Goal: Task Accomplishment & Management: Manage account settings

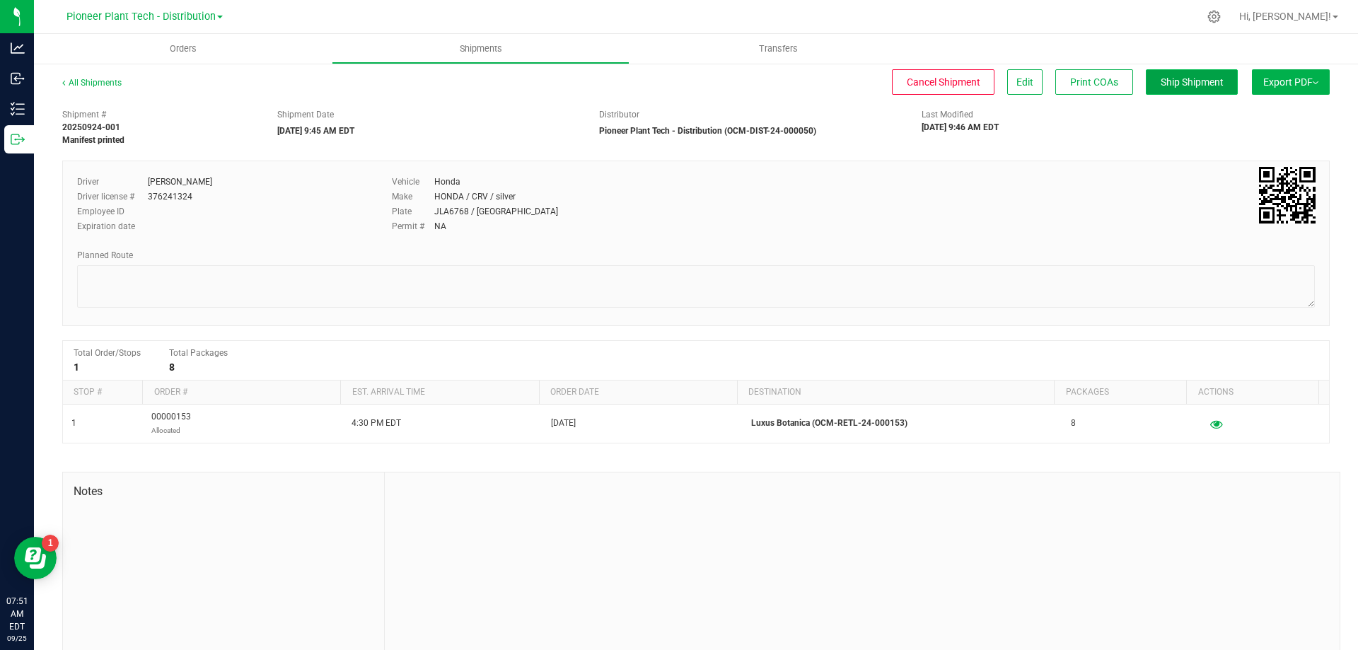
click at [1208, 91] on button "Ship Shipment" at bounding box center [1192, 81] width 92 height 25
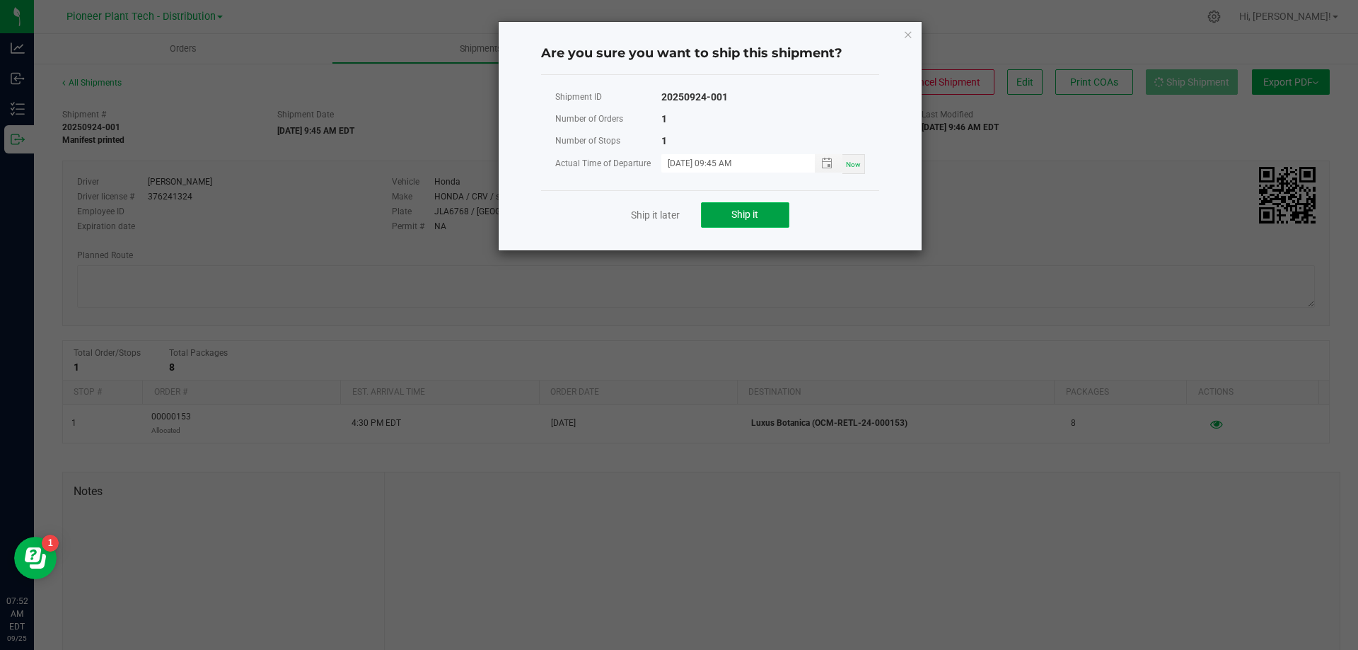
click at [762, 219] on button "Ship it" at bounding box center [745, 214] width 88 height 25
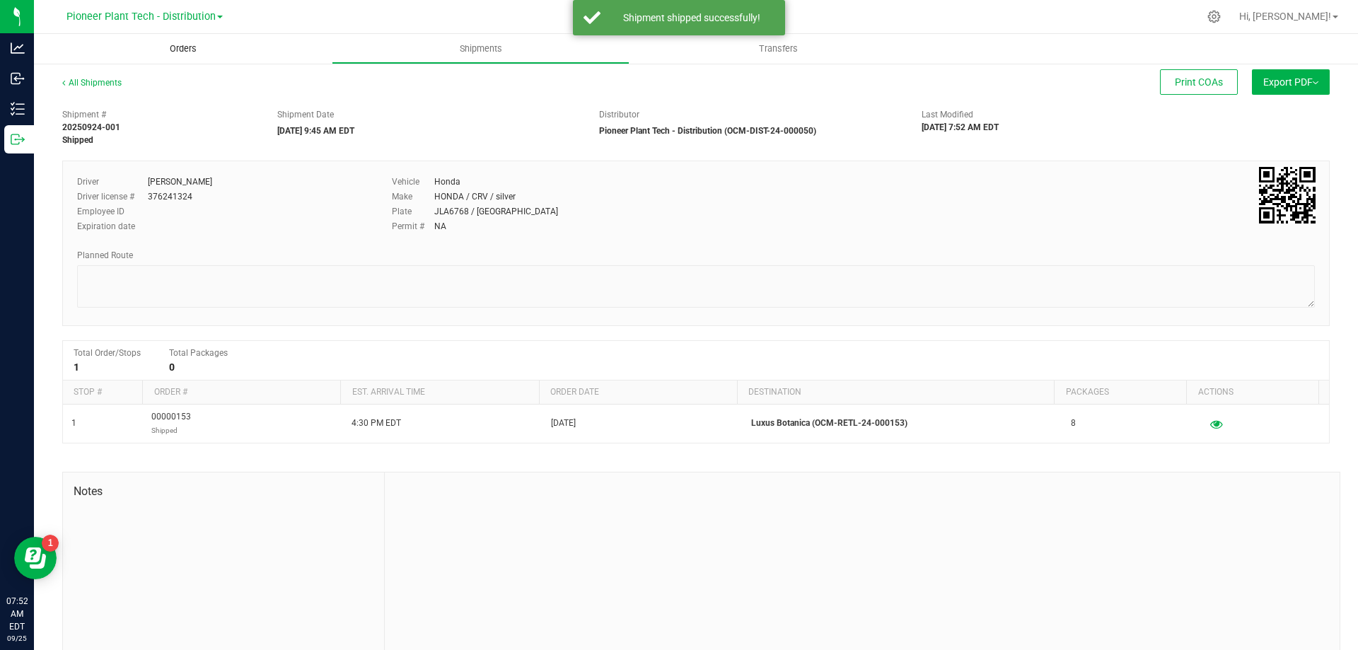
click at [187, 46] on span "Orders" at bounding box center [183, 48] width 65 height 13
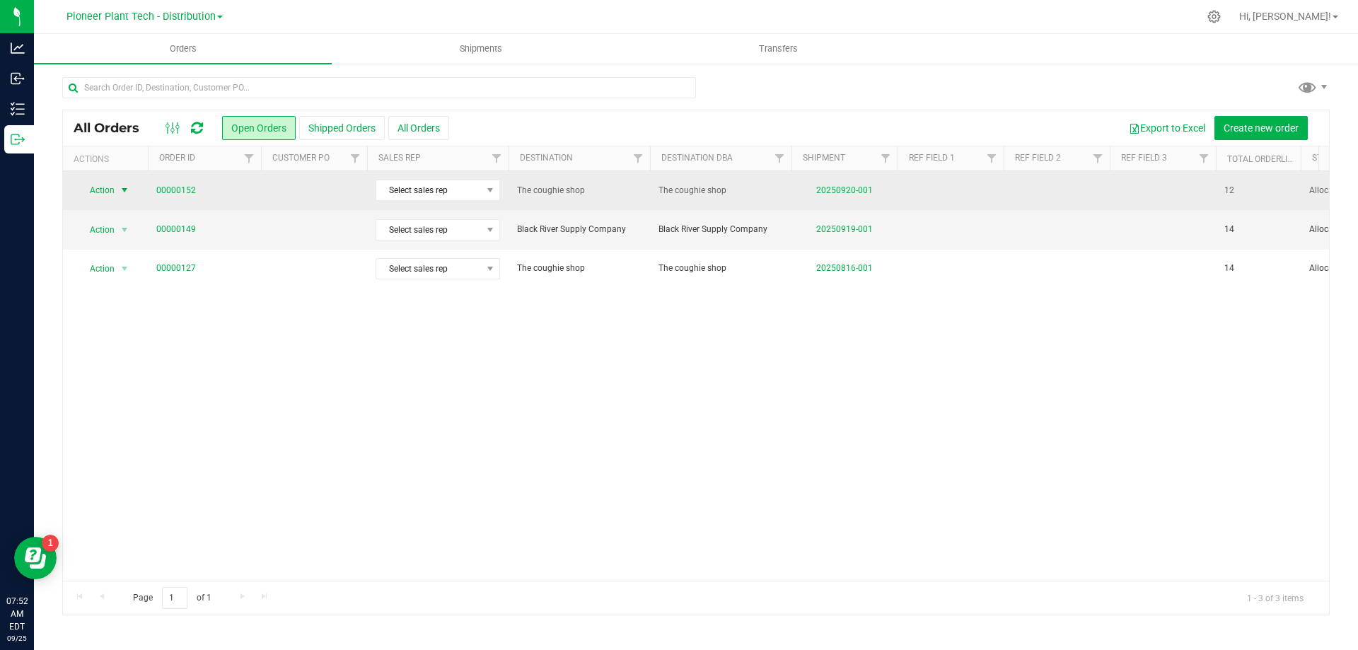
click at [125, 187] on span "select" at bounding box center [124, 190] width 11 height 11
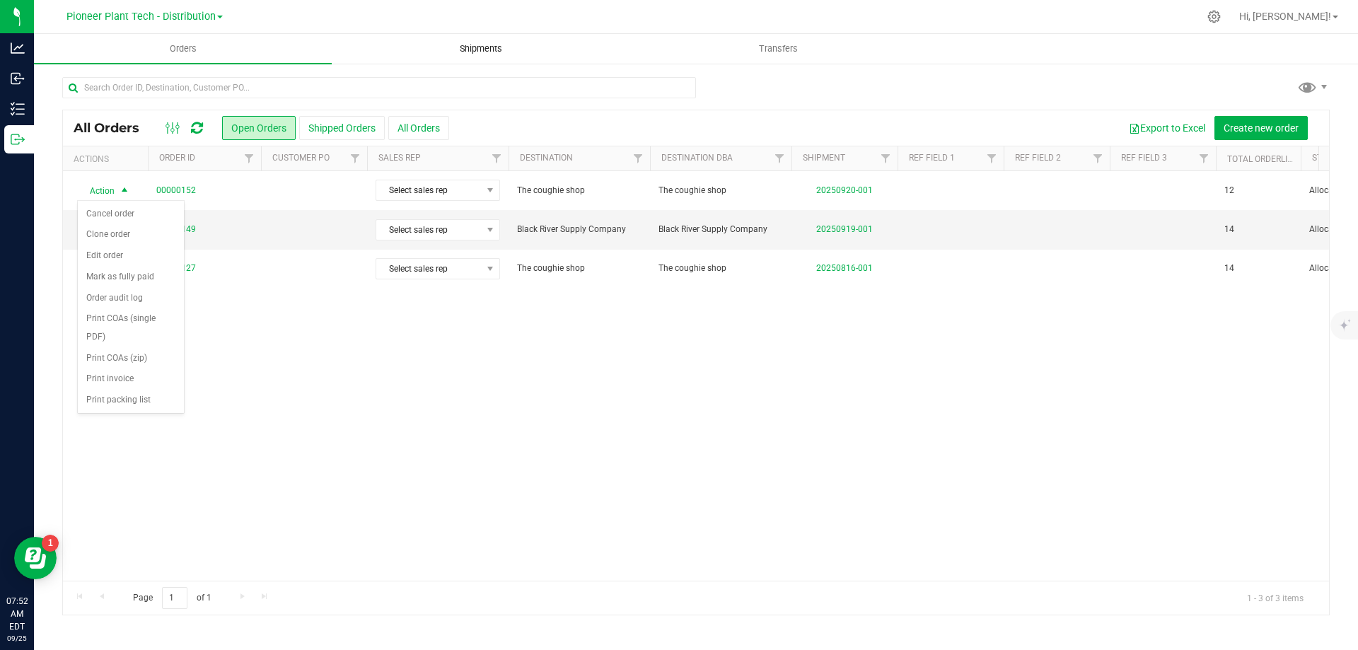
click at [482, 49] on span "Shipments" at bounding box center [481, 48] width 81 height 13
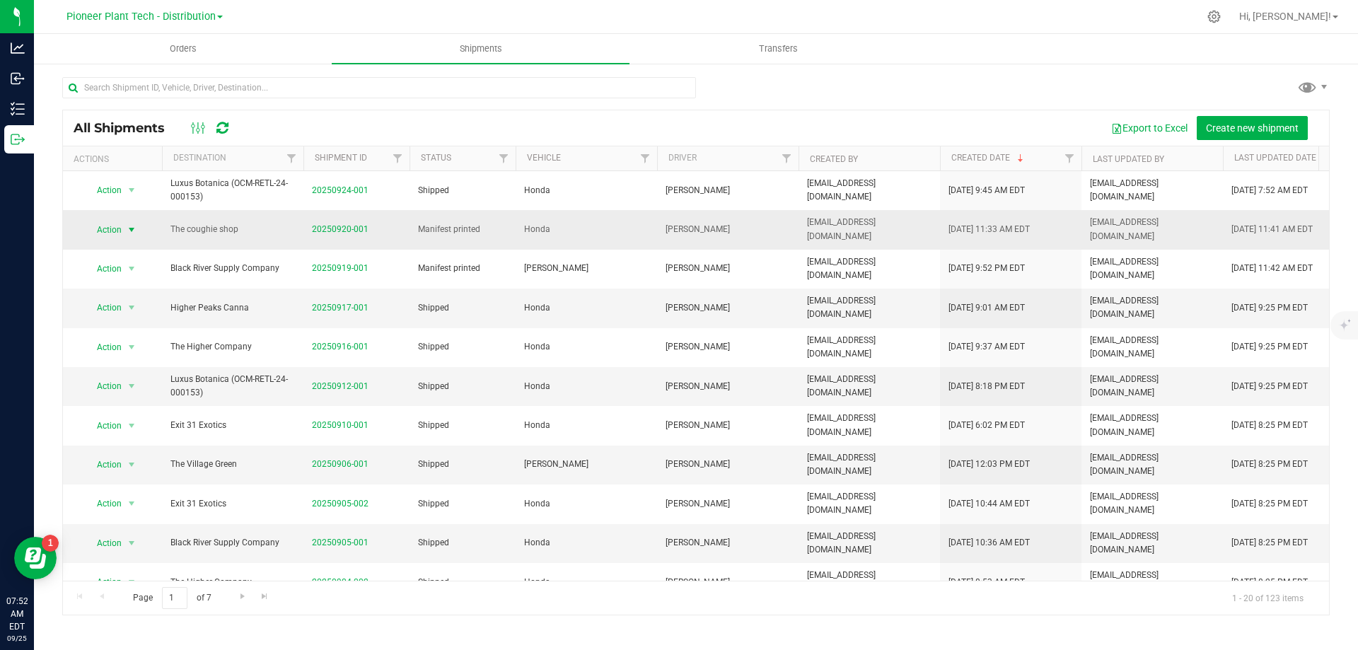
click at [125, 232] on span "select" at bounding box center [132, 230] width 18 height 20
click at [120, 387] on li "Ship shipment" at bounding box center [137, 397] width 105 height 21
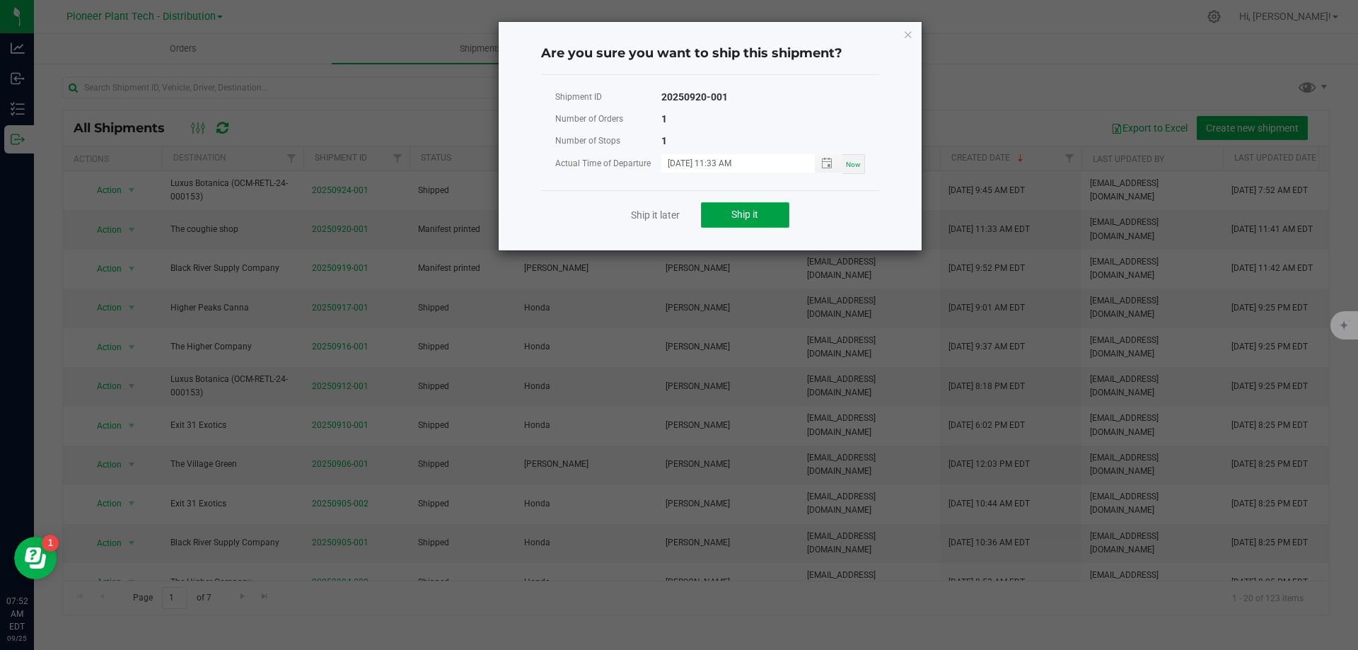
click at [727, 212] on button "Ship it" at bounding box center [745, 214] width 88 height 25
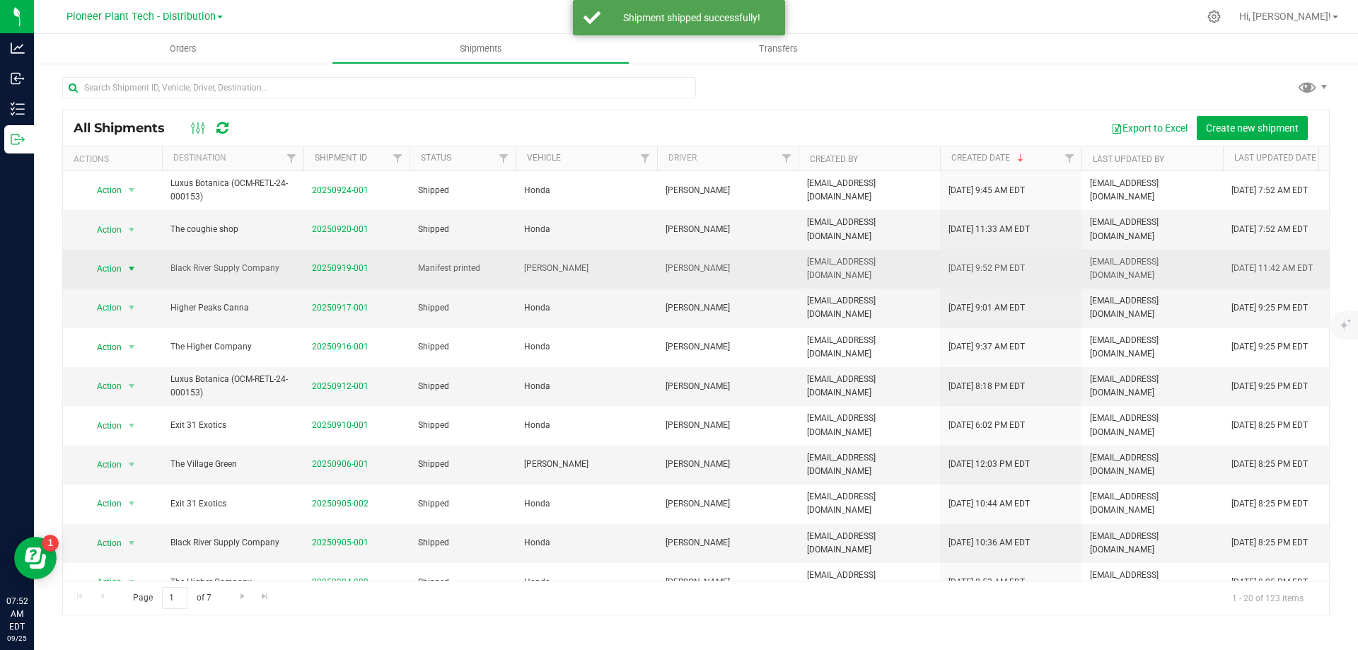
click at [132, 267] on span "select" at bounding box center [131, 268] width 11 height 11
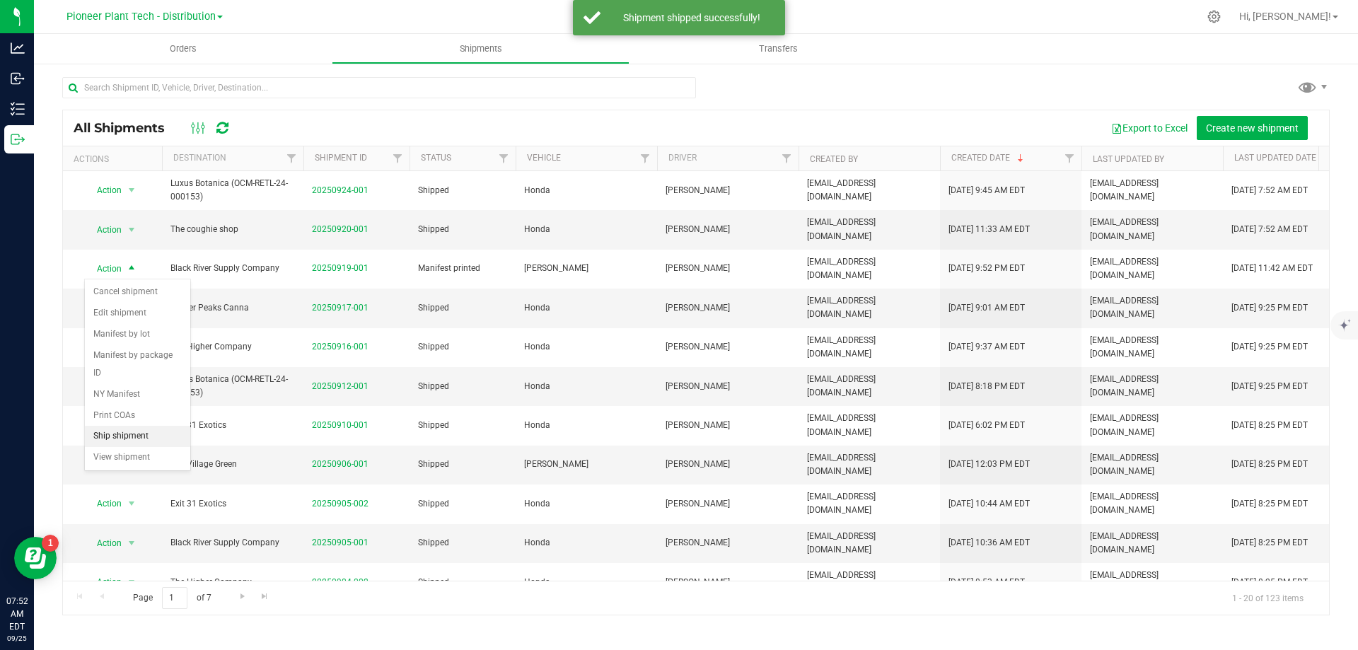
click at [130, 426] on li "Ship shipment" at bounding box center [137, 436] width 105 height 21
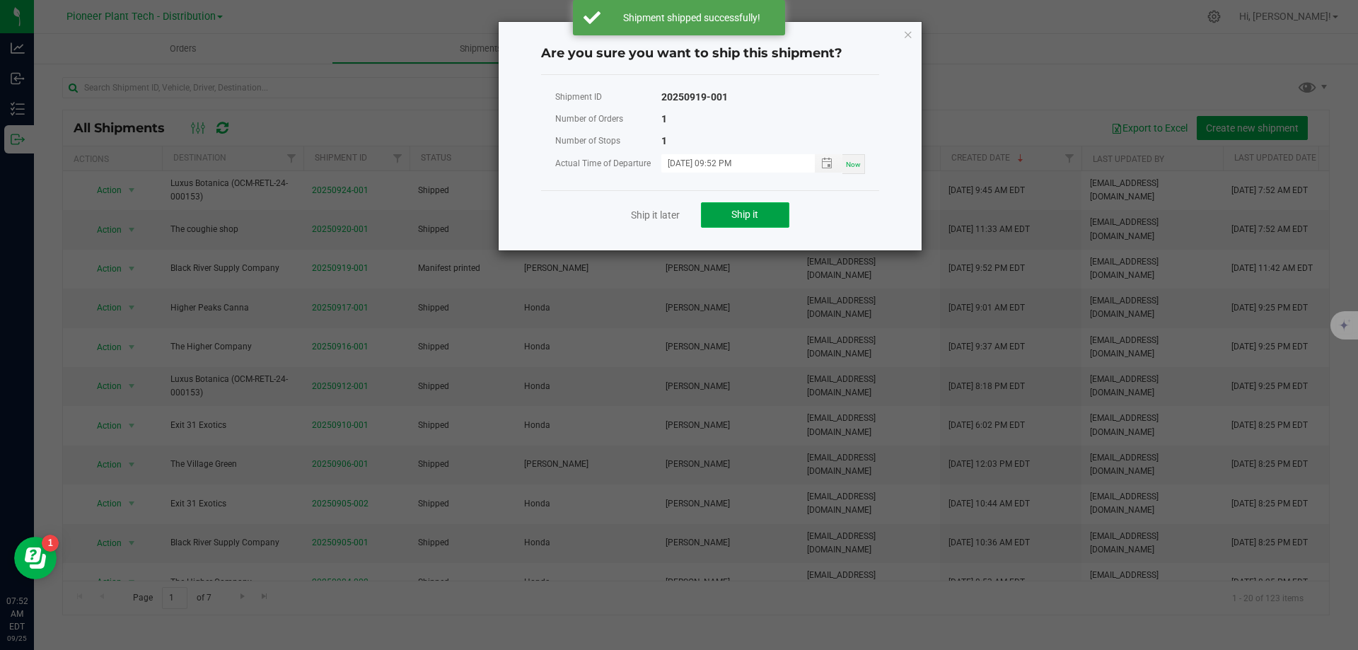
click at [728, 219] on button "Ship it" at bounding box center [745, 214] width 88 height 25
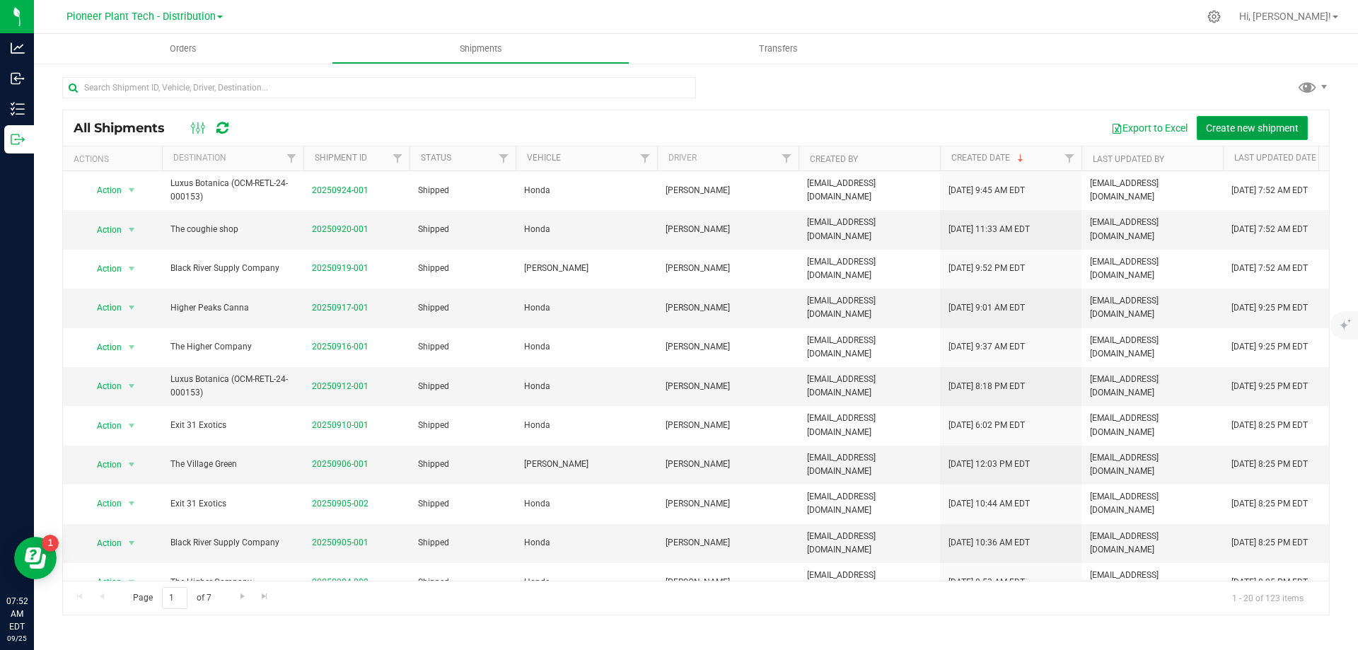
click at [1254, 130] on span "Create new shipment" at bounding box center [1252, 127] width 93 height 11
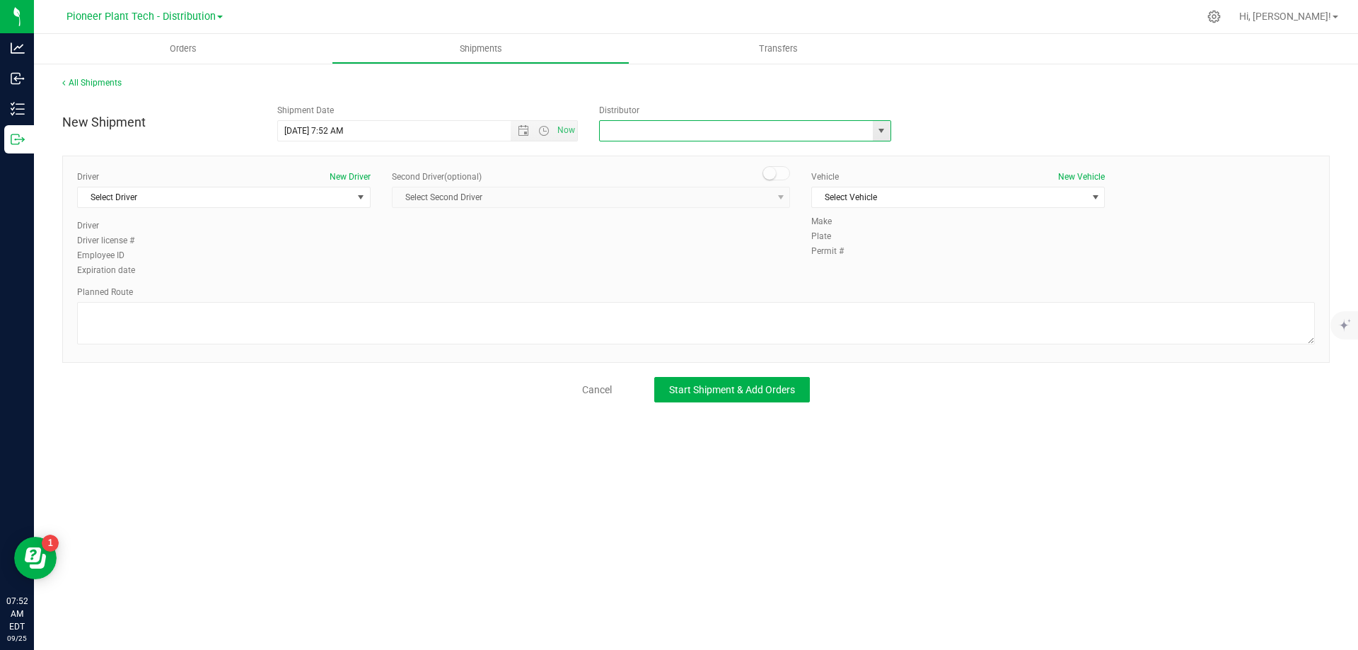
click at [688, 128] on input "text" at bounding box center [732, 131] width 265 height 20
click at [885, 131] on span "select" at bounding box center [881, 130] width 11 height 11
click at [666, 183] on li "Pioneer Plant Tech - Distribution (OCM-DIST-24-000050)" at bounding box center [745, 176] width 291 height 21
type input "Pioneer Plant Tech - Distribution (OCM-DIST-24-000050)"
click at [362, 199] on span "select" at bounding box center [360, 197] width 11 height 11
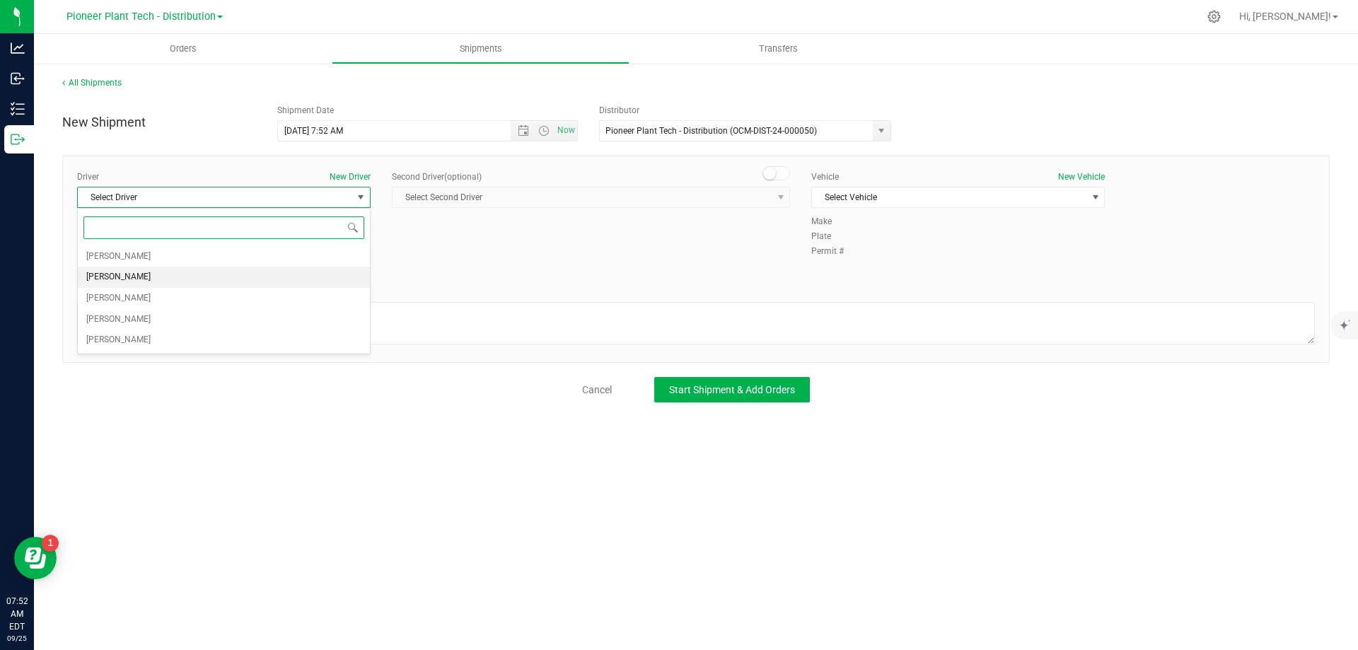
click at [137, 277] on li "[PERSON_NAME]" at bounding box center [224, 277] width 292 height 21
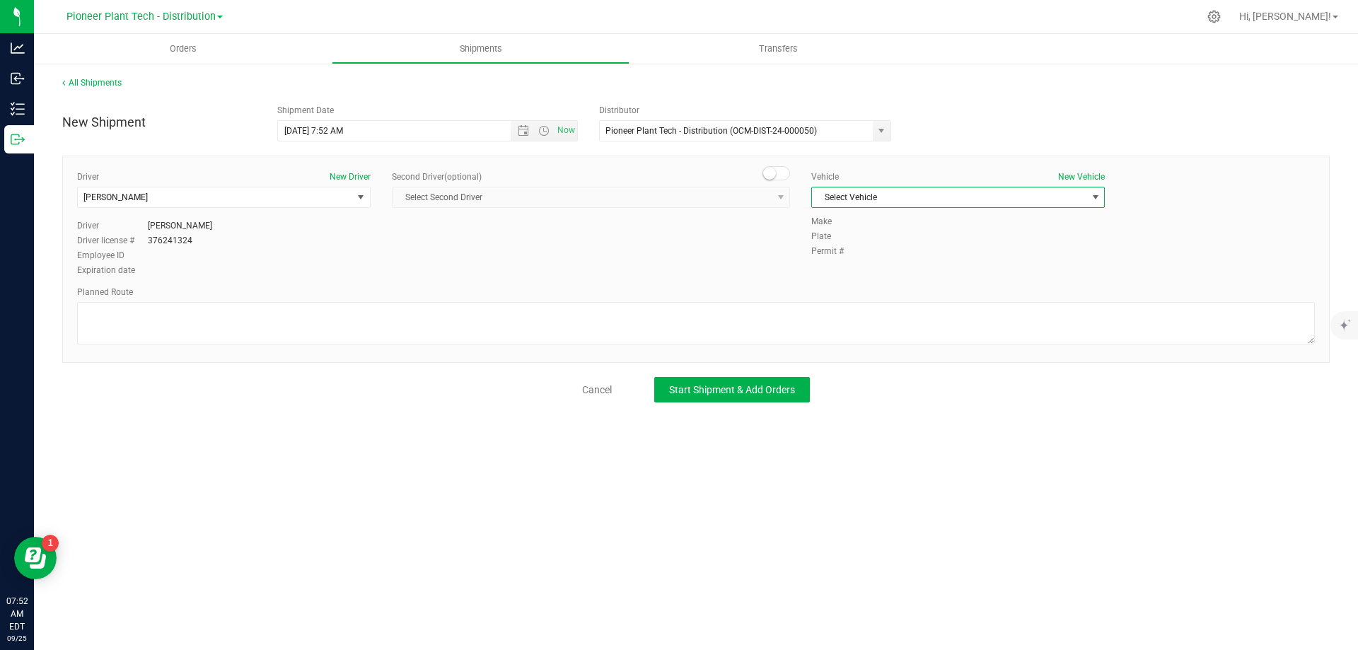
click at [1092, 204] on span "select" at bounding box center [1096, 197] width 18 height 20
click at [860, 241] on li "Honda" at bounding box center [958, 242] width 292 height 21
click at [734, 382] on button "Start Shipment & Add Orders" at bounding box center [732, 389] width 156 height 25
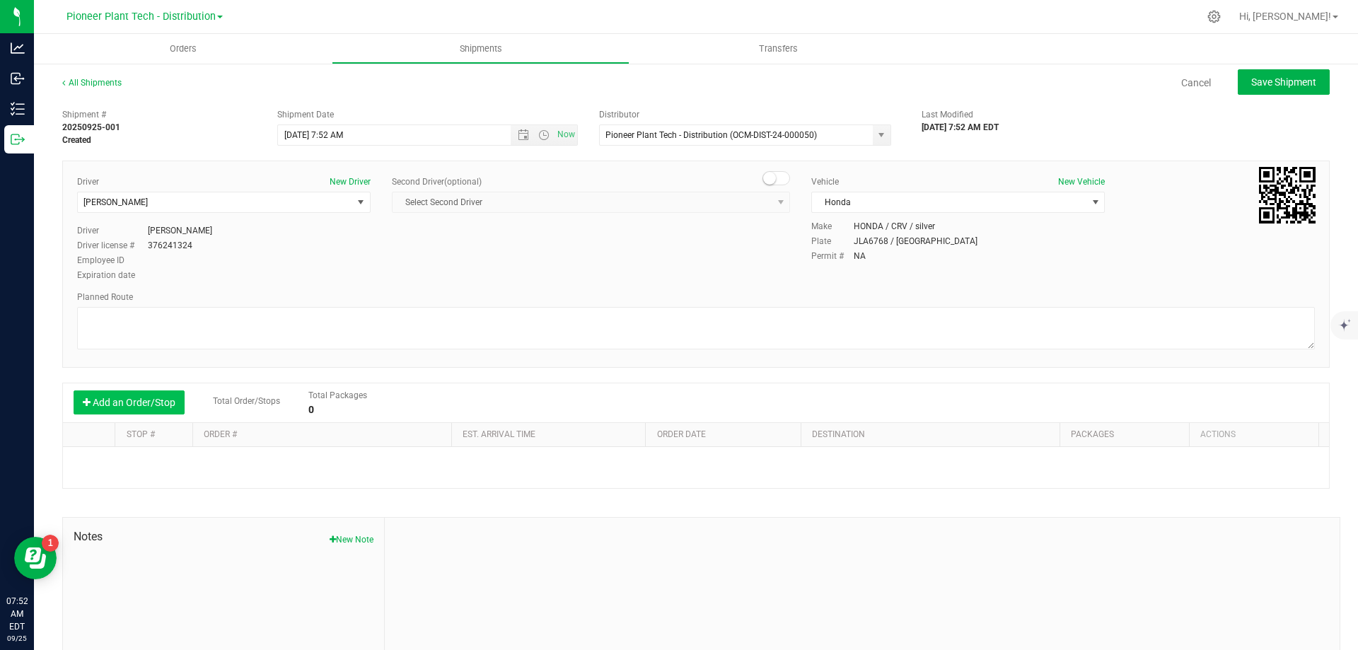
click at [112, 403] on button "Add an Order/Stop" at bounding box center [129, 403] width 111 height 24
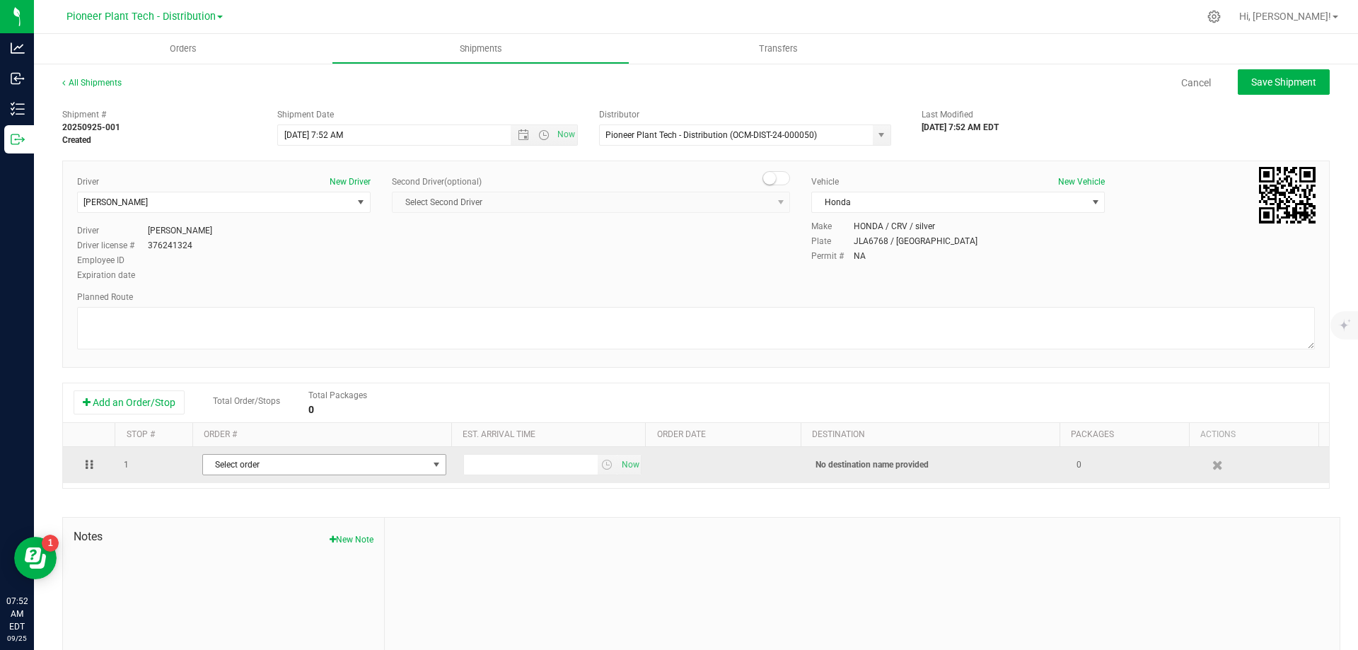
click at [279, 465] on span "Select order" at bounding box center [315, 465] width 225 height 20
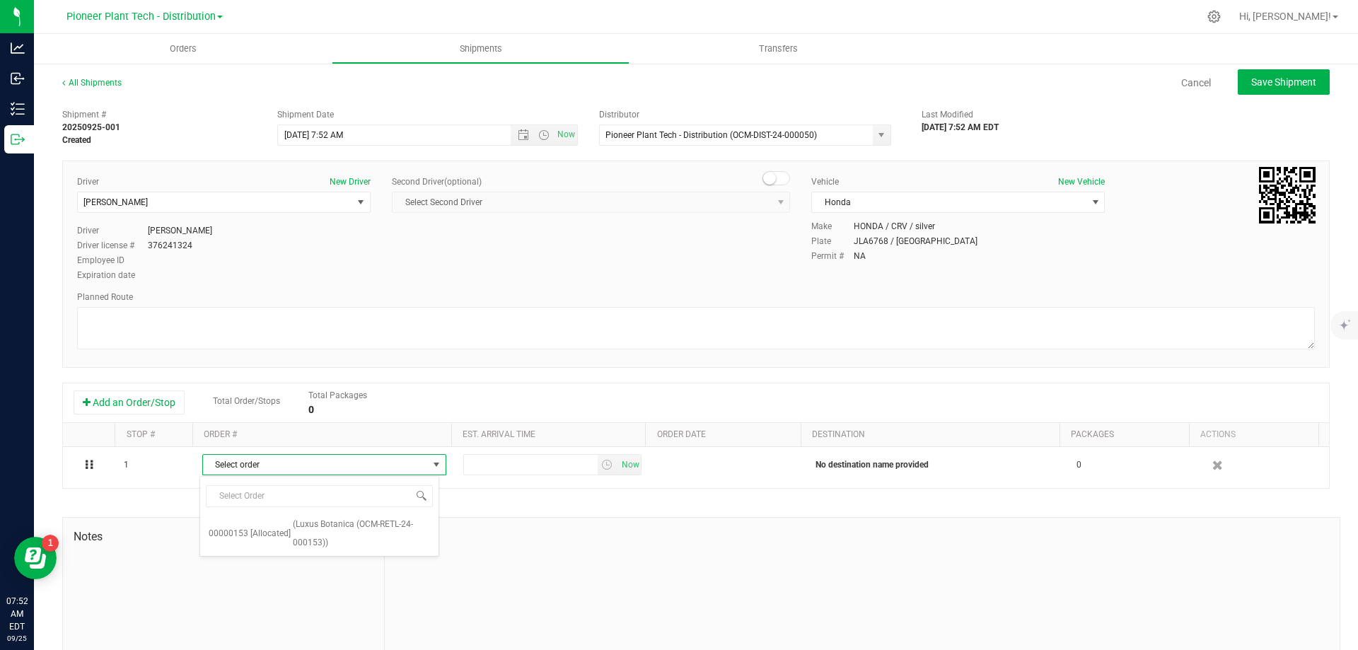
click at [366, 292] on div "Planned Route" at bounding box center [696, 297] width 1238 height 13
click at [175, 46] on span "Orders" at bounding box center [183, 48] width 65 height 13
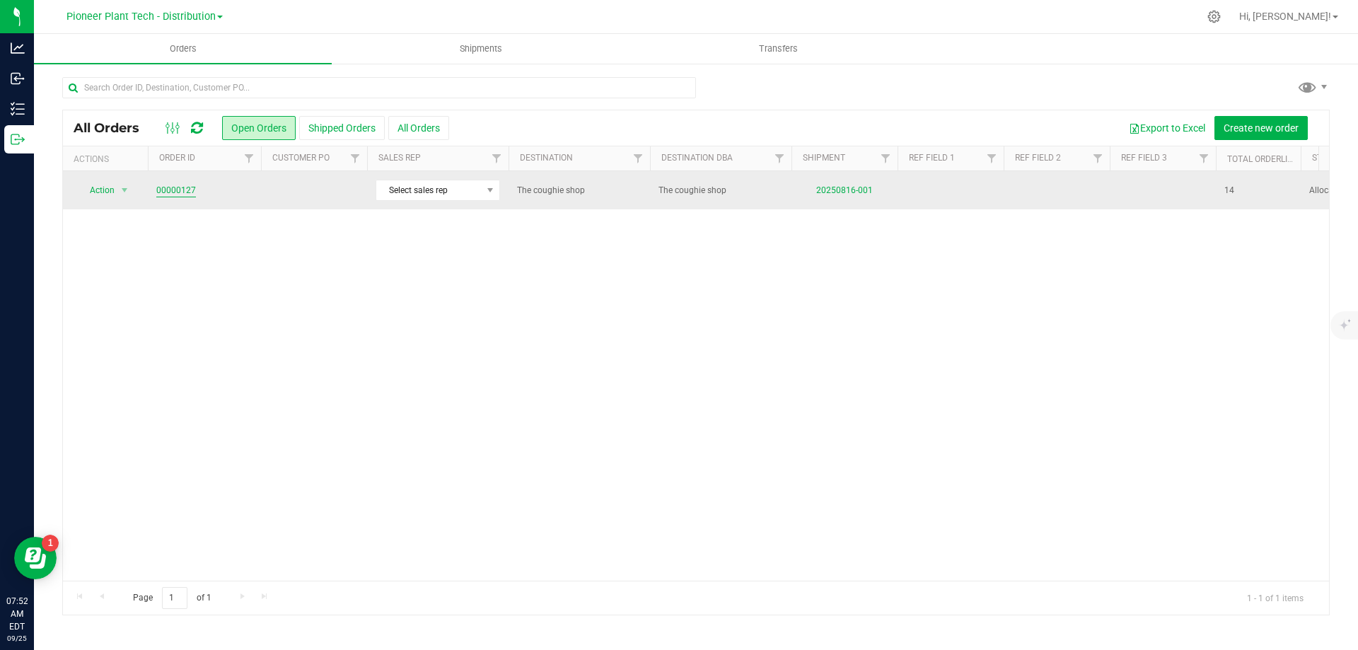
click at [166, 185] on link "00000127" at bounding box center [176, 190] width 40 height 13
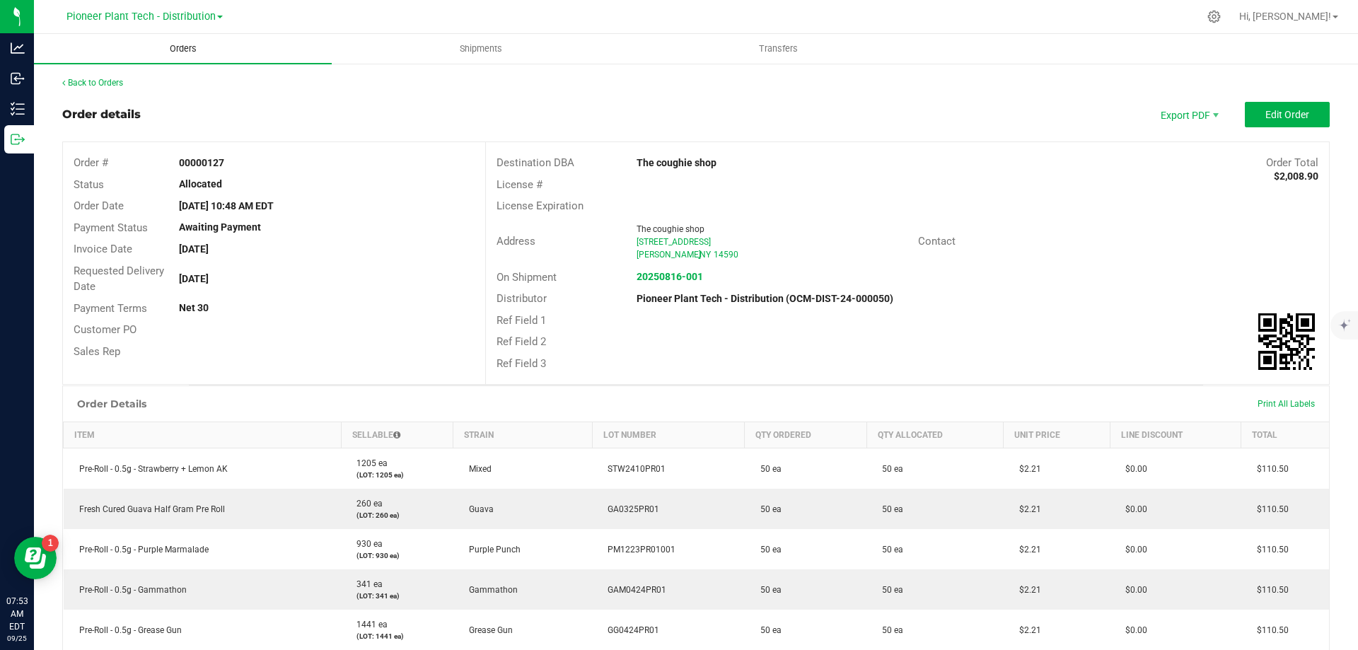
click at [185, 49] on span "Orders" at bounding box center [183, 48] width 65 height 13
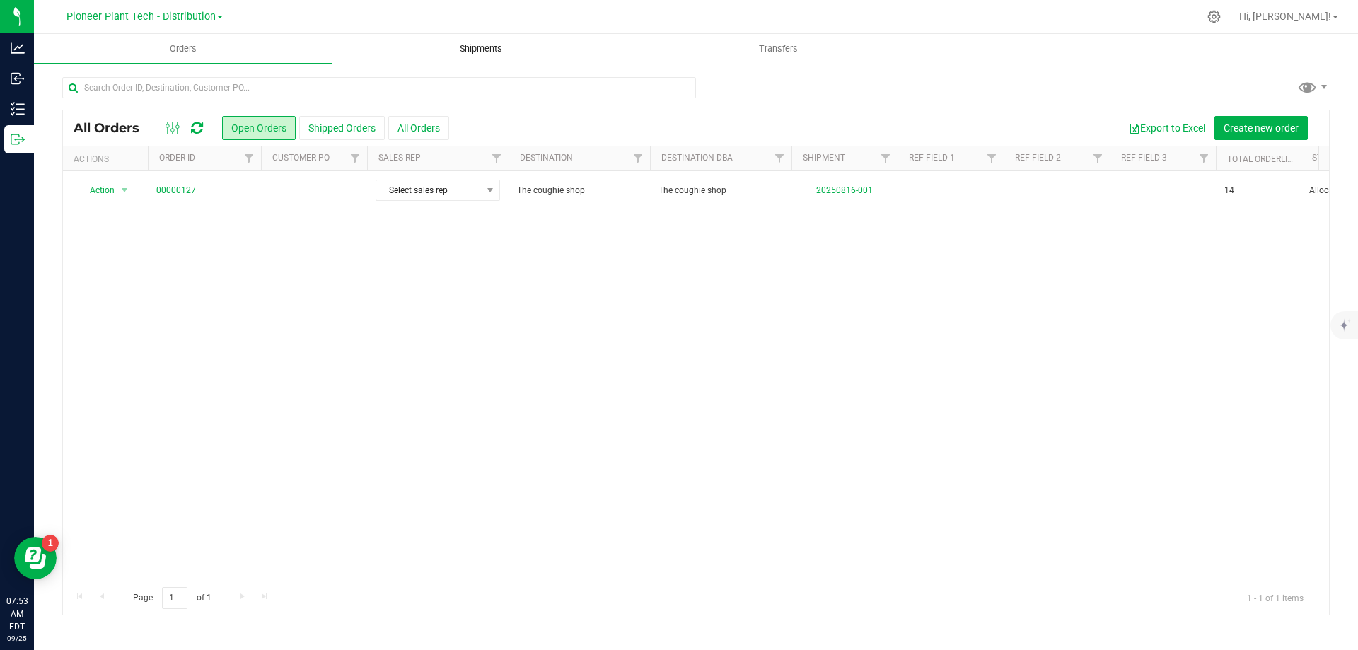
click at [479, 45] on span "Shipments" at bounding box center [481, 48] width 81 height 13
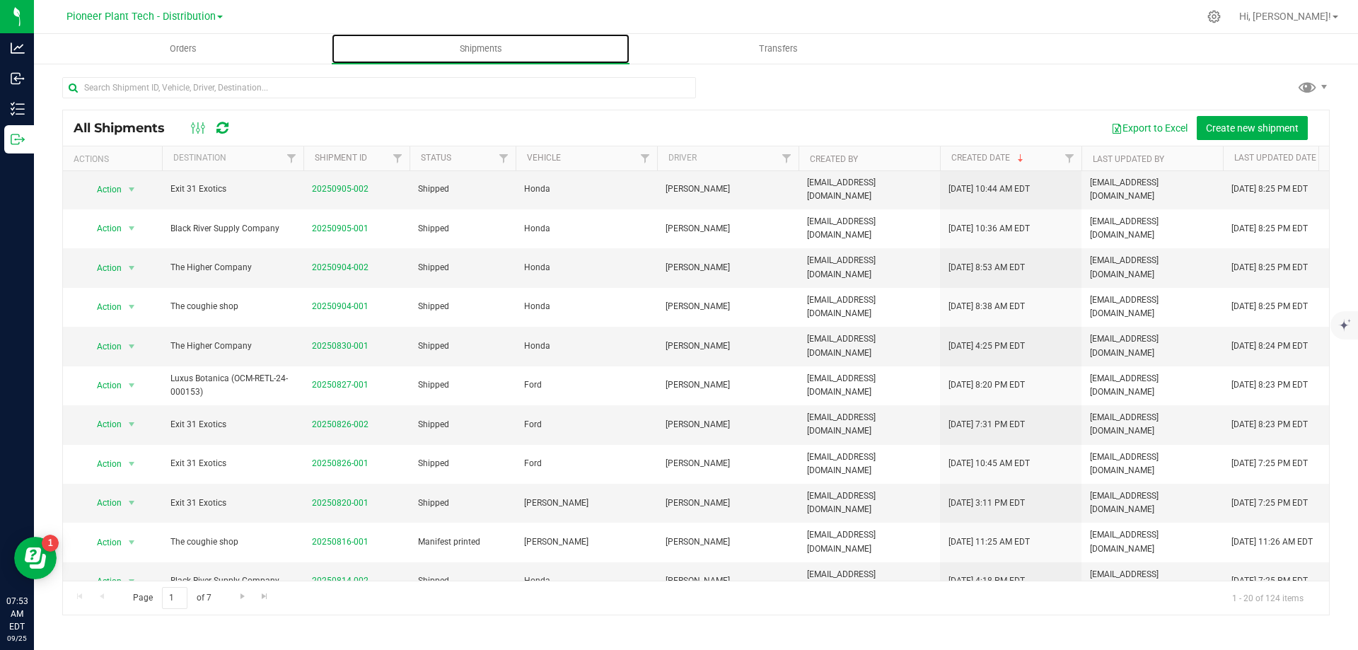
scroll to position [384, 0]
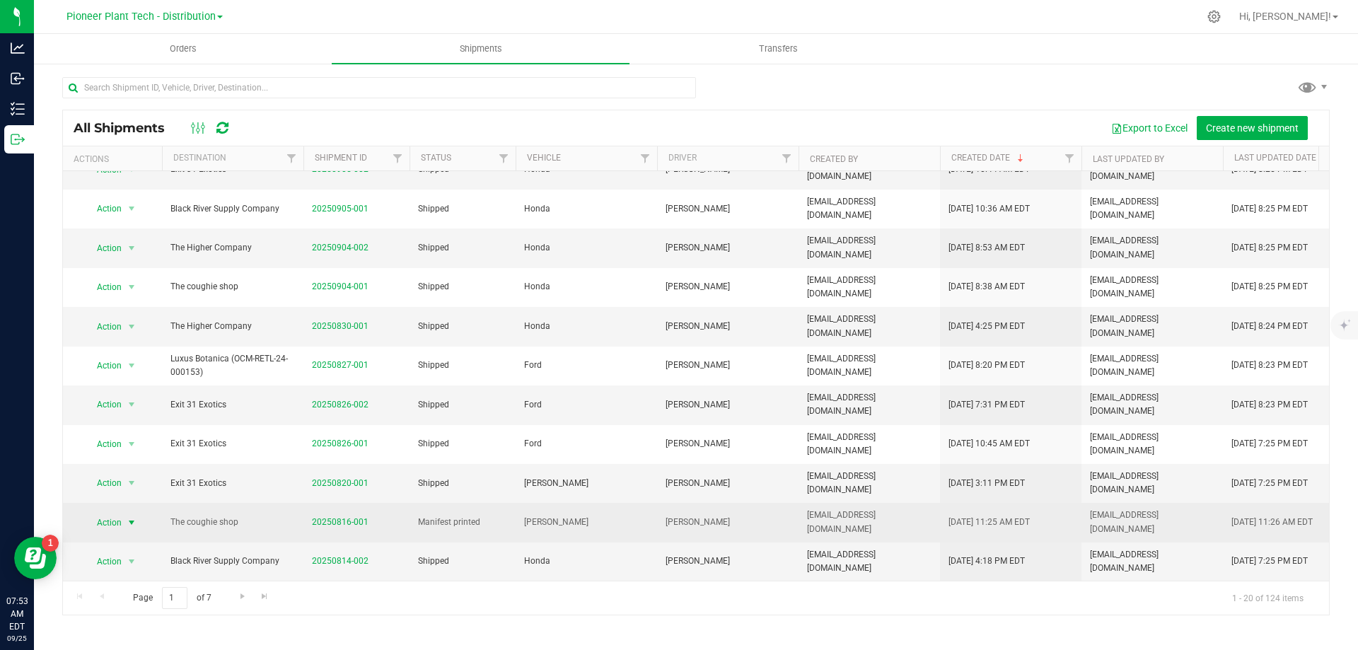
click at [126, 517] on span "select" at bounding box center [131, 522] width 11 height 11
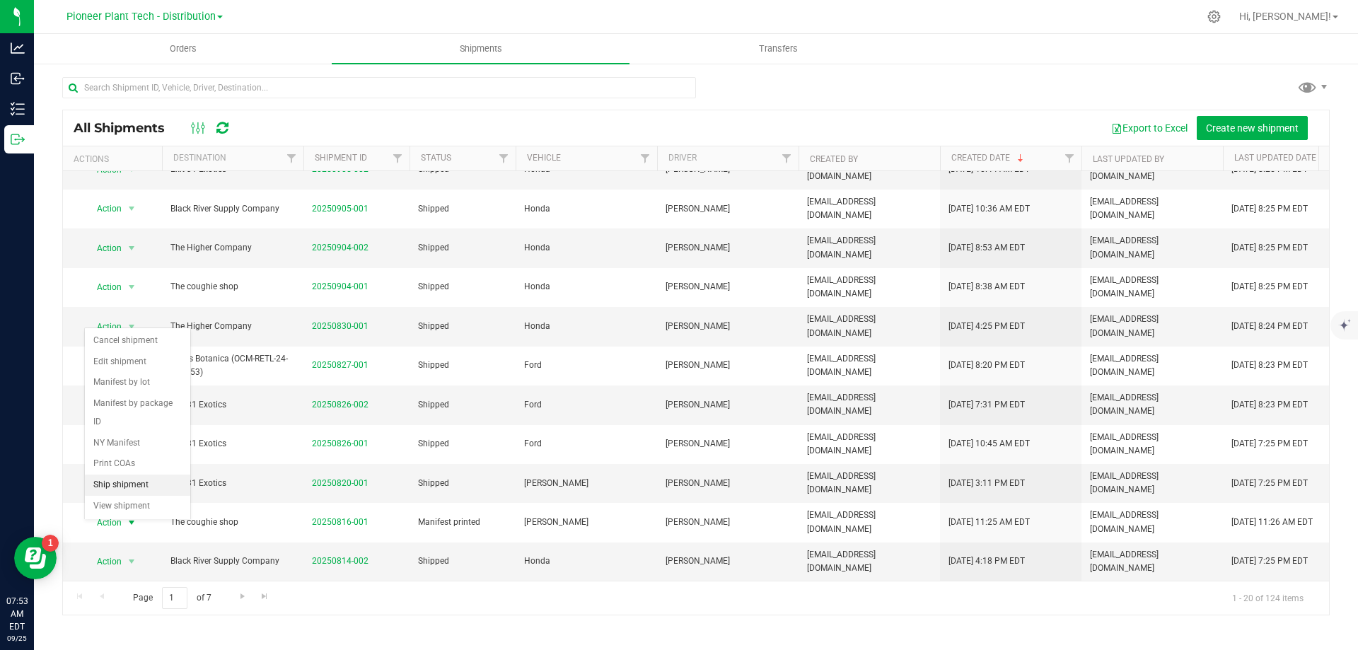
click at [134, 475] on li "Ship shipment" at bounding box center [137, 485] width 105 height 21
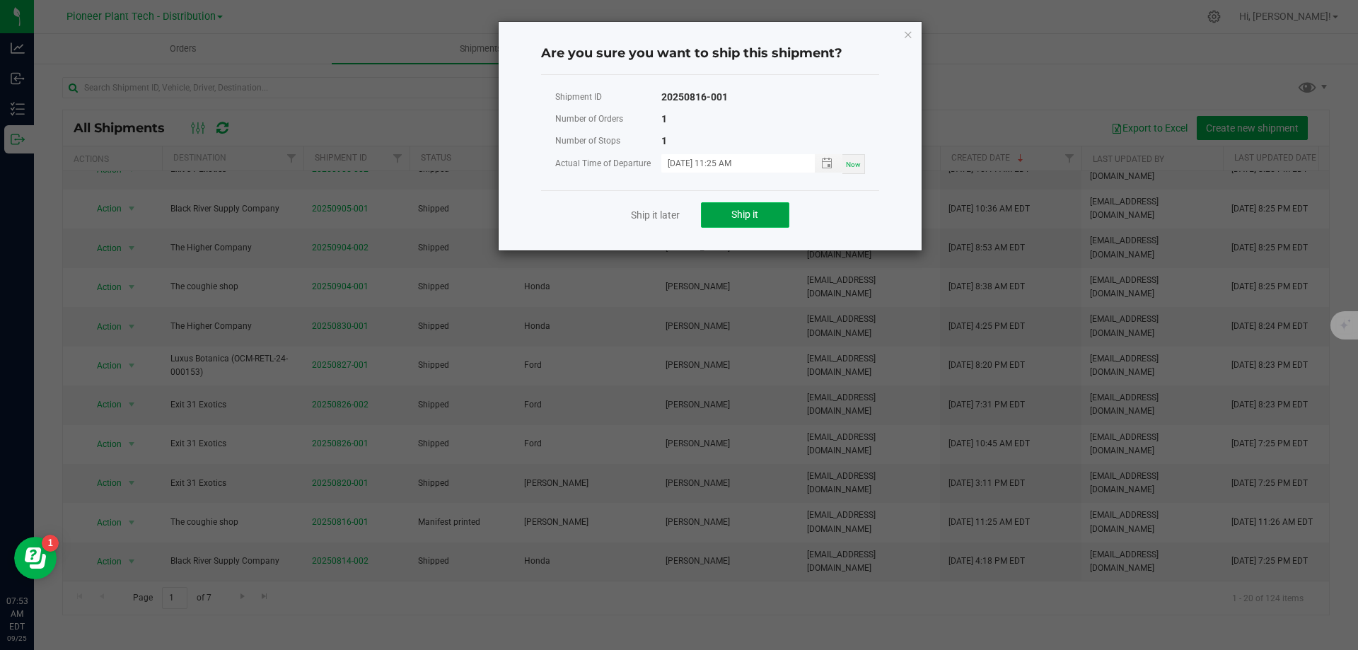
click at [767, 225] on button "Ship it" at bounding box center [745, 214] width 88 height 25
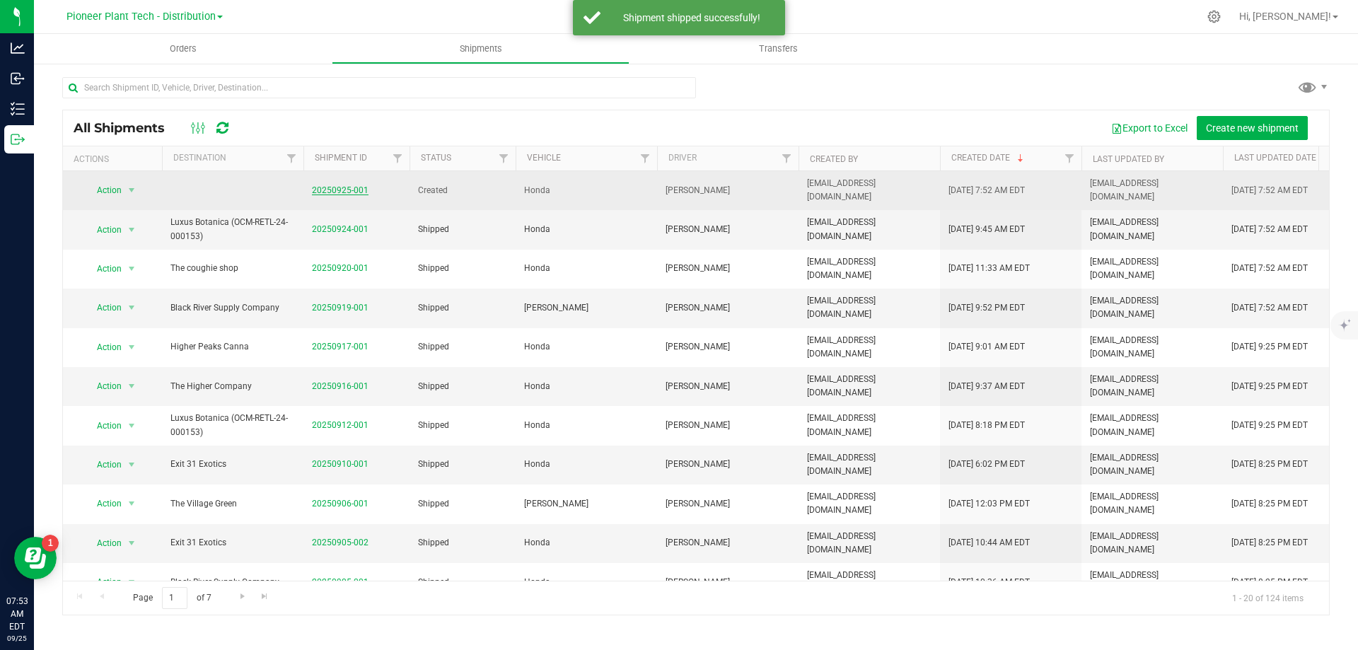
click at [350, 188] on link "20250925-001" at bounding box center [340, 190] width 57 height 10
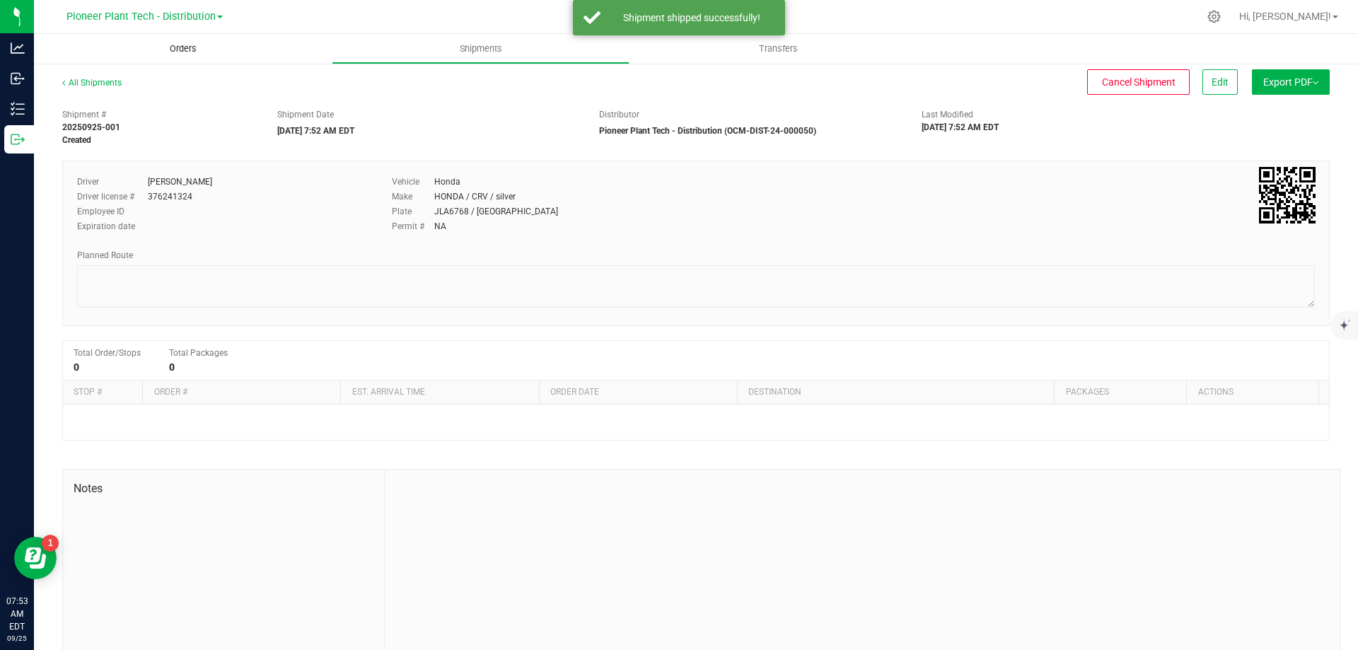
click at [184, 45] on span "Orders" at bounding box center [183, 48] width 65 height 13
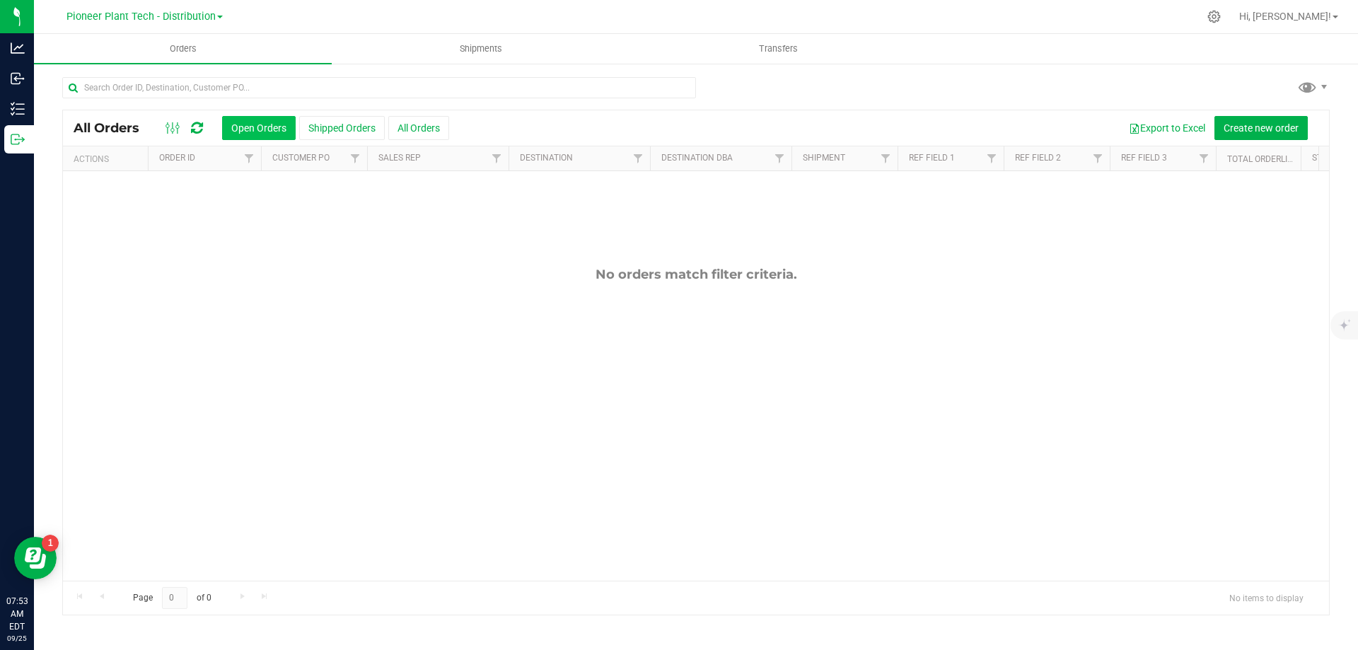
click at [267, 128] on button "Open Orders" at bounding box center [259, 128] width 74 height 24
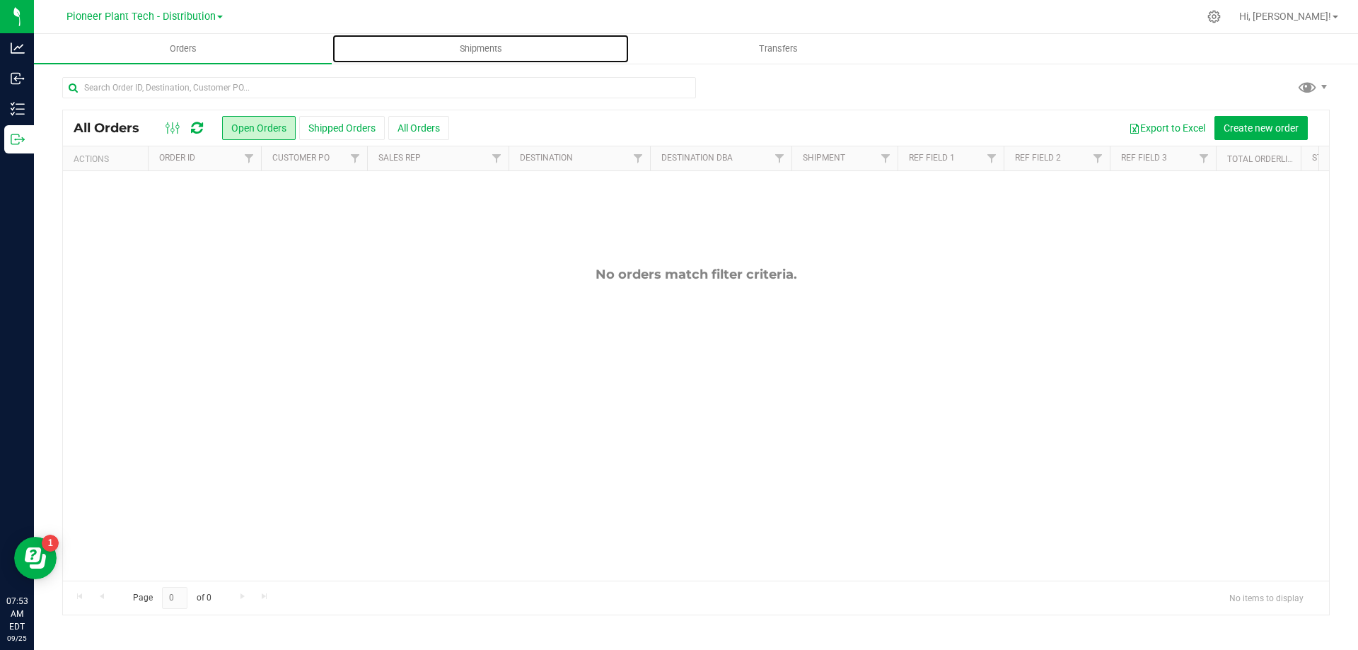
click at [491, 52] on span "Shipments" at bounding box center [481, 48] width 81 height 13
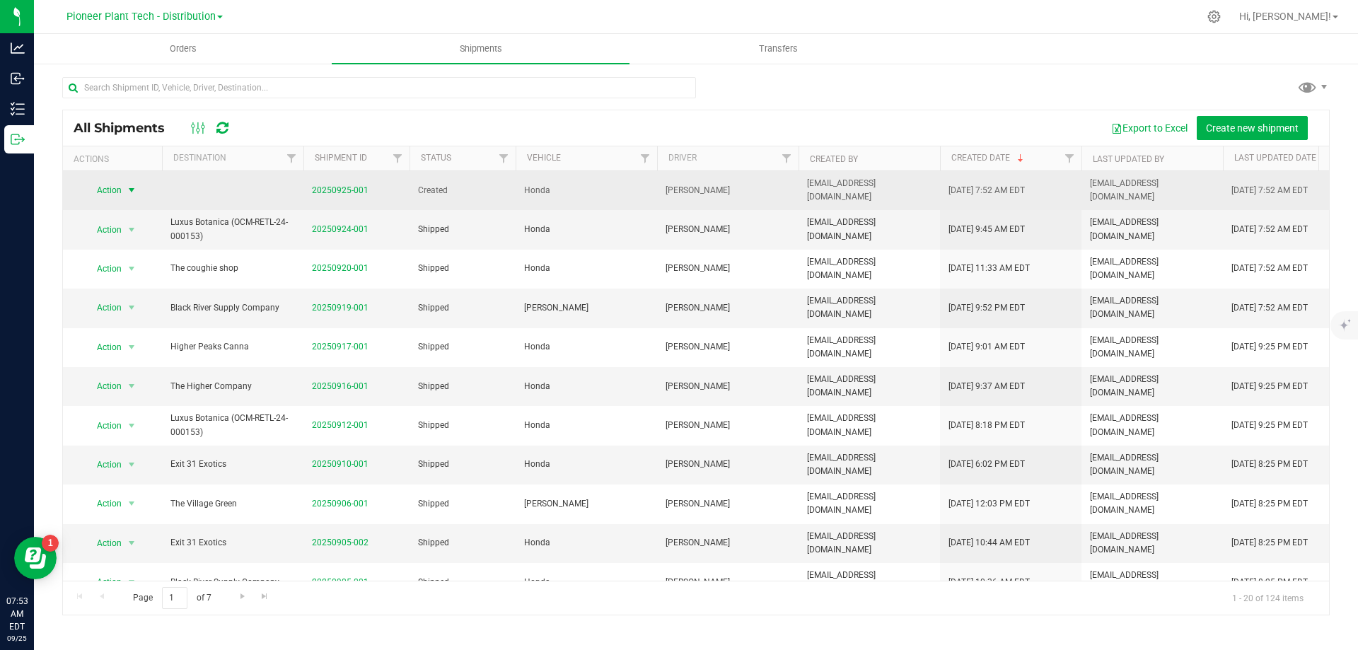
click at [129, 187] on span "select" at bounding box center [131, 190] width 11 height 11
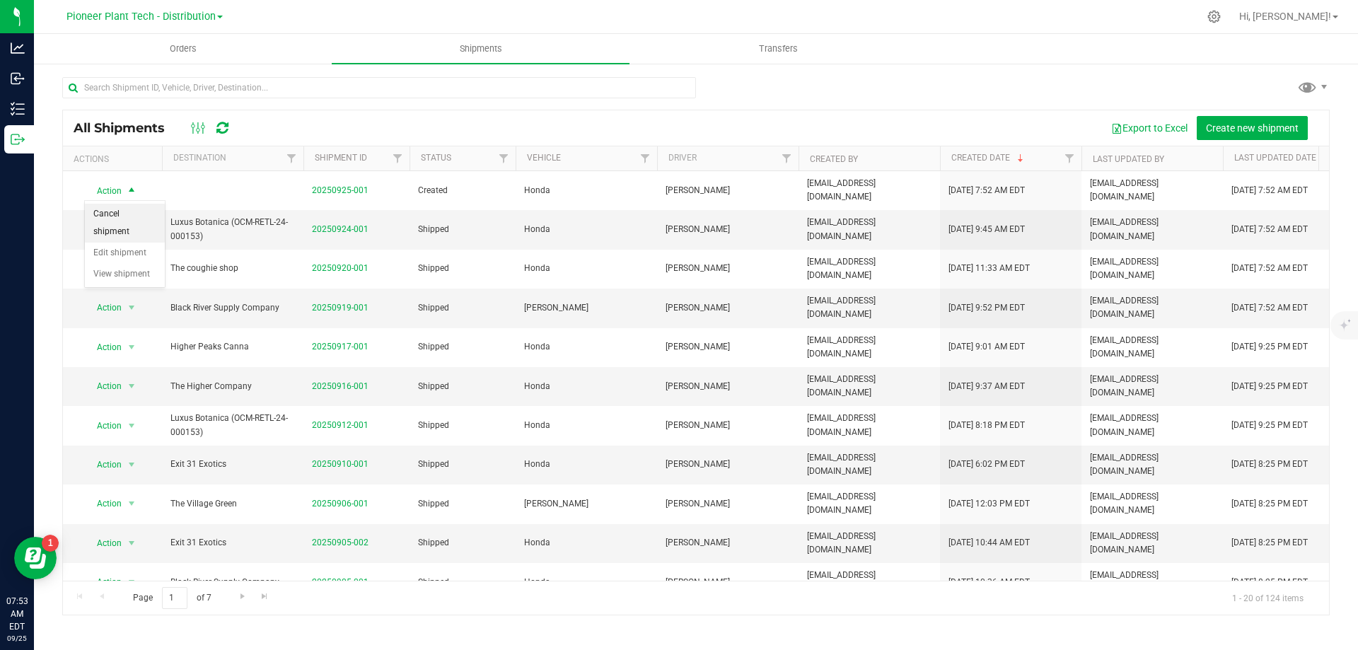
click at [118, 212] on li "Cancel shipment" at bounding box center [125, 223] width 80 height 39
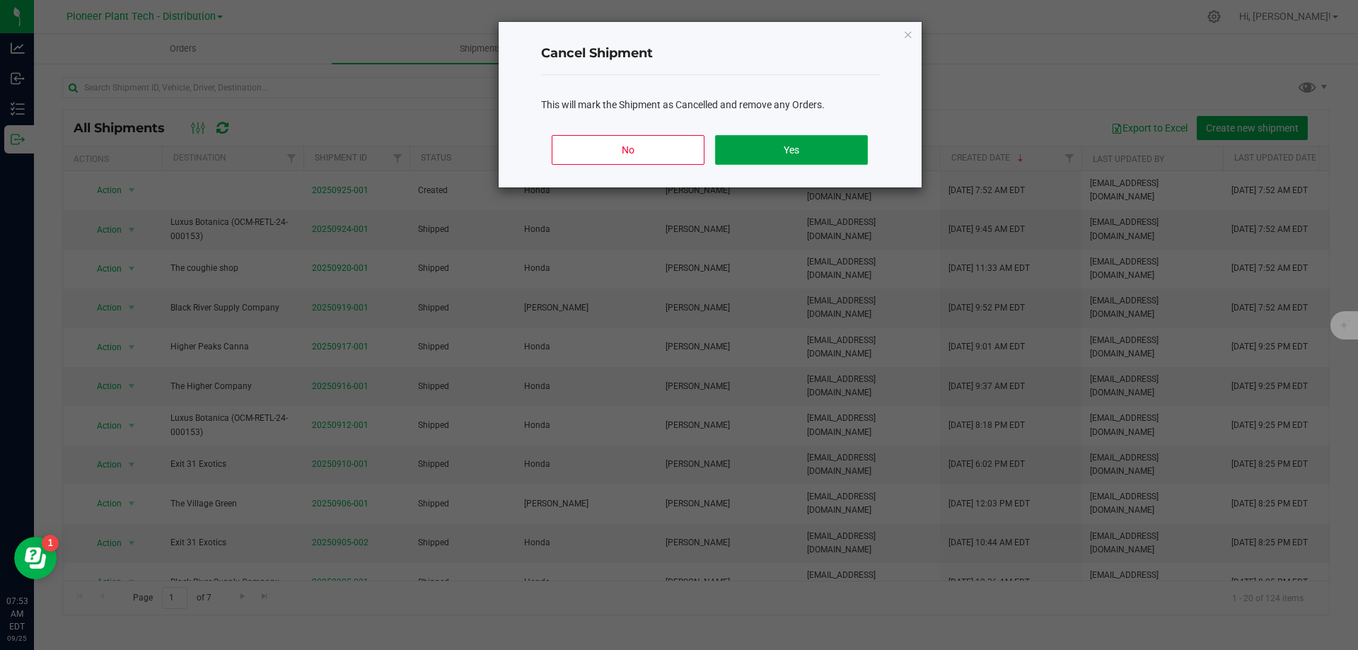
click at [747, 149] on button "Yes" at bounding box center [791, 150] width 152 height 30
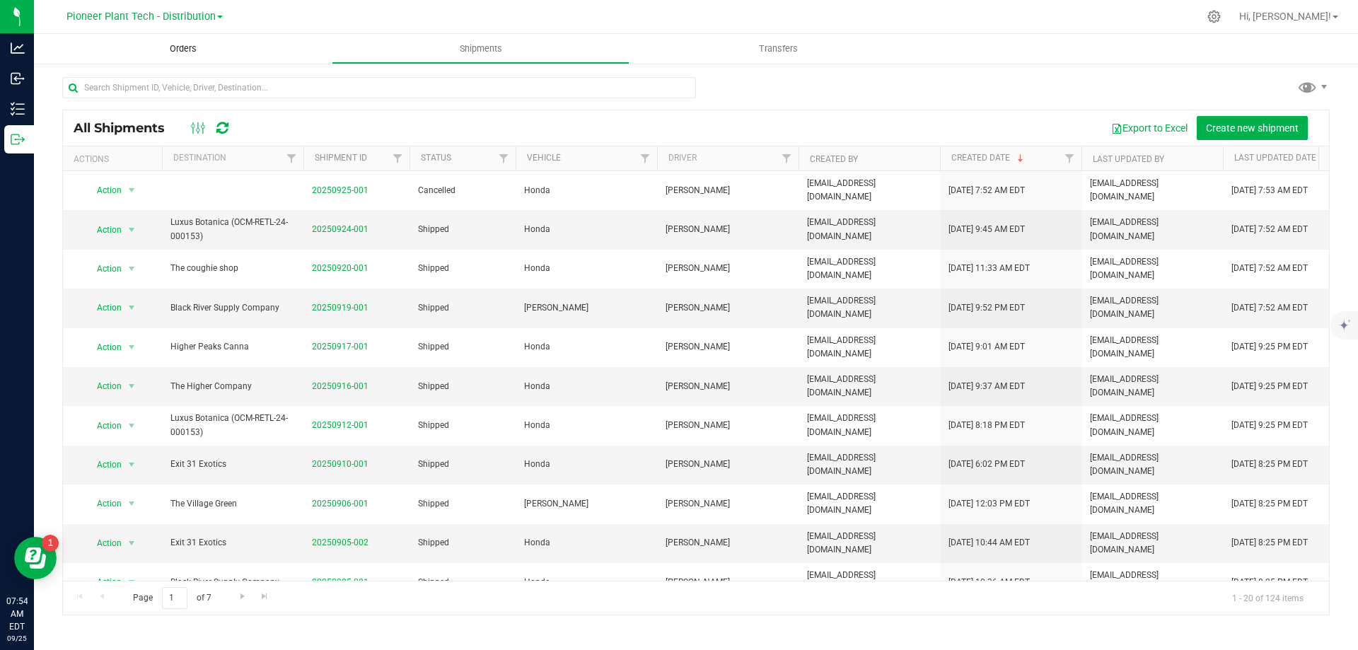
click at [179, 50] on span "Orders" at bounding box center [183, 48] width 65 height 13
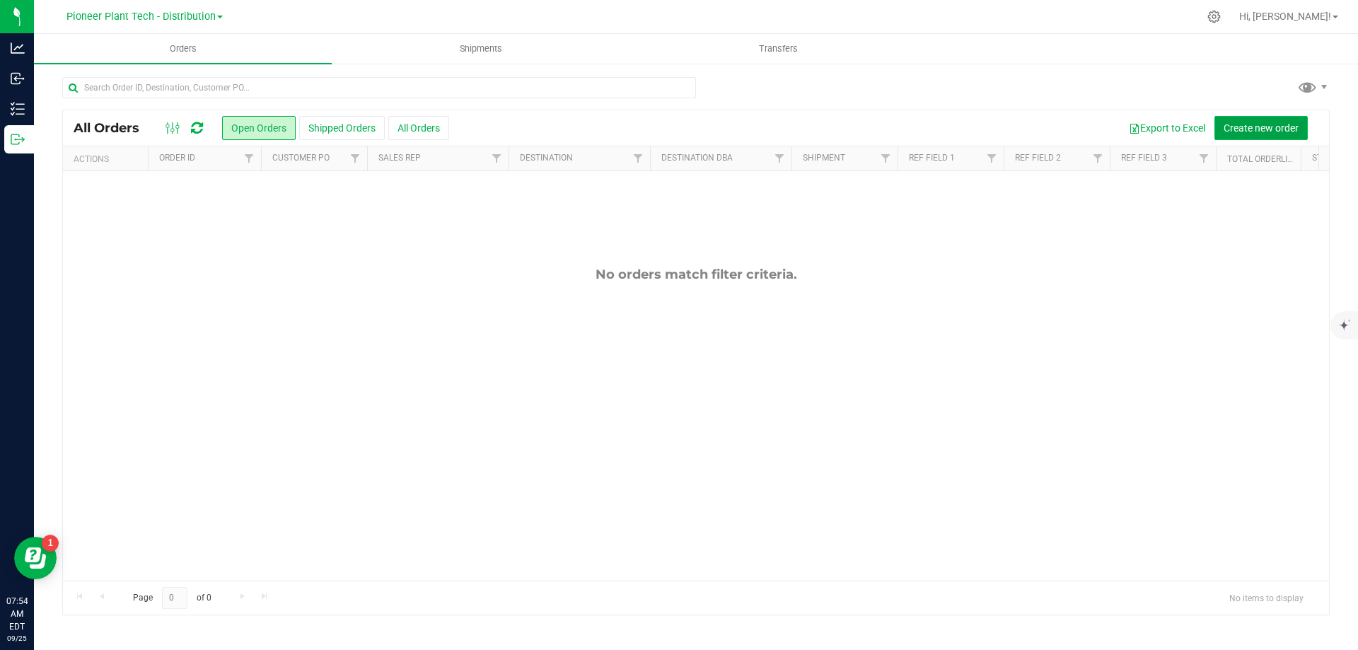
click at [1279, 120] on button "Create new order" at bounding box center [1261, 128] width 93 height 24
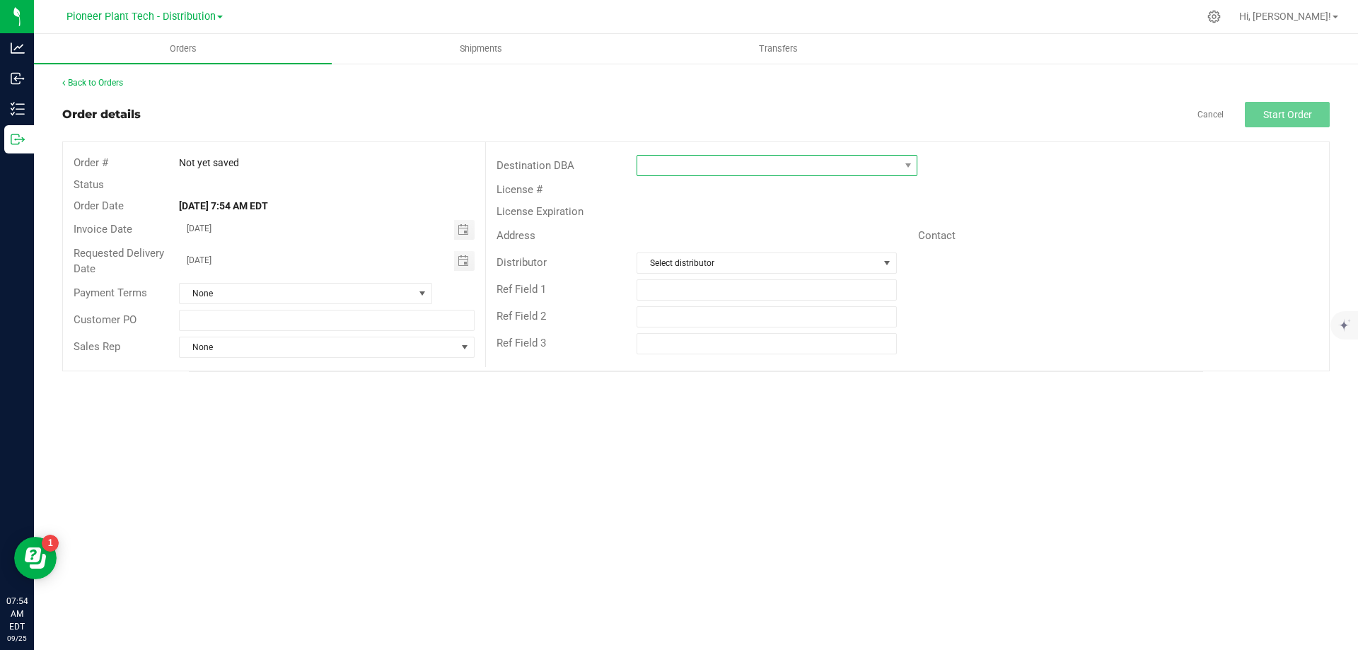
click at [748, 161] on span at bounding box center [768, 166] width 262 height 20
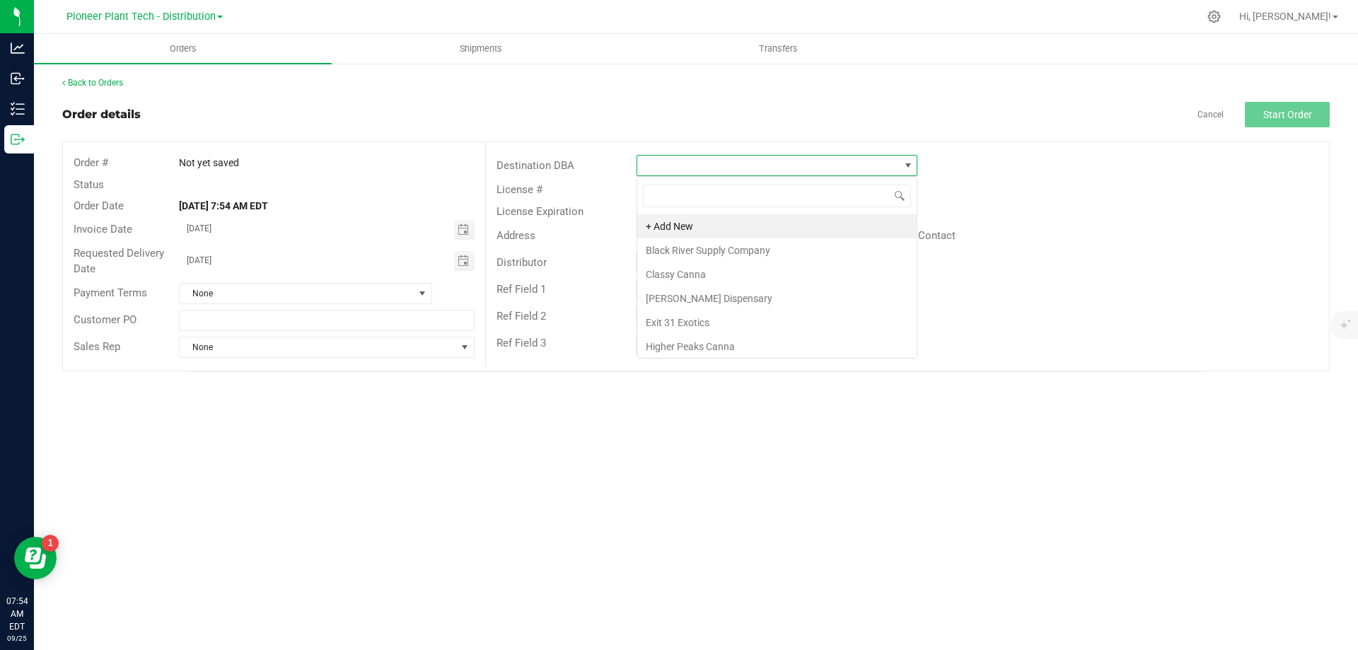
scroll to position [21, 281]
click at [688, 326] on li "Exit 31 Exotics" at bounding box center [776, 323] width 279 height 24
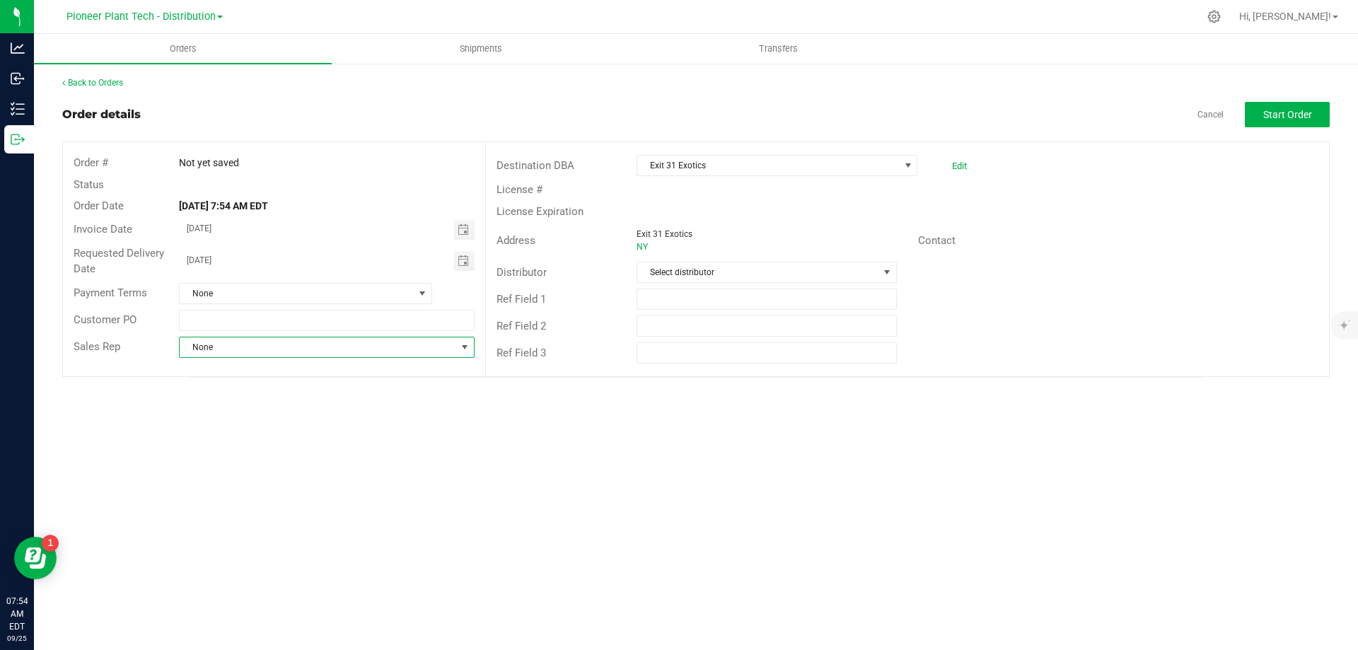
click at [459, 351] on span "NO DATA FOUND" at bounding box center [464, 347] width 11 height 11
click at [335, 296] on span "None" at bounding box center [297, 294] width 234 height 20
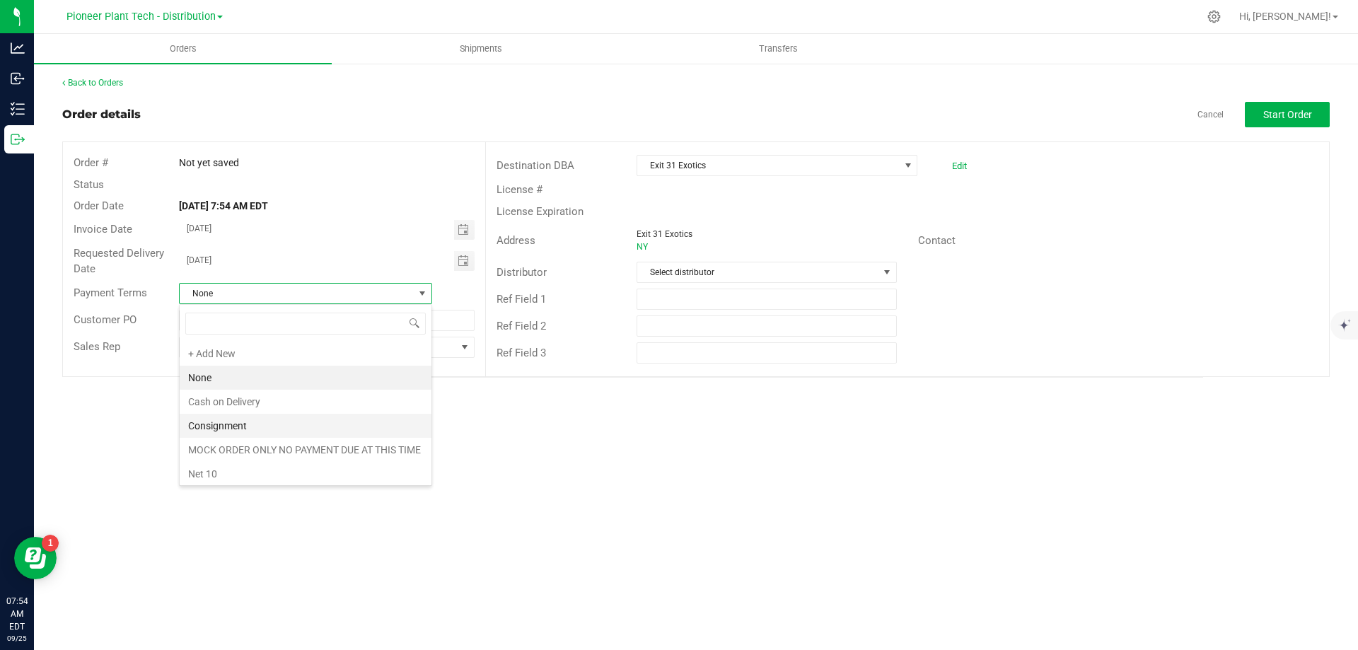
scroll to position [212, 0]
click at [218, 382] on li "Net 30" at bounding box center [306, 382] width 252 height 24
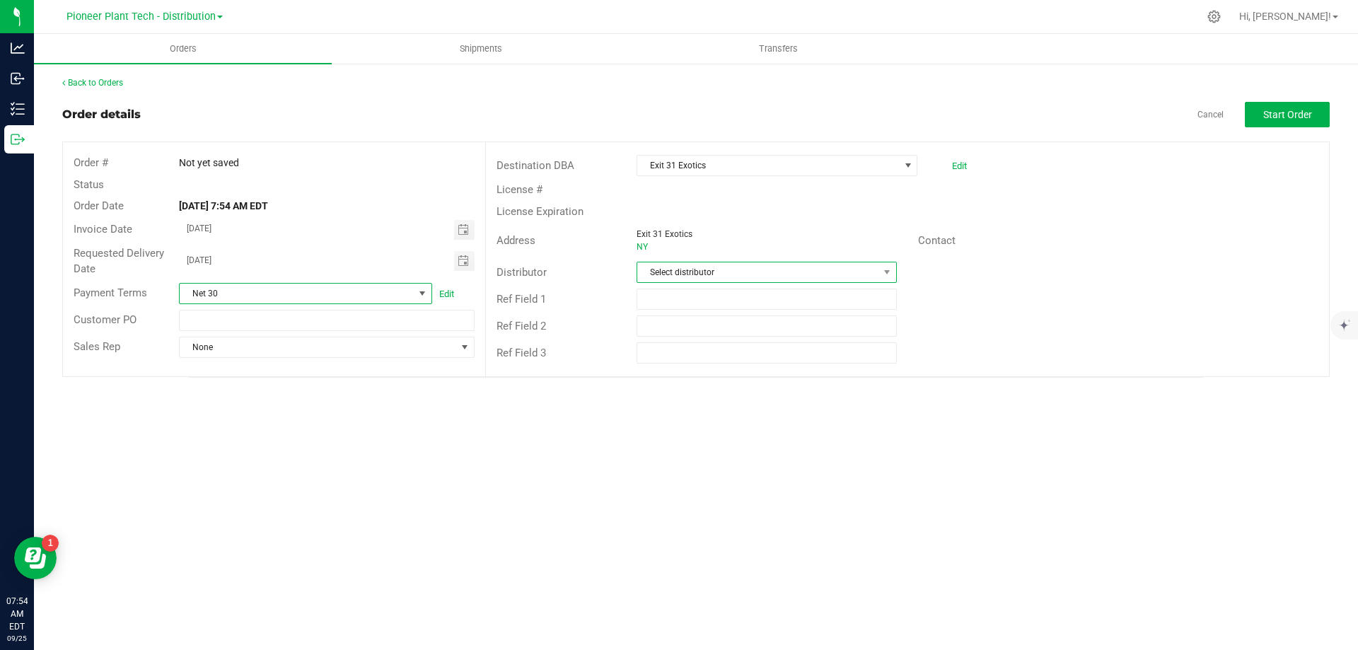
click at [717, 279] on span "Select distributor" at bounding box center [757, 272] width 241 height 20
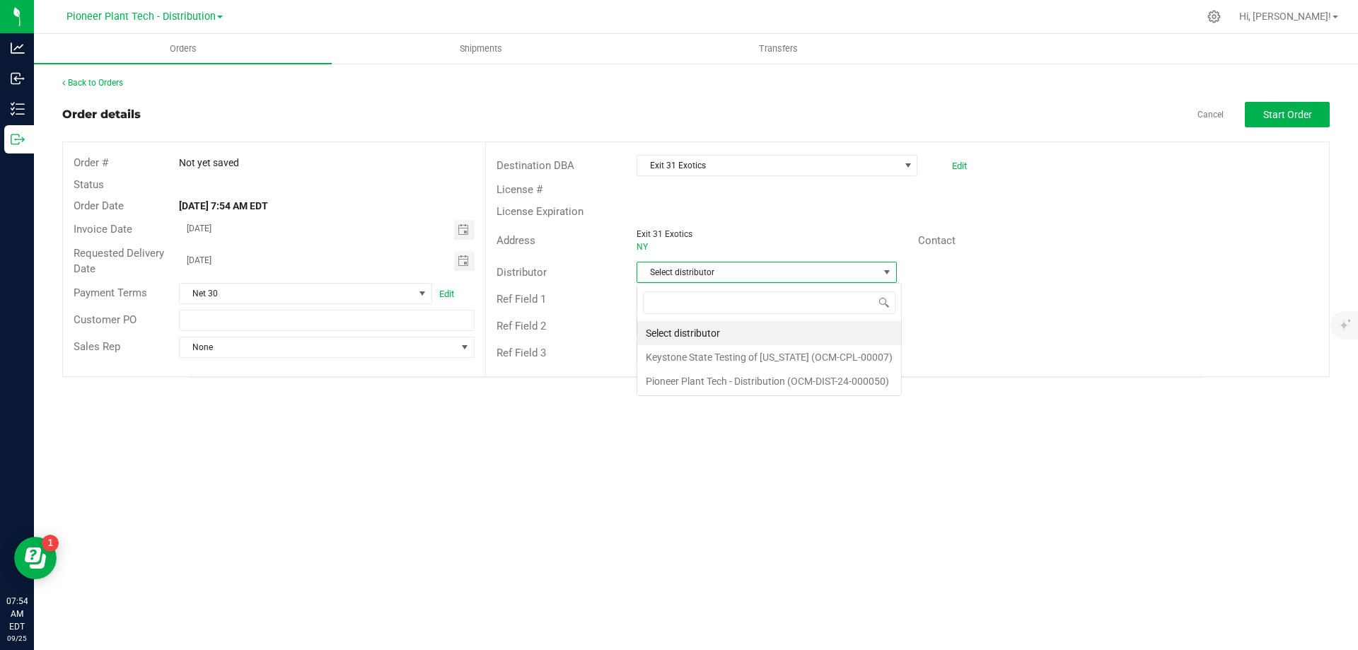
scroll to position [21, 260]
click at [707, 381] on li "Pioneer Plant Tech - Distribution (OCM-DIST-24-000050)" at bounding box center [769, 381] width 264 height 24
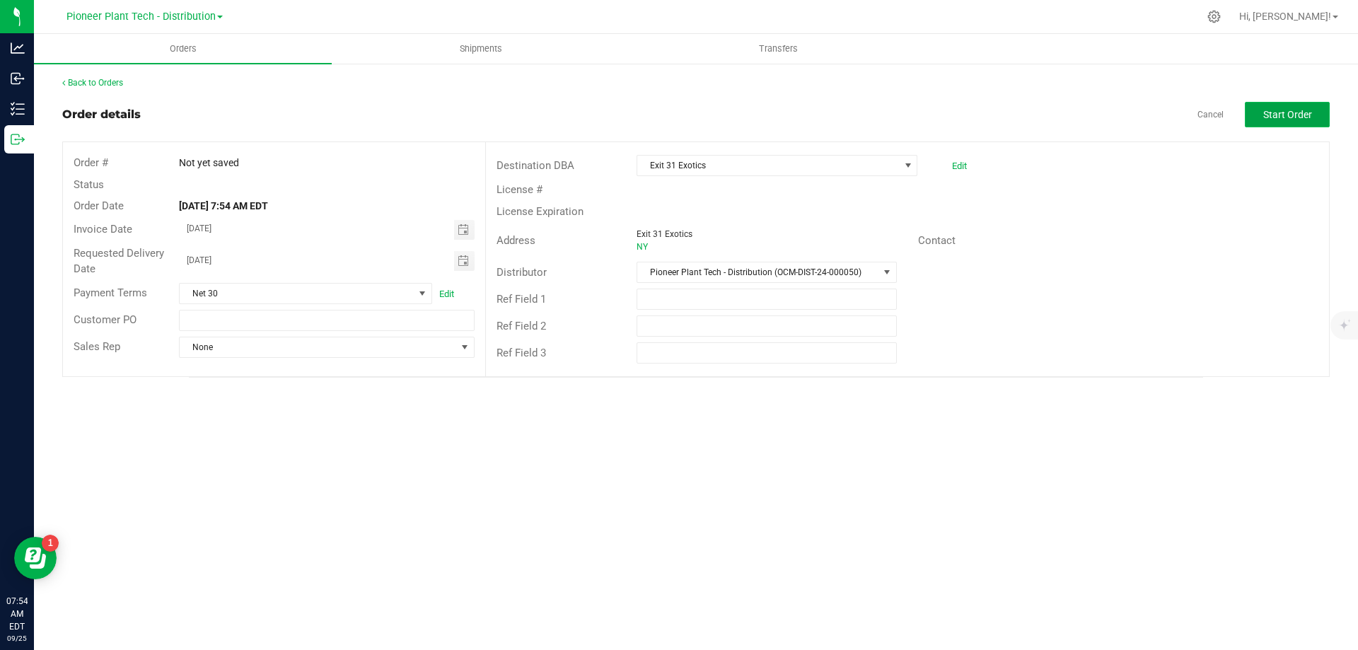
click at [1292, 112] on span "Start Order" at bounding box center [1287, 114] width 49 height 11
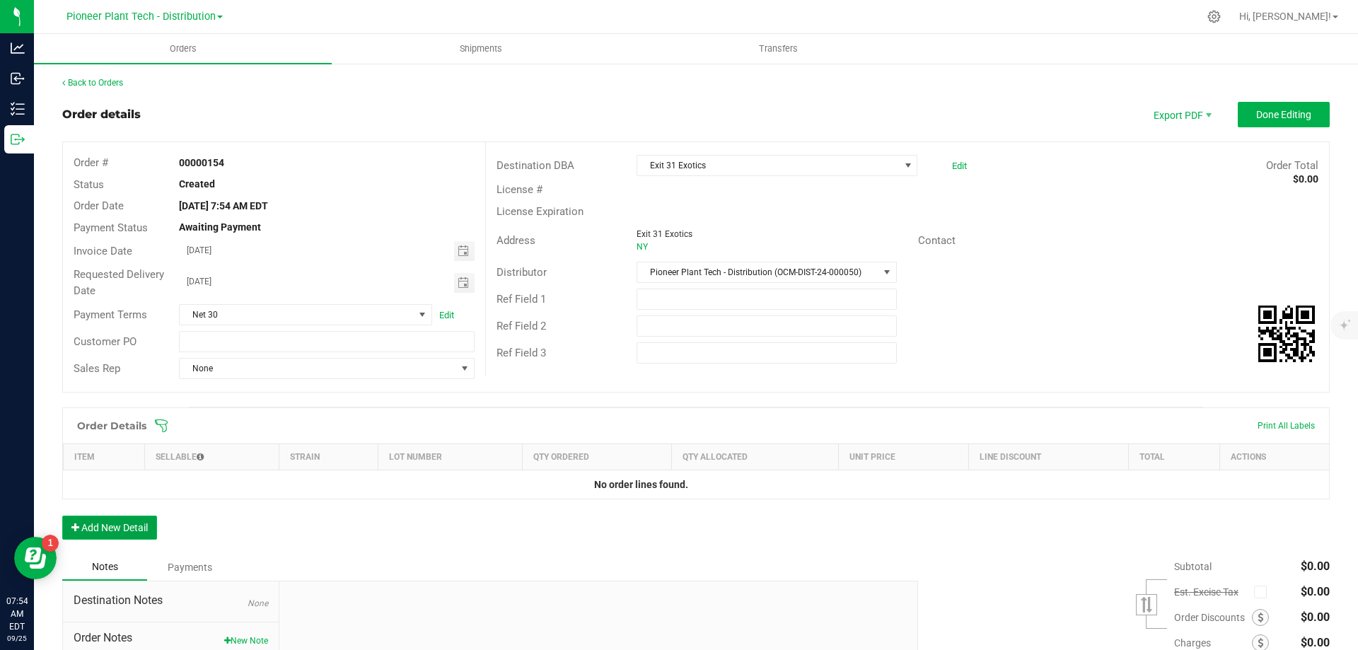
click at [125, 520] on button "Add New Detail" at bounding box center [109, 528] width 95 height 24
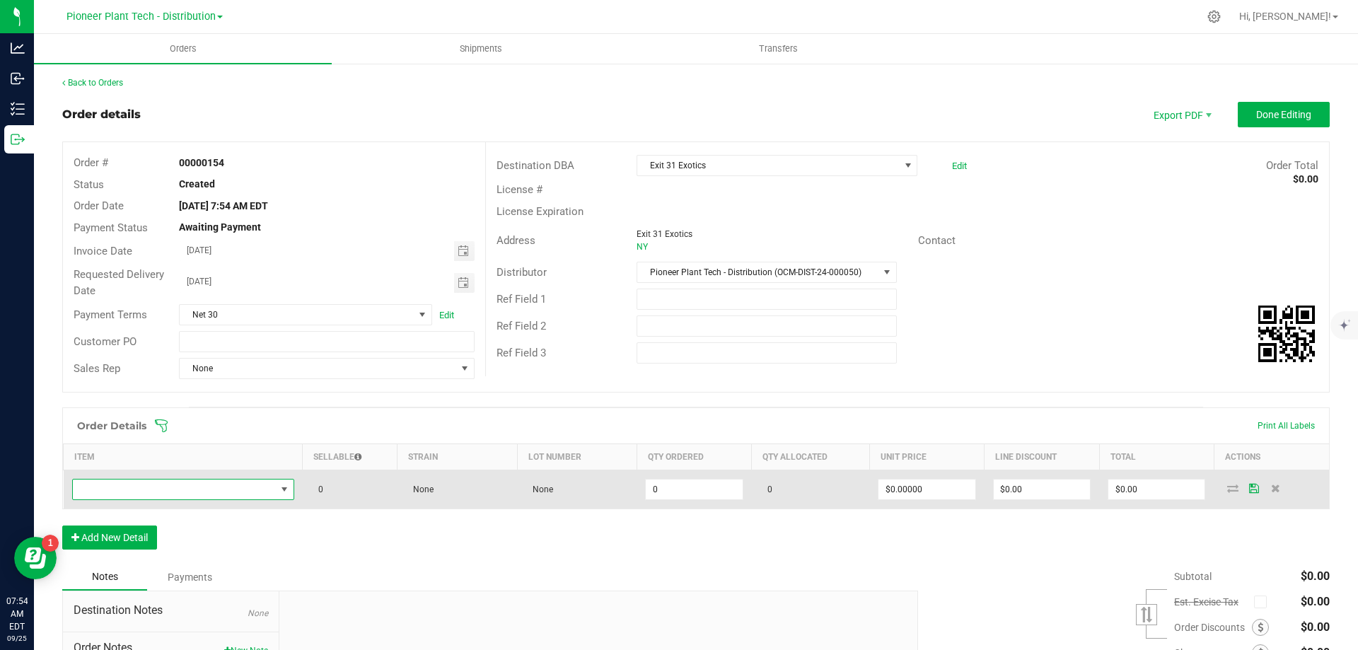
click at [158, 490] on span "NO DATA FOUND" at bounding box center [174, 490] width 203 height 20
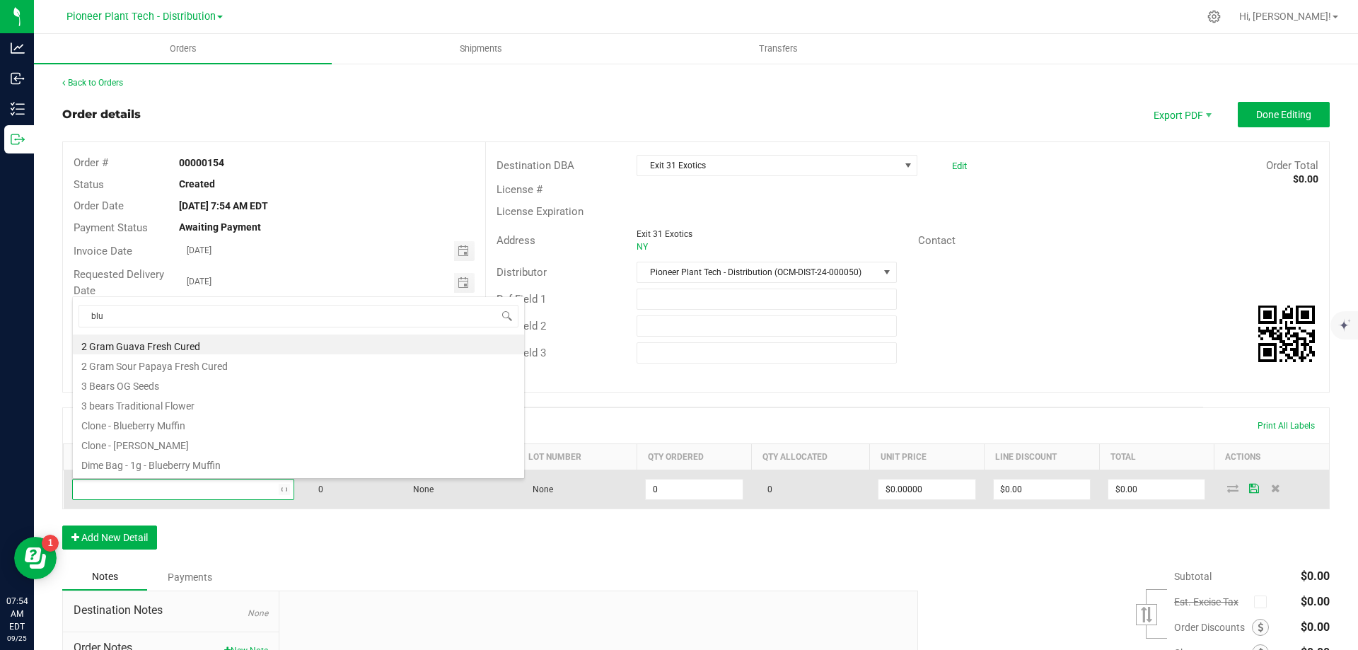
type input "blue"
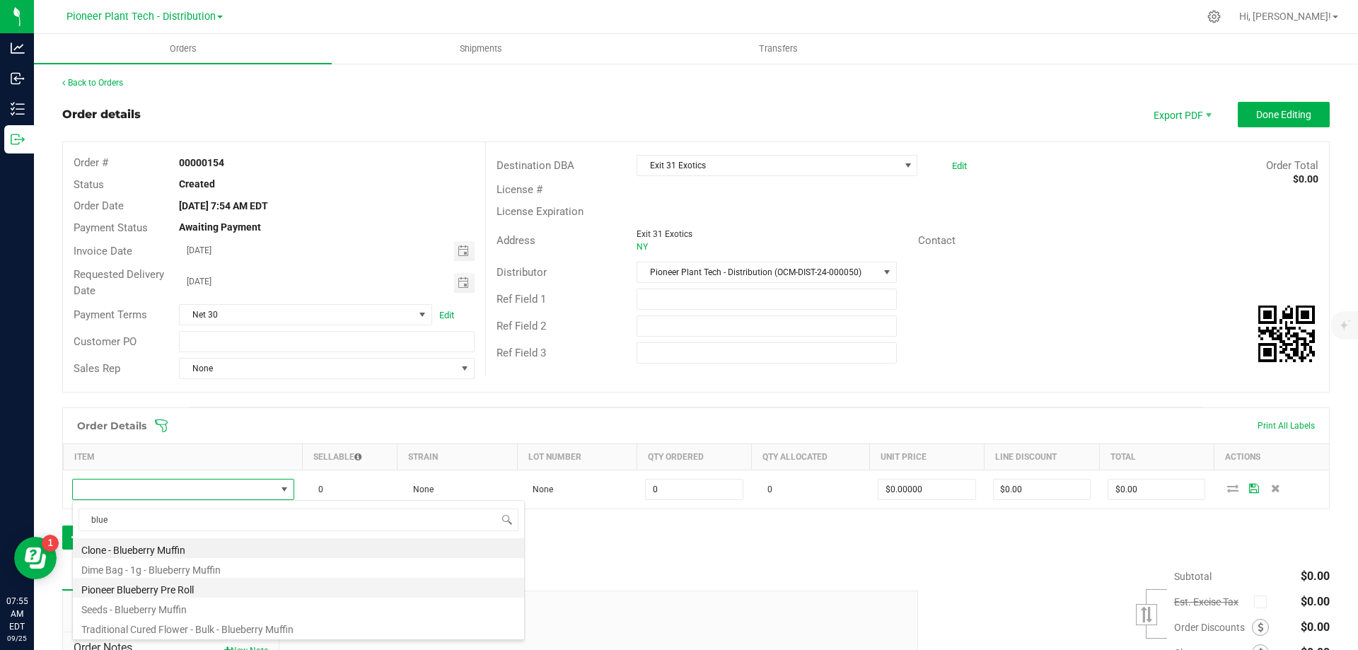
click at [171, 586] on li "Pioneer Blueberry Pre Roll" at bounding box center [298, 588] width 451 height 20
type input "0 ea"
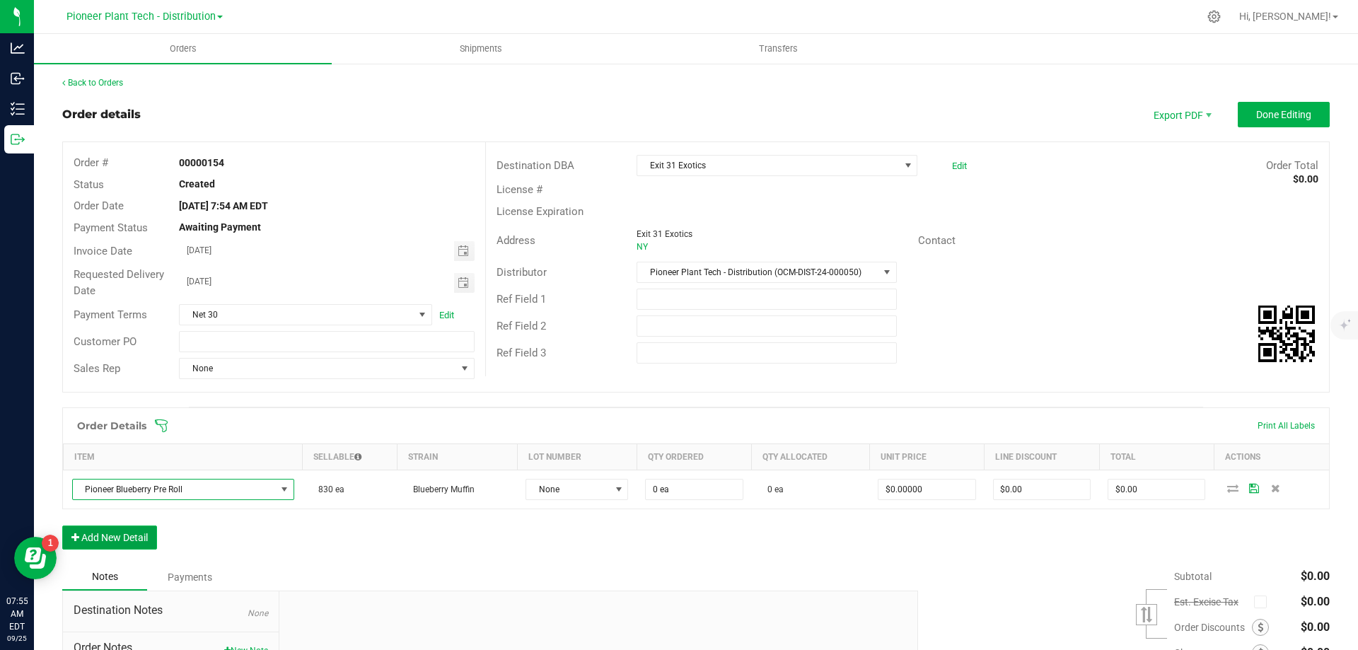
click at [147, 531] on button "Add New Detail" at bounding box center [109, 538] width 95 height 24
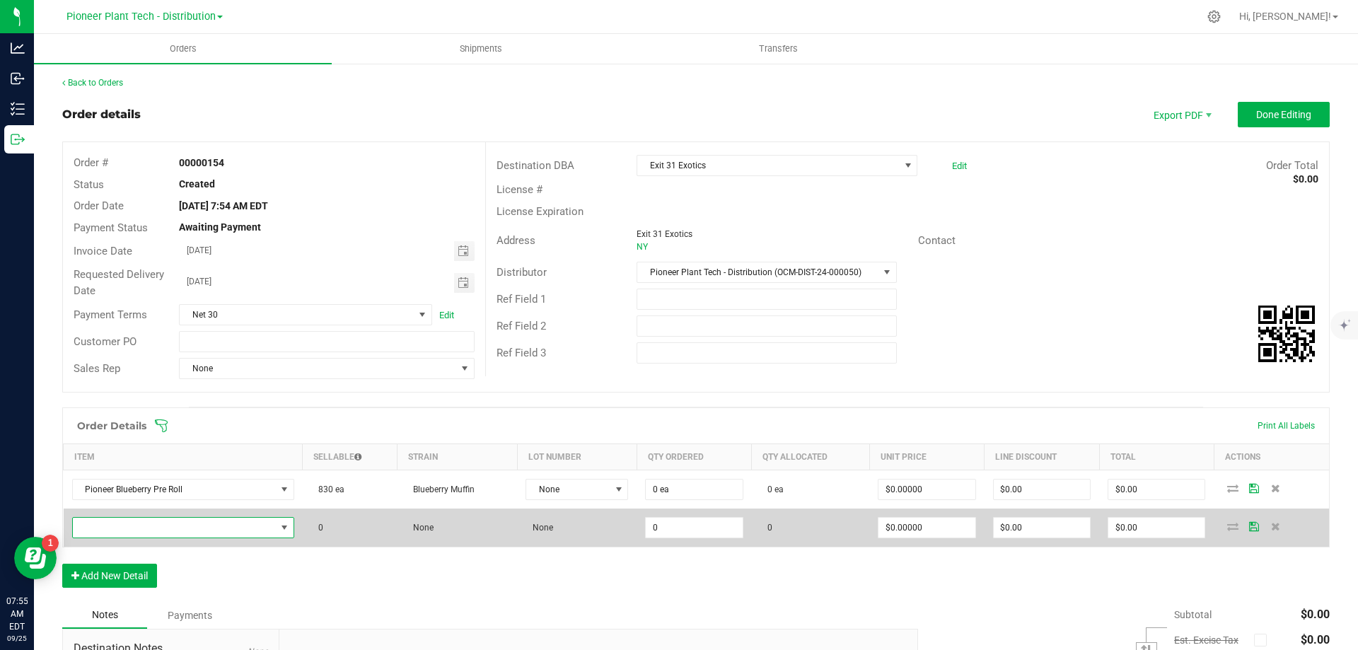
click at [140, 531] on span "NO DATA FOUND" at bounding box center [174, 528] width 203 height 20
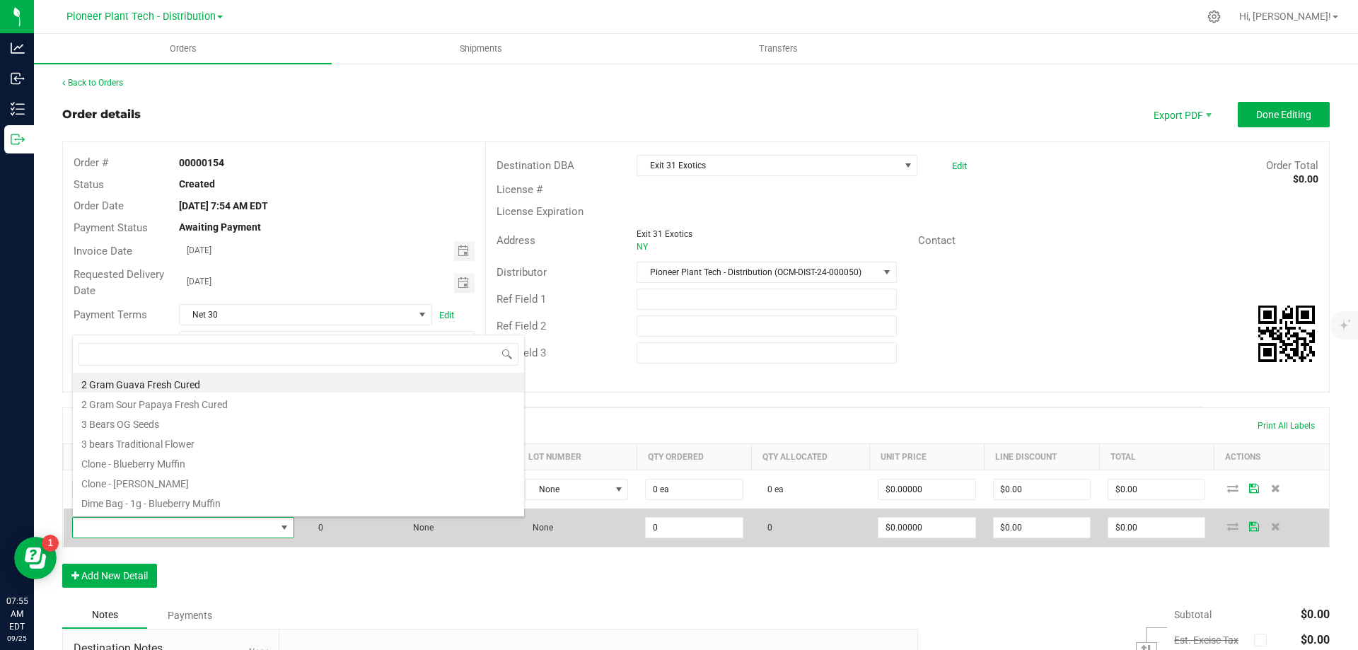
scroll to position [21, 219]
type input "good"
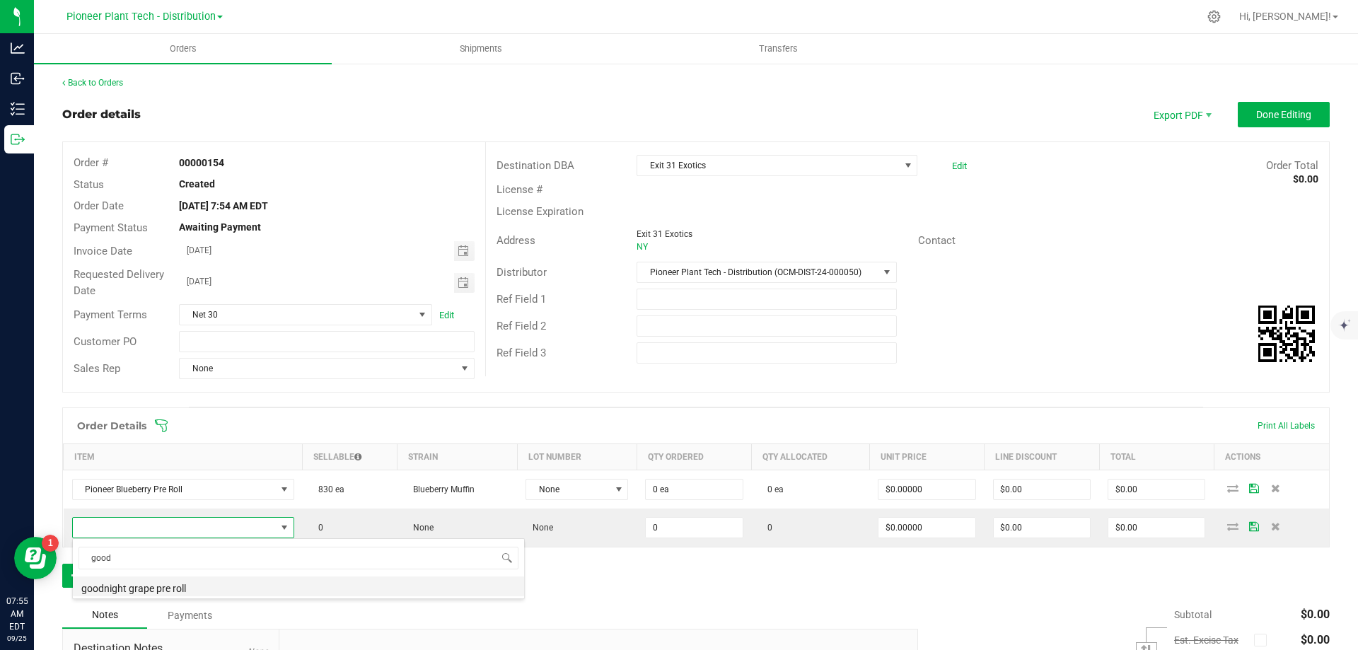
click at [139, 590] on li "goodnight grape pre roll" at bounding box center [298, 587] width 451 height 20
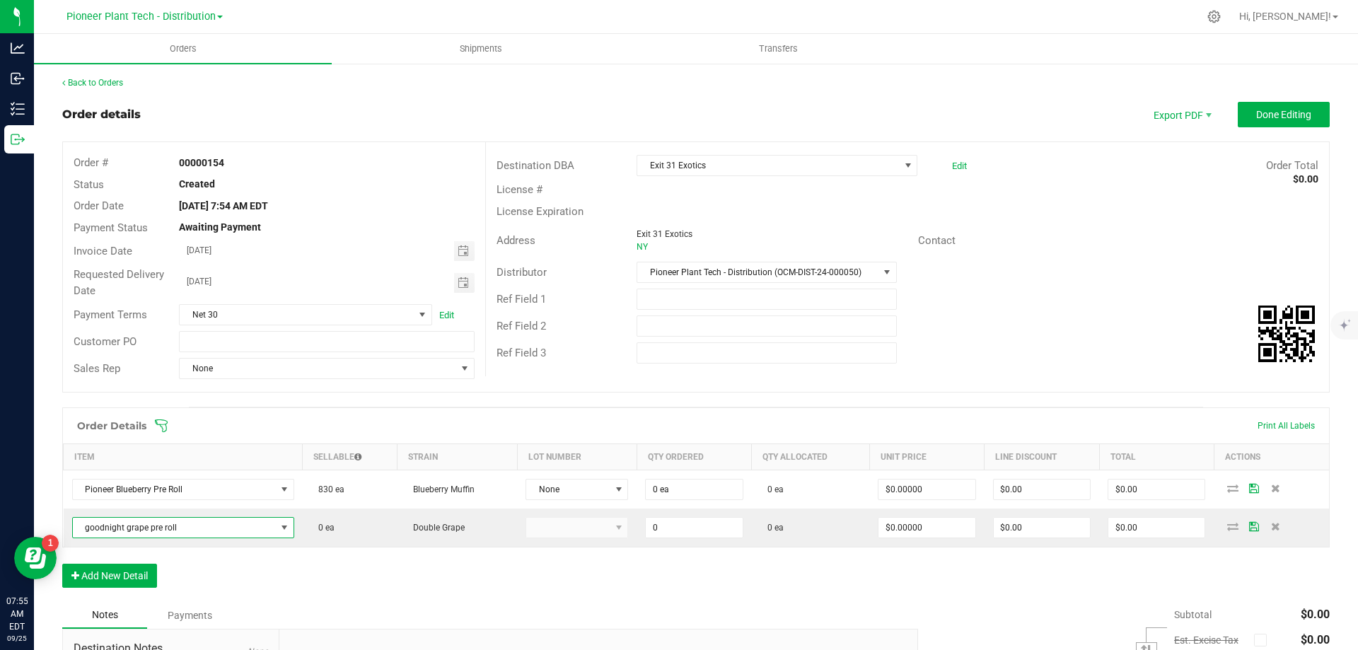
type input "0 ea"
click at [134, 574] on button "Add New Detail" at bounding box center [109, 576] width 95 height 24
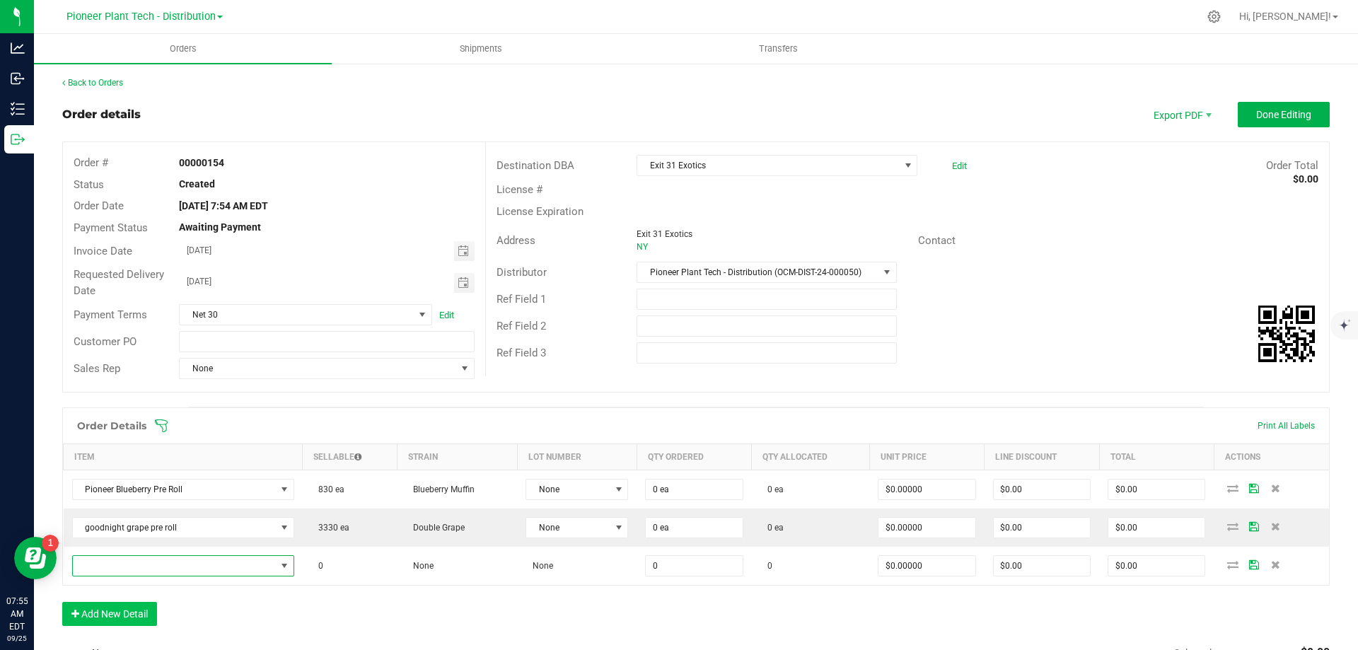
click at [137, 569] on span "NO DATA FOUND" at bounding box center [174, 566] width 203 height 20
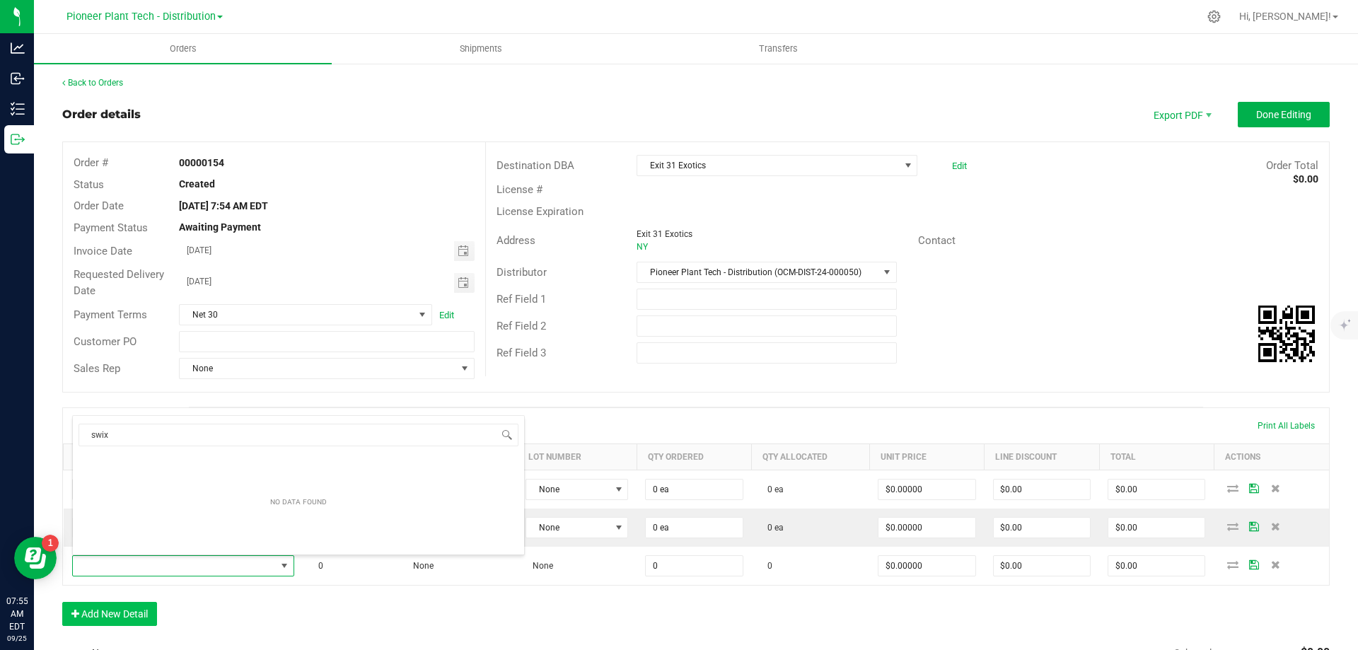
type input "swi"
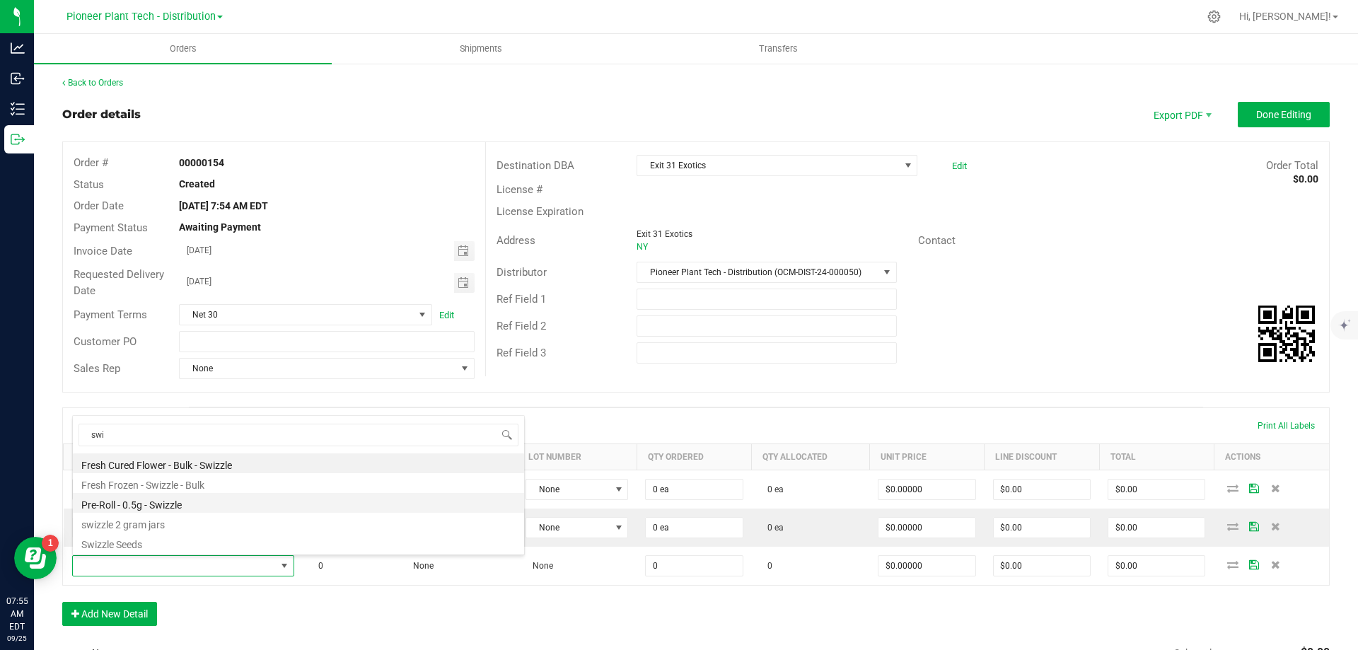
click at [155, 505] on li "Pre-Roll - 0.5g - Swizzle" at bounding box center [298, 503] width 451 height 20
type input "0 ea"
type input "$3.00000"
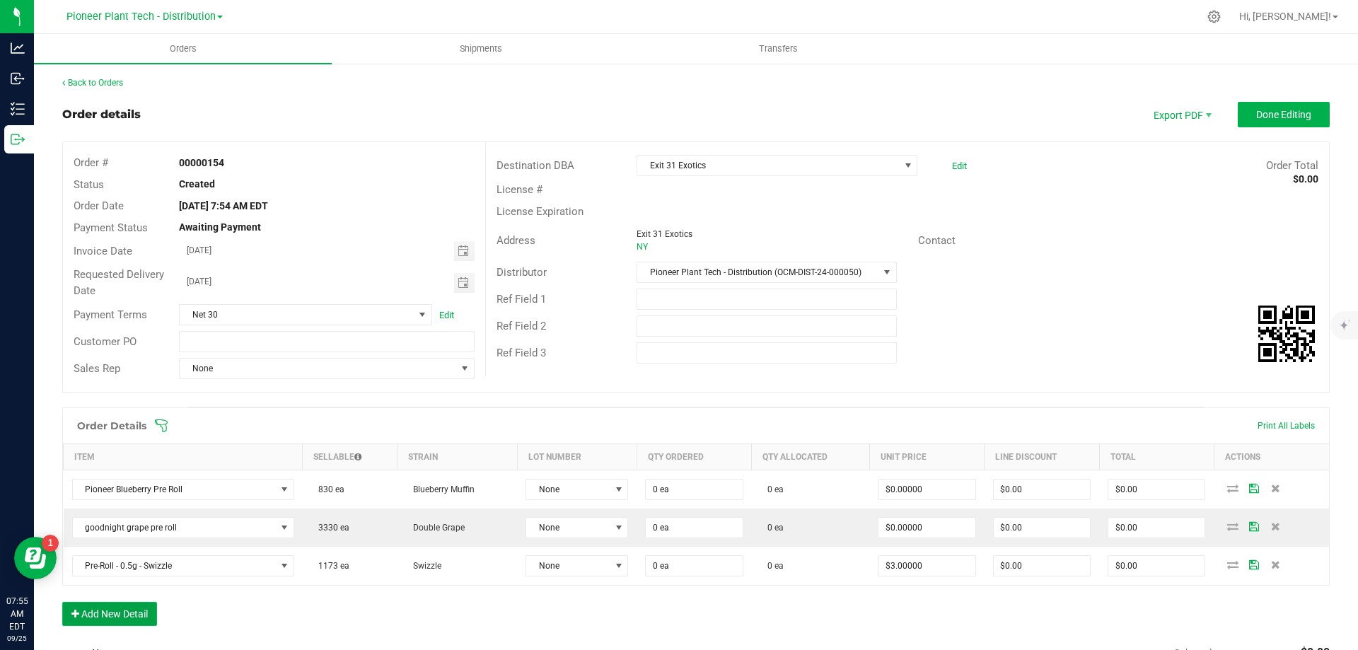
click at [129, 612] on button "Add New Detail" at bounding box center [109, 614] width 95 height 24
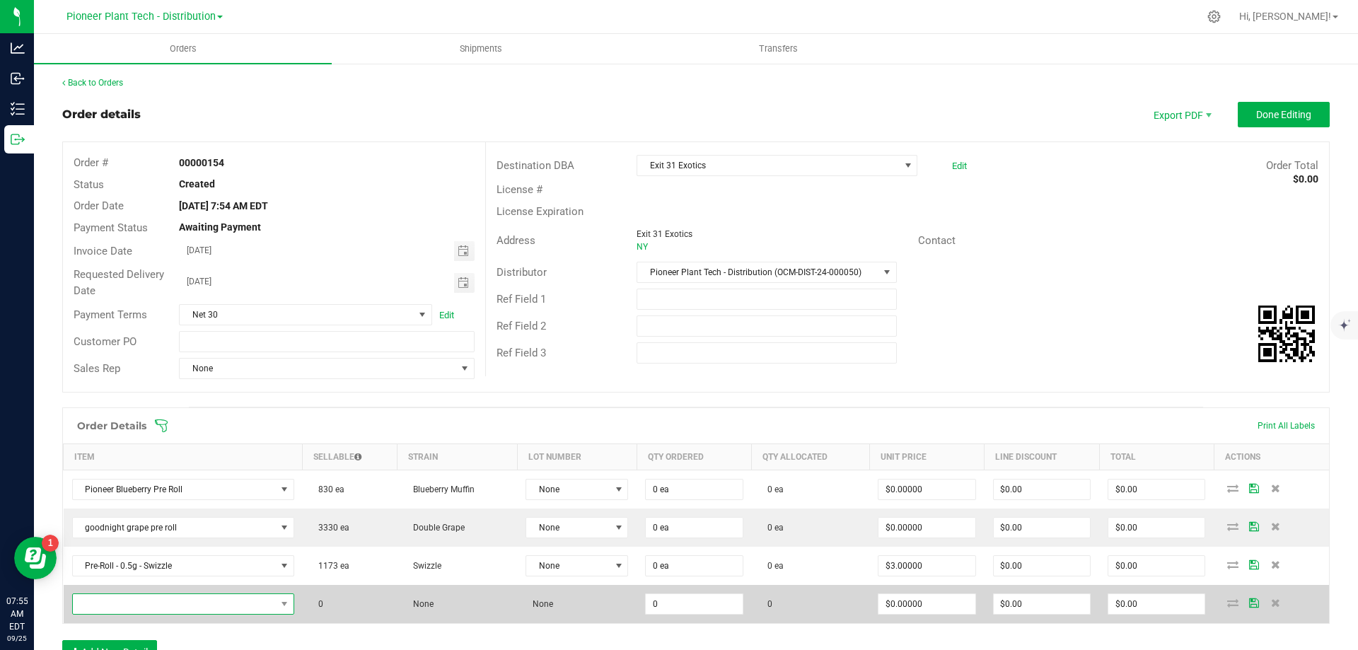
click at [135, 604] on span "NO DATA FOUND" at bounding box center [174, 604] width 203 height 20
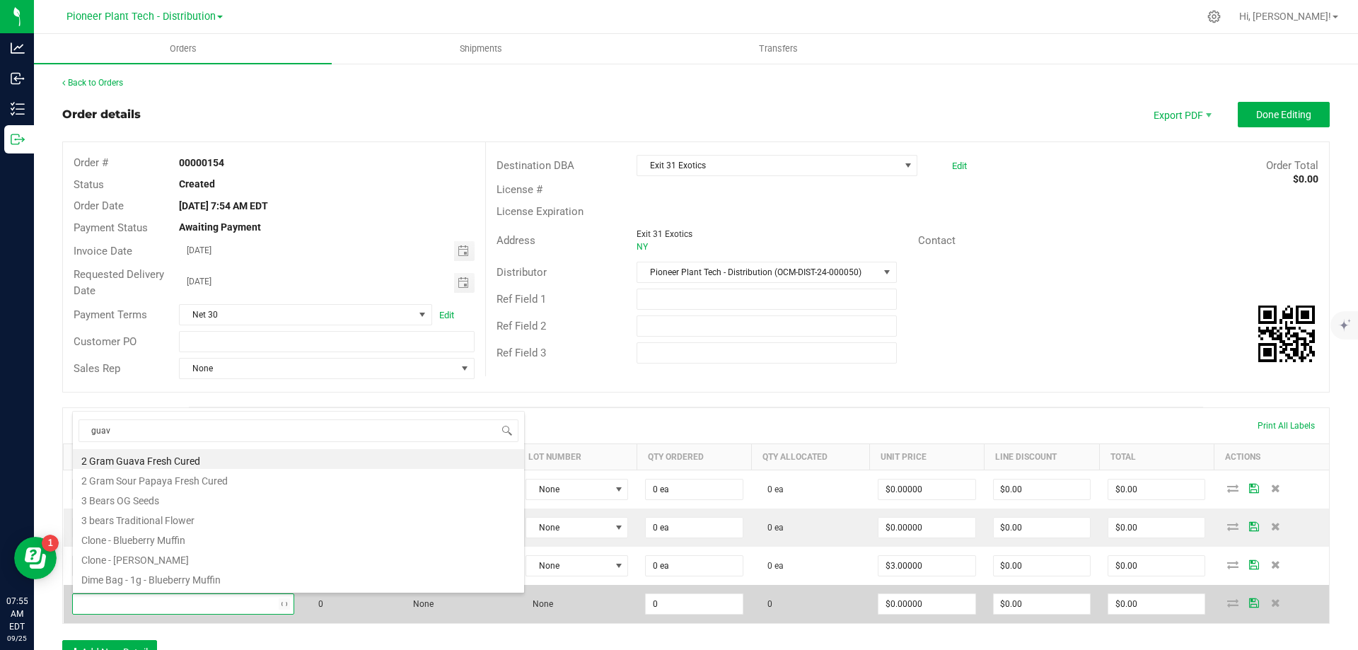
type input "guava"
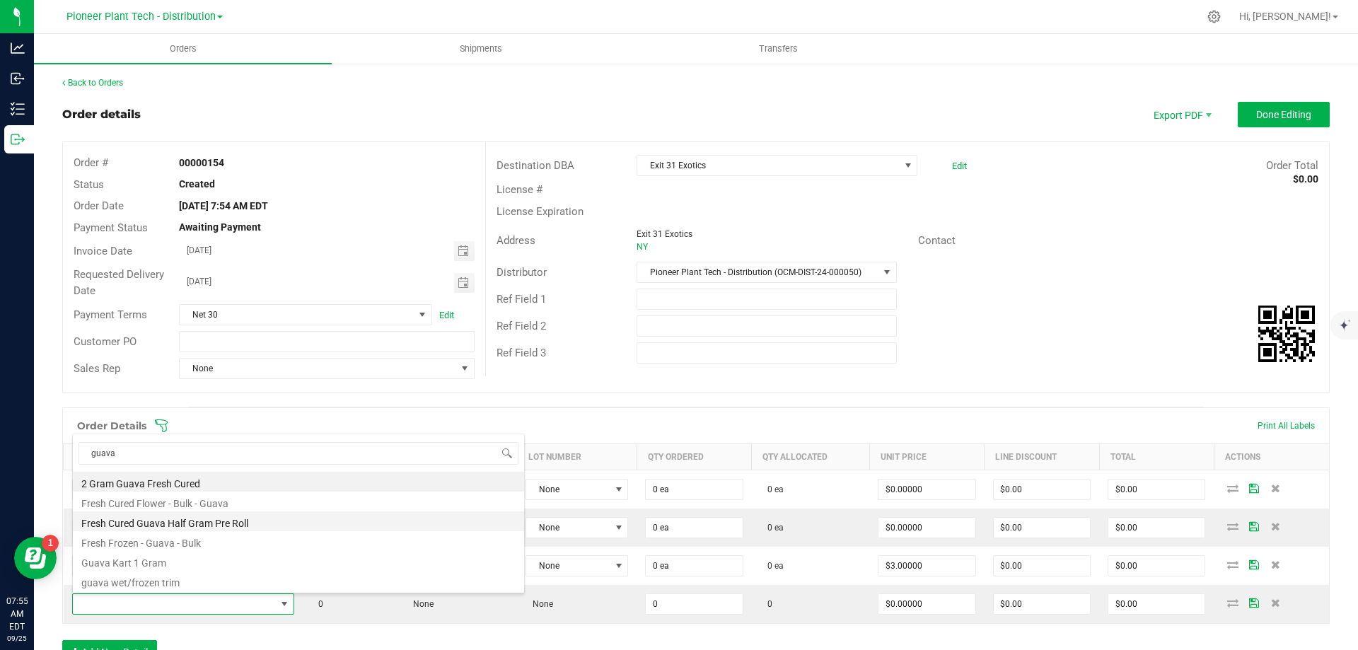
click at [162, 523] on li "Fresh Cured Guava Half Gram Pre Roll" at bounding box center [298, 521] width 451 height 20
type input "0 ea"
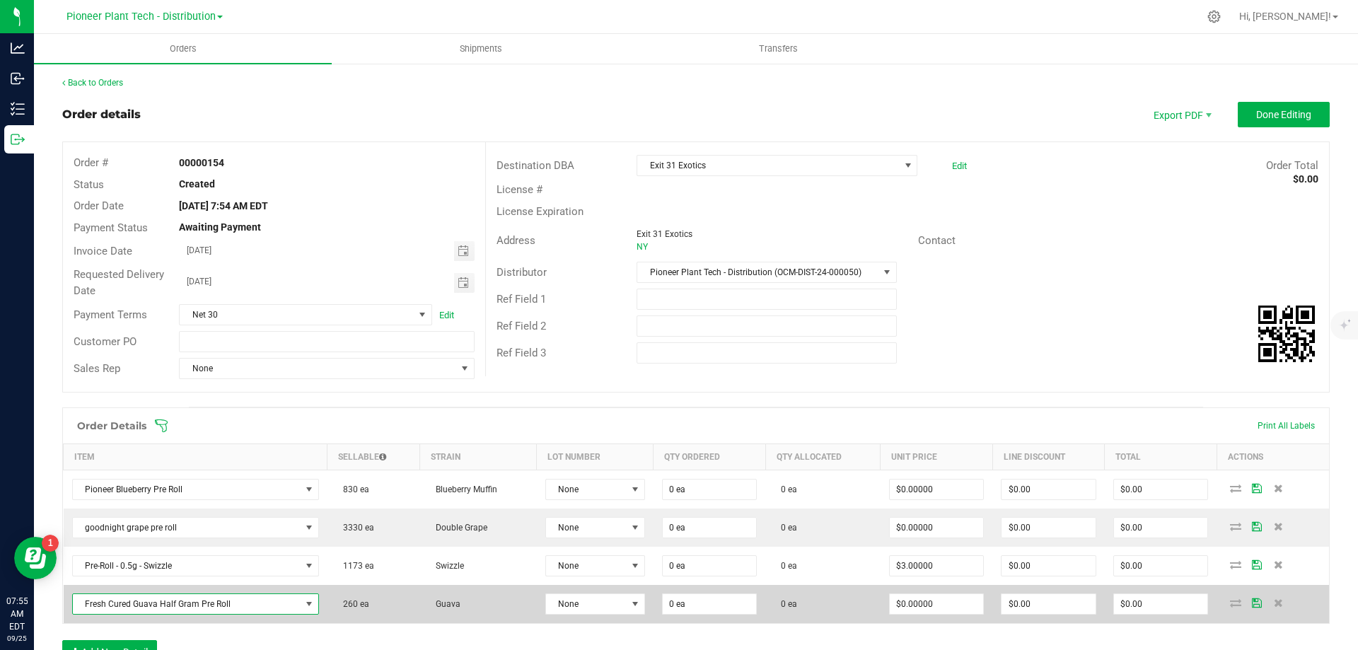
click at [233, 622] on td "Fresh Cured Guava Half Gram Pre Roll" at bounding box center [196, 604] width 264 height 38
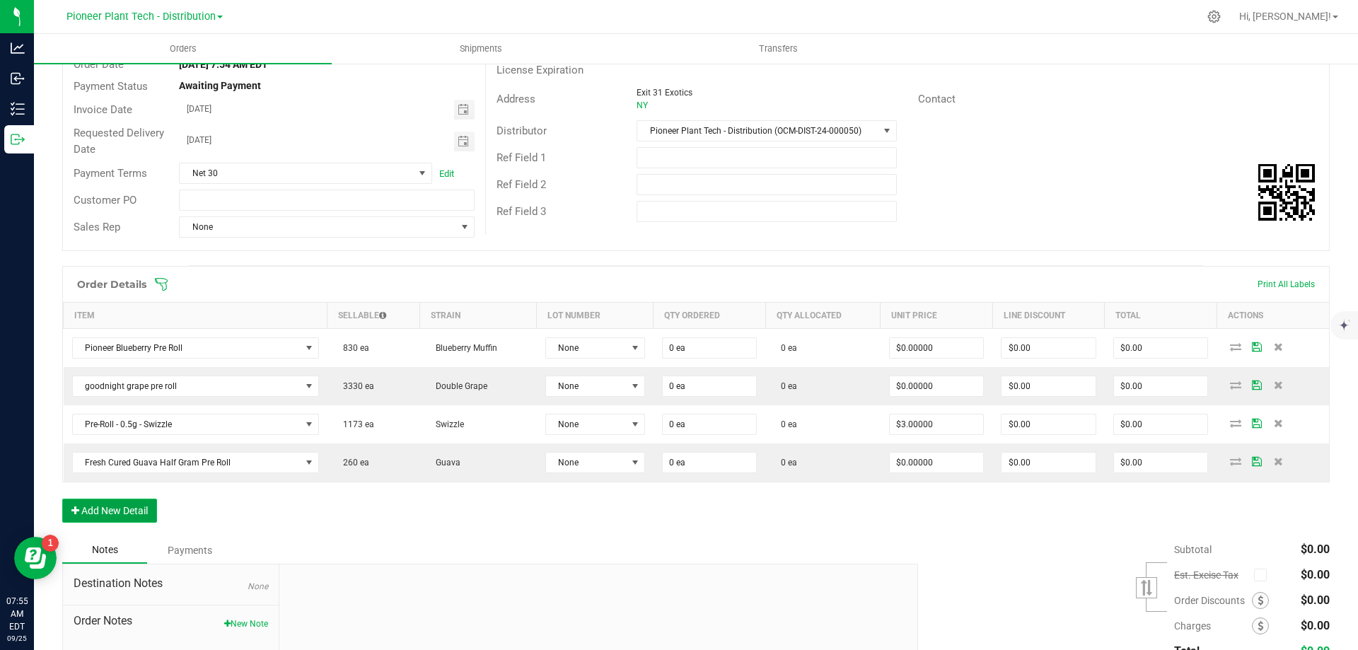
click at [125, 516] on button "Add New Detail" at bounding box center [109, 511] width 95 height 24
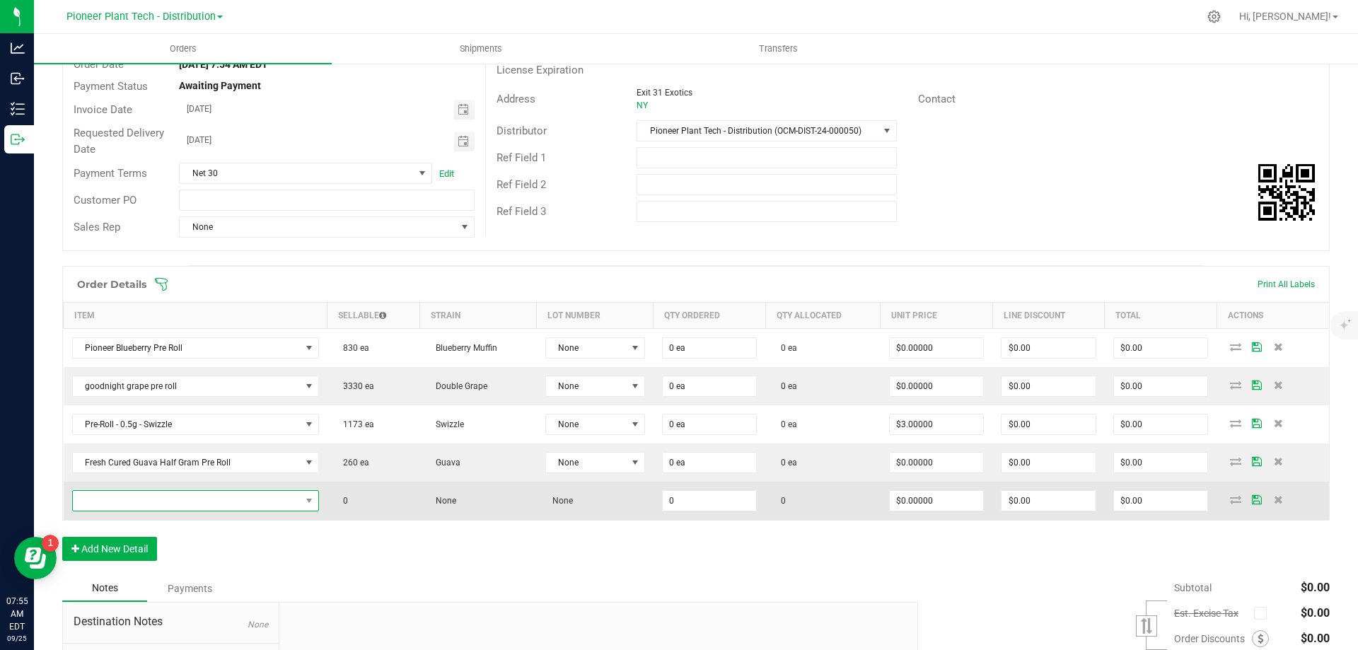
click at [119, 508] on span "NO DATA FOUND" at bounding box center [187, 501] width 228 height 20
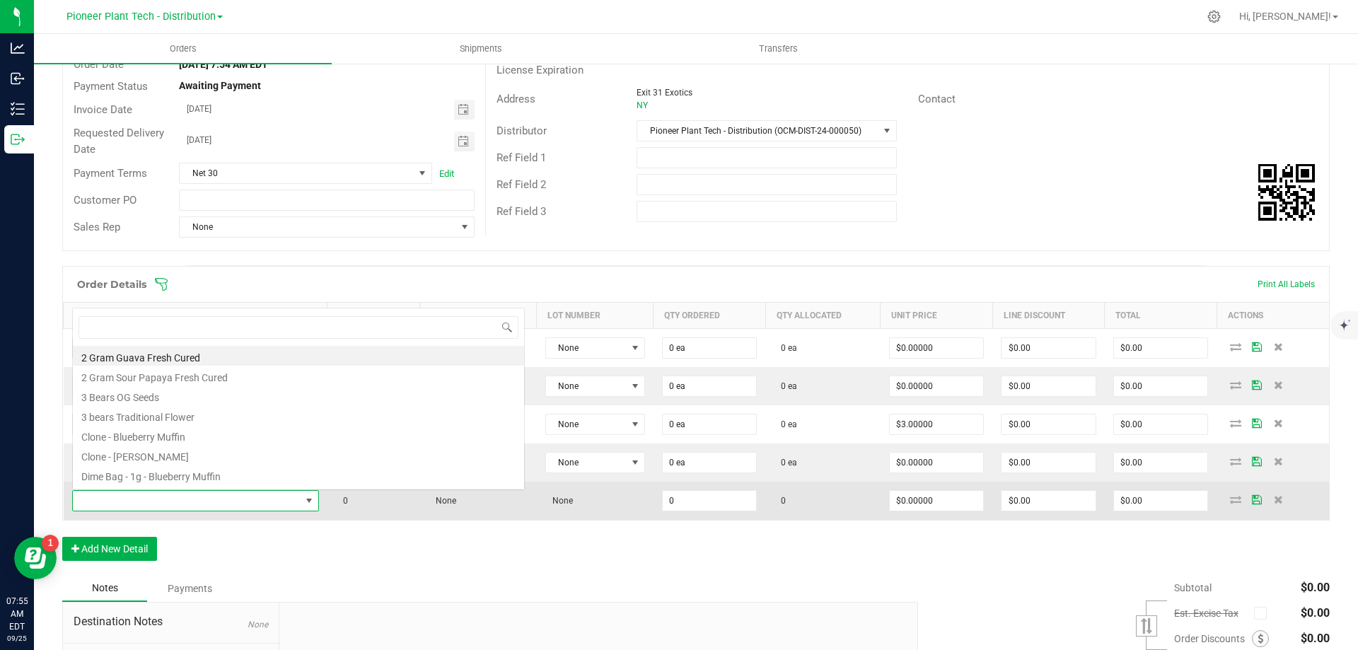
scroll to position [21, 239]
type input "purple"
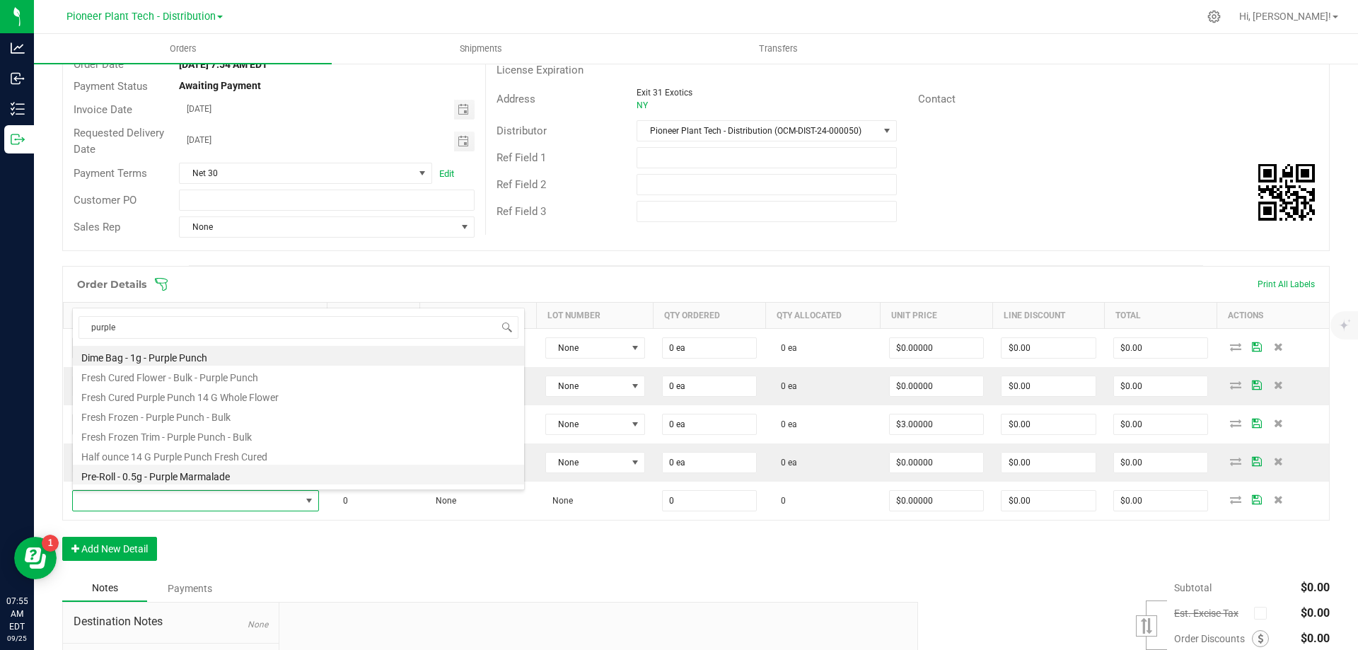
click at [137, 473] on li "Pre-Roll - 0.5g - Purple Marmalade" at bounding box center [298, 475] width 451 height 20
type input "0 ea"
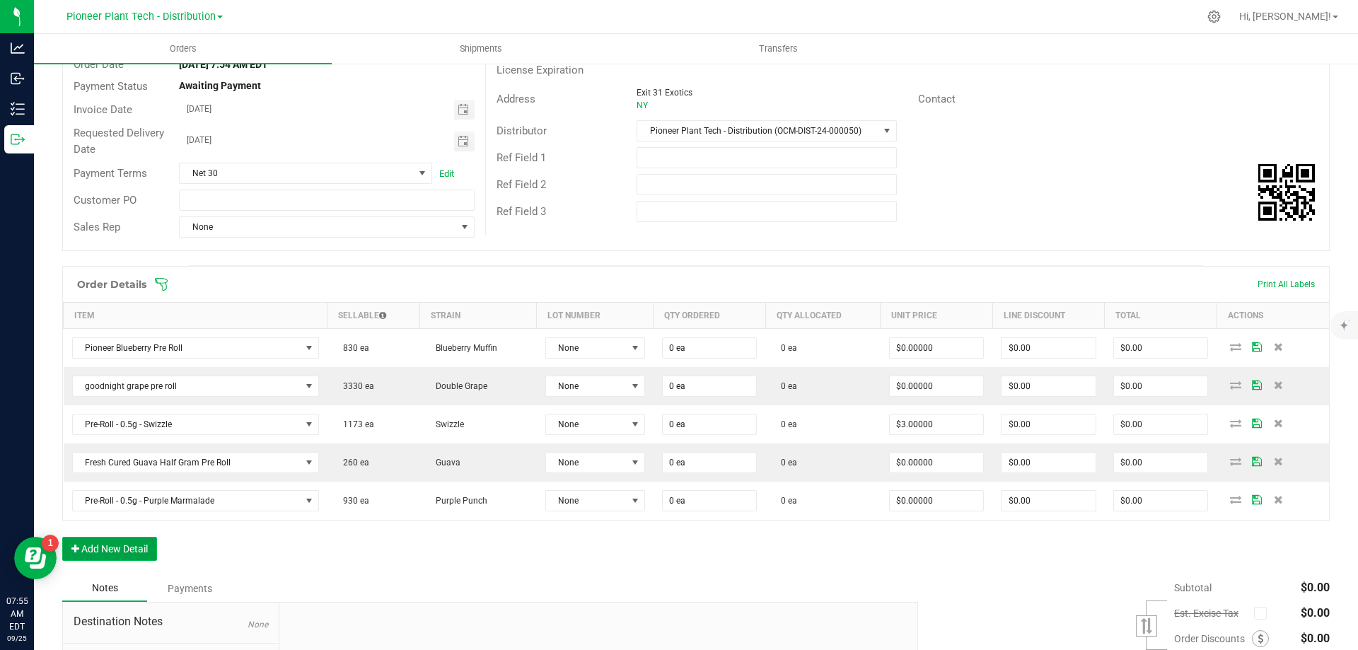
click at [108, 543] on button "Add New Detail" at bounding box center [109, 549] width 95 height 24
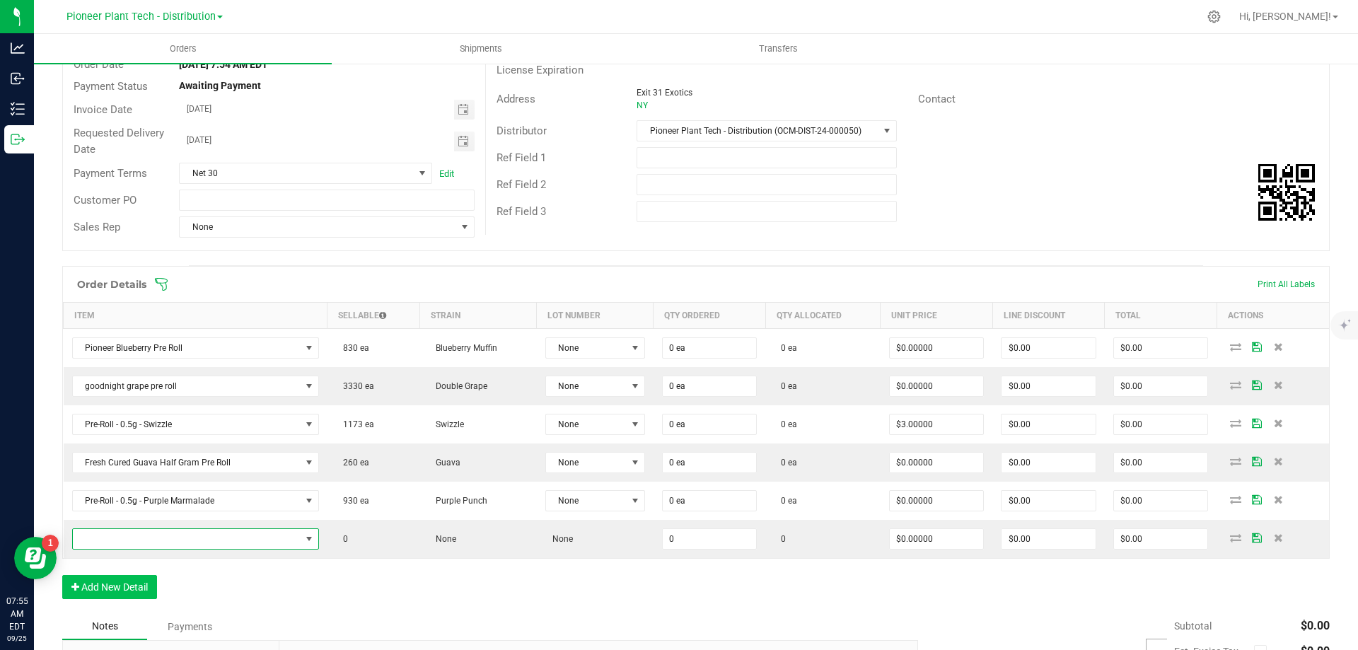
click at [108, 543] on span "NO DATA FOUND" at bounding box center [187, 539] width 228 height 20
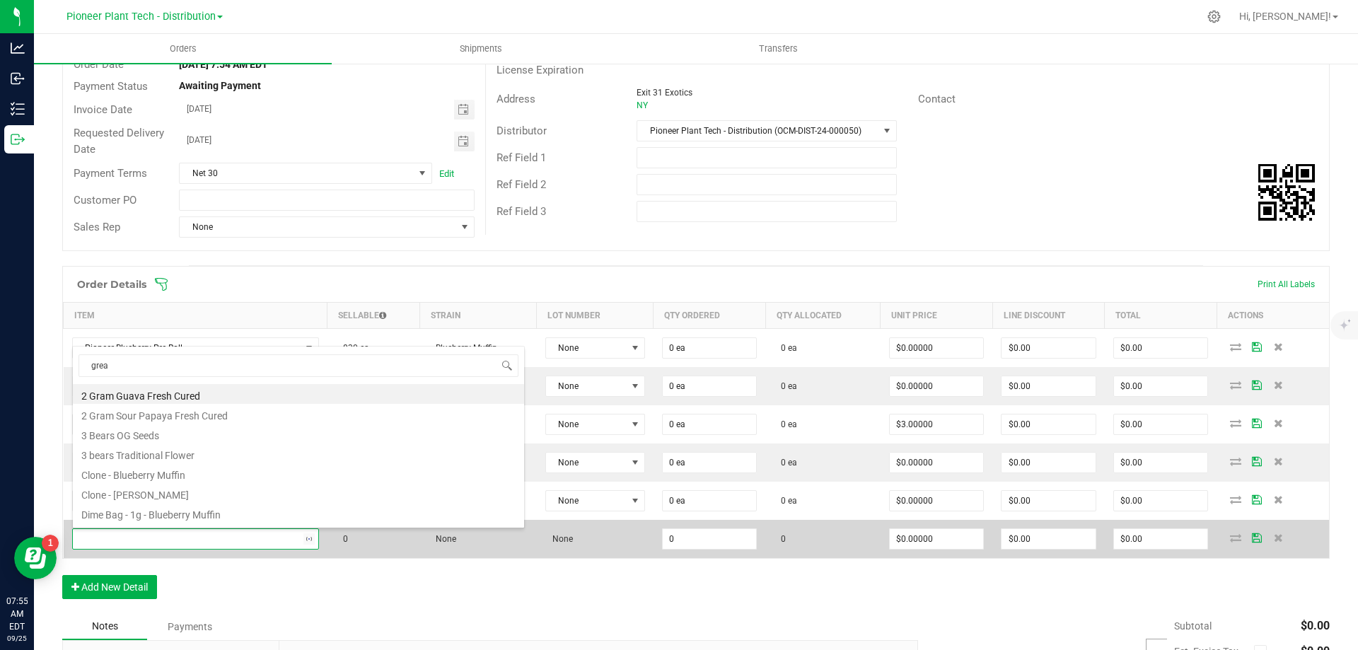
type input "greas"
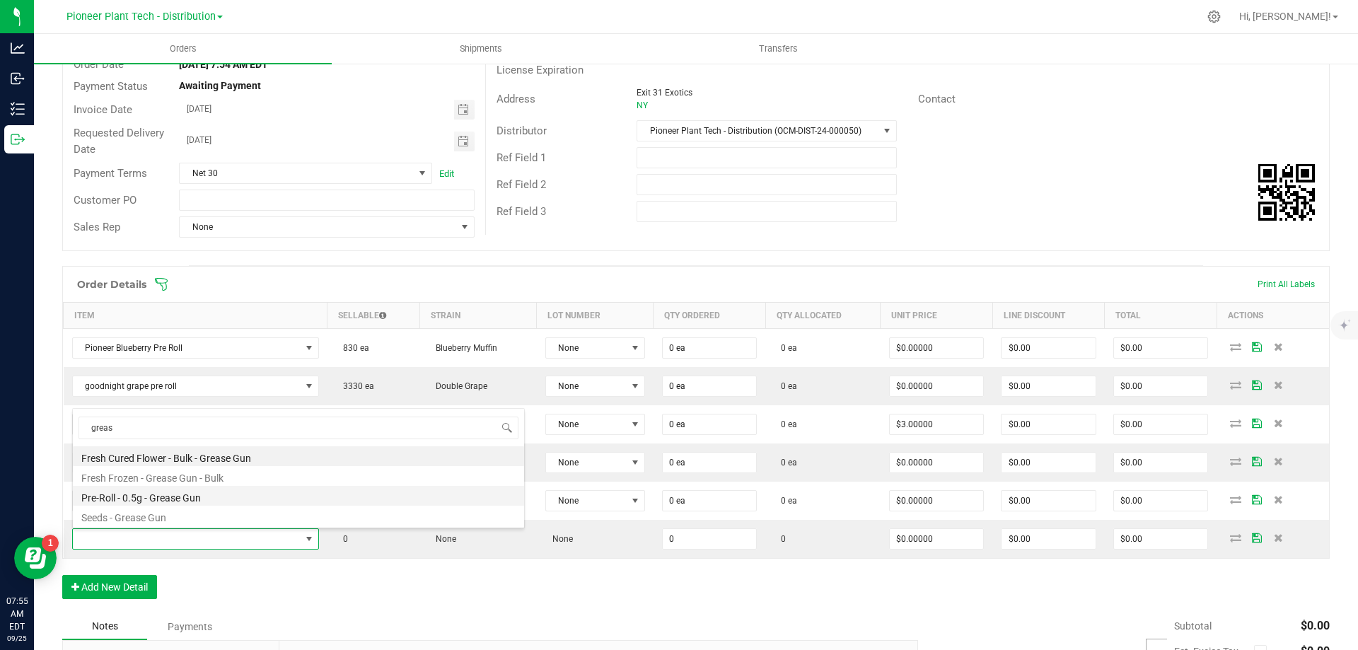
click at [131, 496] on li "Pre-Roll - 0.5g - Grease Gun" at bounding box center [298, 496] width 451 height 20
type input "0 ea"
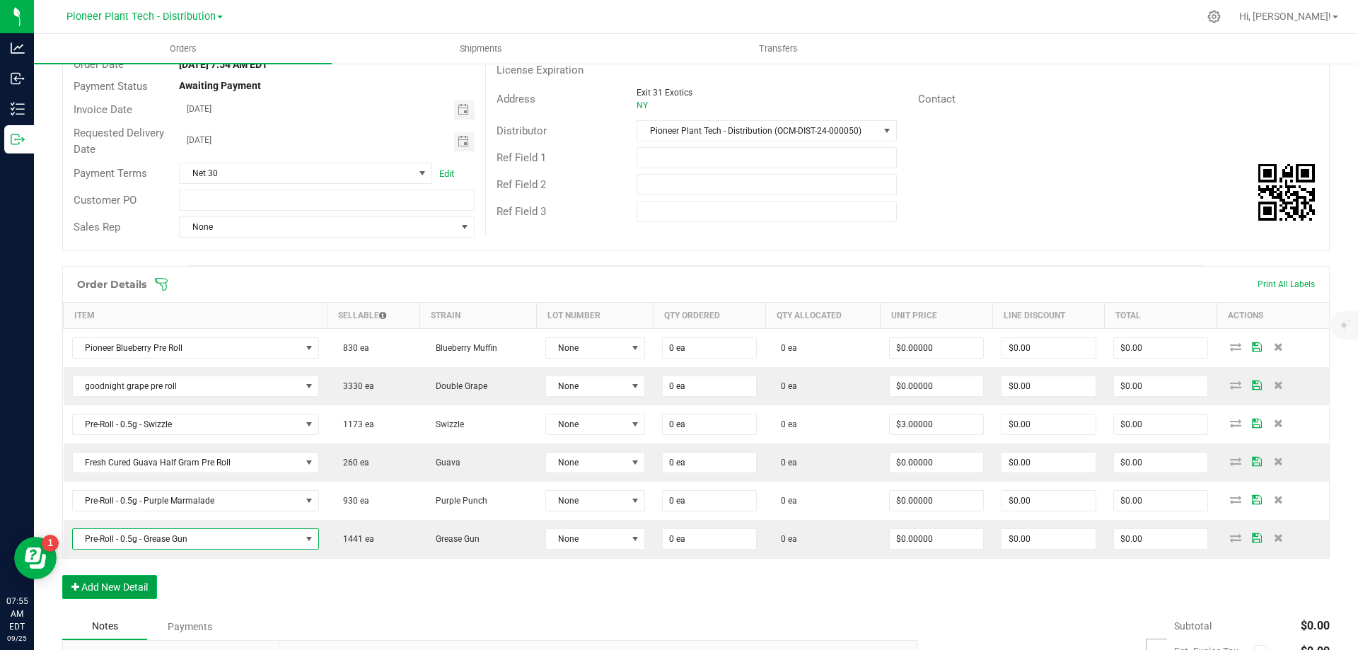
click at [141, 583] on button "Add New Detail" at bounding box center [109, 587] width 95 height 24
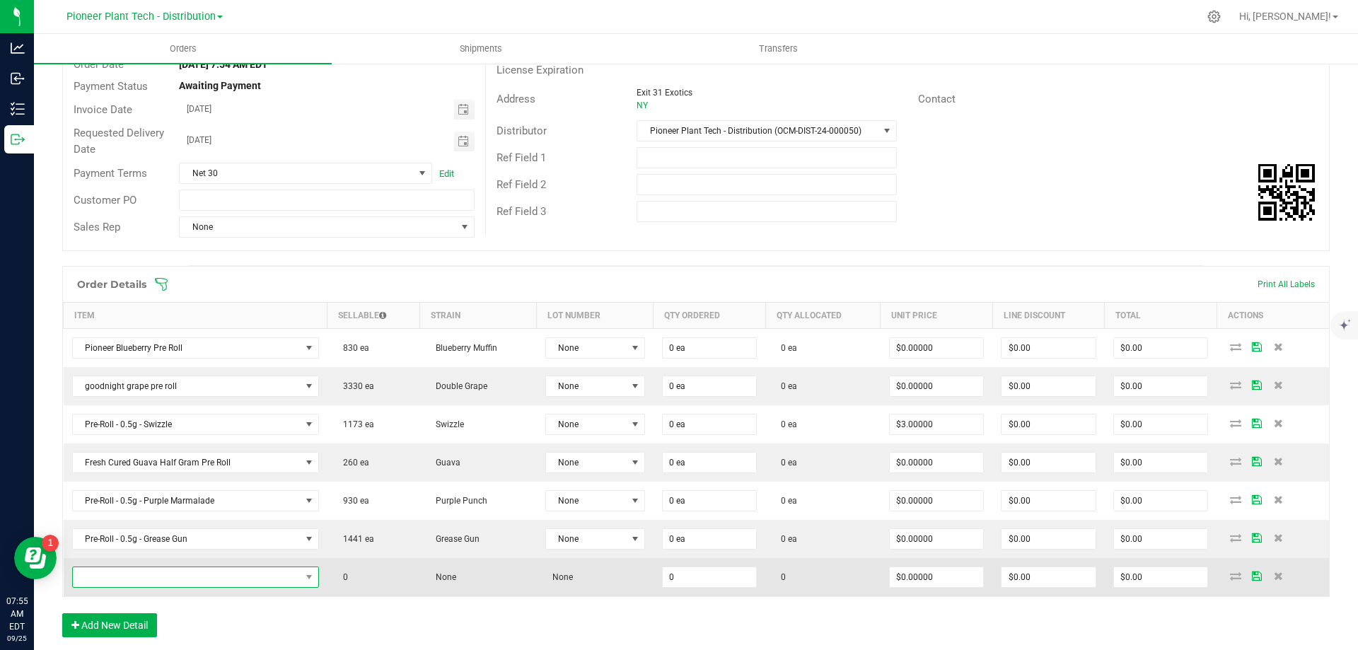
click at [143, 581] on span "NO DATA FOUND" at bounding box center [187, 577] width 228 height 20
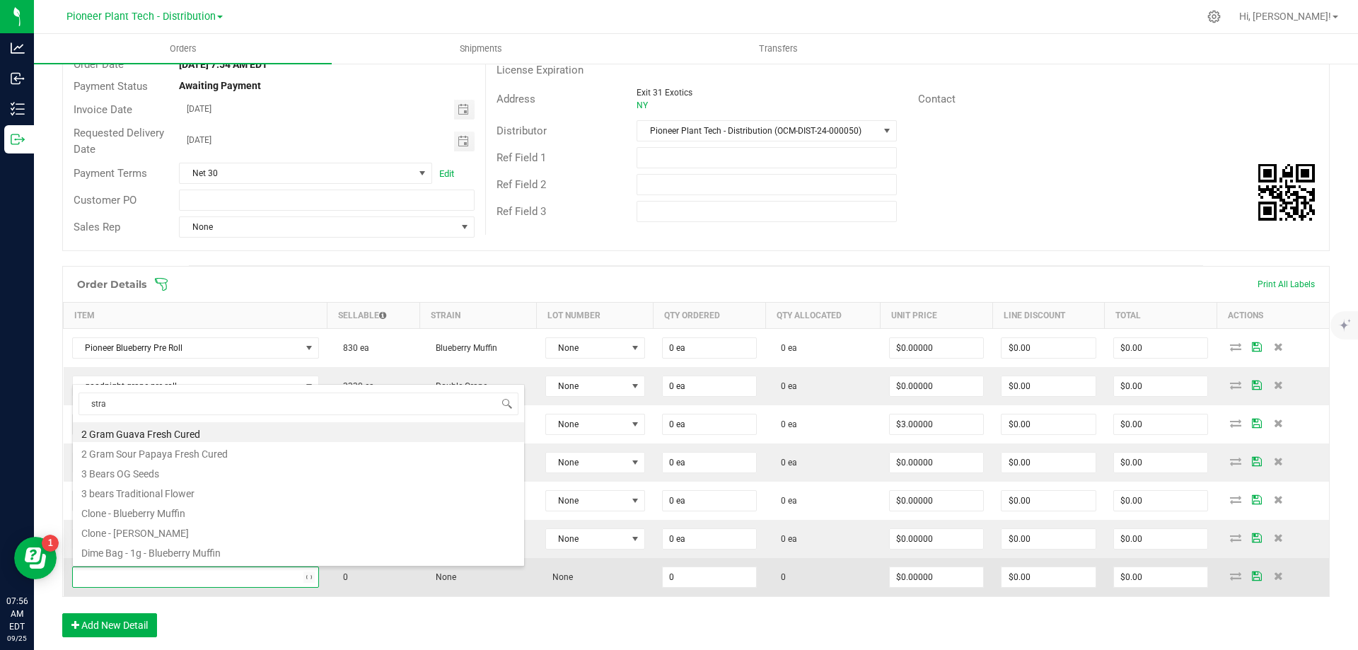
type input "straw"
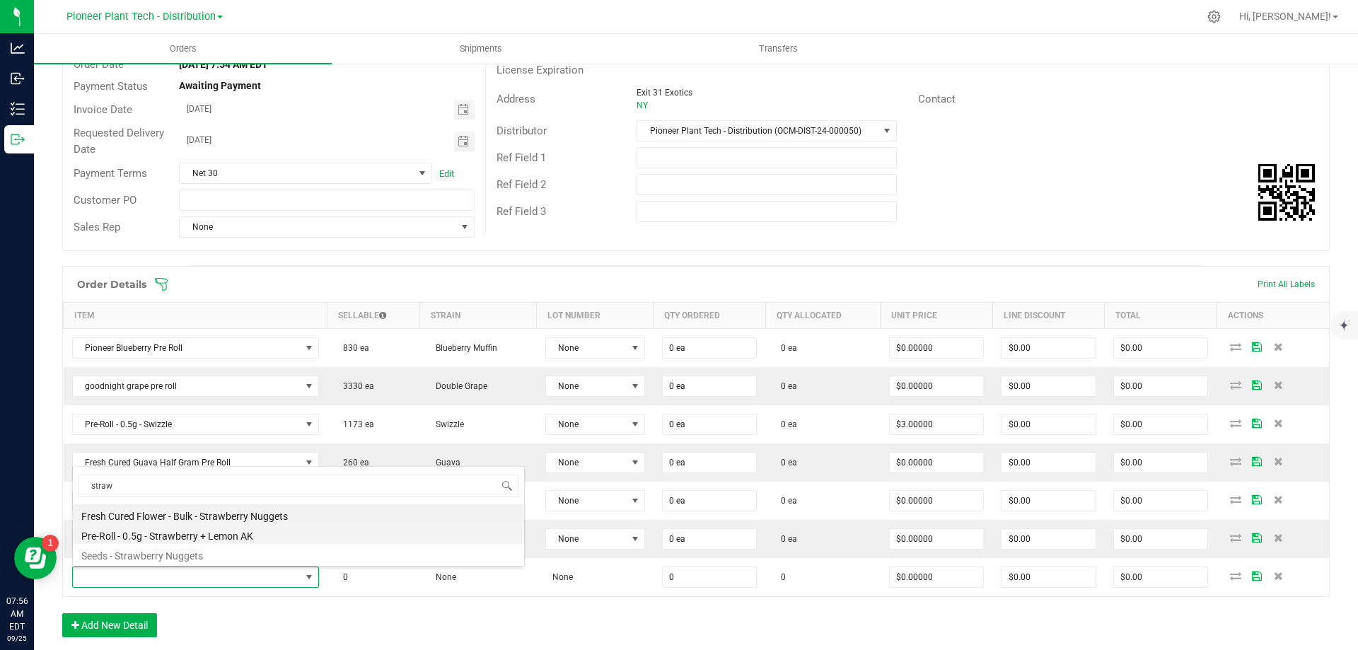
click at [161, 533] on li "Pre-Roll - 0.5g - Strawberry + Lemon AK" at bounding box center [298, 534] width 451 height 20
type input "0 ea"
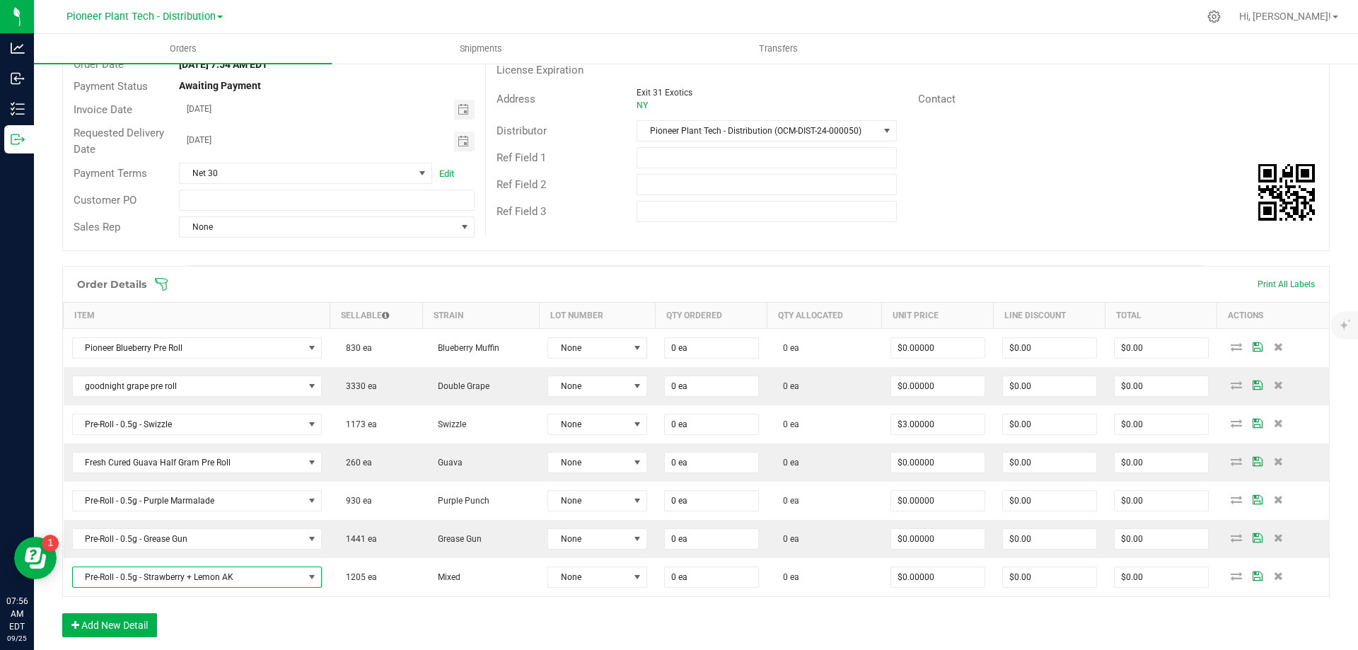
click at [187, 607] on div "Order Details Print All Labels Item Sellable Strain Lot Number Qty Ordered Qty …" at bounding box center [696, 459] width 1268 height 386
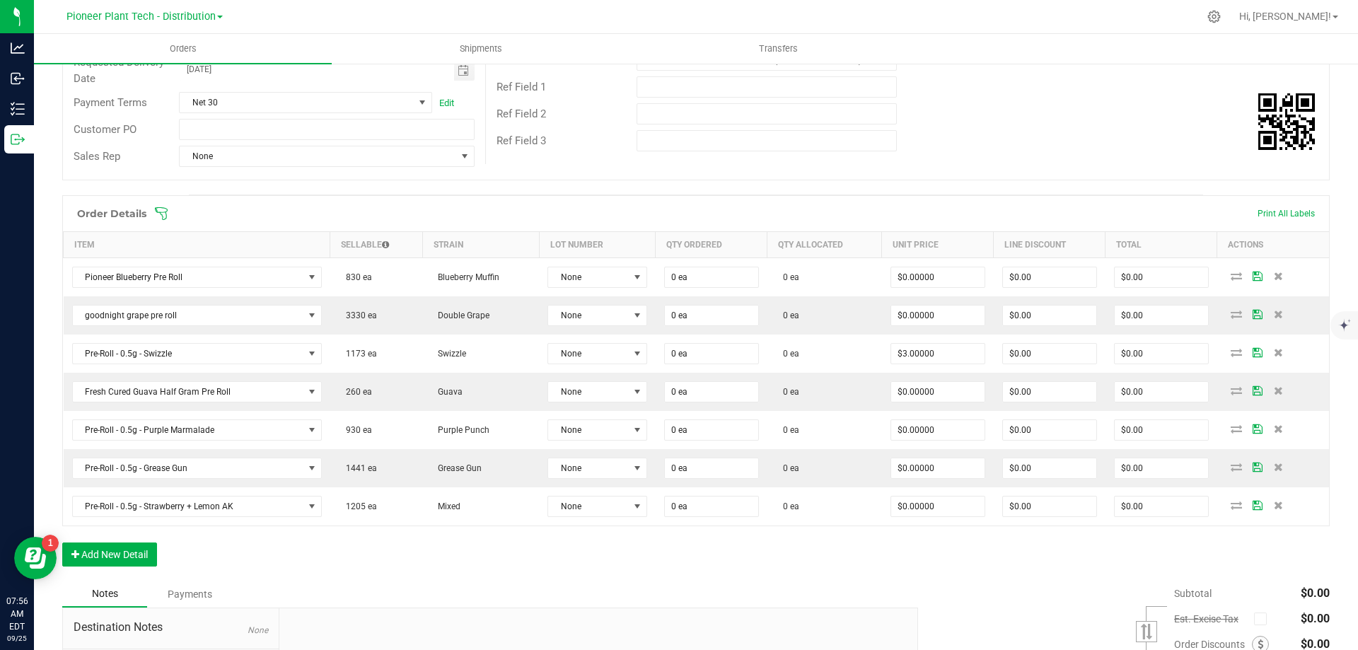
click at [137, 541] on div "Order Details Print All Labels Item Sellable Strain Lot Number Qty Ordered Qty …" at bounding box center [696, 388] width 1268 height 386
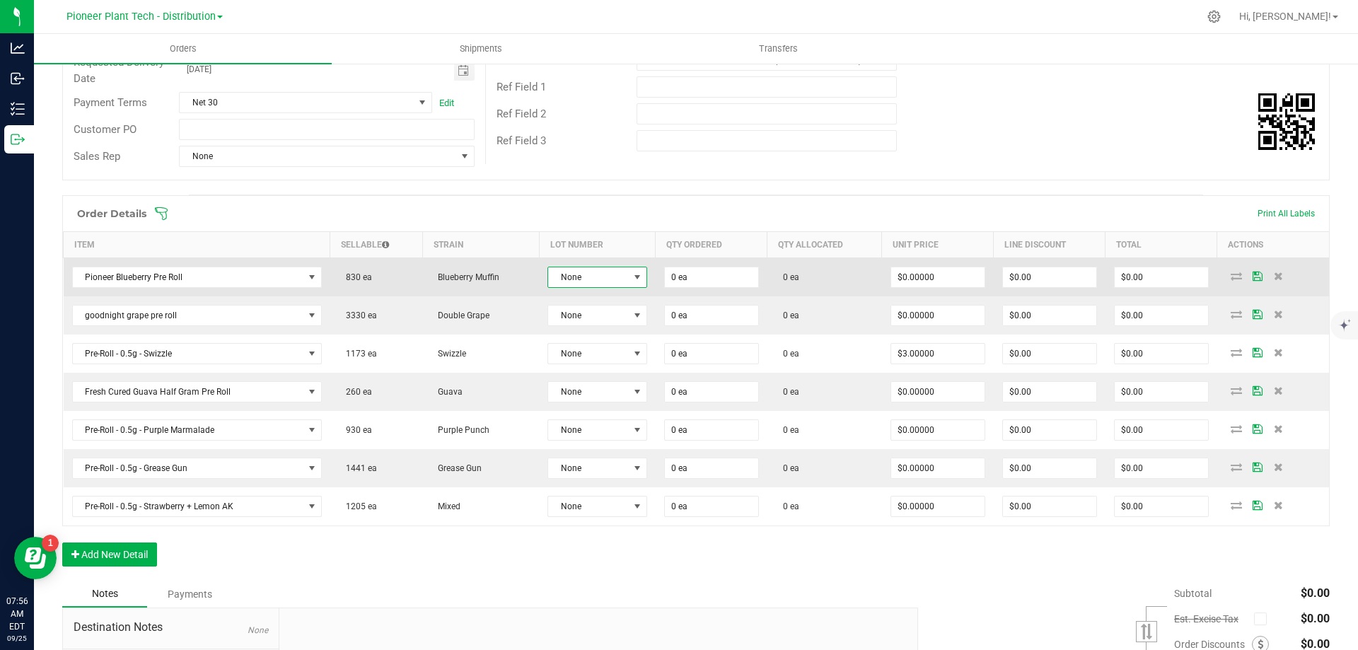
click at [577, 276] on span "None" at bounding box center [588, 277] width 81 height 20
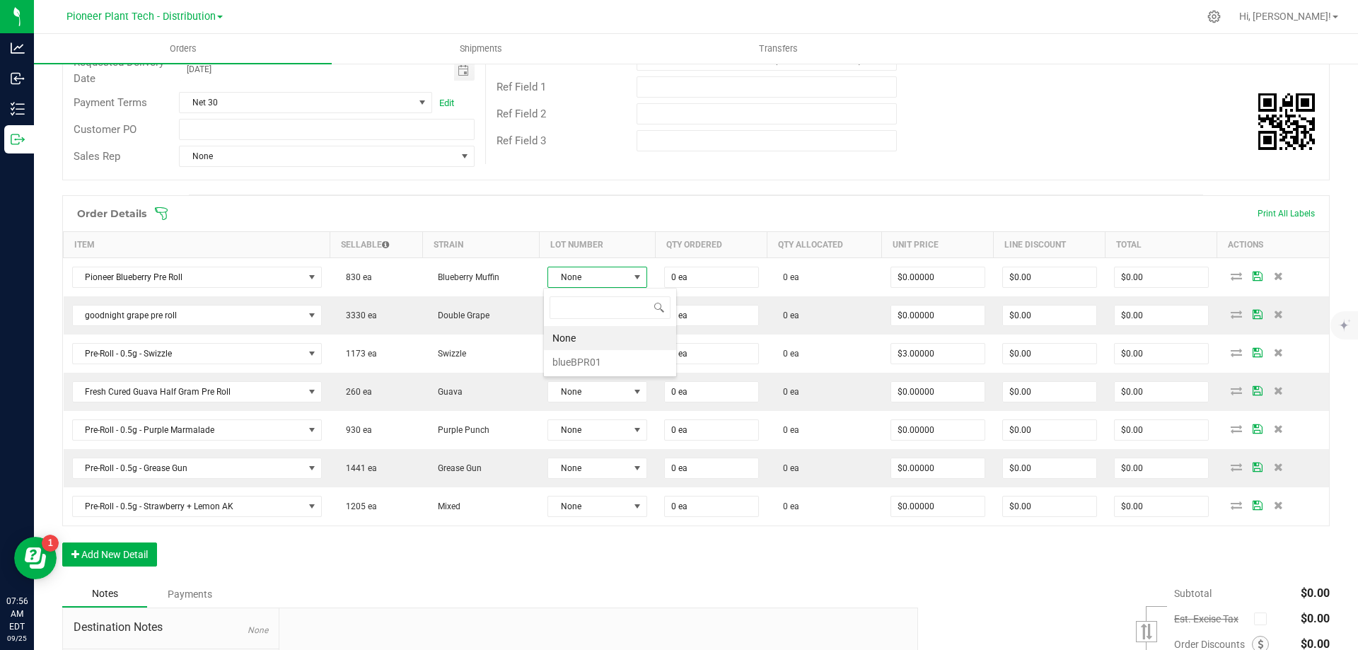
scroll to position [21, 98]
click at [591, 356] on li "blueBPR01" at bounding box center [610, 362] width 132 height 24
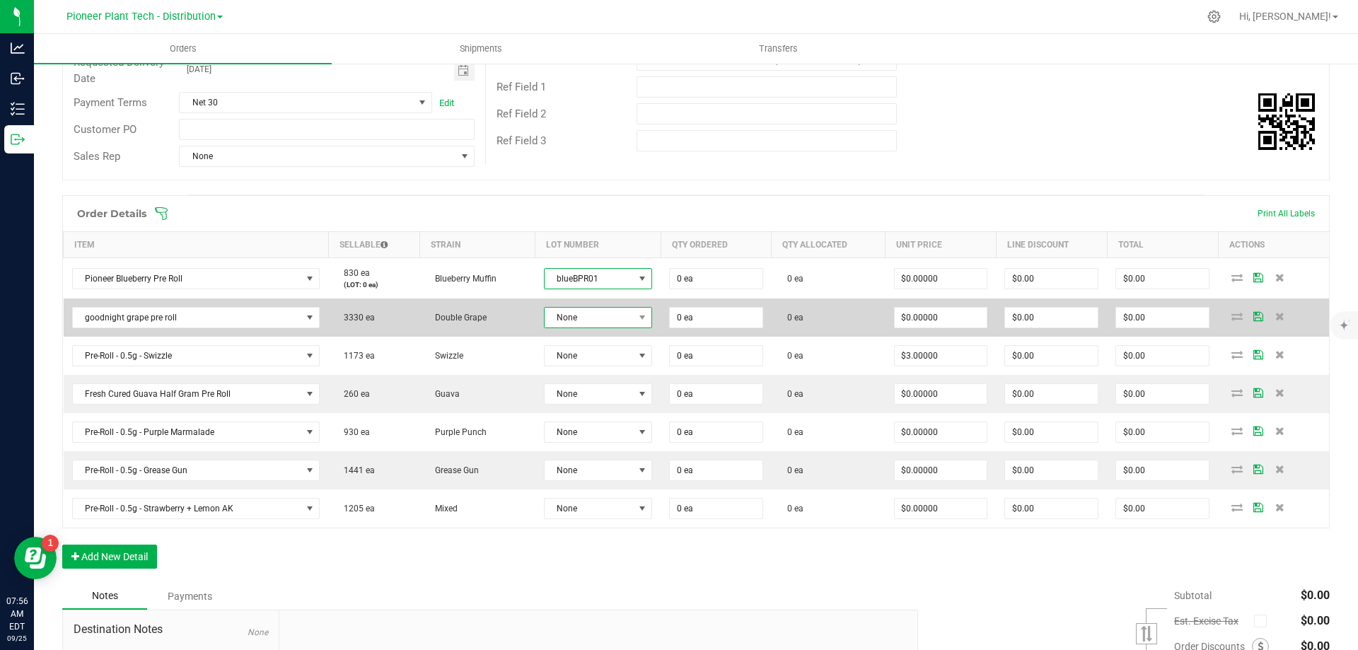
click at [594, 309] on span "None" at bounding box center [589, 318] width 89 height 20
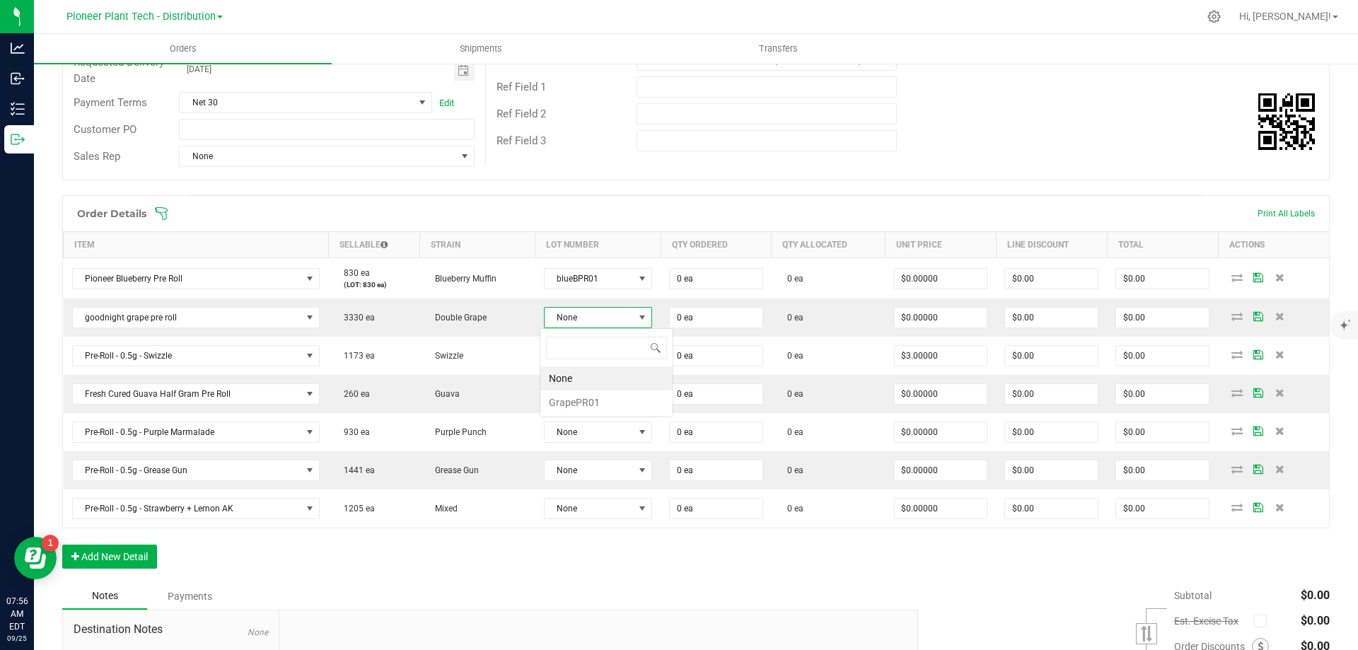
scroll to position [21, 107]
click at [585, 398] on li "GrapePR01" at bounding box center [606, 403] width 132 height 24
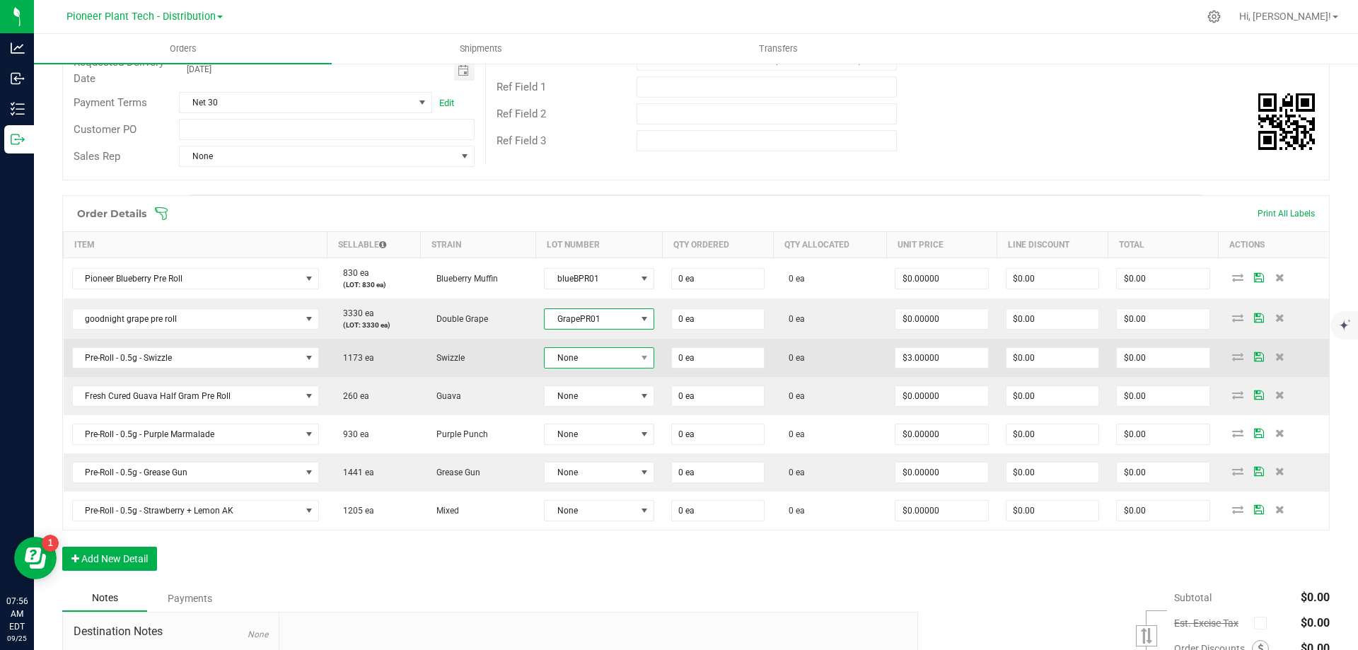
click at [596, 358] on span "None" at bounding box center [590, 358] width 91 height 20
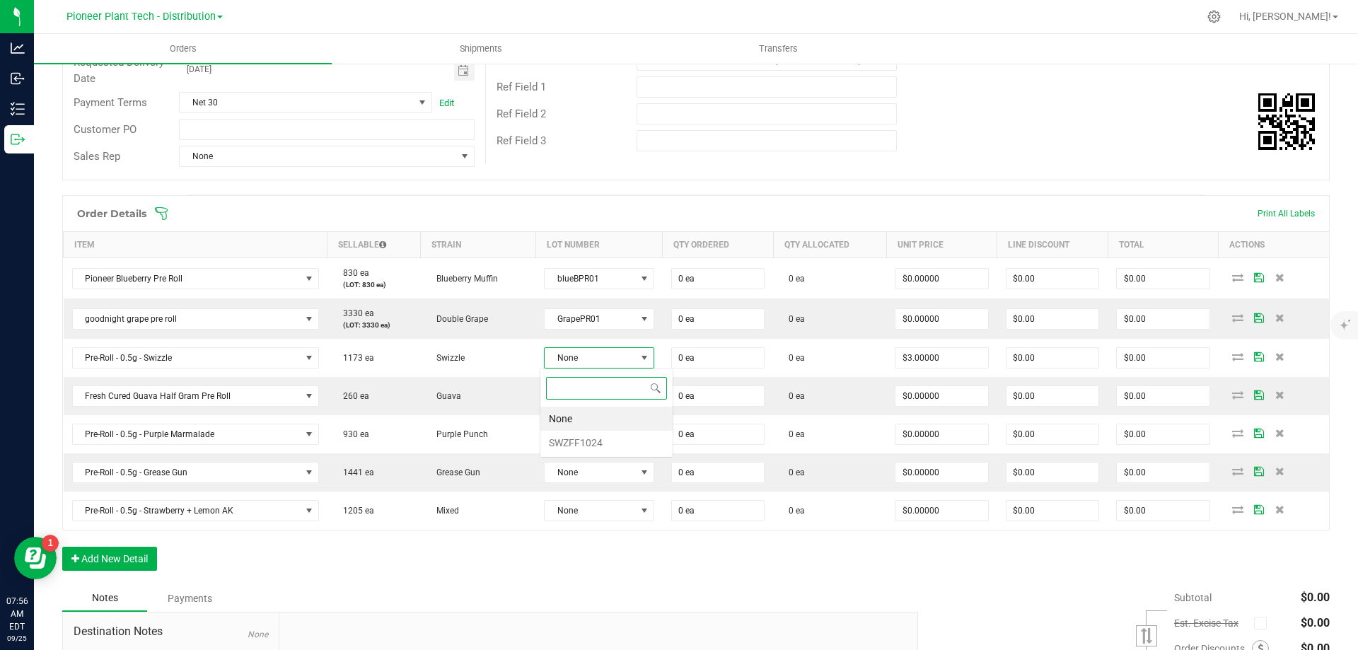
scroll to position [21, 108]
click at [592, 441] on li "SWZFF1024" at bounding box center [606, 443] width 132 height 24
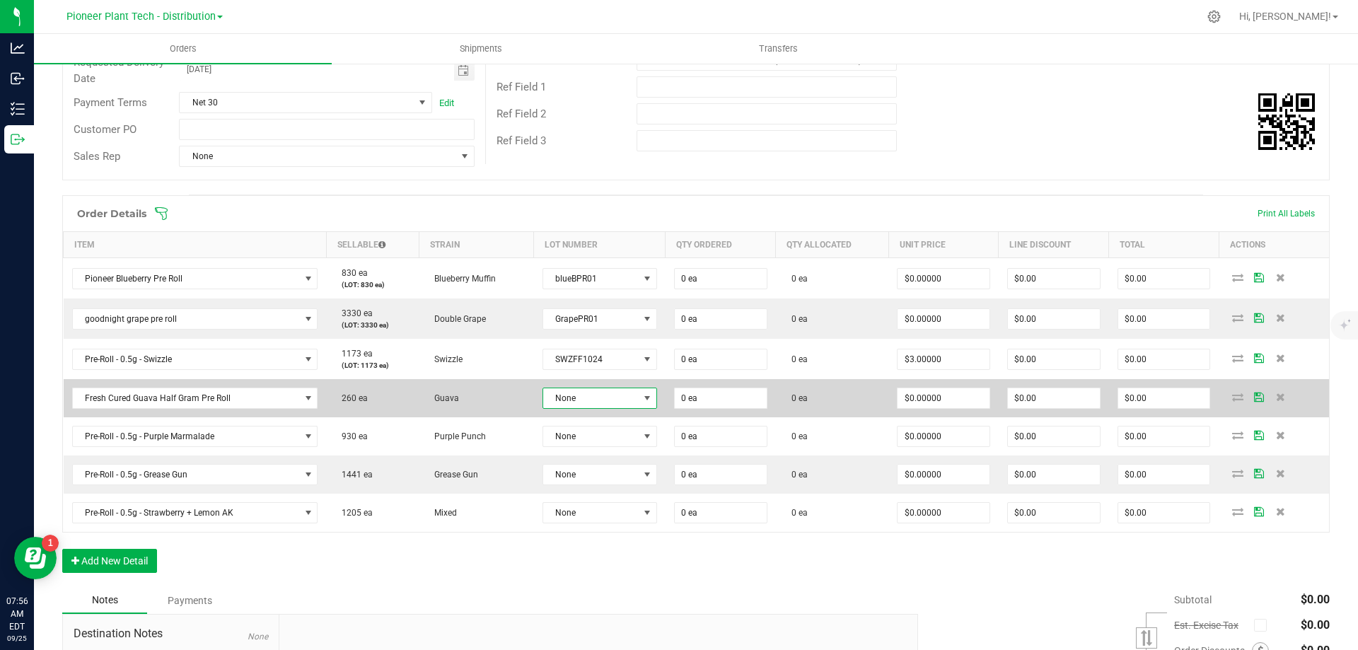
click at [595, 400] on span "None" at bounding box center [591, 398] width 96 height 20
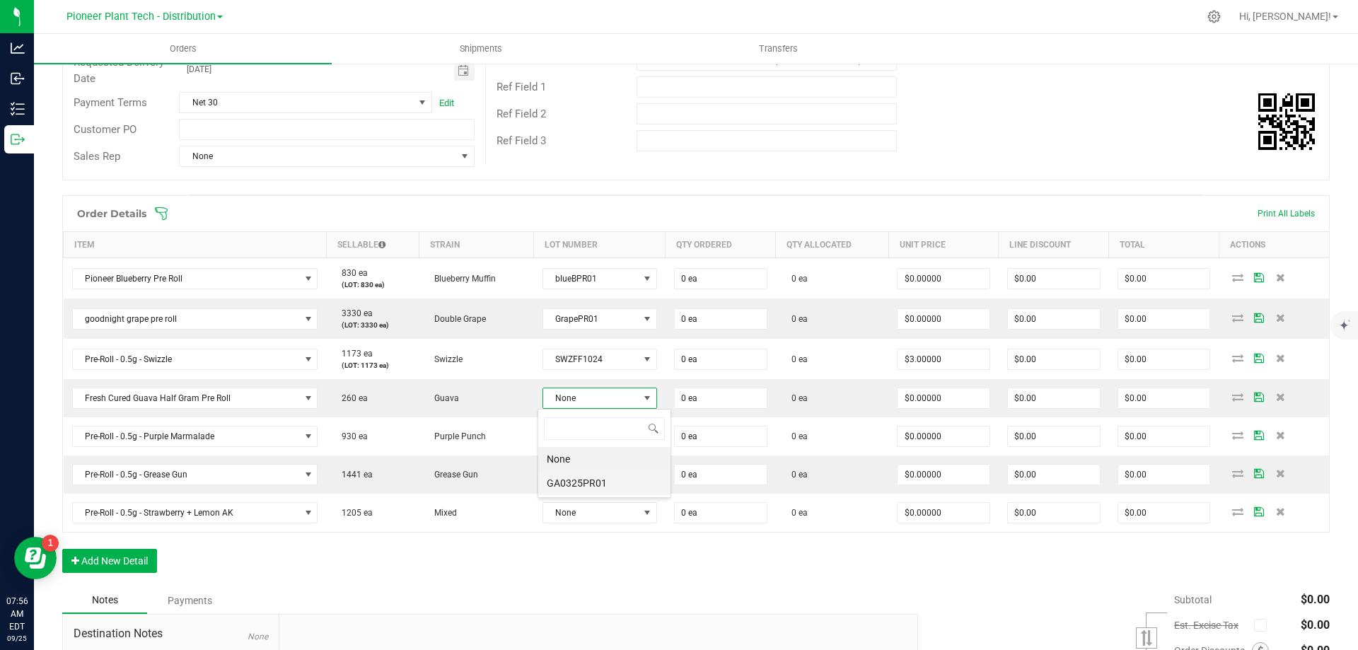
scroll to position [21, 112]
click at [579, 482] on li "GA0325PR01" at bounding box center [604, 483] width 132 height 24
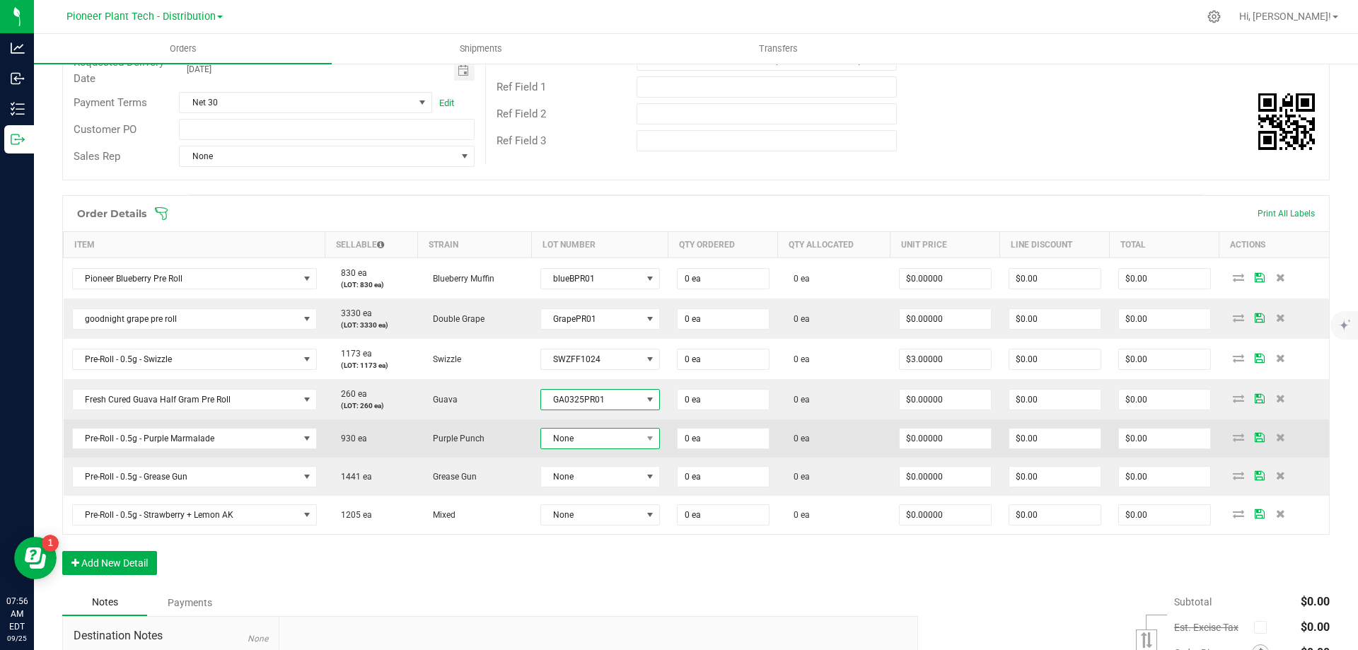
click at [584, 432] on span "None" at bounding box center [591, 439] width 100 height 20
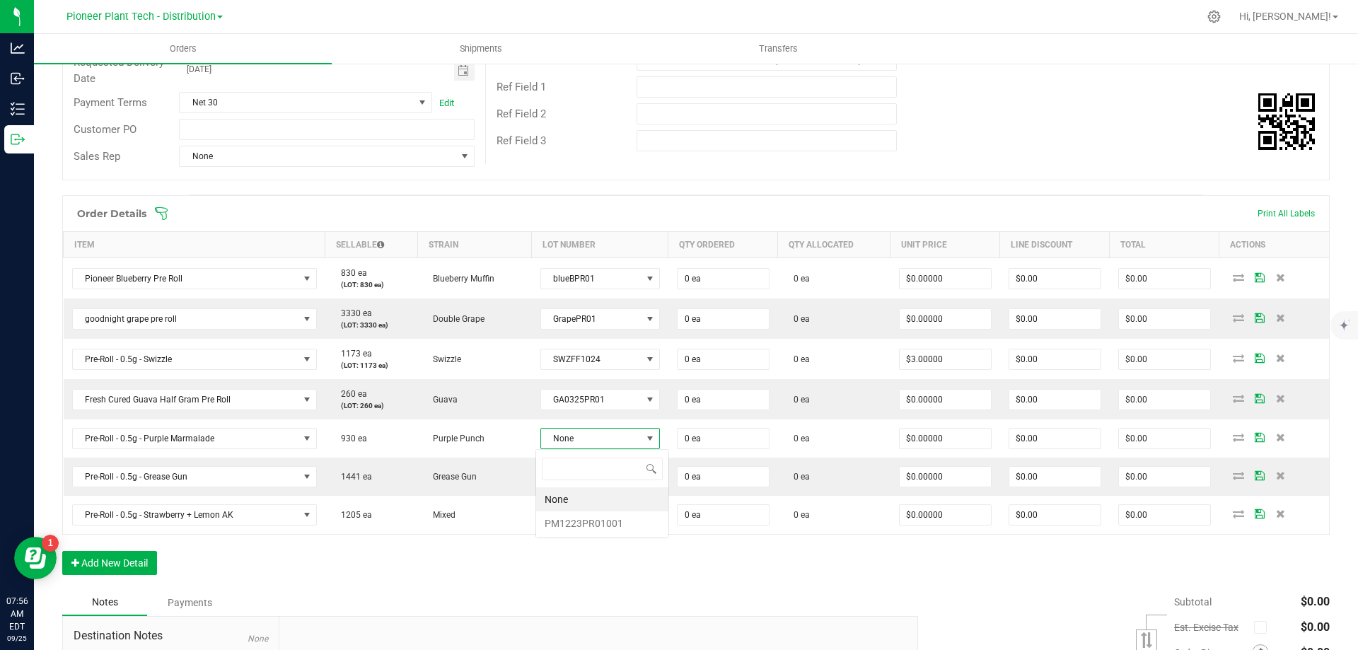
scroll to position [21, 117]
click at [574, 517] on li "PM1223PR01001" at bounding box center [602, 523] width 132 height 24
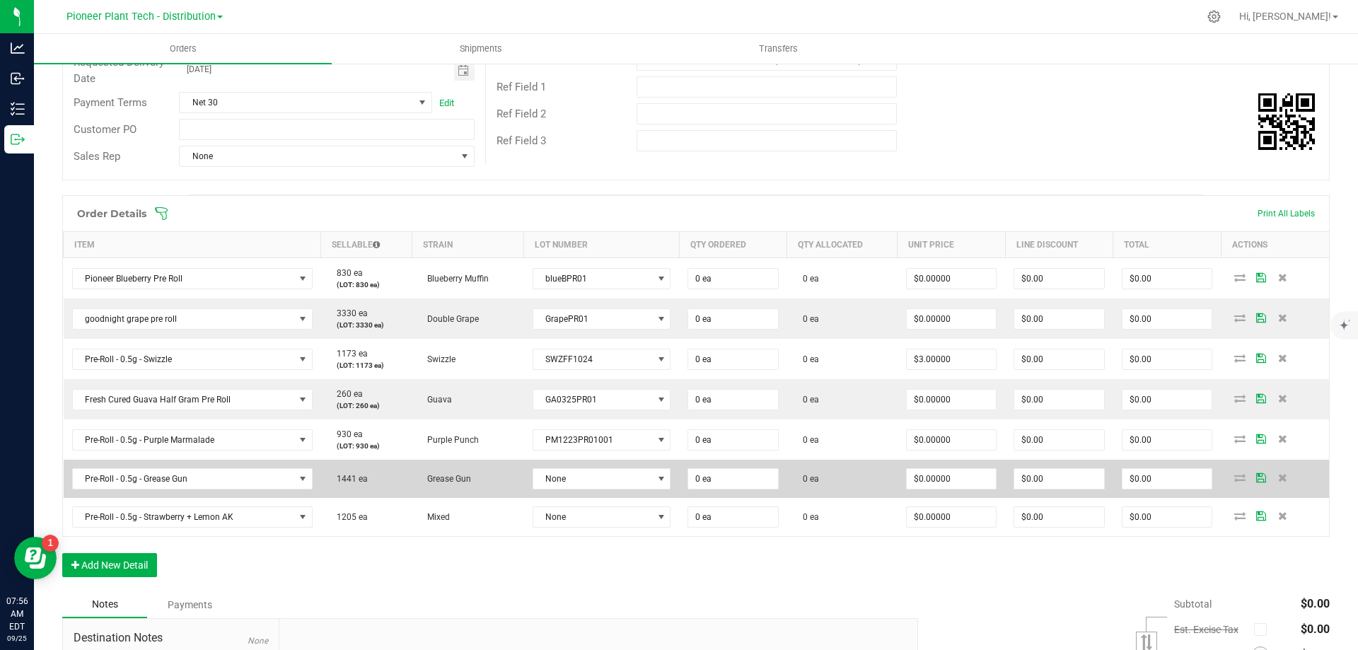
click at [584, 465] on td "None" at bounding box center [601, 479] width 155 height 38
click at [583, 475] on span "None" at bounding box center [592, 479] width 119 height 20
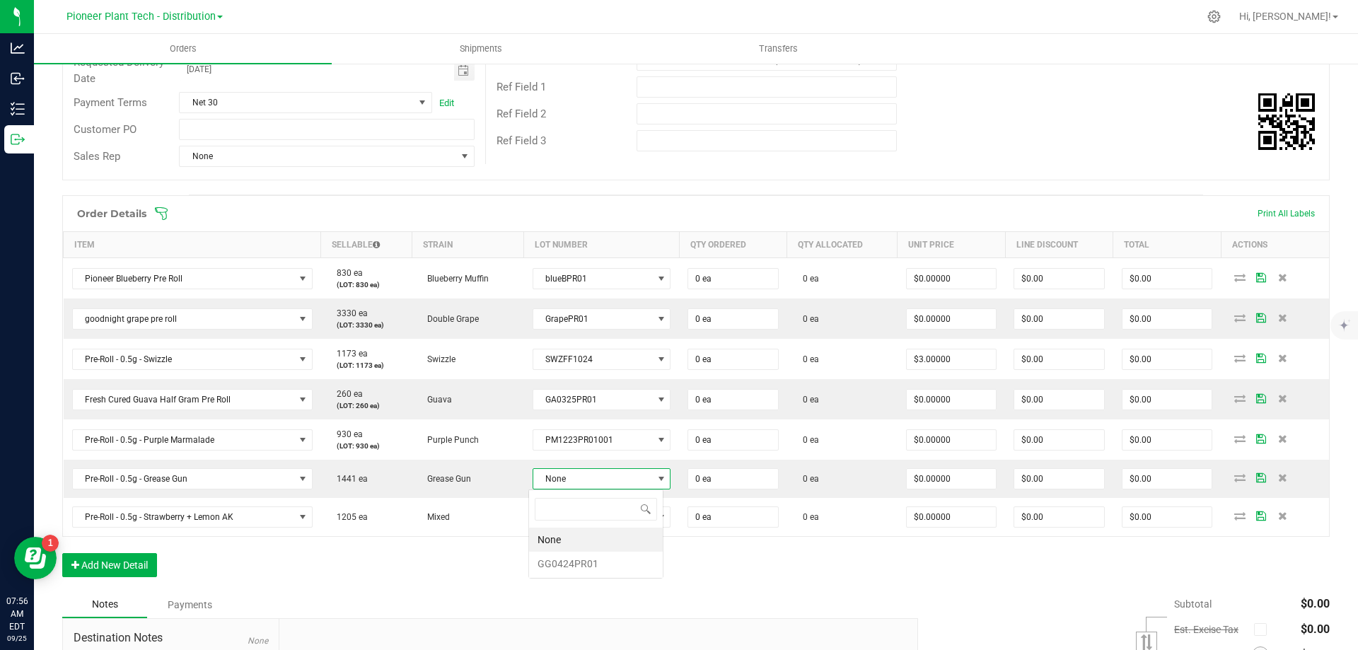
scroll to position [21, 135]
click at [567, 562] on li "GG0424PR01" at bounding box center [596, 564] width 134 height 24
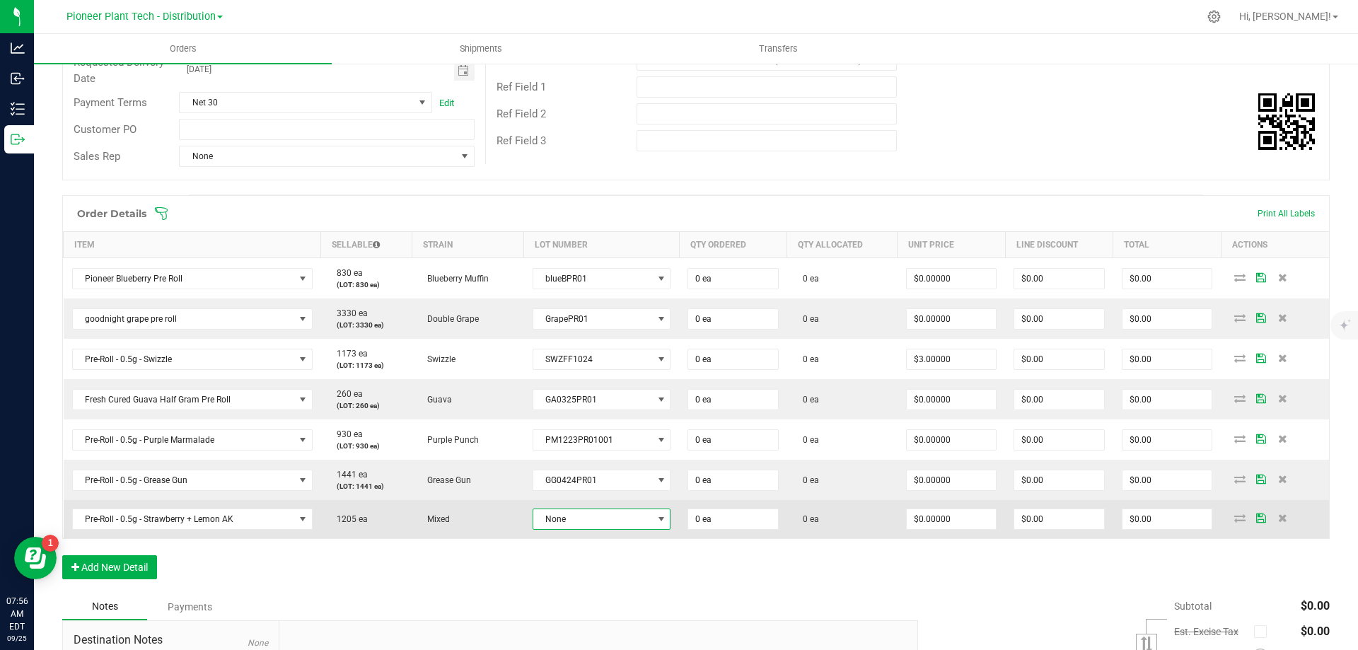
click at [577, 522] on span "None" at bounding box center [592, 519] width 119 height 20
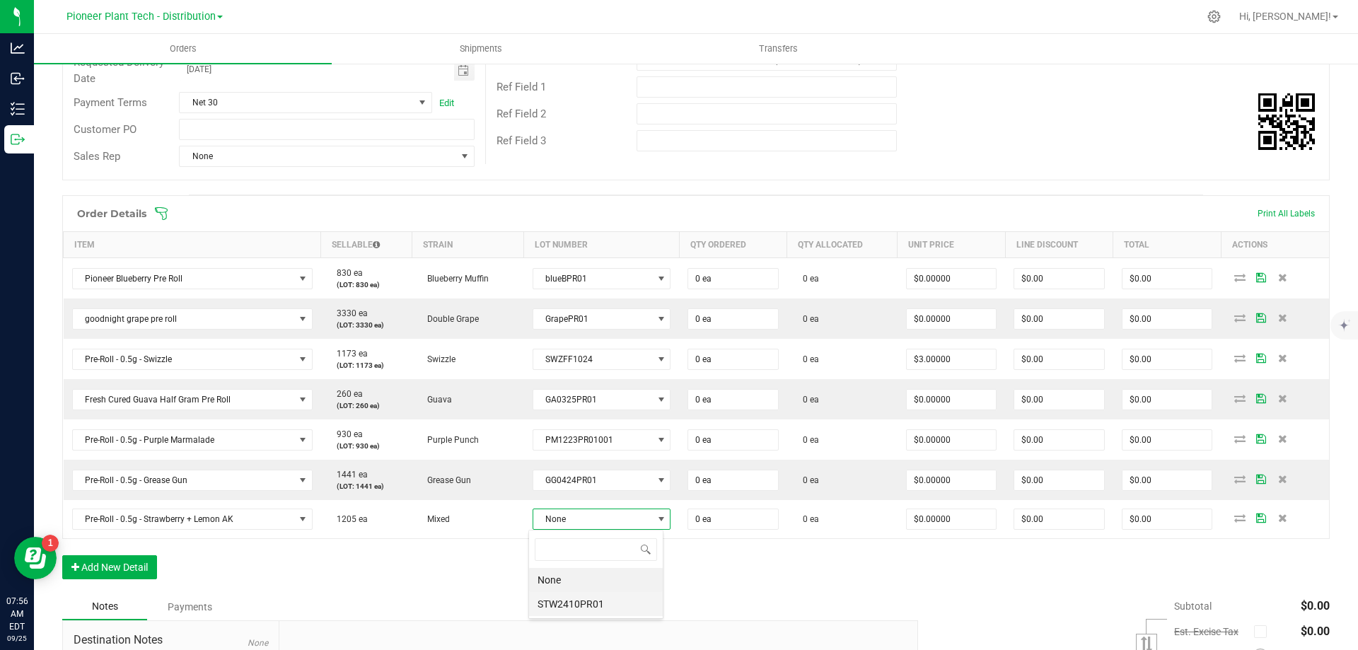
click at [576, 597] on li "STW2410PR01" at bounding box center [596, 604] width 134 height 24
click at [1082, 165] on div "Order # 00000154 Status Created Order Date Sep 25, 2025 7:54 AM EDT Payment Sta…" at bounding box center [696, 55] width 1266 height 250
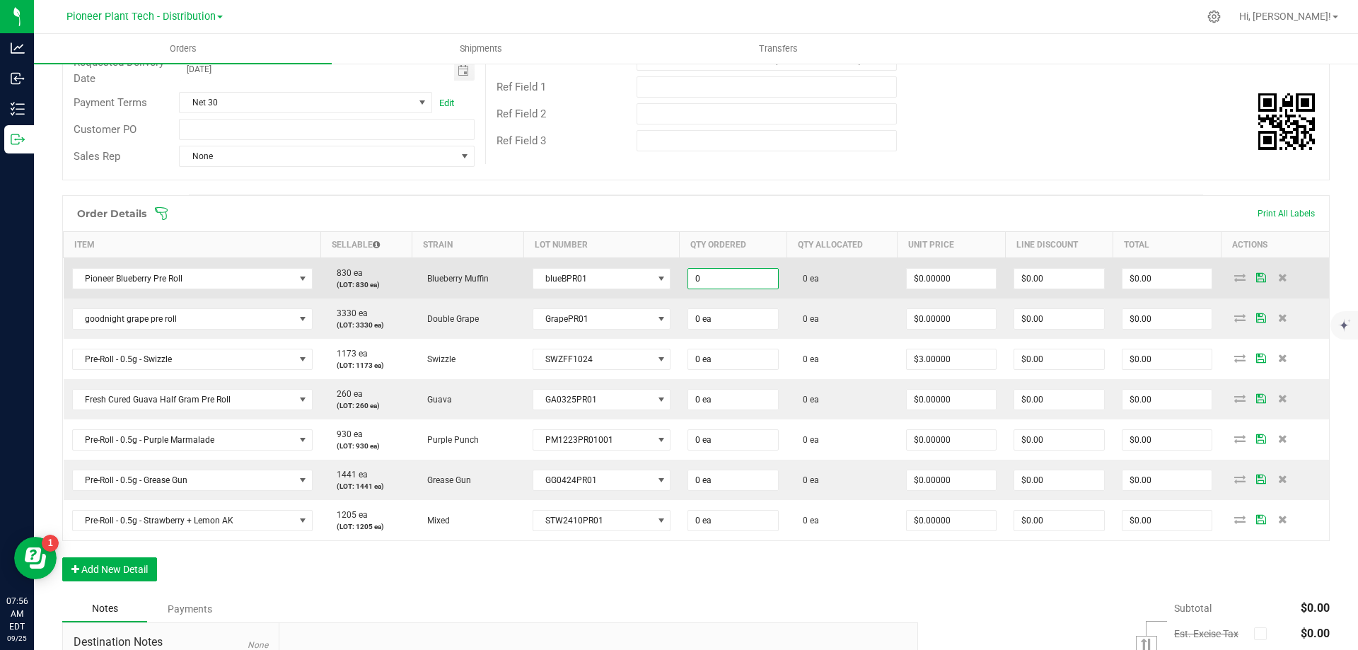
click at [733, 278] on input "0" at bounding box center [732, 279] width 89 height 20
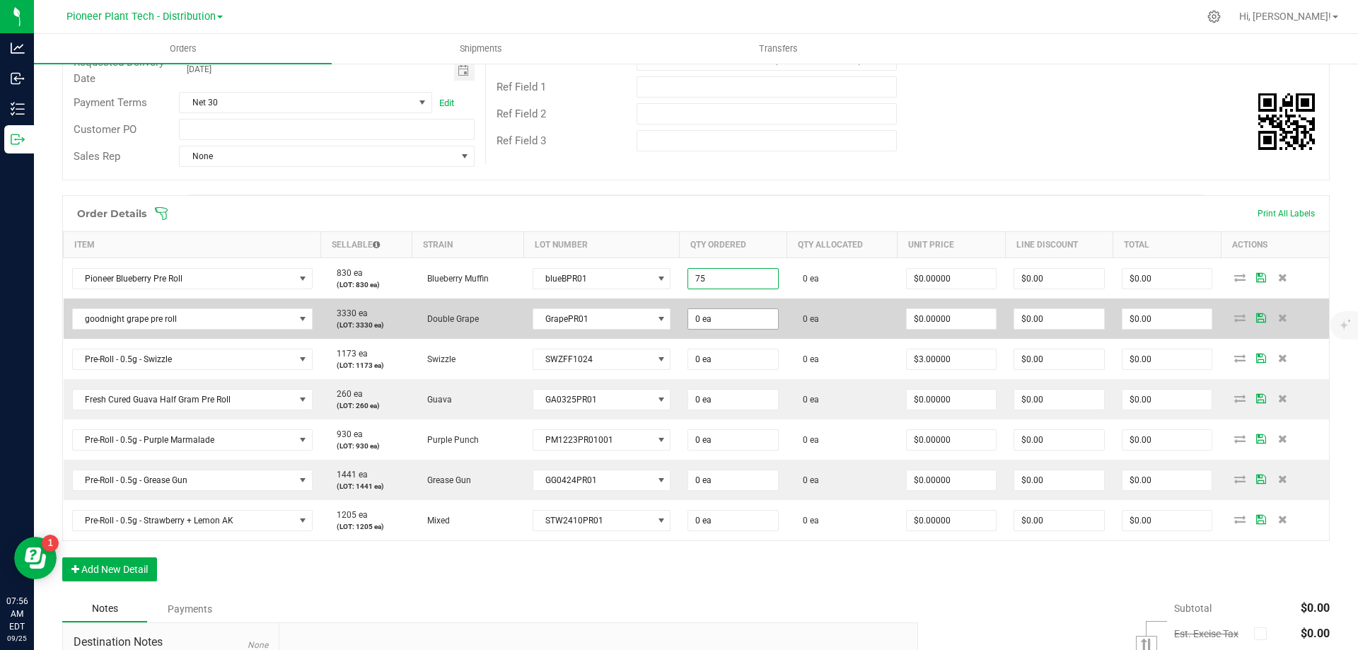
type input "75 ea"
click at [722, 320] on input "0" at bounding box center [732, 319] width 89 height 20
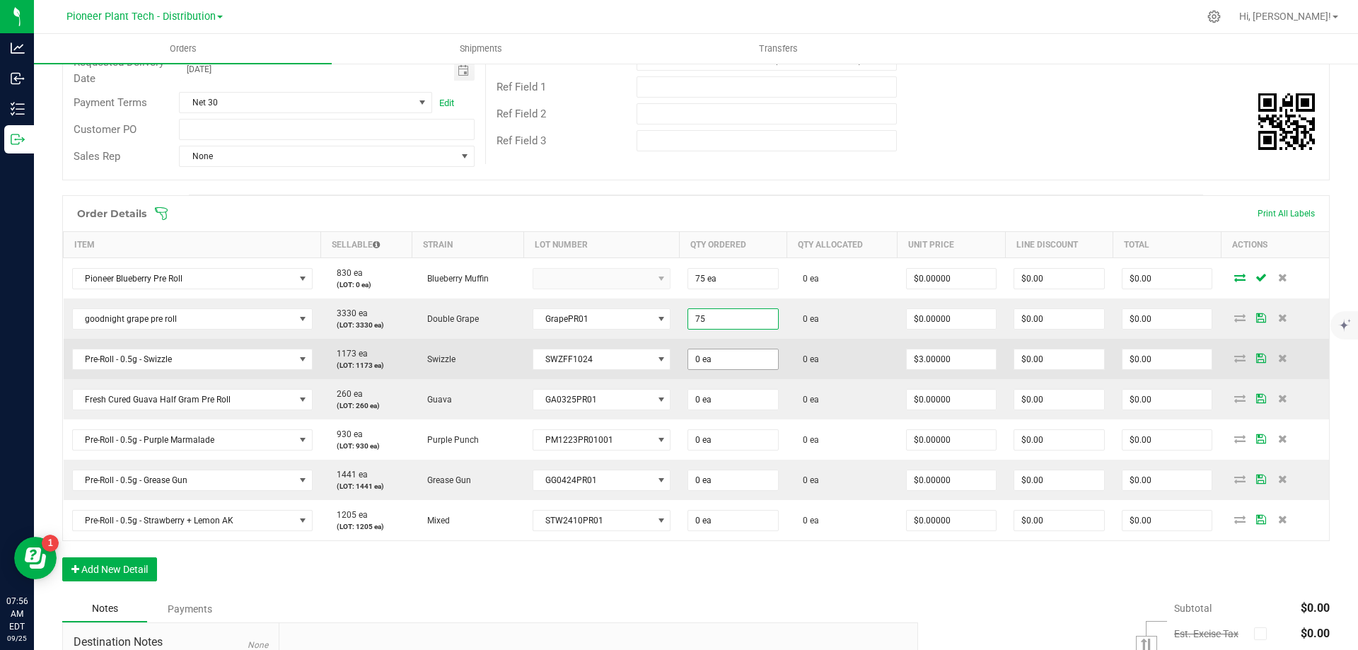
type input "75 ea"
click at [724, 361] on input "0" at bounding box center [732, 359] width 89 height 20
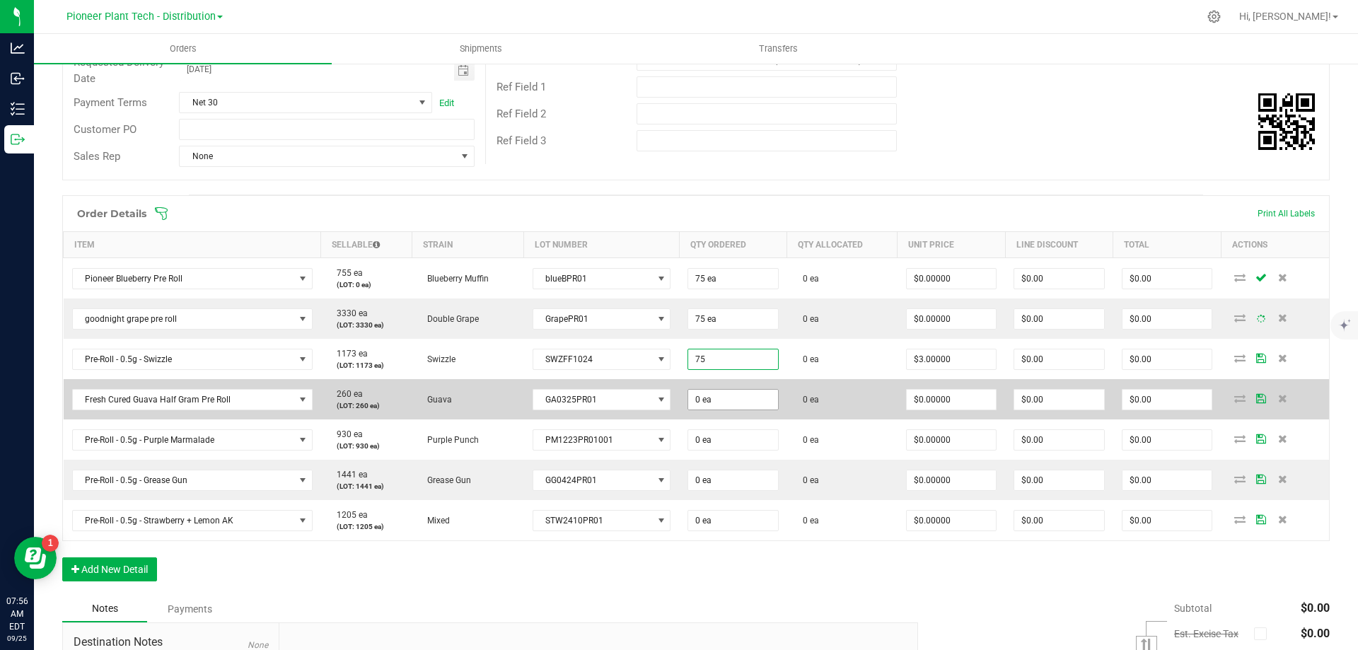
type input "75 ea"
type input "$225.00"
click at [717, 395] on input "0" at bounding box center [732, 400] width 89 height 20
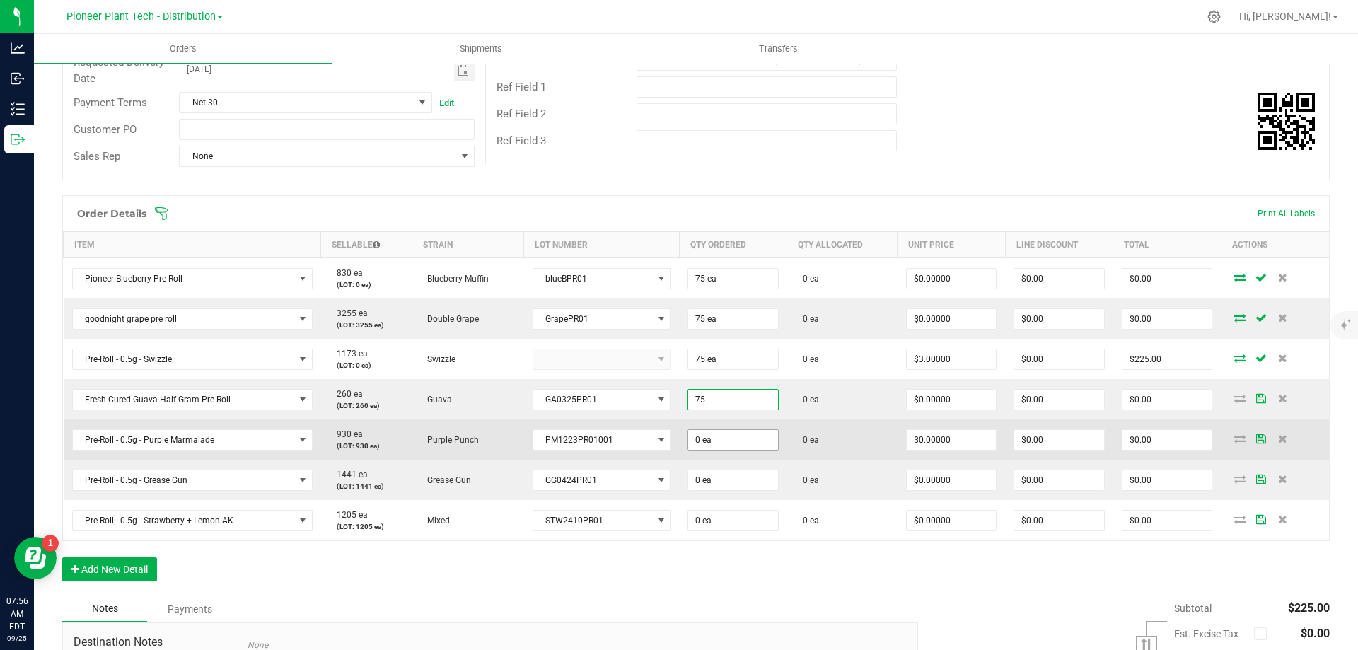
type input "75 ea"
click at [715, 449] on input "0" at bounding box center [732, 440] width 89 height 20
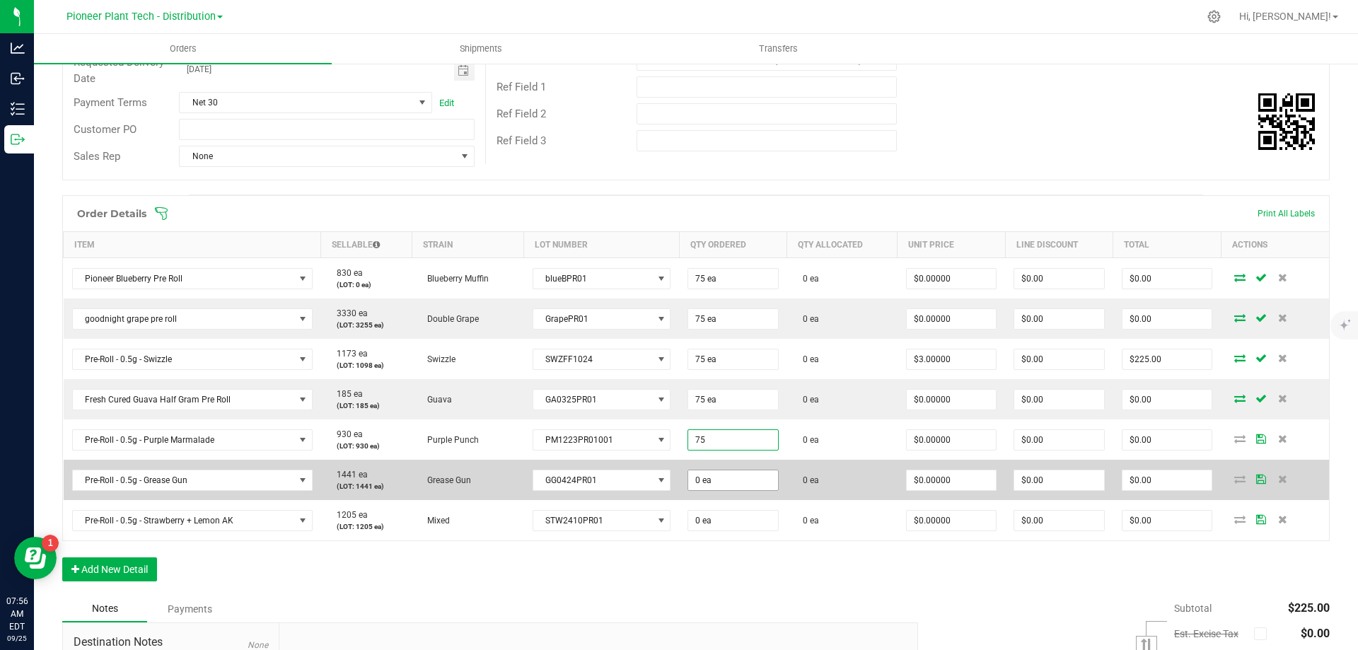
type input "75 ea"
click at [701, 483] on input "0" at bounding box center [732, 480] width 89 height 20
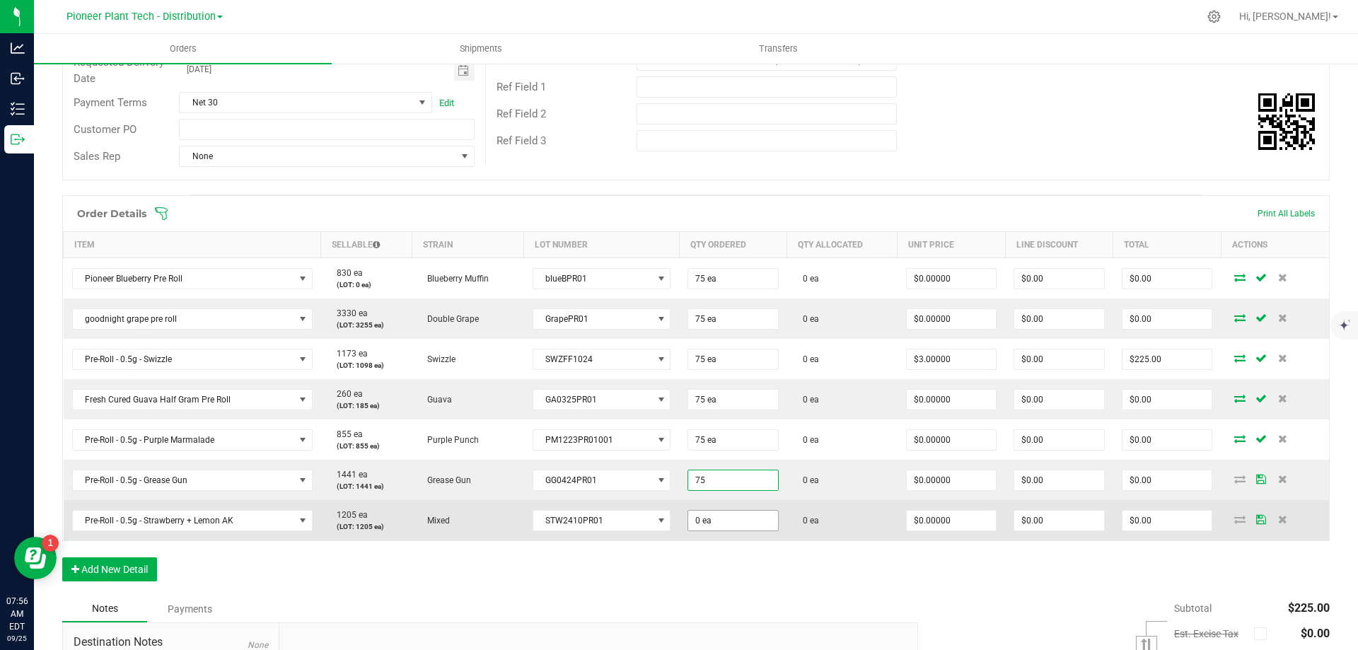
type input "75 ea"
click at [710, 524] on input "0" at bounding box center [732, 521] width 89 height 20
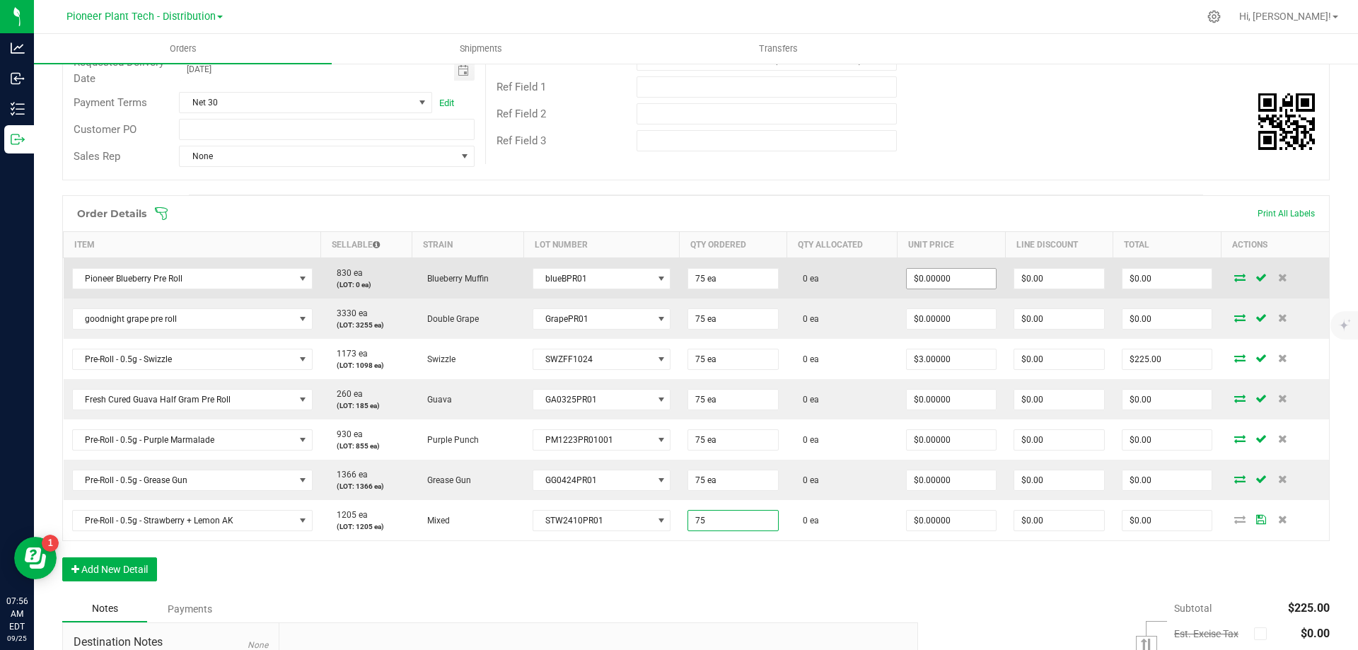
type input "75 ea"
click at [939, 280] on input "0" at bounding box center [951, 279] width 89 height 20
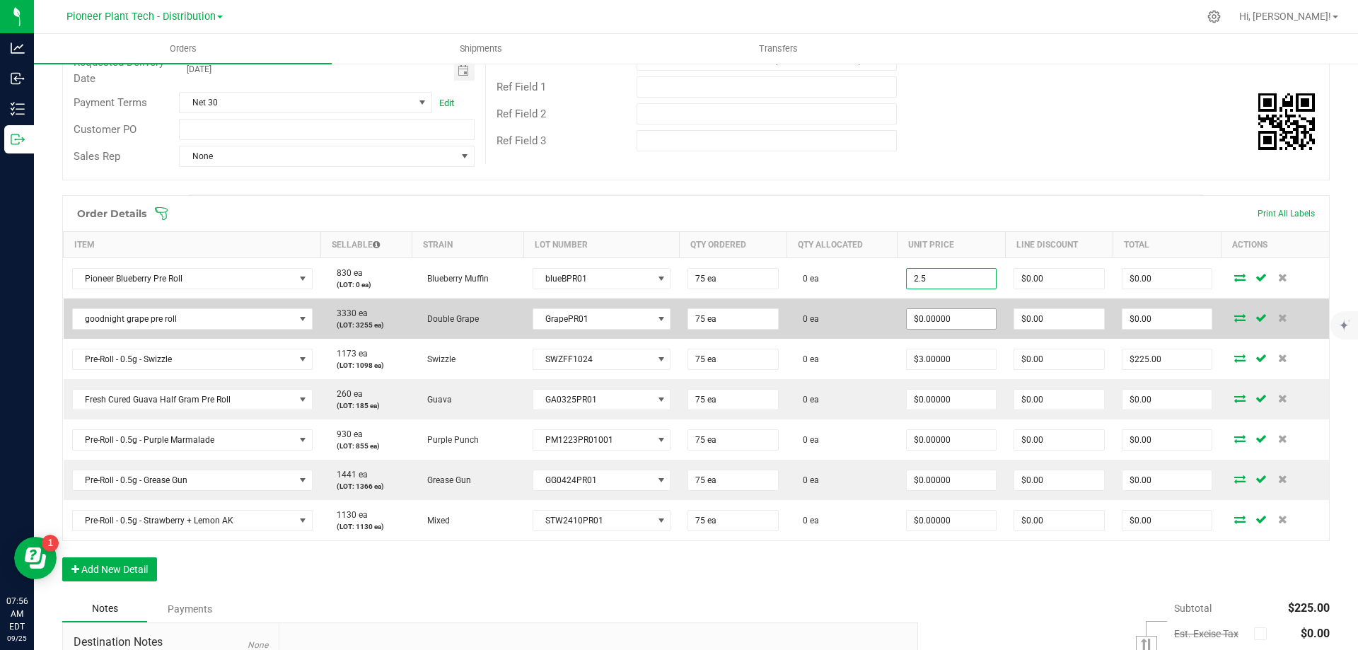
type input "$2.50000"
type input "$187.50"
click at [929, 317] on input "0" at bounding box center [951, 319] width 89 height 20
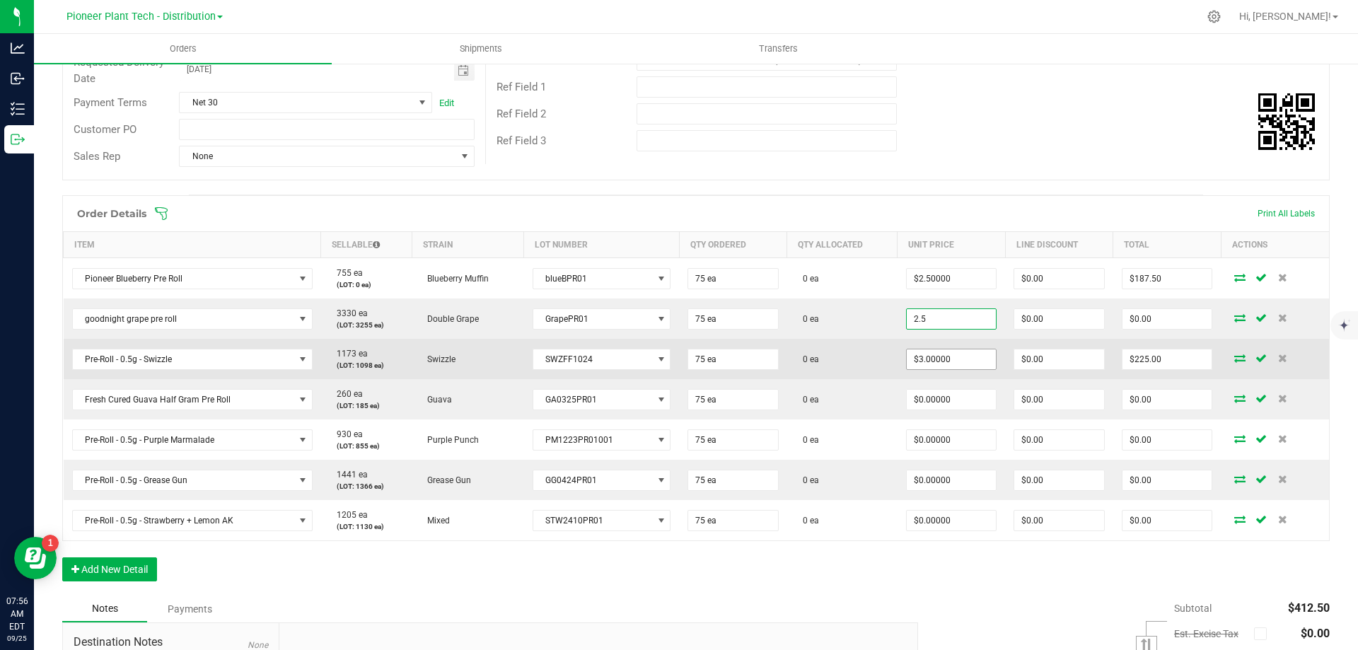
type input "$2.50000"
type input "$187.50"
click at [920, 355] on input "3" at bounding box center [951, 359] width 89 height 20
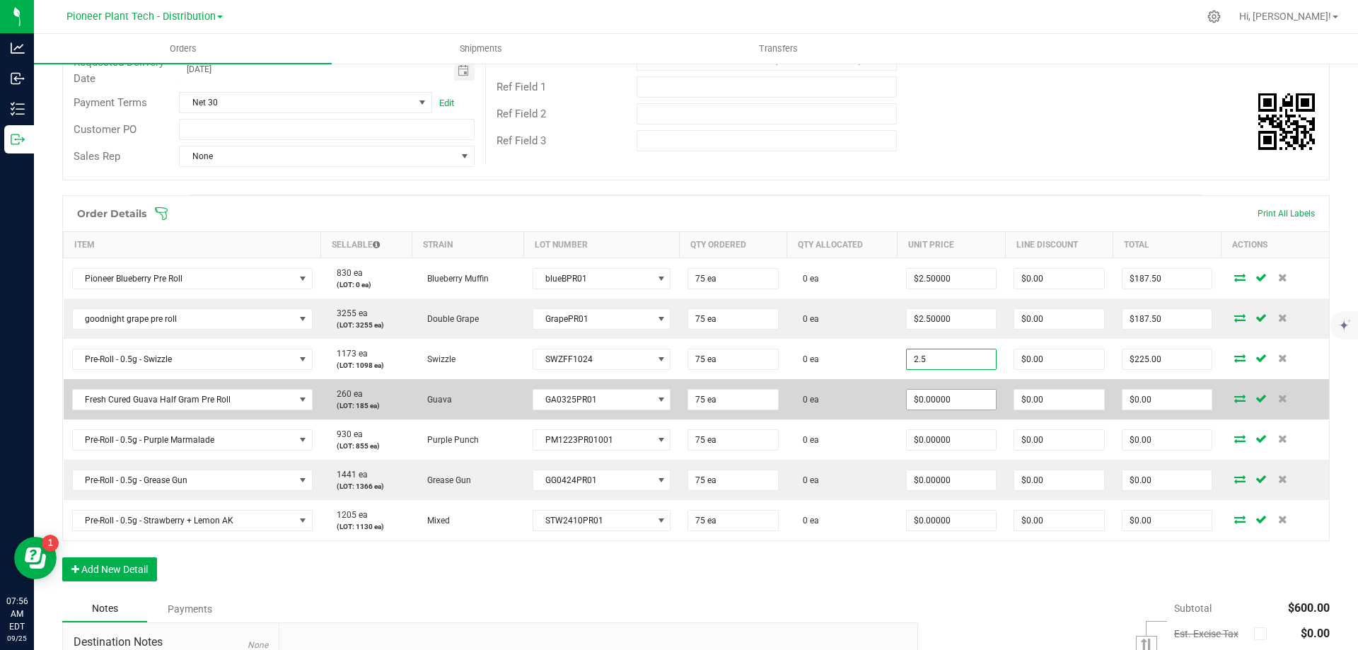
type input "$2.50000"
type input "$187.50"
click at [924, 398] on input "0" at bounding box center [951, 400] width 89 height 20
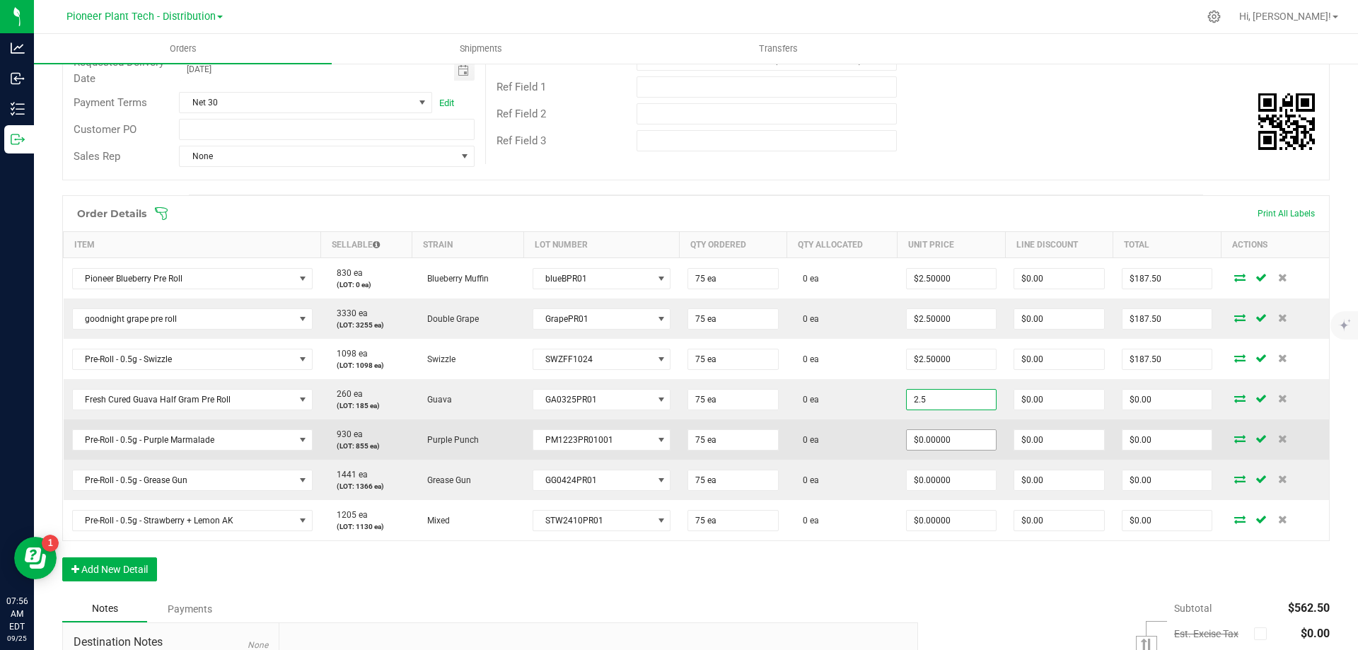
type input "$2.50000"
type input "$187.50"
click at [922, 441] on input "0" at bounding box center [951, 440] width 89 height 20
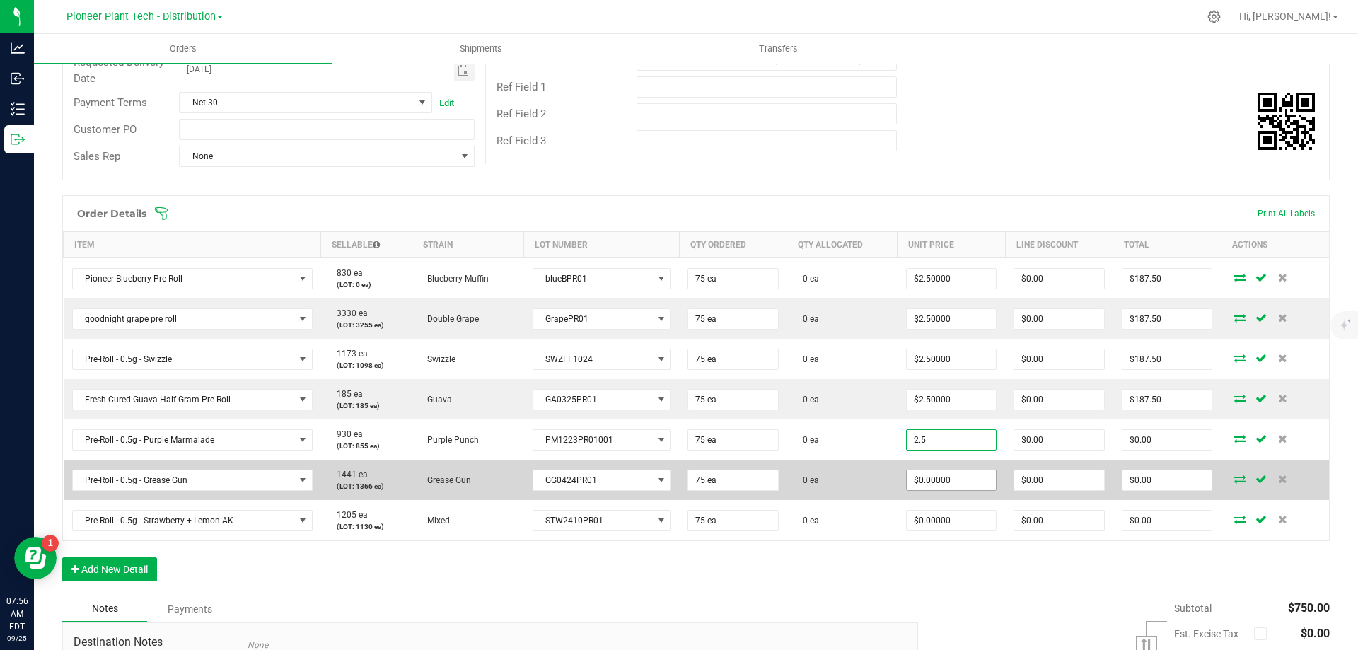
type input "$2.50000"
type input "$187.50"
click at [925, 484] on input "0" at bounding box center [951, 480] width 89 height 20
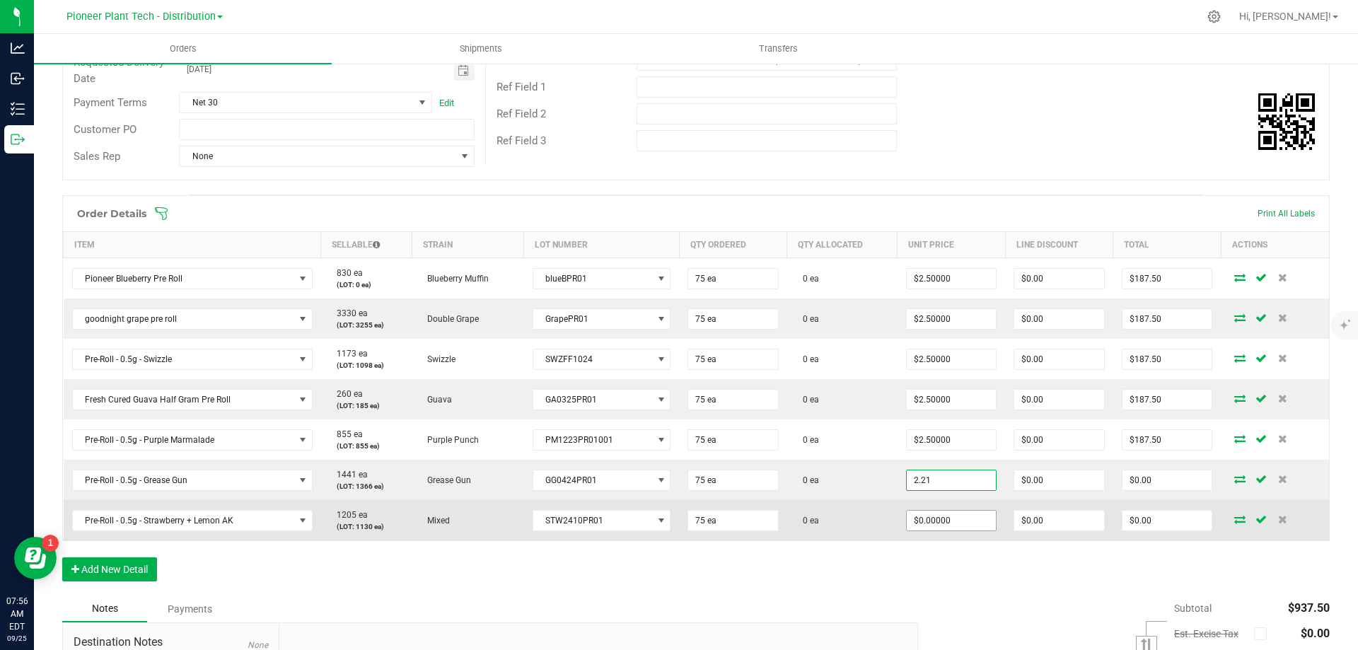
type input "$2.21000"
type input "$165.75"
click at [931, 521] on input "0" at bounding box center [951, 521] width 89 height 20
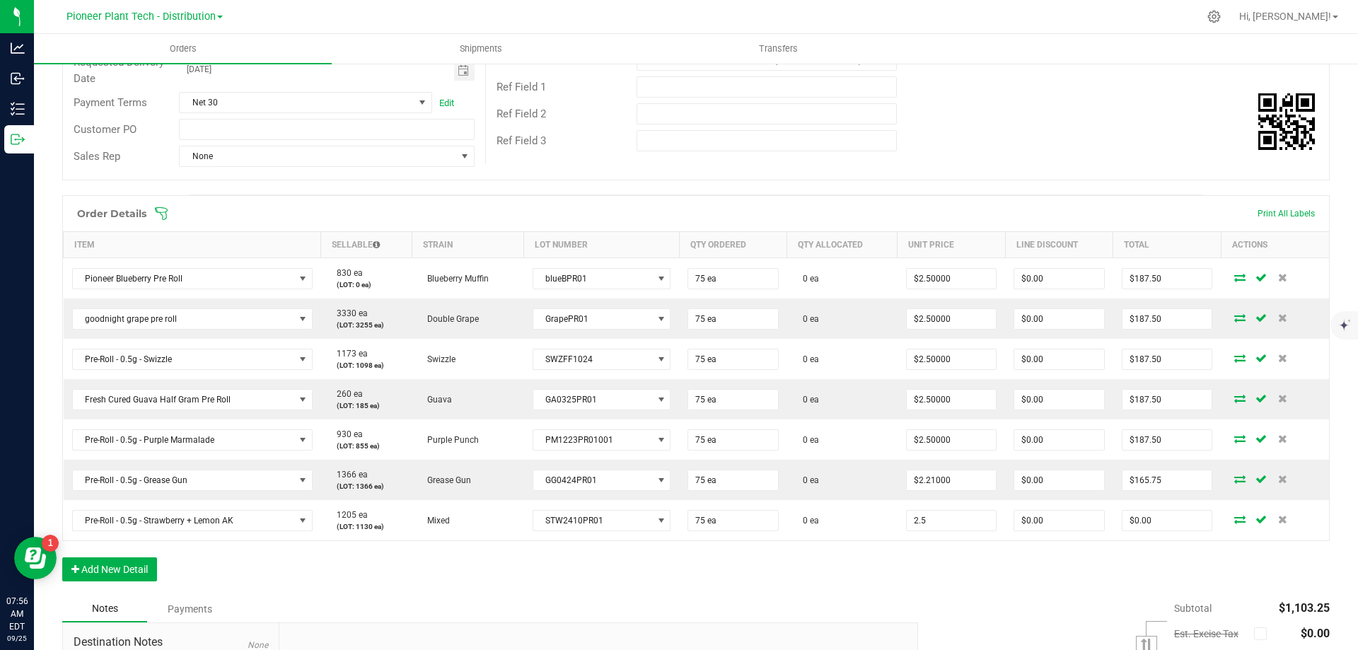
type input "$2.50000"
type input "$187.50"
click at [829, 578] on div "Order Details Print All Labels Item Sellable Strain Lot Number Qty Ordered Qty …" at bounding box center [696, 395] width 1268 height 400
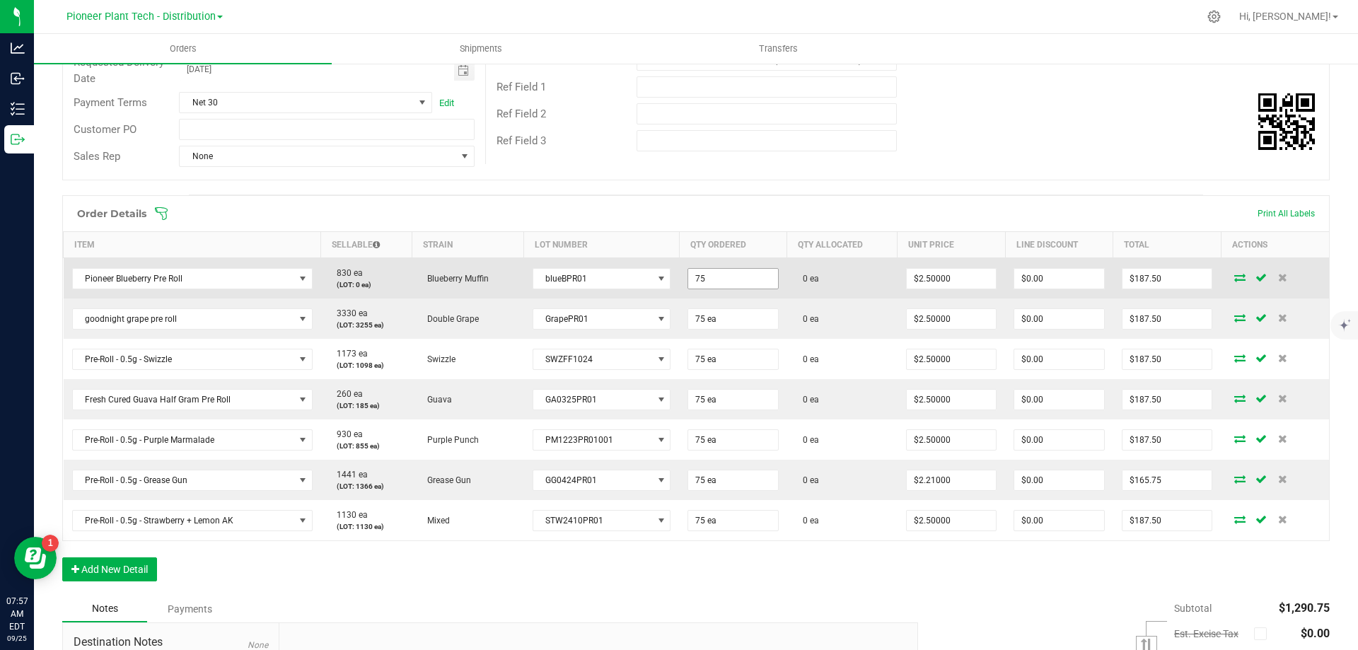
click at [717, 281] on input "75" at bounding box center [732, 279] width 89 height 20
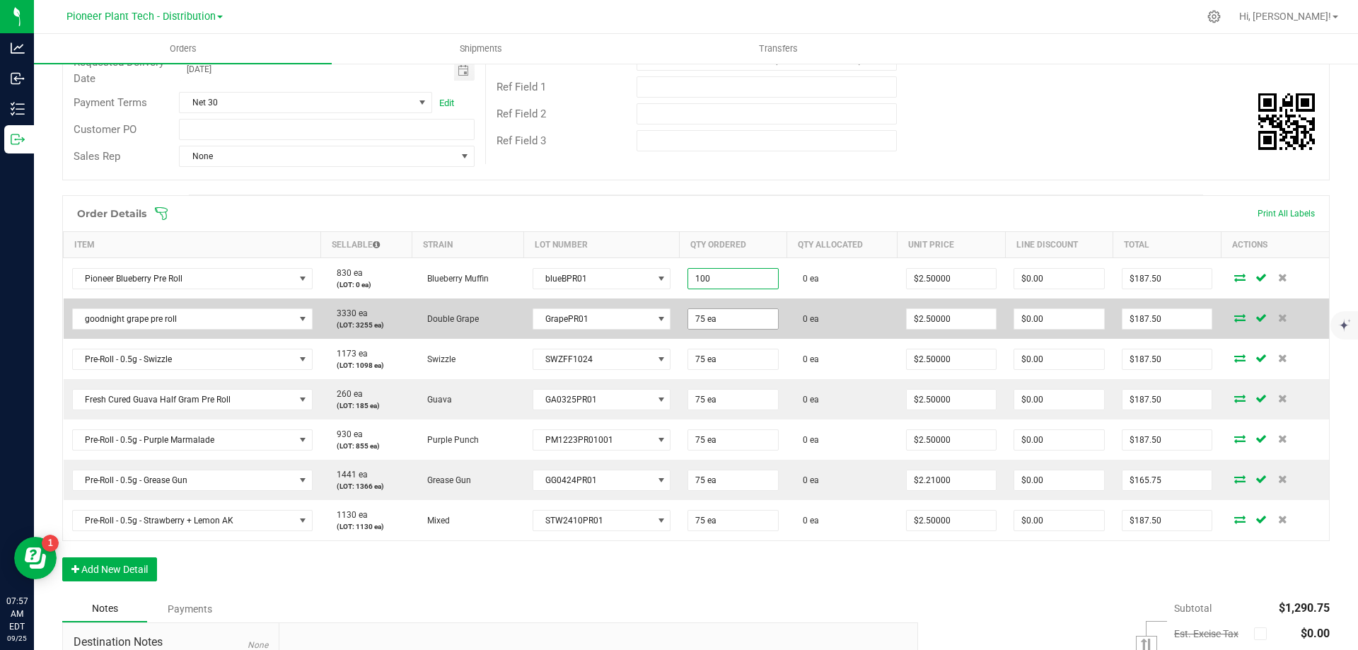
type input "100 ea"
type input "$250.00"
click at [712, 323] on input "75" at bounding box center [732, 319] width 89 height 20
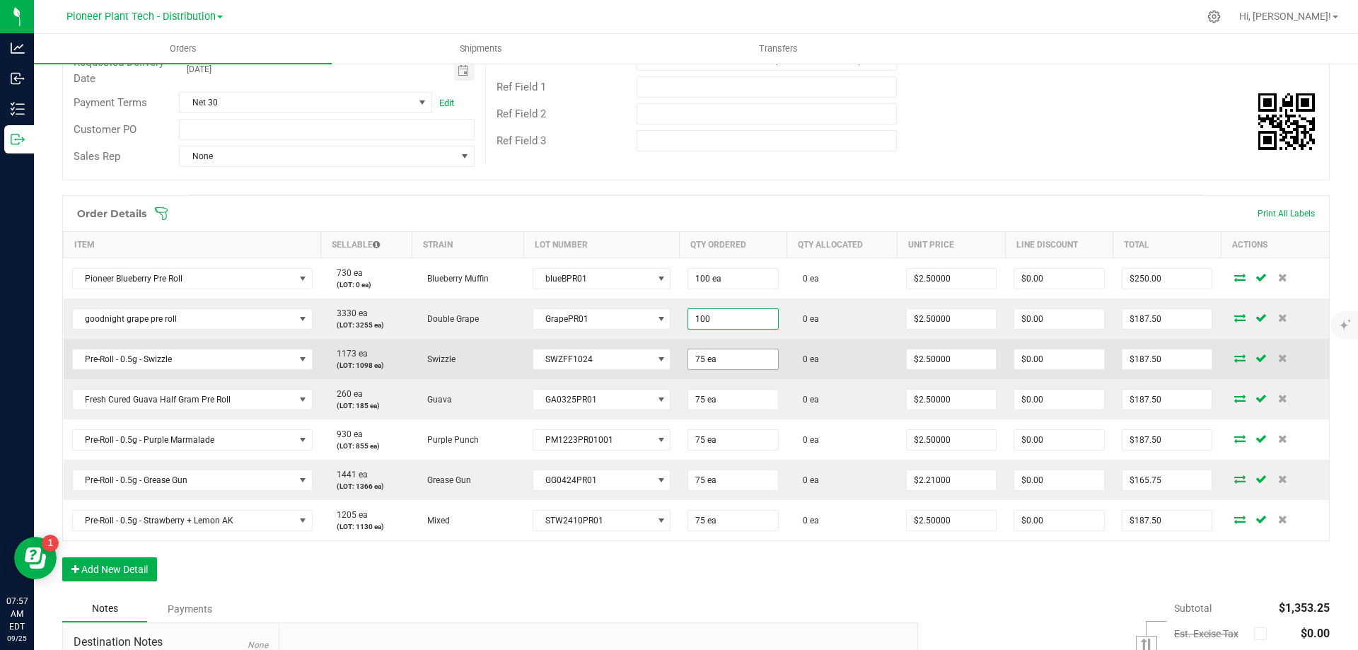
type input "100 ea"
type input "$250.00"
click at [690, 359] on input "75" at bounding box center [732, 359] width 89 height 20
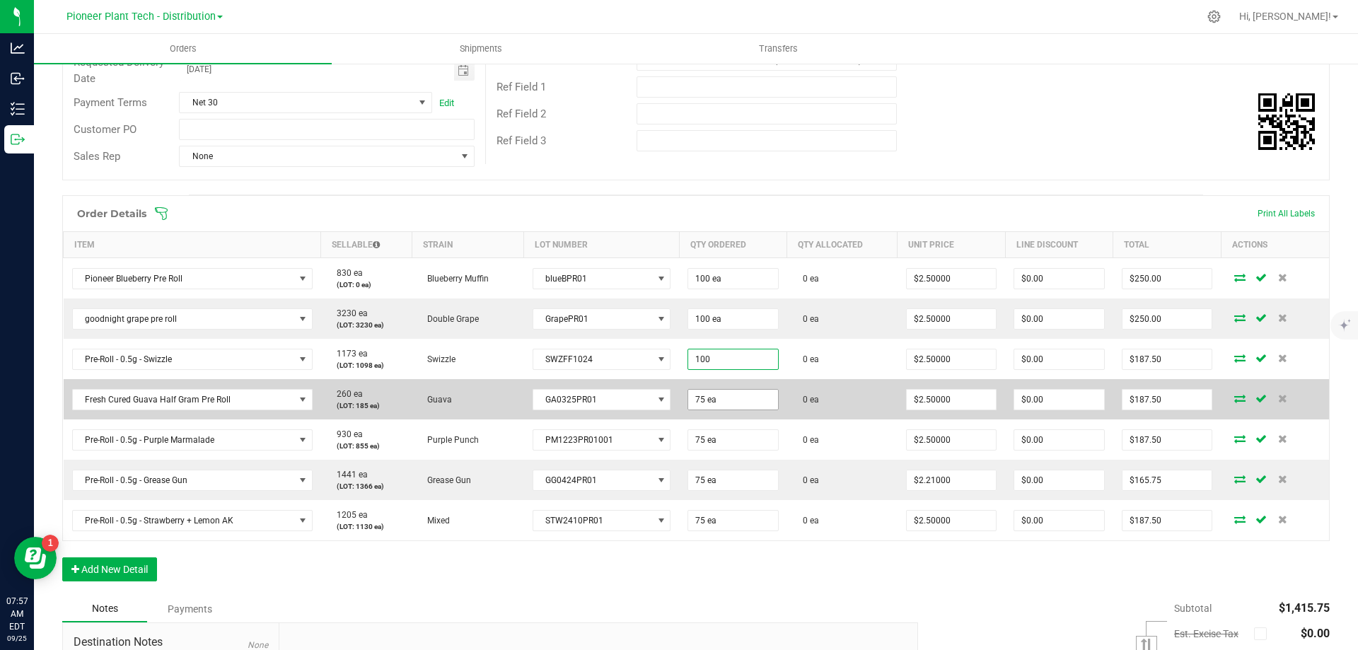
type input "100 ea"
type input "$250.00"
click at [698, 404] on input "75" at bounding box center [732, 400] width 89 height 20
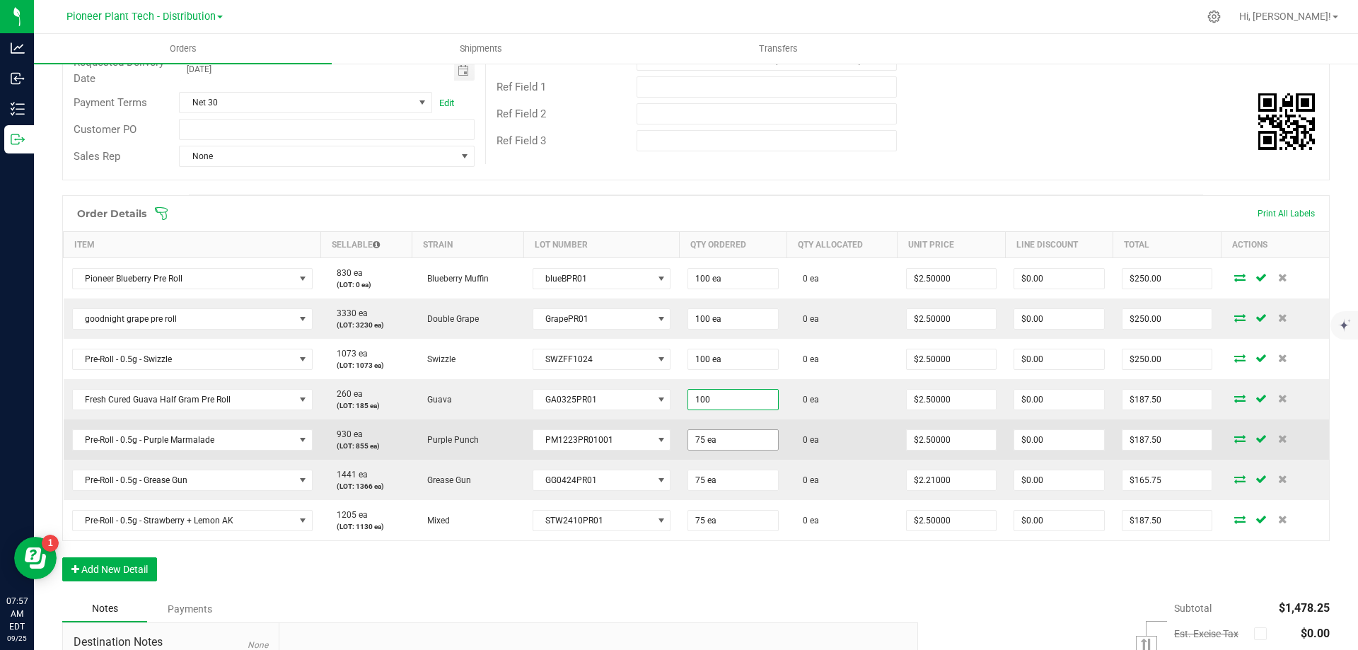
type input "100 ea"
type input "$250.00"
click at [710, 446] on input "75" at bounding box center [732, 440] width 89 height 20
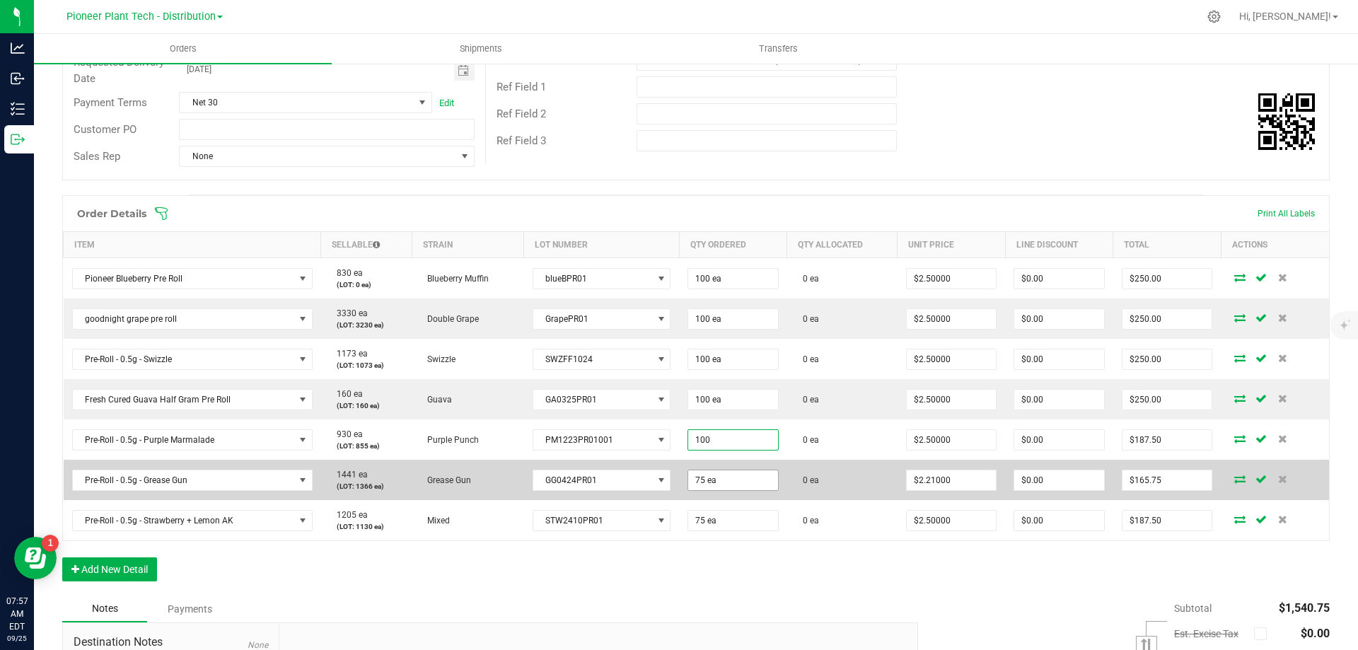
type input "100 ea"
type input "$250.00"
click at [712, 481] on input "75" at bounding box center [732, 480] width 89 height 20
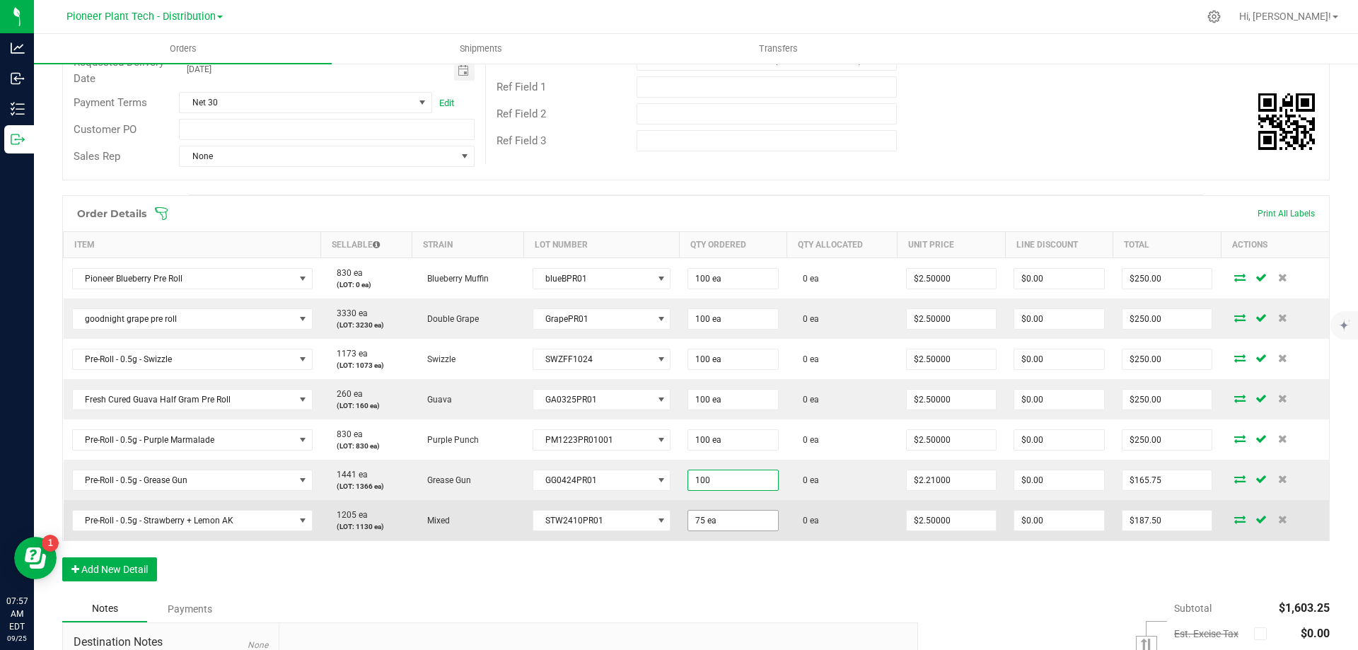
type input "100 ea"
type input "$221.00"
click at [716, 519] on input "75" at bounding box center [732, 521] width 89 height 20
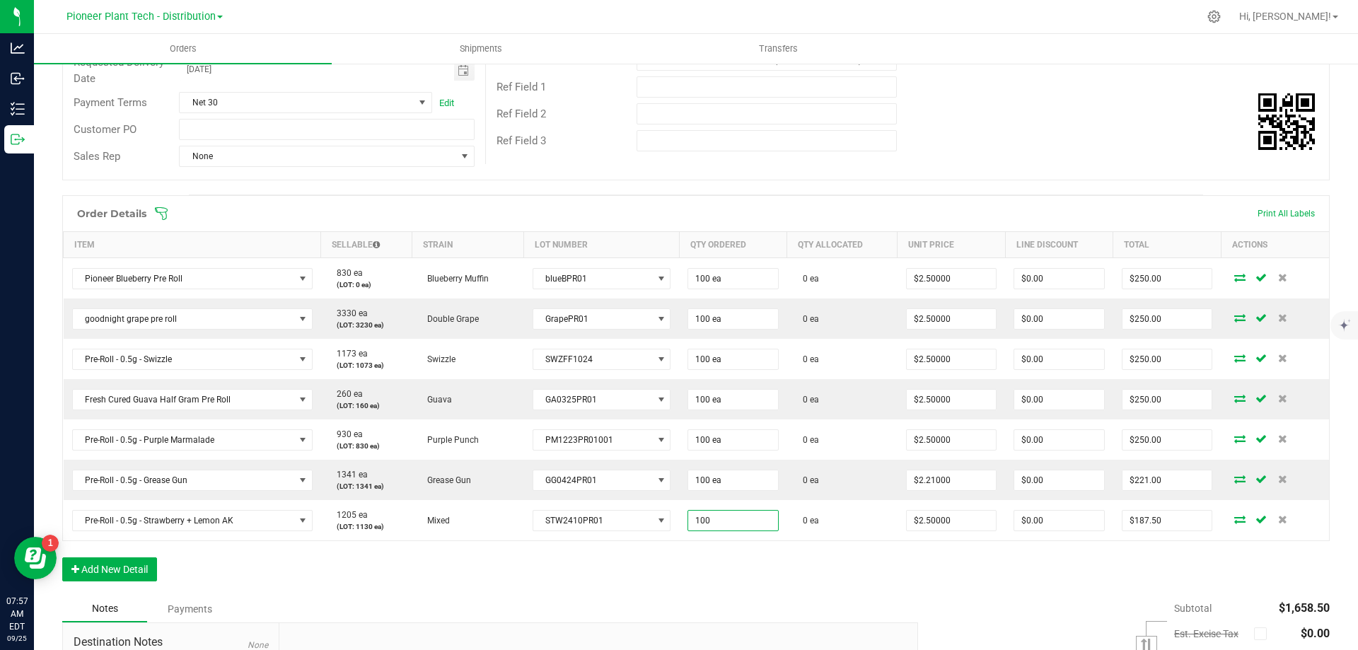
type input "100 ea"
type input "$250.00"
click at [729, 576] on div "Order Details Print All Labels Item Sellable Strain Lot Number Qty Ordered Qty …" at bounding box center [696, 395] width 1268 height 400
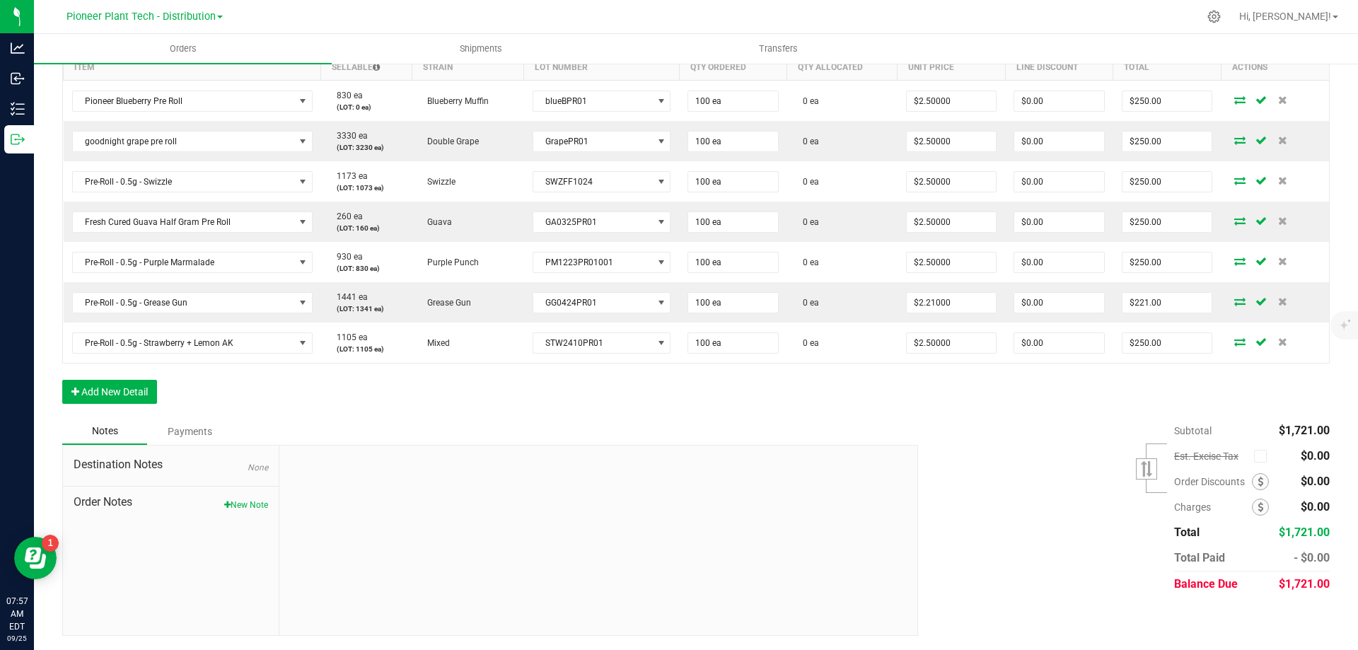
scroll to position [248, 0]
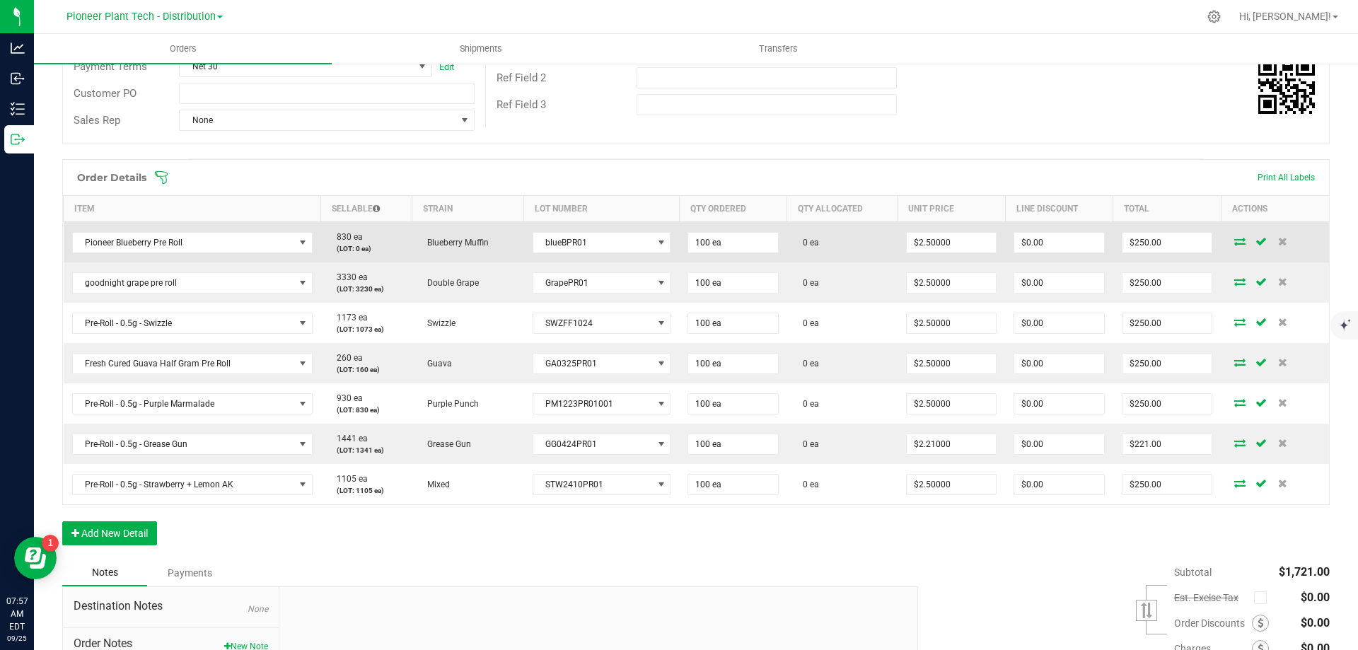
click at [1234, 244] on icon at bounding box center [1239, 241] width 11 height 8
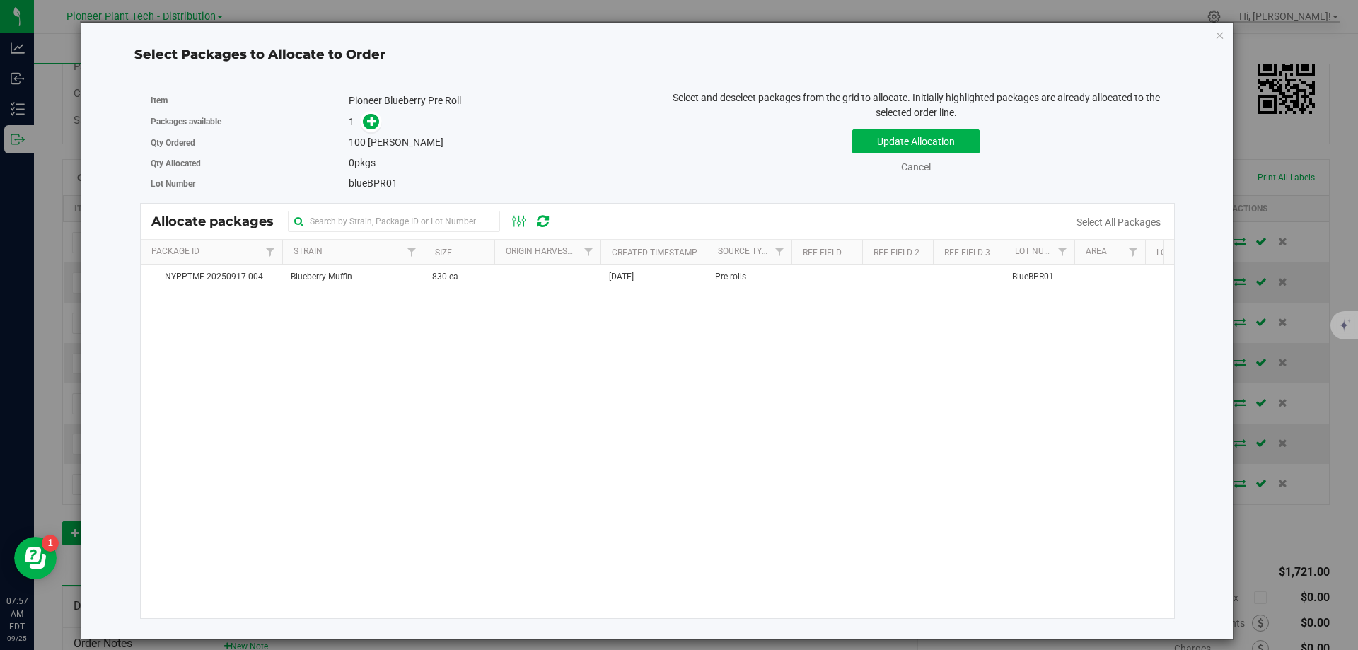
click at [359, 120] on span at bounding box center [368, 122] width 23 height 16
click at [370, 121] on icon at bounding box center [372, 121] width 10 height 10
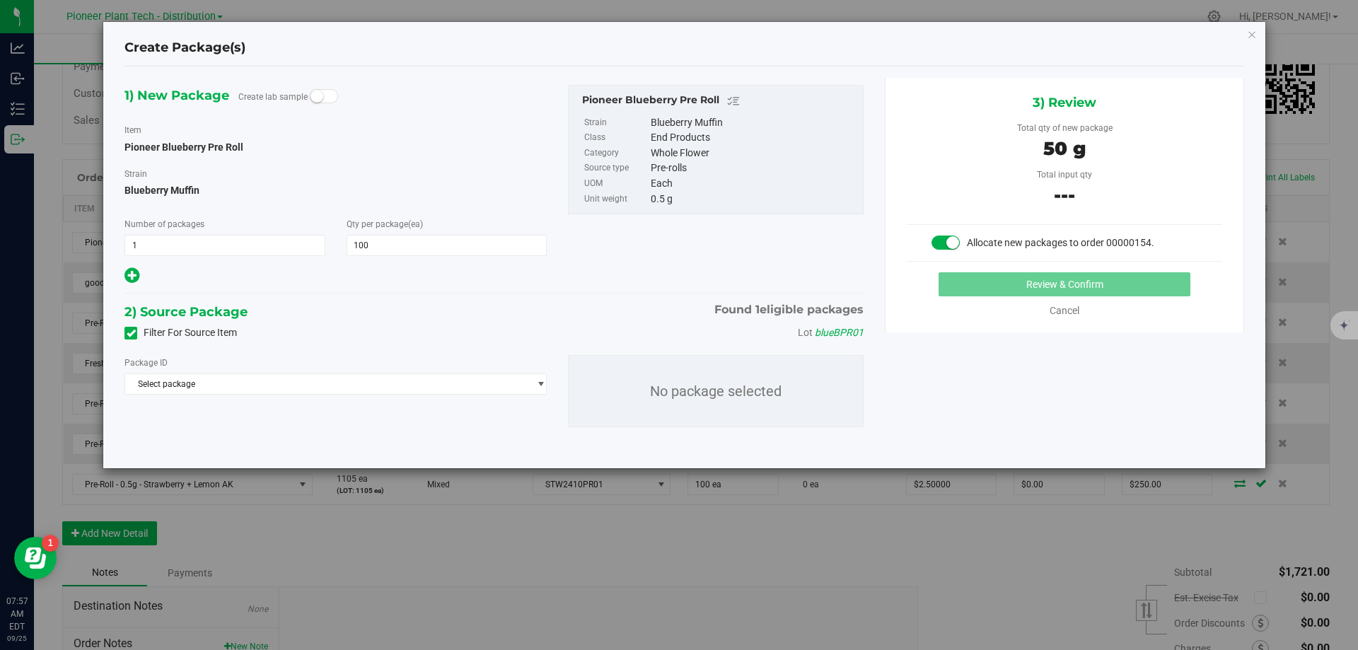
click at [361, 395] on div "Package ID Select package NYPPTMF-20250917-004 No package selected" at bounding box center [494, 391] width 760 height 95
click at [361, 391] on span "Select package" at bounding box center [326, 384] width 403 height 20
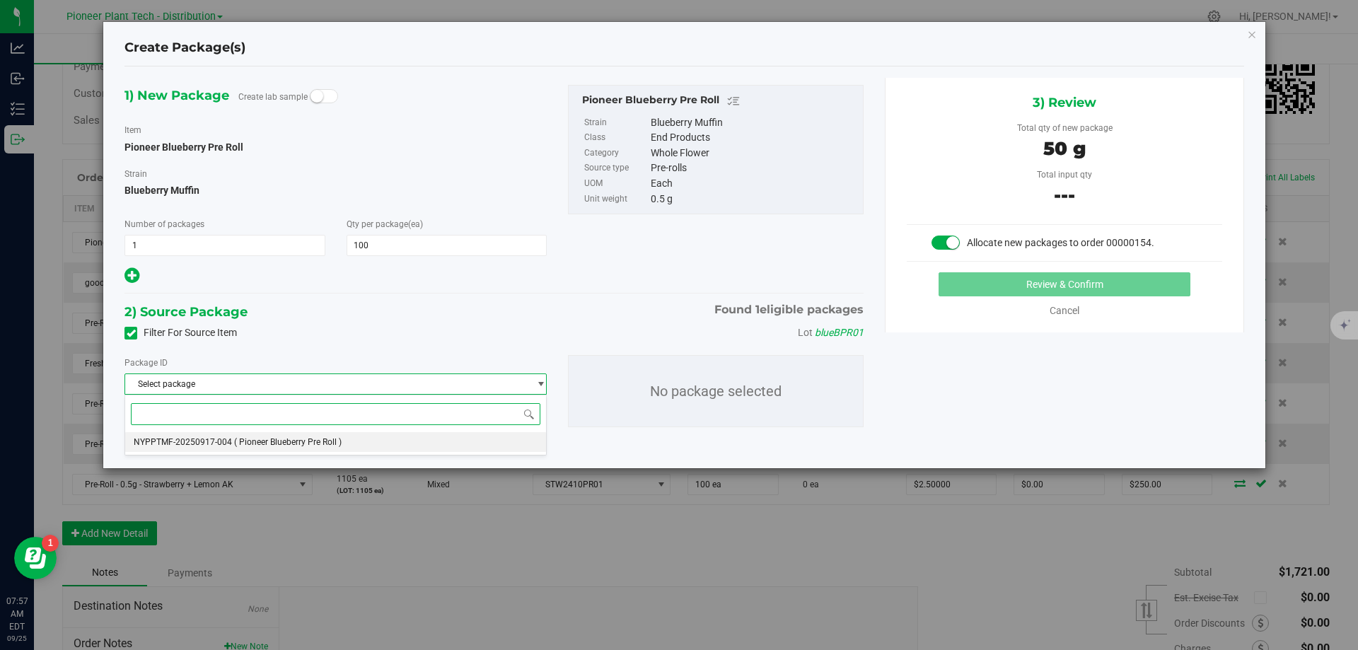
click at [354, 446] on li "NYPPTMF-20250917-004 ( Pioneer Blueberry Pre Roll )" at bounding box center [335, 442] width 421 height 20
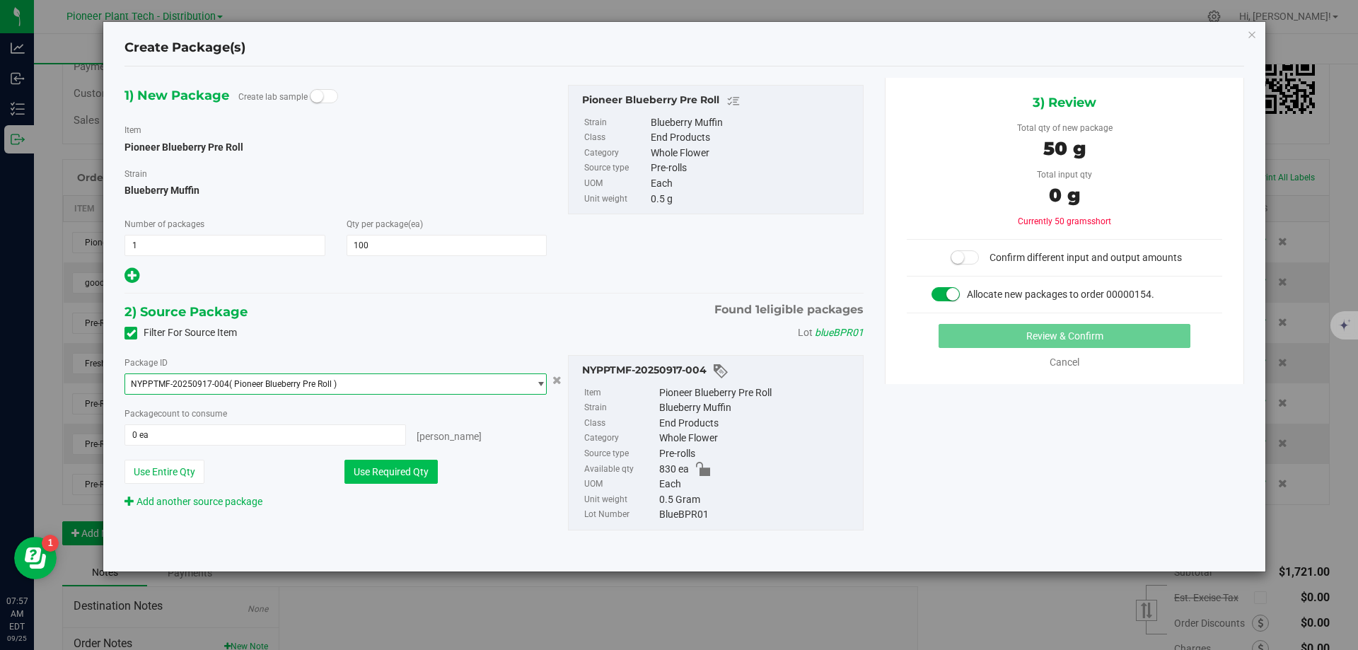
click at [376, 477] on button "Use Required Qty" at bounding box center [391, 472] width 93 height 24
type input "100 ea"
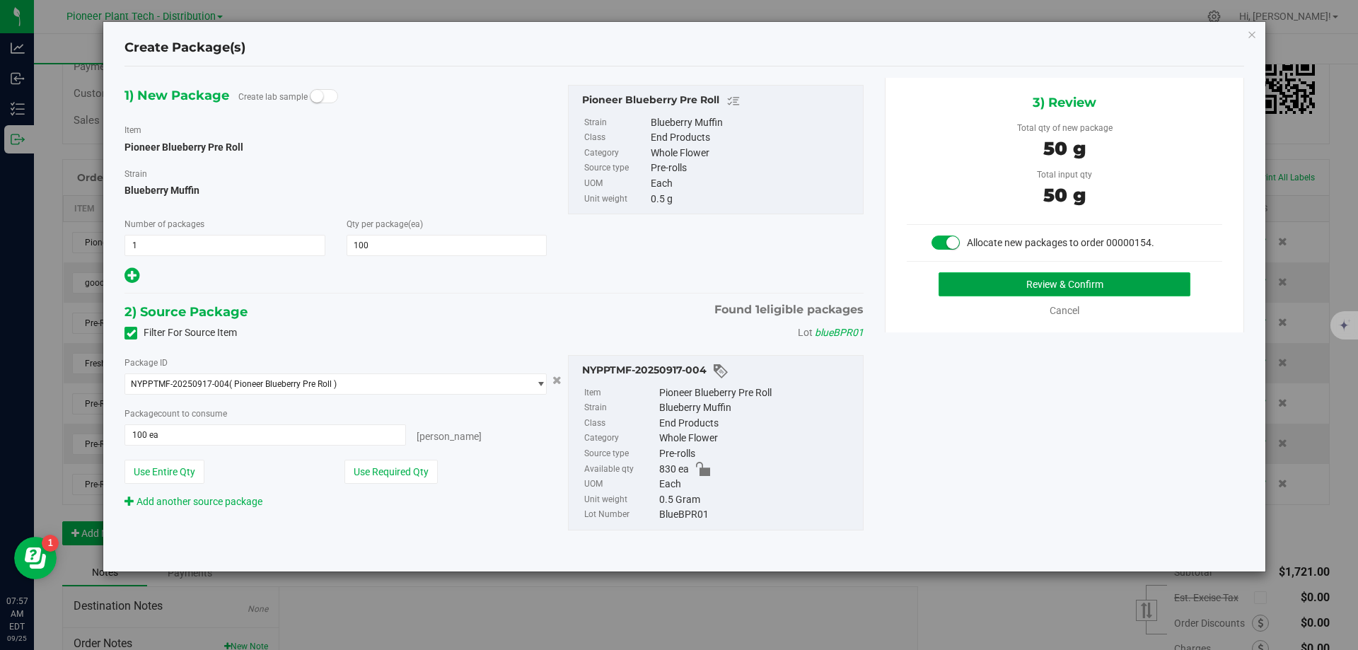
click at [955, 277] on button "Review & Confirm" at bounding box center [1065, 284] width 252 height 24
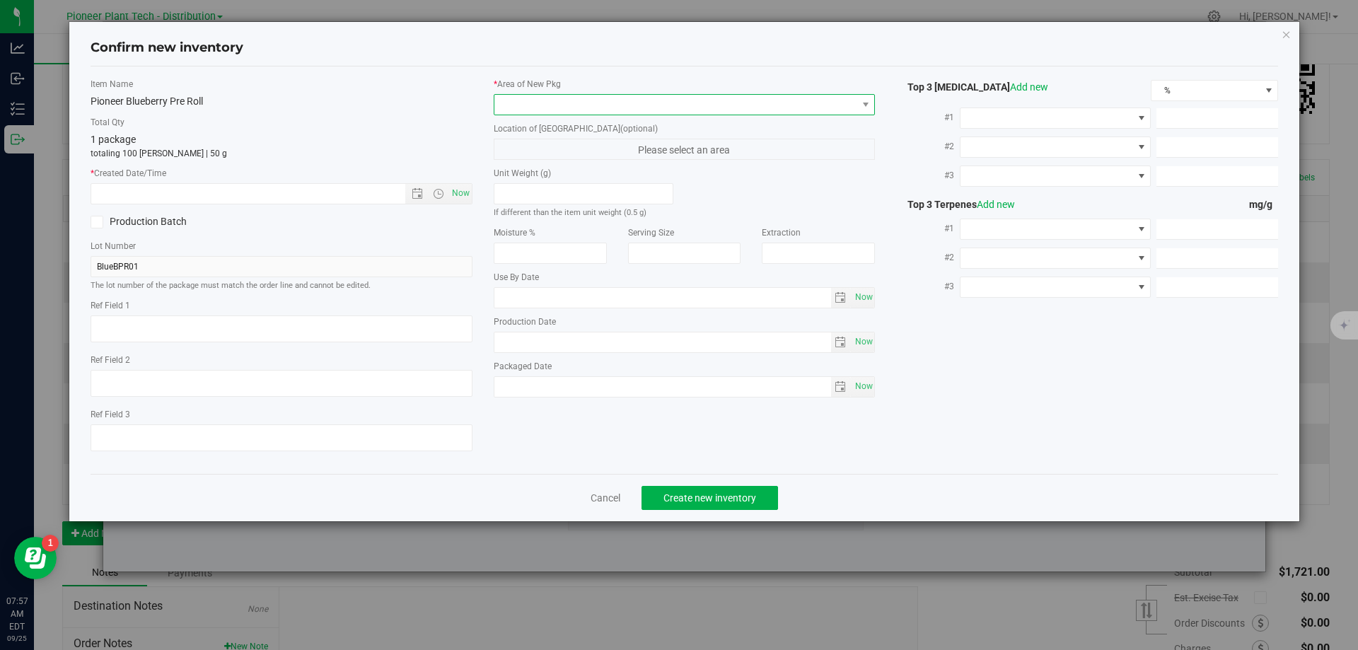
click at [569, 105] on span at bounding box center [675, 105] width 363 height 20
click at [549, 161] on li "Inventory Room - Distribution" at bounding box center [684, 163] width 381 height 20
click at [465, 191] on span "Now" at bounding box center [461, 193] width 24 height 21
type input "9/25/2025 7:57 AM"
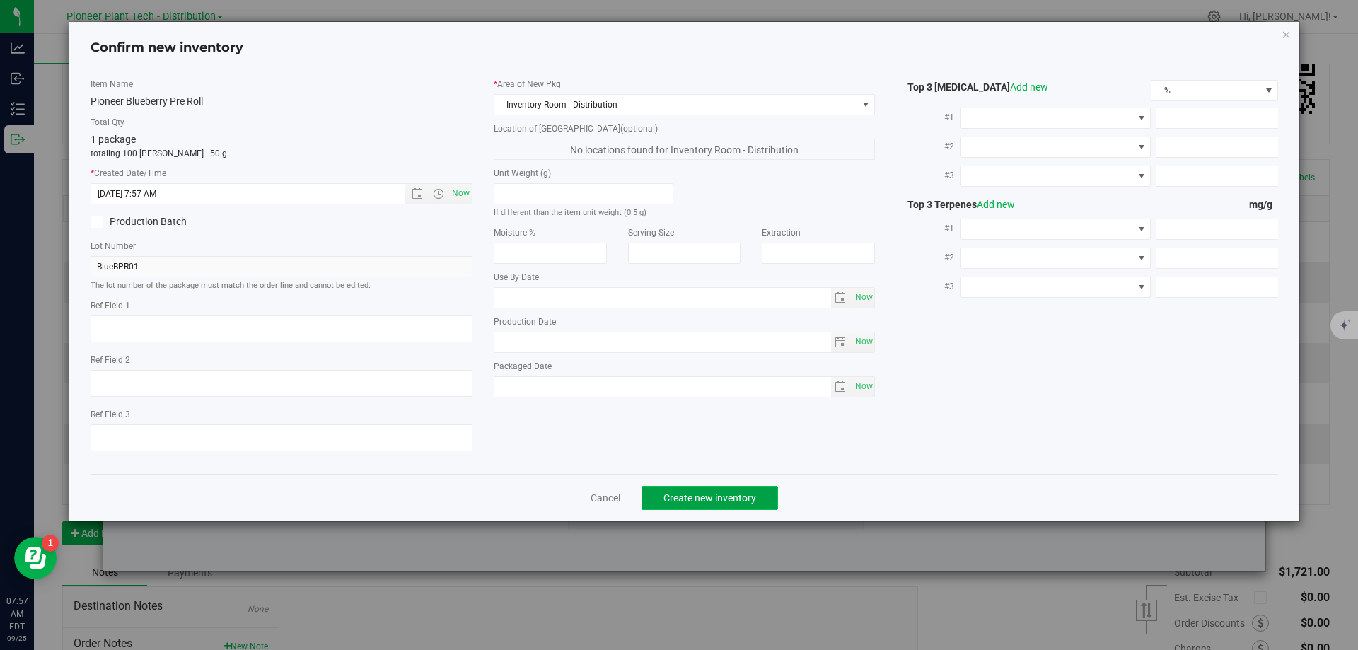
click at [679, 506] on button "Create new inventory" at bounding box center [710, 498] width 137 height 24
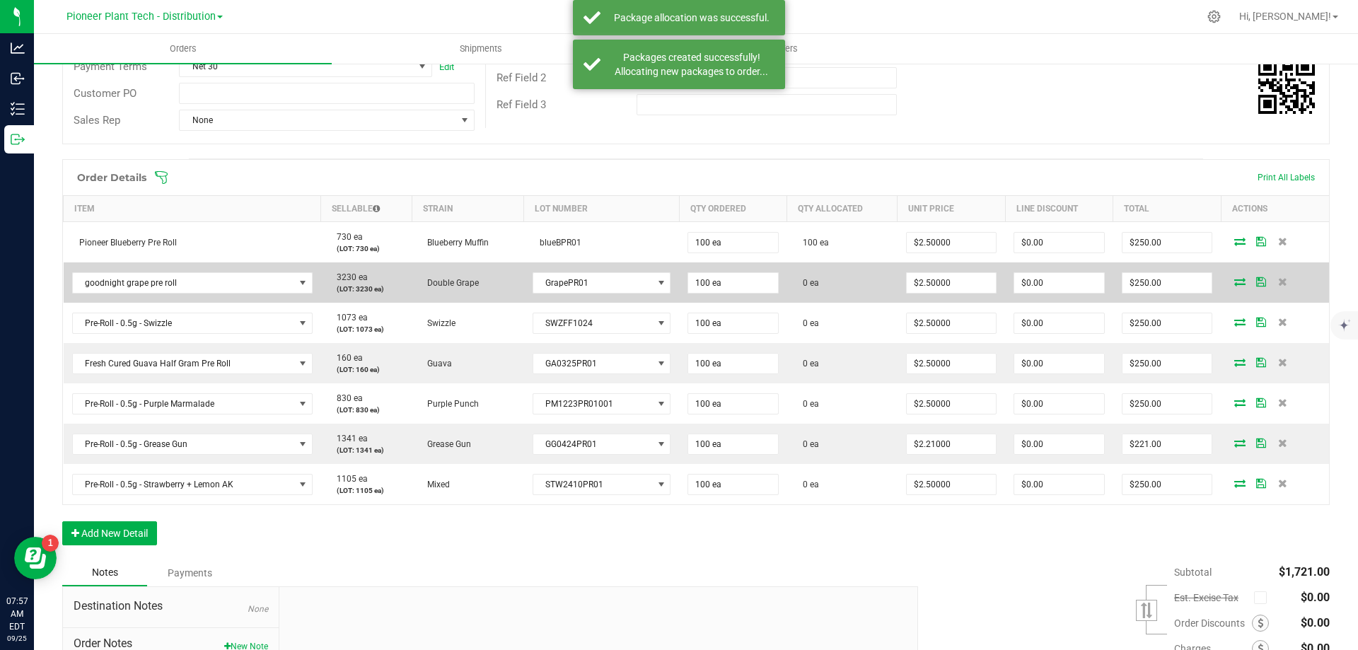
click at [1234, 282] on icon at bounding box center [1239, 281] width 11 height 8
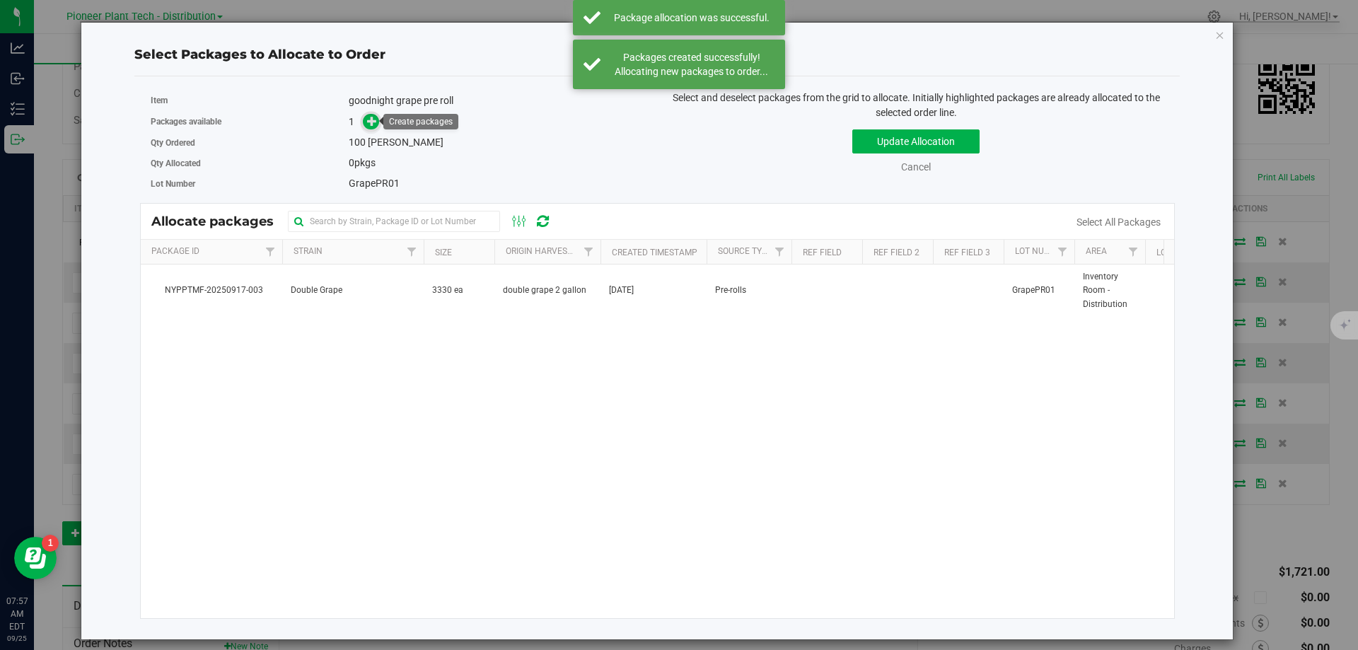
click at [368, 122] on icon at bounding box center [372, 121] width 10 height 10
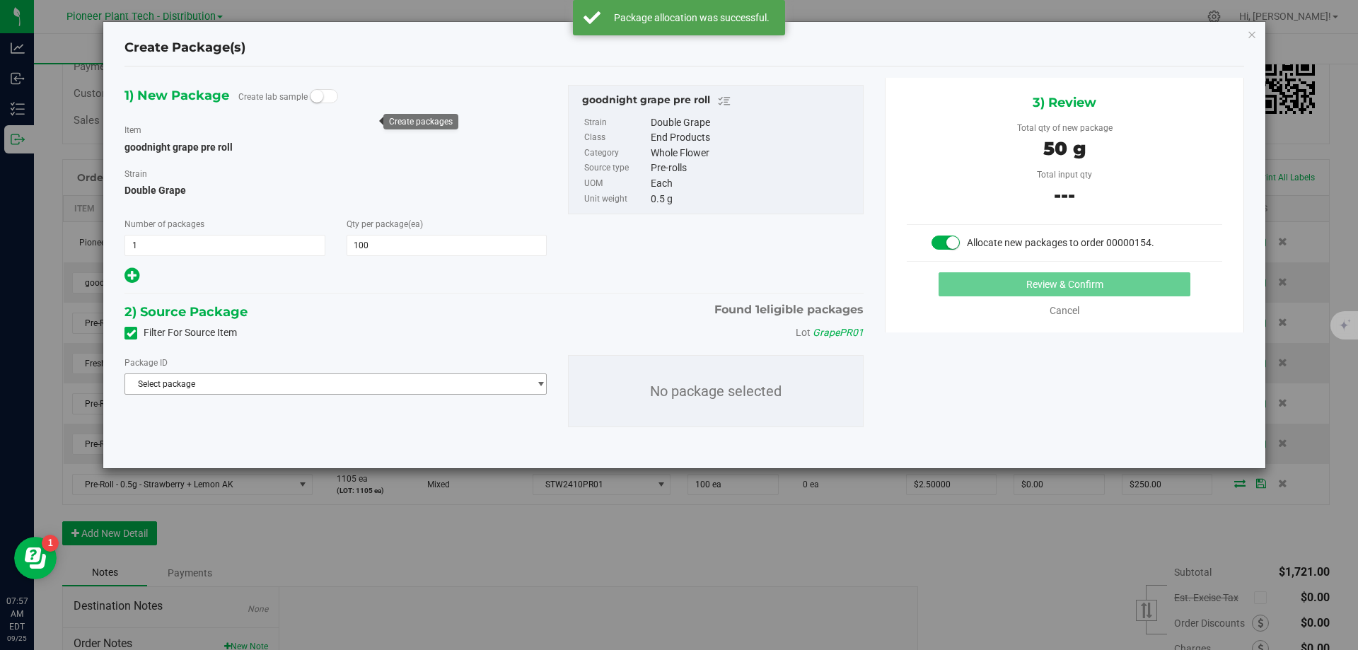
click at [240, 383] on span "Select package" at bounding box center [326, 384] width 403 height 20
click at [226, 439] on span "NYPPTMF-20250917-003" at bounding box center [183, 442] width 98 height 10
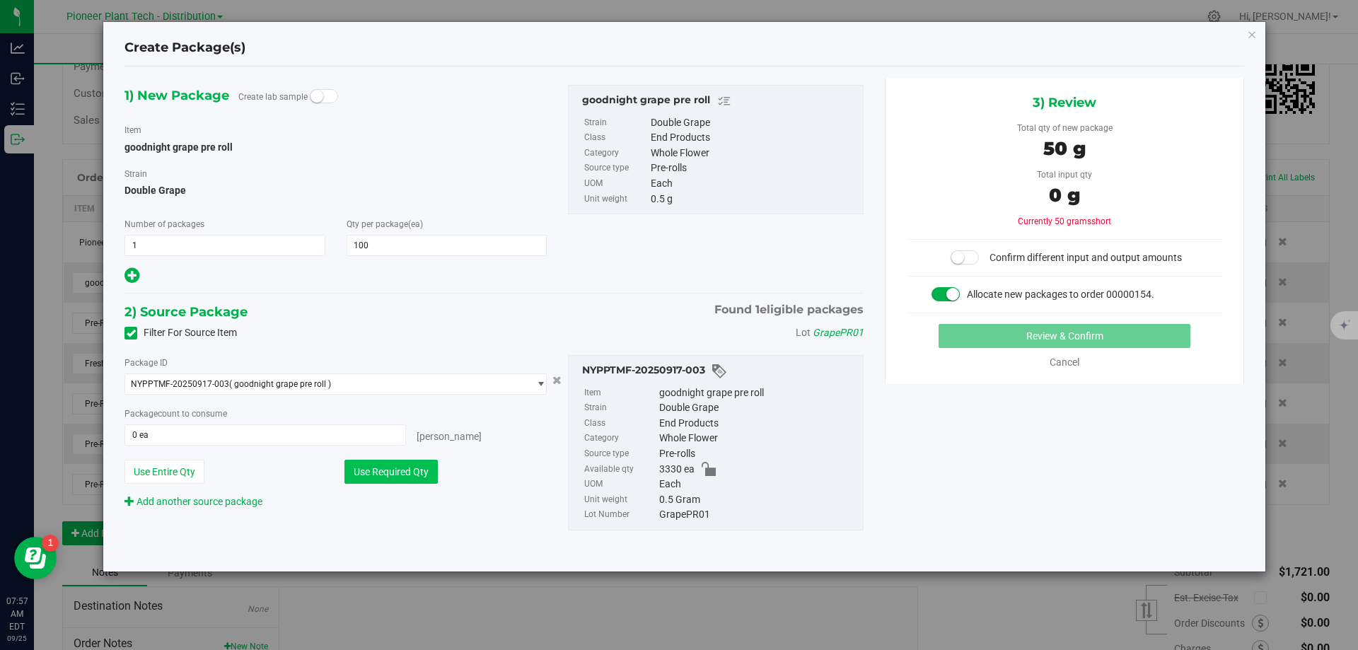
click at [379, 475] on button "Use Required Qty" at bounding box center [391, 472] width 93 height 24
type input "100 ea"
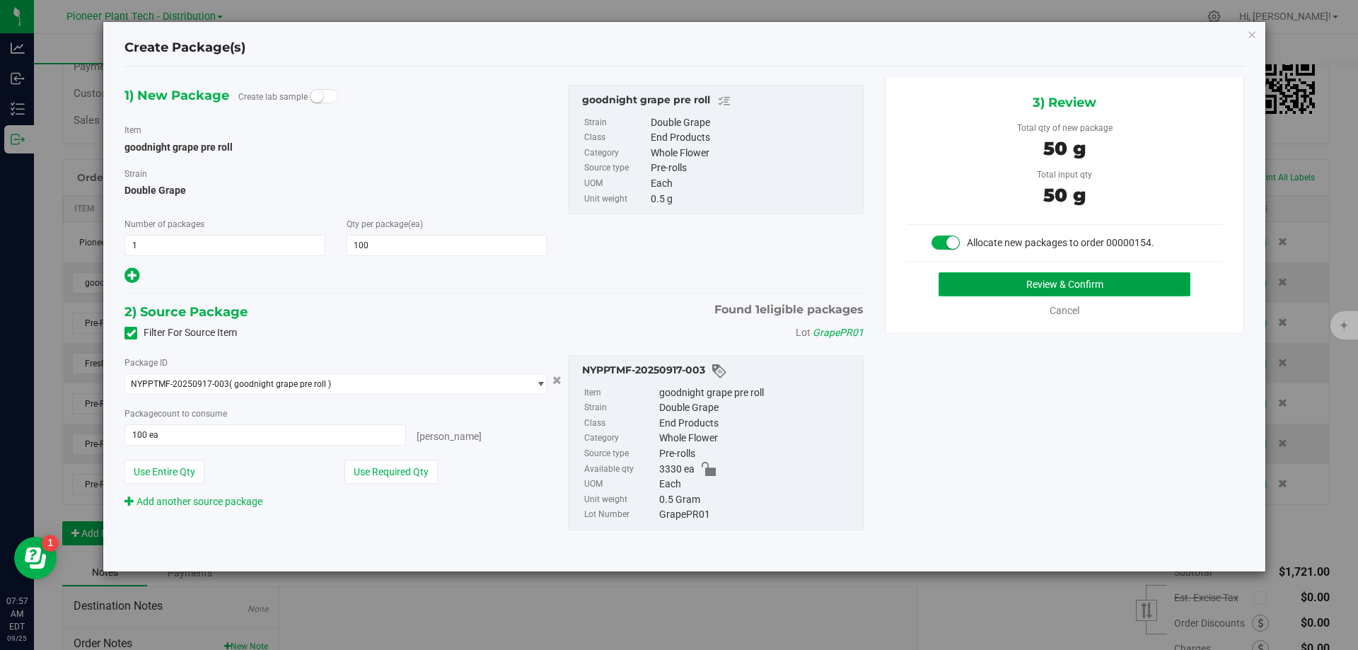
click at [985, 281] on button "Review & Confirm" at bounding box center [1065, 284] width 252 height 24
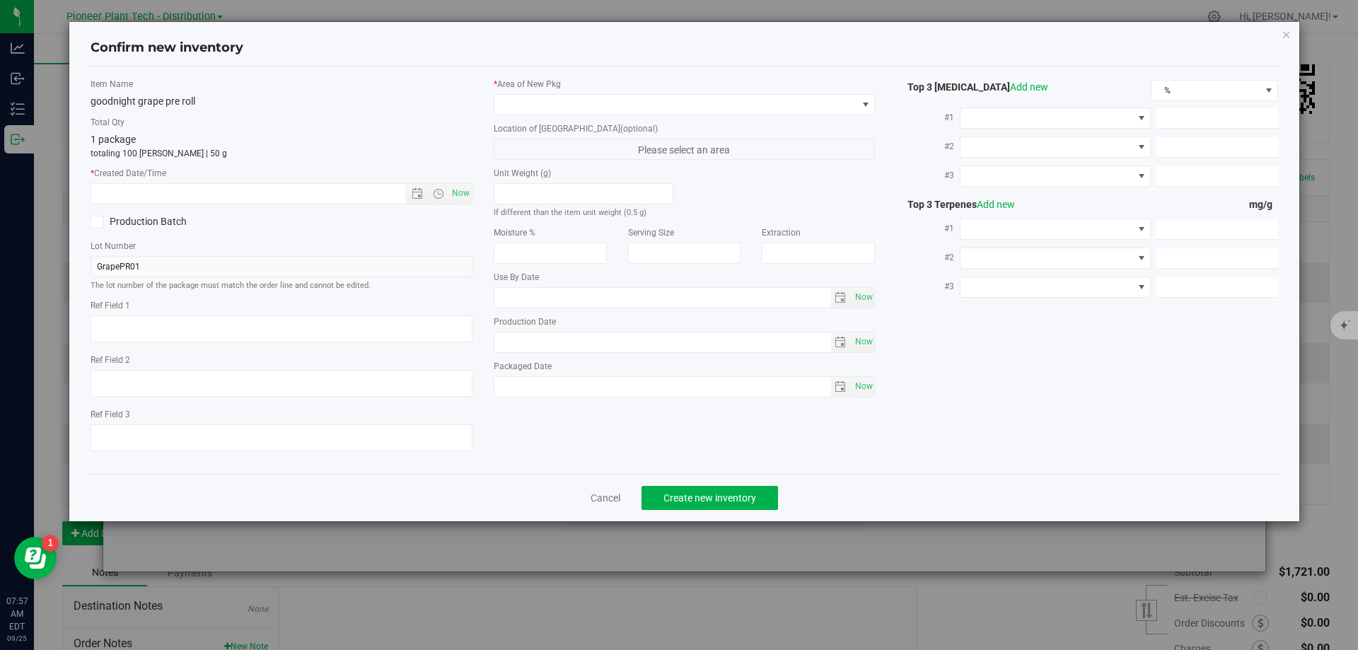
click at [579, 93] on div "* Area of [GEOGRAPHIC_DATA]" at bounding box center [685, 96] width 382 height 37
click at [562, 105] on span at bounding box center [675, 105] width 363 height 20
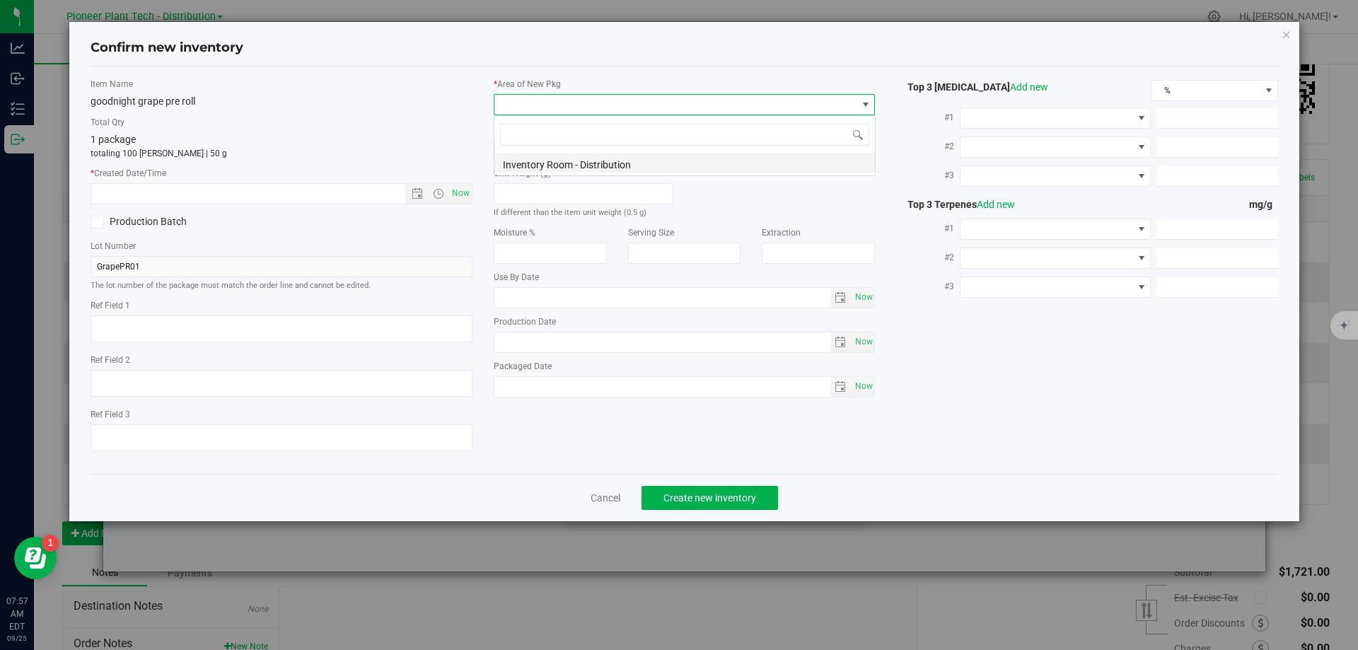
scroll to position [21, 382]
click at [525, 159] on li "Inventory Room - Distribution" at bounding box center [684, 163] width 381 height 20
click at [461, 188] on span "Now" at bounding box center [461, 193] width 24 height 21
type input "9/25/2025 7:57 AM"
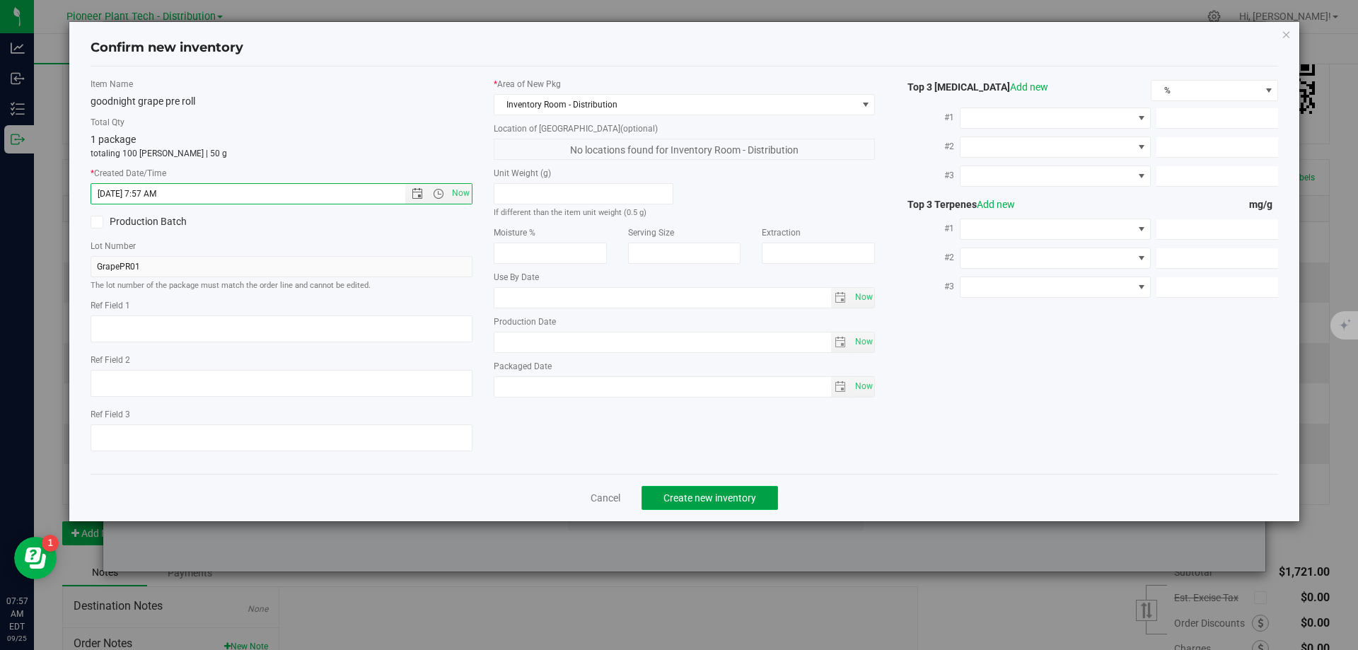
click at [691, 508] on button "Create new inventory" at bounding box center [710, 498] width 137 height 24
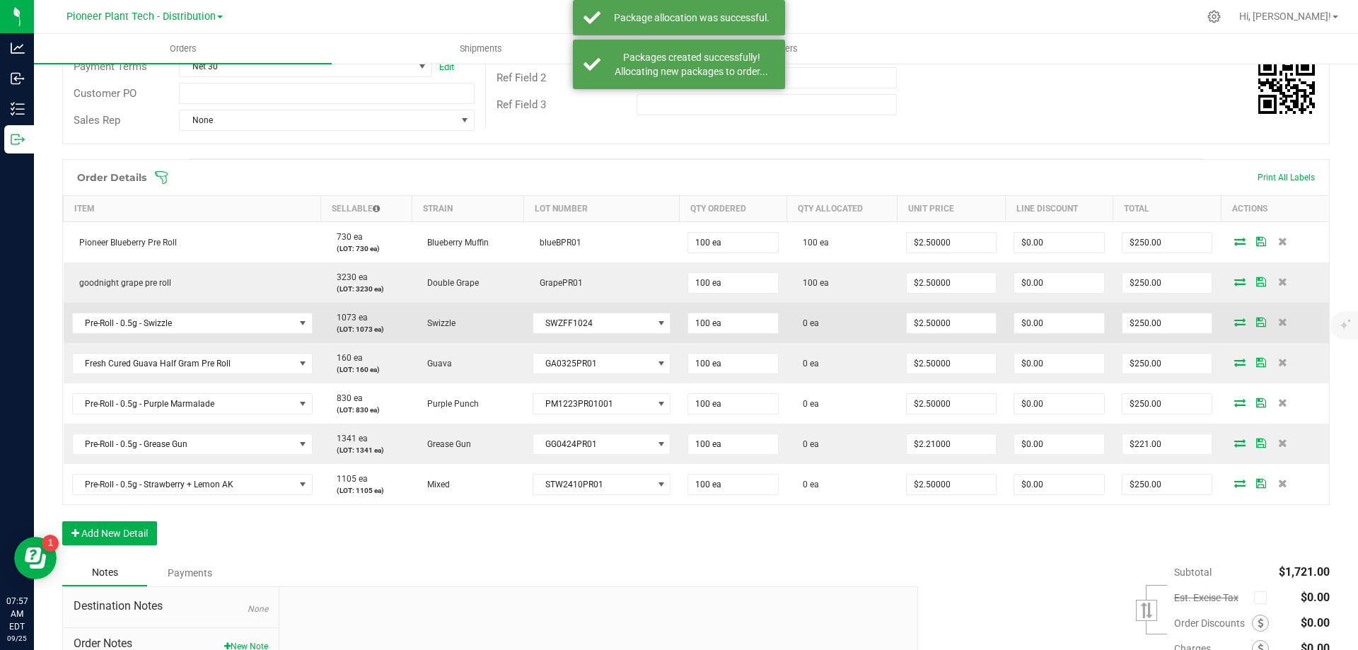
click at [1234, 318] on icon at bounding box center [1239, 322] width 11 height 8
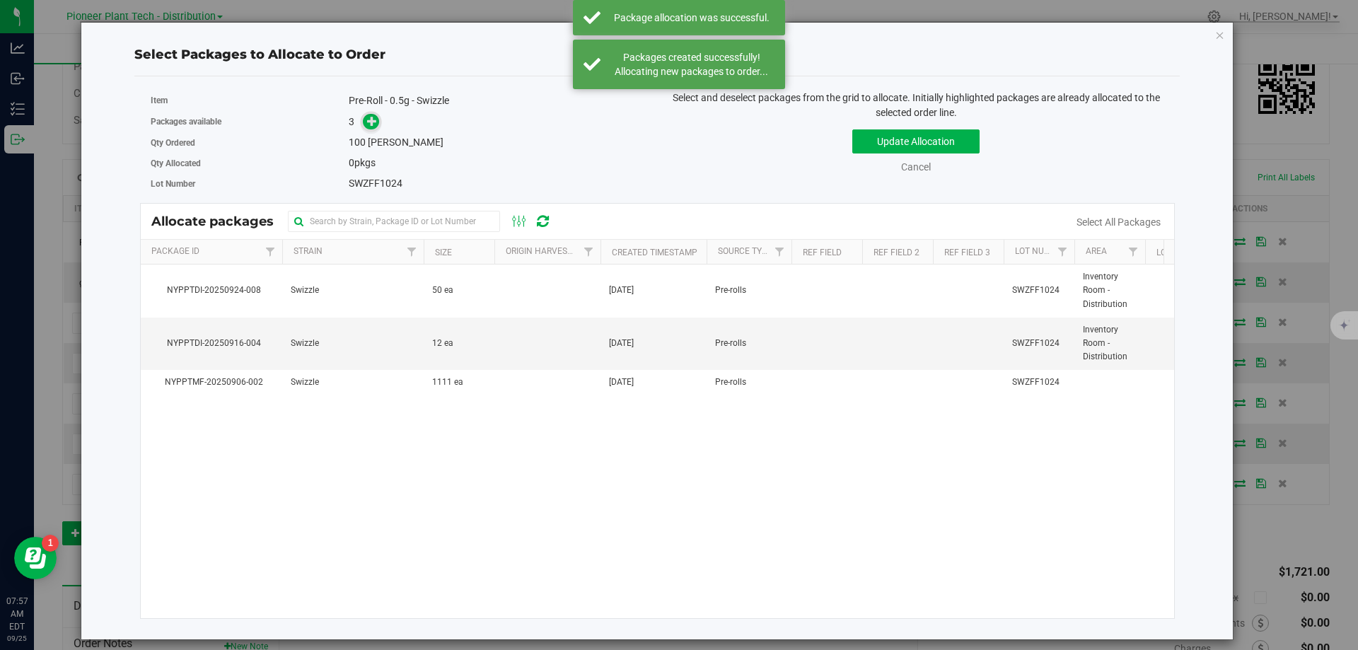
click at [375, 122] on icon at bounding box center [372, 121] width 10 height 10
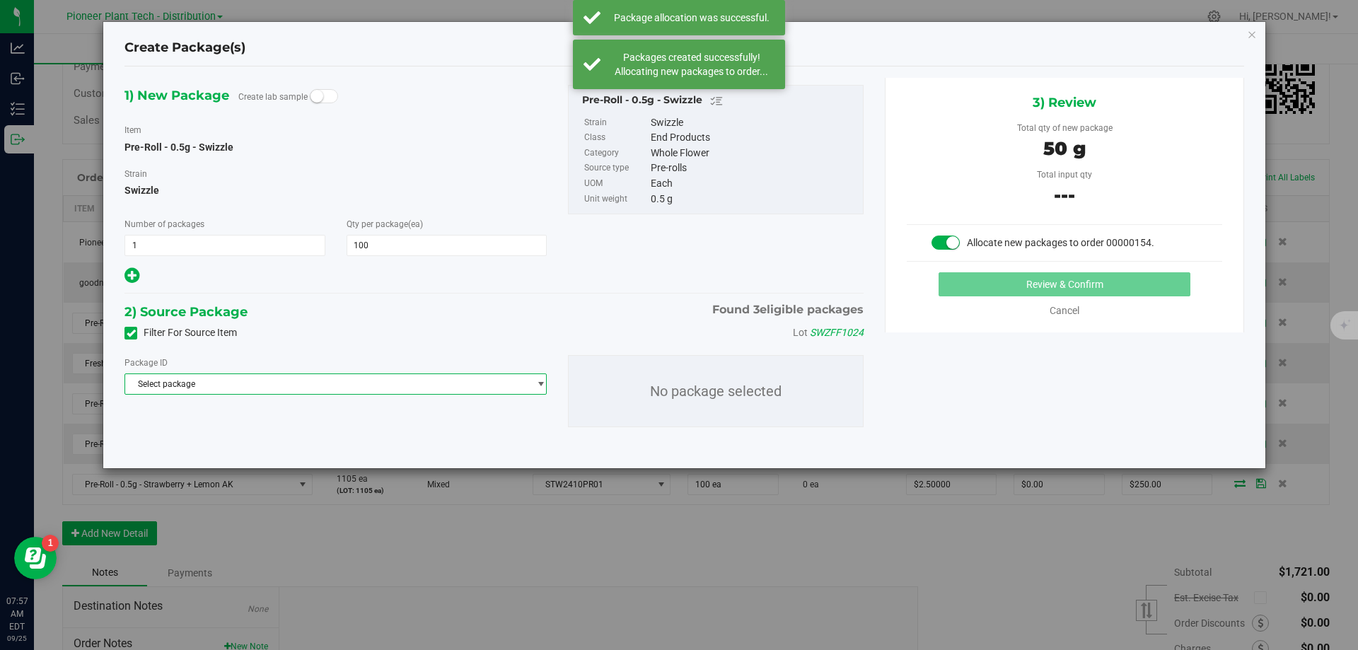
click at [373, 383] on span "Select package" at bounding box center [326, 384] width 403 height 20
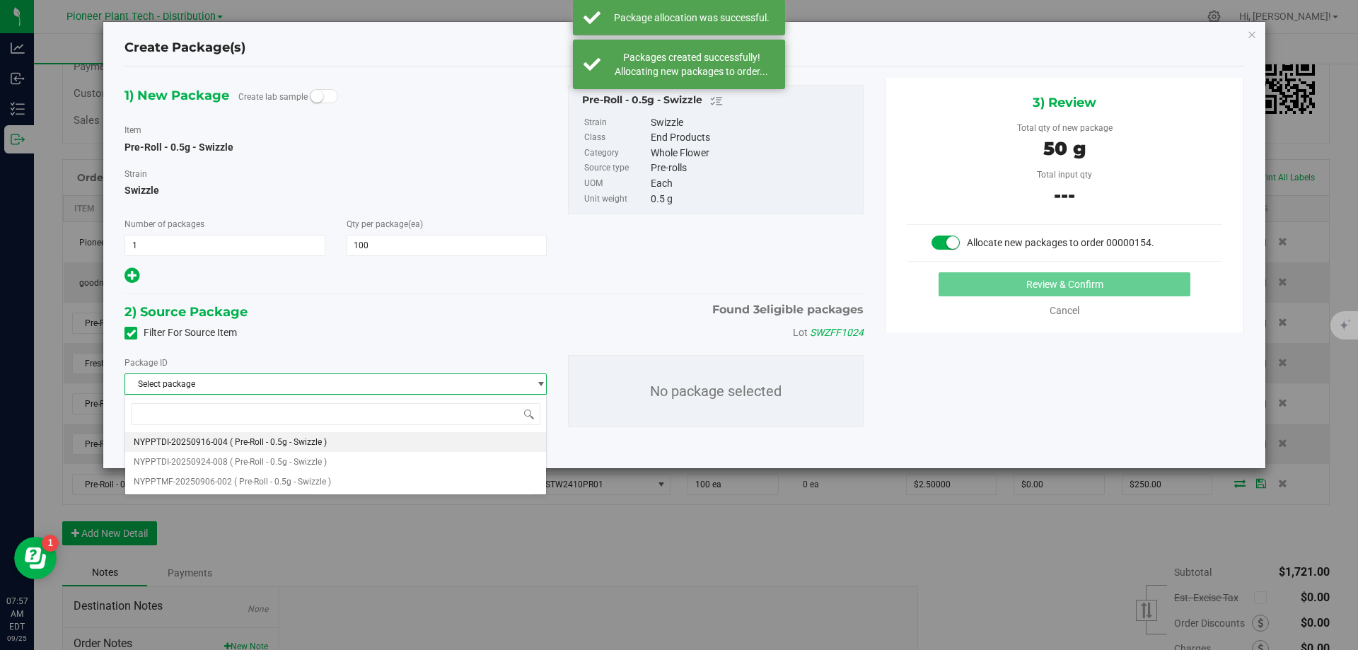
click at [321, 436] on li "NYPPTDI-20250916-004 ( Pre-Roll - 0.5g - Swizzle )" at bounding box center [335, 442] width 421 height 20
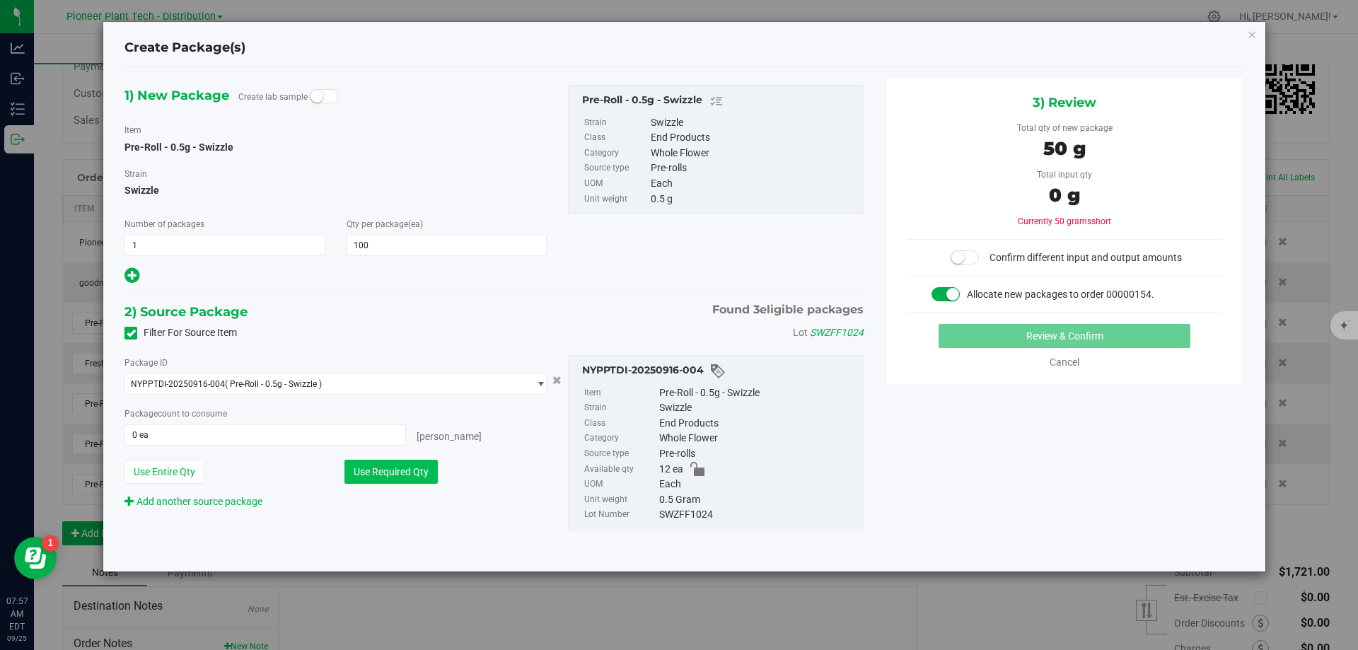
click at [390, 464] on button "Use Required Qty" at bounding box center [391, 472] width 93 height 24
type input "12 ea"
click at [398, 386] on span "NYPPTDI-20250916-004 ( Pre-Roll - 0.5g - Swizzle )" at bounding box center [326, 384] width 403 height 20
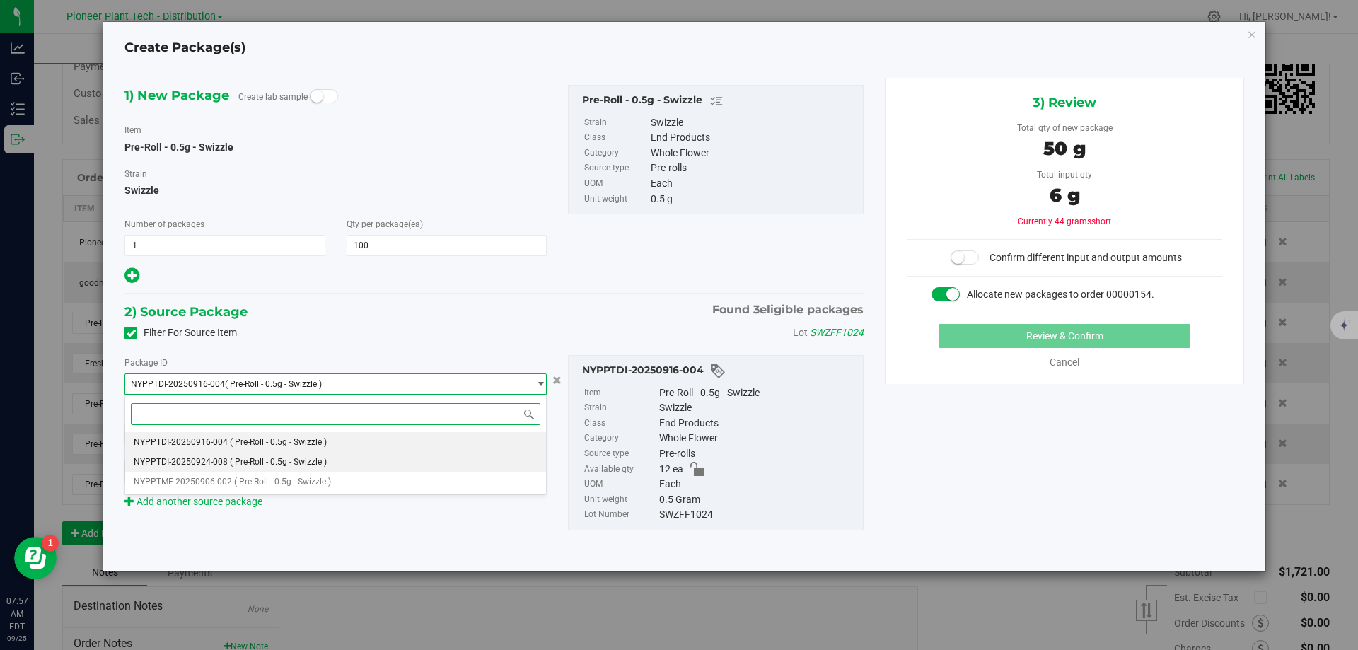
click at [335, 461] on li "NYPPTDI-20250924-008 ( Pre-Roll - 0.5g - Swizzle )" at bounding box center [335, 462] width 421 height 20
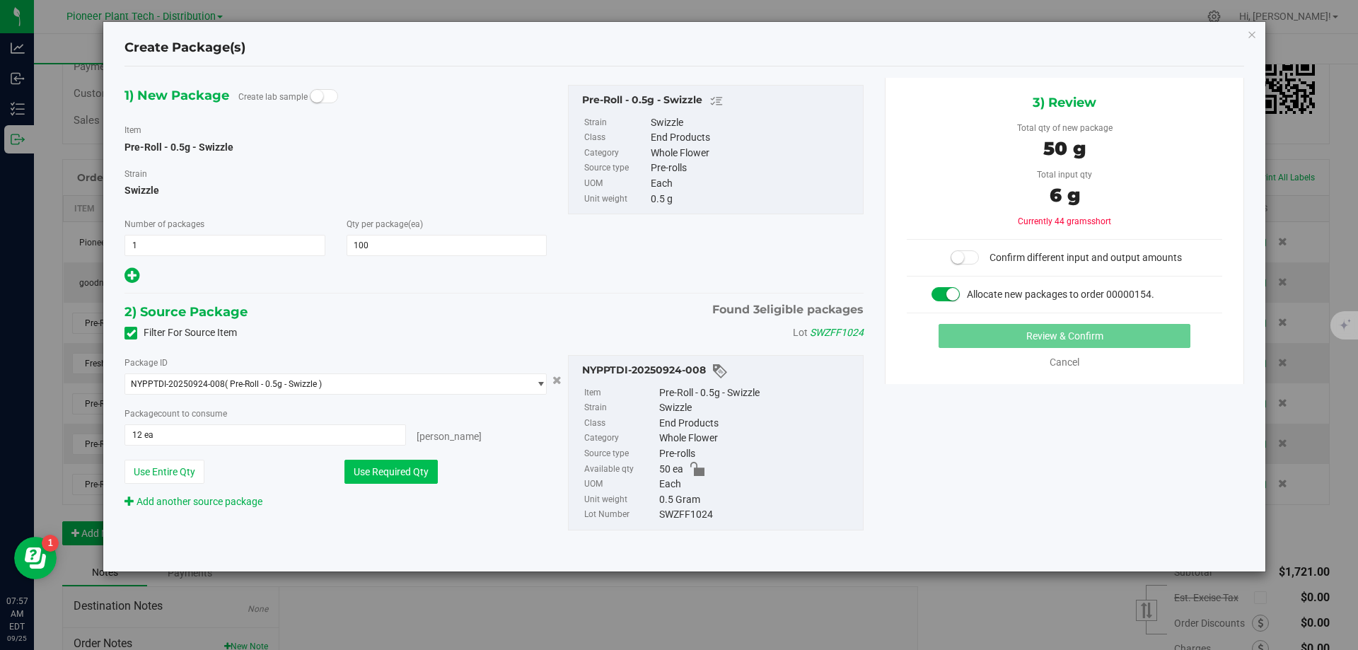
click at [384, 469] on button "Use Required Qty" at bounding box center [391, 472] width 93 height 24
type input "50 ea"
click at [473, 377] on span "NYPPTDI-20250924-008 ( Pre-Roll - 0.5g - Swizzle )" at bounding box center [326, 384] width 403 height 20
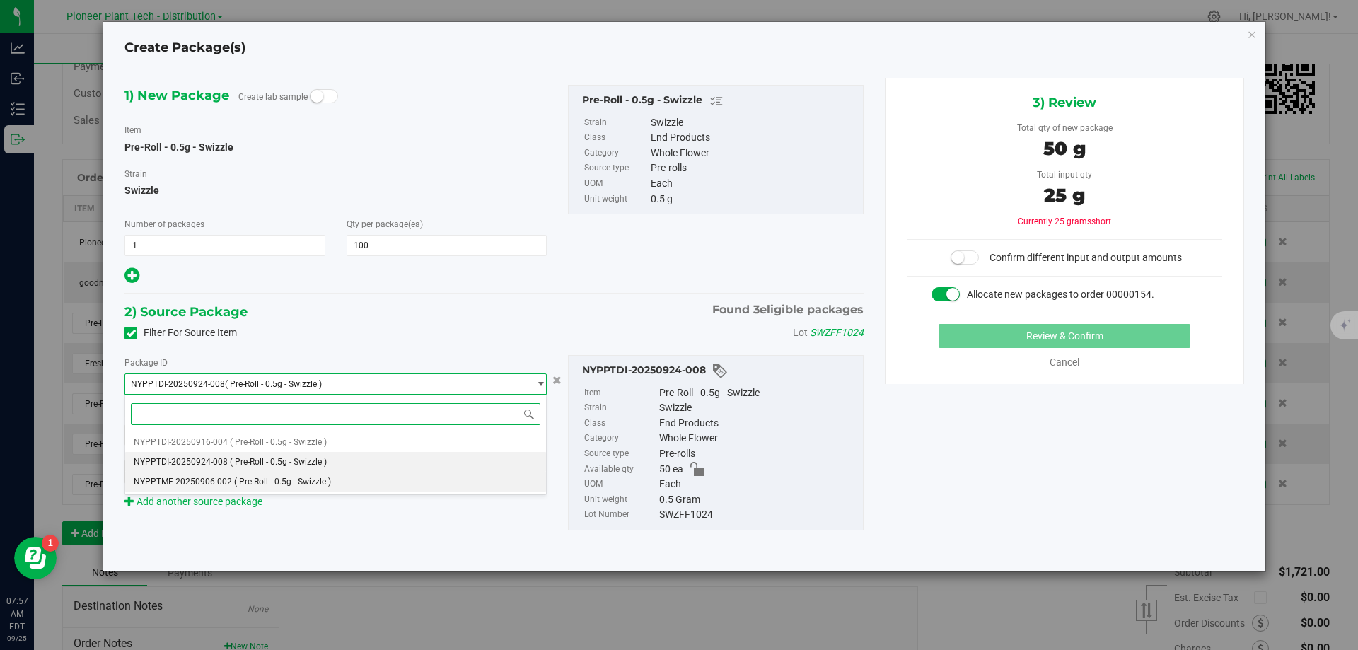
click at [340, 487] on li "NYPPTMF-20250906-002 ( Pre-Roll - 0.5g - Swizzle )" at bounding box center [335, 482] width 421 height 20
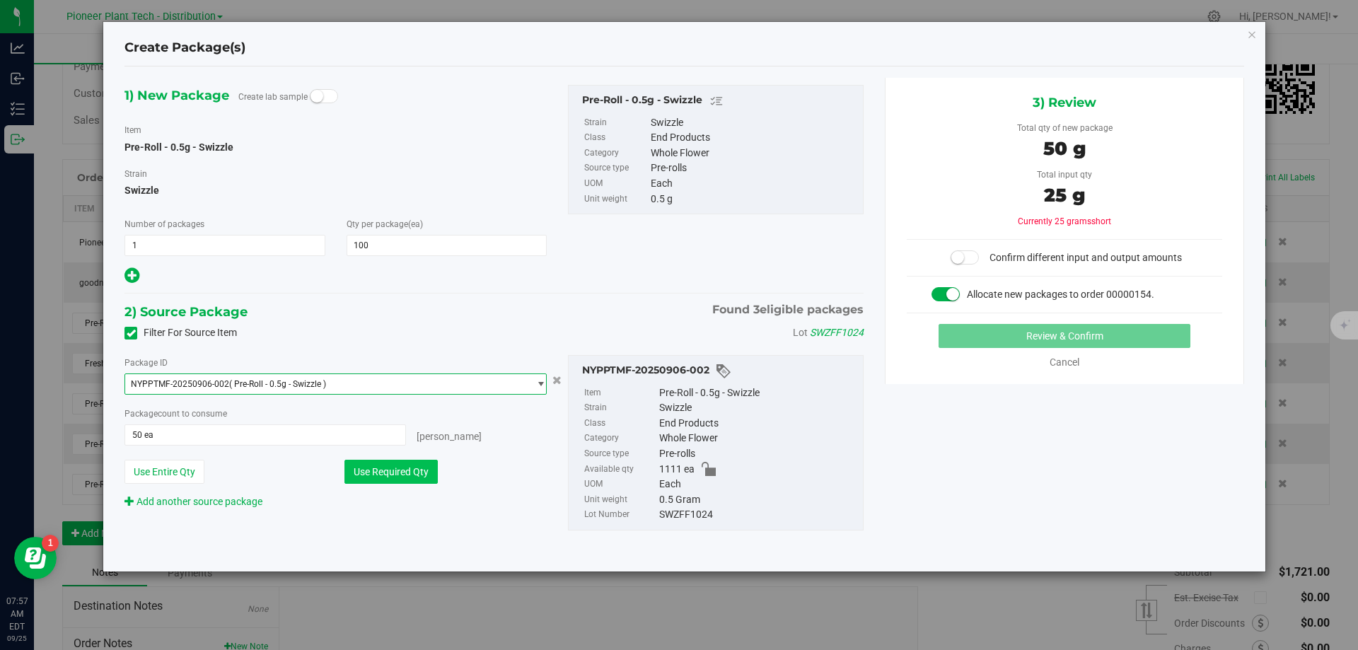
click at [395, 474] on button "Use Required Qty" at bounding box center [391, 472] width 93 height 24
type input "100 ea"
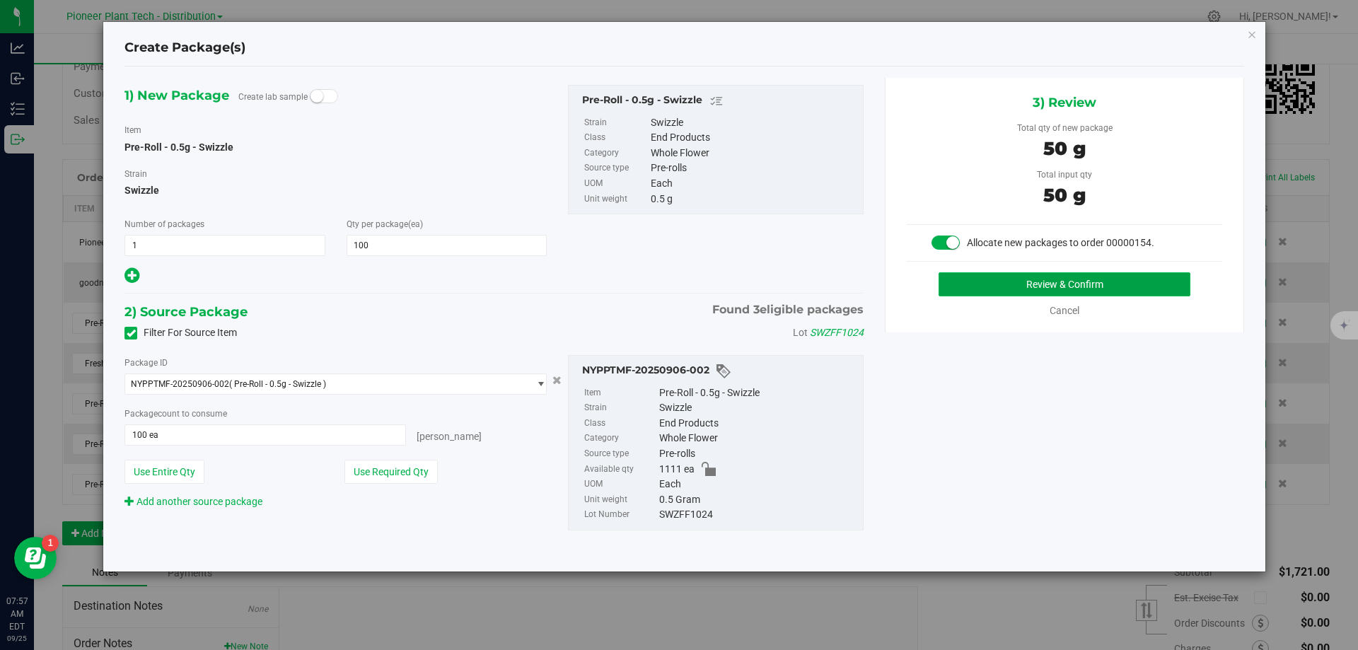
click at [981, 284] on button "Review & Confirm" at bounding box center [1065, 284] width 252 height 24
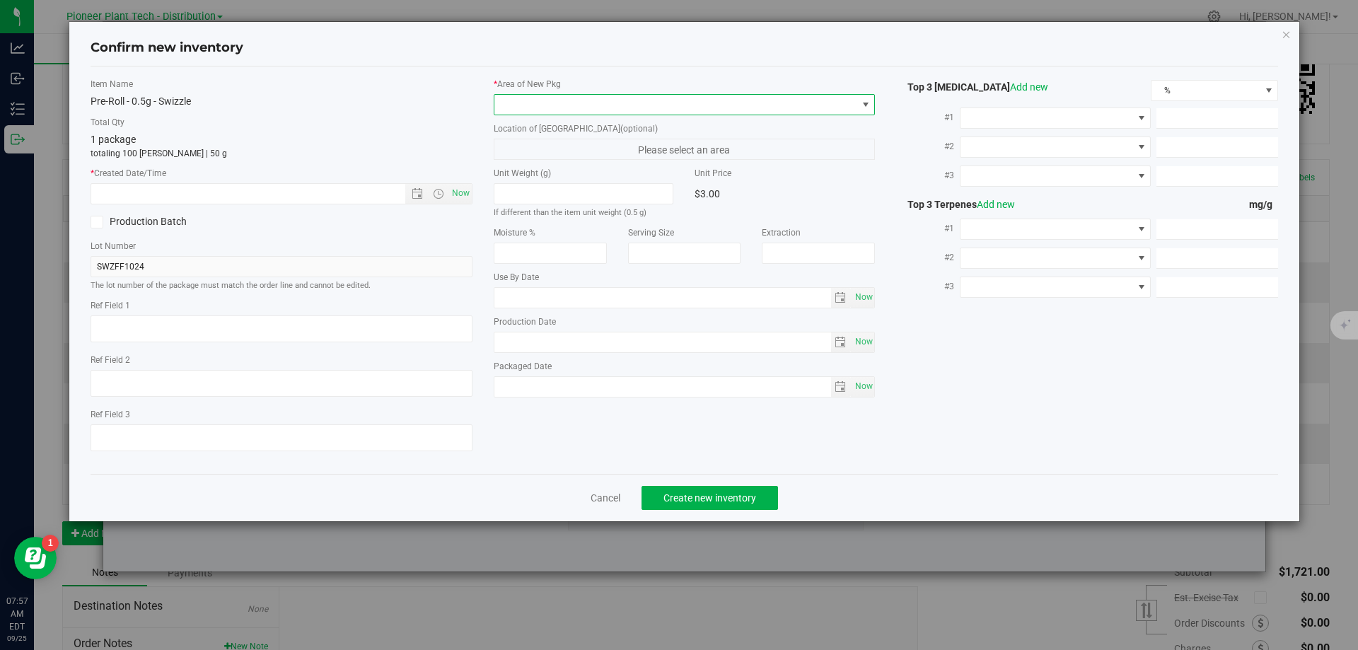
click at [618, 104] on span at bounding box center [675, 105] width 363 height 20
click at [555, 161] on li "Inventory Room - Distribution" at bounding box center [684, 163] width 381 height 20
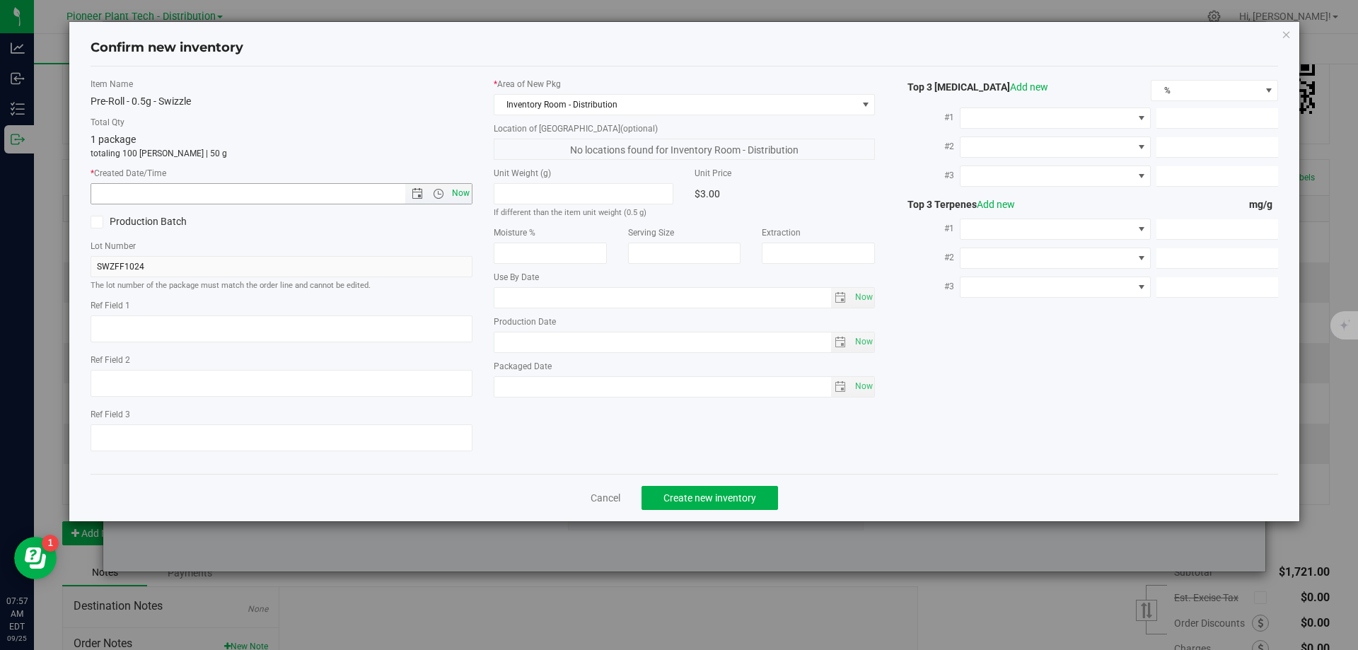
click at [451, 192] on span "Now" at bounding box center [461, 193] width 24 height 21
type input "9/25/2025 7:58 AM"
click at [721, 507] on button "Create new inventory" at bounding box center [710, 498] width 137 height 24
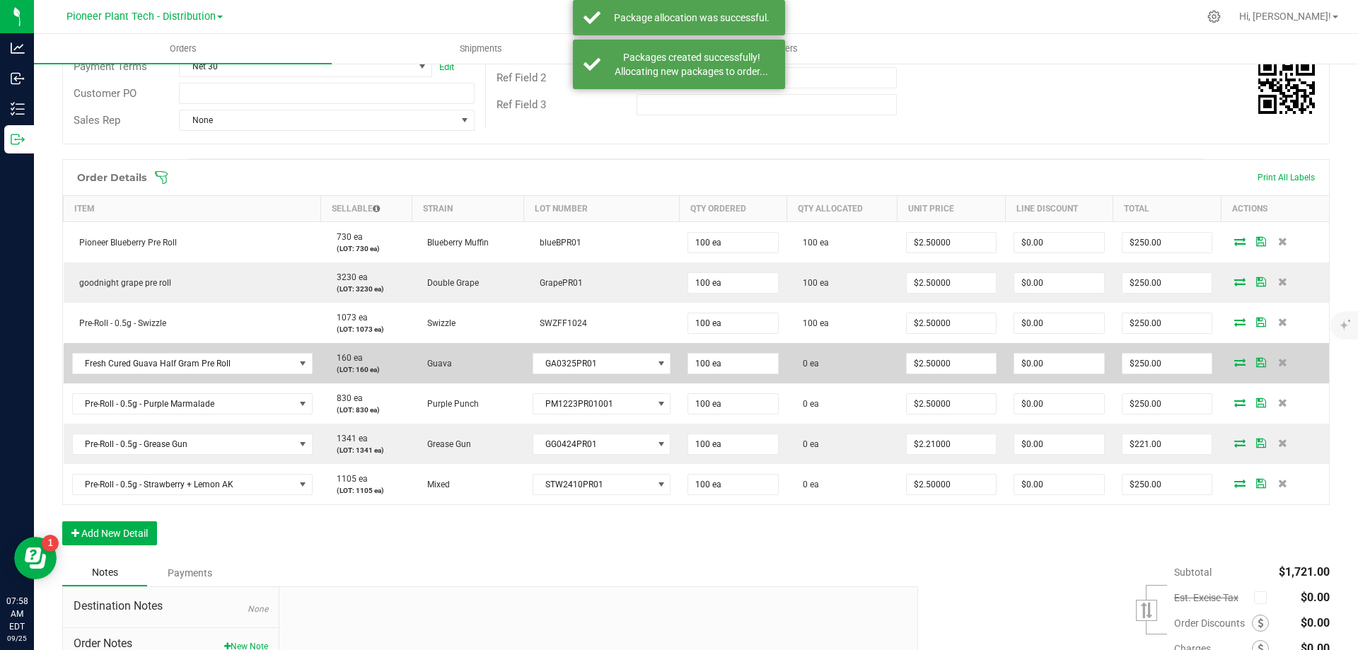
click at [1230, 364] on span at bounding box center [1240, 362] width 21 height 8
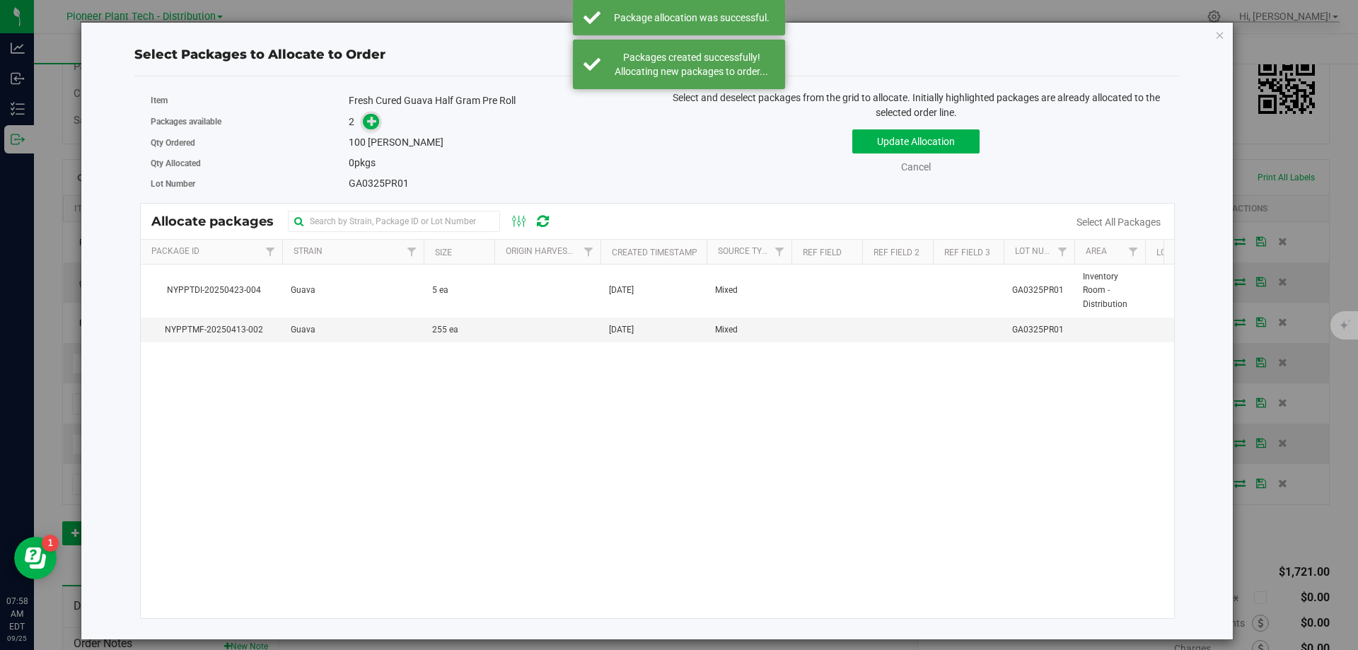
click at [372, 127] on span at bounding box center [371, 122] width 16 height 16
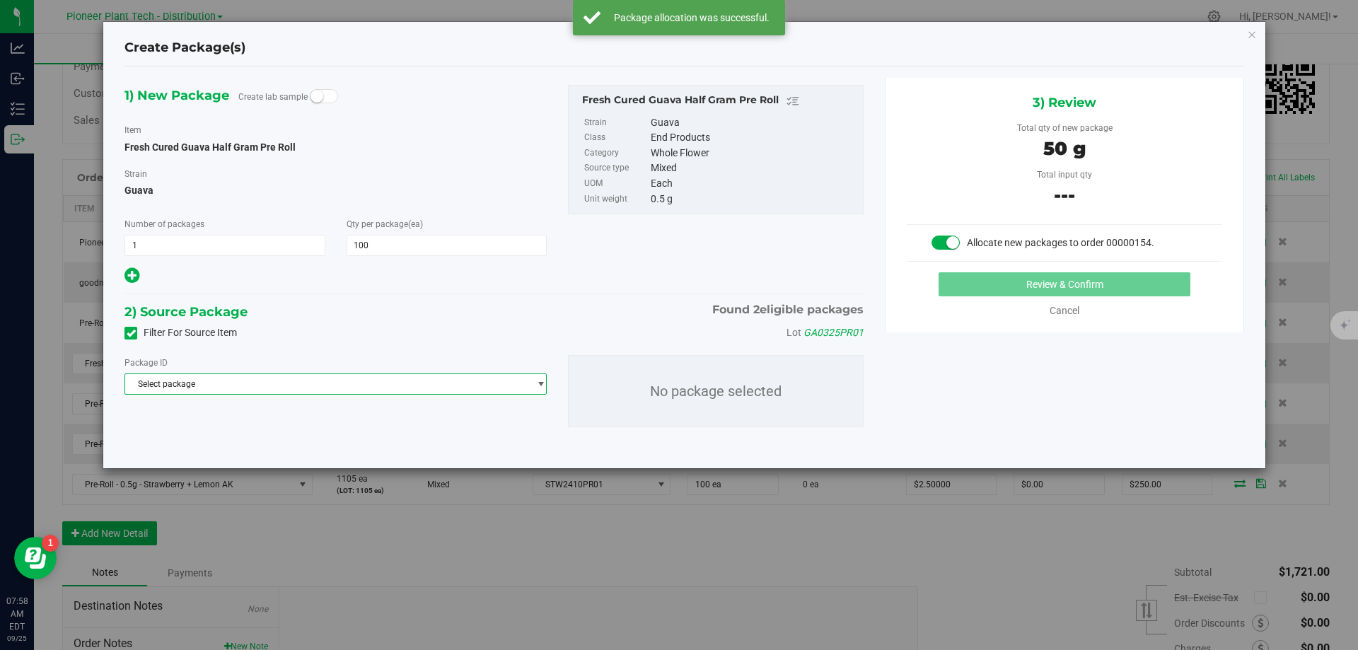
click at [382, 375] on span "Select package" at bounding box center [326, 384] width 403 height 20
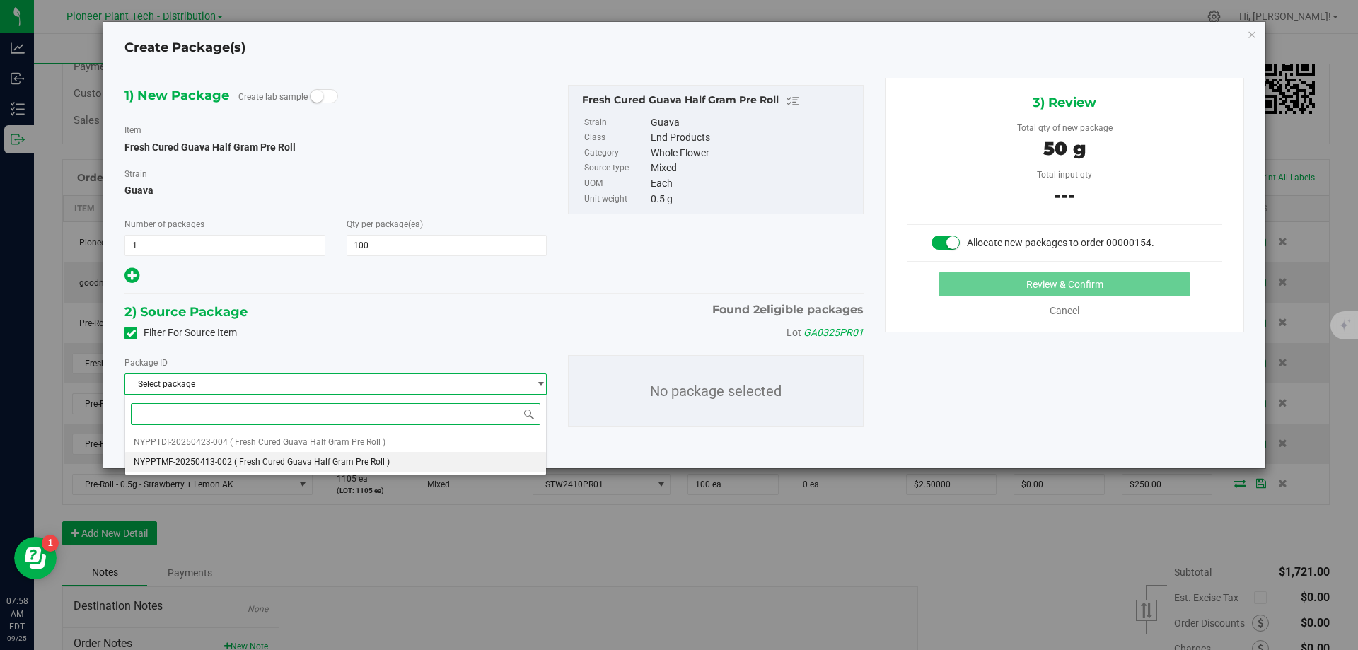
click at [311, 454] on li "NYPPTMF-20250413-002 ( Fresh Cured Guava Half Gram Pre Roll )" at bounding box center [335, 462] width 421 height 20
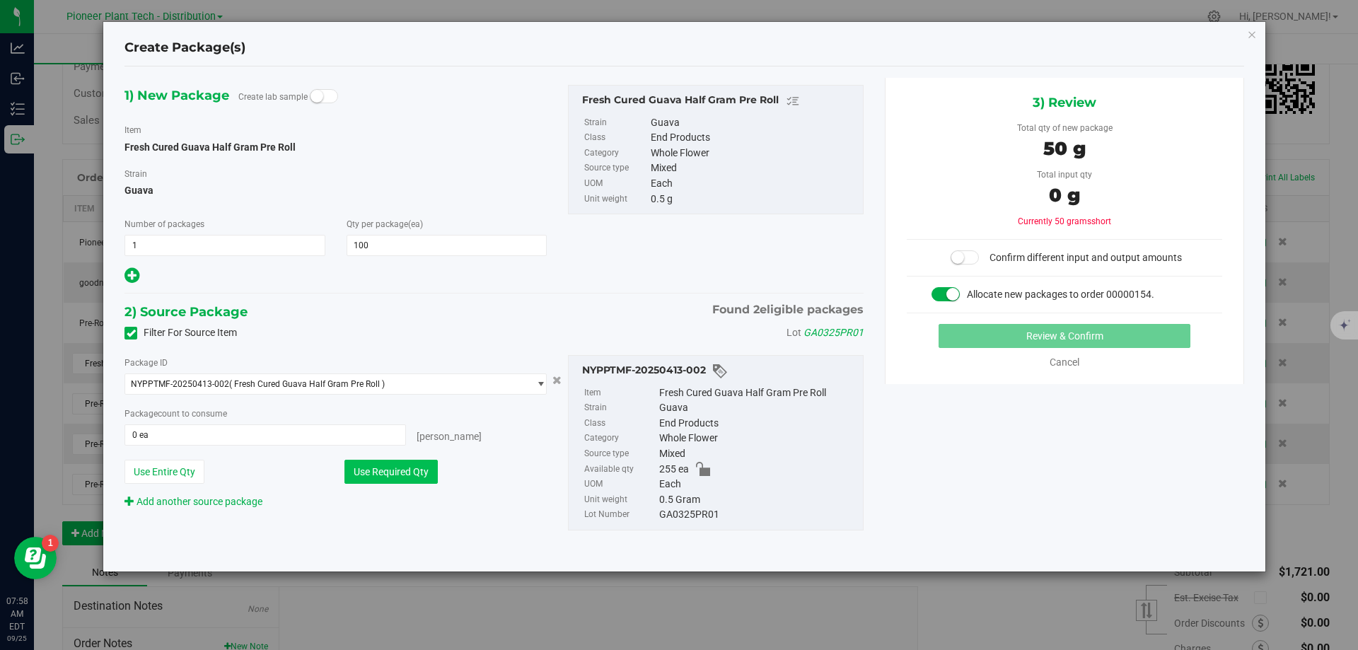
click at [371, 465] on button "Use Required Qty" at bounding box center [391, 472] width 93 height 24
type input "100 ea"
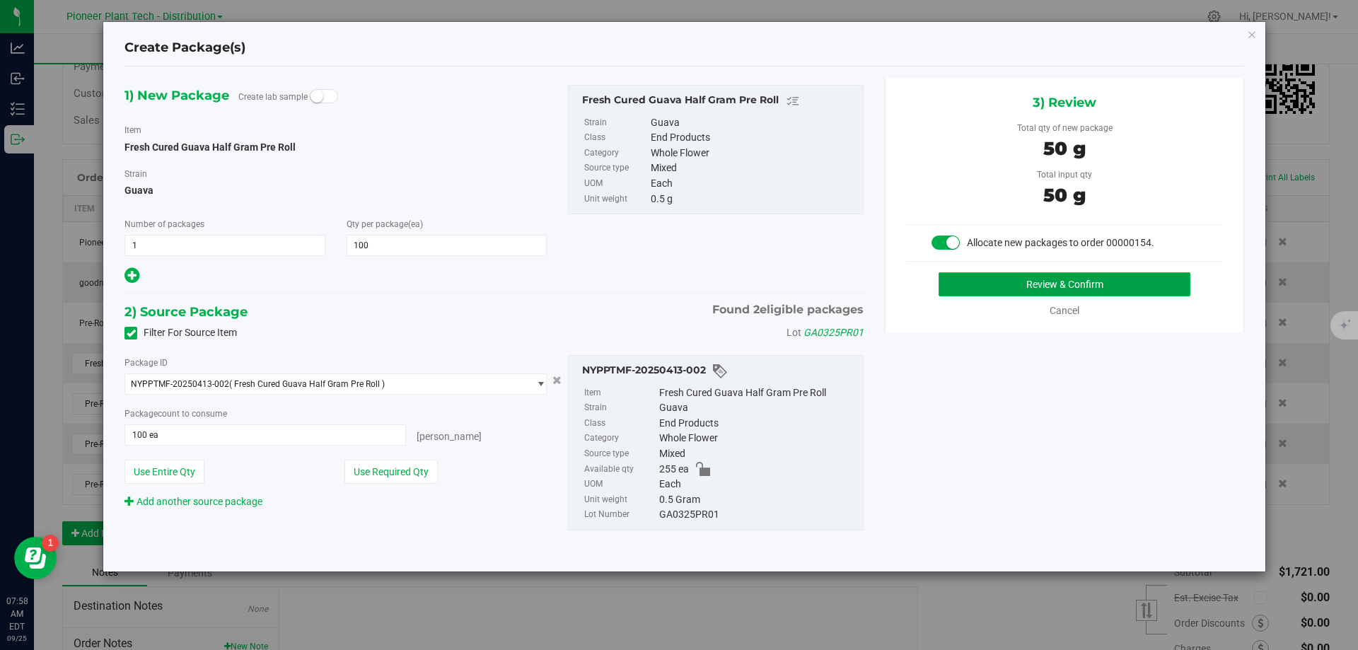
click at [954, 276] on button "Review & Confirm" at bounding box center [1065, 284] width 252 height 24
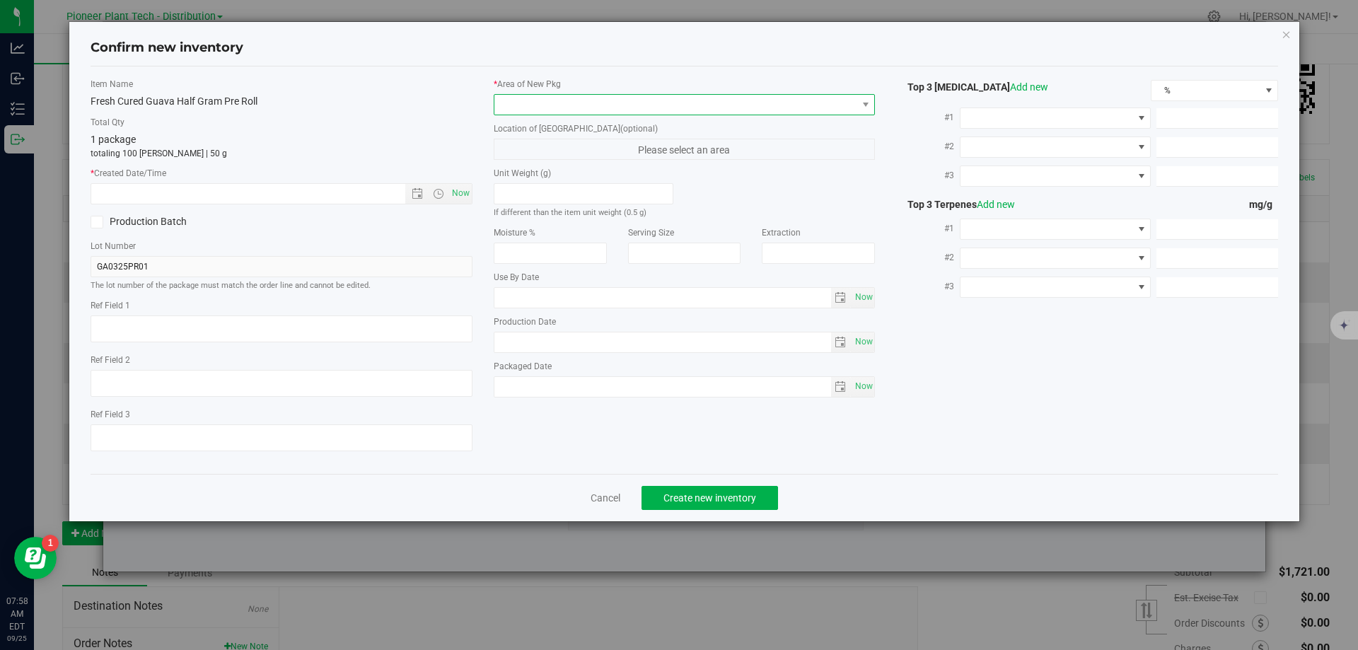
click at [606, 105] on span at bounding box center [675, 105] width 363 height 20
click at [526, 165] on li "Inventory Room - Distribution" at bounding box center [684, 163] width 381 height 20
click at [458, 197] on span "Now" at bounding box center [461, 193] width 24 height 21
type input "9/25/2025 7:58 AM"
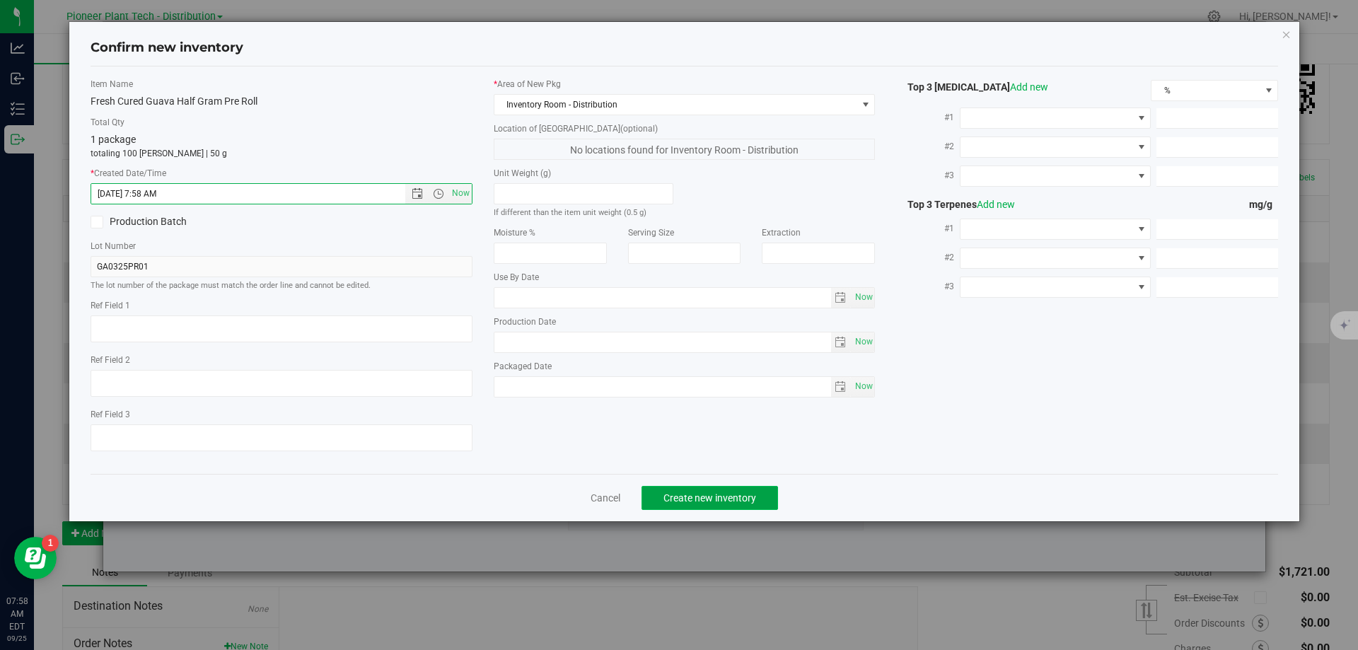
click at [710, 507] on button "Create new inventory" at bounding box center [710, 498] width 137 height 24
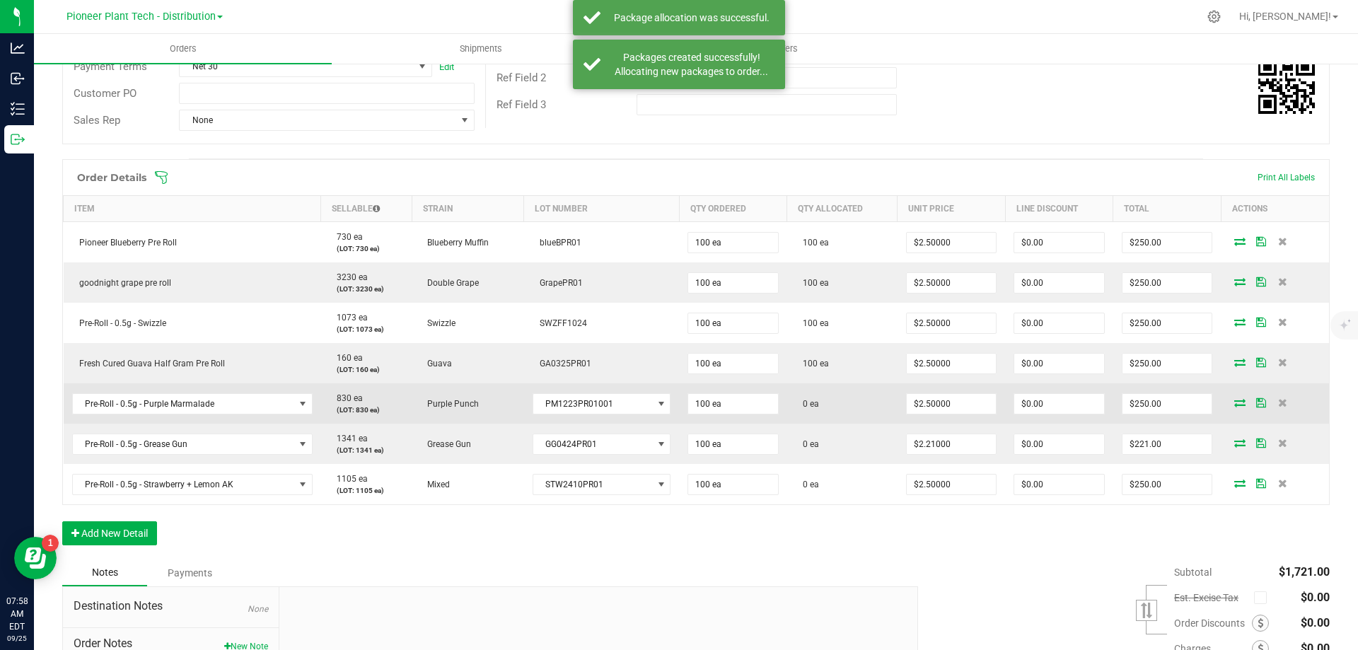
click at [1234, 401] on icon at bounding box center [1239, 402] width 11 height 8
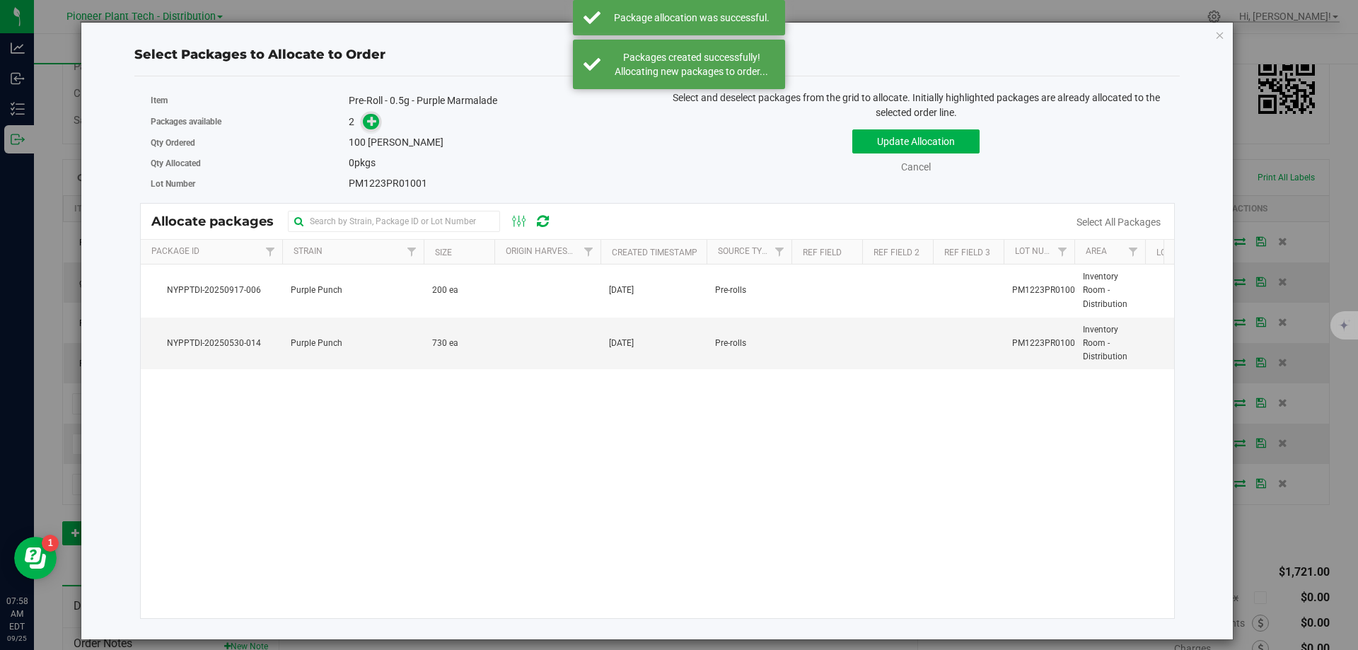
click at [372, 125] on icon at bounding box center [372, 121] width 10 height 10
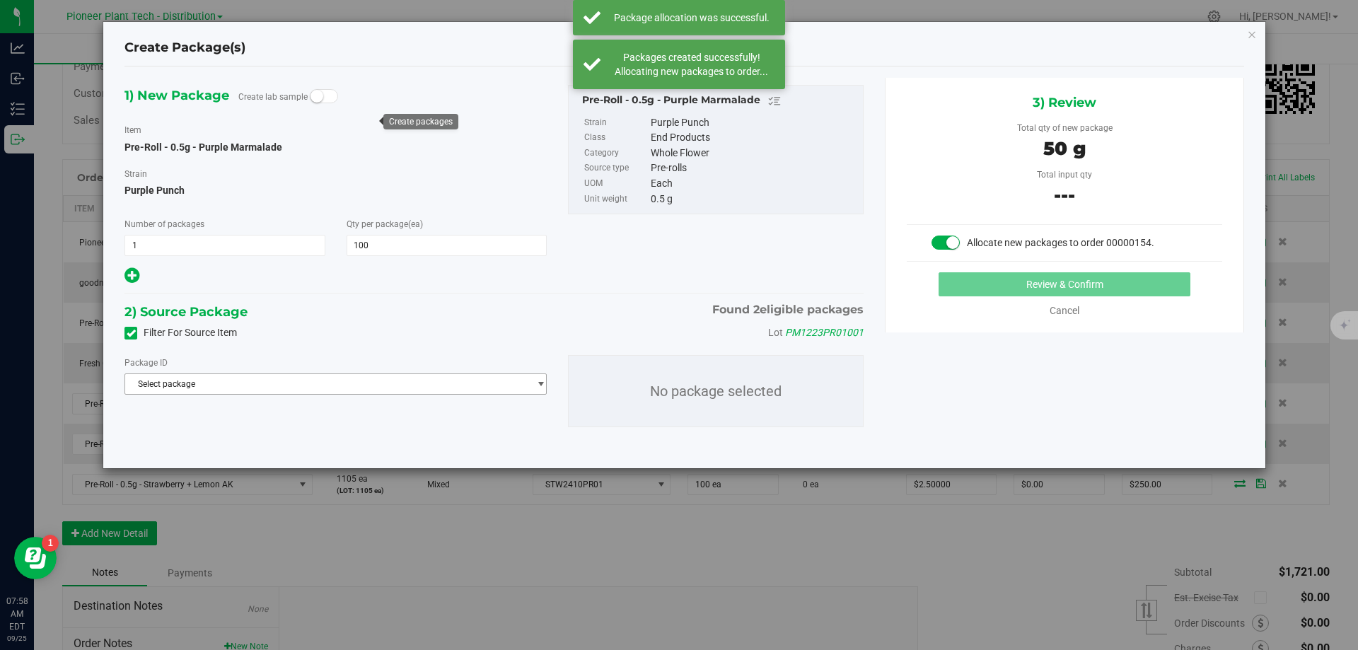
click at [240, 388] on span "Select package" at bounding box center [326, 384] width 403 height 20
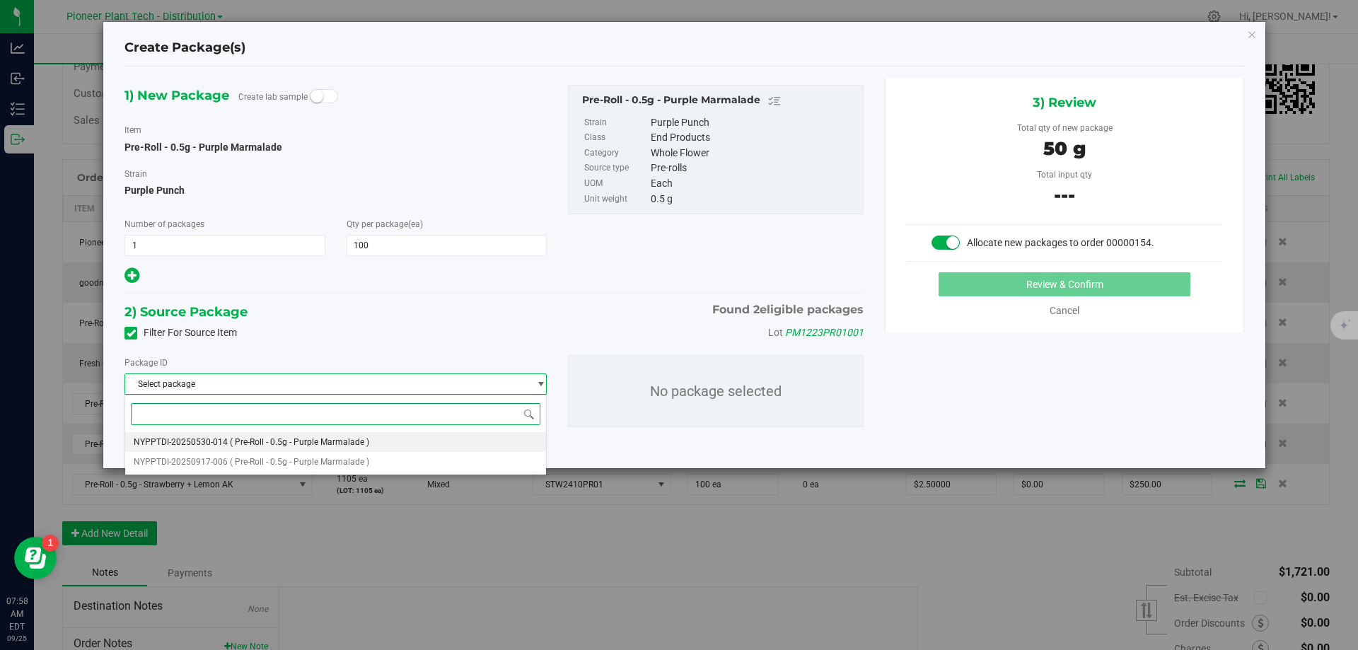
click at [231, 439] on span "( Pre-Roll - 0.5g - Purple Marmalade )" at bounding box center [299, 442] width 139 height 10
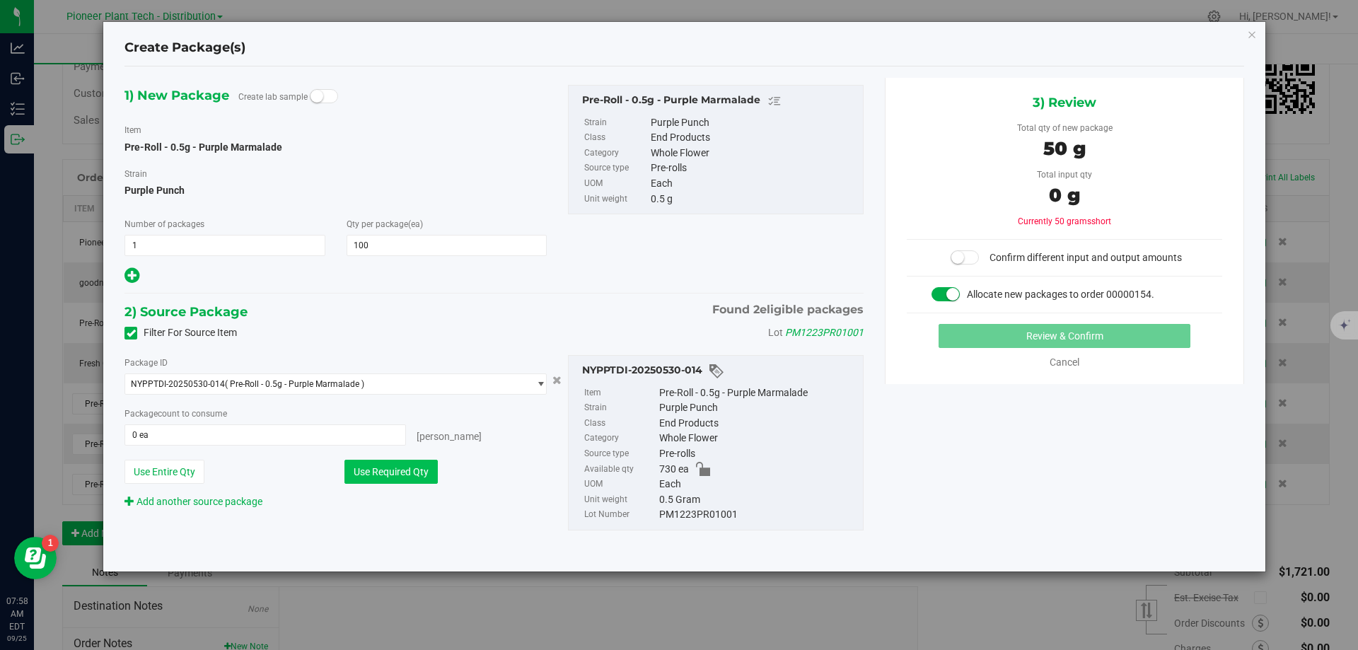
click at [354, 475] on button "Use Required Qty" at bounding box center [391, 472] width 93 height 24
type input "100 ea"
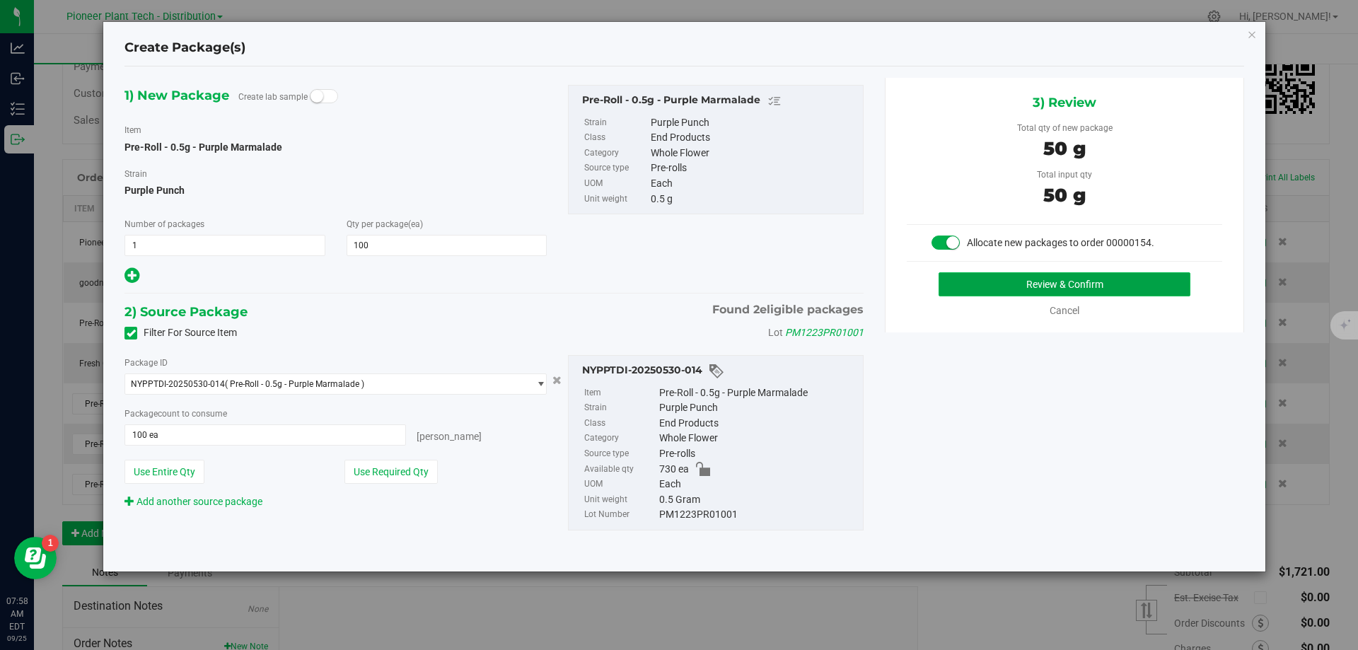
click at [953, 274] on button "Review & Confirm" at bounding box center [1065, 284] width 252 height 24
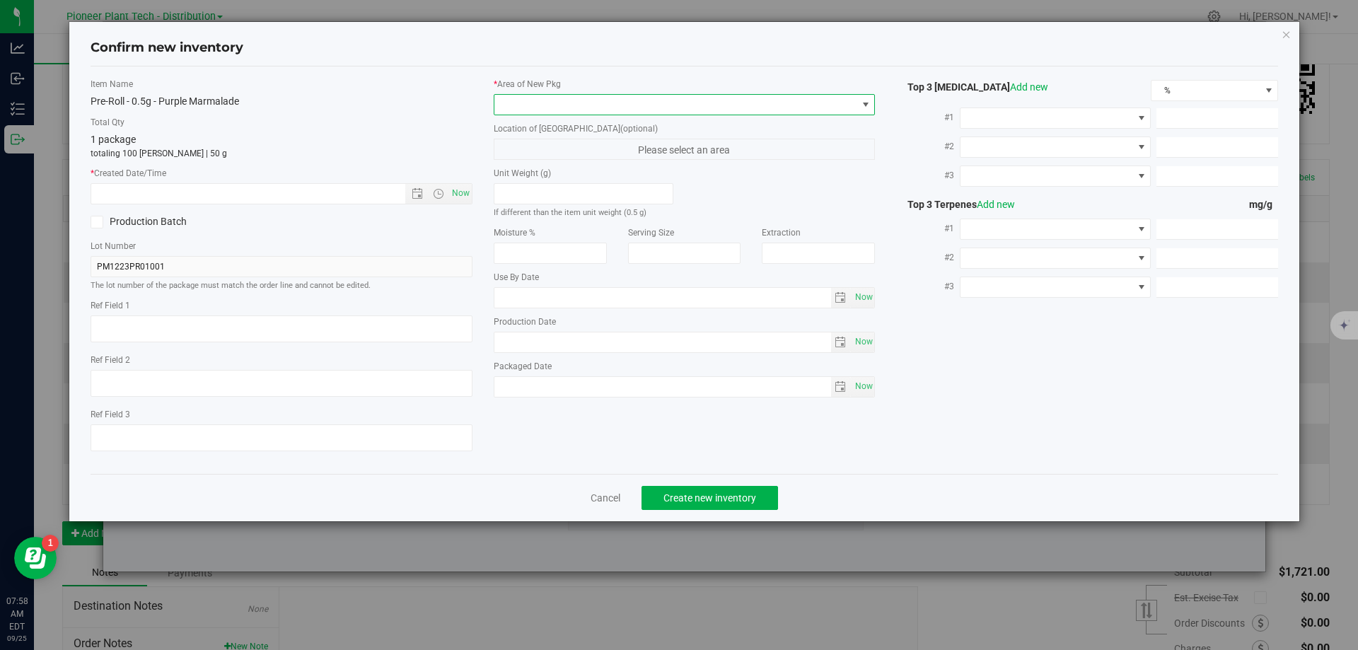
click at [589, 100] on span at bounding box center [675, 105] width 363 height 20
click at [526, 167] on li "Inventory Room - Distribution" at bounding box center [684, 163] width 381 height 20
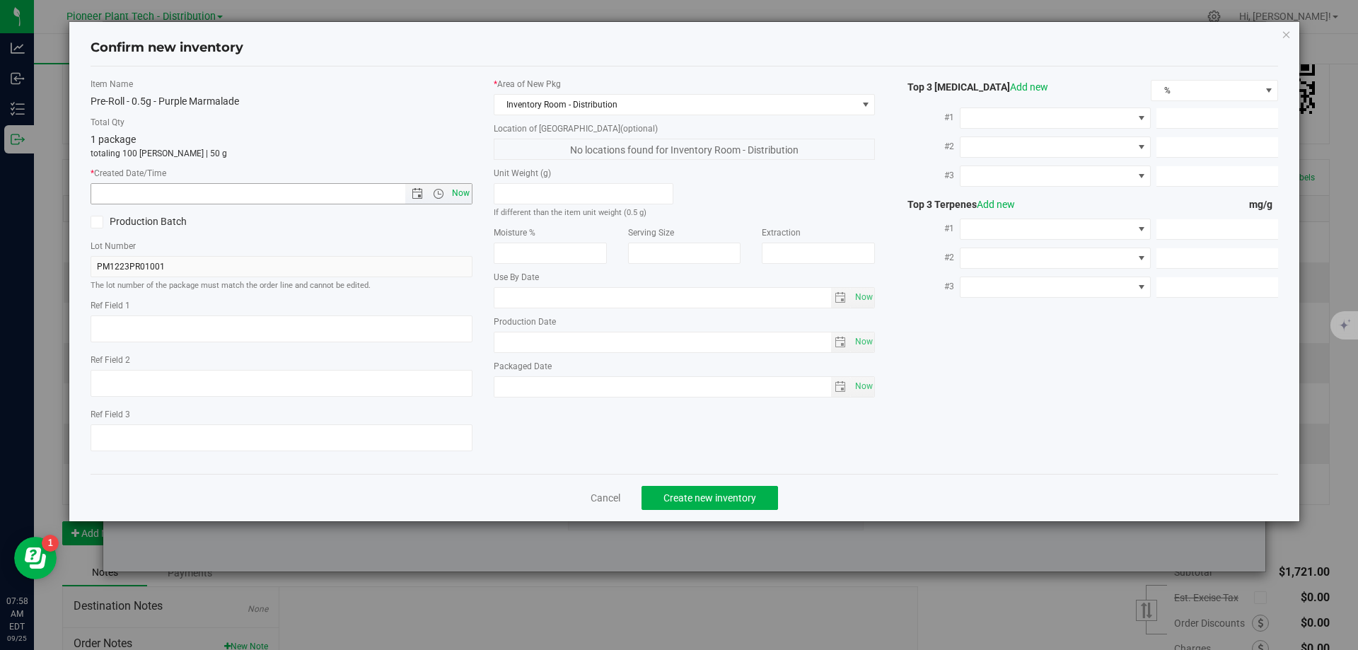
click at [467, 192] on span "Now" at bounding box center [461, 193] width 24 height 21
type input "9/25/2025 7:58 AM"
click at [731, 507] on button "Create new inventory" at bounding box center [710, 498] width 137 height 24
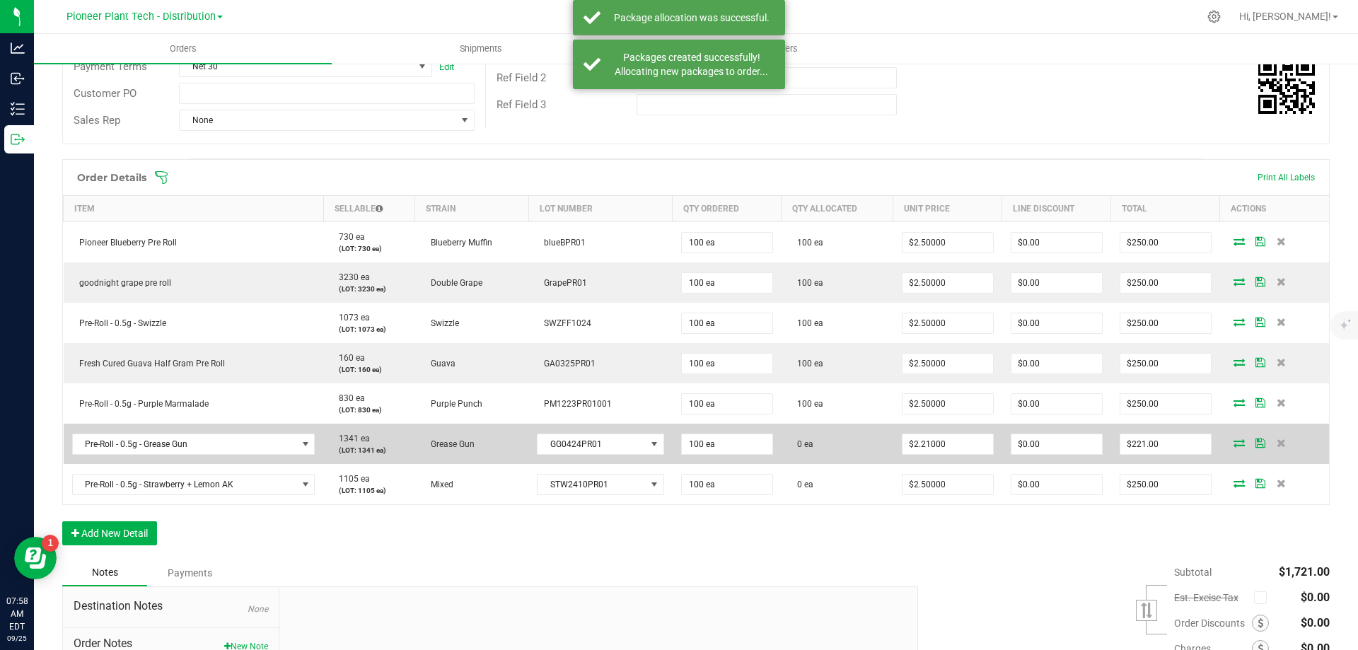
click at [1234, 443] on icon at bounding box center [1239, 443] width 11 height 8
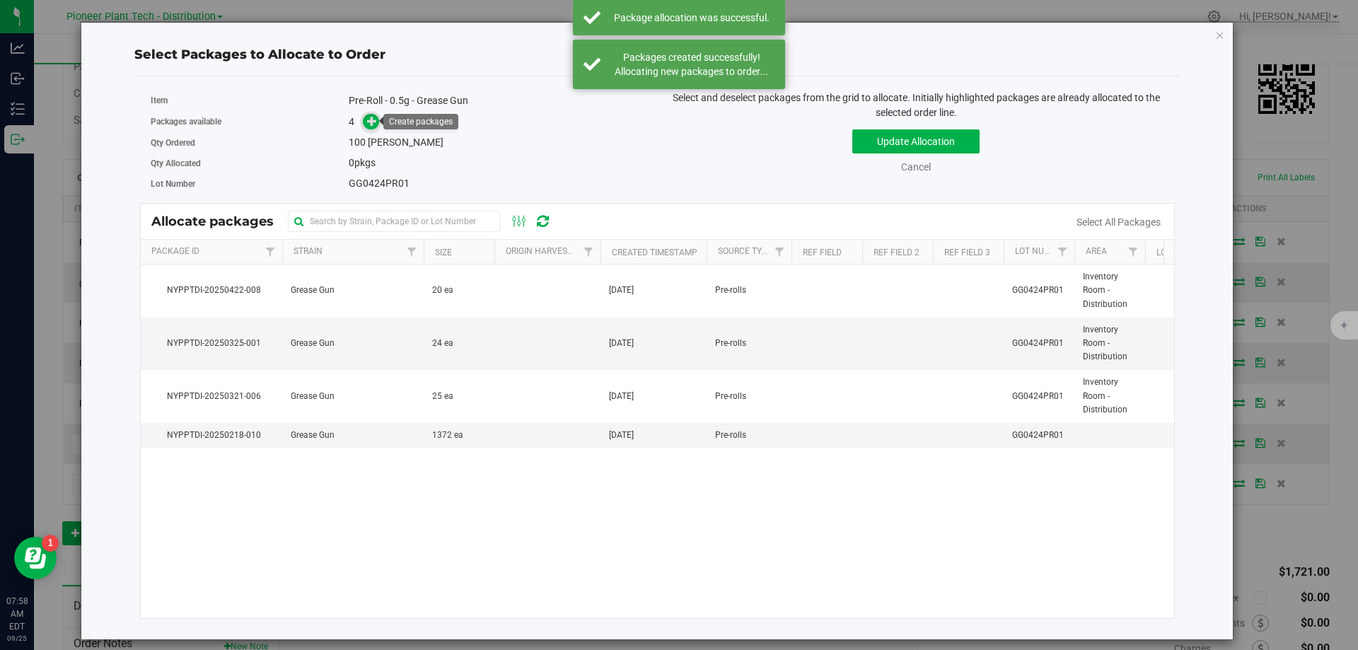
click at [372, 125] on icon at bounding box center [372, 121] width 10 height 10
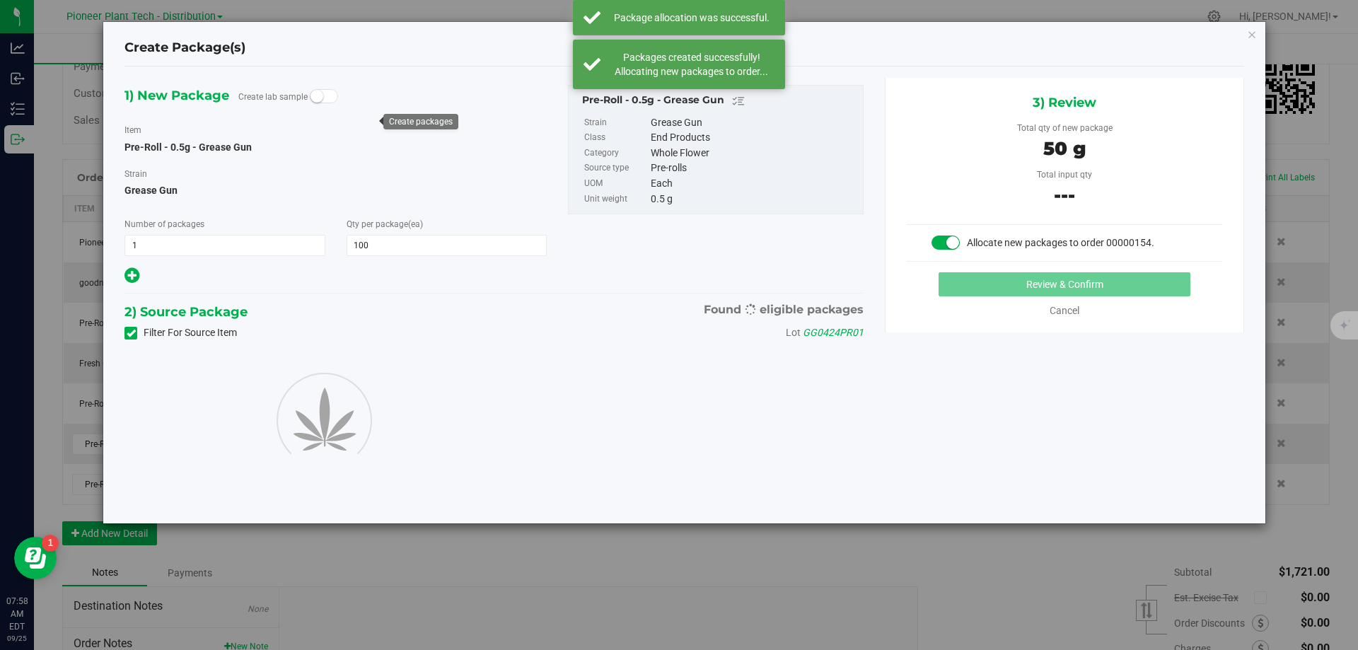
type input "100"
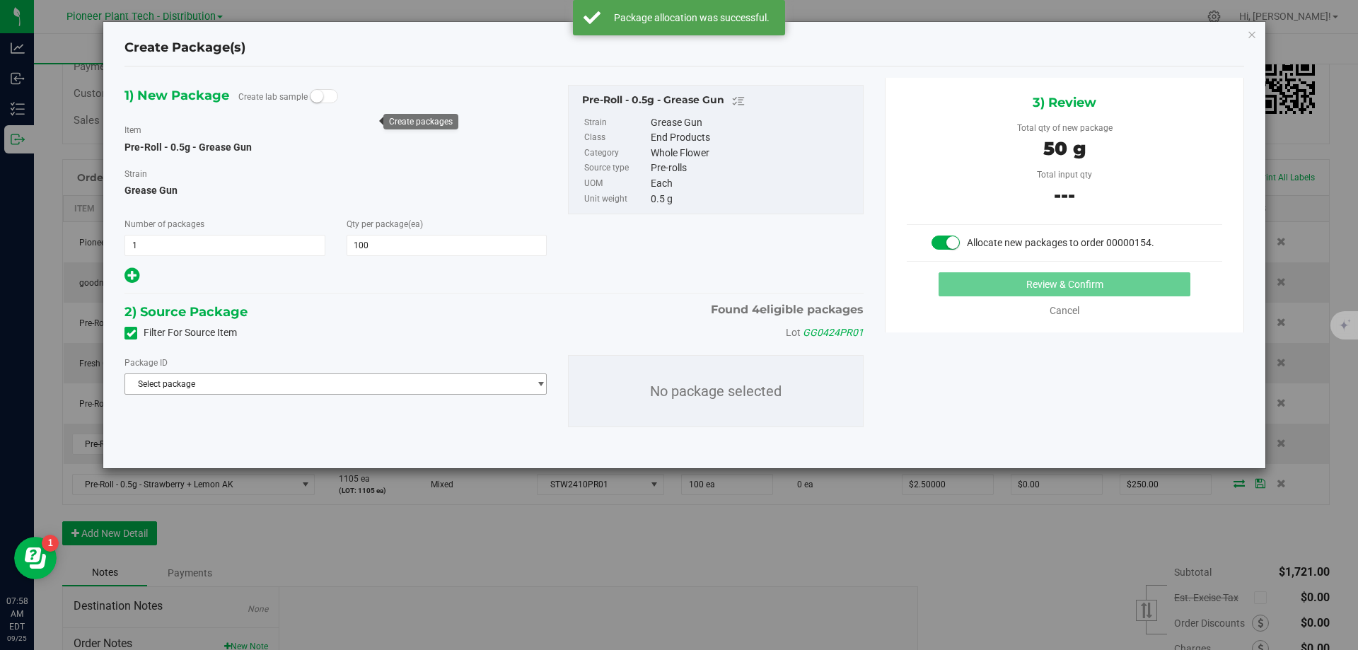
click at [327, 382] on span "Select package" at bounding box center [326, 384] width 403 height 20
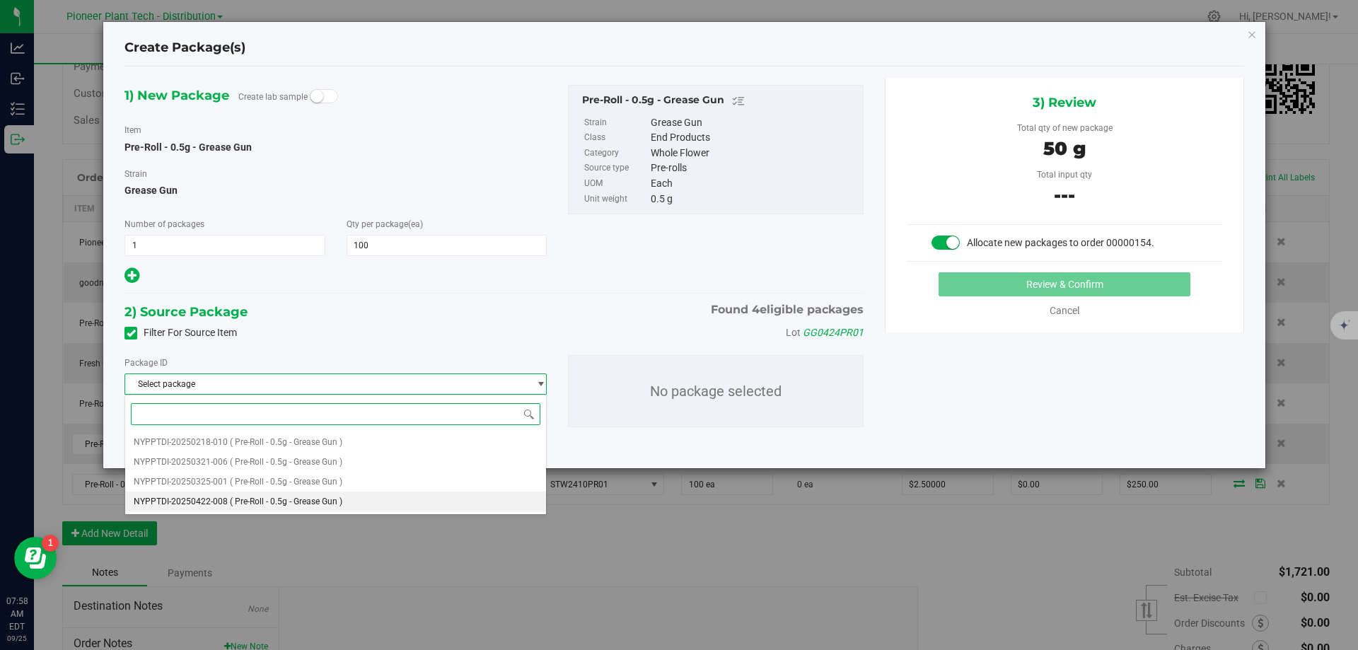
click at [310, 499] on span "( Pre-Roll - 0.5g - Grease Gun )" at bounding box center [286, 502] width 112 height 10
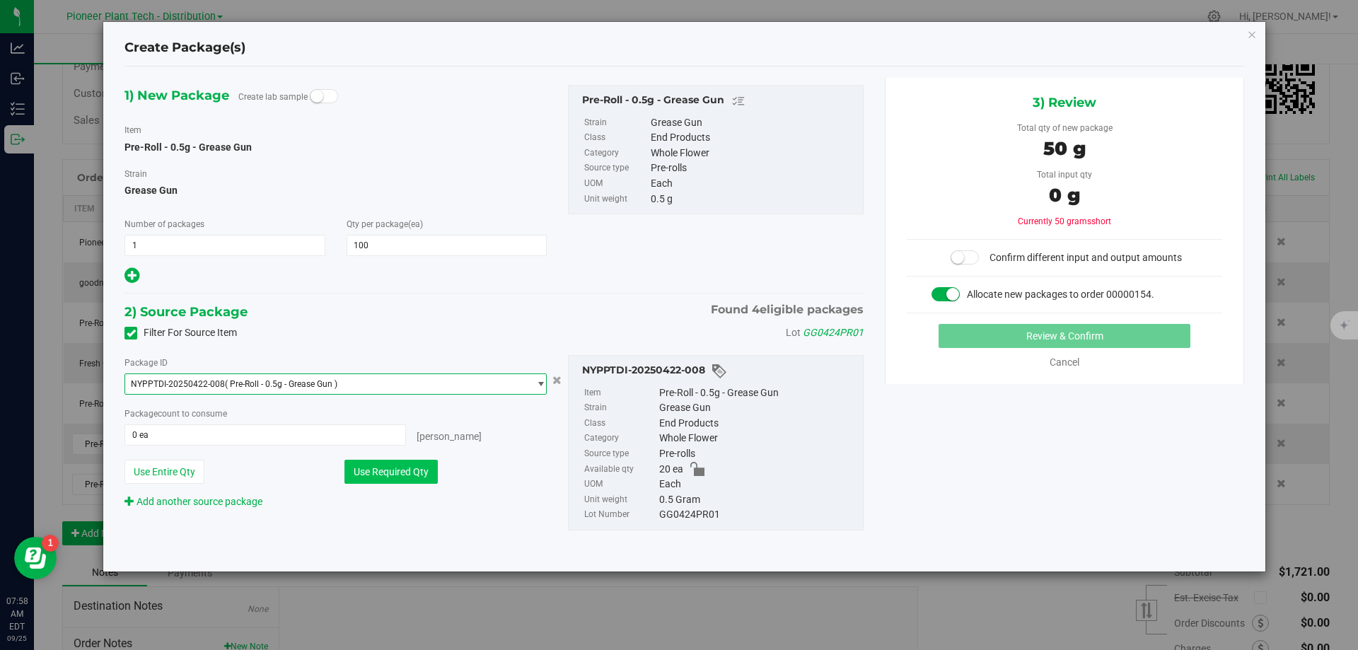
click at [431, 475] on button "Use Required Qty" at bounding box center [391, 472] width 93 height 24
type input "20 ea"
click at [412, 388] on span "NYPPTDI-20250422-008 ( Pre-Roll - 0.5g - Grease Gun )" at bounding box center [326, 384] width 403 height 20
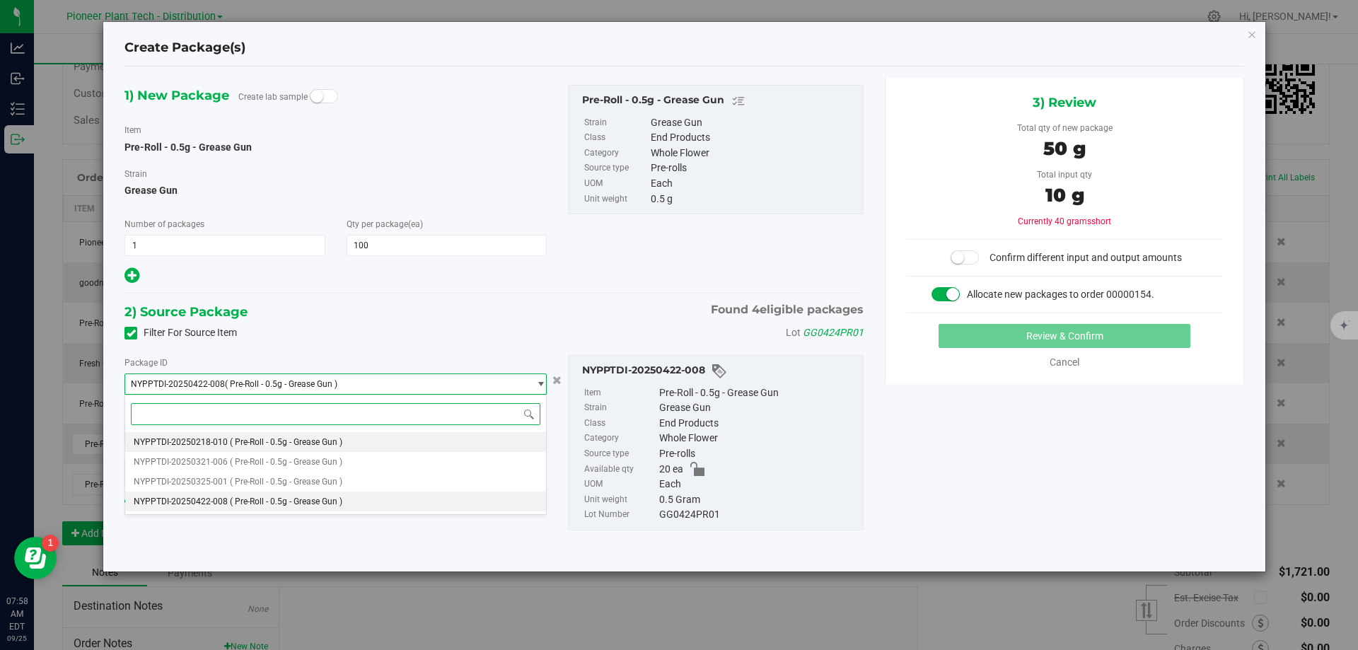
click at [324, 439] on span "( Pre-Roll - 0.5g - Grease Gun )" at bounding box center [286, 442] width 112 height 10
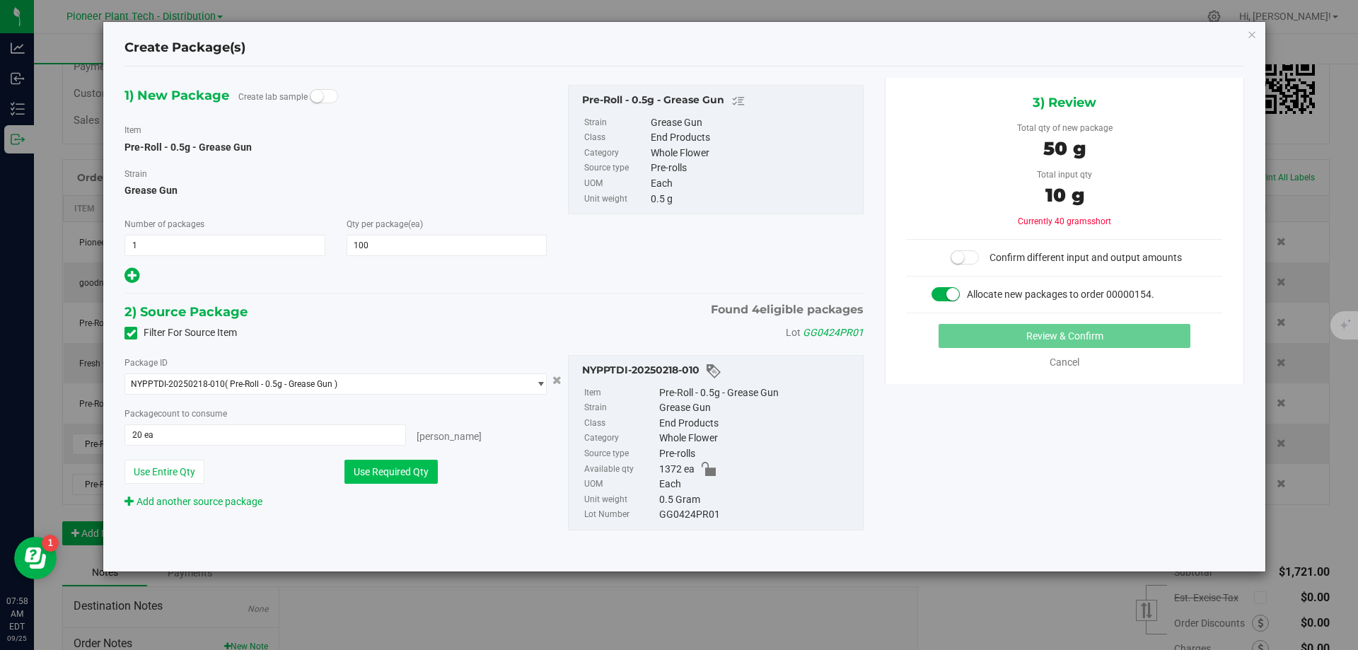
click at [374, 473] on button "Use Required Qty" at bounding box center [391, 472] width 93 height 24
type input "100 ea"
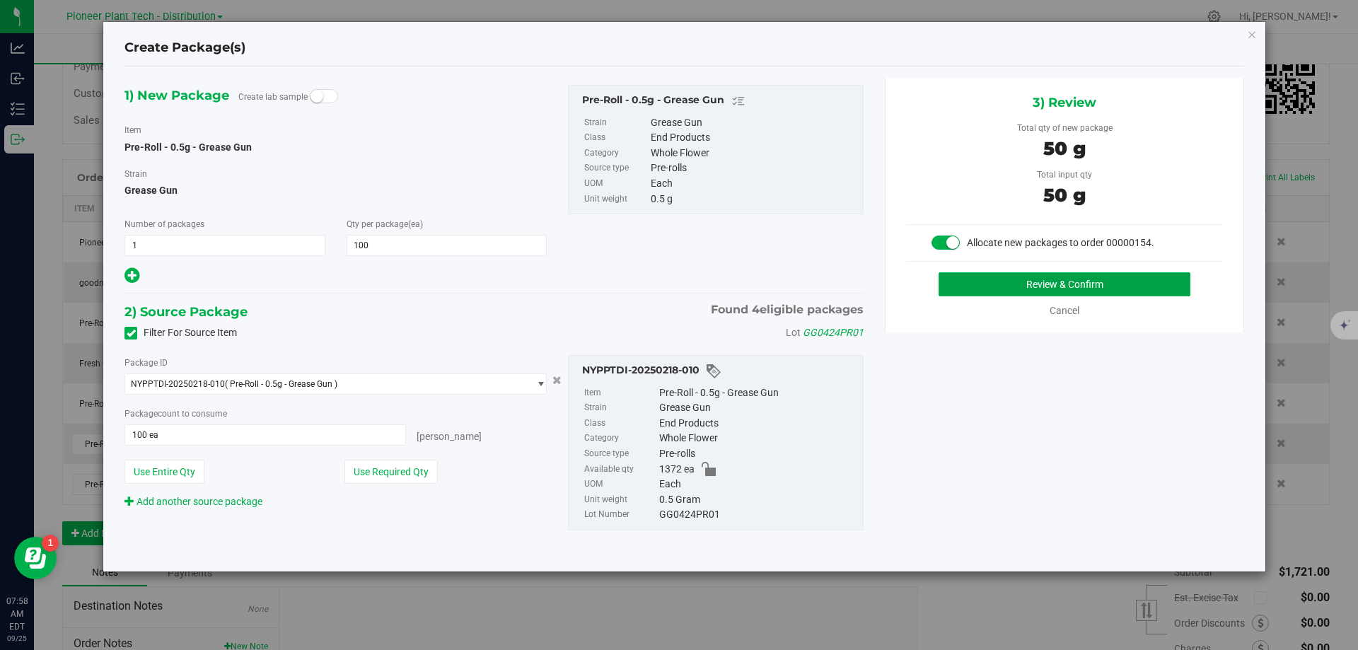
click at [996, 292] on button "Review & Confirm" at bounding box center [1065, 284] width 252 height 24
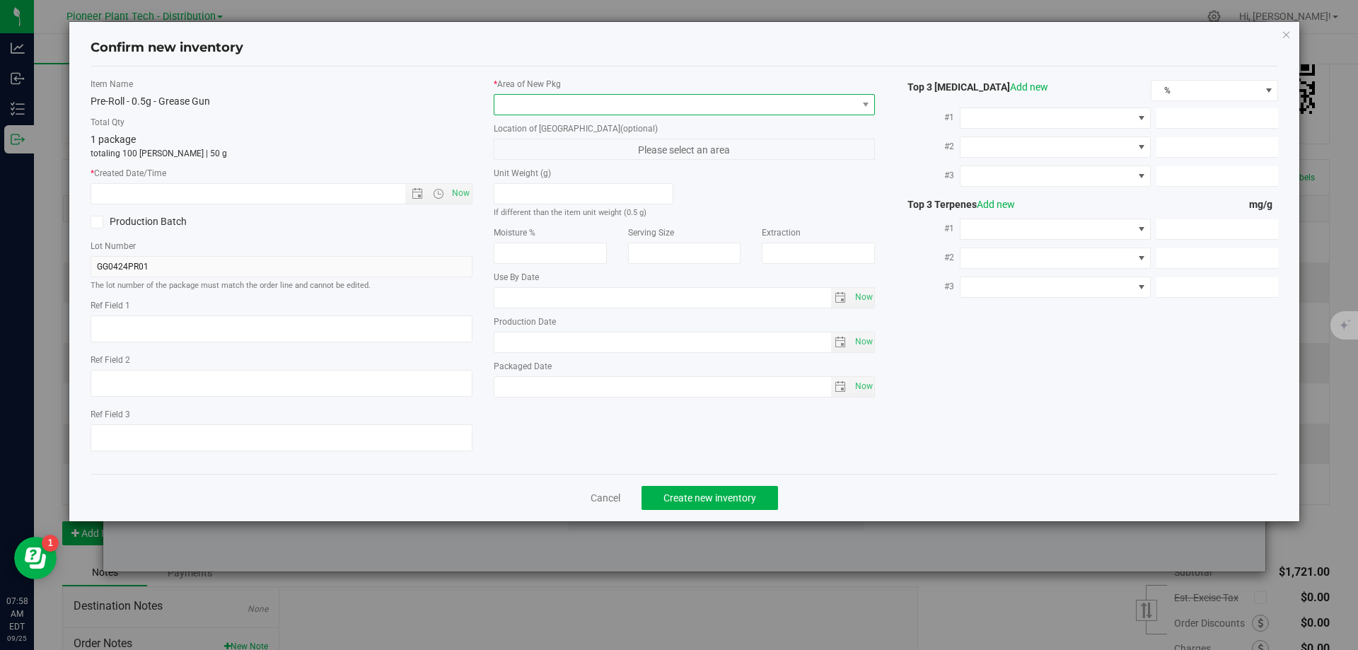
drag, startPoint x: 635, startPoint y: 108, endPoint x: 591, endPoint y: 111, distance: 44.0
click at [632, 108] on span at bounding box center [675, 105] width 363 height 20
click at [527, 166] on li "Inventory Room - Distribution" at bounding box center [684, 163] width 381 height 20
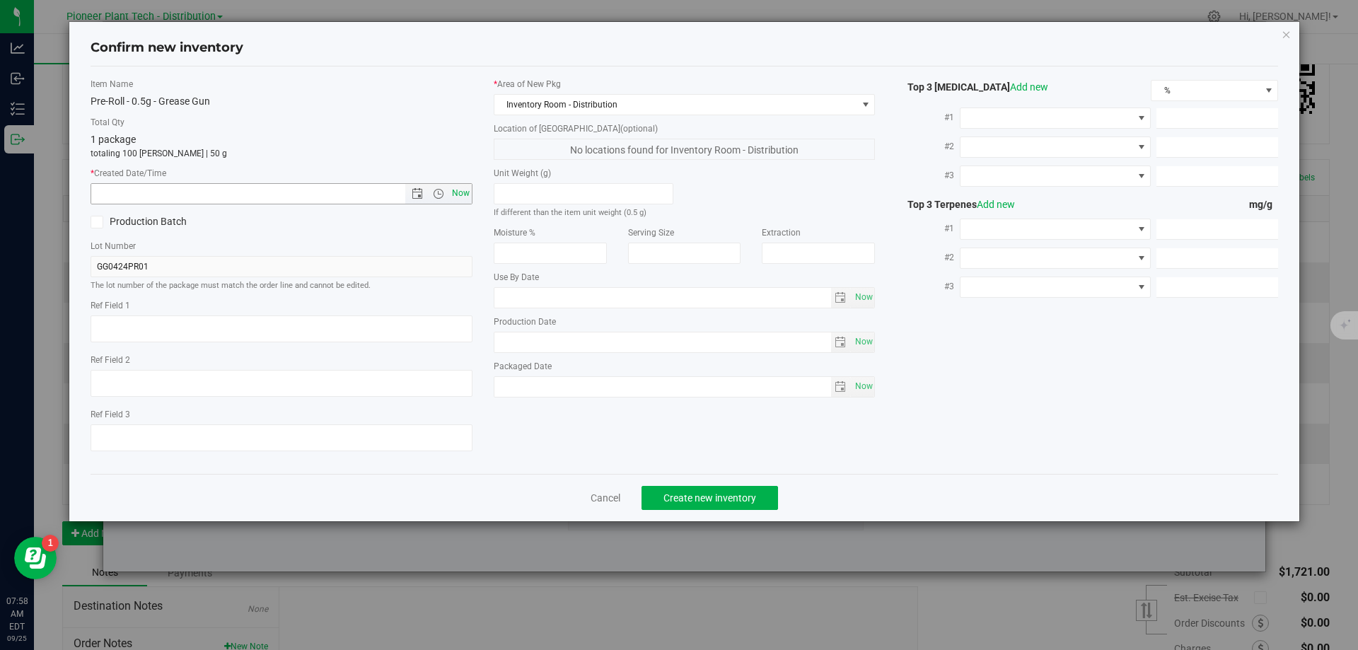
click at [468, 193] on span "Now" at bounding box center [461, 193] width 24 height 21
type input "9/25/2025 7:58 AM"
click at [695, 504] on button "Create new inventory" at bounding box center [710, 498] width 137 height 24
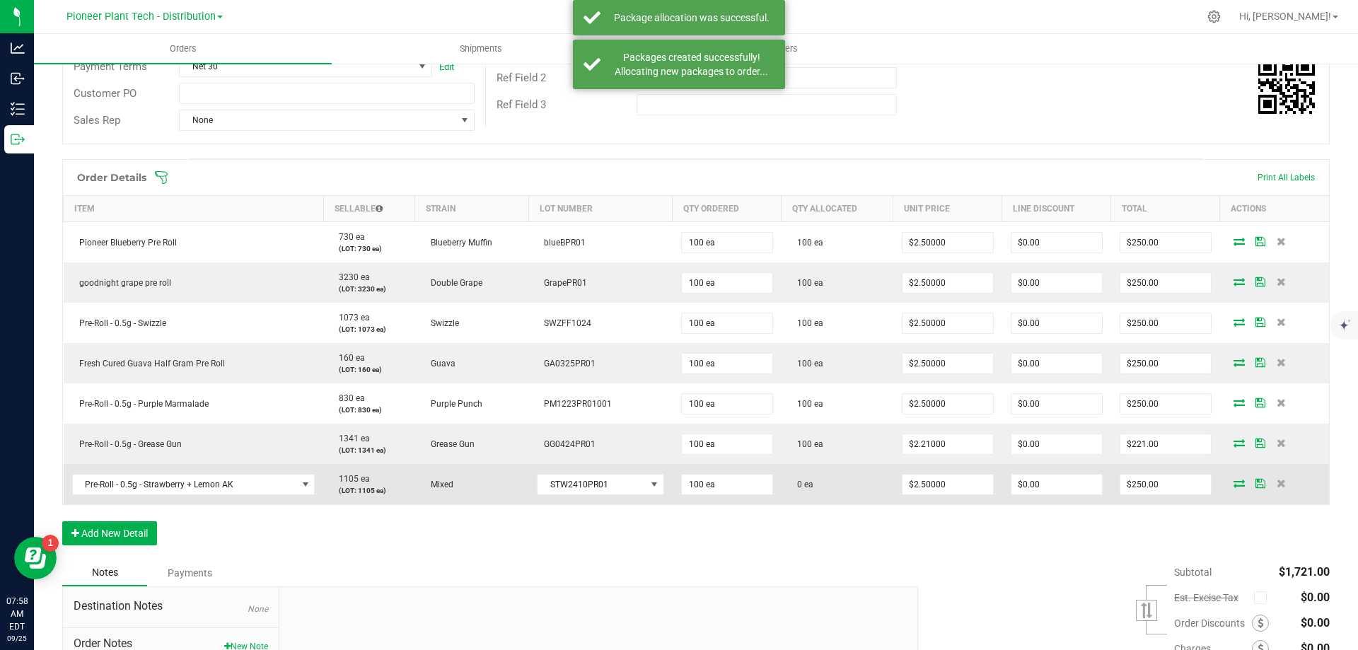
click at [1229, 490] on td at bounding box center [1274, 484] width 109 height 40
click at [1229, 489] on td at bounding box center [1274, 484] width 109 height 40
click at [1234, 485] on icon at bounding box center [1239, 483] width 11 height 8
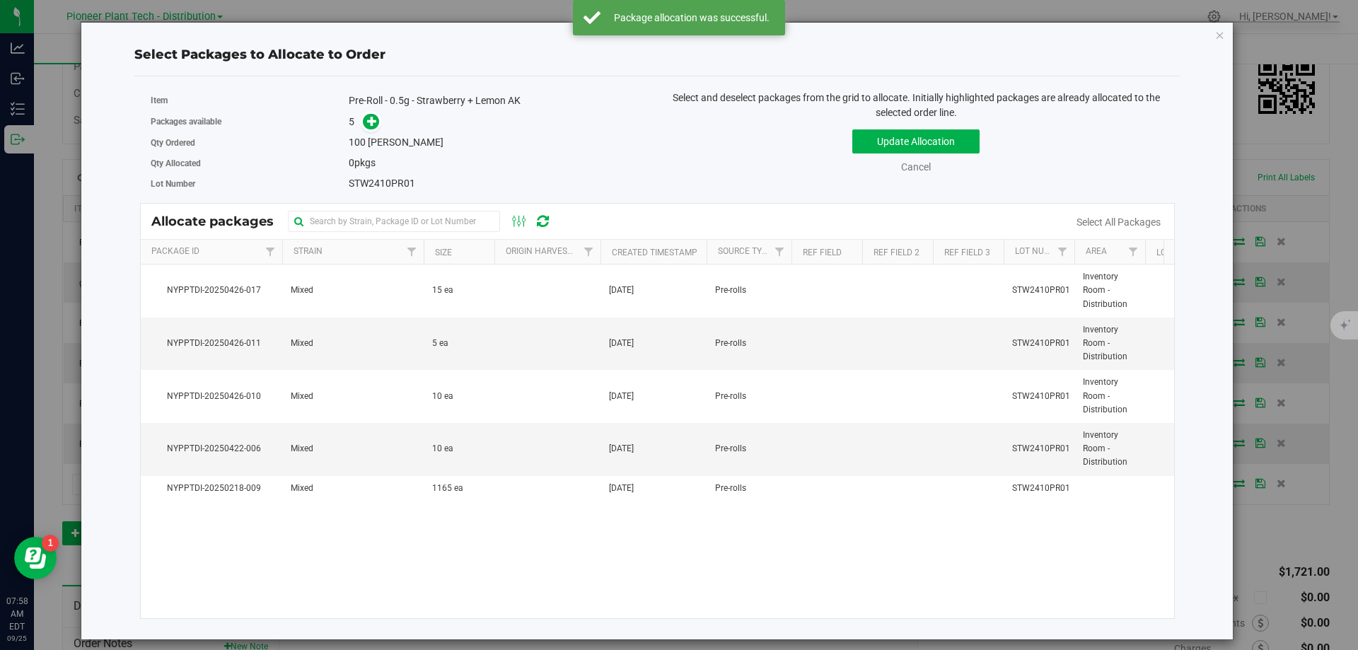
click at [362, 125] on span at bounding box center [368, 122] width 23 height 16
click at [381, 117] on div "5" at bounding box center [498, 122] width 298 height 16
click at [376, 123] on icon at bounding box center [372, 121] width 10 height 10
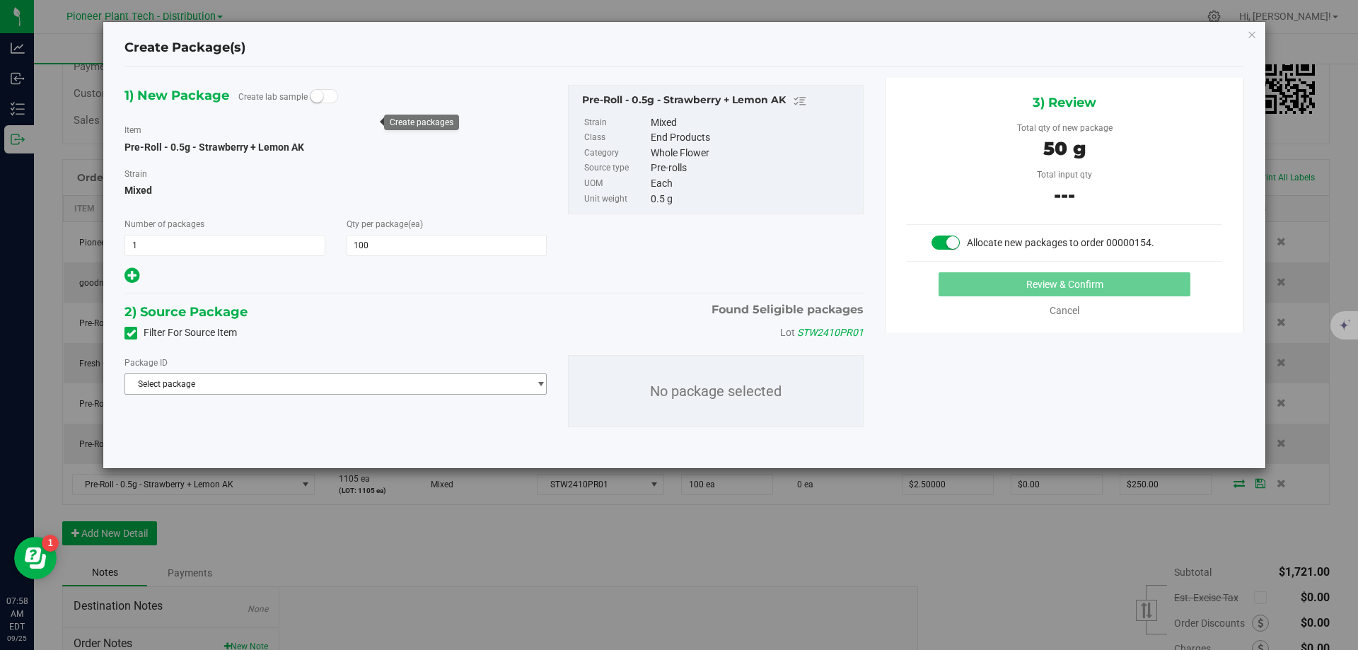
click at [398, 386] on span "Select package" at bounding box center [326, 384] width 403 height 20
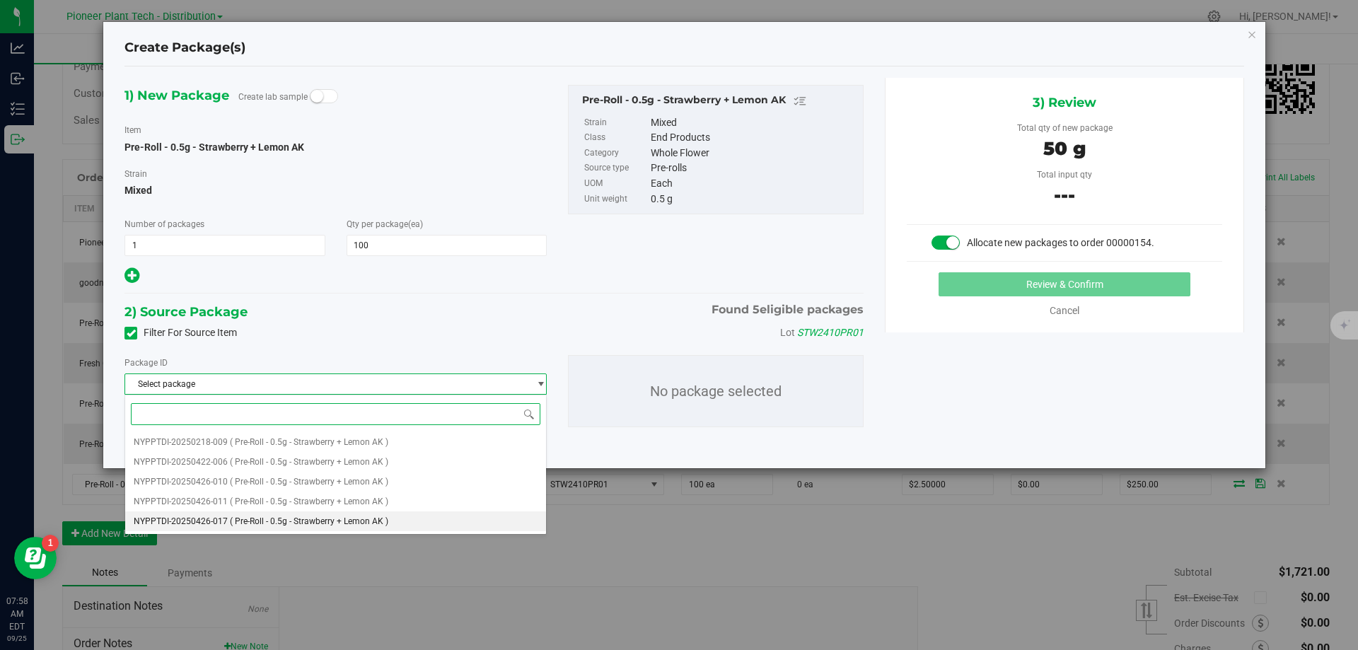
click at [308, 517] on span "( Pre-Roll - 0.5g - Strawberry + Lemon AK )" at bounding box center [309, 521] width 158 height 10
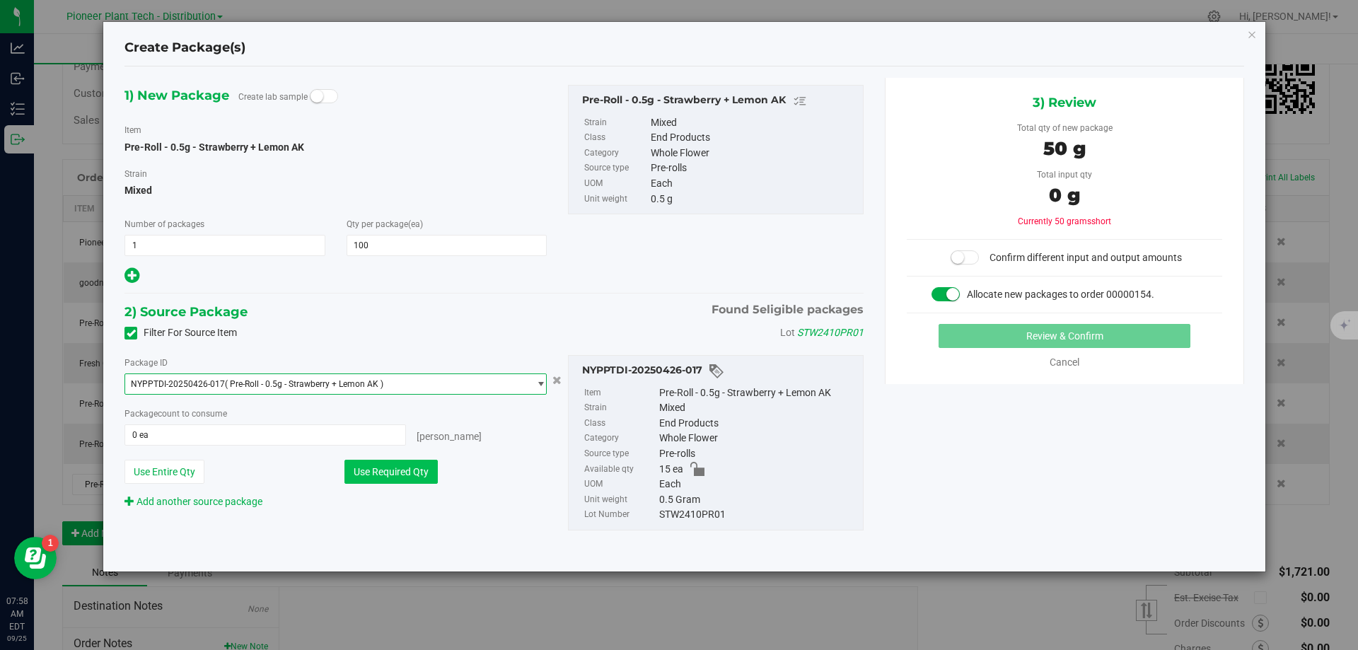
click at [391, 468] on button "Use Required Qty" at bounding box center [391, 472] width 93 height 24
type input "15 ea"
click at [425, 390] on span "NYPPTDI-20250426-017 ( Pre-Roll - 0.5g - Strawberry + Lemon AK )" at bounding box center [326, 384] width 403 height 20
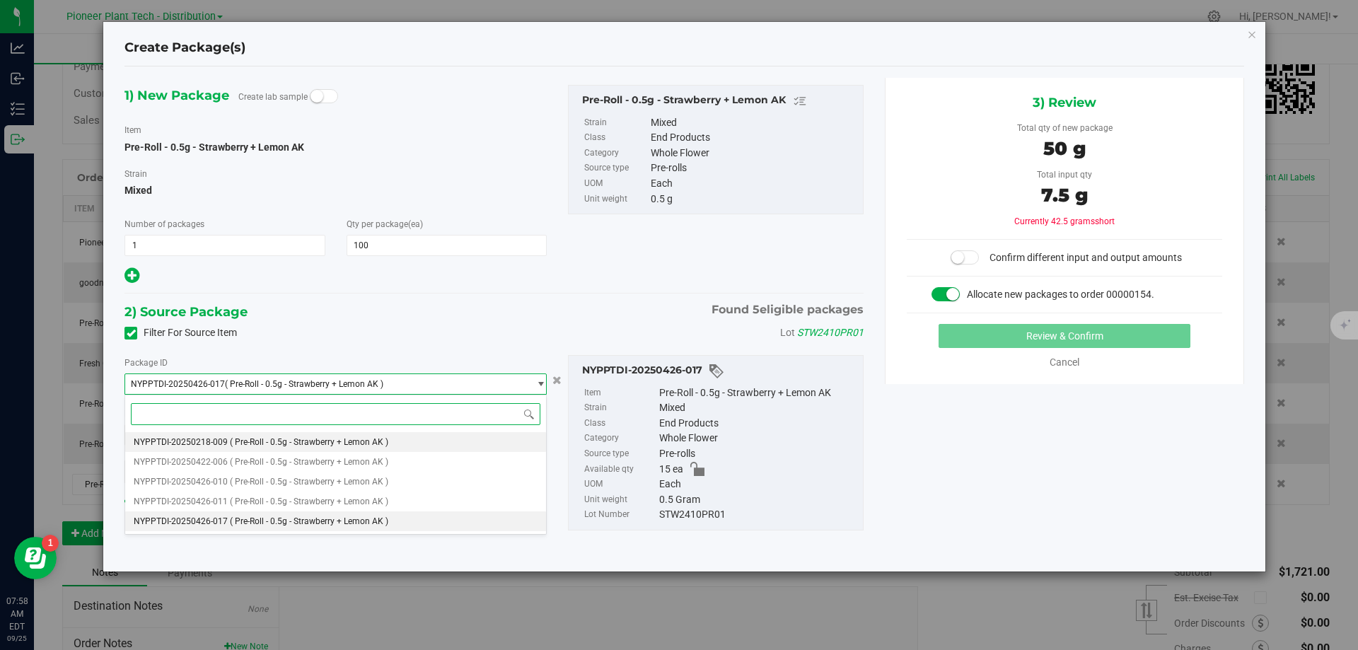
click at [347, 441] on span "( Pre-Roll - 0.5g - Strawberry + Lemon AK )" at bounding box center [309, 442] width 158 height 10
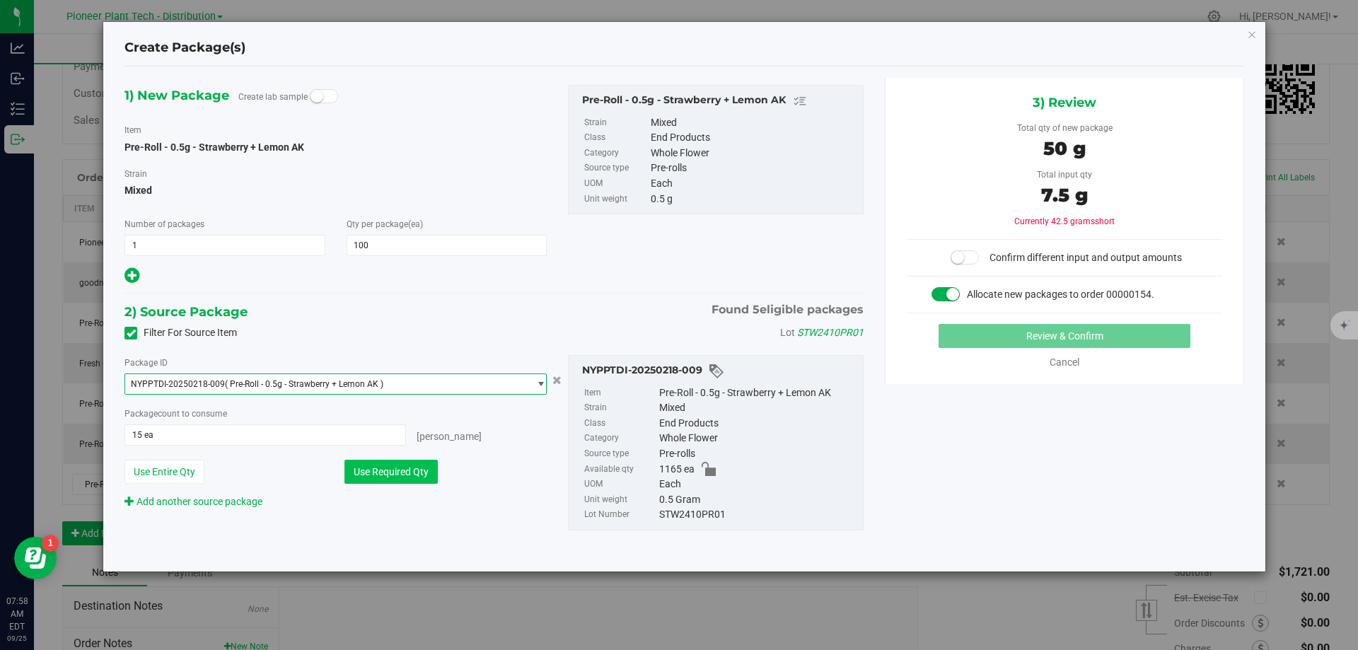
click at [404, 476] on button "Use Required Qty" at bounding box center [391, 472] width 93 height 24
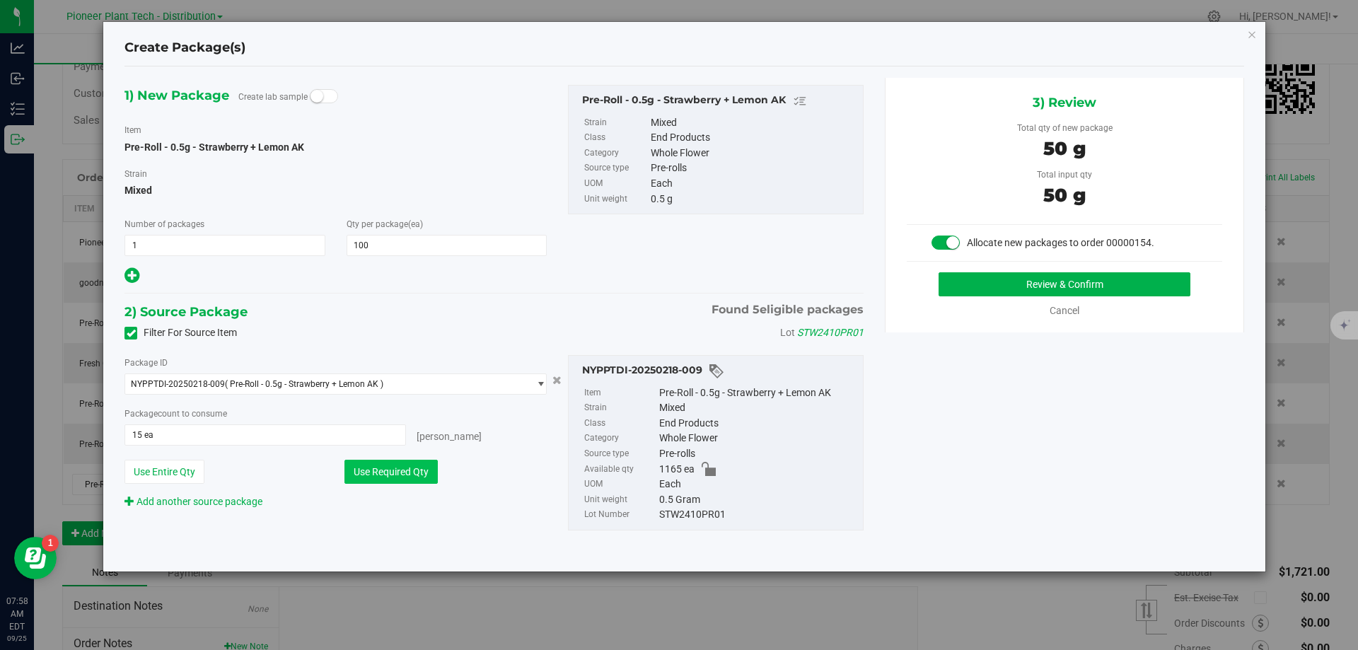
type input "100 ea"
click at [1041, 280] on button "Review & Confirm" at bounding box center [1065, 284] width 252 height 24
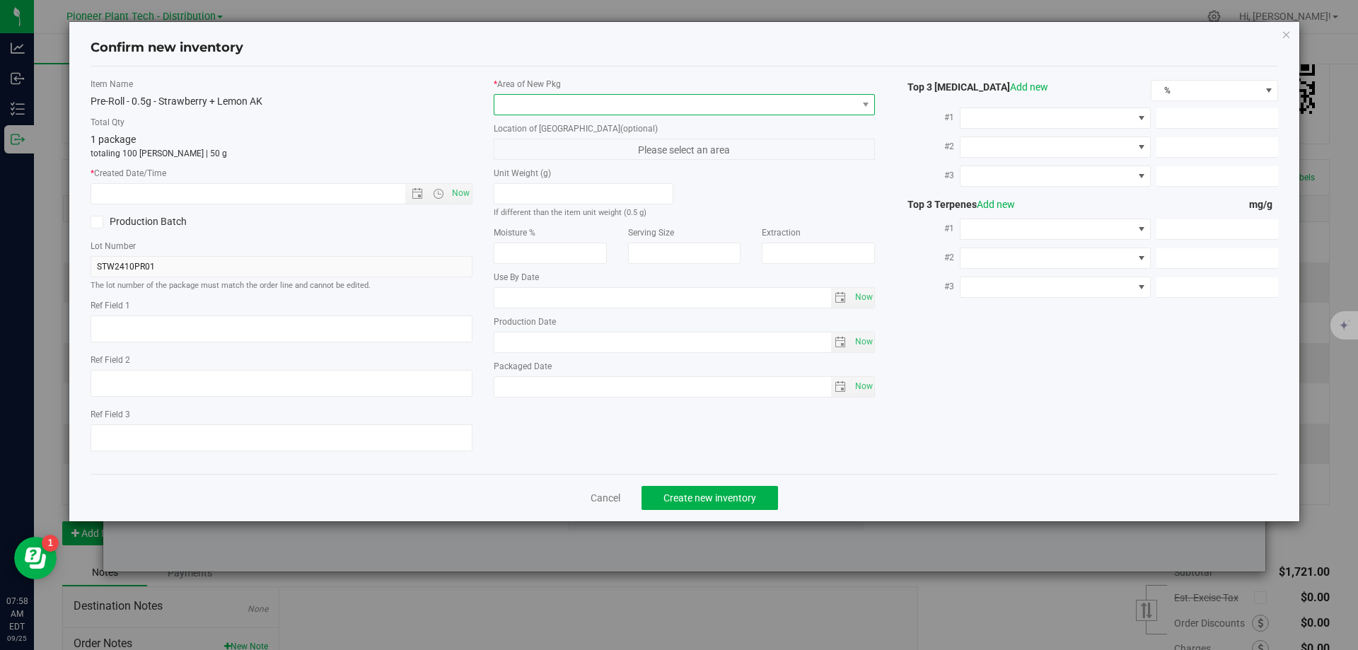
click at [566, 108] on span at bounding box center [675, 105] width 363 height 20
click at [537, 157] on li "Inventory Room - Distribution" at bounding box center [684, 163] width 381 height 20
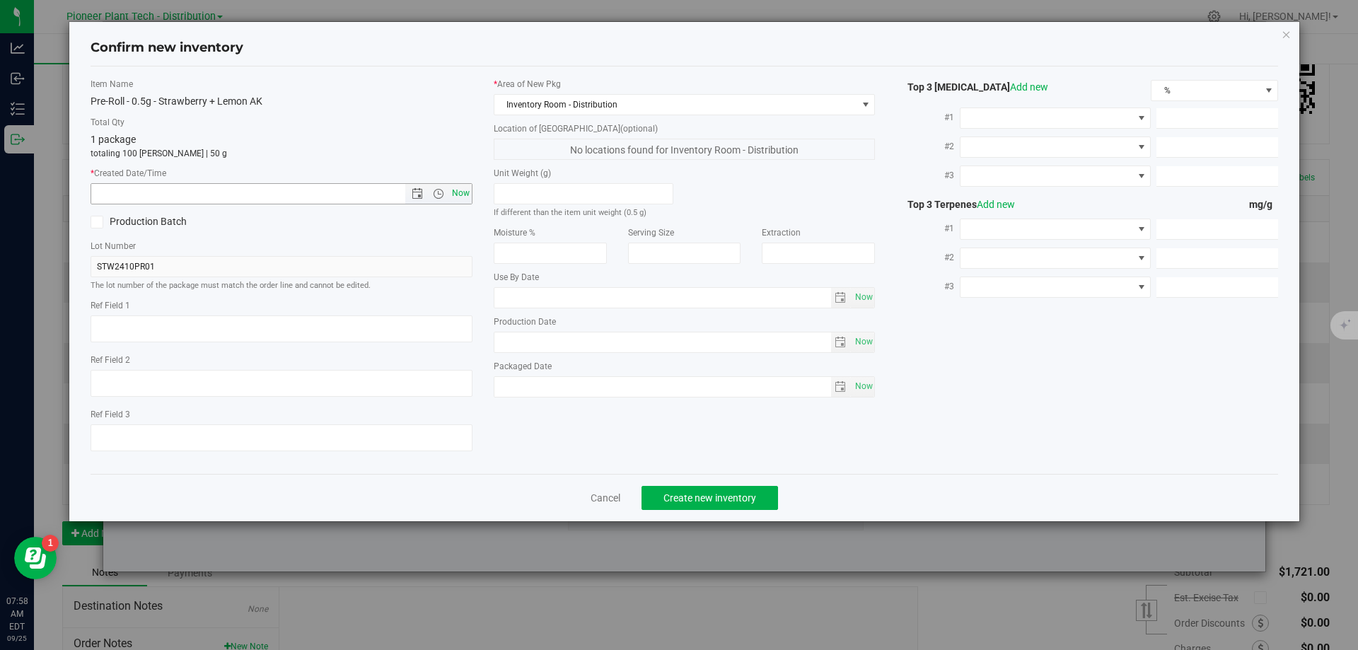
click at [463, 190] on span "Now" at bounding box center [461, 193] width 24 height 21
type input "9/25/2025 7:58 AM"
click at [724, 499] on span "Create new inventory" at bounding box center [710, 497] width 93 height 11
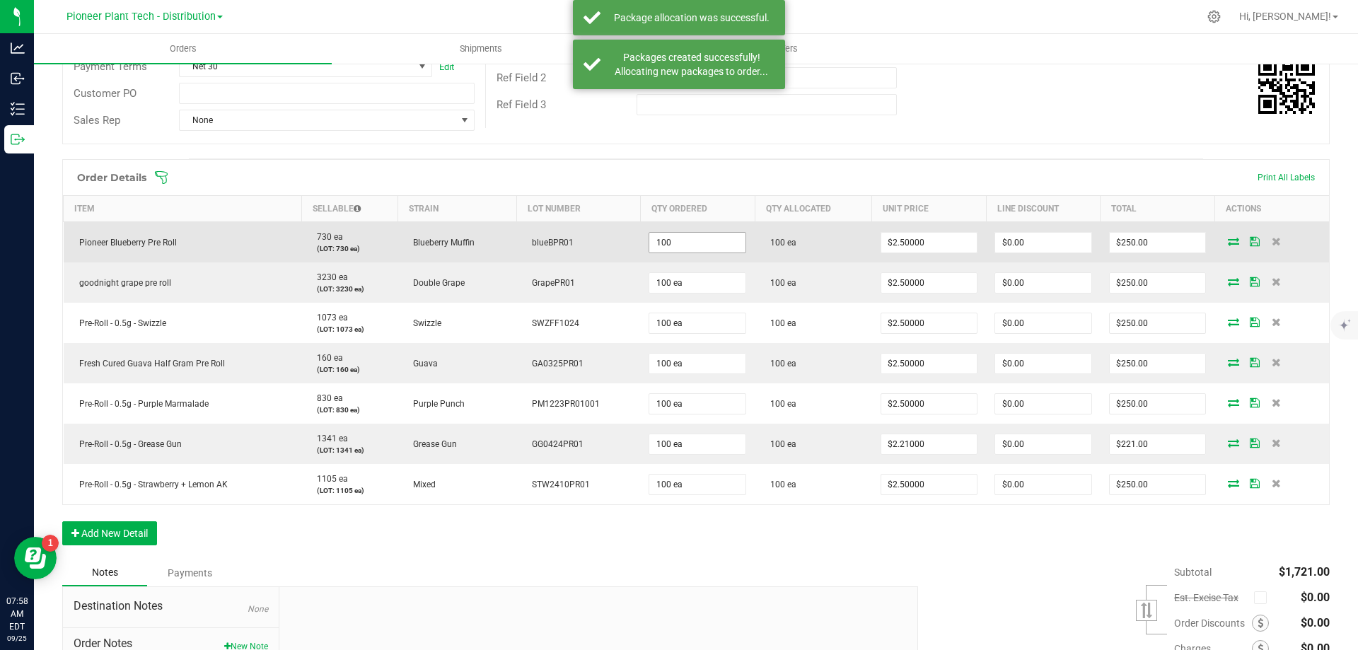
click at [691, 244] on input "100" at bounding box center [697, 243] width 96 height 20
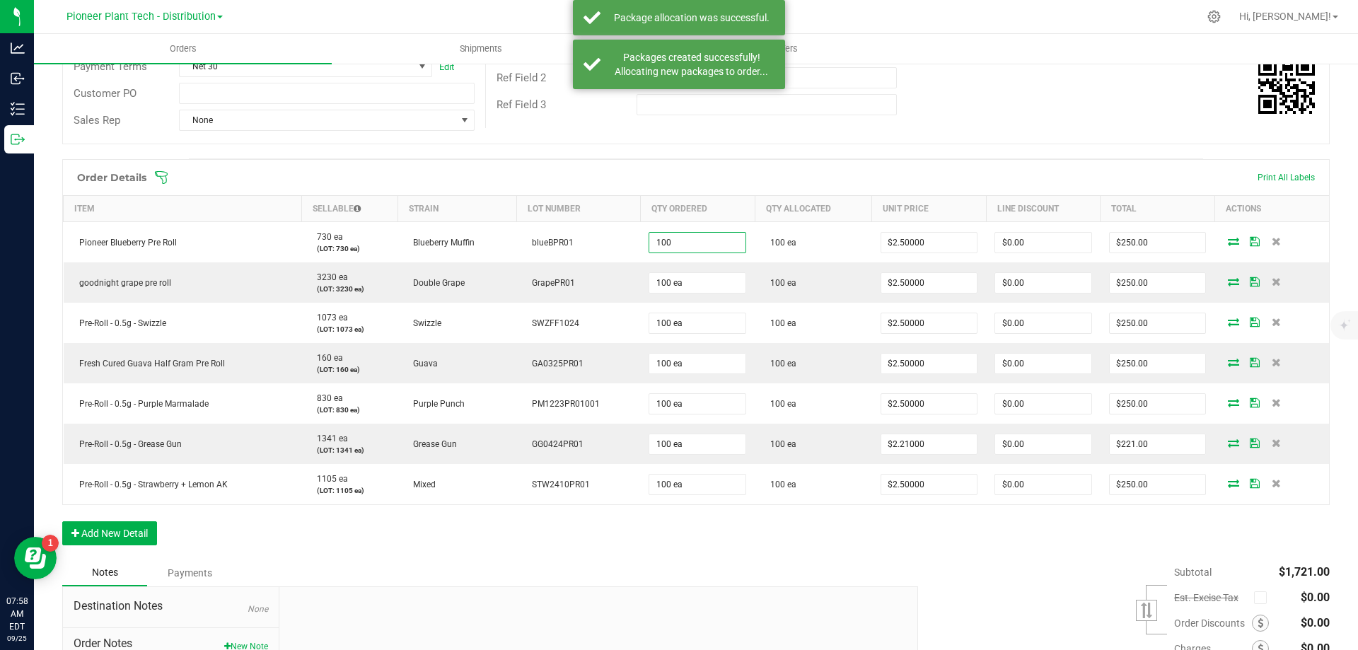
type input "100 ea"
click at [816, 566] on div "Notes Payments" at bounding box center [484, 573] width 845 height 27
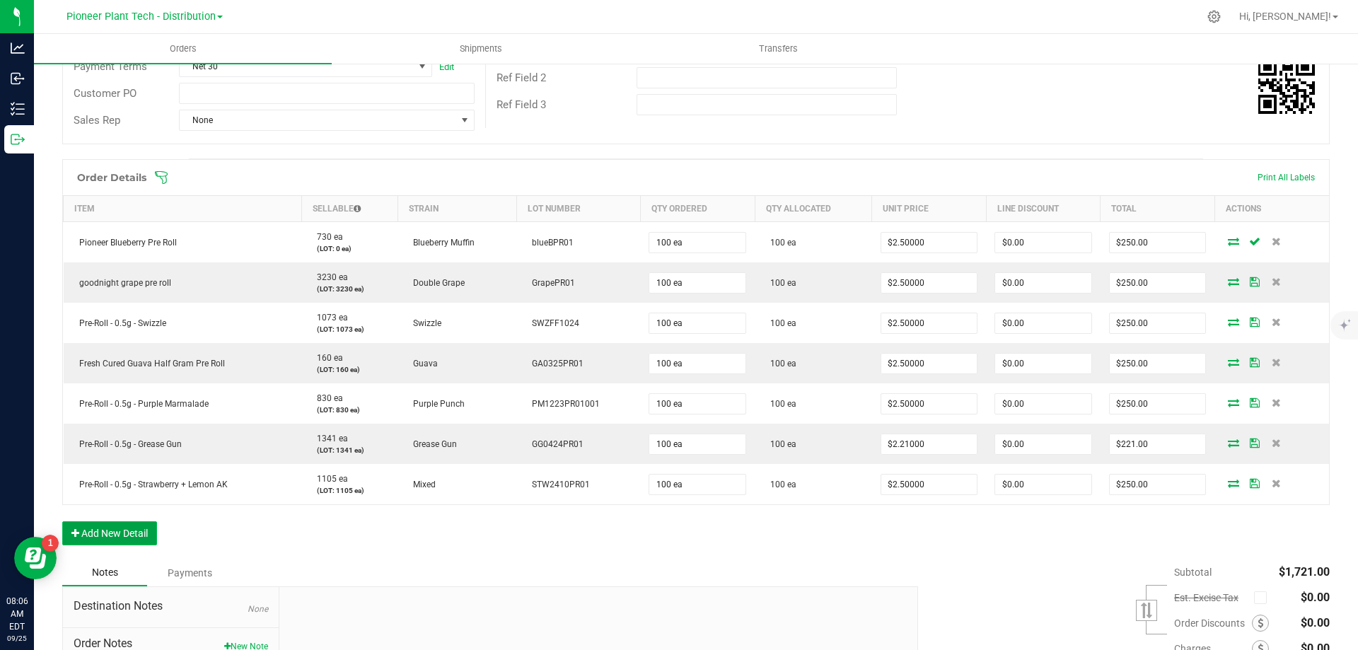
click at [100, 529] on button "Add New Detail" at bounding box center [109, 533] width 95 height 24
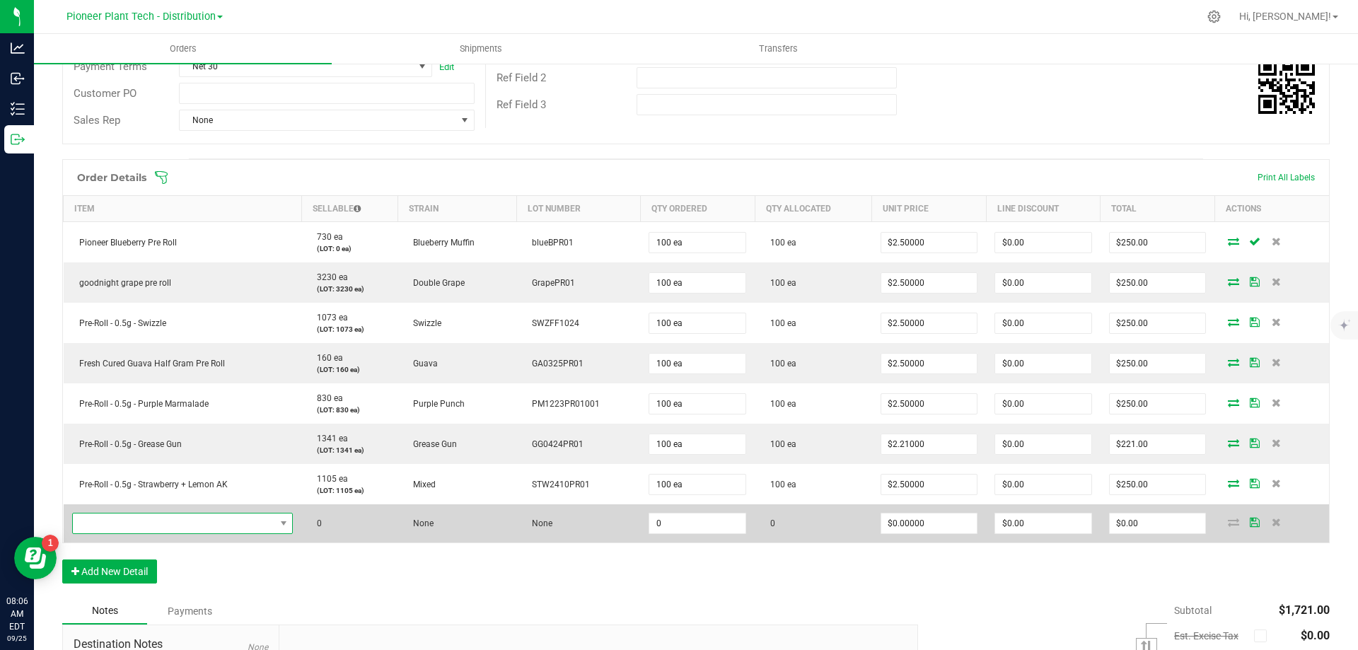
click at [128, 528] on span "NO DATA FOUND" at bounding box center [174, 524] width 202 height 20
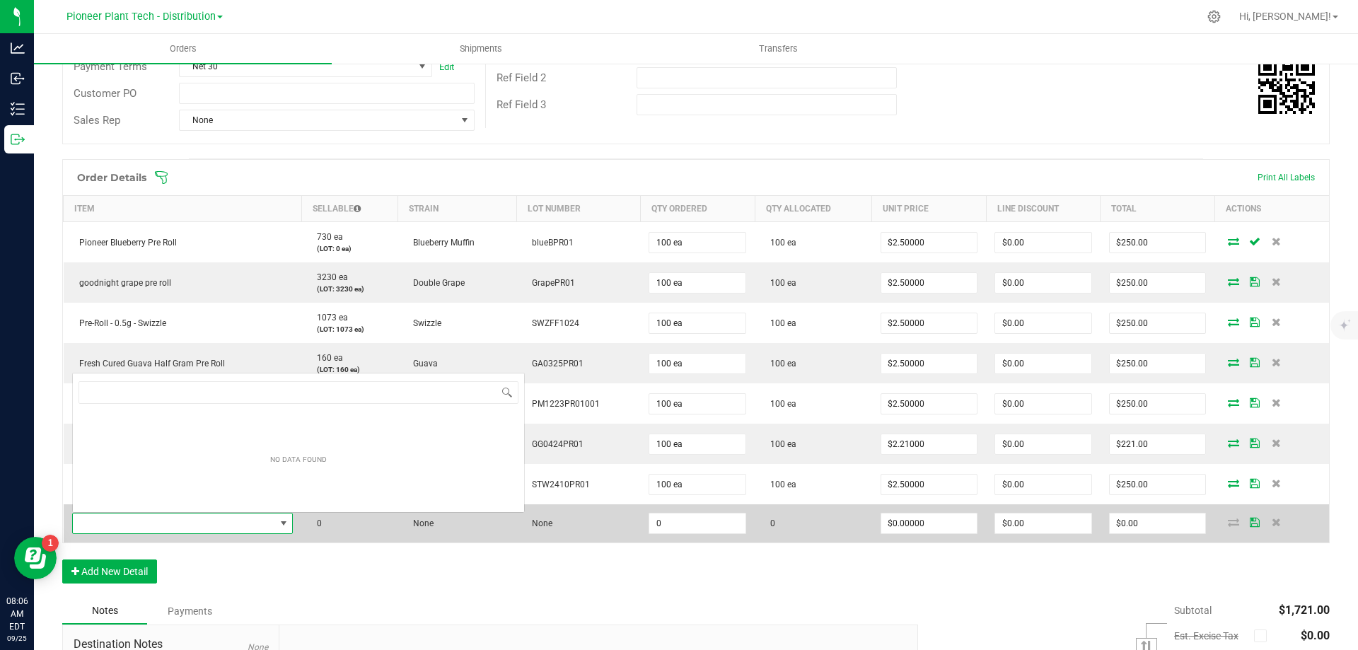
scroll to position [21, 217]
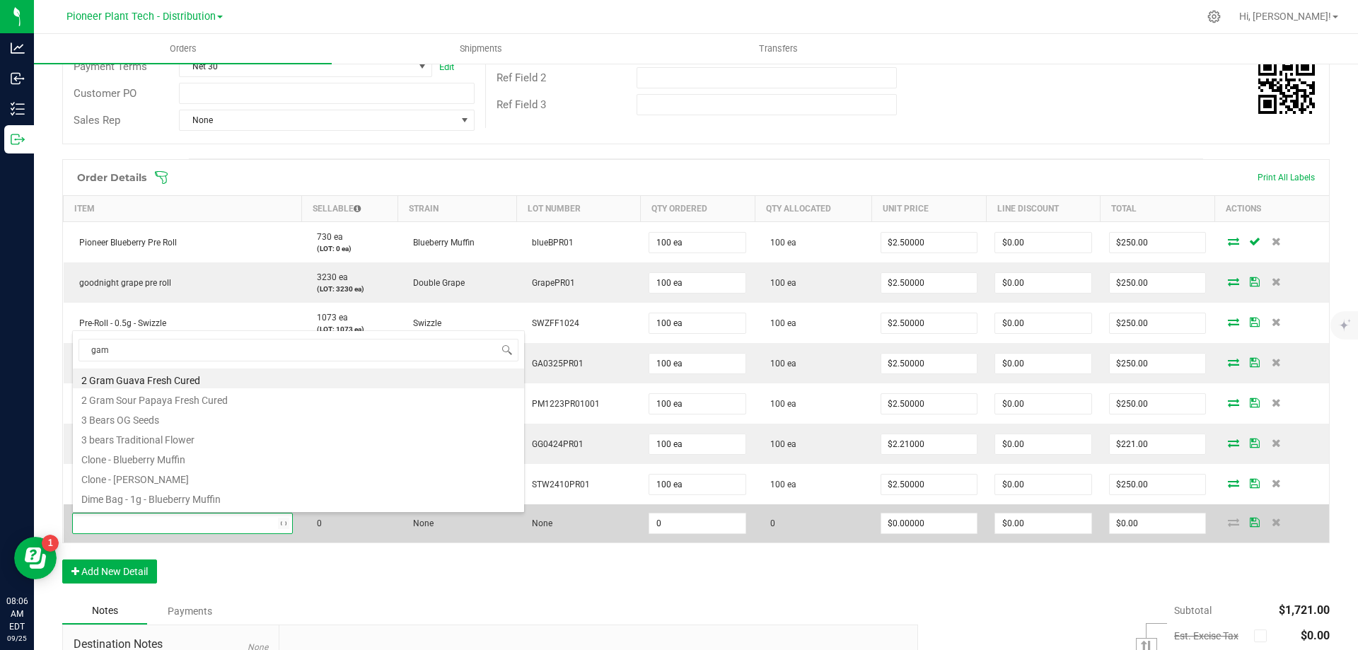
type input "gamm"
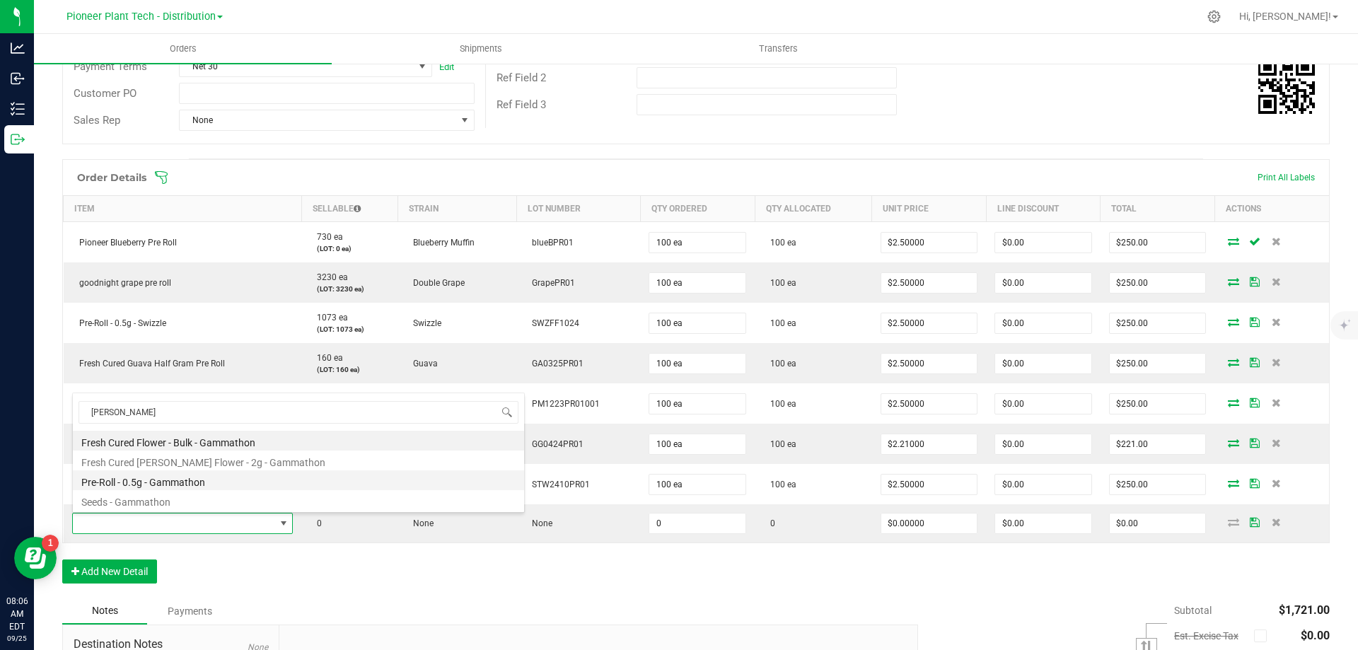
click at [158, 482] on li "Pre-Roll - 0.5g - Gammathon" at bounding box center [298, 480] width 451 height 20
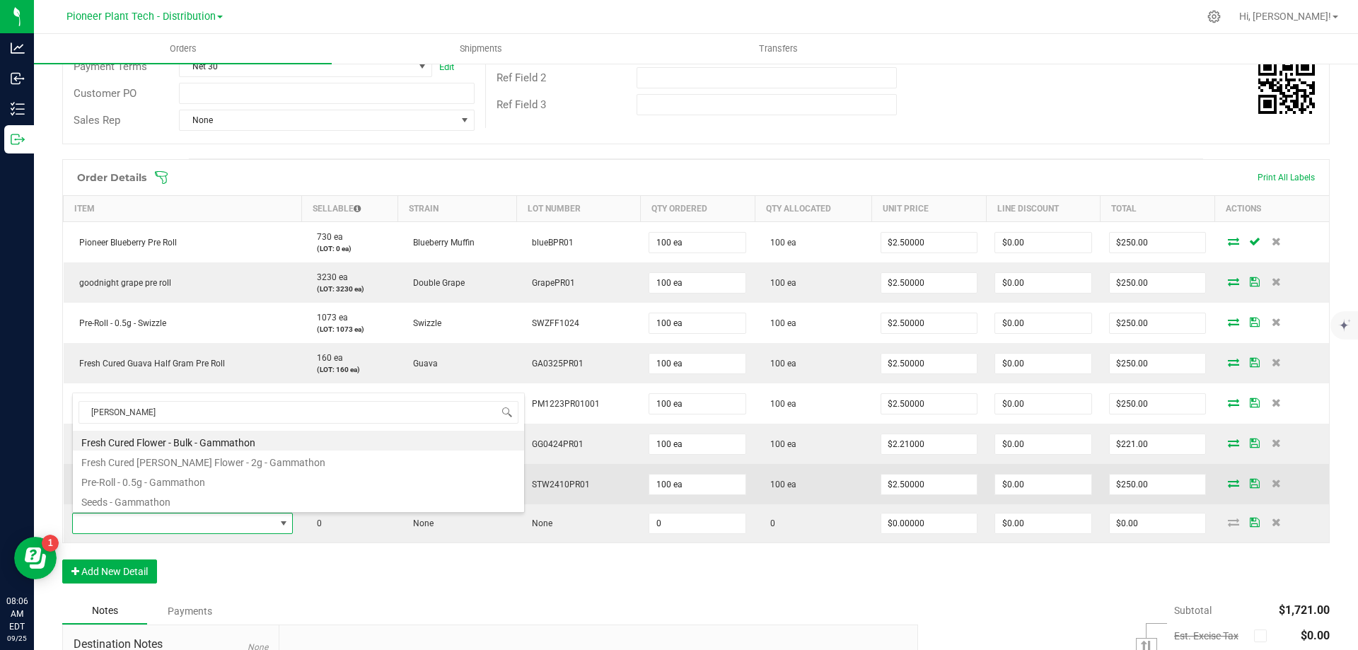
type input "0 ea"
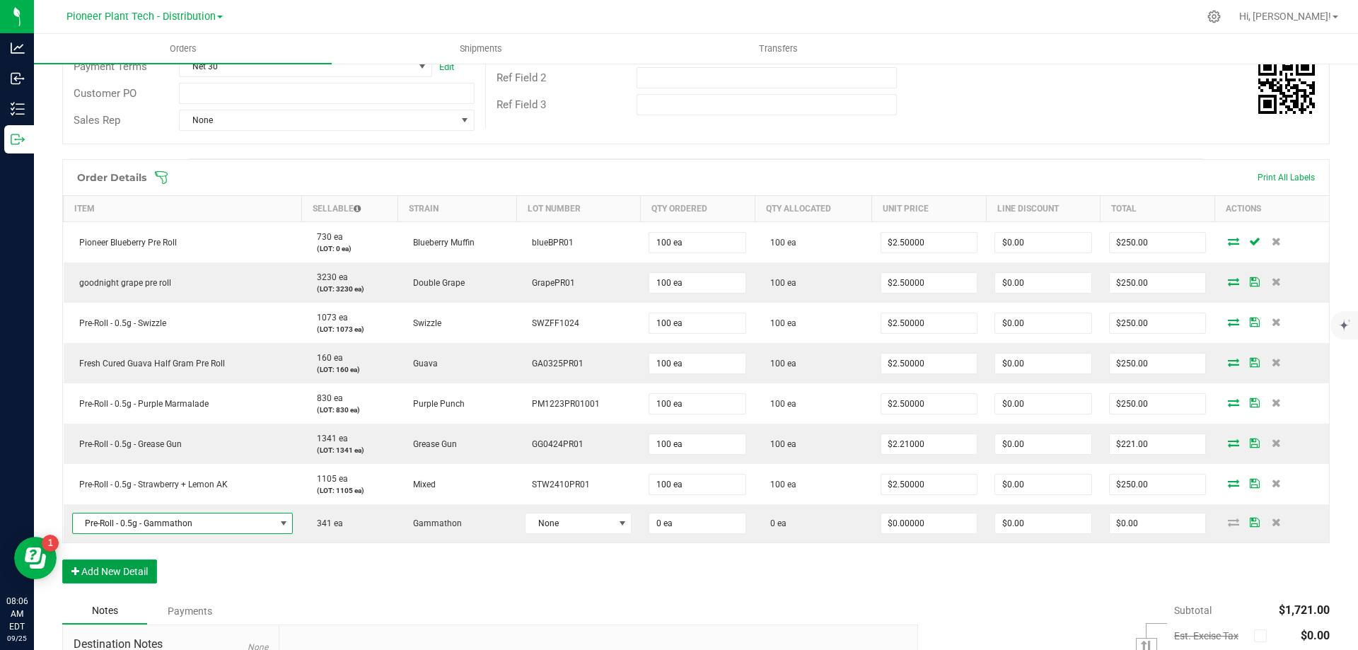
click at [99, 569] on button "Add New Detail" at bounding box center [109, 572] width 95 height 24
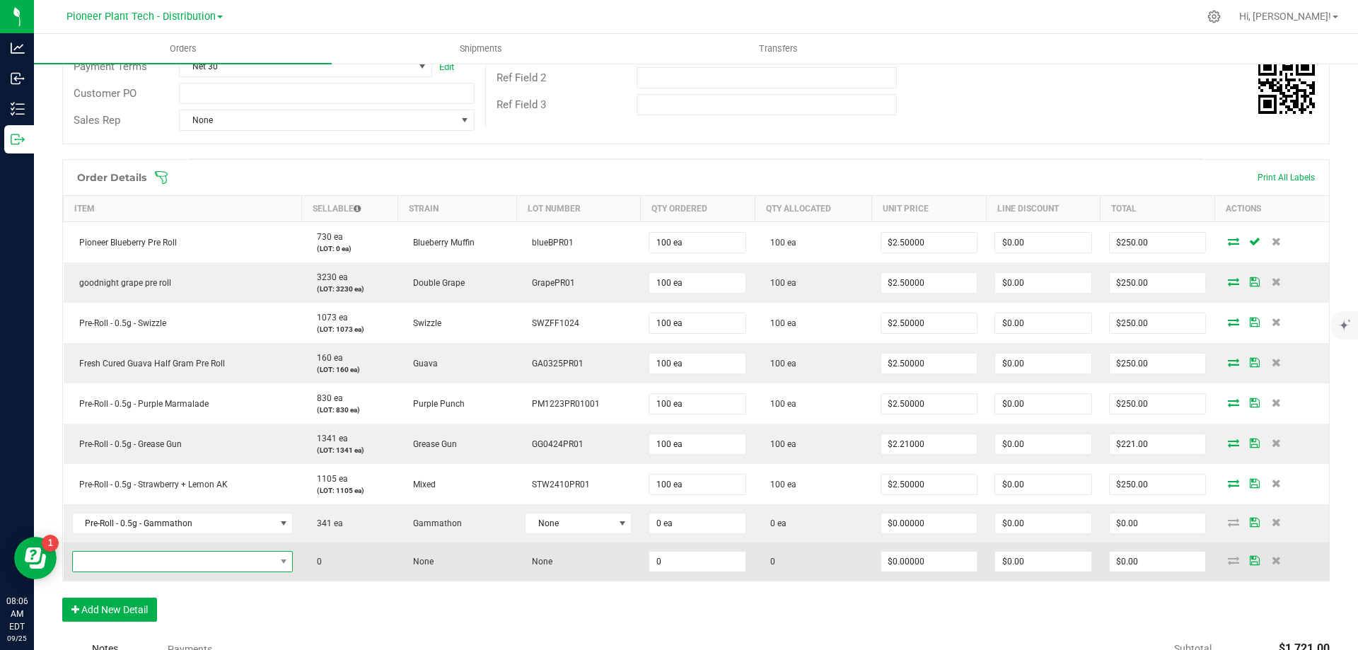
click at [101, 564] on span "NO DATA FOUND" at bounding box center [174, 562] width 202 height 20
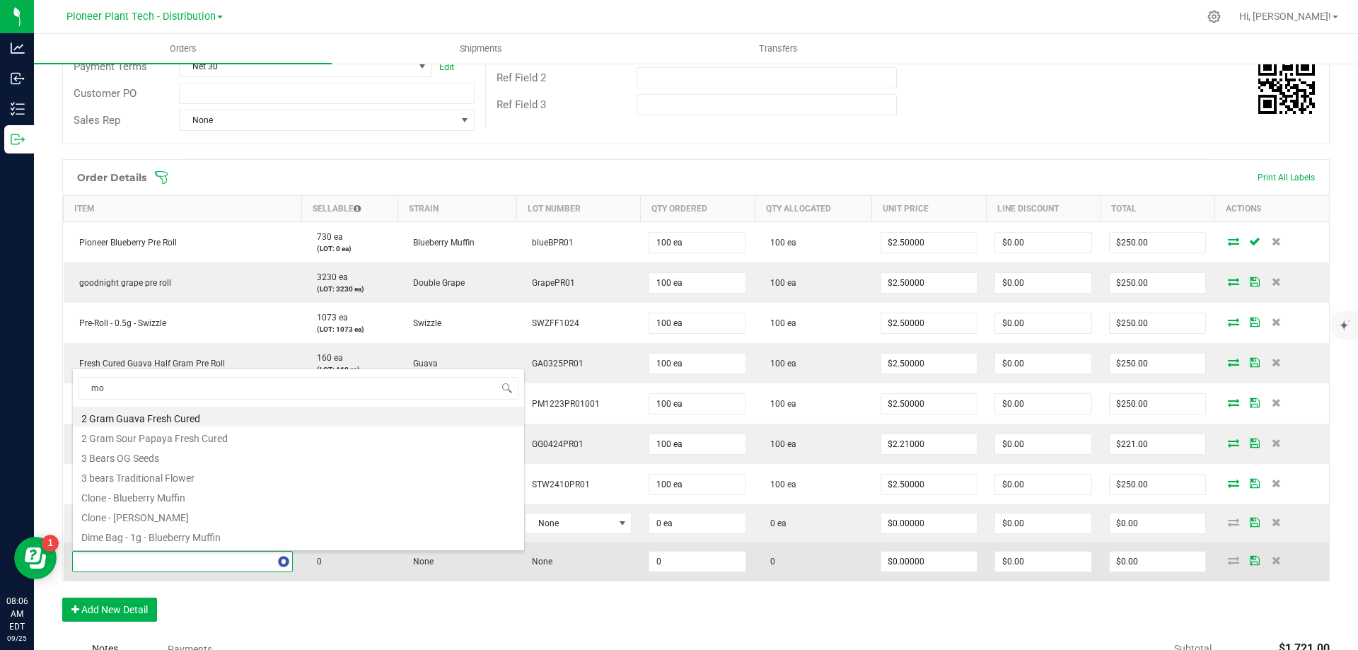
type input "mog"
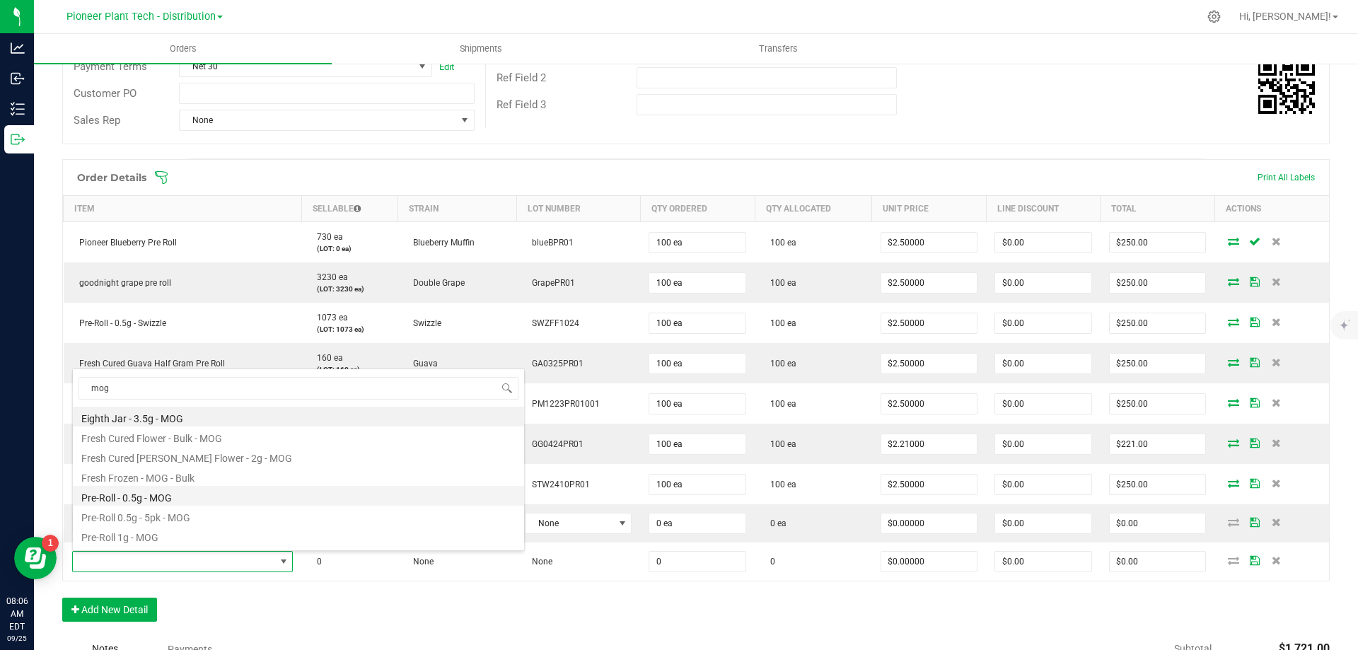
click at [140, 501] on li "Pre-Roll - 0.5g - MOG" at bounding box center [298, 496] width 451 height 20
type input "0 ea"
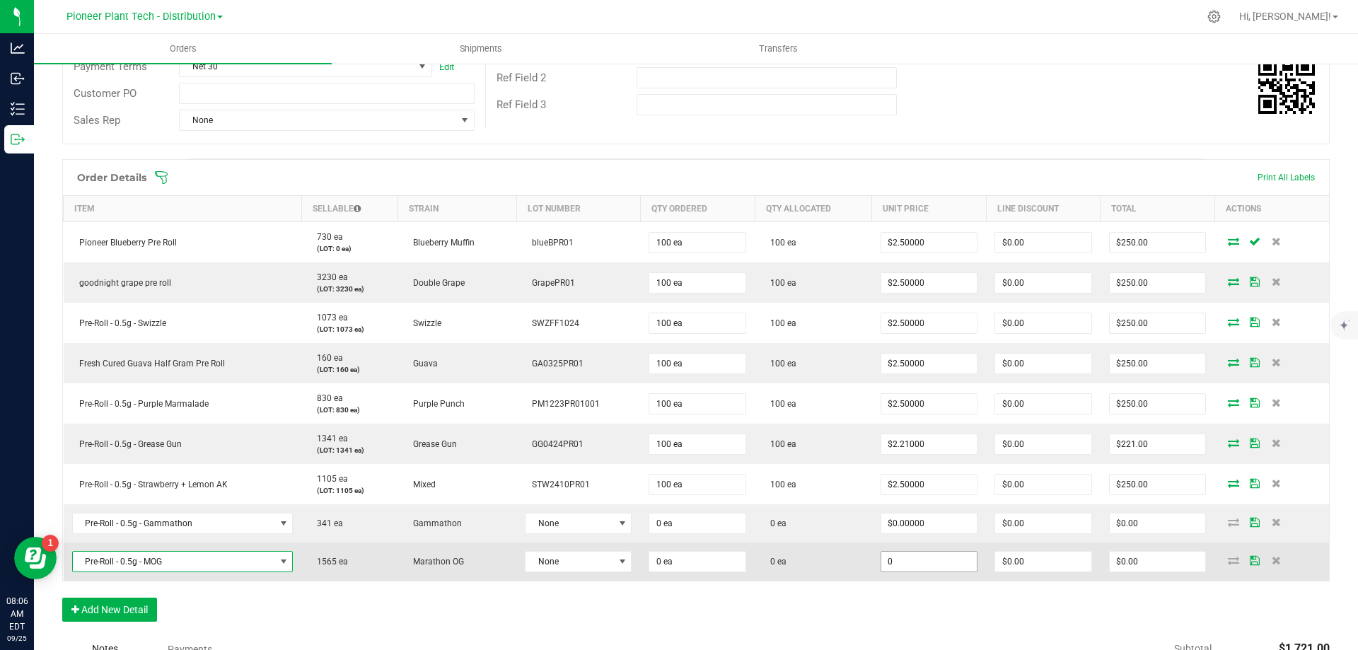
click at [917, 560] on input "0" at bounding box center [929, 562] width 96 height 20
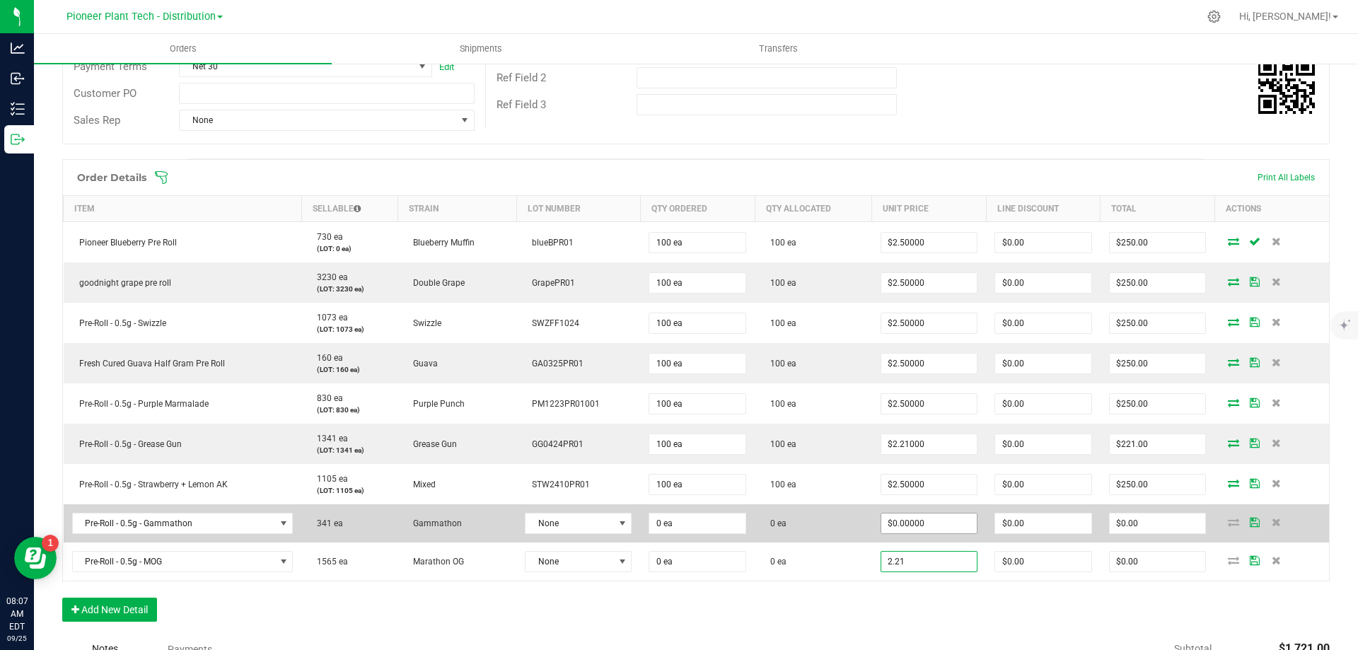
type input "2.21"
type input "0"
type input "$2.21000"
click at [918, 522] on input "0" at bounding box center [929, 524] width 96 height 20
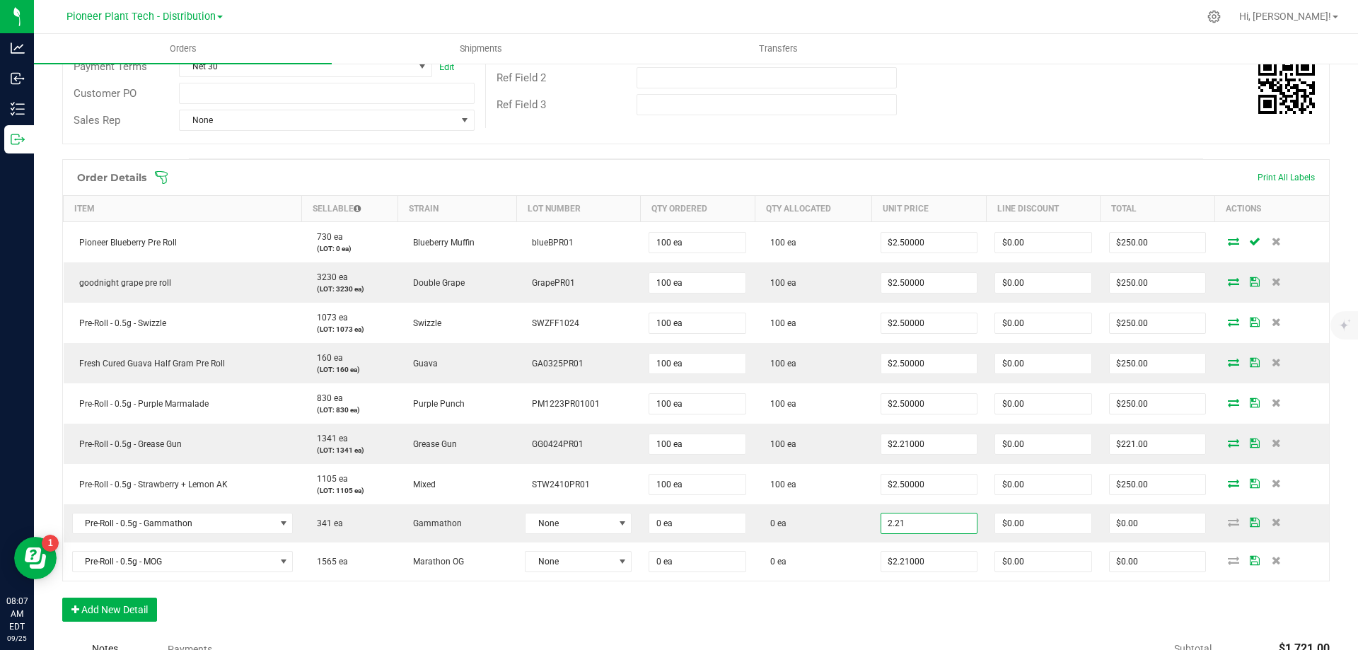
type input "$2.21000"
click at [887, 612] on div "Order Details Print All Labels Item Sellable Strain Lot Number Qty Ordered Qty …" at bounding box center [696, 397] width 1268 height 477
click at [127, 610] on button "Add New Detail" at bounding box center [109, 610] width 95 height 24
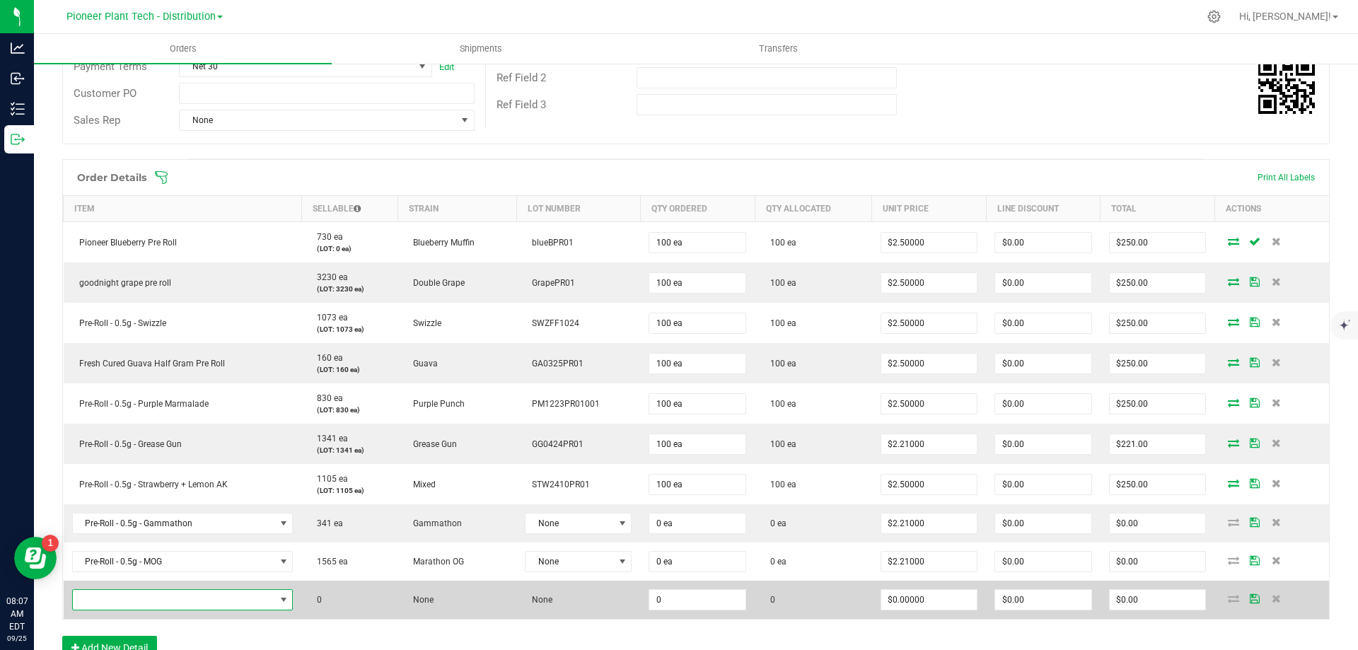
click at [132, 602] on span "NO DATA FOUND" at bounding box center [174, 600] width 202 height 20
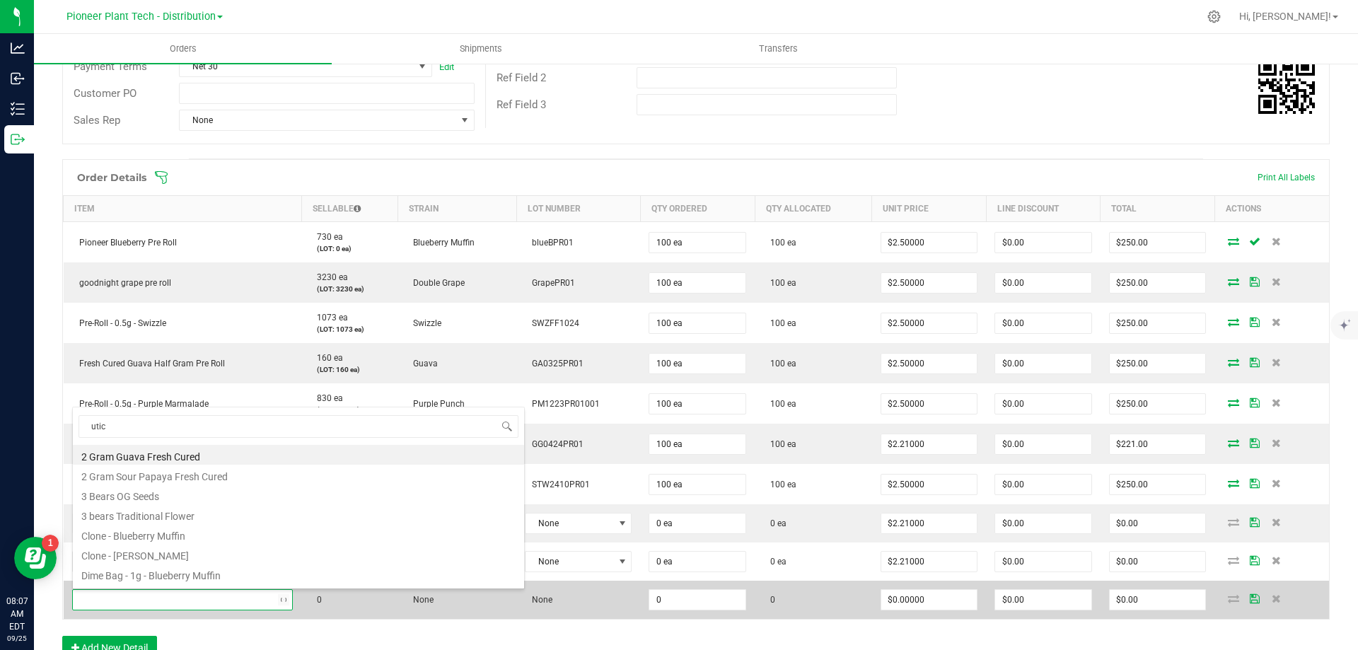
type input "utica"
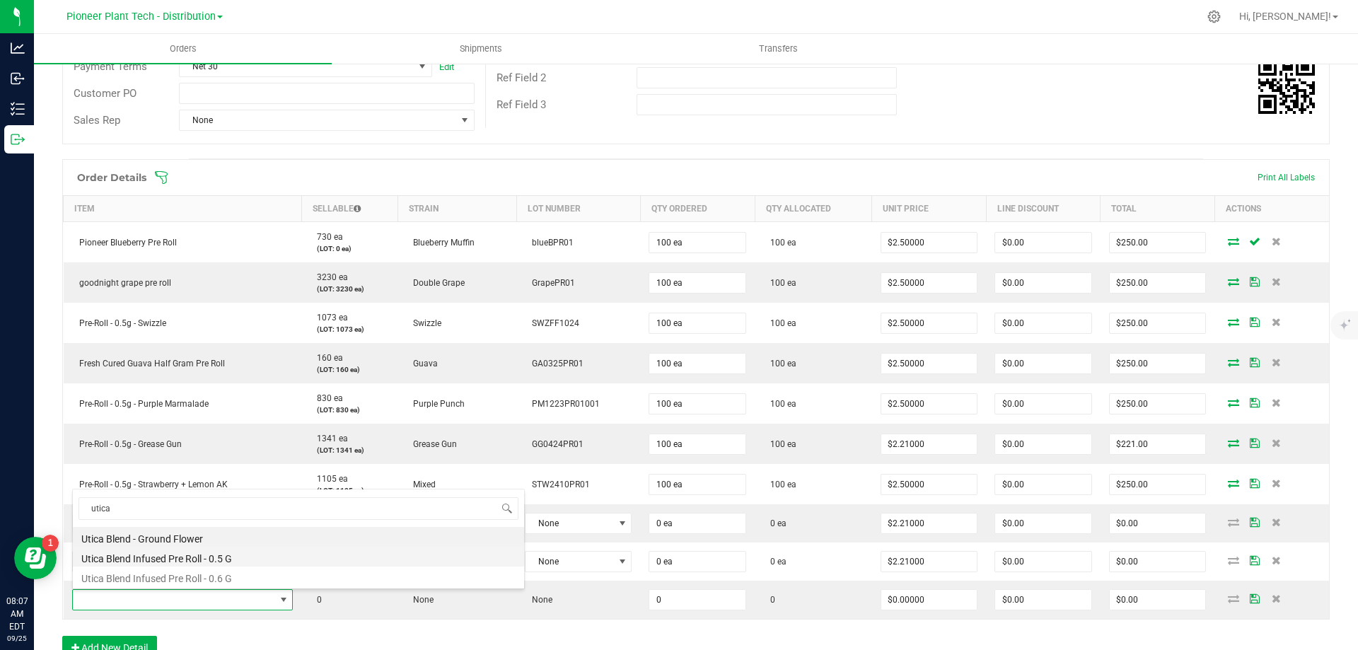
click at [156, 558] on li "Utica Blend Infused Pre Roll - 0.5 G" at bounding box center [298, 557] width 451 height 20
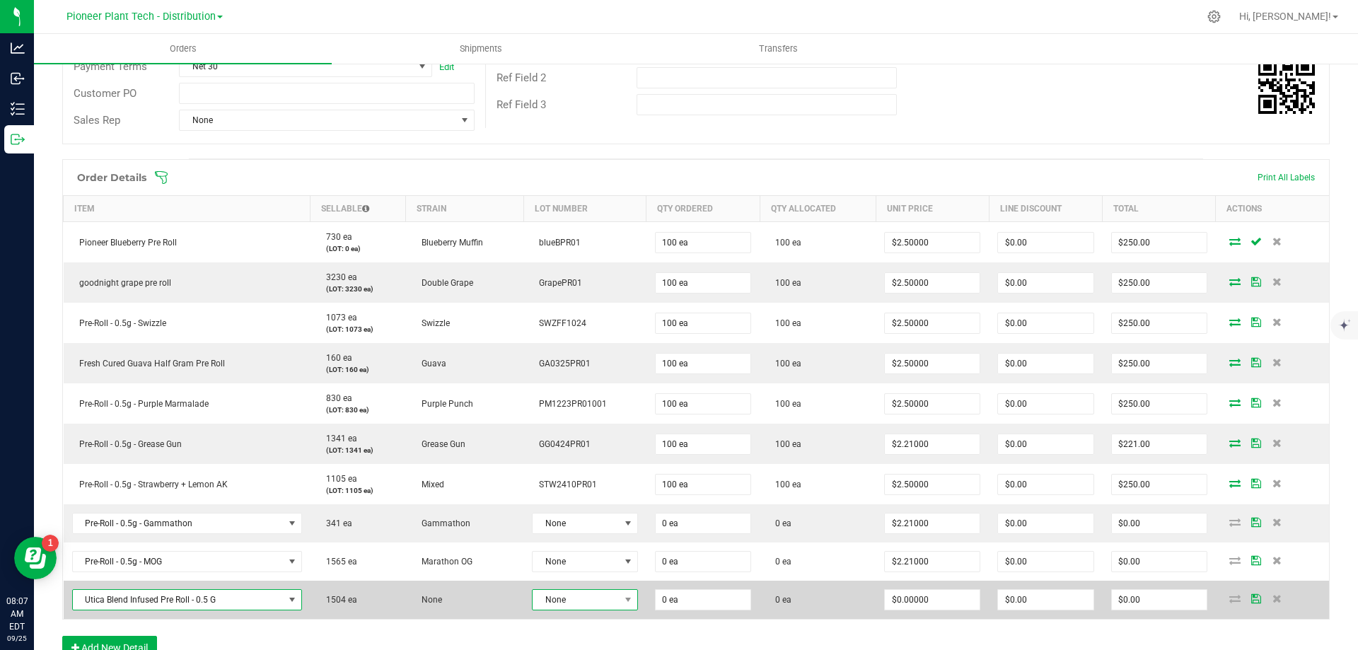
click at [590, 602] on span "None" at bounding box center [576, 600] width 87 height 20
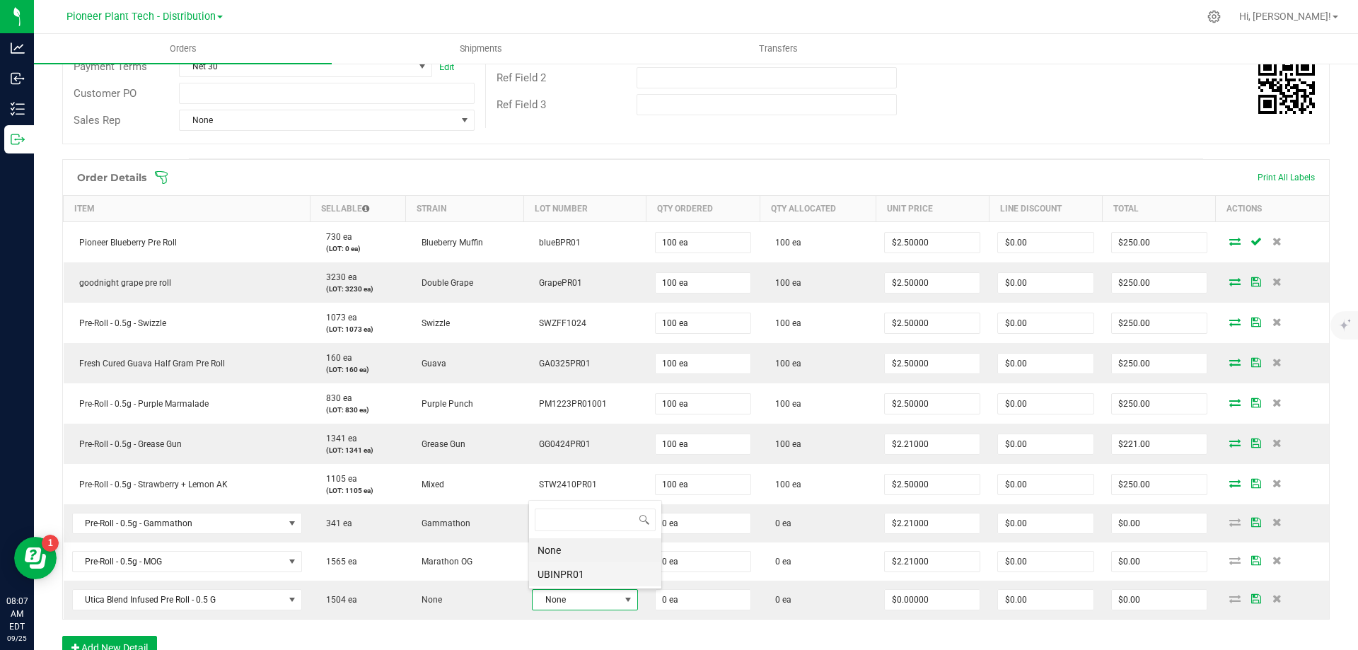
click at [565, 568] on li "UBINPR01" at bounding box center [595, 574] width 132 height 24
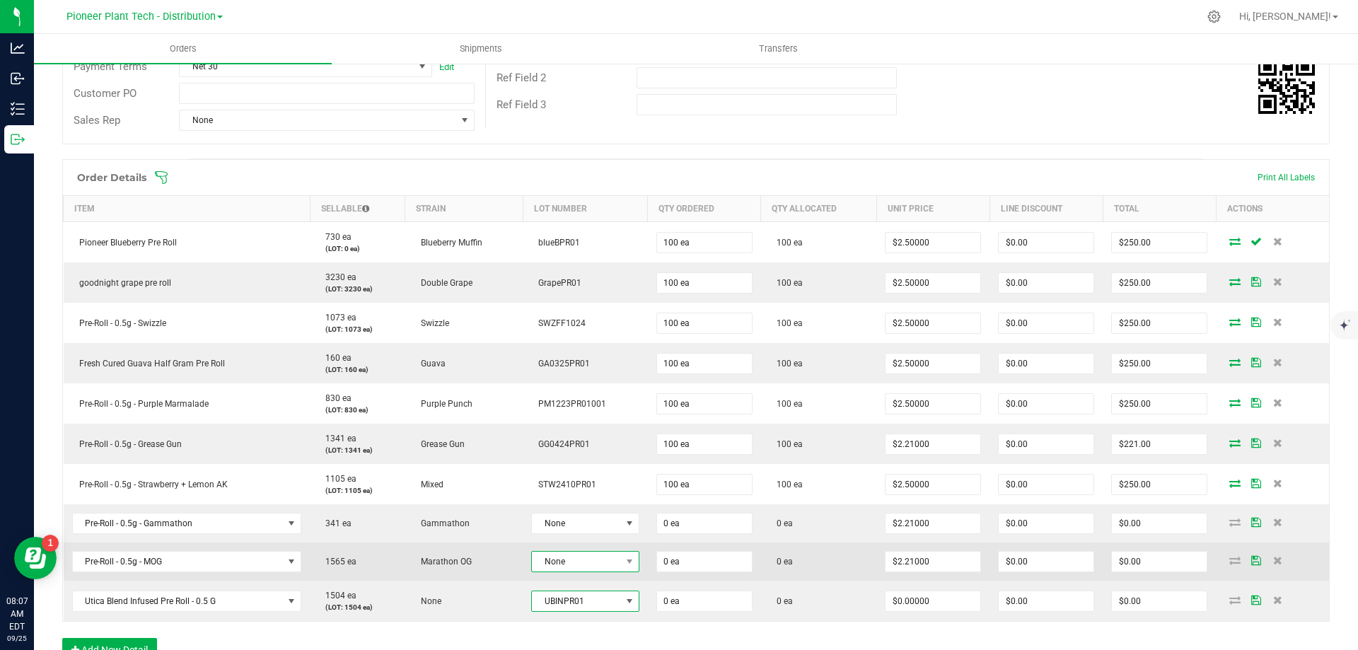
click at [579, 561] on span "None" at bounding box center [576, 562] width 89 height 20
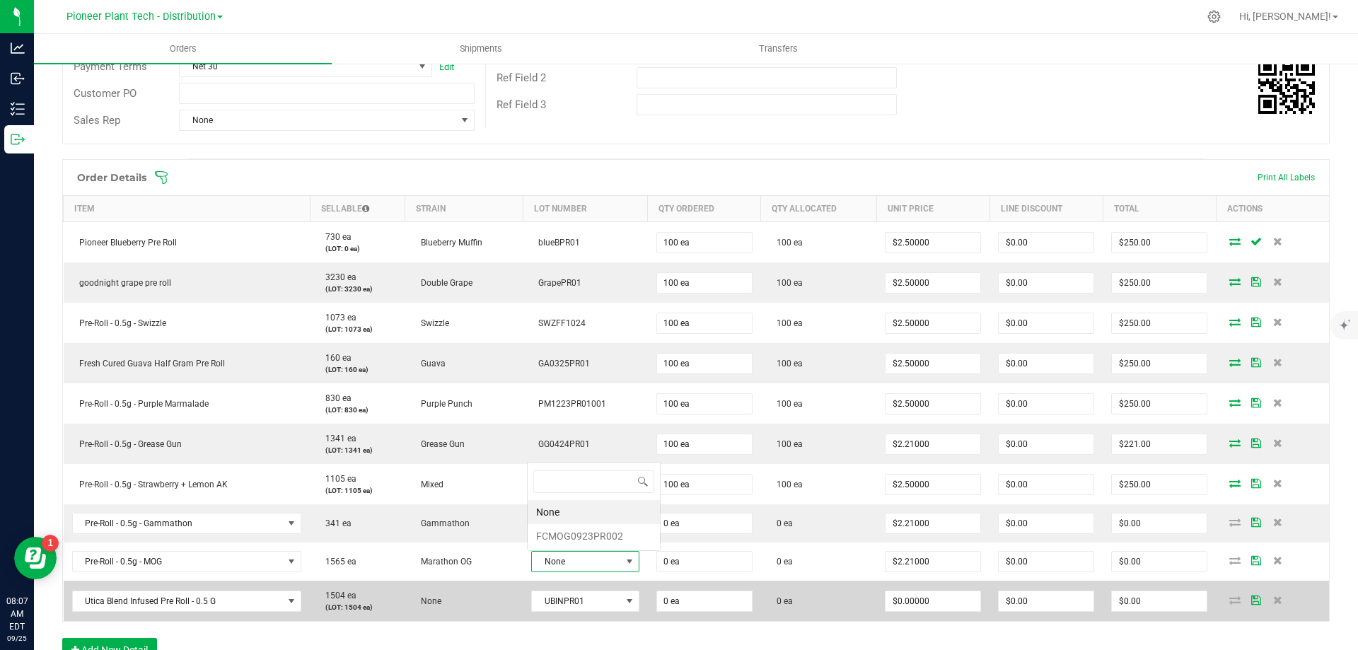
scroll to position [21, 106]
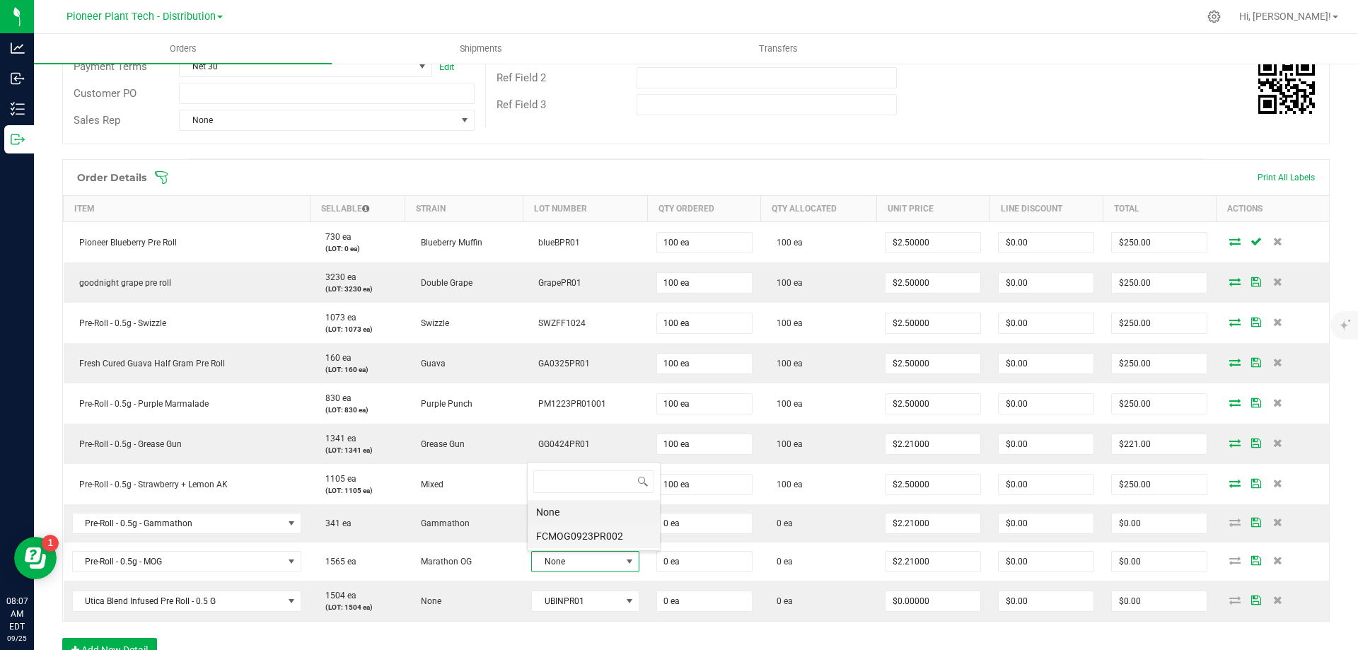
click at [575, 540] on li "FCMOG0923PR002" at bounding box center [594, 536] width 132 height 24
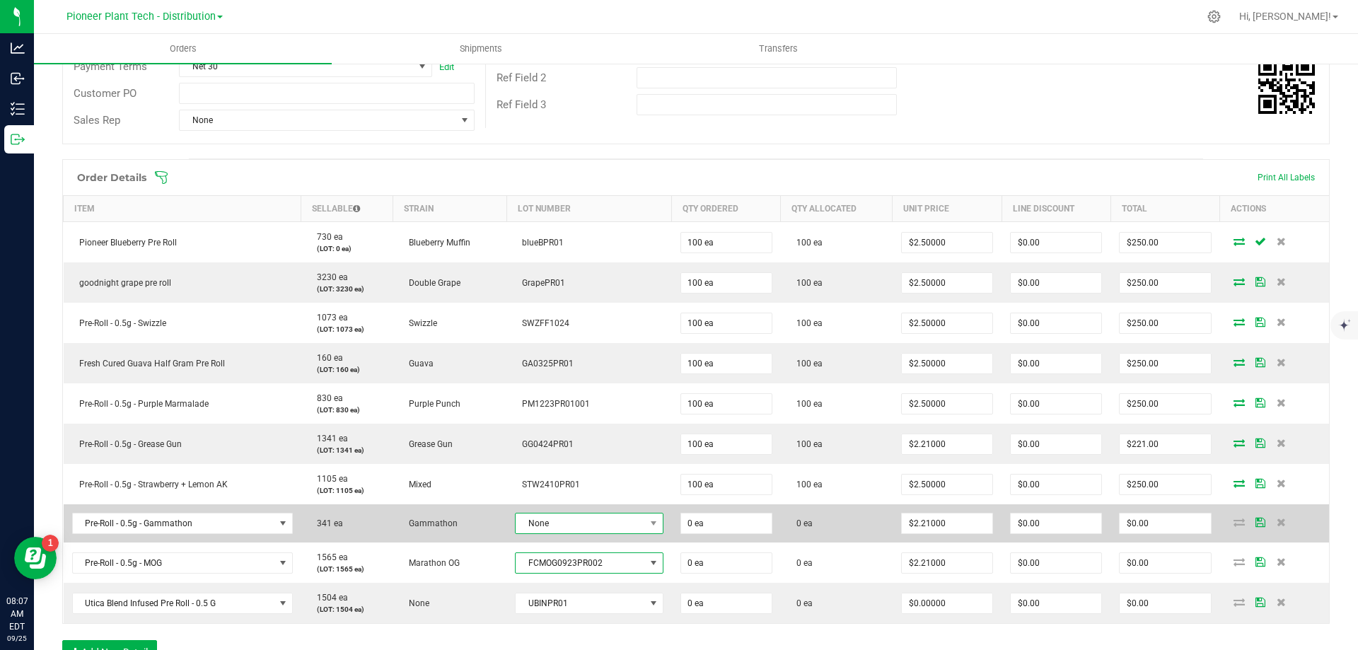
click at [573, 521] on span "None" at bounding box center [580, 524] width 129 height 20
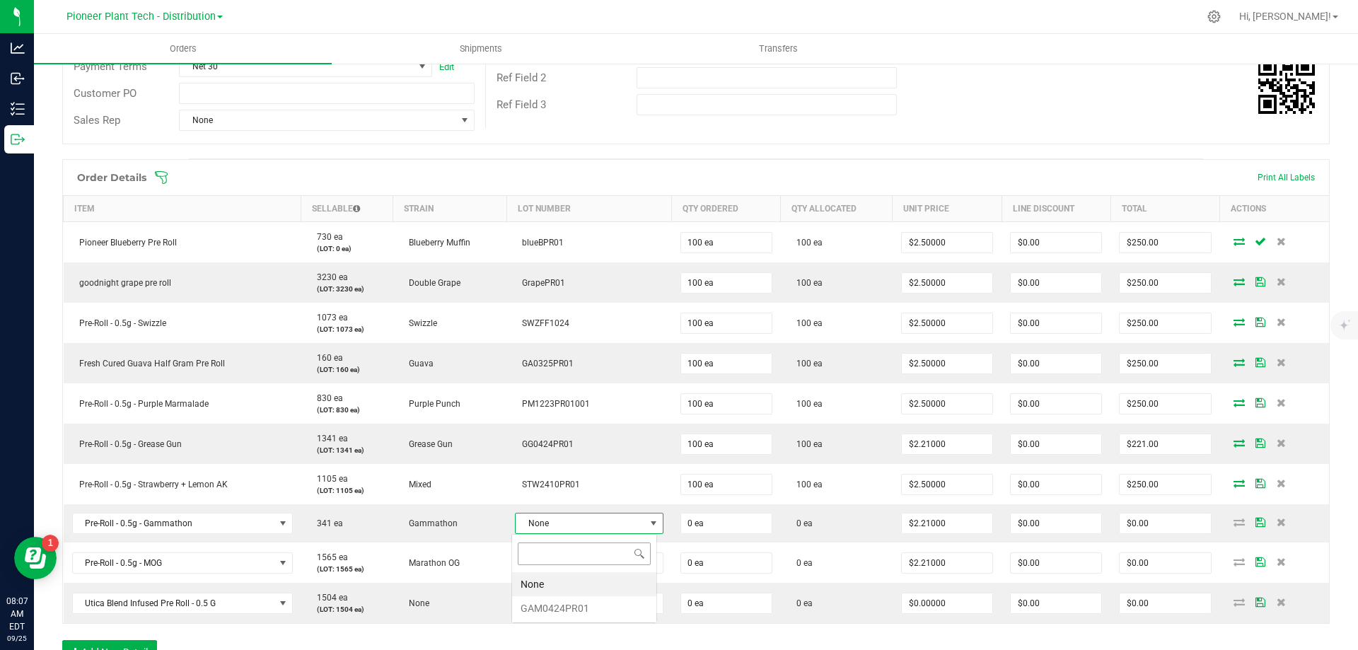
scroll to position [21, 146]
click at [543, 608] on li "GAM0424PR01" at bounding box center [584, 608] width 144 height 24
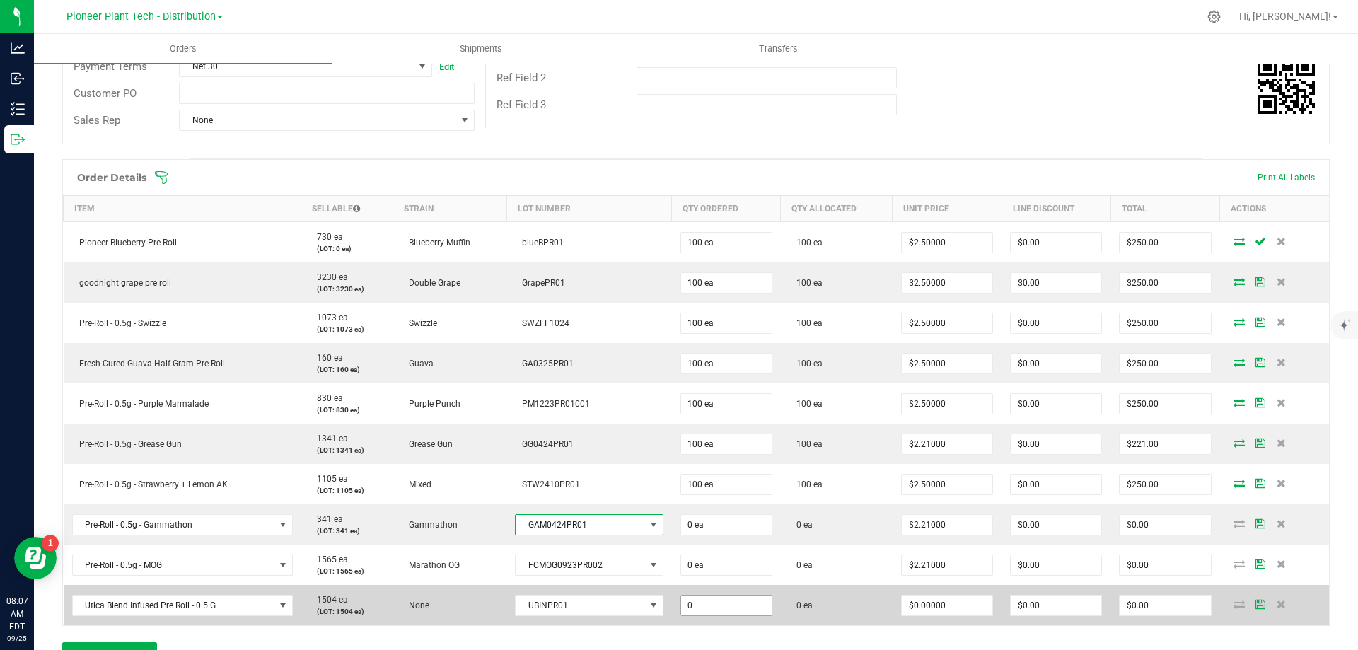
click at [705, 607] on input "0" at bounding box center [726, 606] width 91 height 20
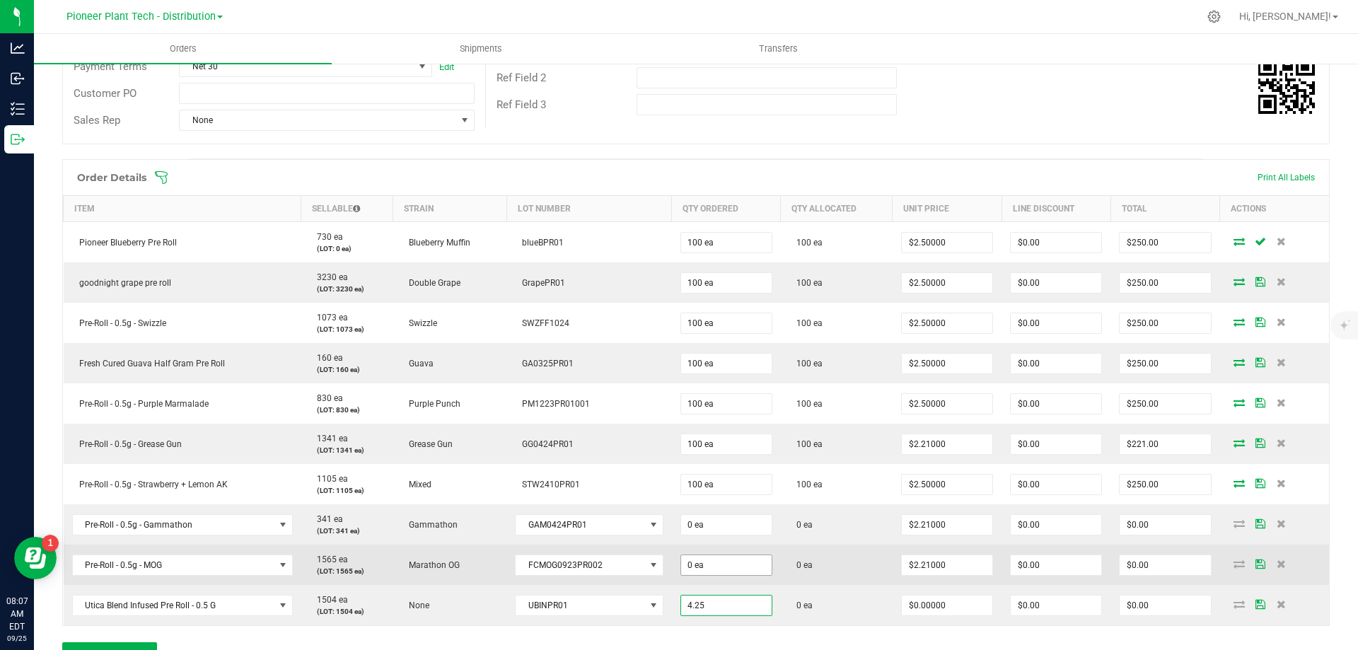
type input "4.25"
type input "0"
type input "4 ea"
click at [700, 567] on input "0" at bounding box center [726, 565] width 91 height 20
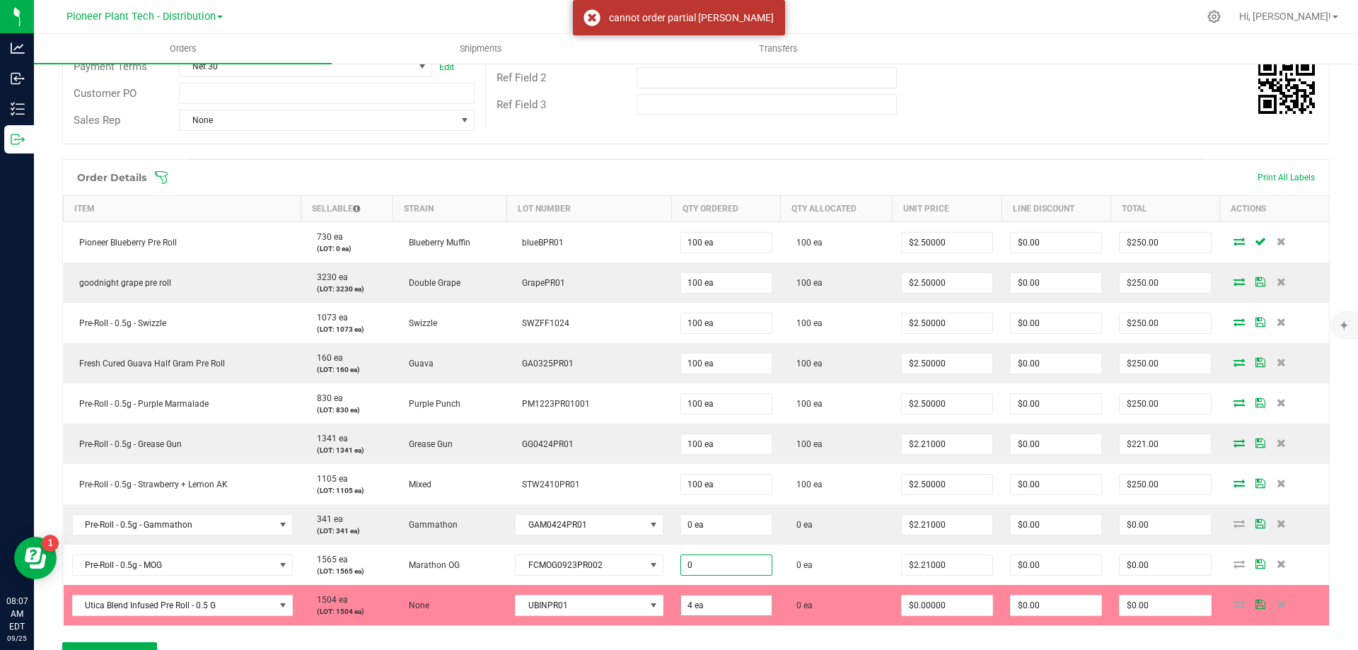
type input "0 ea"
click at [701, 603] on input "4.25" at bounding box center [726, 606] width 91 height 20
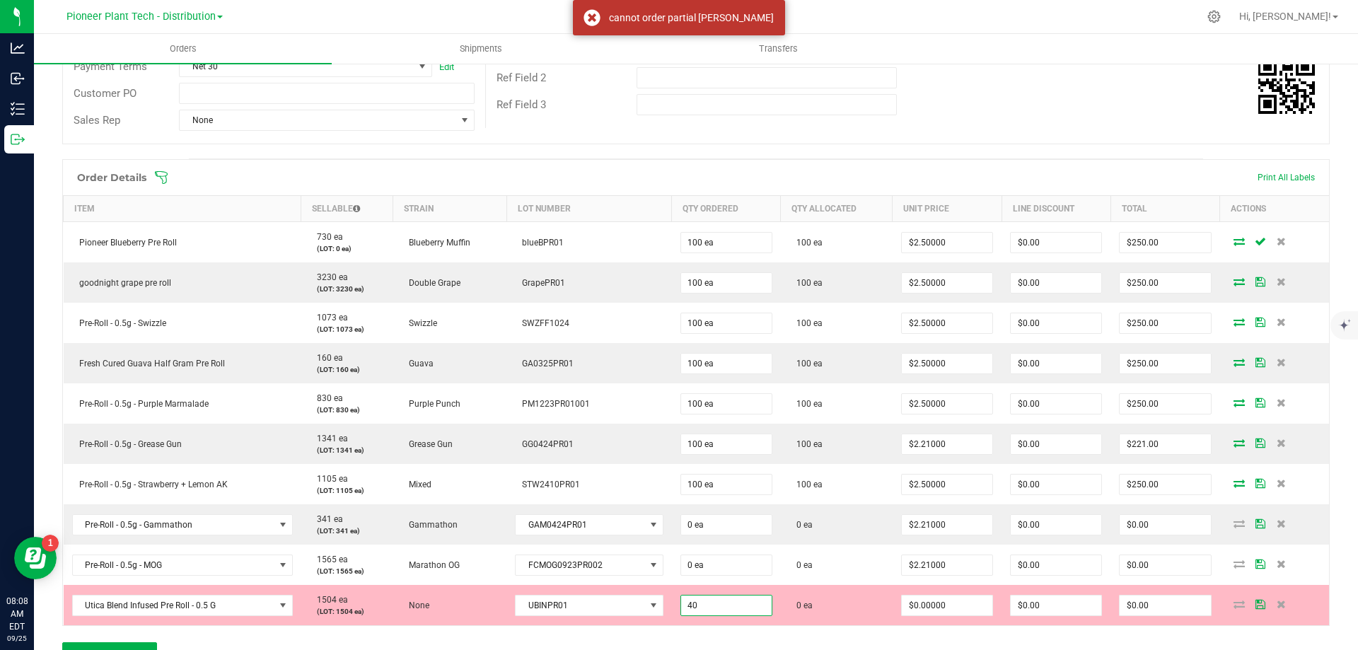
type input "40 ea"
click at [734, 631] on div "Order Details Print All Labels Item Sellable Strain Lot Number Qty Ordered Qty …" at bounding box center [696, 419] width 1268 height 521
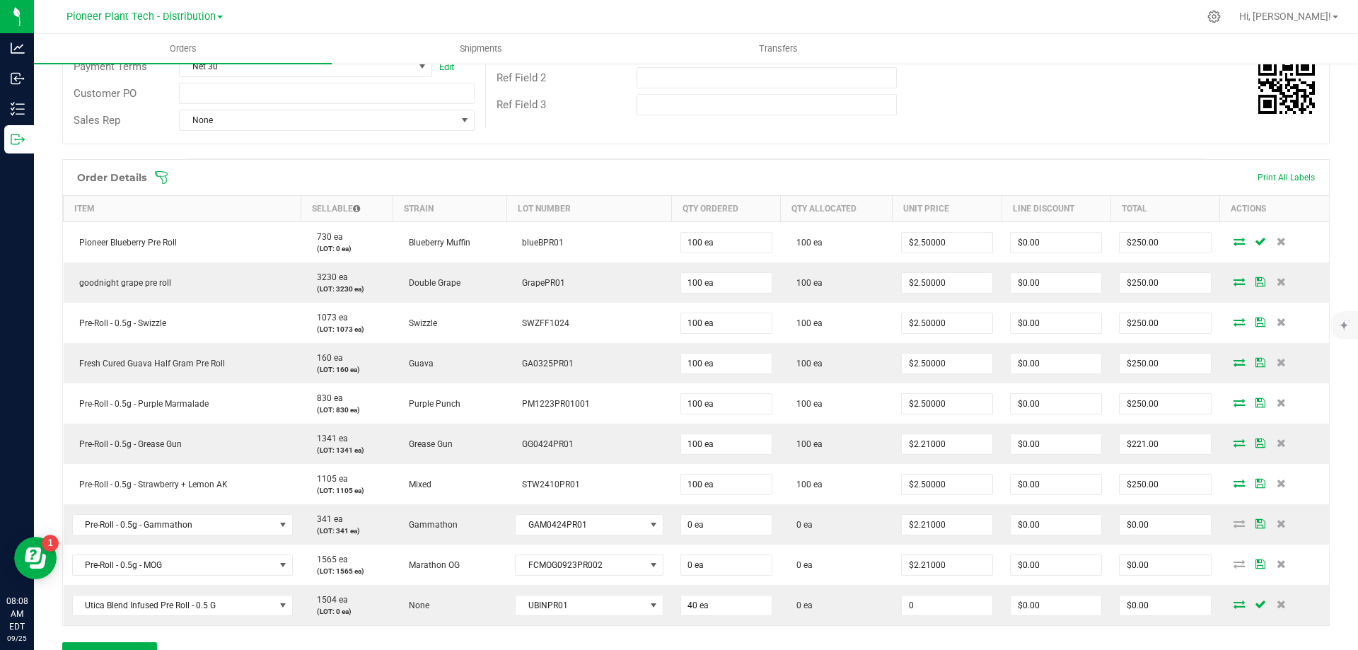
click at [941, 601] on input "0" at bounding box center [947, 606] width 91 height 20
type input "$4.25000"
type input "$170.00"
click at [855, 637] on div "Order Details Print All Labels Item Sellable Strain Lot Number Qty Ordered Qty …" at bounding box center [696, 419] width 1268 height 521
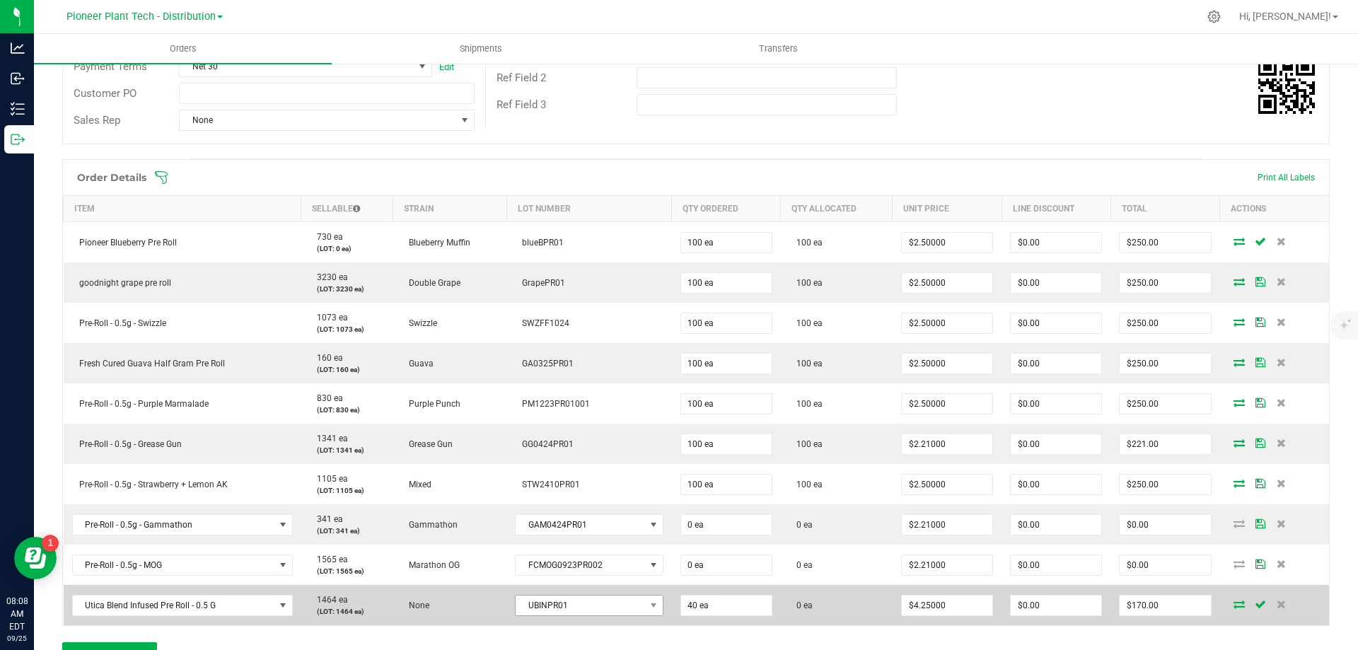
scroll to position [390, 0]
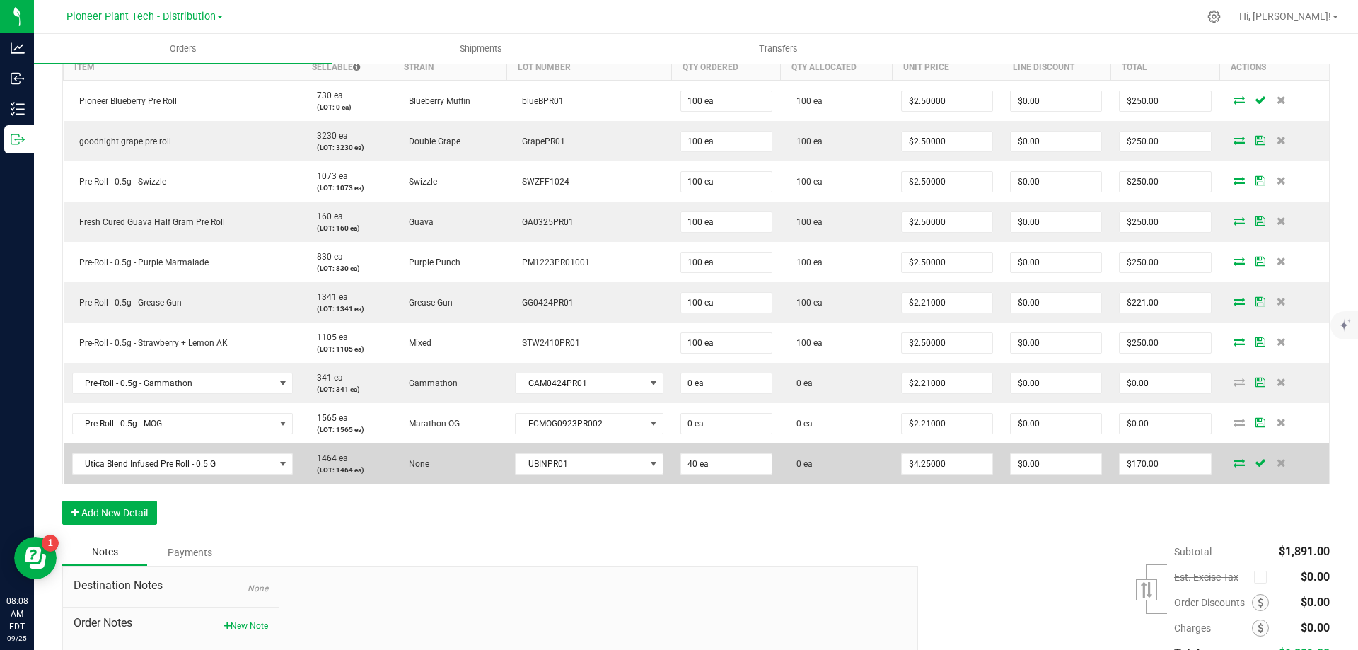
click at [1234, 463] on icon at bounding box center [1239, 462] width 11 height 8
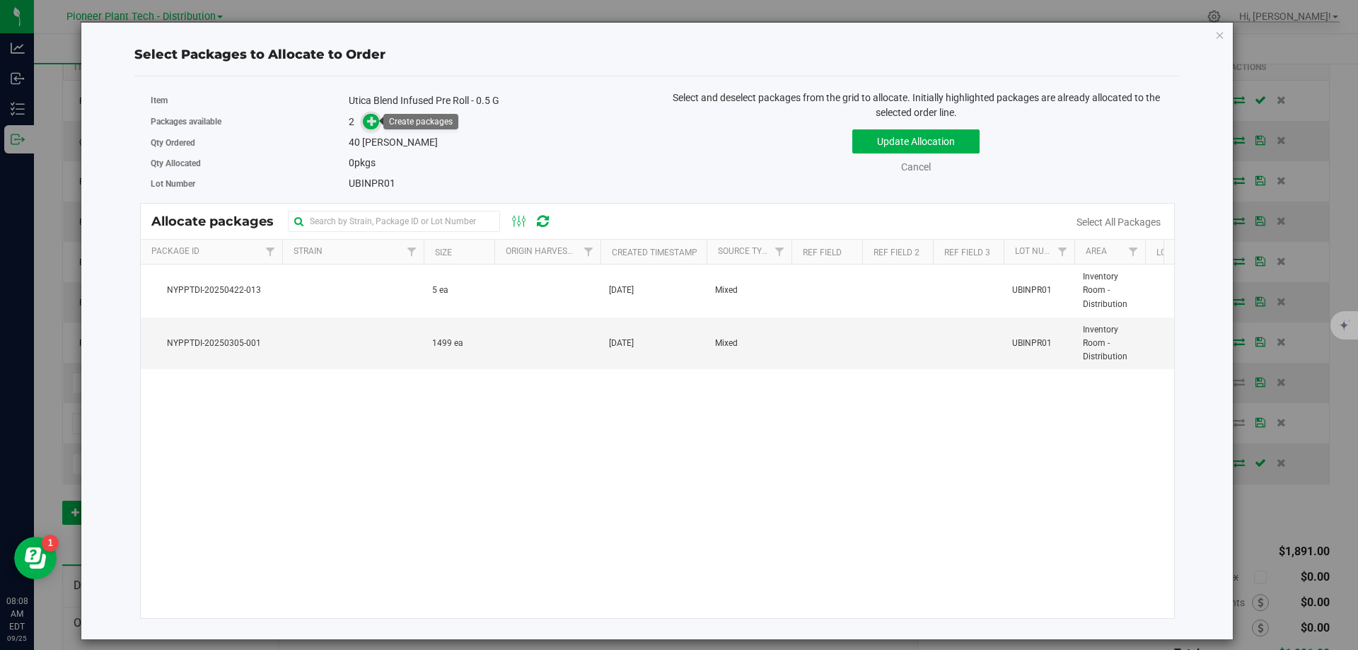
click at [378, 121] on span at bounding box center [371, 122] width 16 height 16
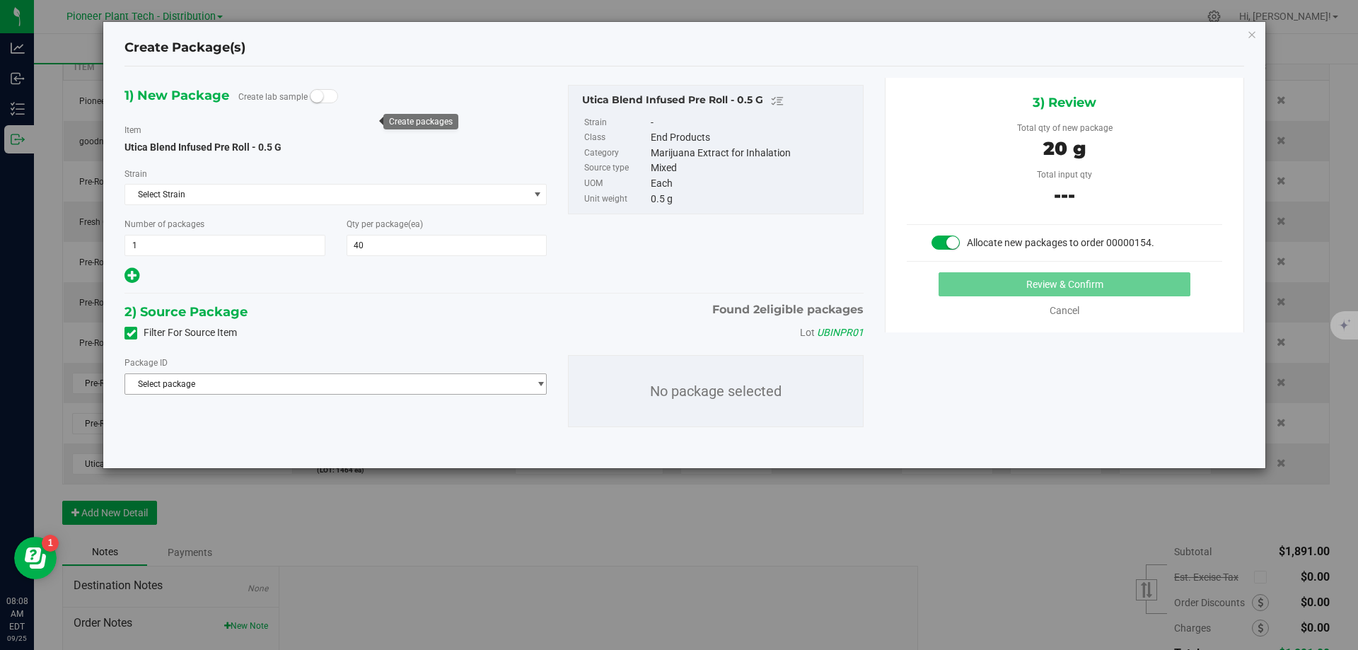
click at [299, 381] on span "Select package" at bounding box center [326, 384] width 403 height 20
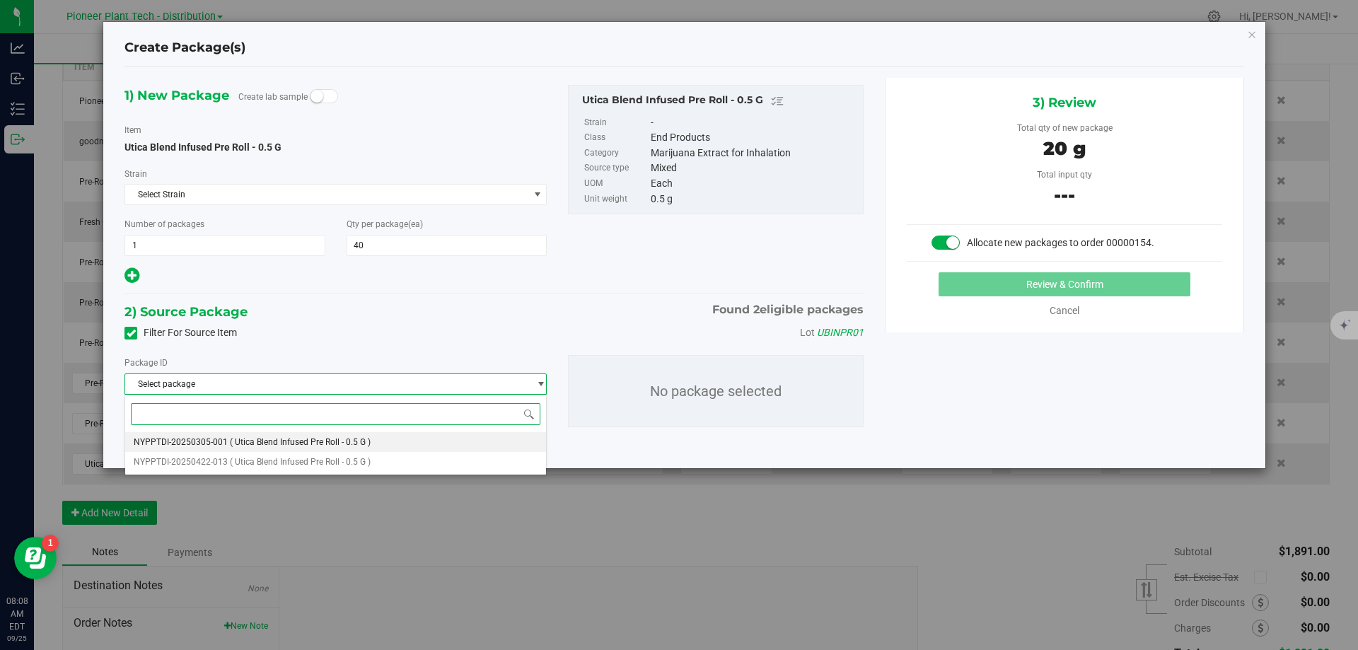
click at [271, 441] on span "( Utica Blend Infused Pre Roll - 0.5 G )" at bounding box center [300, 442] width 141 height 10
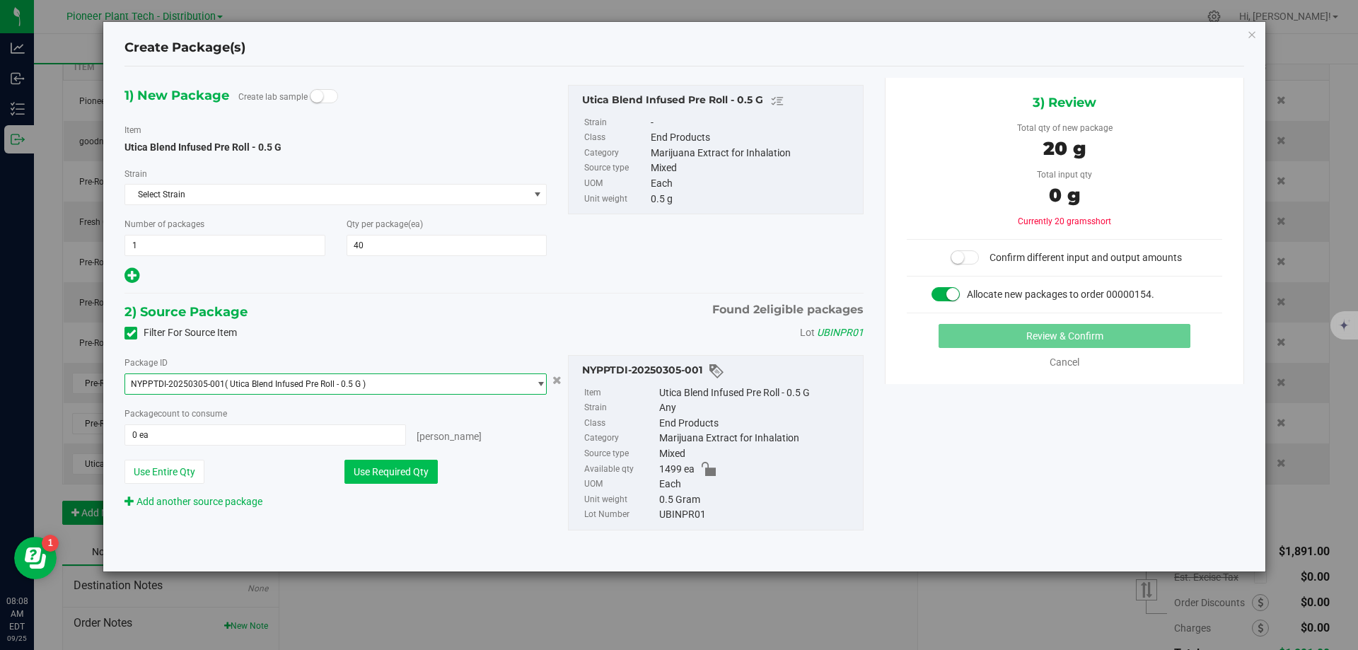
click at [364, 464] on button "Use Required Qty" at bounding box center [391, 472] width 93 height 24
type input "40 ea"
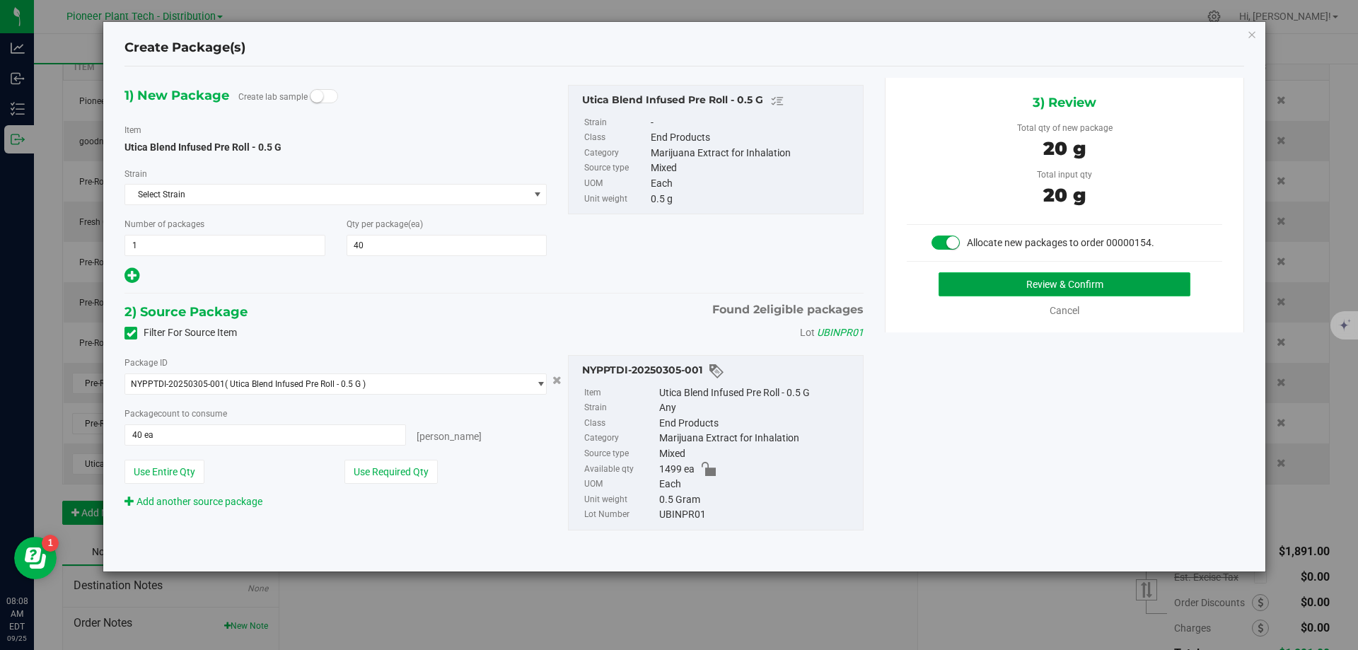
click at [1029, 282] on button "Review & Confirm" at bounding box center [1065, 284] width 252 height 24
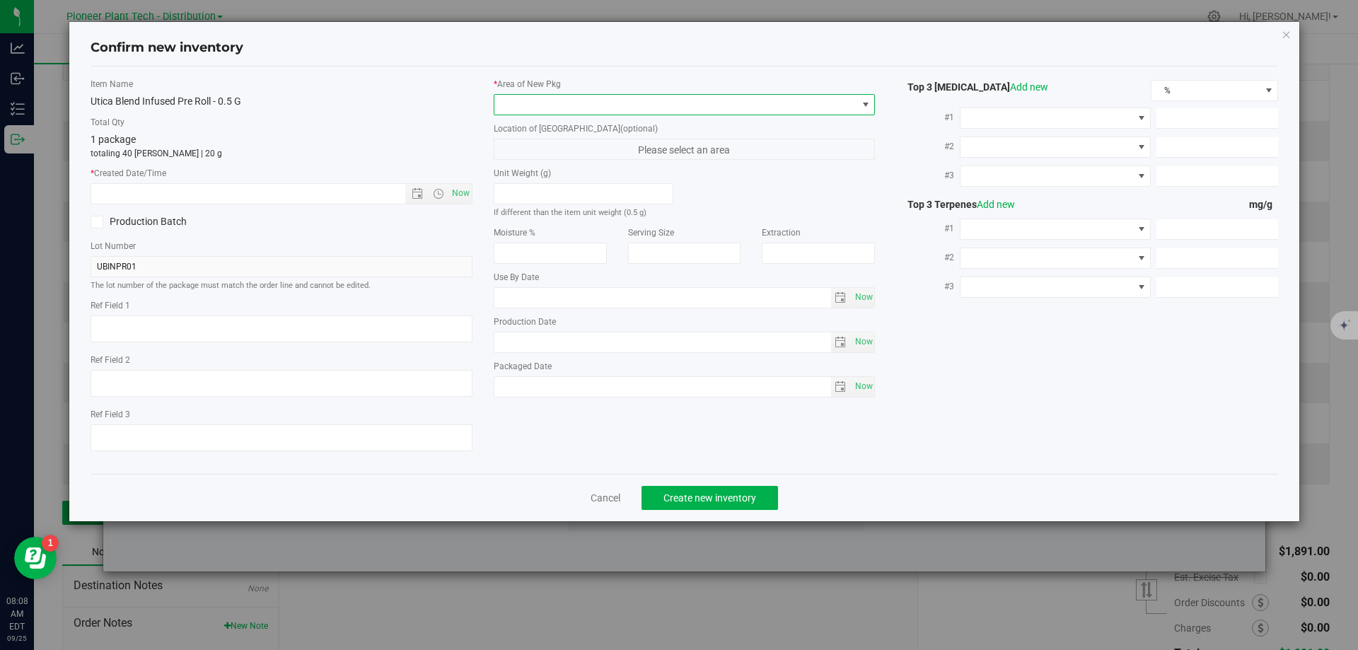
click at [632, 108] on span at bounding box center [675, 105] width 363 height 20
click at [586, 161] on li "Inventory Room - Distribution" at bounding box center [684, 163] width 381 height 20
click at [466, 192] on span "Now" at bounding box center [461, 193] width 24 height 21
type input "9/25/2025 8:08 AM"
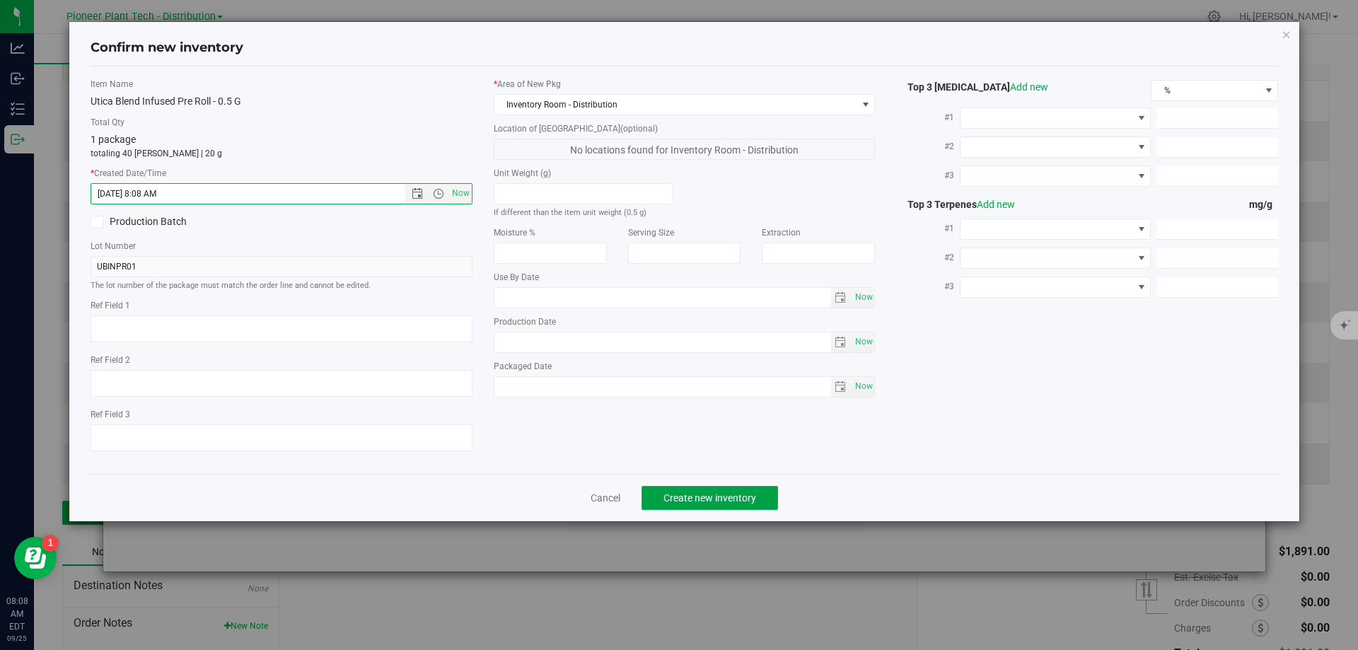
click at [726, 498] on span "Create new inventory" at bounding box center [710, 497] width 93 height 11
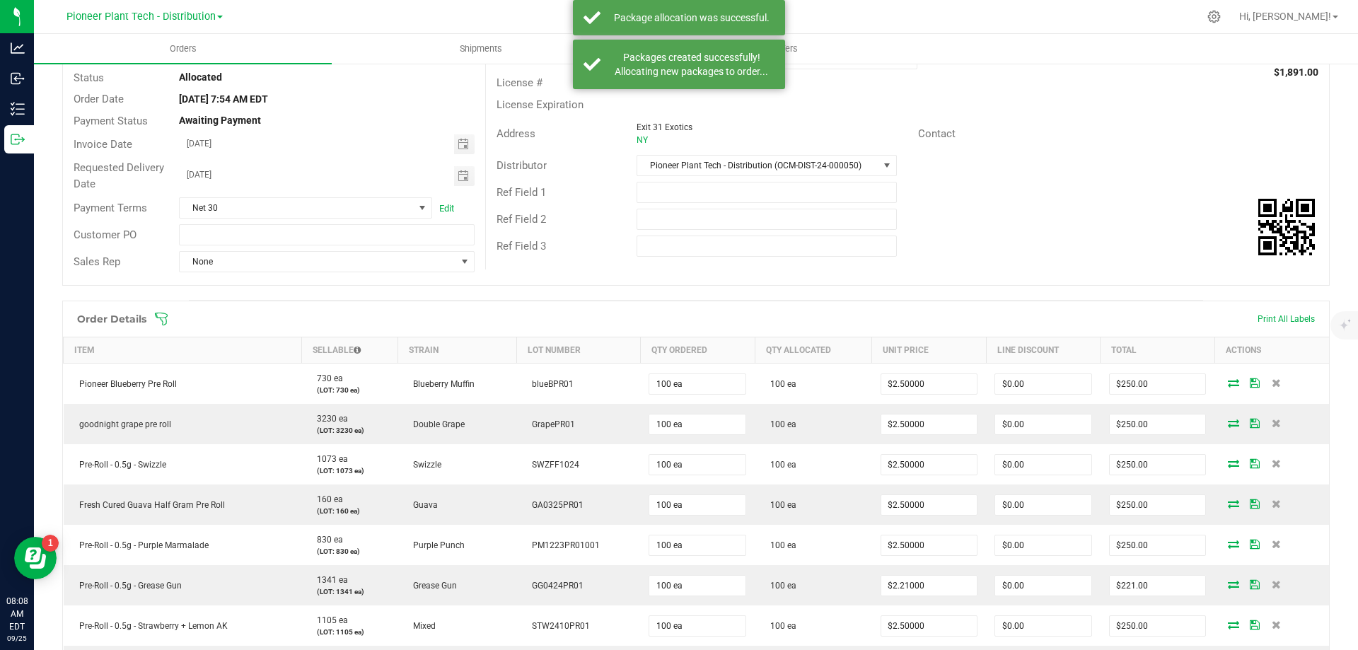
scroll to position [319, 0]
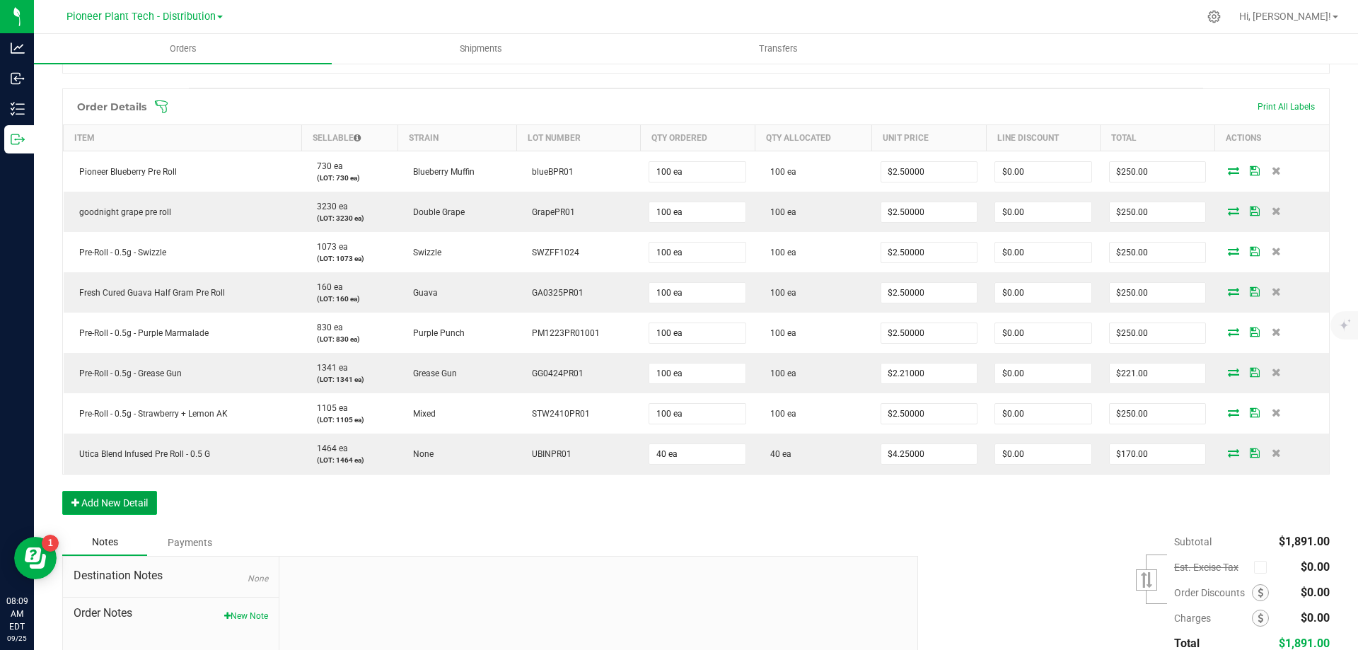
click at [134, 503] on button "Add New Detail" at bounding box center [109, 503] width 95 height 24
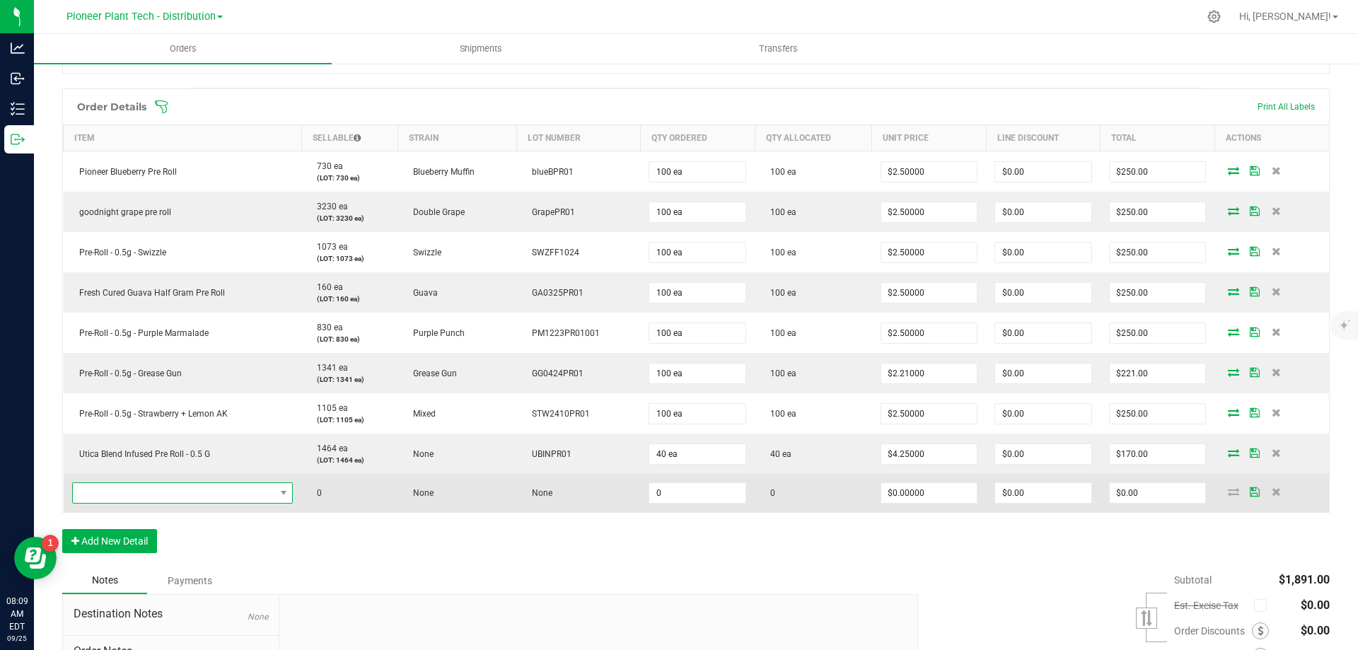
click at [139, 496] on span "NO DATA FOUND" at bounding box center [174, 493] width 202 height 20
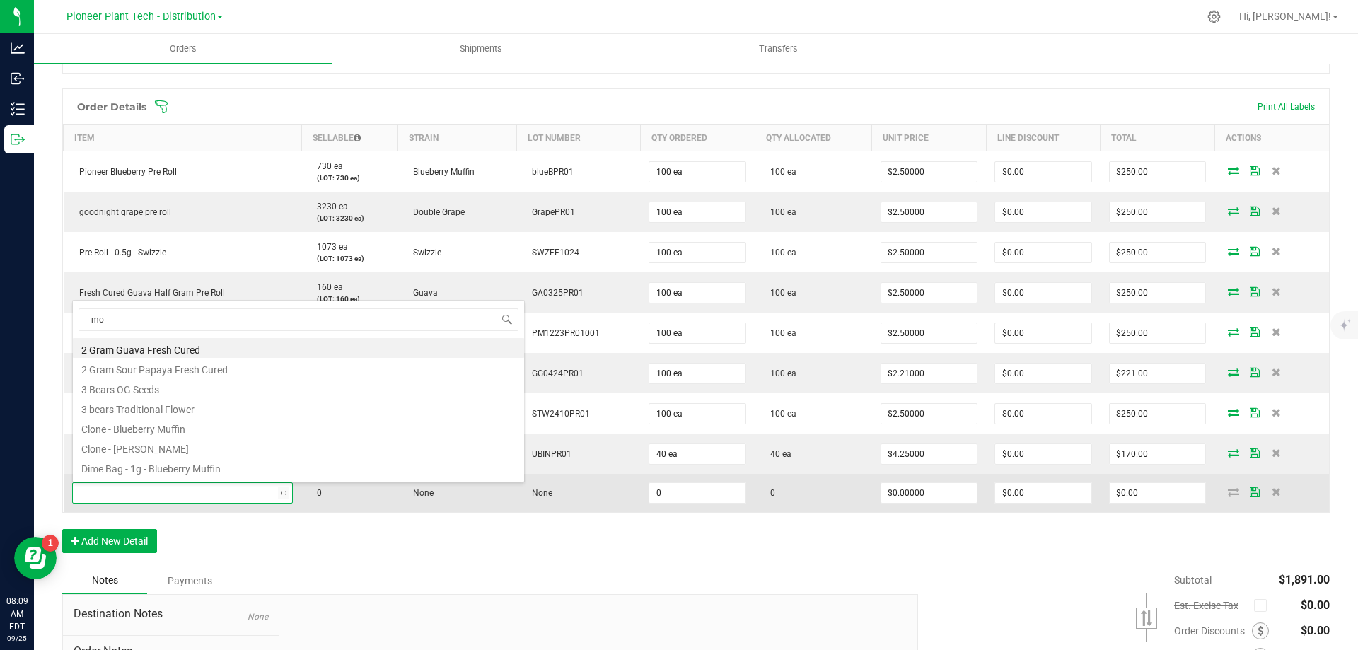
type input "mog"
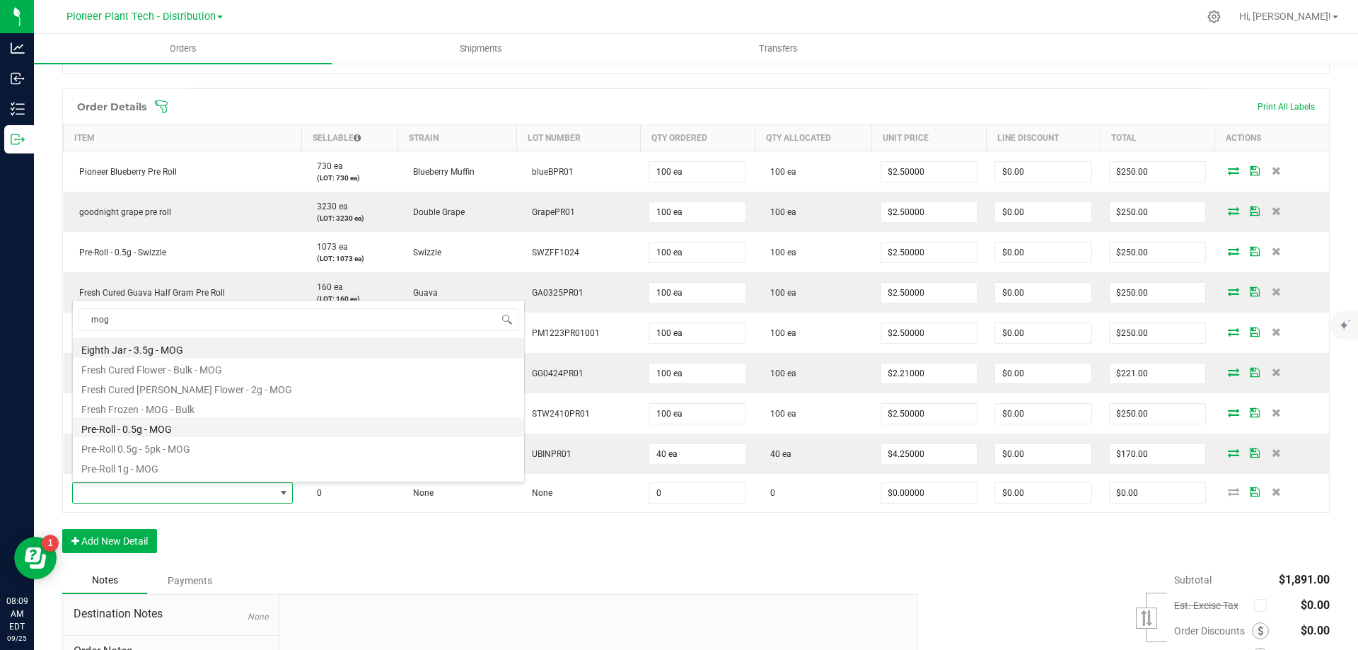
click at [147, 430] on li "Pre-Roll - 0.5g - MOG" at bounding box center [298, 427] width 451 height 20
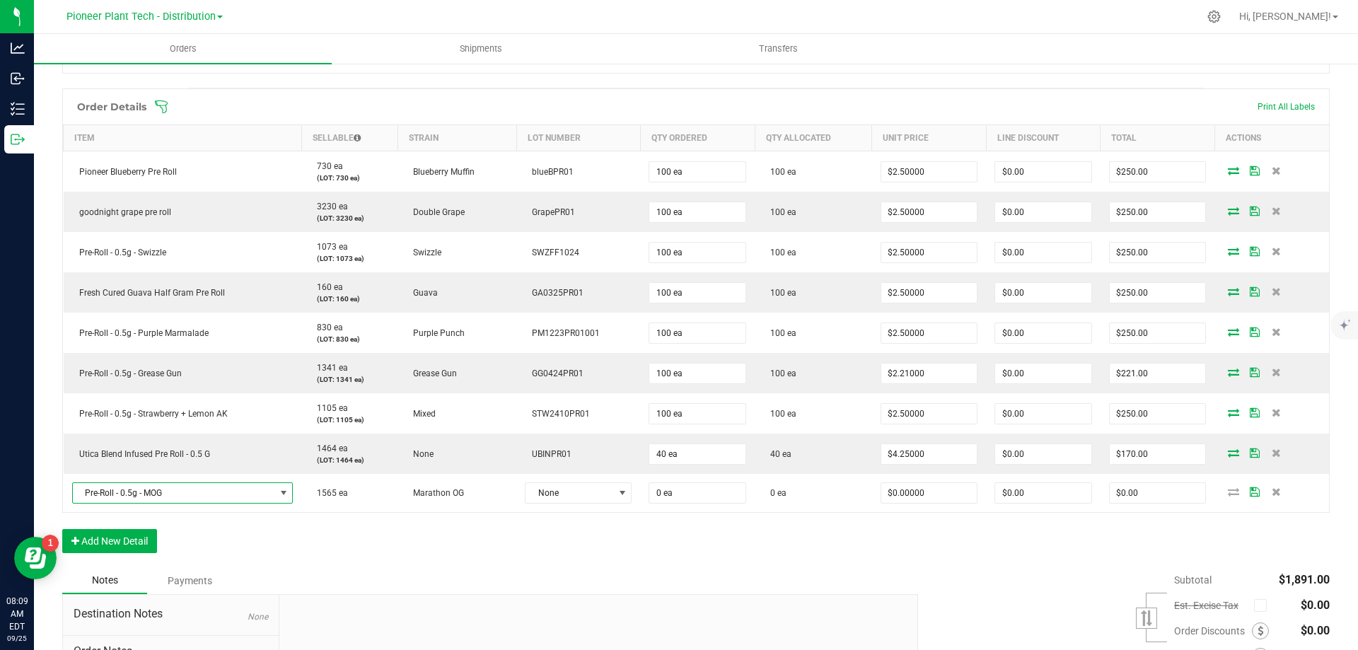
click at [364, 546] on div "Order Details Print All Labels Item Sellable Strain Lot Number Qty Ordered Qty …" at bounding box center [696, 327] width 1268 height 479
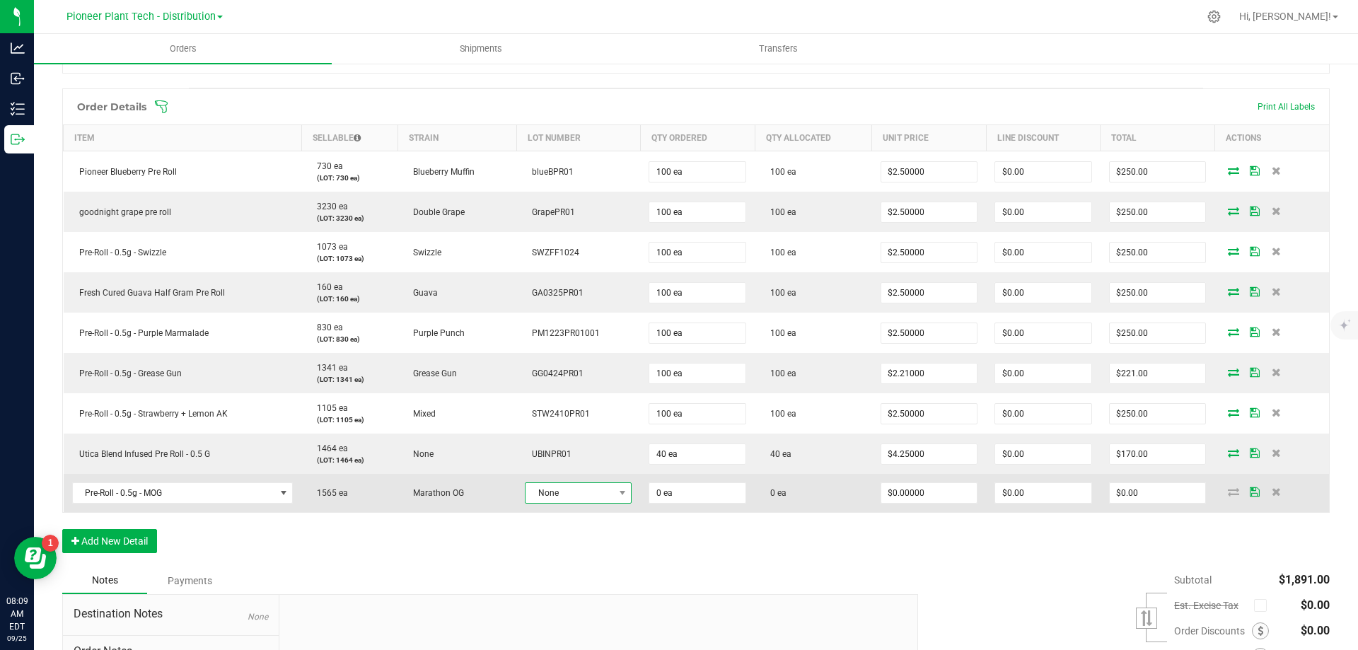
click at [586, 496] on span "None" at bounding box center [570, 493] width 88 height 20
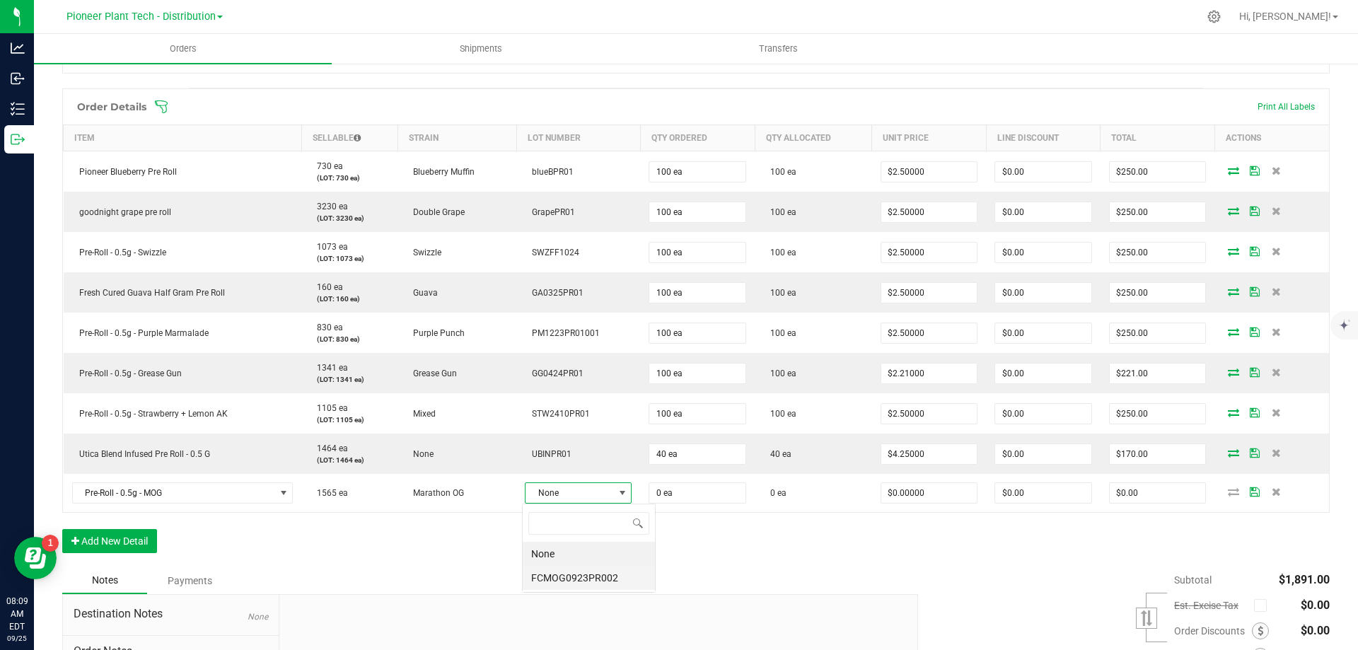
scroll to position [21, 104]
click at [553, 582] on li "FCMOG0923PR002" at bounding box center [589, 578] width 132 height 24
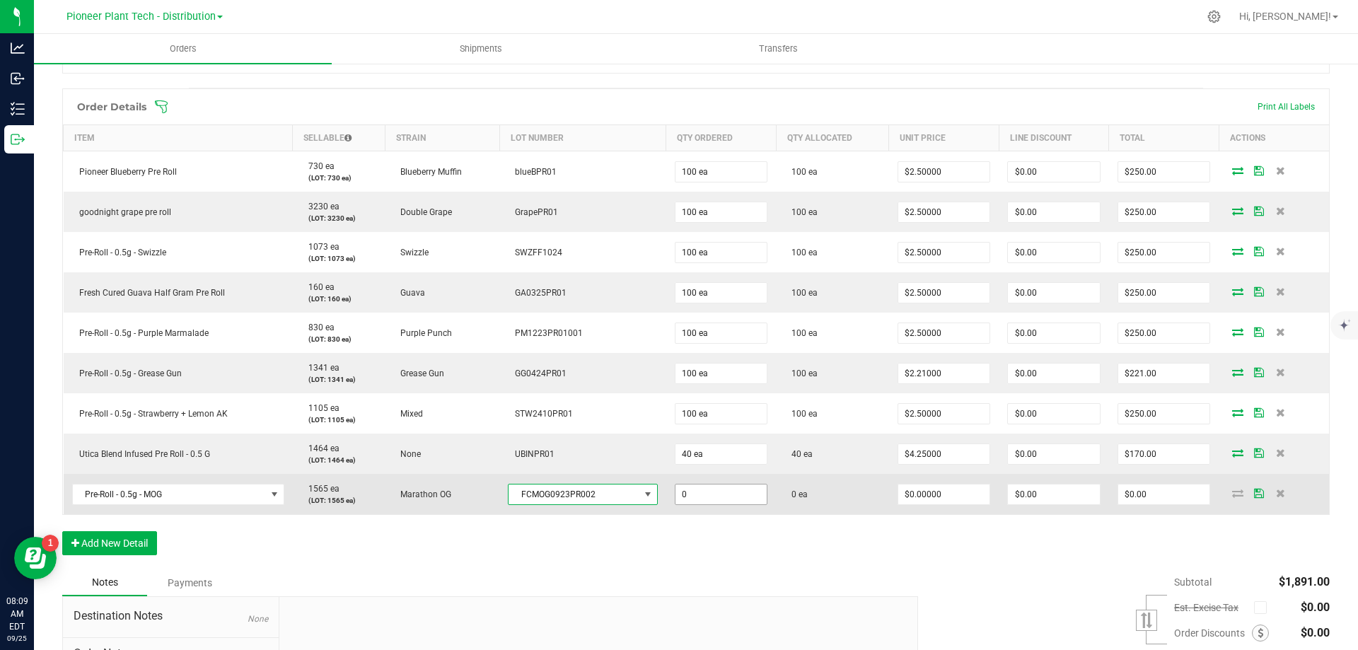
click at [702, 494] on input "0" at bounding box center [722, 495] width 92 height 20
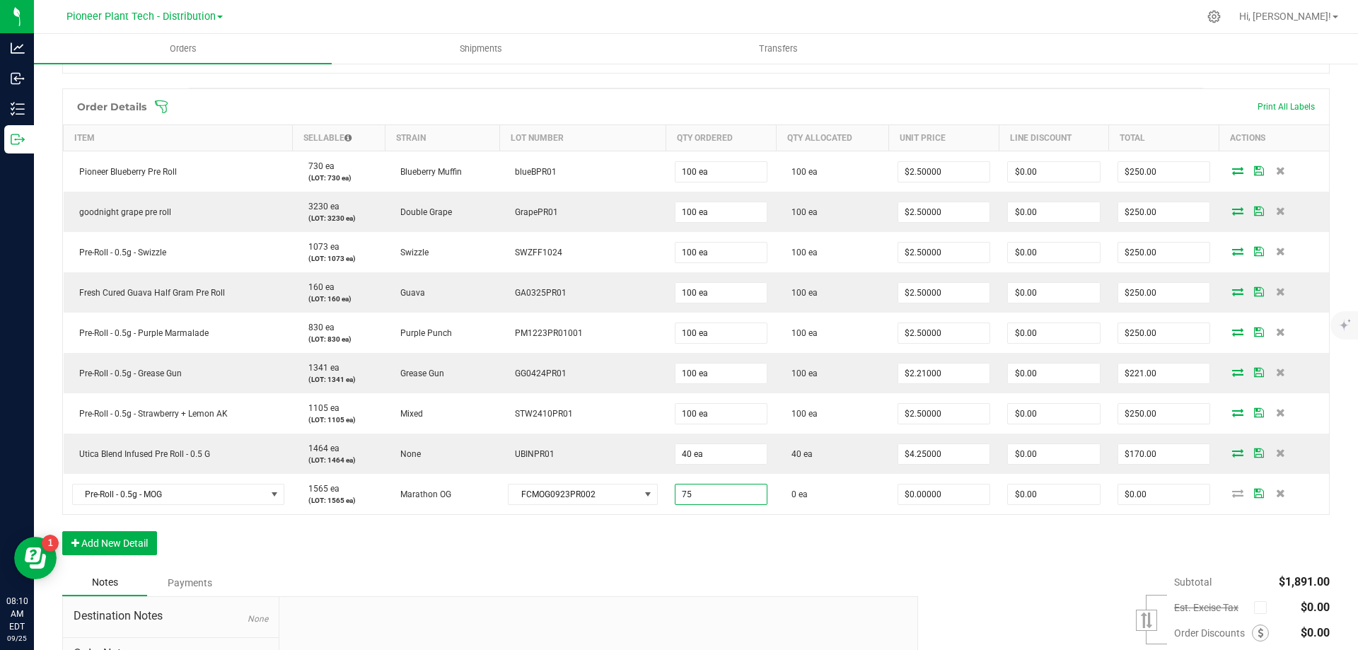
type input "75 ea"
click at [695, 526] on div "Order Details Print All Labels Item Sellable Strain Lot Number Qty Ordered Qty …" at bounding box center [696, 328] width 1268 height 481
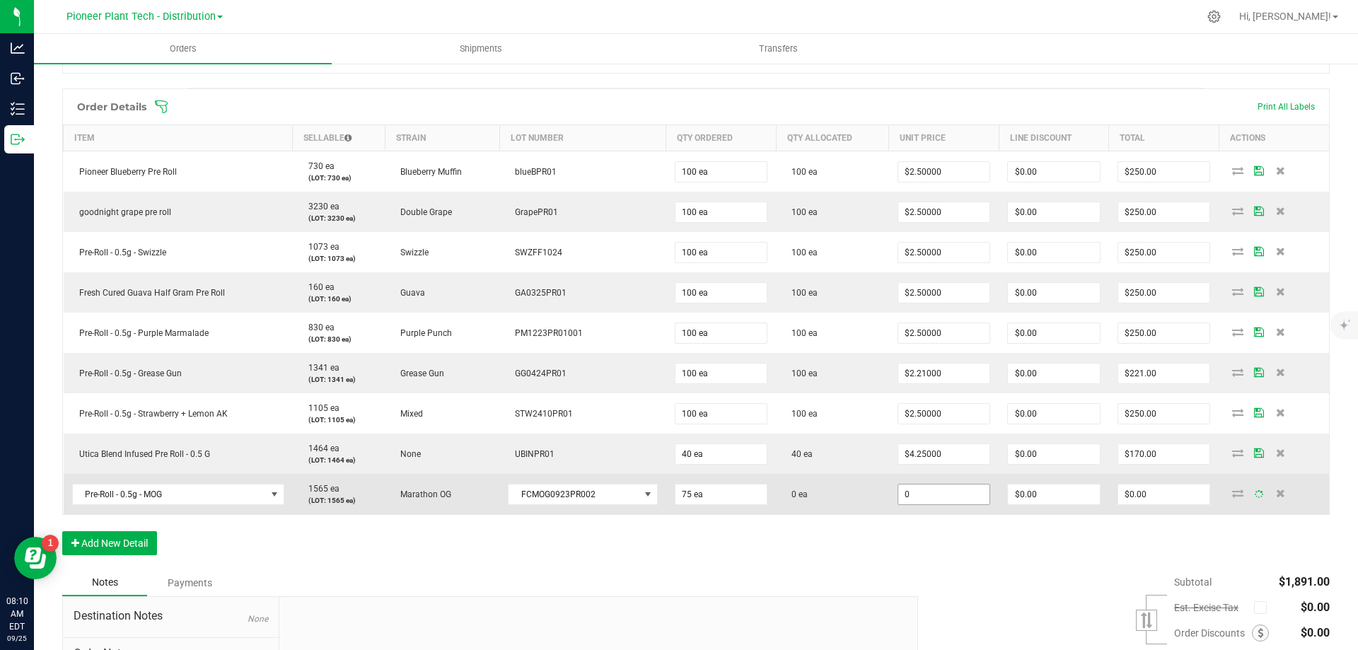
click at [906, 501] on input "0" at bounding box center [944, 495] width 92 height 20
type input "2."
click at [912, 504] on span "$0.00000" at bounding box center [944, 494] width 93 height 21
click at [912, 499] on input "0" at bounding box center [944, 495] width 92 height 20
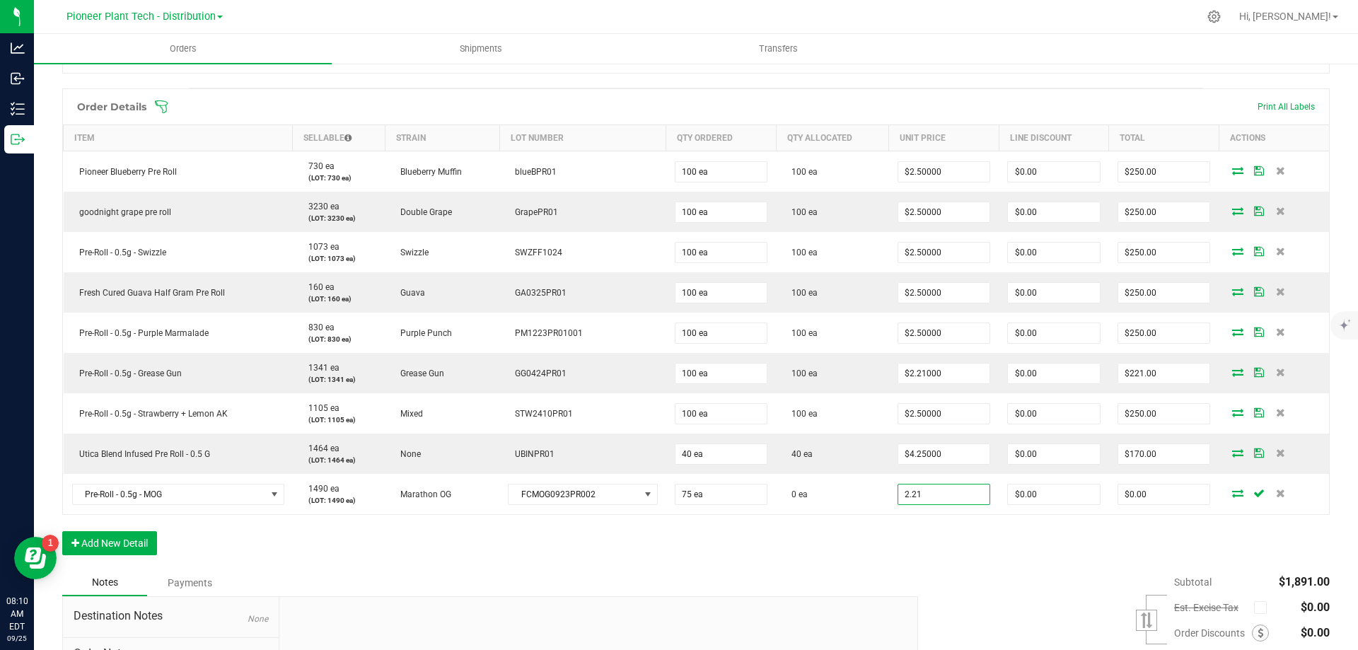
type input "$2.21000"
type input "$165.75"
click at [908, 533] on div "Order Details Print All Labels Item Sellable Strain Lot Number Qty Ordered Qty …" at bounding box center [696, 328] width 1268 height 481
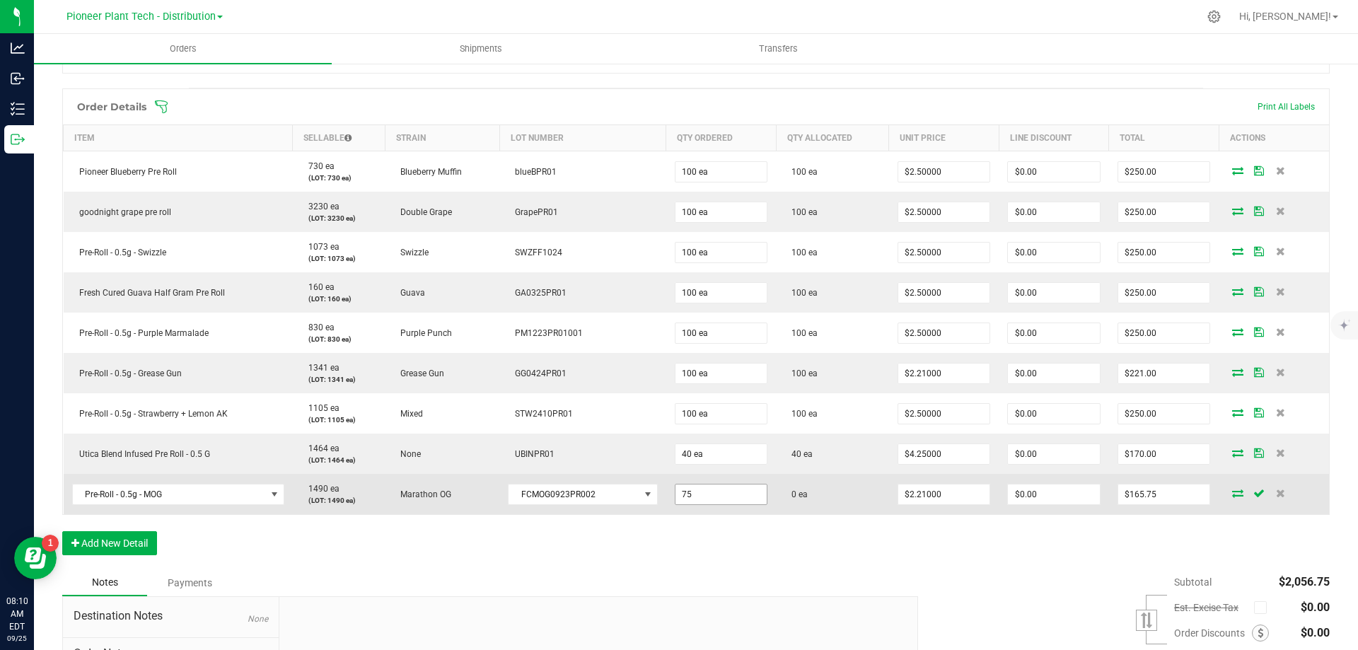
click at [721, 493] on input "75" at bounding box center [722, 495] width 92 height 20
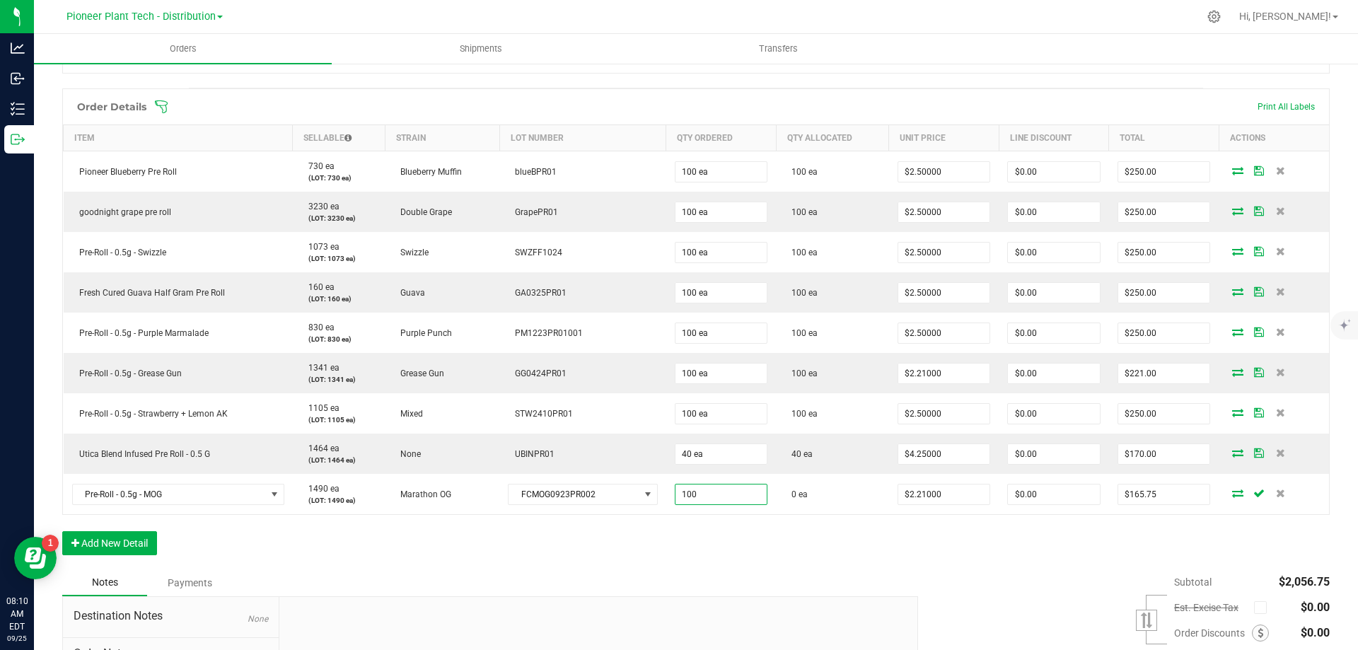
type input "100 ea"
type input "$221.00"
click at [719, 532] on div "Order Details Print All Labels Item Sellable Strain Lot Number Qty Ordered Qty …" at bounding box center [696, 328] width 1268 height 481
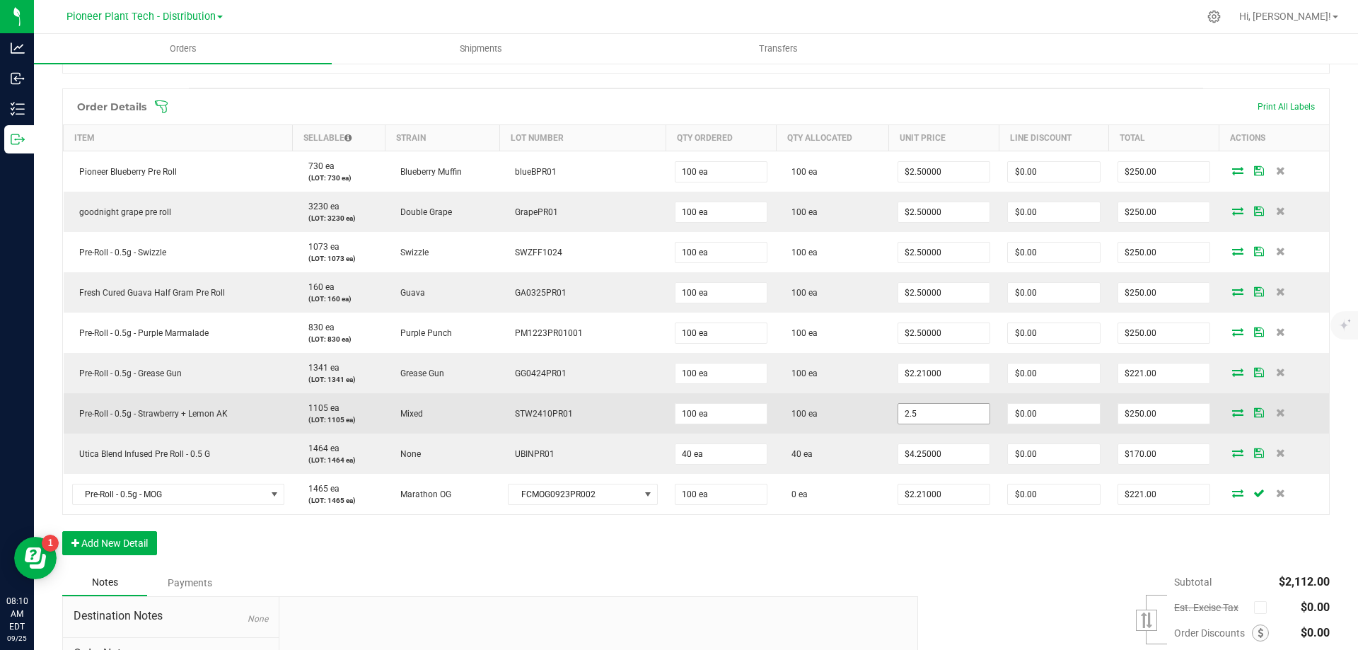
click at [937, 413] on input "2.5" at bounding box center [944, 414] width 92 height 20
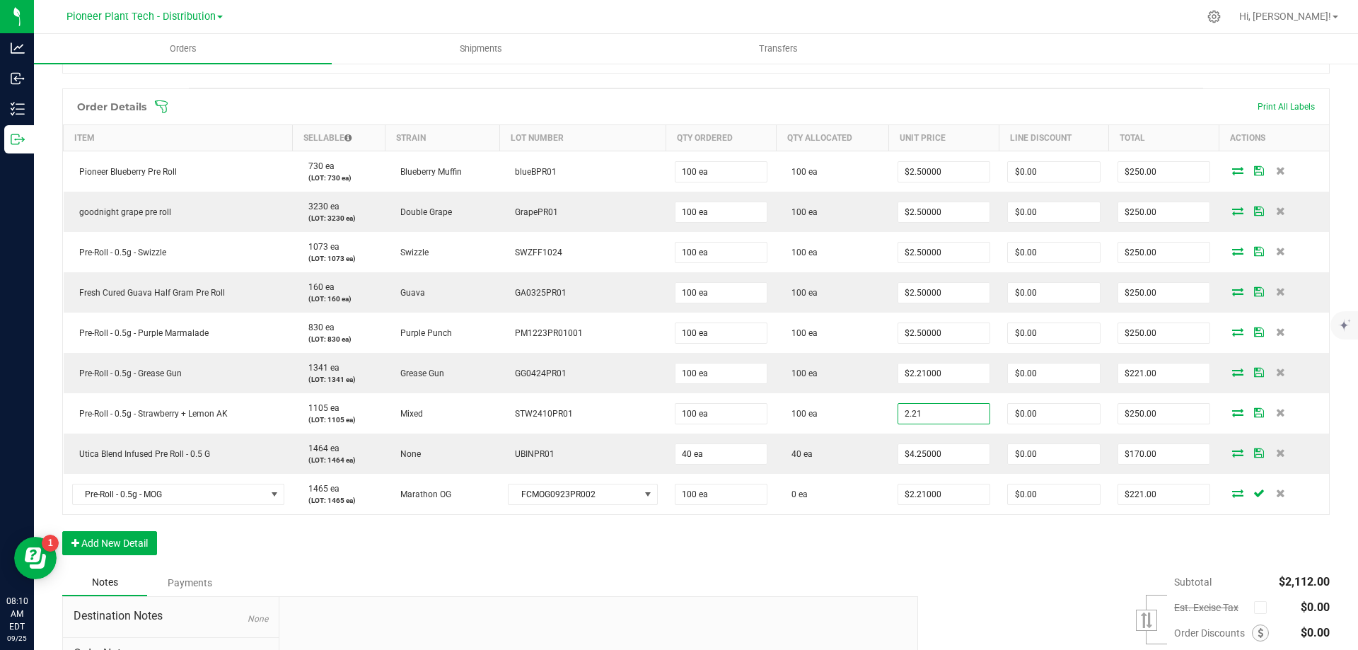
type input "$2.21000"
type input "$221.00"
click at [954, 540] on div "Order Details Print All Labels Item Sellable Strain Lot Number Qty Ordered Qty …" at bounding box center [696, 328] width 1268 height 481
click at [137, 548] on button "Add New Detail" at bounding box center [109, 543] width 95 height 24
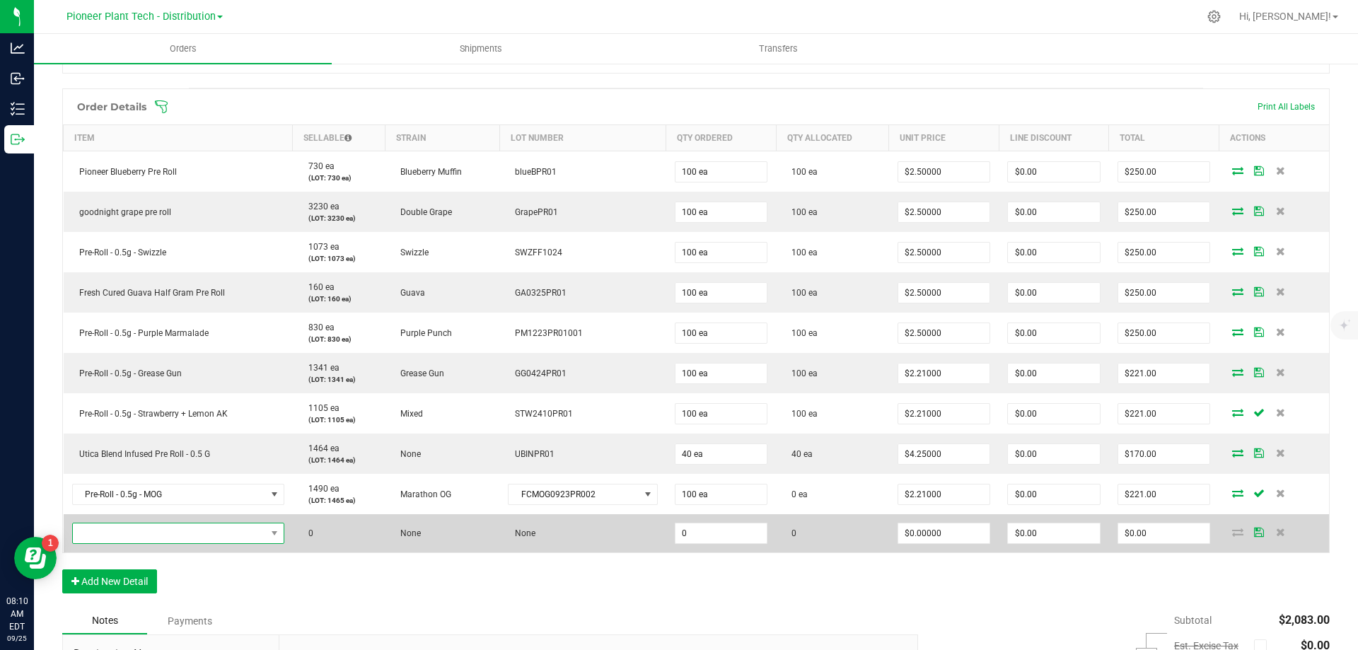
click at [156, 533] on span "NO DATA FOUND" at bounding box center [169, 534] width 193 height 20
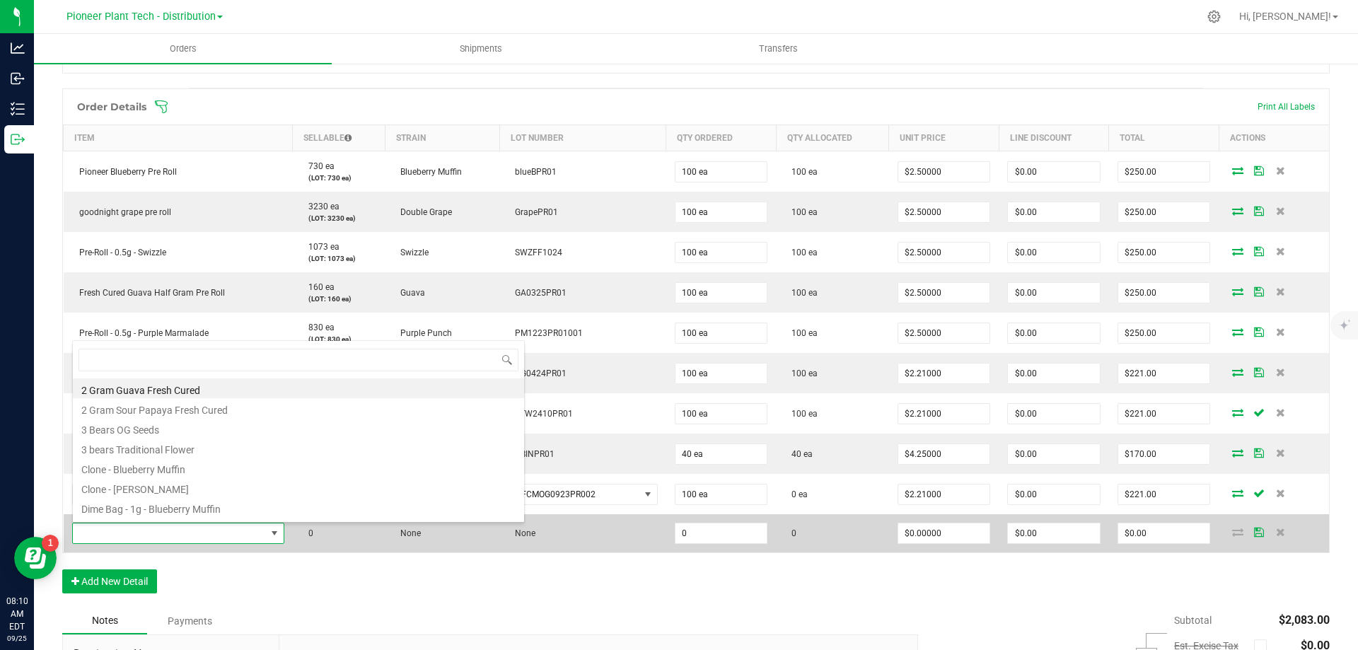
scroll to position [21, 209]
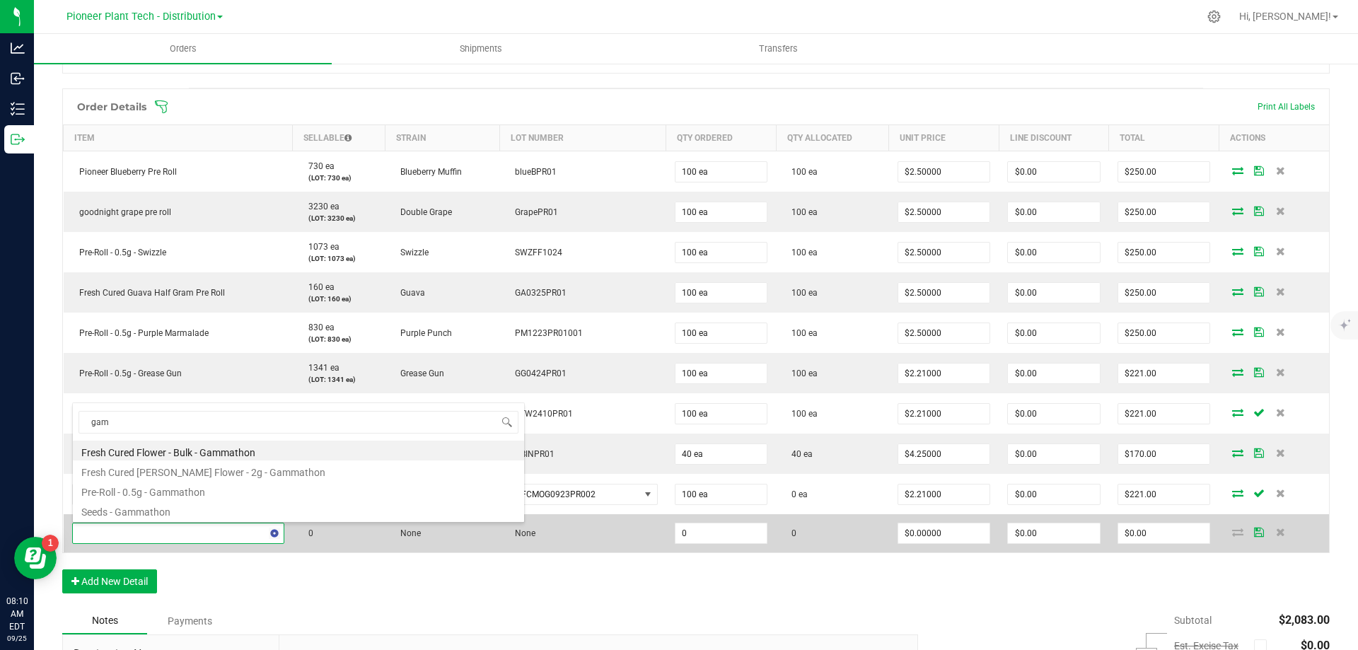
type input "gamm"
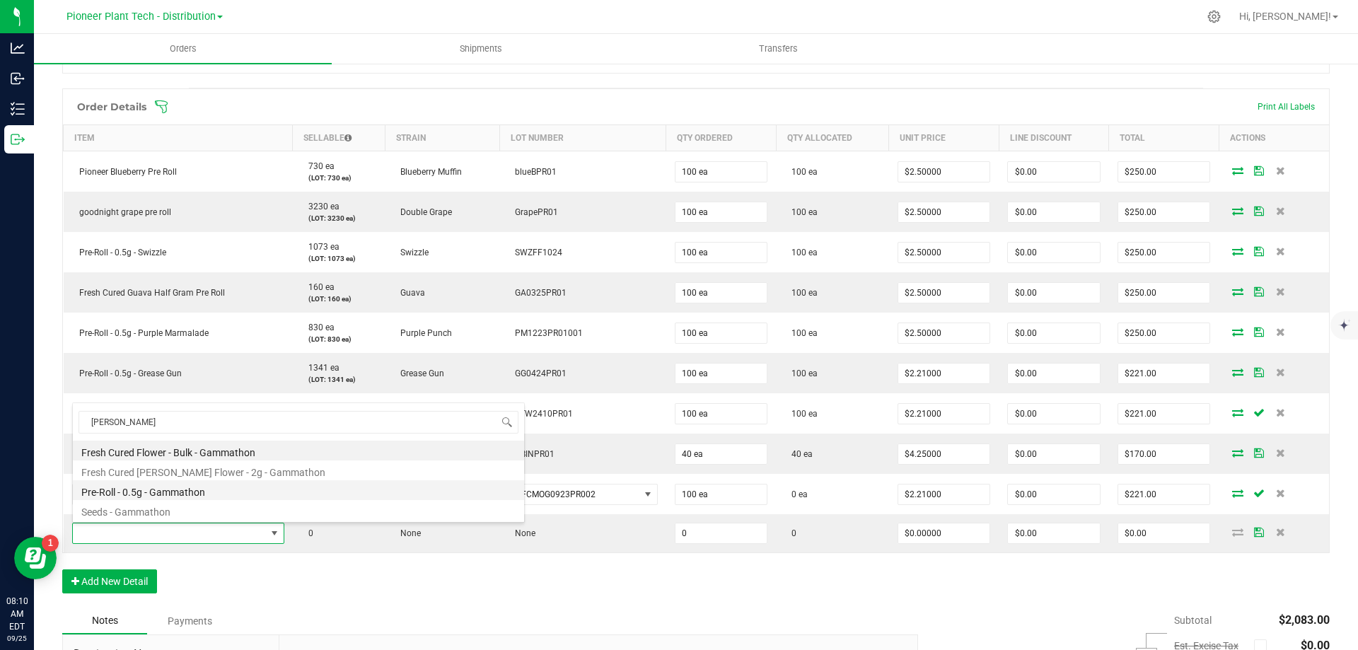
click at [161, 490] on li "Pre-Roll - 0.5g - Gammathon" at bounding box center [298, 490] width 451 height 20
type input "0 ea"
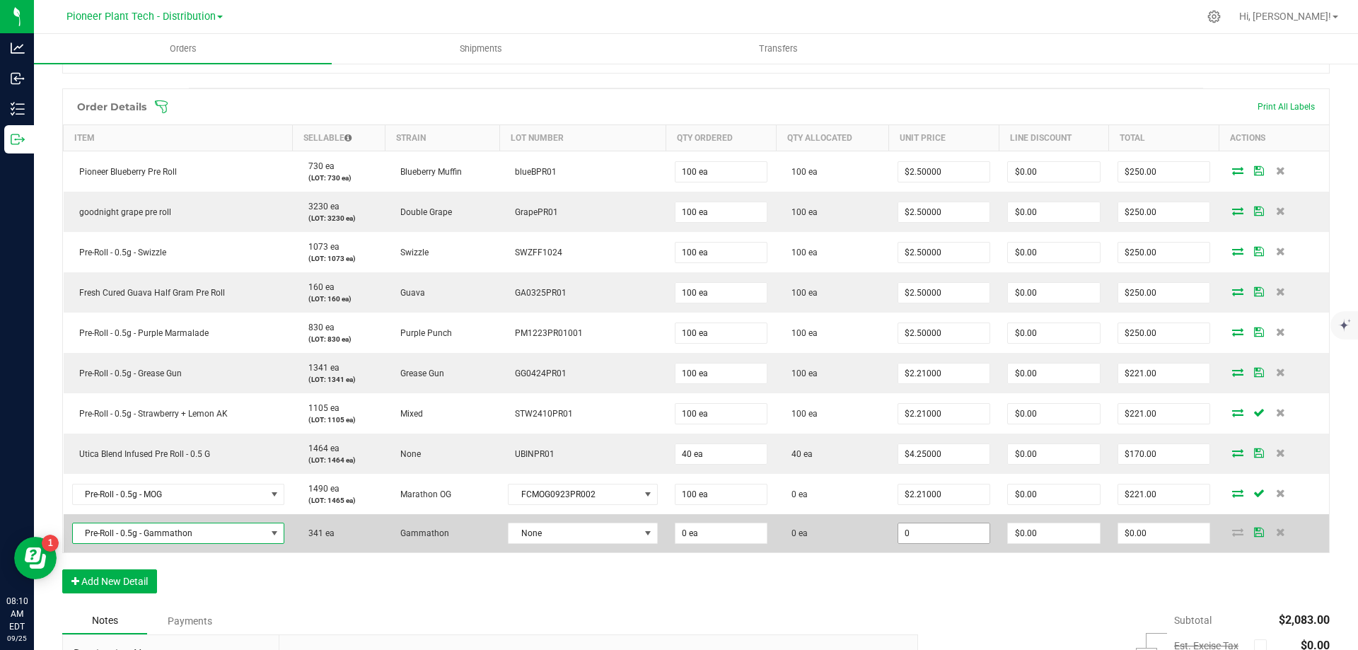
click at [930, 539] on input "0" at bounding box center [944, 534] width 92 height 20
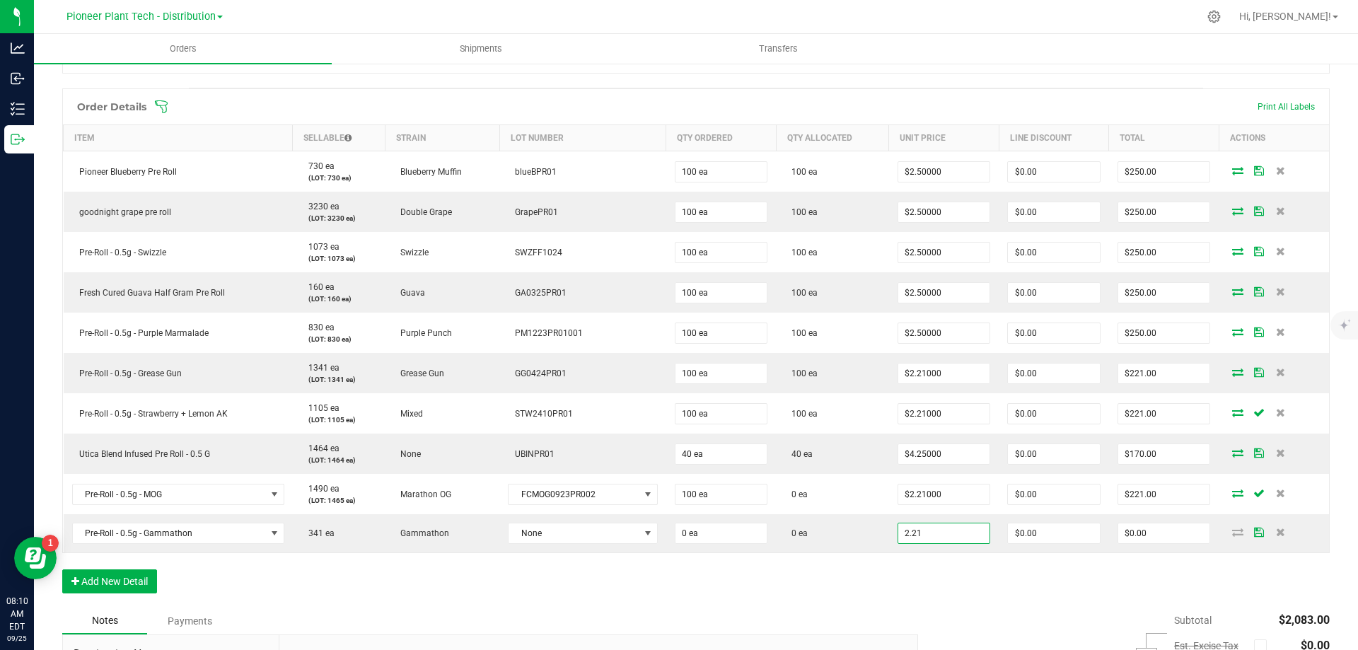
type input "$2.21000"
click at [913, 565] on div "Order Details Print All Labels Item Sellable Strain Lot Number Qty Ordered Qty …" at bounding box center [696, 347] width 1268 height 519
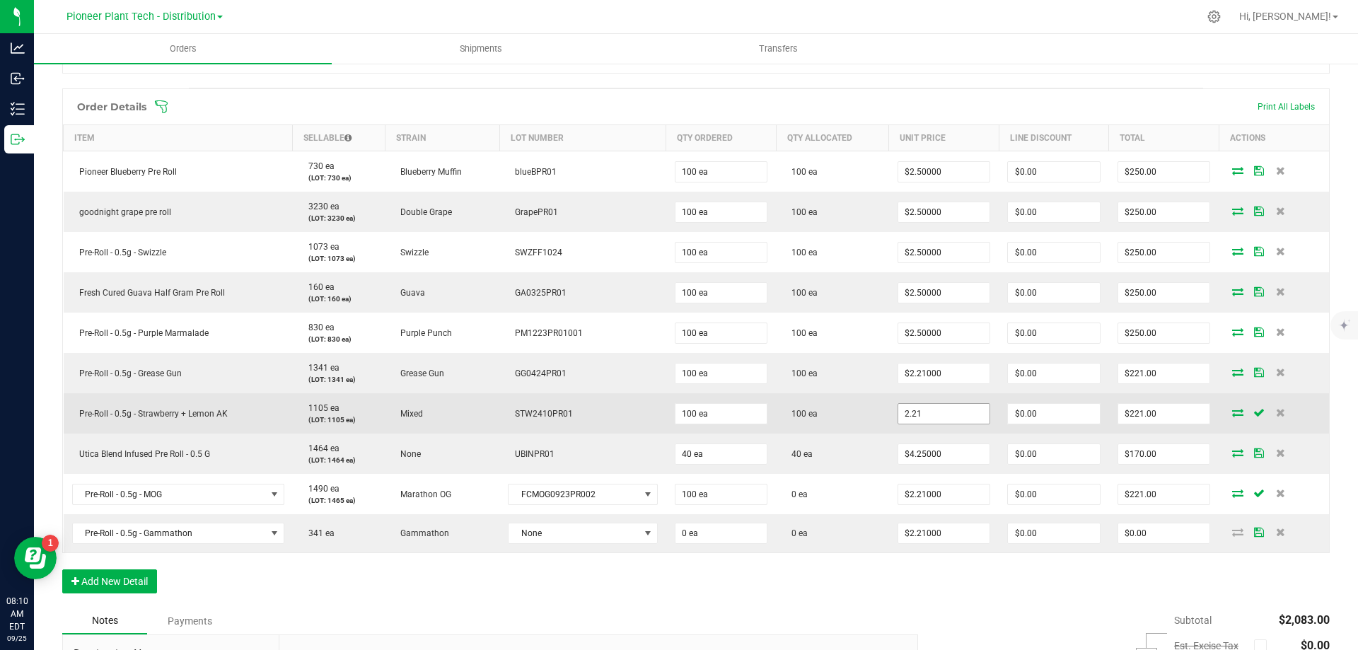
click at [928, 421] on input "2.21" at bounding box center [944, 414] width 92 height 20
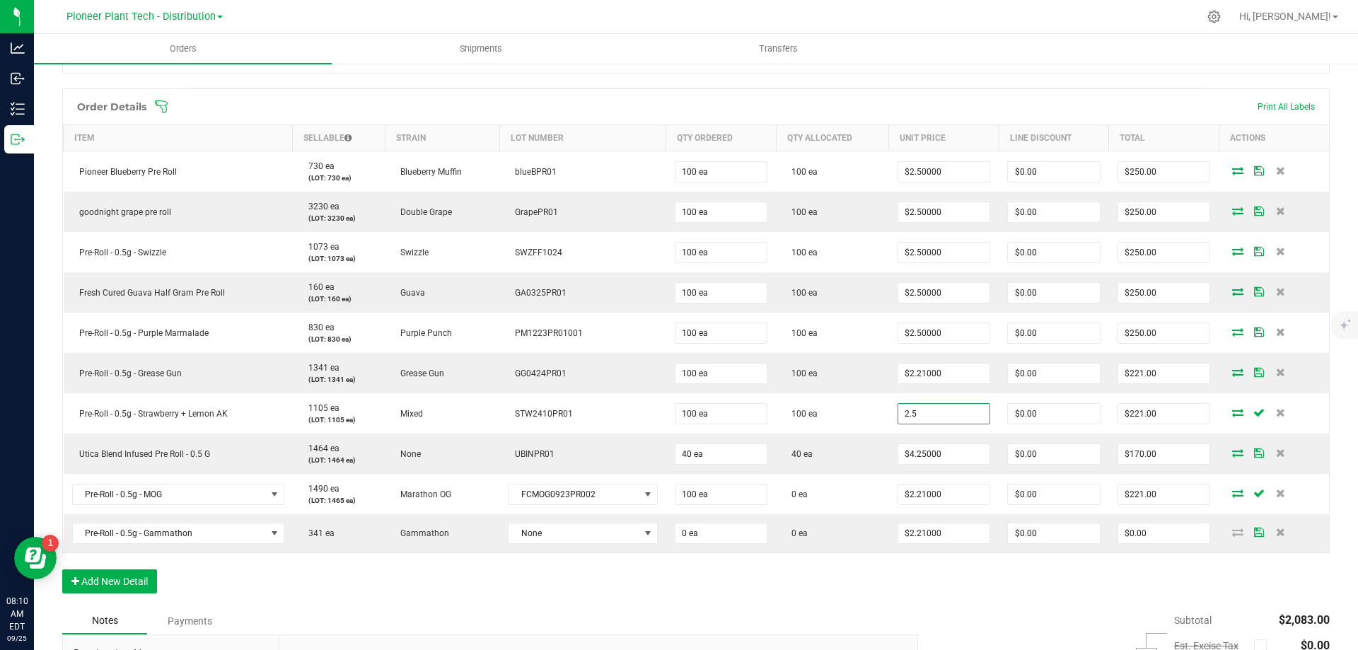
type input "$2.50000"
type input "$250.00"
click at [914, 598] on div "Order Details Print All Labels Item Sellable Strain Lot Number Qty Ordered Qty …" at bounding box center [696, 347] width 1268 height 519
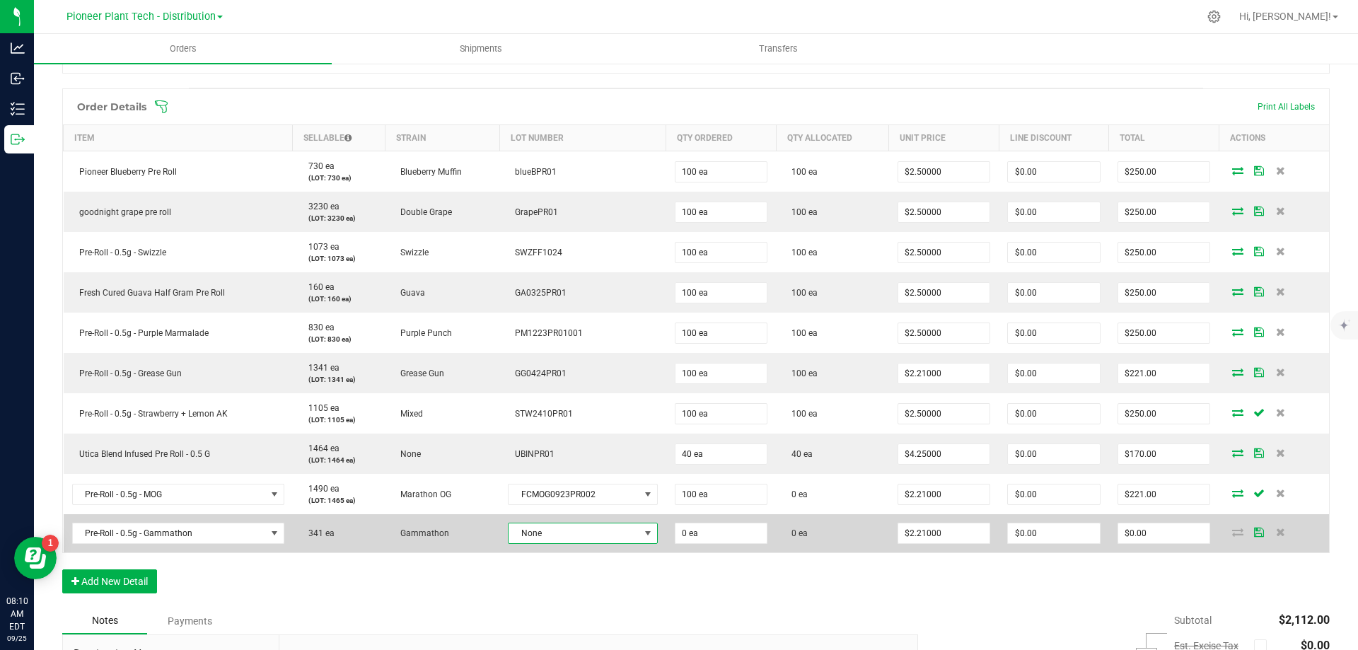
click at [645, 536] on span at bounding box center [647, 533] width 11 height 11
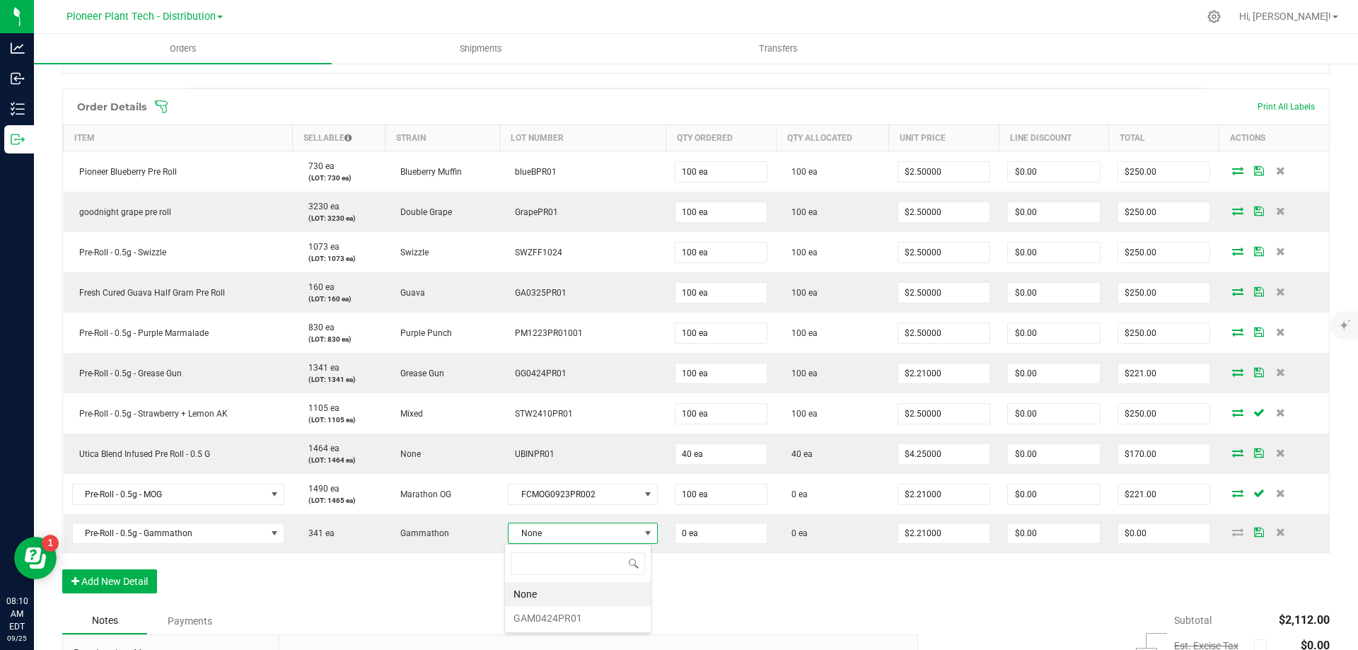
scroll to position [21, 147]
click at [544, 612] on li "GAM0424PR01" at bounding box center [578, 618] width 146 height 24
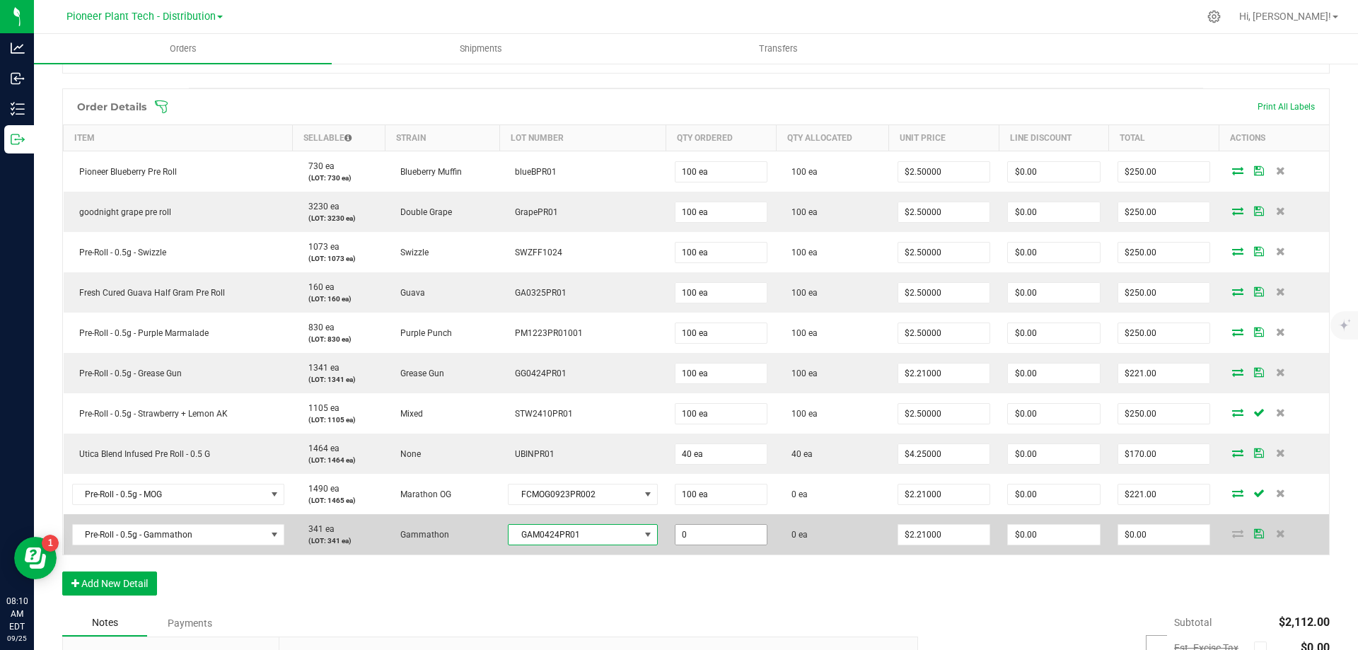
click at [707, 534] on input "0" at bounding box center [722, 535] width 92 height 20
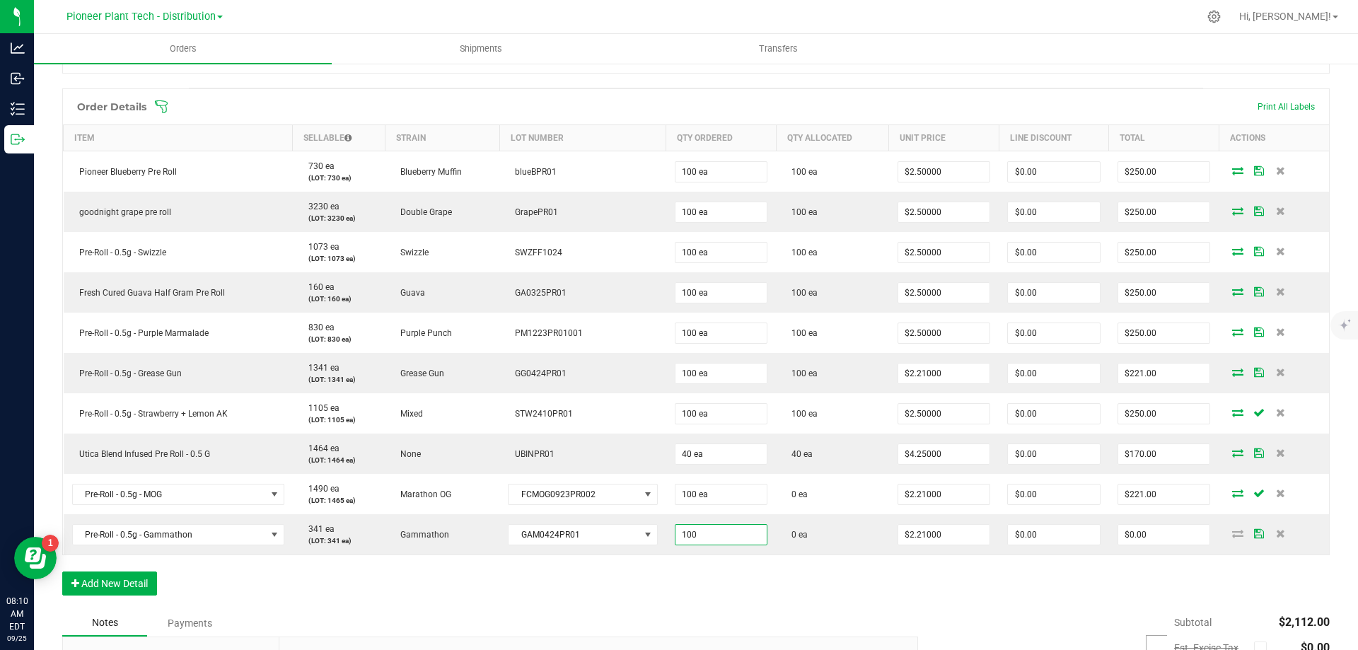
type input "100 ea"
type input "$221.00"
click at [700, 584] on div "Order Details Print All Labels Item Sellable Strain Lot Number Qty Ordered Qty …" at bounding box center [696, 348] width 1268 height 521
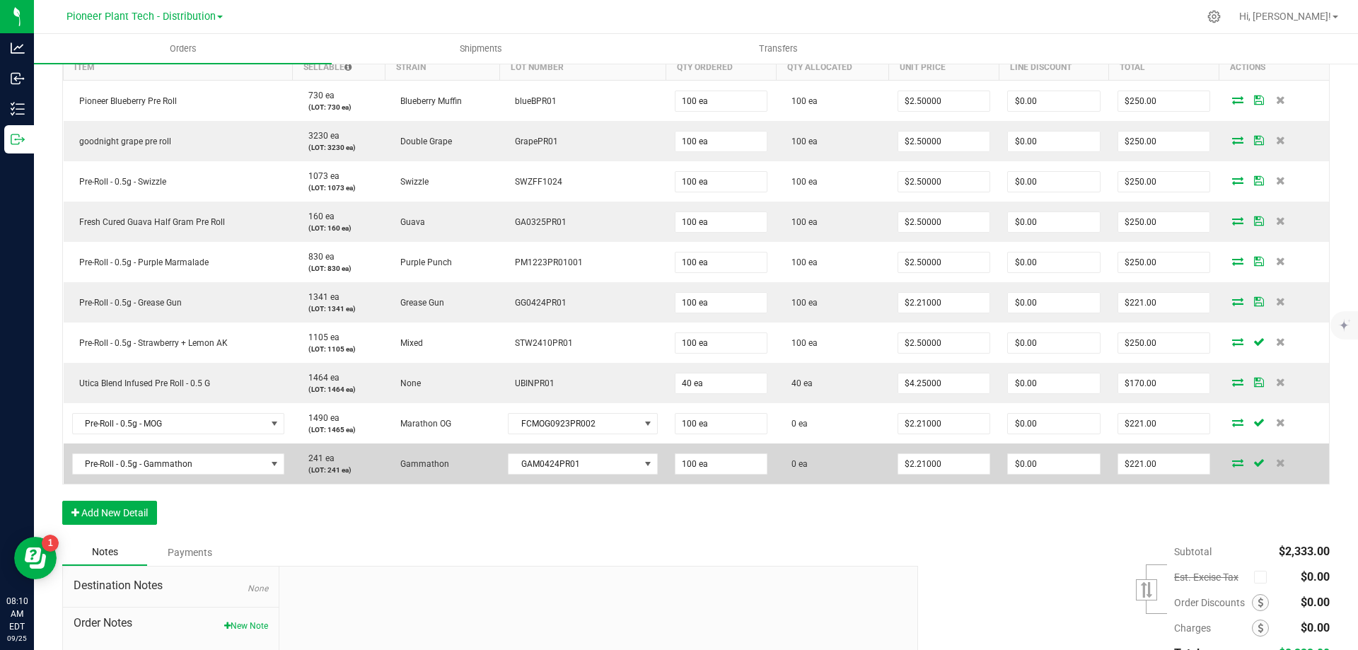
click at [1232, 466] on icon at bounding box center [1237, 462] width 11 height 8
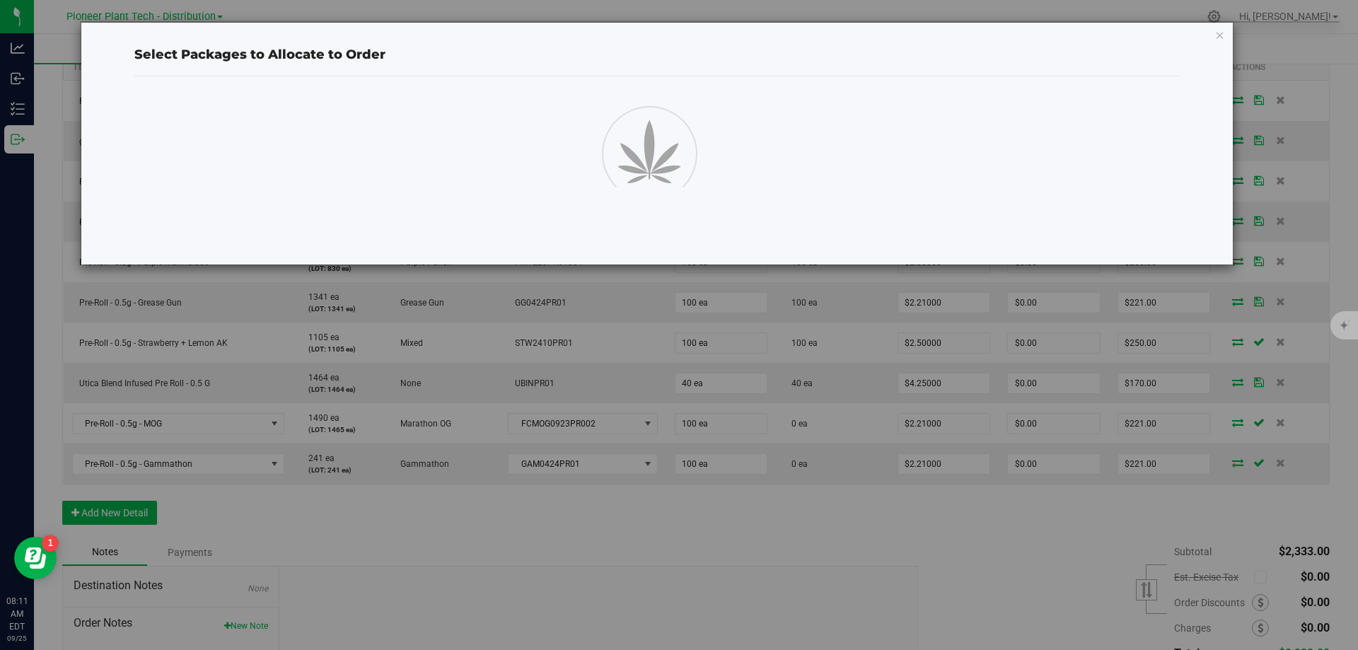
drag, startPoint x: 777, startPoint y: 39, endPoint x: 330, endPoint y: -16, distance: 449.8
click at [330, 0] on html "Select Packages to Allocate to Order Analytics Inbound Inventory Outbound 08:11…" at bounding box center [679, 325] width 1358 height 650
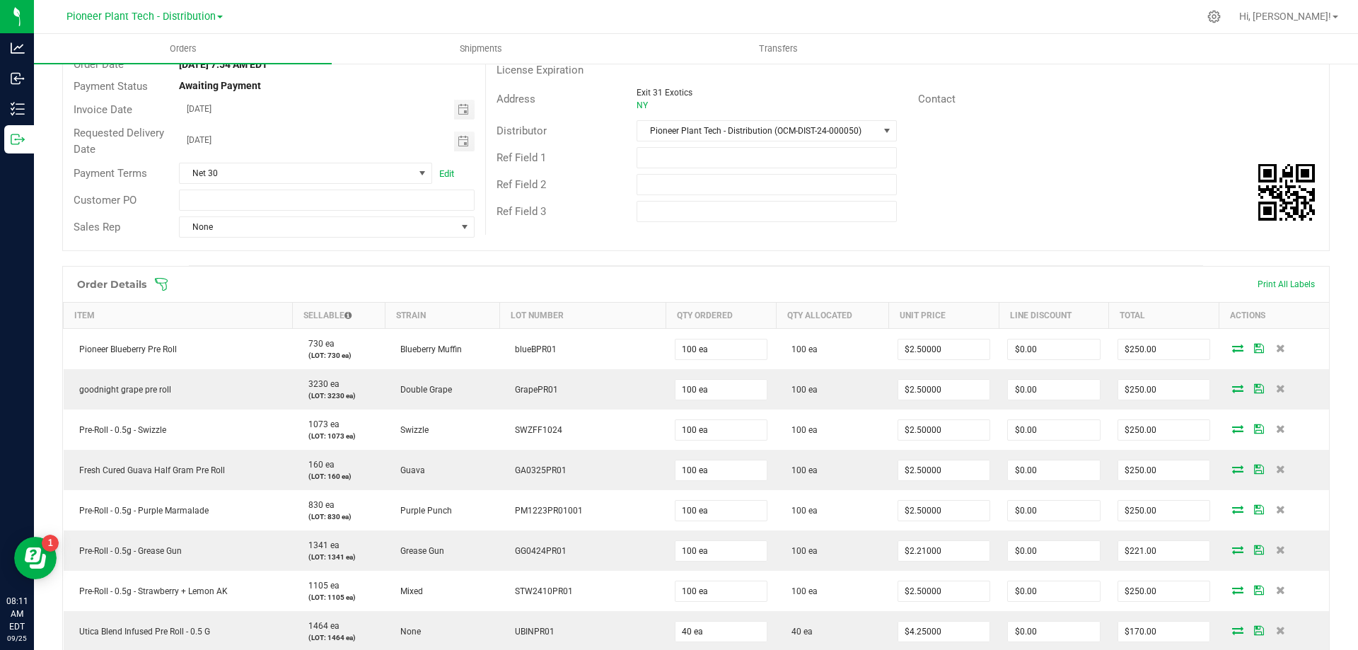
scroll to position [424, 0]
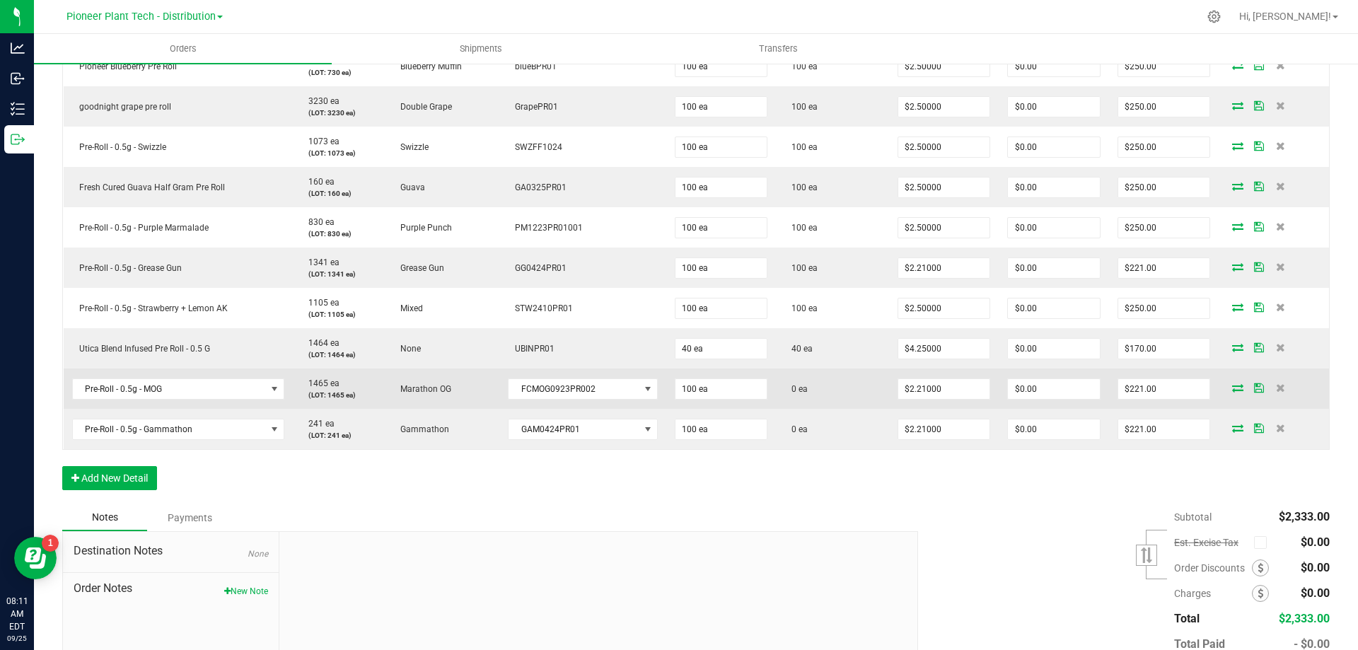
click at [1232, 386] on icon at bounding box center [1237, 387] width 11 height 8
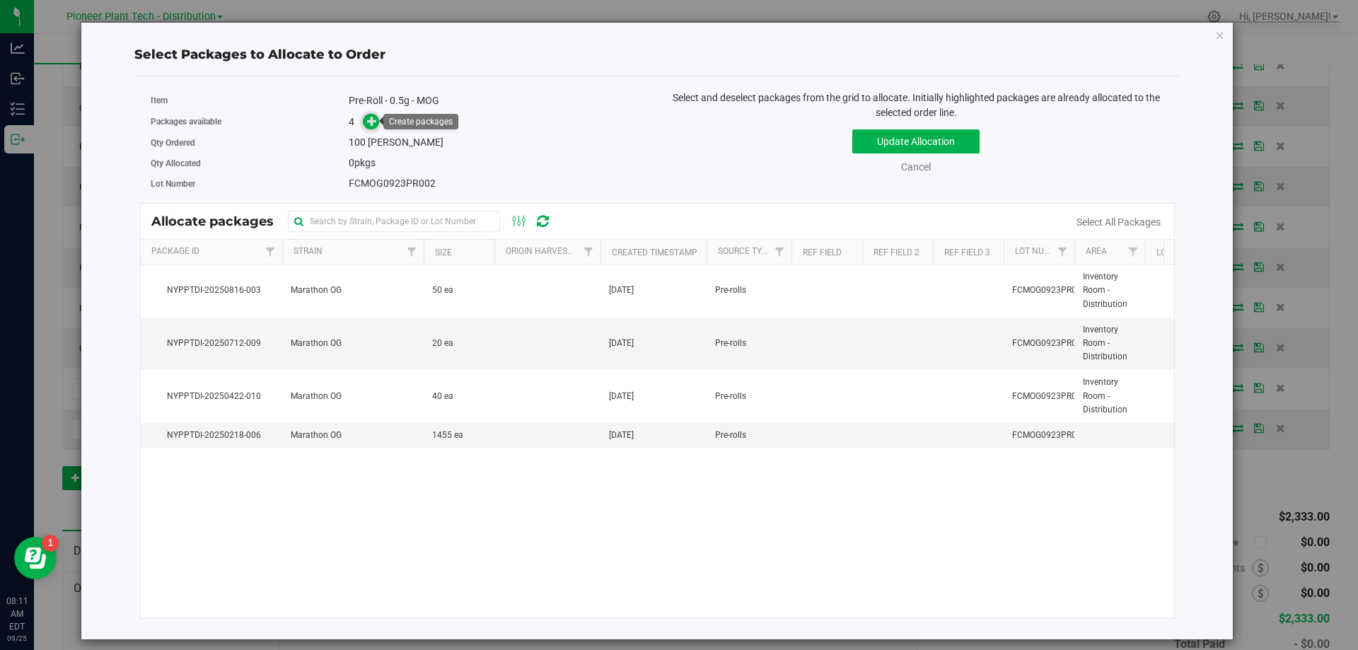
click at [374, 121] on icon at bounding box center [372, 121] width 10 height 10
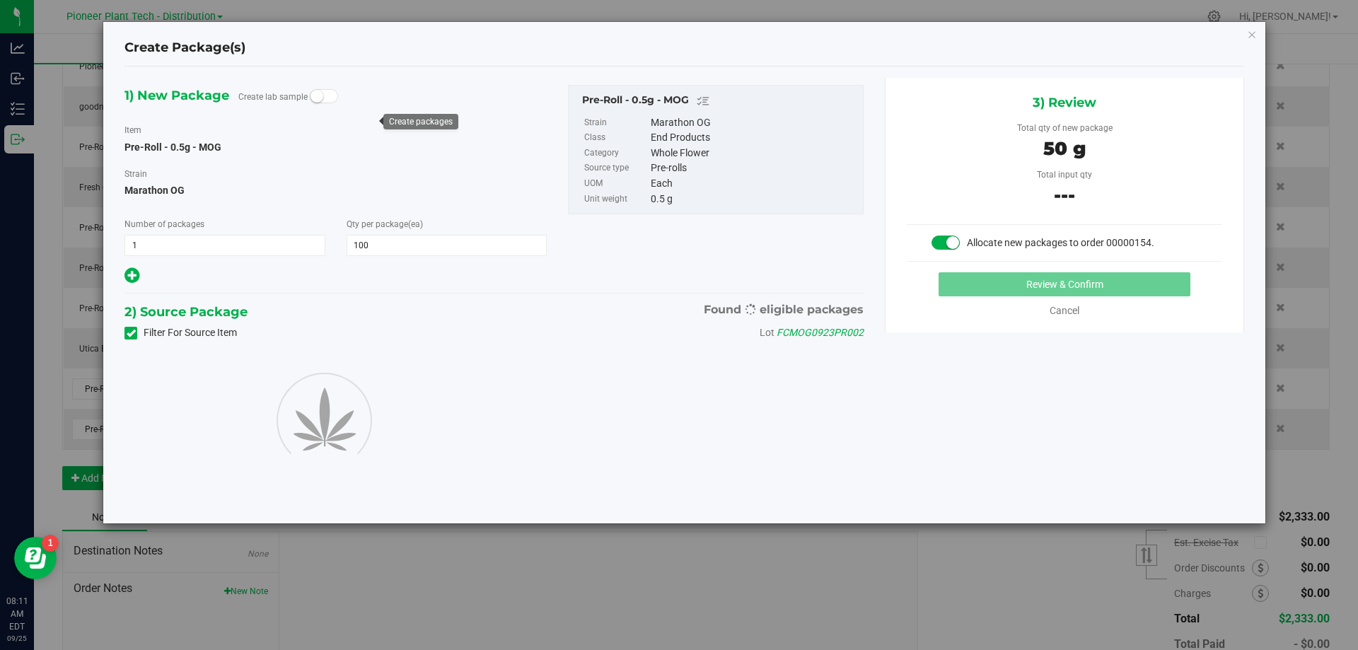
type input "100"
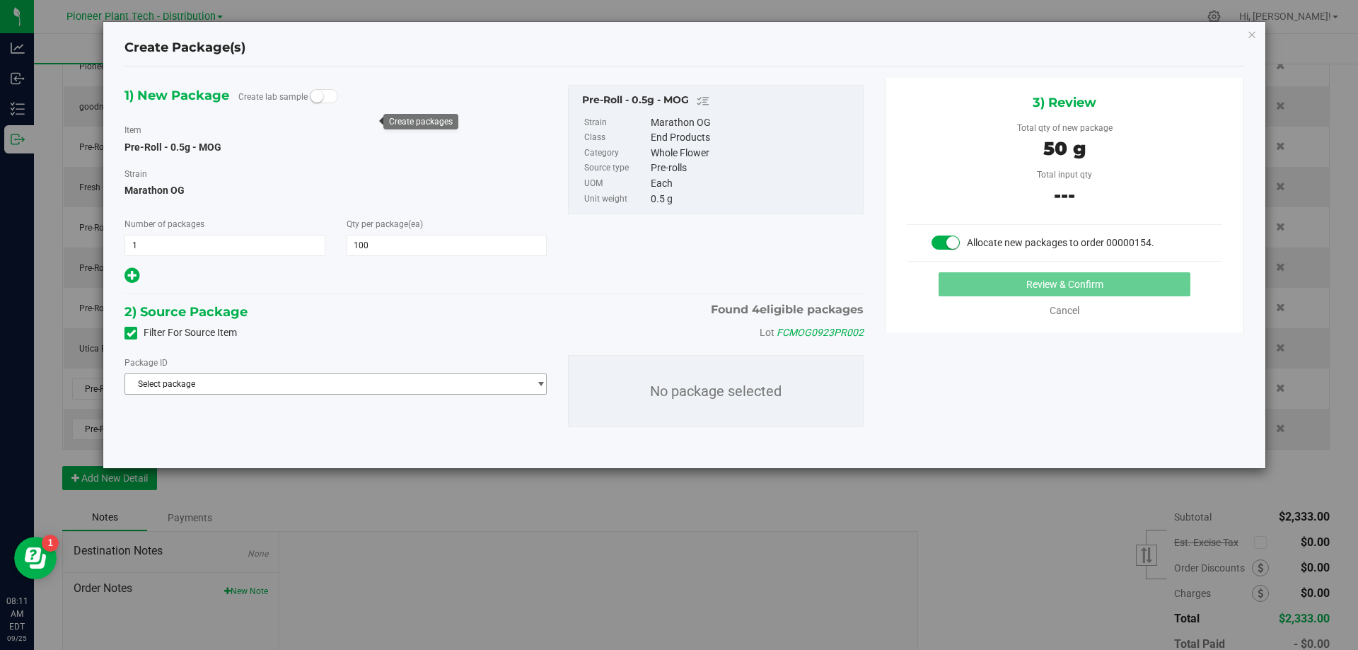
click at [345, 386] on span "Select package" at bounding box center [326, 384] width 403 height 20
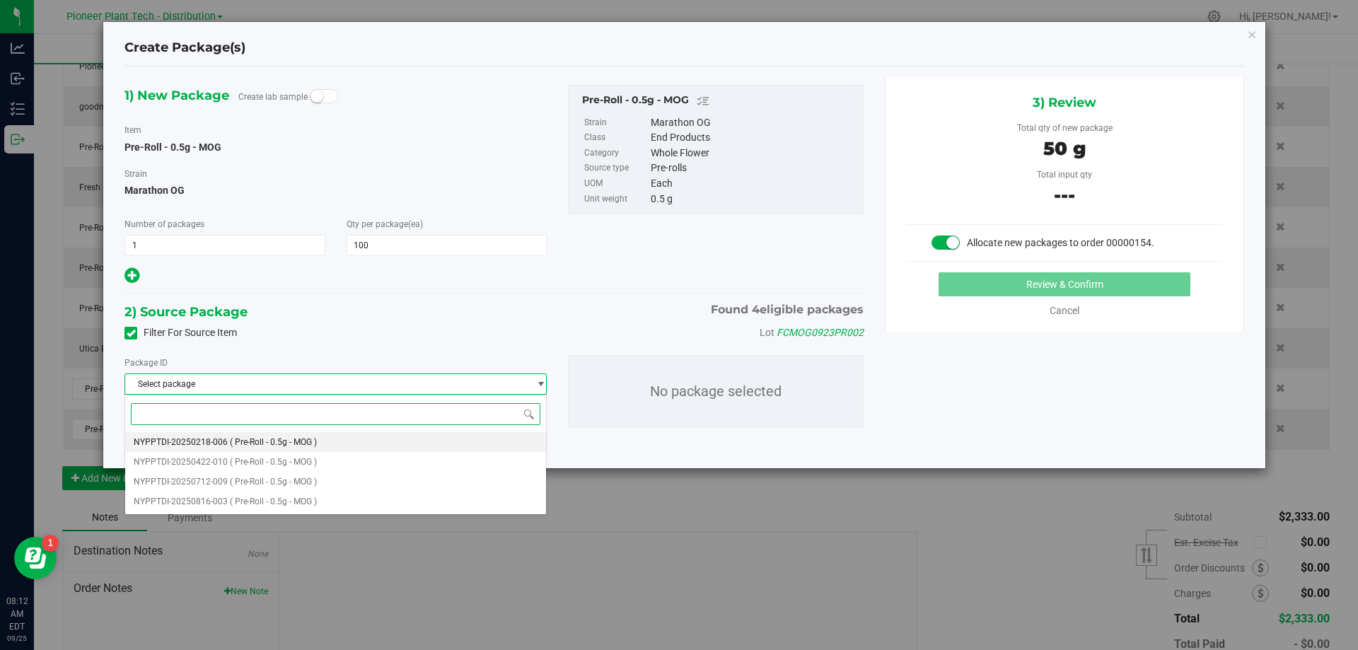
click at [297, 439] on span "( Pre-Roll - 0.5g - MOG )" at bounding box center [273, 442] width 87 height 10
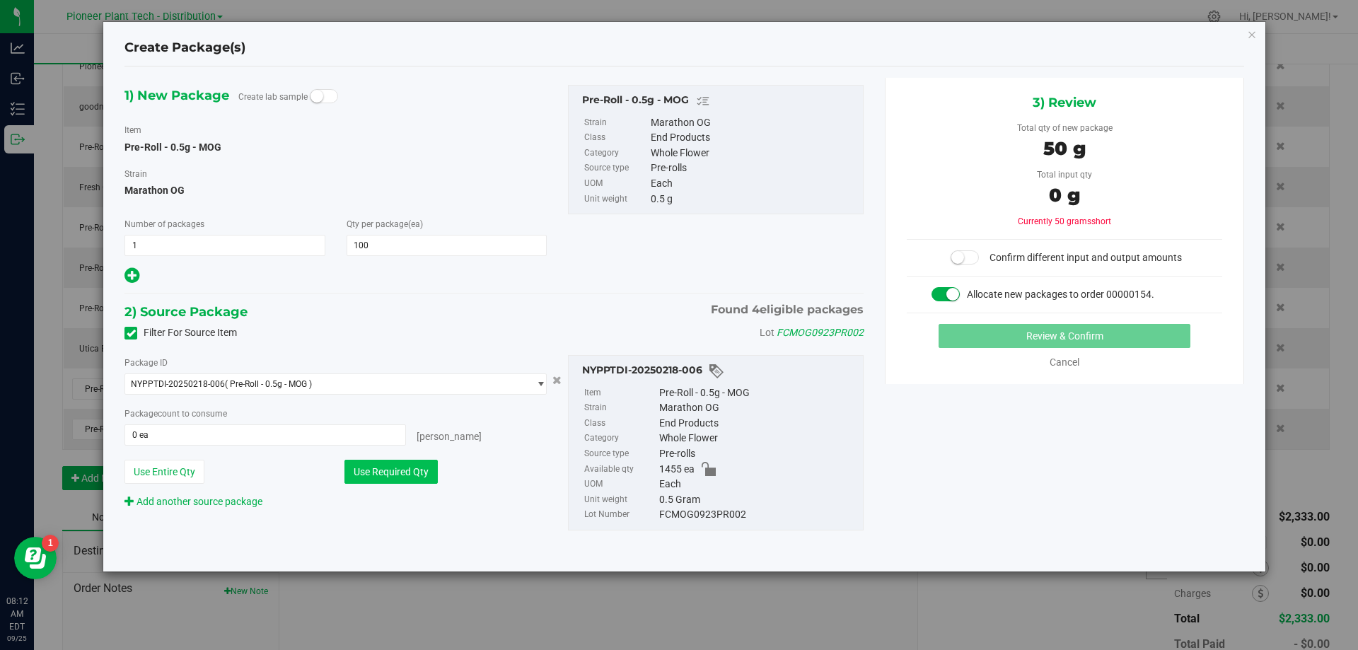
click at [431, 465] on button "Use Required Qty" at bounding box center [391, 472] width 93 height 24
type input "100 ea"
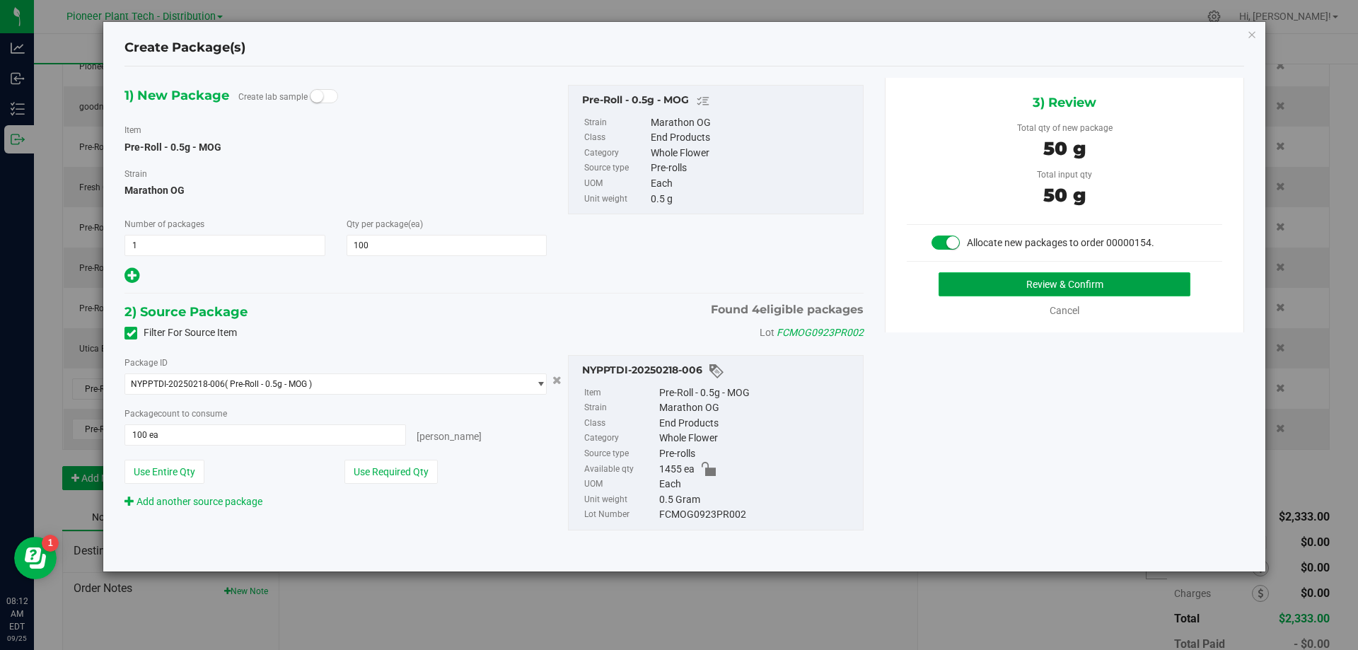
click at [998, 287] on button "Review & Confirm" at bounding box center [1065, 284] width 252 height 24
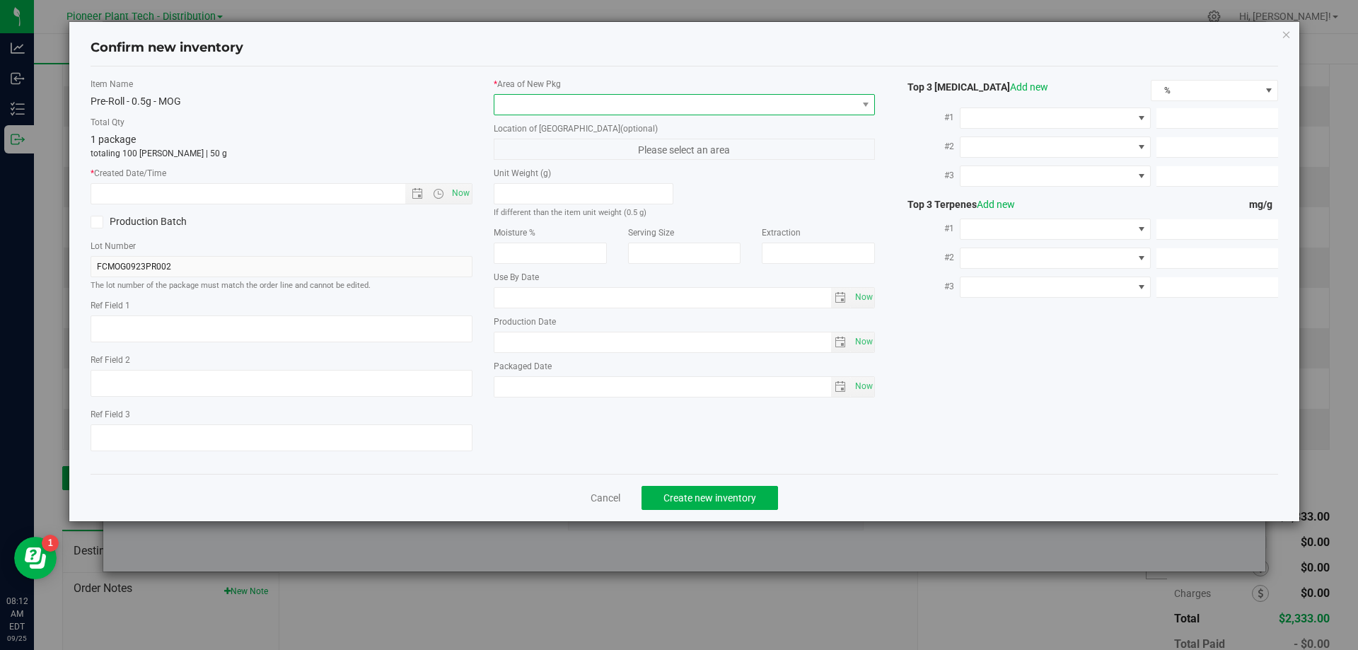
click at [585, 102] on span at bounding box center [675, 105] width 363 height 20
click at [543, 166] on li "Inventory Room - Distribution" at bounding box center [684, 163] width 381 height 20
click at [469, 191] on span "Now" at bounding box center [461, 193] width 24 height 21
type input "[DATE] 8:12 AM"
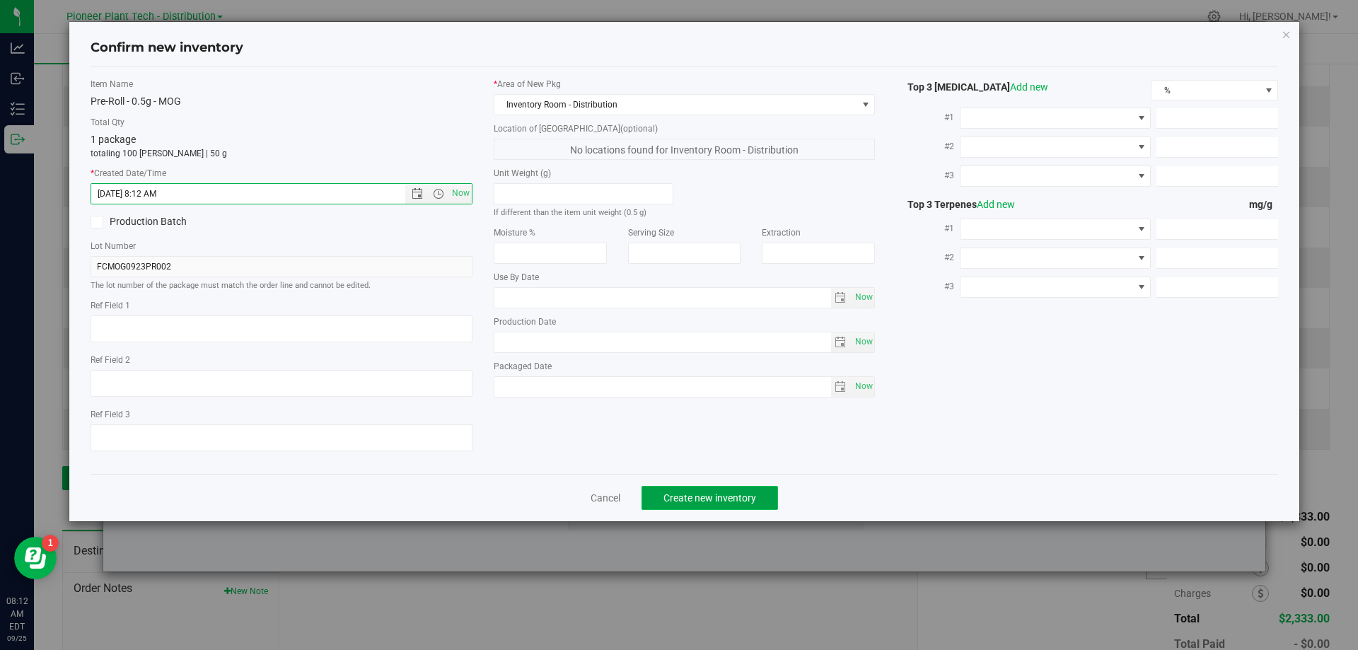
click at [690, 495] on span "Create new inventory" at bounding box center [710, 497] width 93 height 11
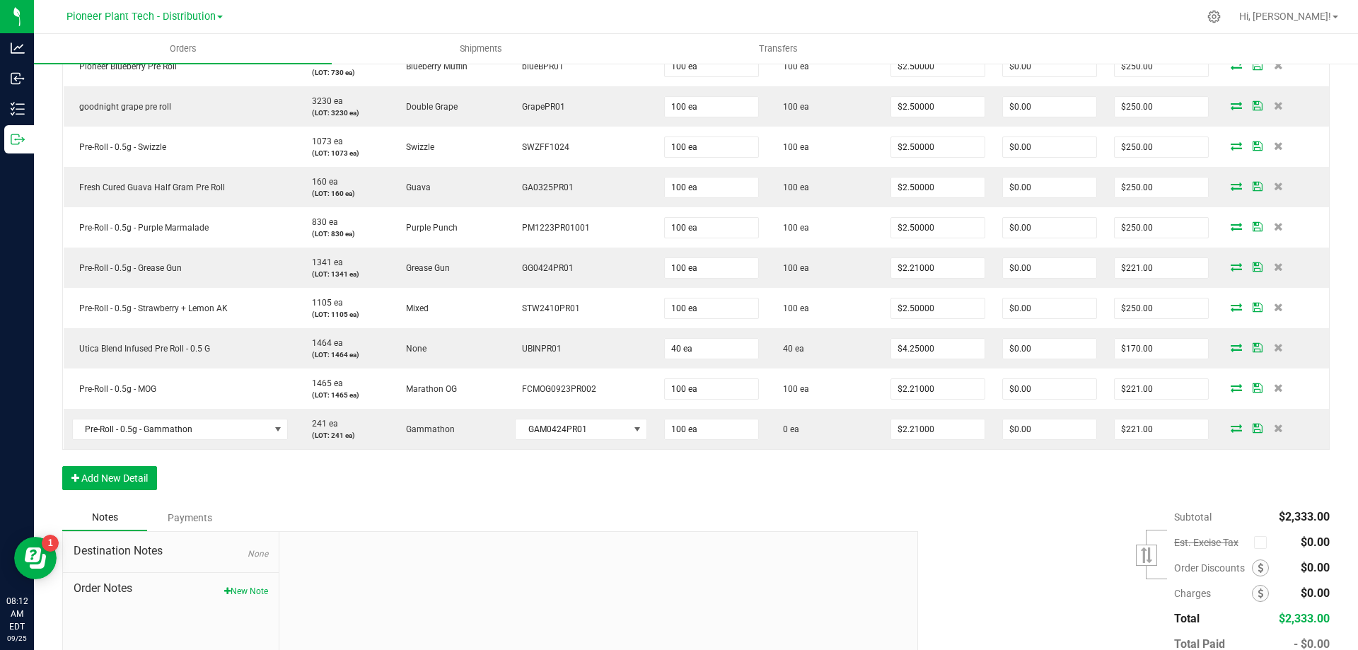
click at [702, 500] on div "Order Details Print All Labels Item Sellable Strain Lot Number Qty Ordered Qty …" at bounding box center [696, 243] width 1268 height 521
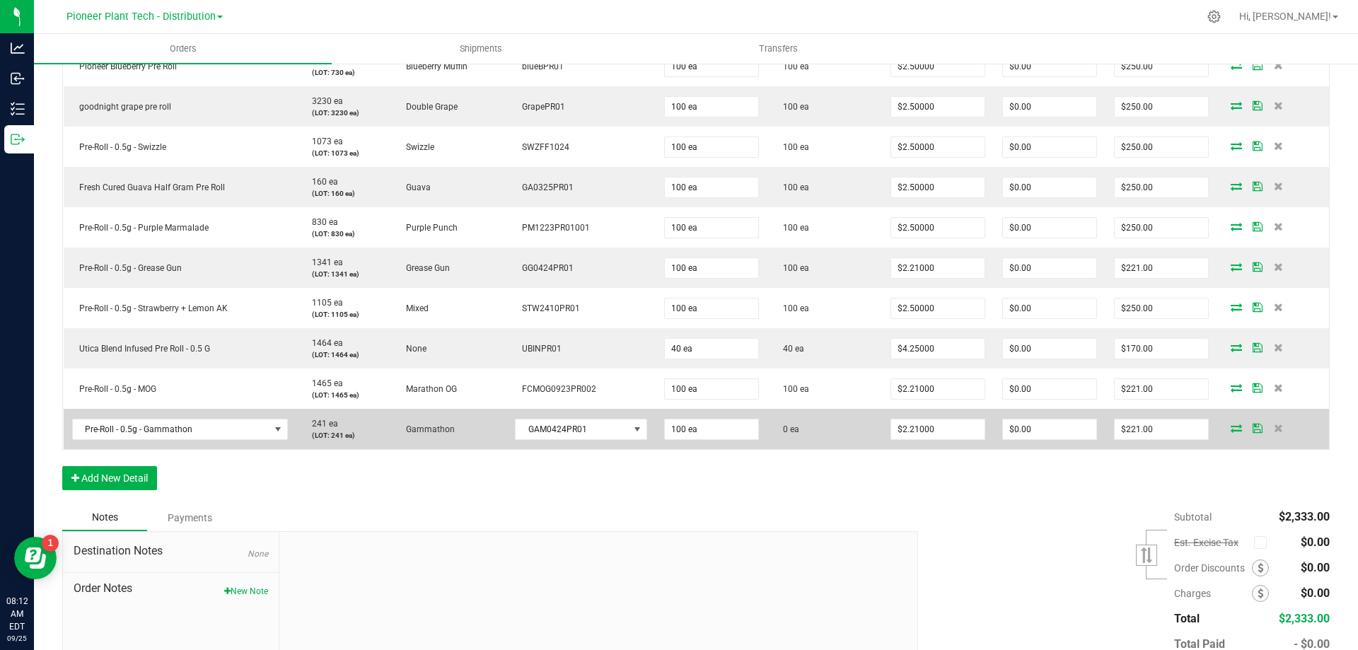
click at [1231, 430] on icon at bounding box center [1236, 428] width 11 height 8
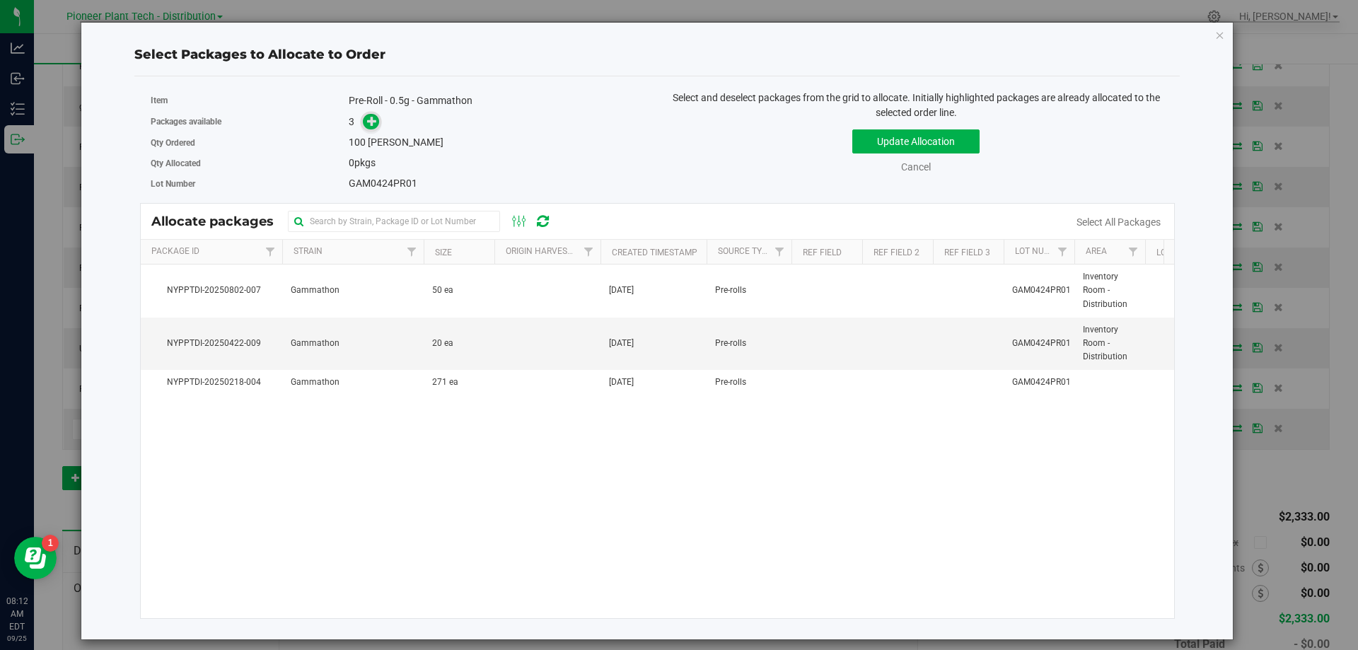
click at [374, 122] on icon at bounding box center [372, 121] width 10 height 10
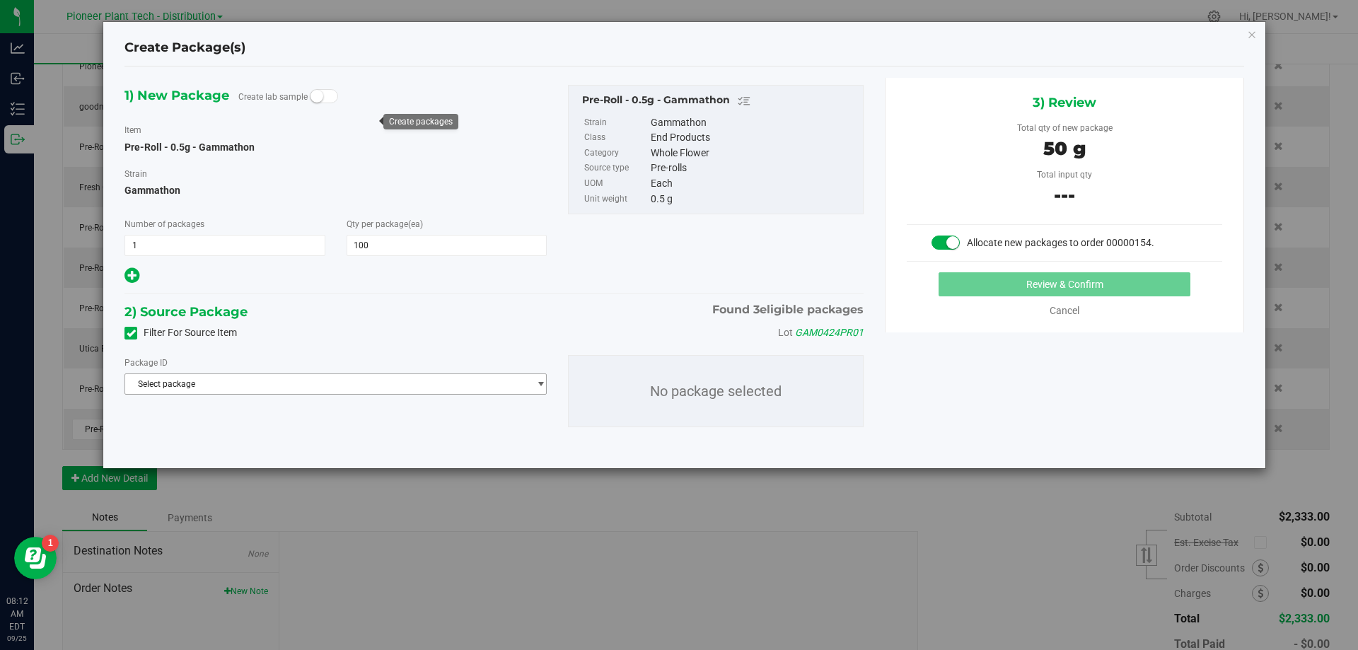
click at [305, 385] on span "Select package" at bounding box center [326, 384] width 403 height 20
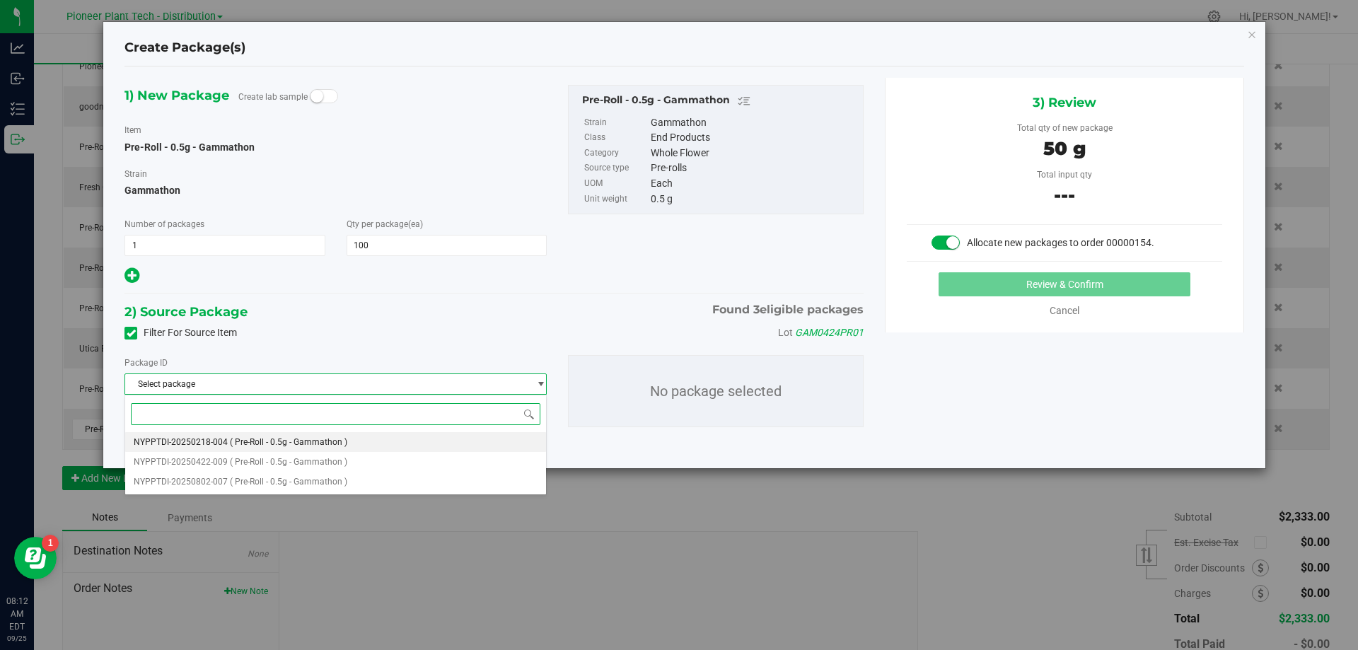
click at [274, 443] on span "( Pre-Roll - 0.5g - Gammathon )" at bounding box center [288, 442] width 117 height 10
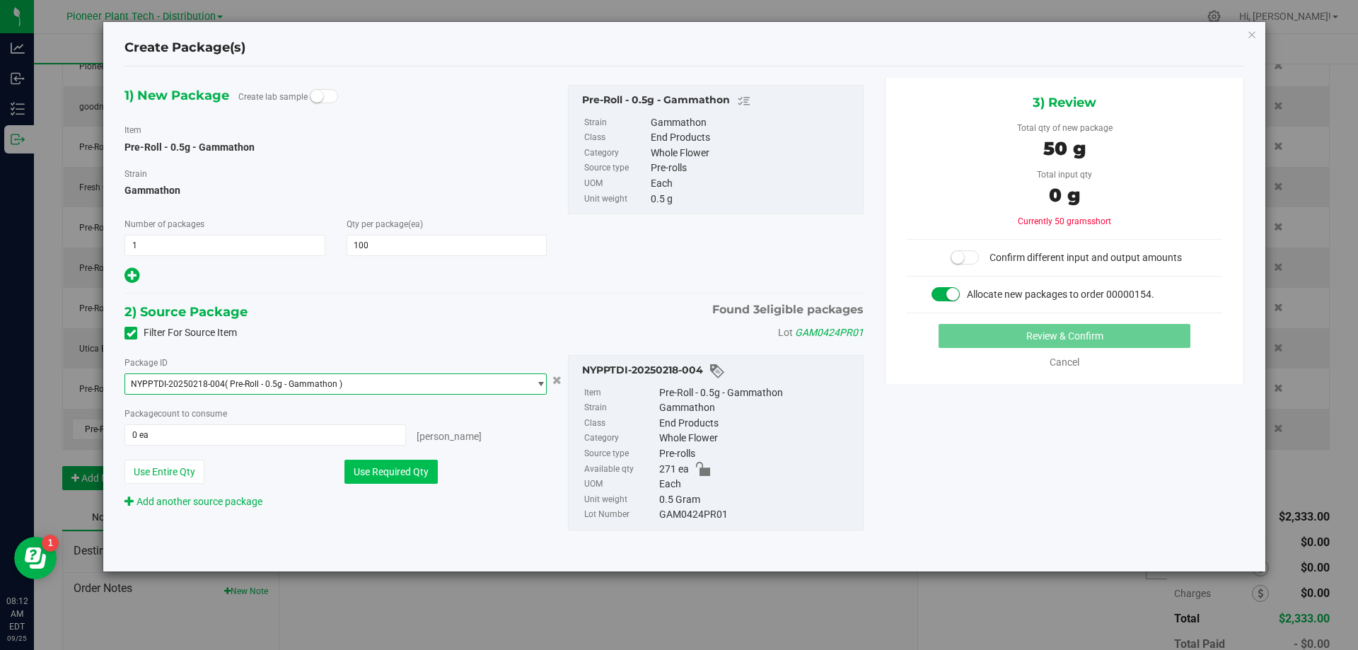
click at [405, 479] on button "Use Required Qty" at bounding box center [391, 472] width 93 height 24
type input "100 ea"
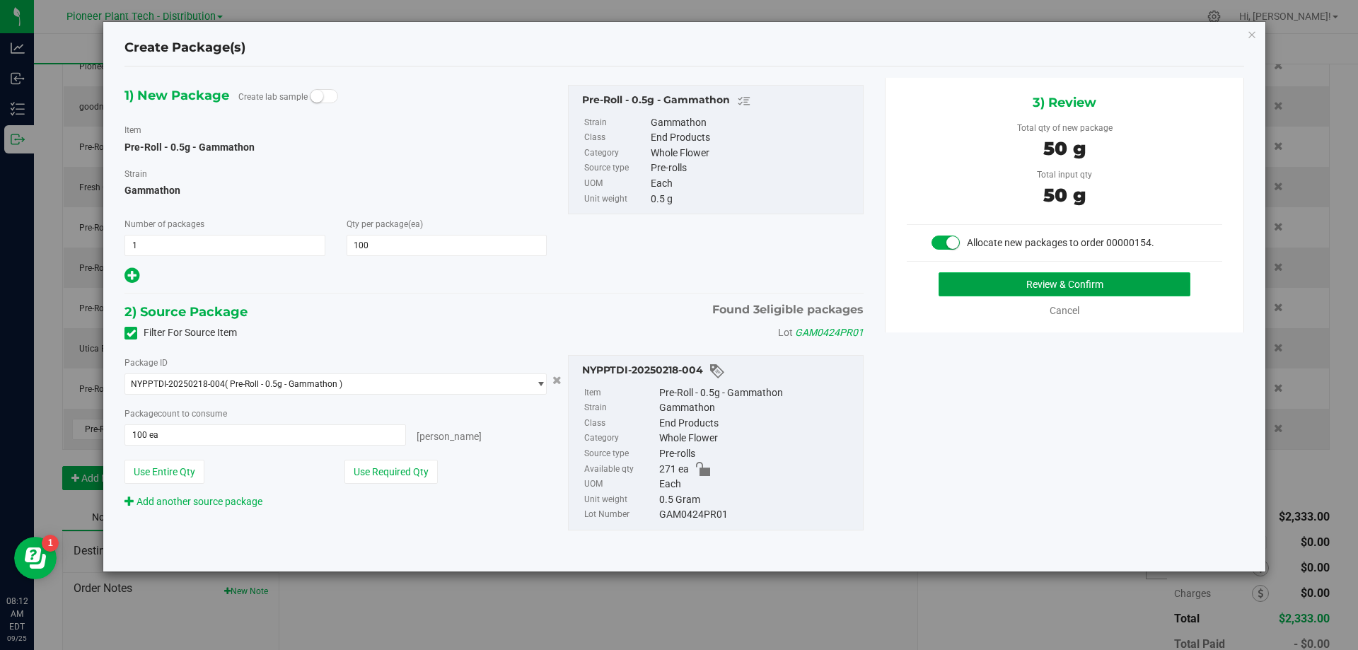
click at [976, 282] on button "Review & Confirm" at bounding box center [1065, 284] width 252 height 24
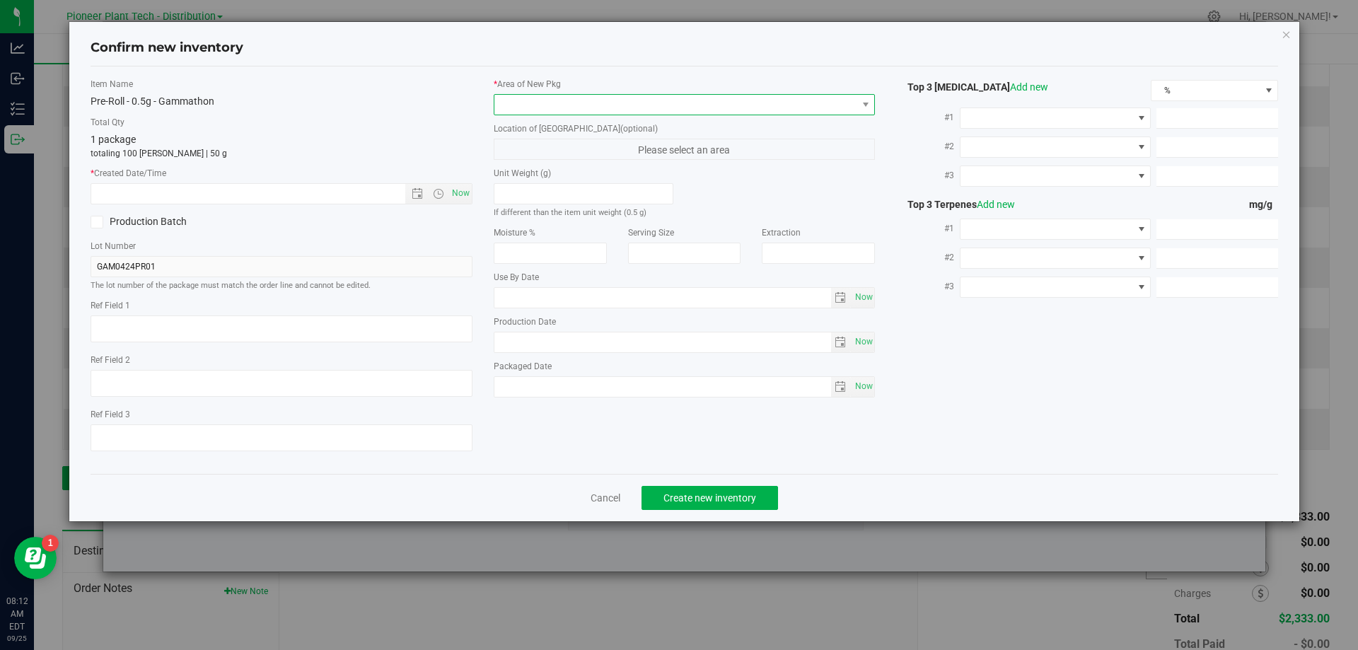
click at [622, 100] on span at bounding box center [675, 105] width 363 height 20
click at [531, 156] on li "Inventory Room - Distribution" at bounding box center [684, 163] width 381 height 20
click at [451, 187] on span "Now" at bounding box center [461, 193] width 24 height 21
type input "[DATE] 8:12 AM"
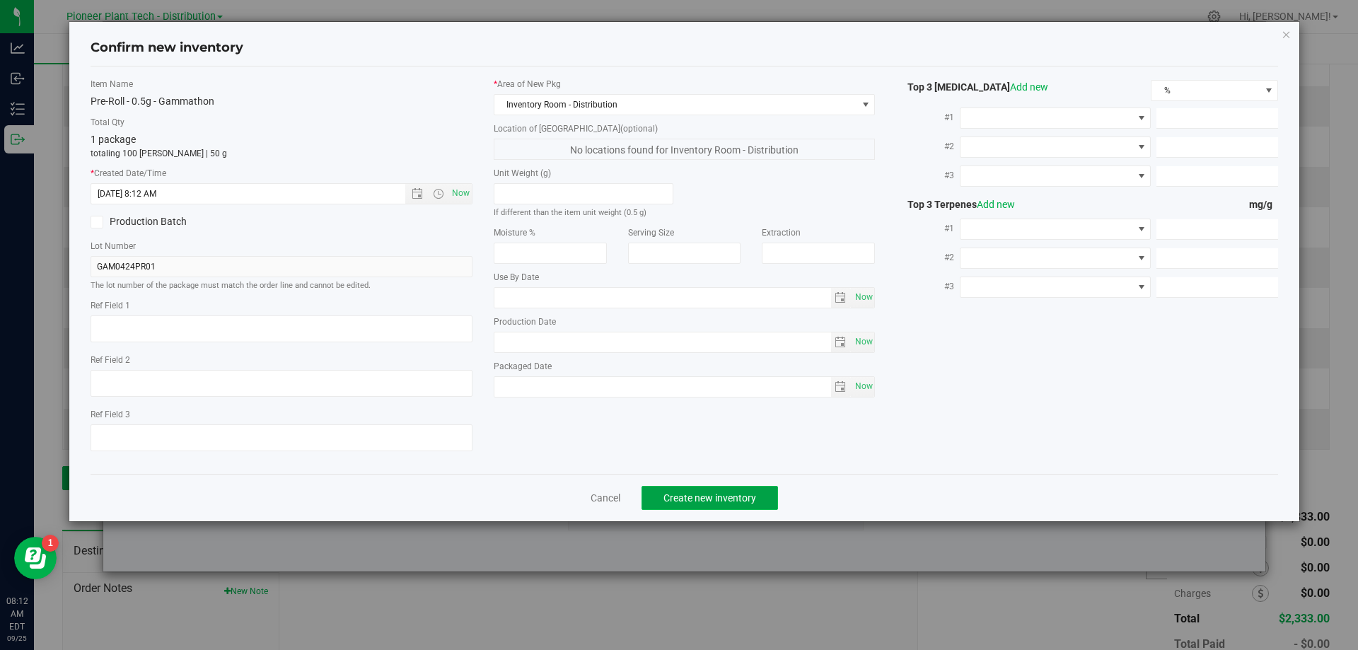
click at [700, 502] on span "Create new inventory" at bounding box center [710, 497] width 93 height 11
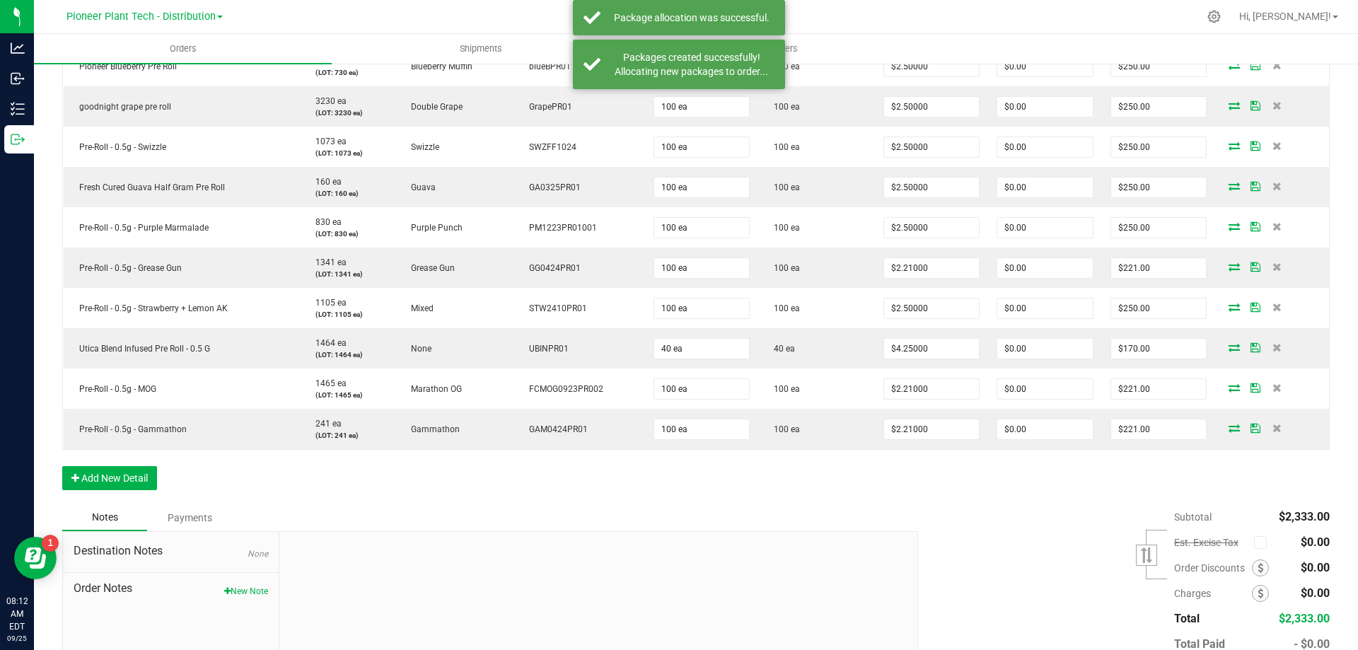
click at [693, 550] on div at bounding box center [598, 627] width 638 height 190
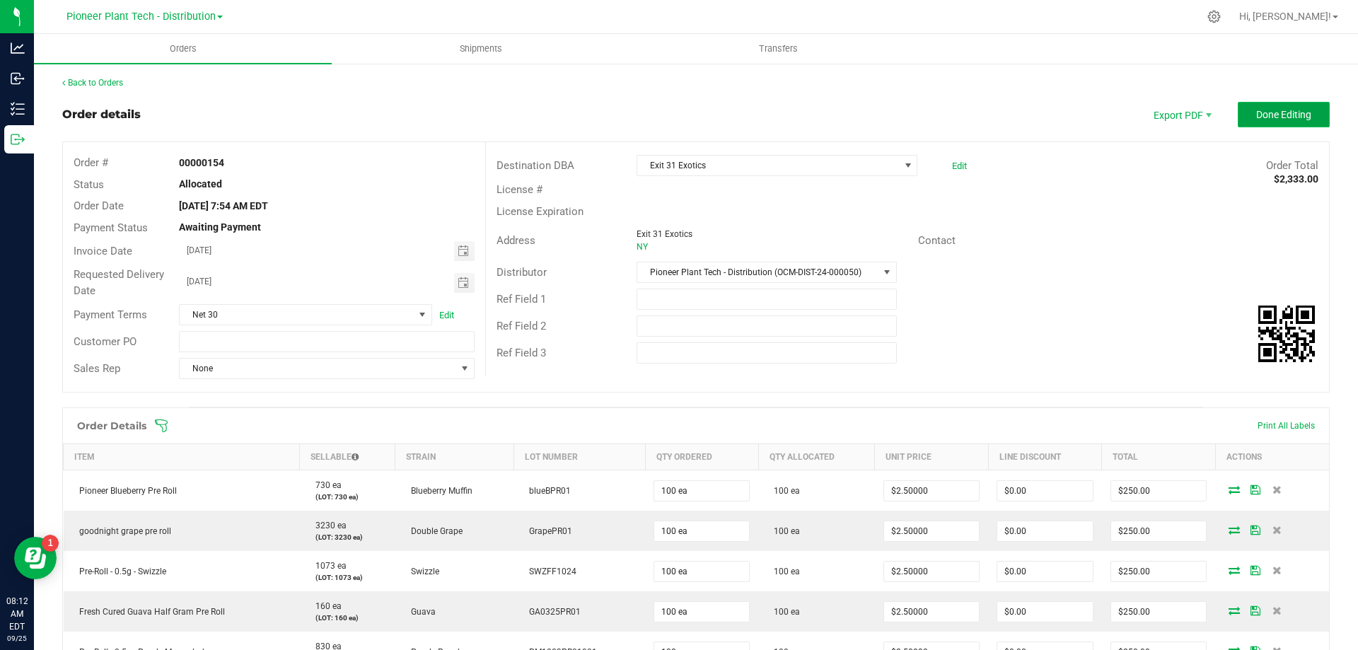
drag, startPoint x: 1237, startPoint y: 110, endPoint x: 1255, endPoint y: 110, distance: 18.4
click at [1239, 110] on button "Done Editing" at bounding box center [1284, 114] width 92 height 25
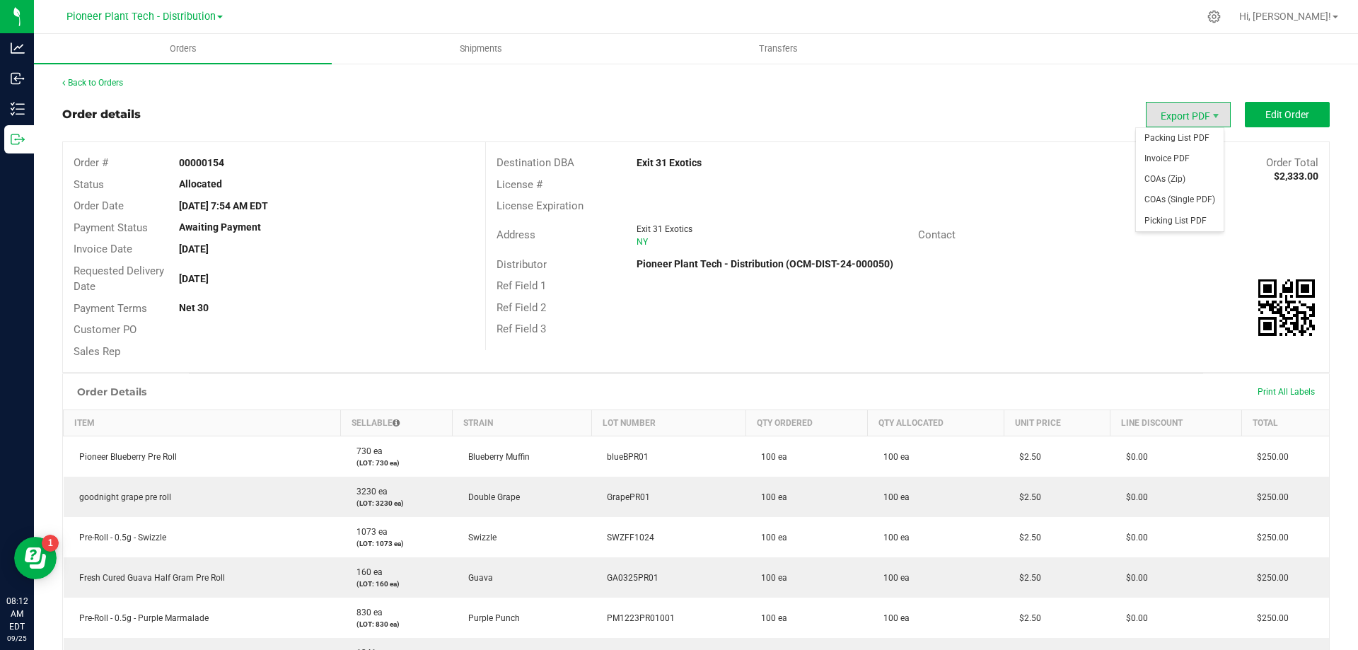
click at [1196, 111] on span "Export PDF" at bounding box center [1188, 114] width 85 height 25
click at [1168, 153] on span "Invoice PDF" at bounding box center [1180, 159] width 88 height 21
click at [477, 47] on span "Shipments" at bounding box center [481, 48] width 81 height 13
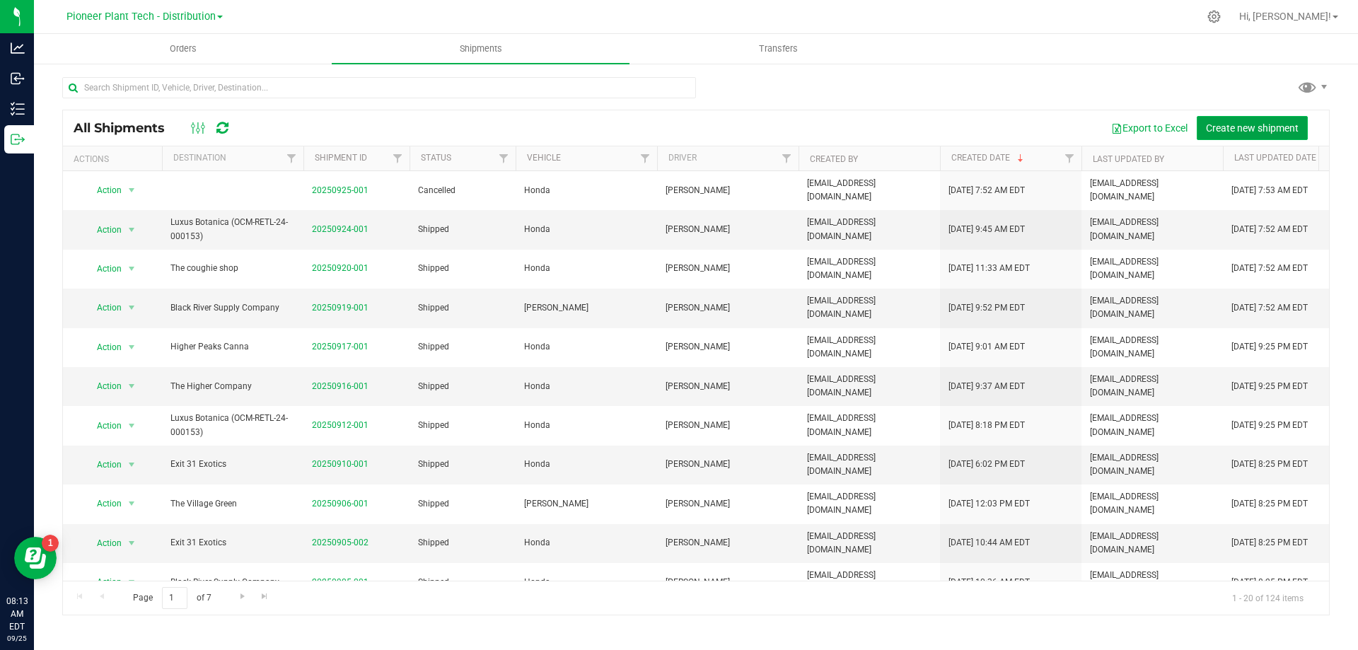
click at [1243, 125] on span "Create new shipment" at bounding box center [1252, 127] width 93 height 11
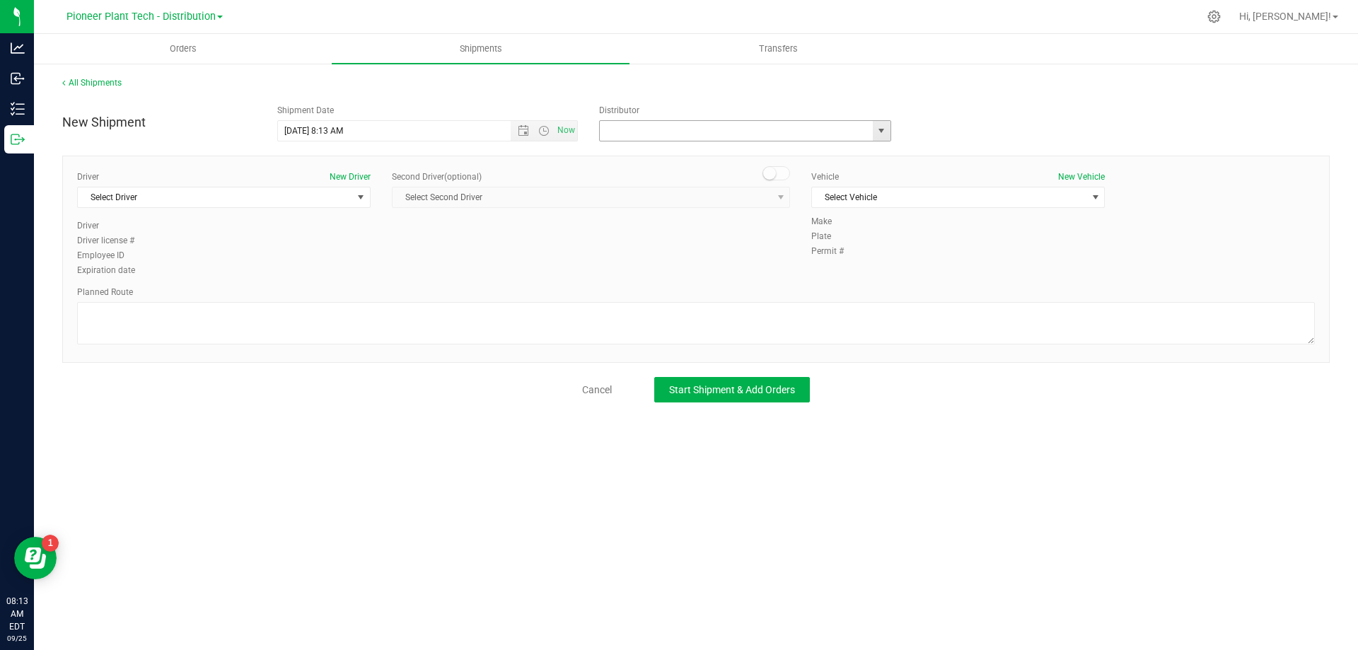
click at [789, 132] on input "text" at bounding box center [732, 131] width 265 height 20
click at [882, 125] on span "select" at bounding box center [882, 131] width 18 height 20
click at [671, 173] on li "Pioneer Plant Tech - Distribution (OCM-DIST-24-000050)" at bounding box center [745, 176] width 291 height 21
type input "Pioneer Plant Tech - Distribution (OCM-DIST-24-000050)"
click at [363, 195] on span "select" at bounding box center [360, 197] width 11 height 11
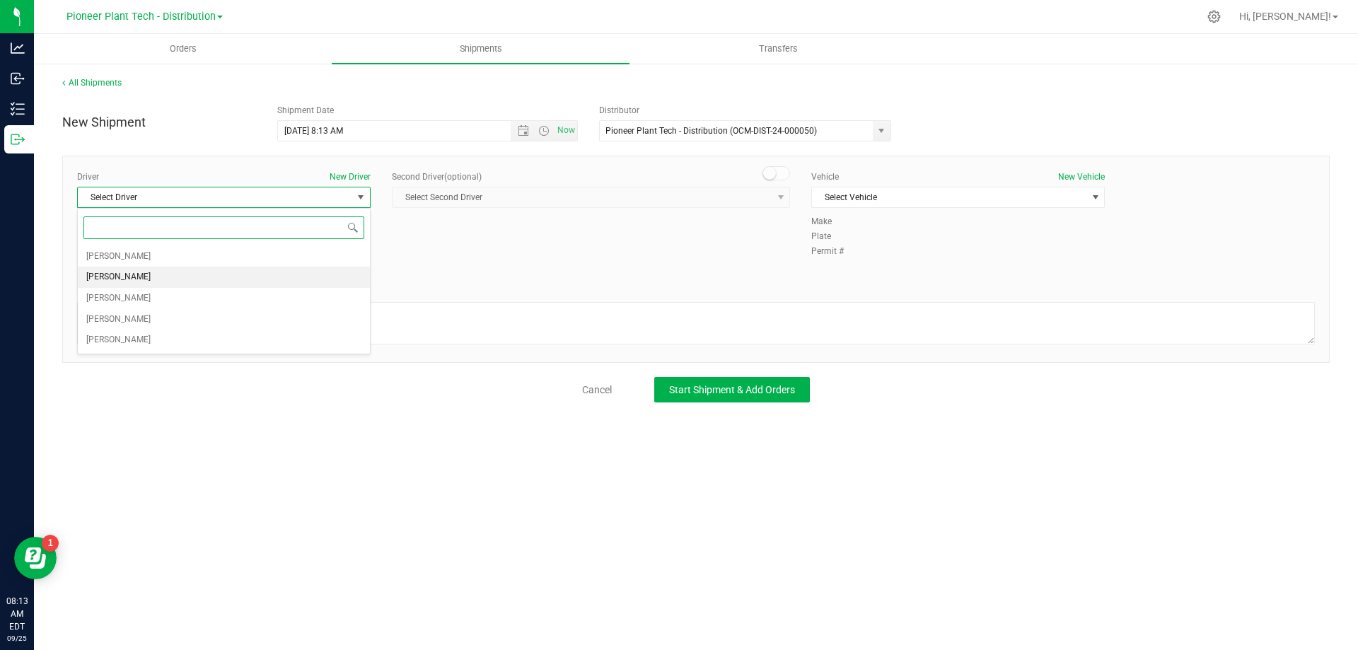
click at [136, 274] on li "[PERSON_NAME]" at bounding box center [224, 277] width 292 height 21
click at [1099, 194] on span "select" at bounding box center [1095, 197] width 11 height 11
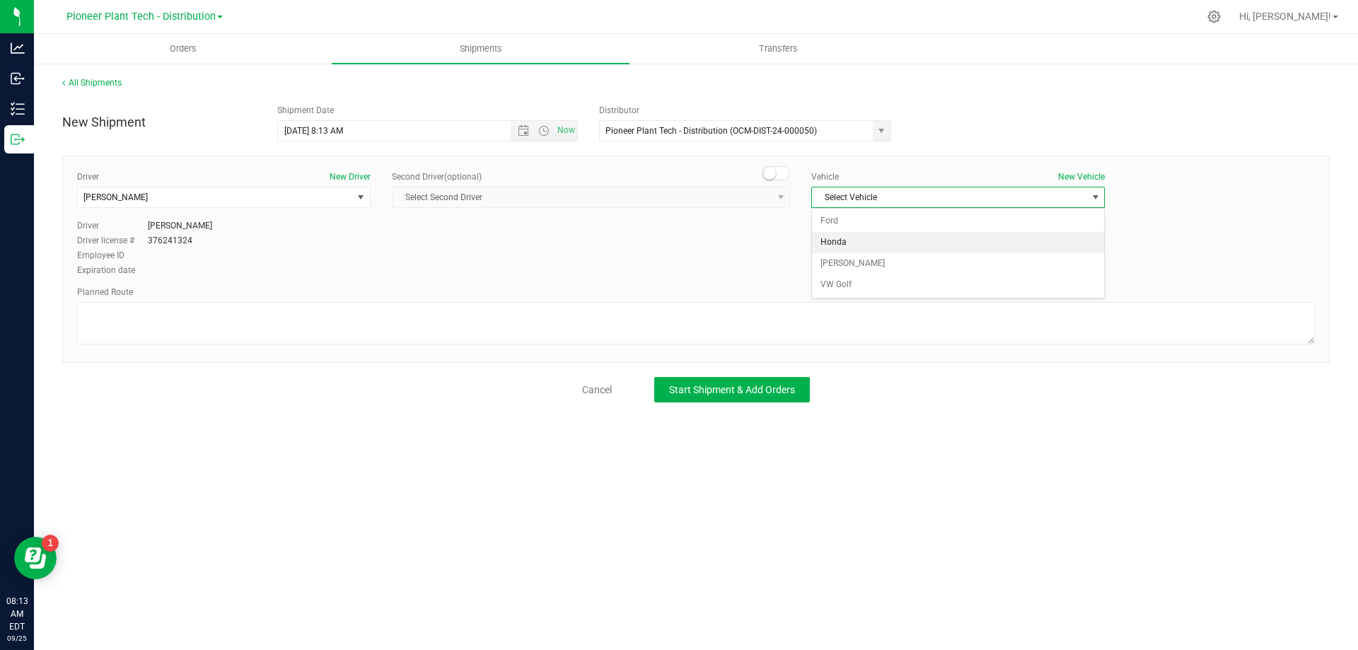
click at [841, 245] on li "Honda" at bounding box center [958, 242] width 292 height 21
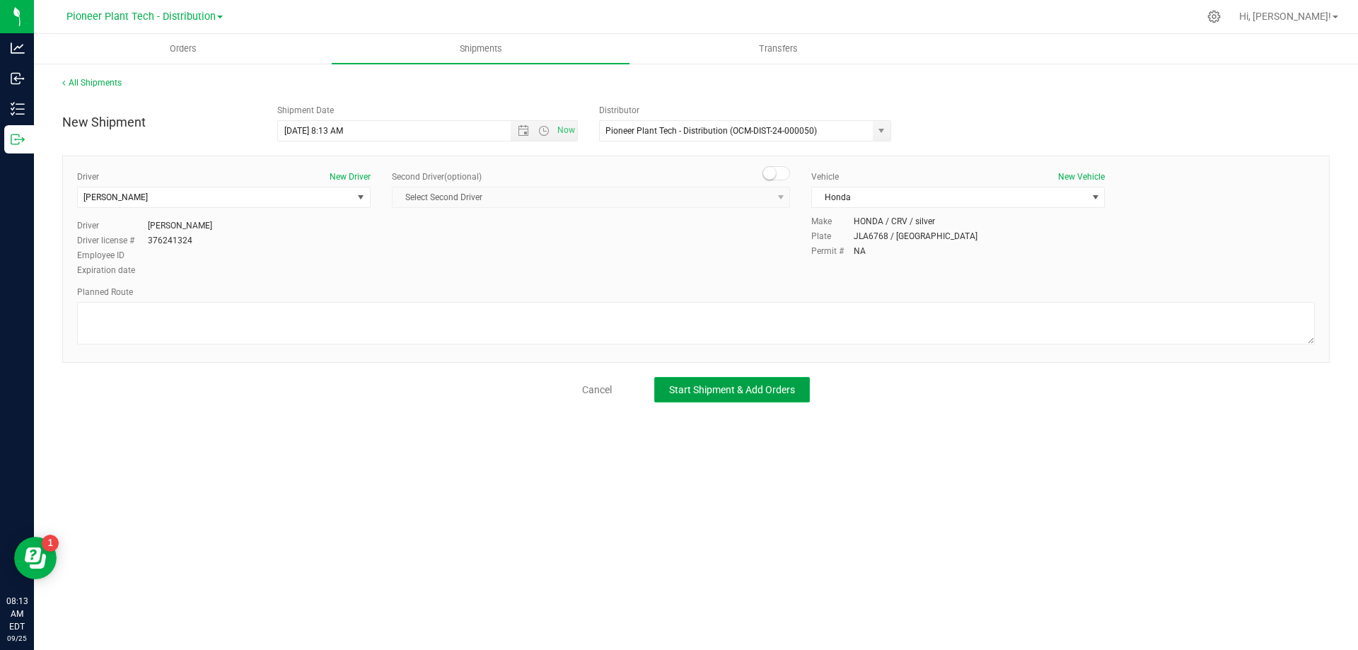
click at [761, 387] on span "Start Shipment & Add Orders" at bounding box center [732, 389] width 126 height 11
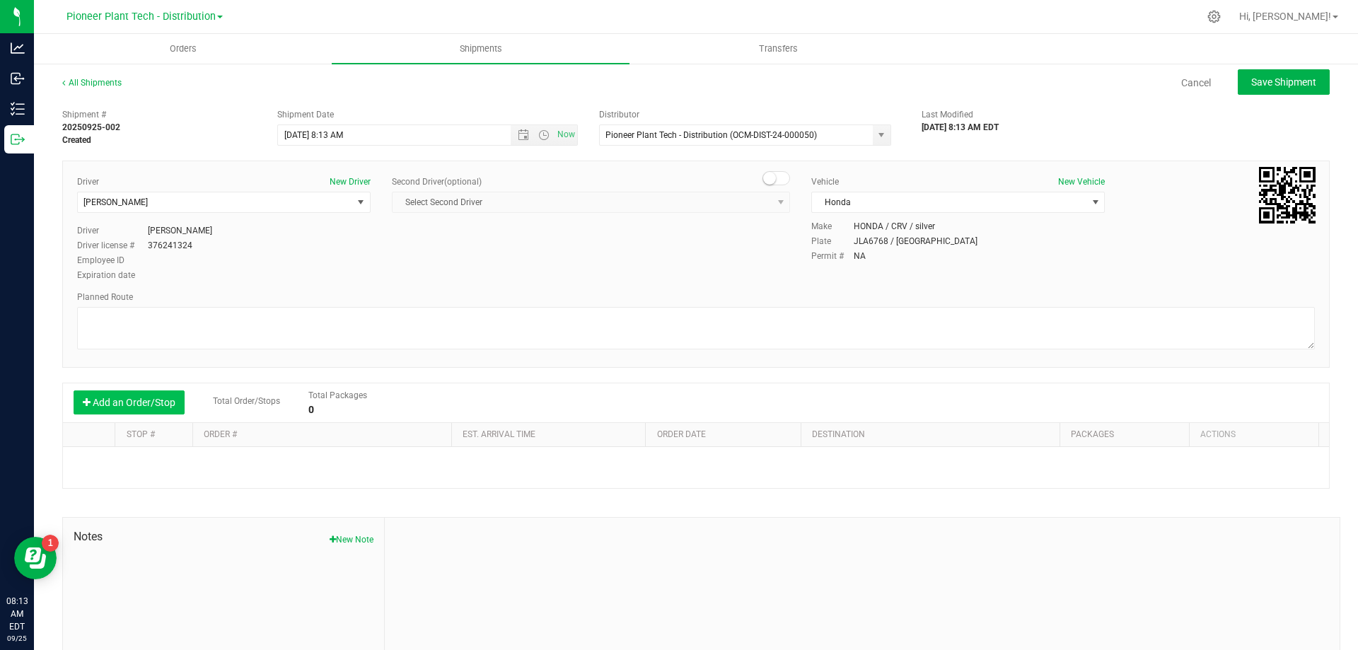
click at [101, 394] on button "Add an Order/Stop" at bounding box center [129, 403] width 111 height 24
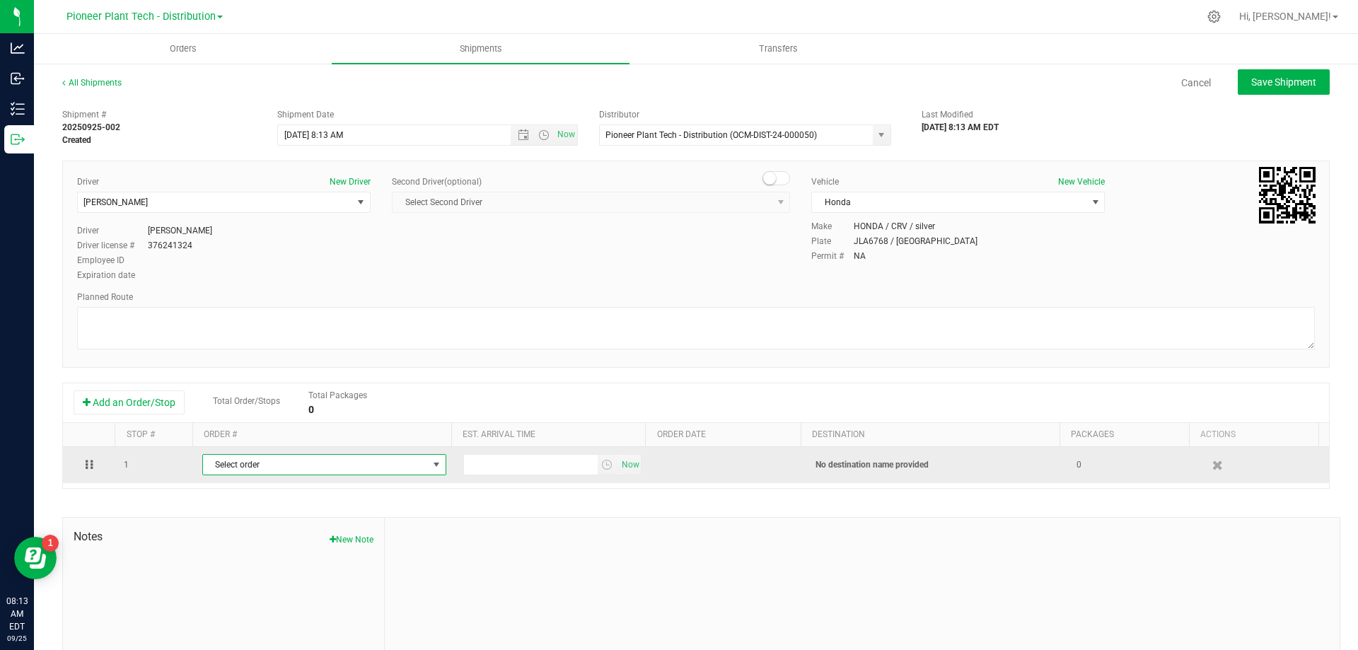
click at [279, 467] on span "Select order" at bounding box center [315, 465] width 225 height 20
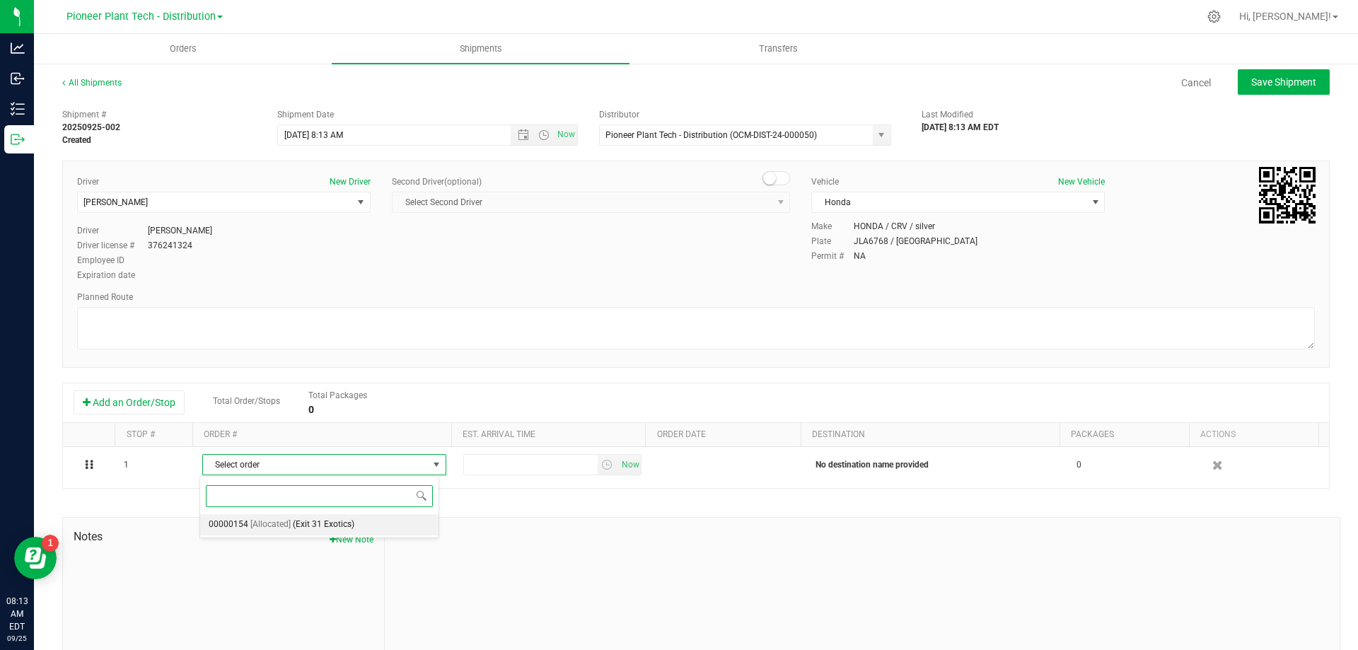
click at [271, 521] on span "[Allocated]" at bounding box center [270, 525] width 40 height 18
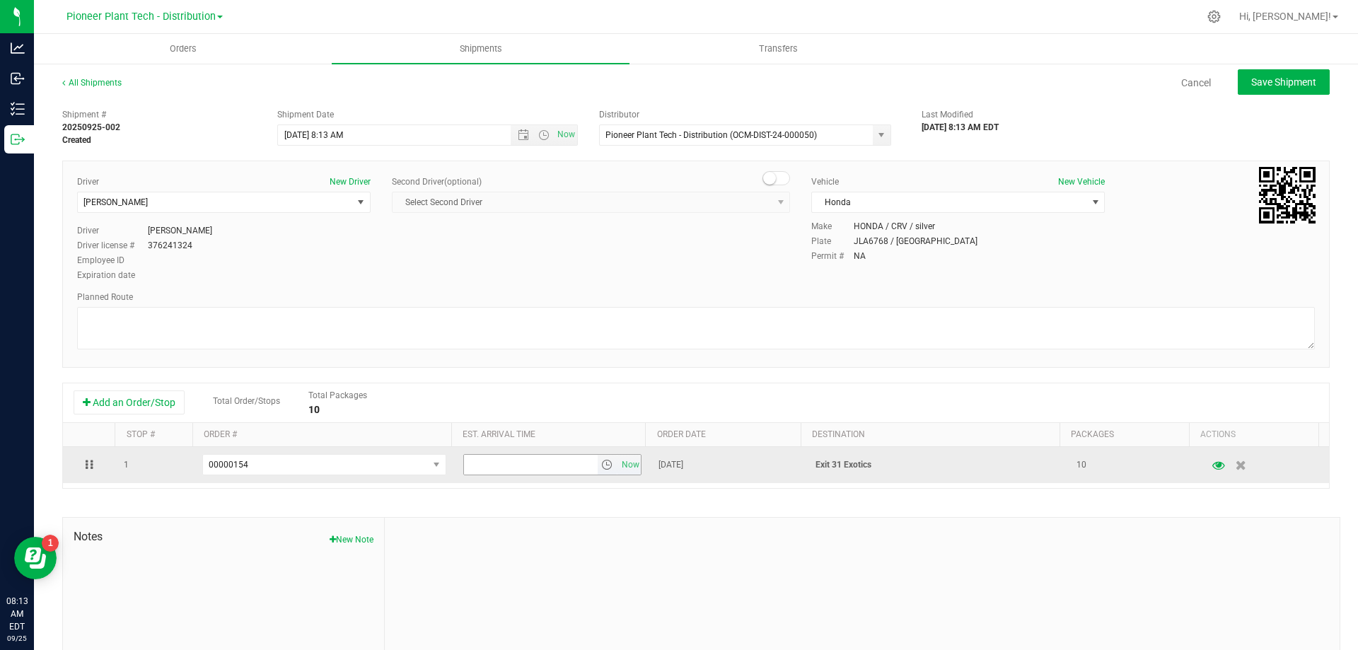
click at [601, 464] on span "select" at bounding box center [606, 464] width 11 height 11
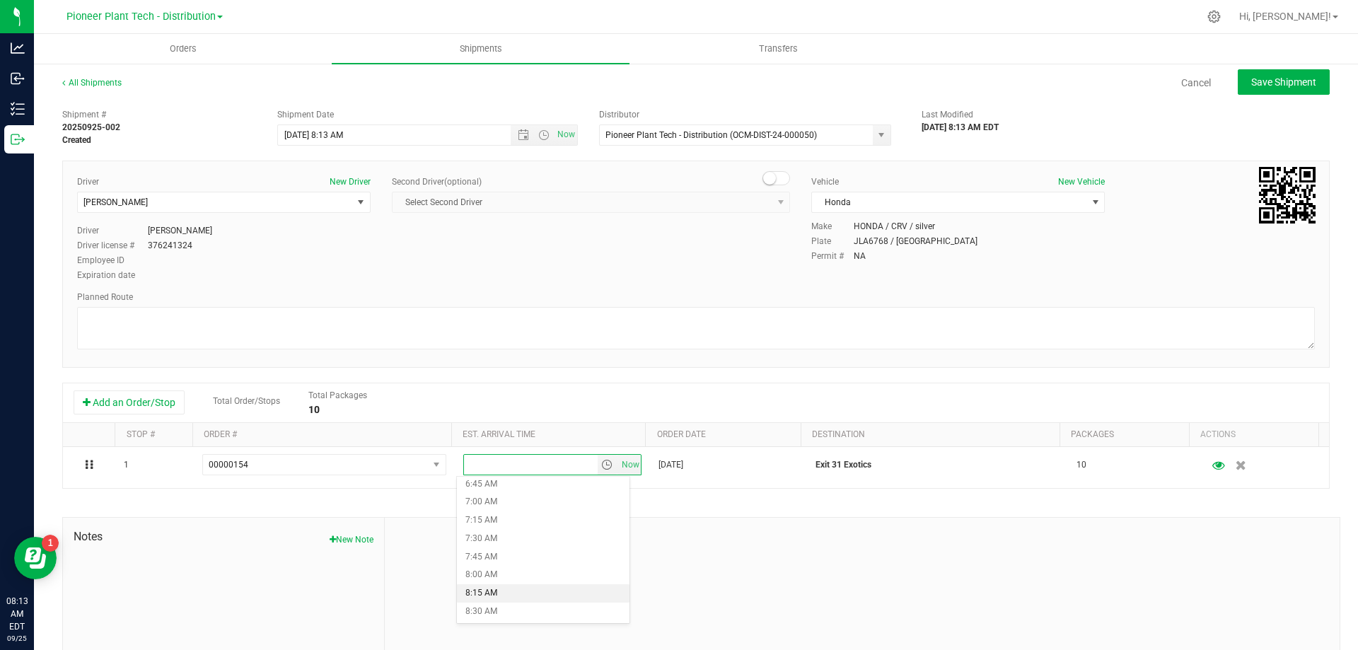
scroll to position [637, 0]
click at [499, 504] on li "9:00 AM" at bounding box center [543, 506] width 173 height 18
click at [1273, 83] on span "Save Shipment" at bounding box center [1283, 81] width 65 height 11
type input "[DATE] 12:13 PM"
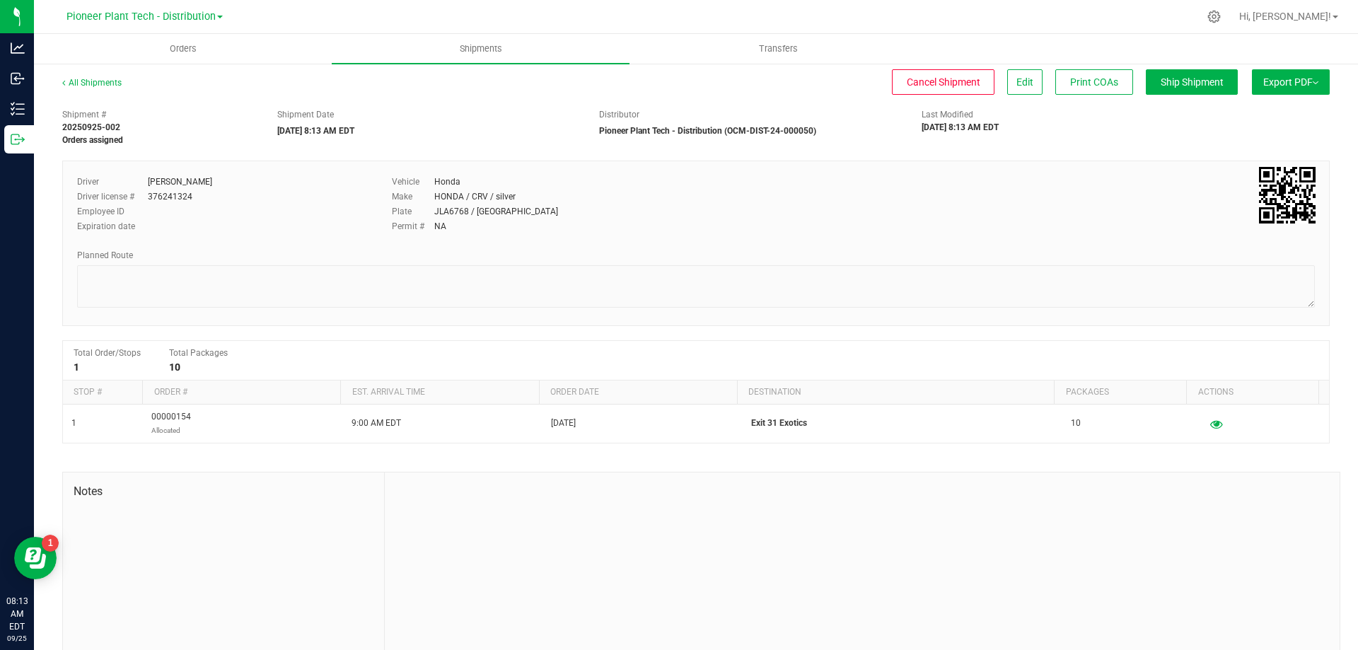
click at [1263, 81] on span "Export PDF" at bounding box center [1290, 81] width 55 height 11
click at [1254, 106] on li "Manifest by Package ID" at bounding box center [1286, 113] width 143 height 21
click at [188, 49] on span "Orders" at bounding box center [183, 48] width 65 height 13
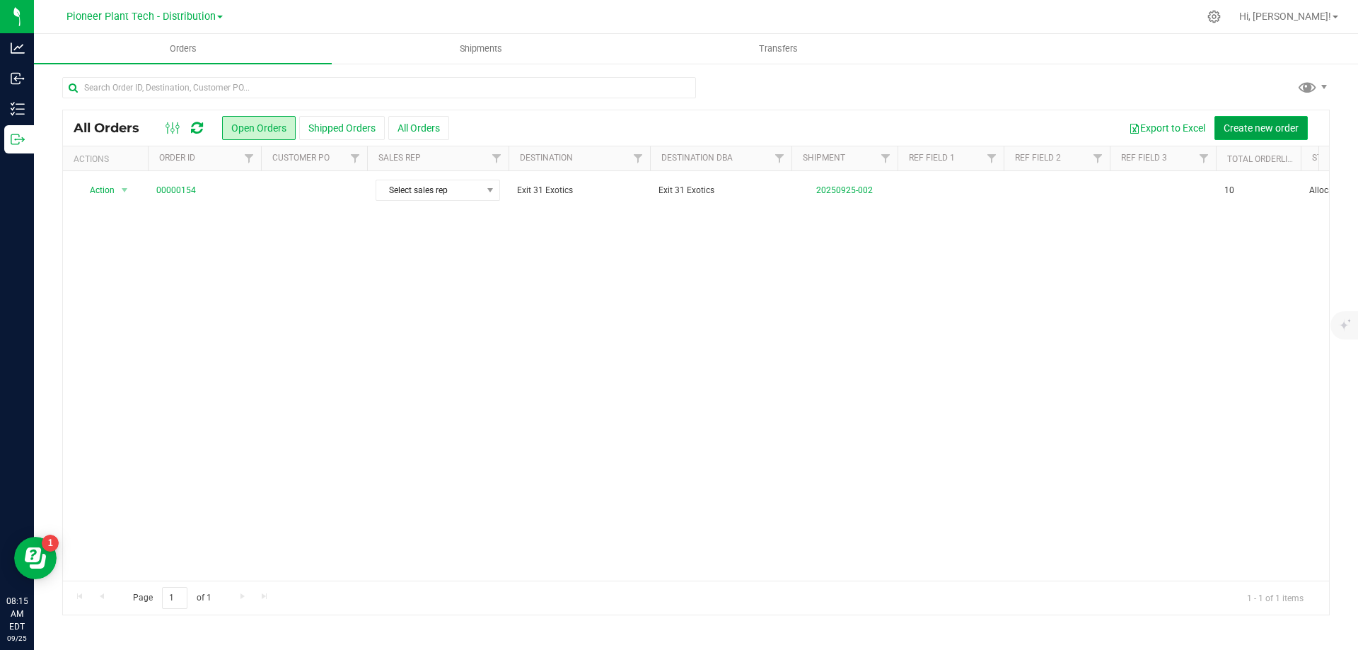
click at [1230, 117] on button "Create new order" at bounding box center [1261, 128] width 93 height 24
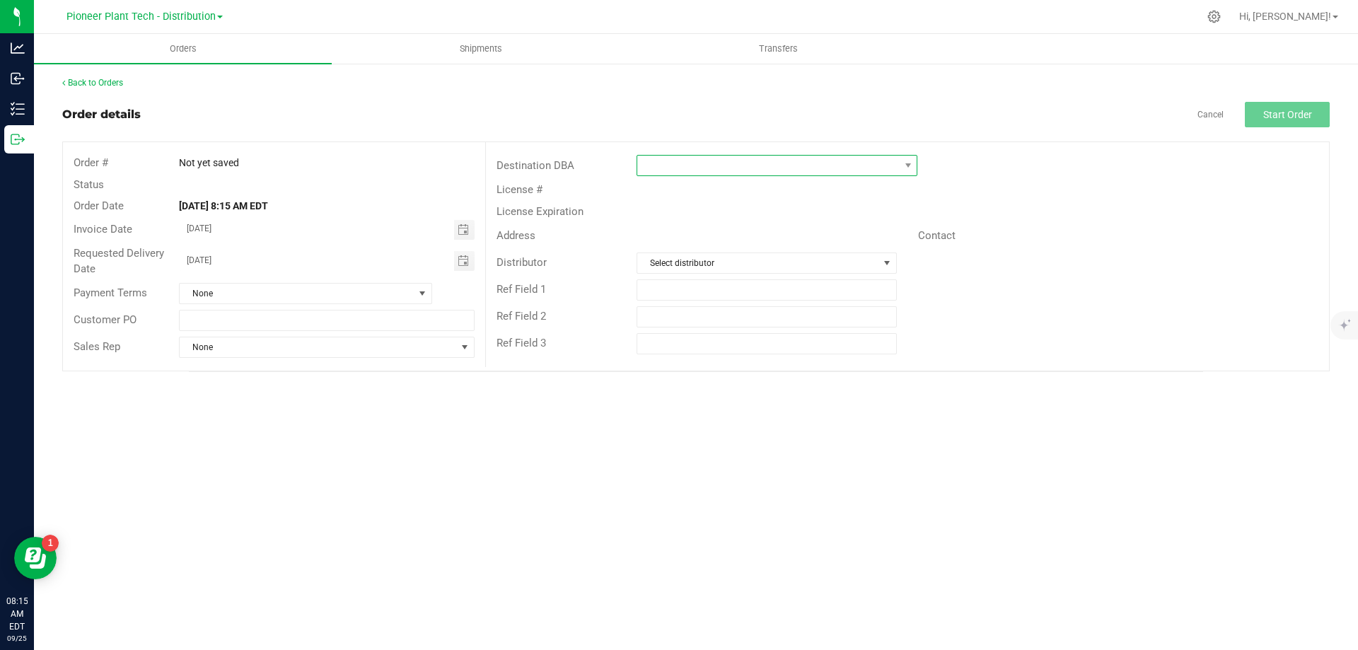
click at [906, 156] on span at bounding box center [908, 166] width 18 height 20
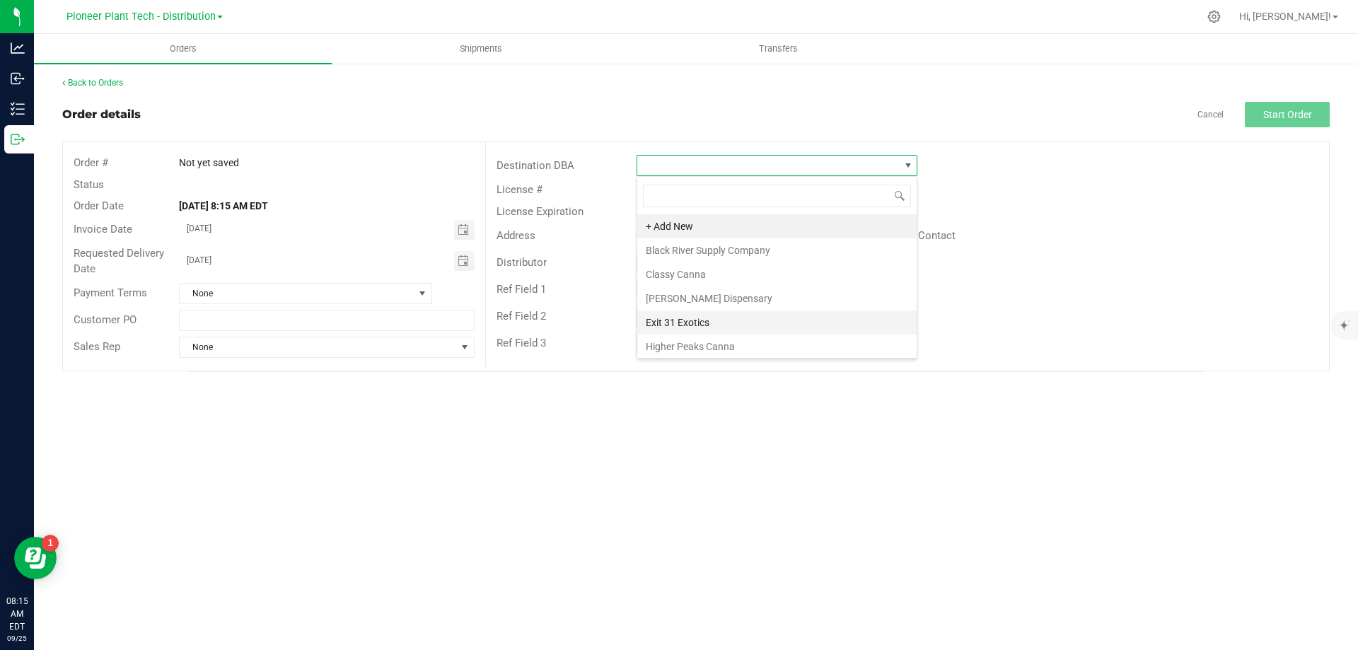
scroll to position [141, 0]
click at [725, 325] on li "The Higher Company" at bounding box center [776, 325] width 279 height 24
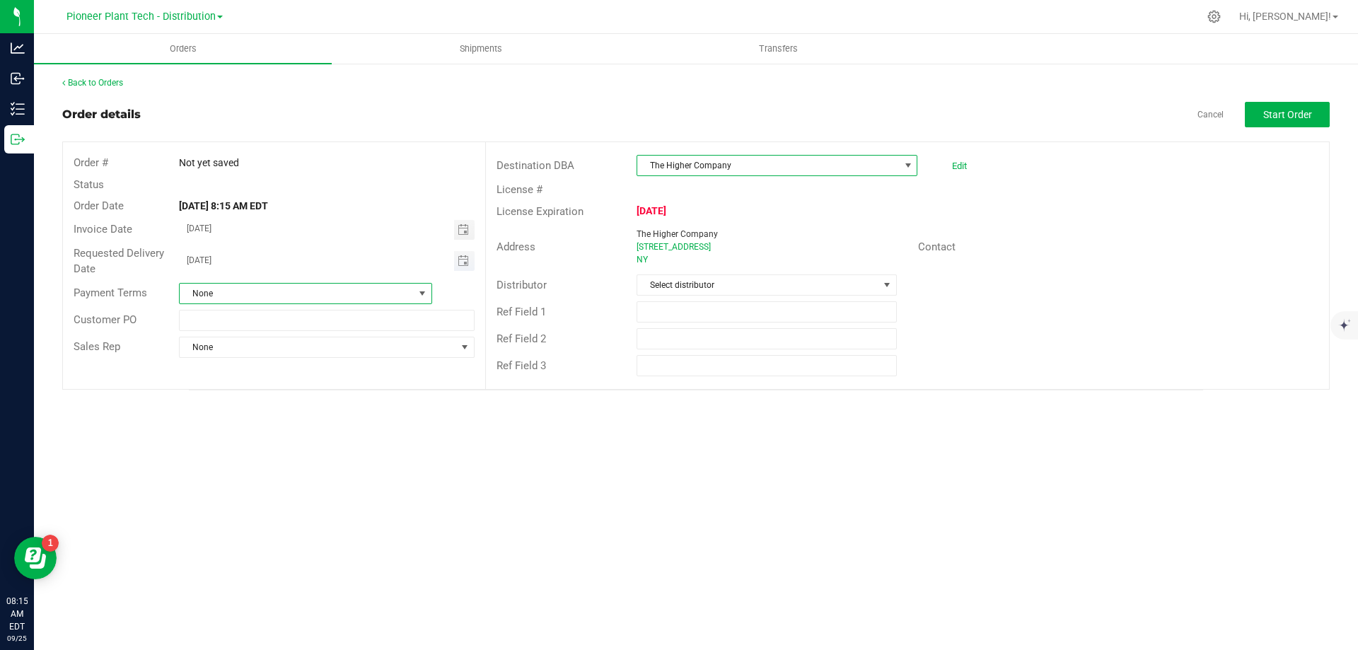
drag, startPoint x: 421, startPoint y: 289, endPoint x: 421, endPoint y: 267, distance: 21.9
click at [422, 289] on span at bounding box center [422, 293] width 11 height 11
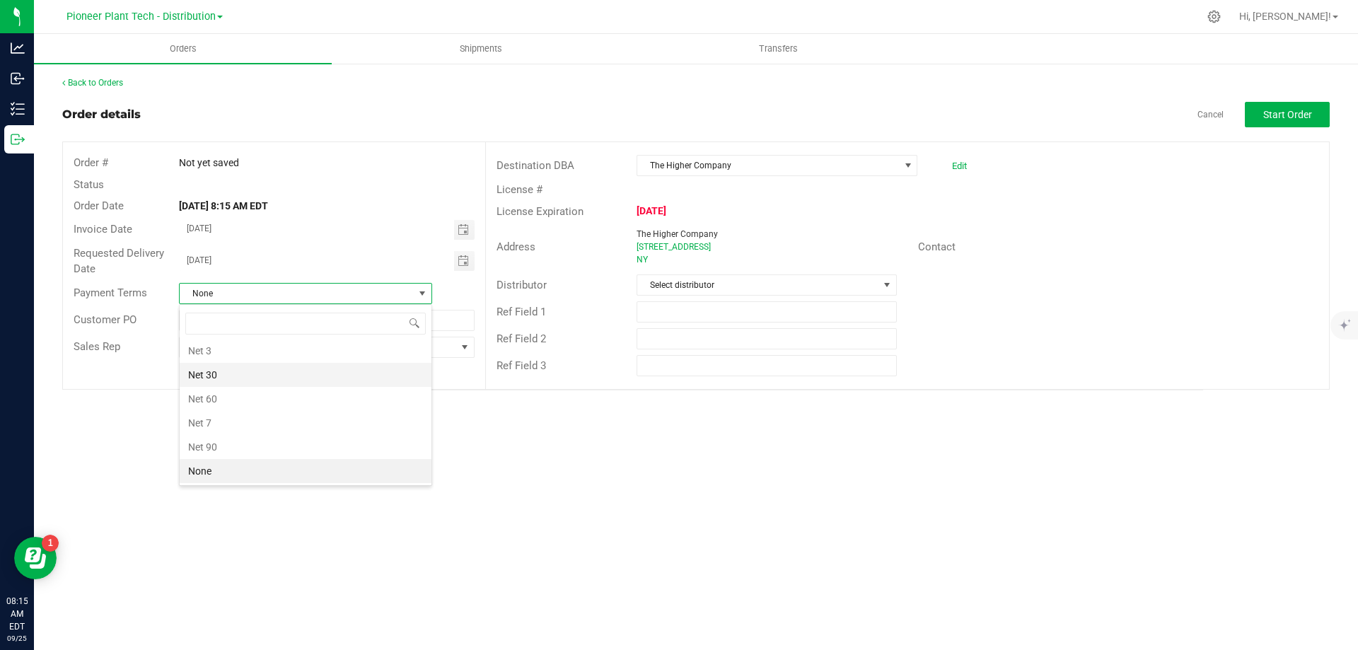
click at [221, 370] on li "Net 30" at bounding box center [306, 375] width 252 height 24
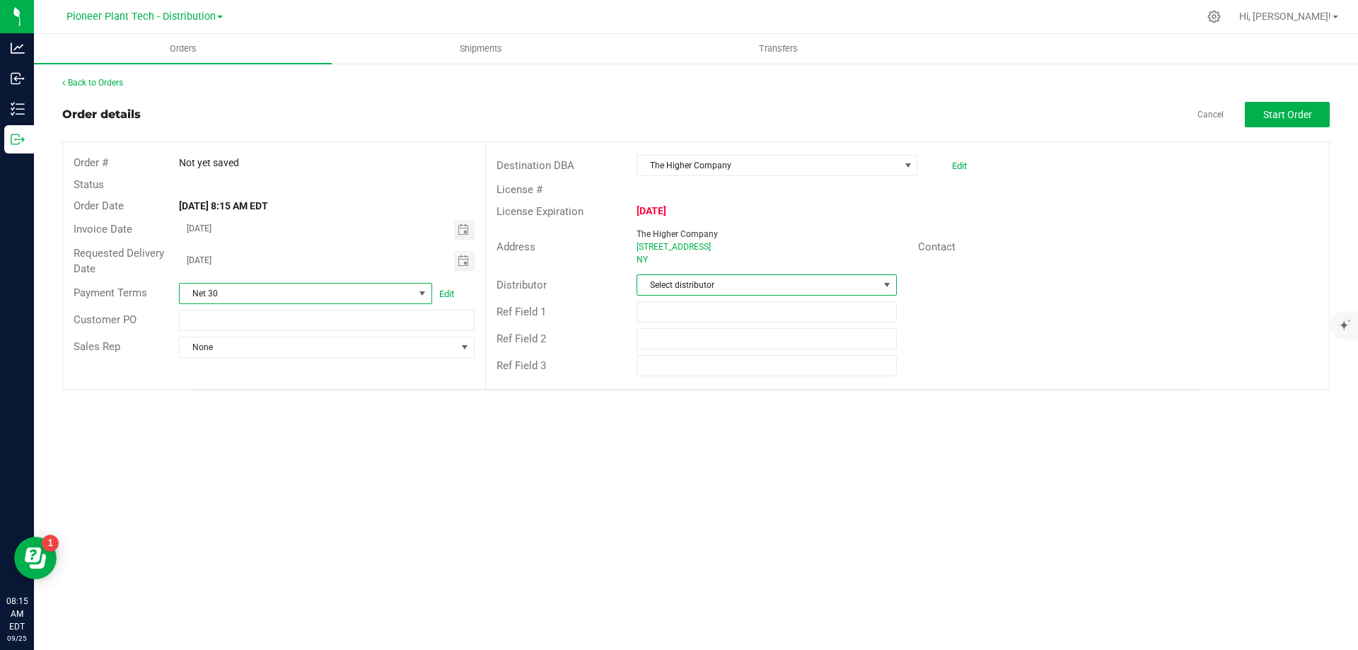
click at [892, 286] on span at bounding box center [886, 284] width 11 height 11
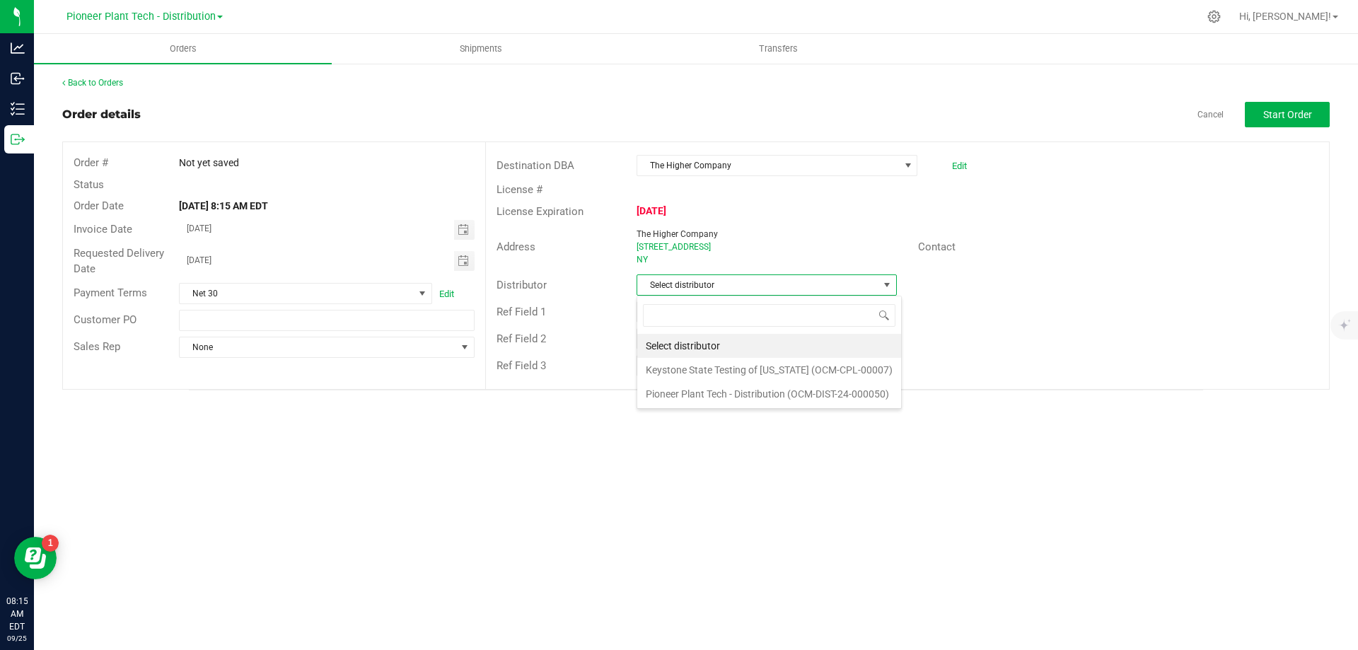
scroll to position [21, 260]
click at [736, 388] on li "Pioneer Plant Tech - Distribution (OCM-DIST-24-000050)" at bounding box center [769, 394] width 264 height 24
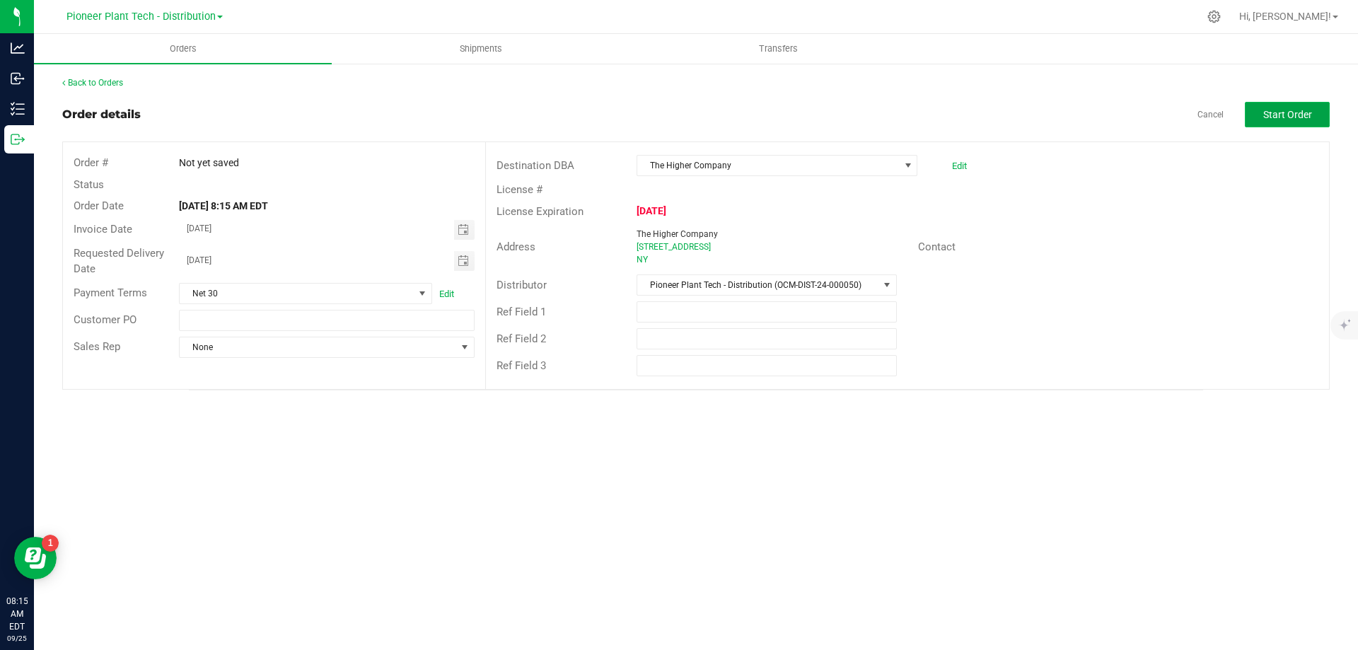
click at [1270, 108] on button "Start Order" at bounding box center [1287, 114] width 85 height 25
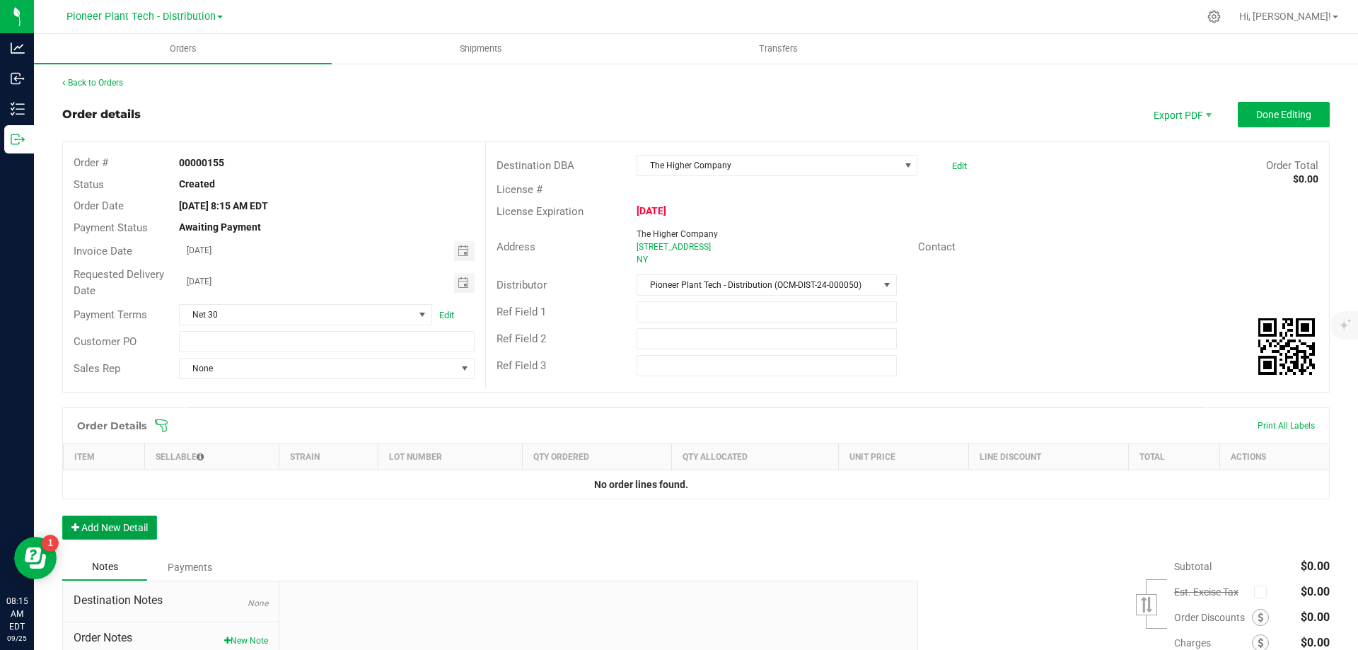
click at [108, 527] on button "Add New Detail" at bounding box center [109, 528] width 95 height 24
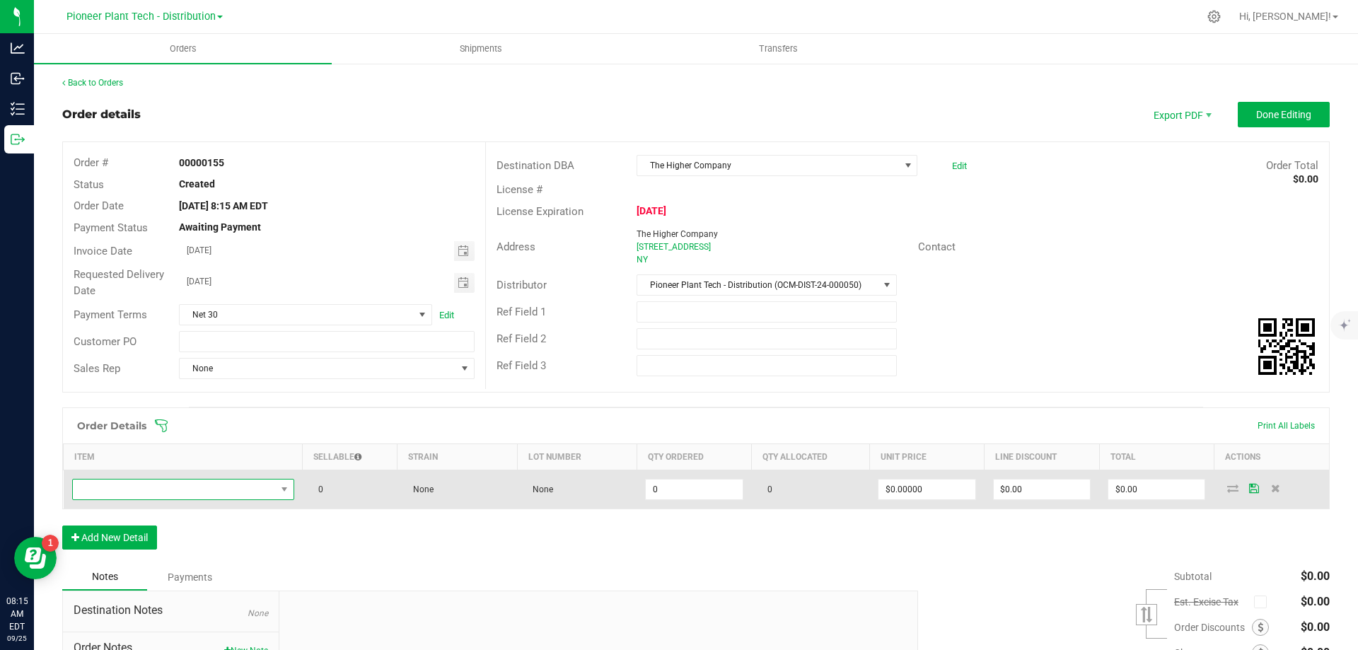
click at [145, 497] on span "NO DATA FOUND" at bounding box center [174, 490] width 203 height 20
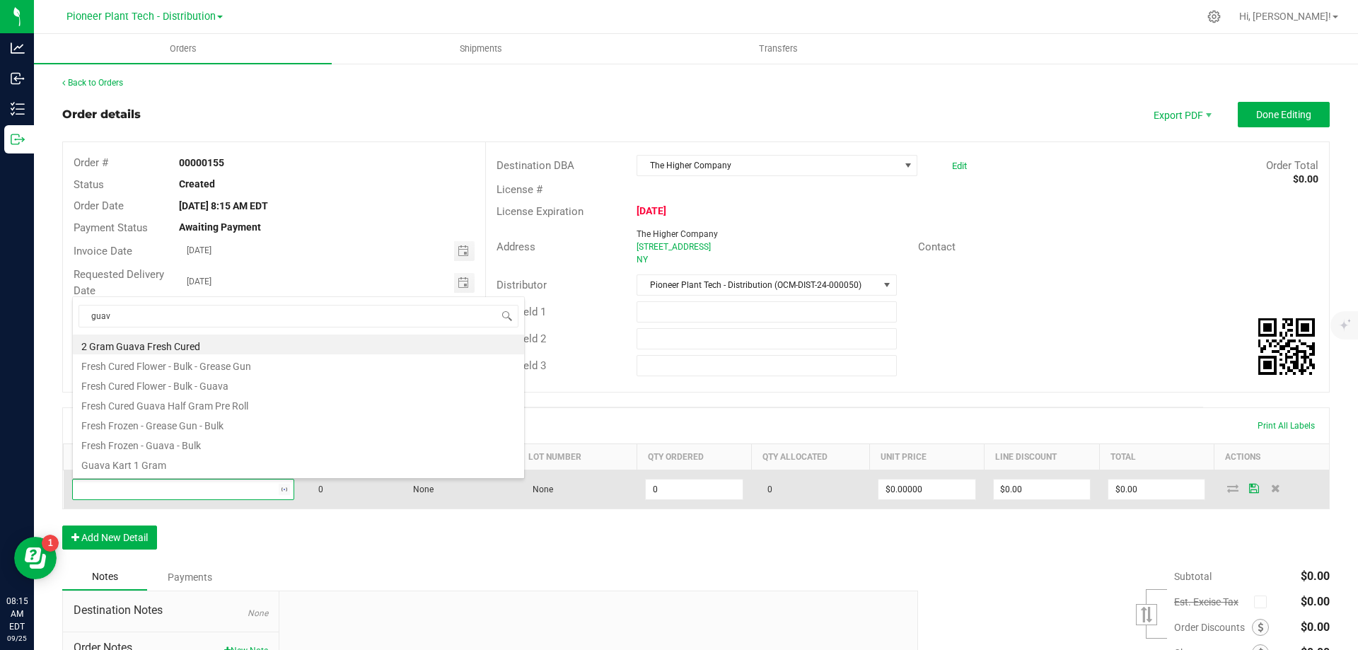
type input "guava"
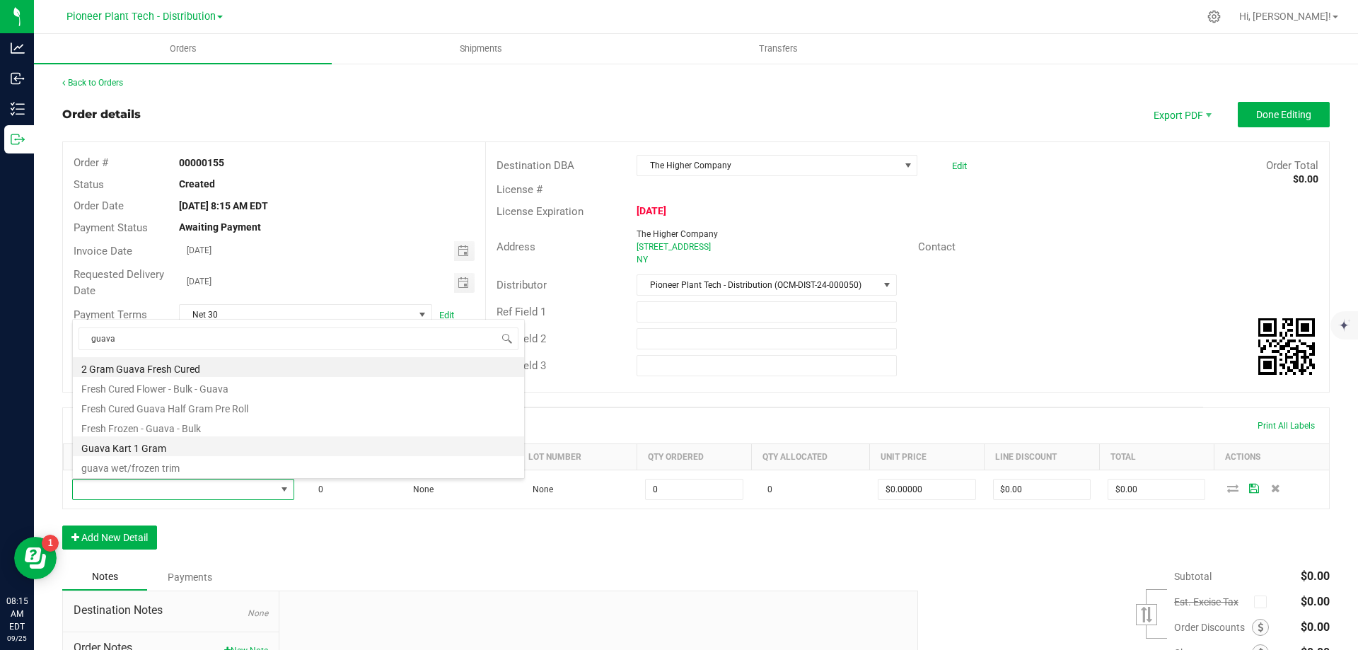
click at [144, 444] on li "Guava Kart 1 Gram" at bounding box center [298, 446] width 451 height 20
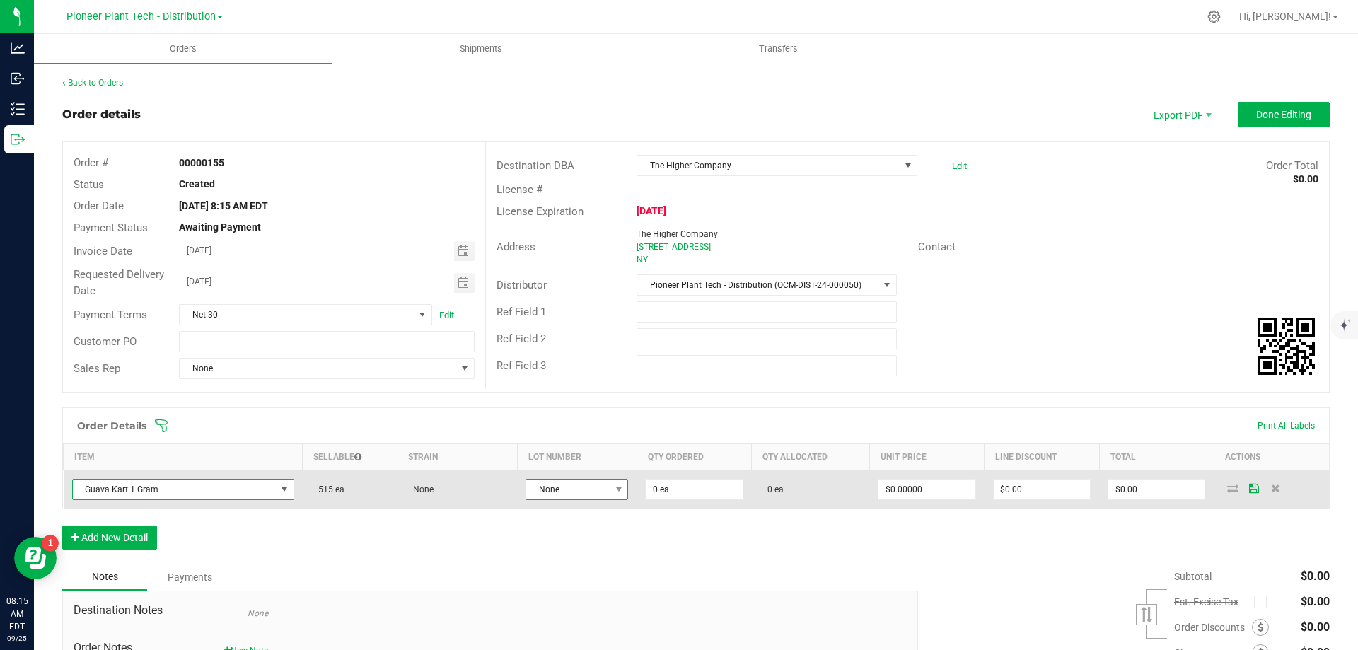
click at [604, 494] on span "None" at bounding box center [567, 490] width 83 height 20
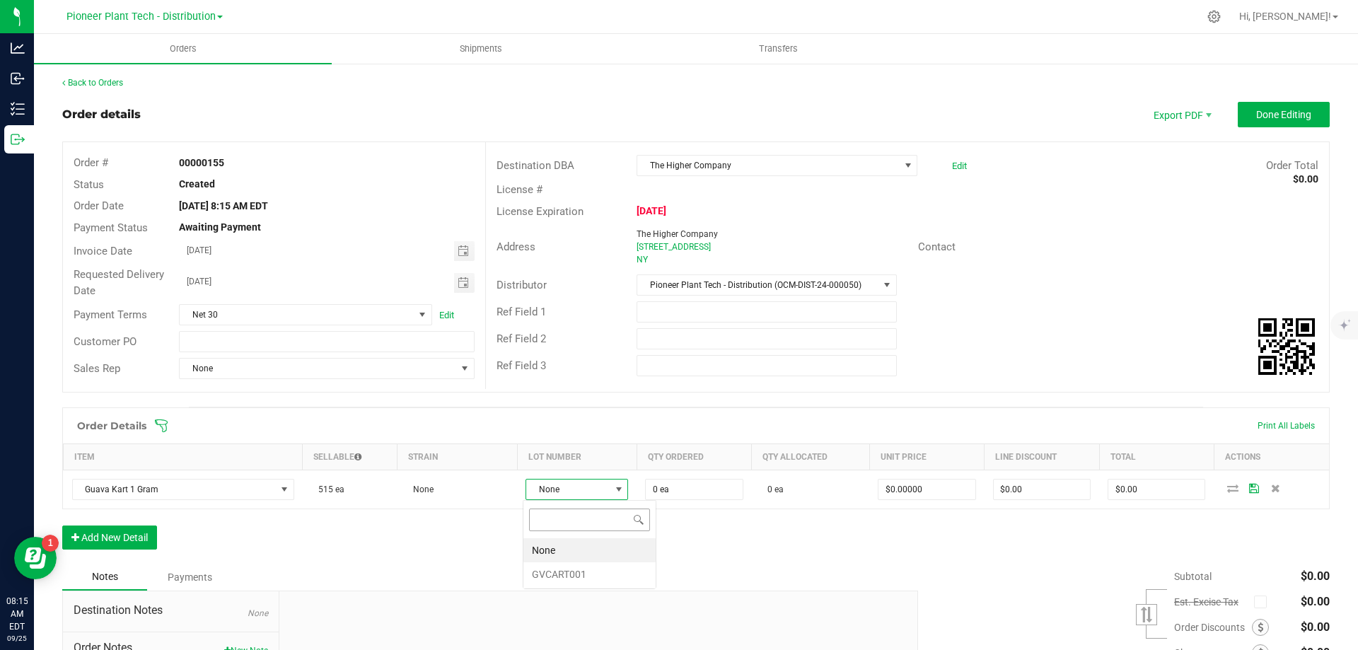
scroll to position [21, 101]
click at [551, 565] on li "GVCART001" at bounding box center [590, 574] width 132 height 24
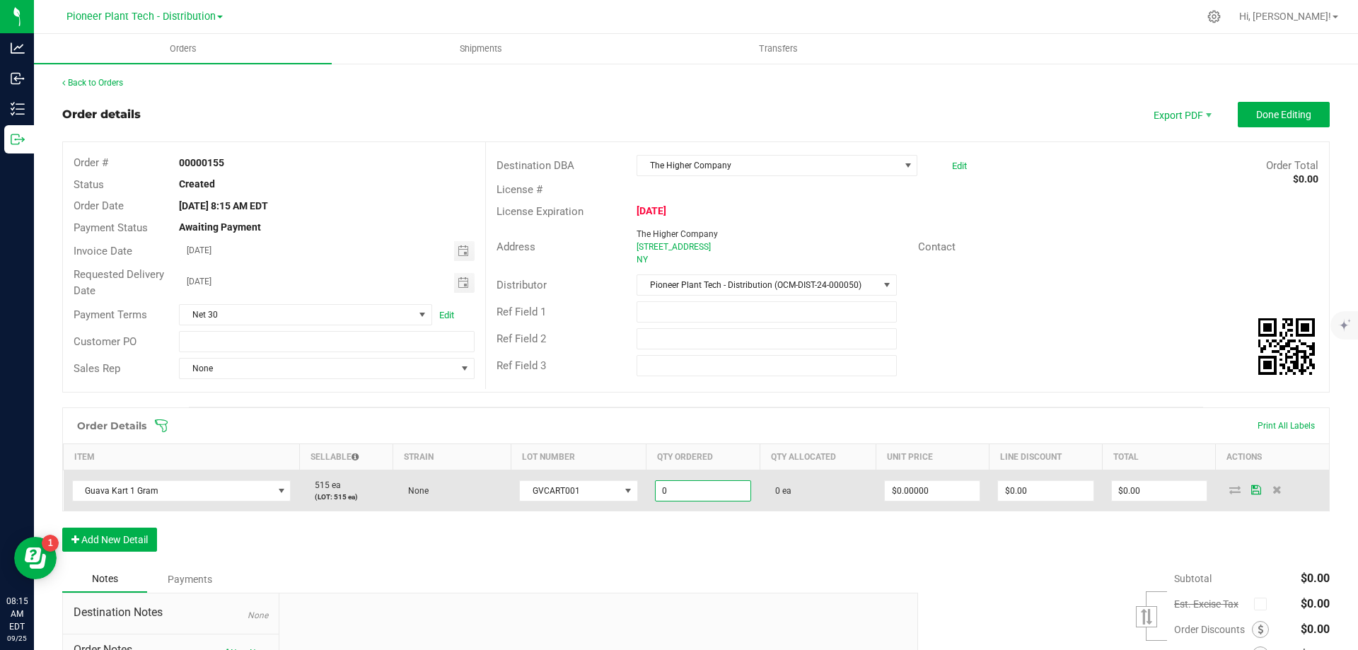
click at [703, 487] on input "0" at bounding box center [703, 491] width 95 height 20
type input "0 ea"
click at [891, 495] on input "0" at bounding box center [932, 491] width 95 height 20
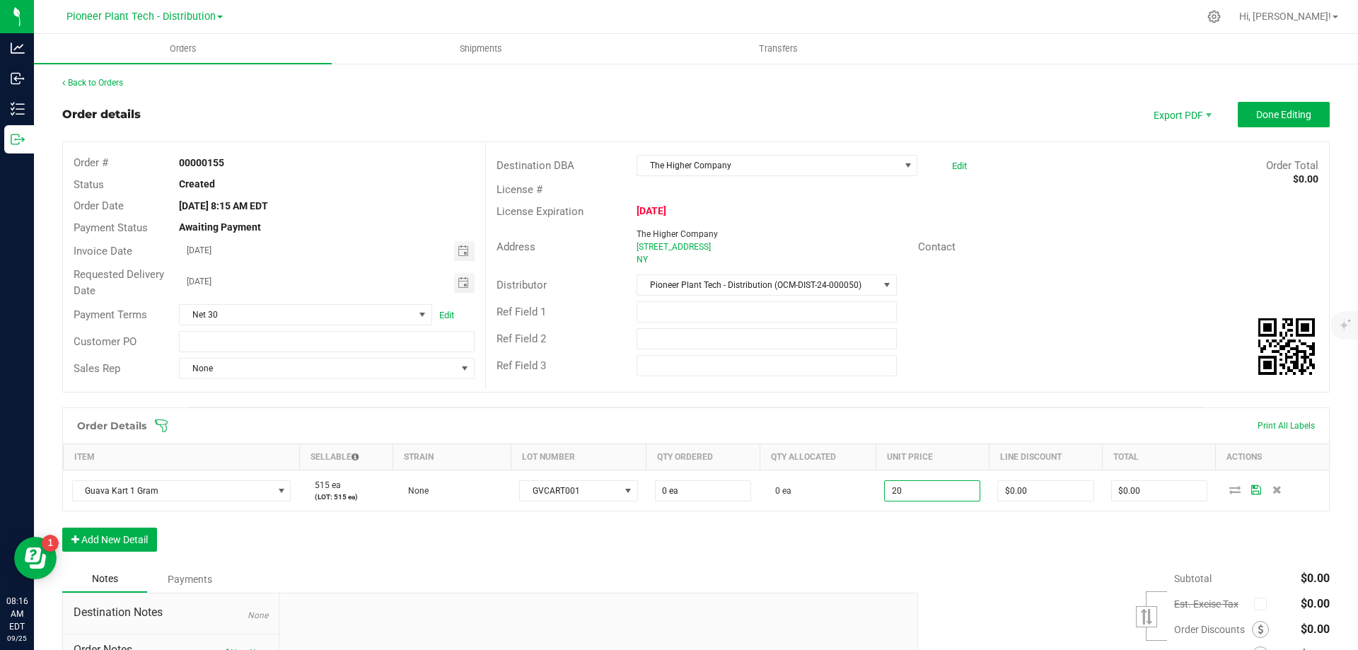
type input "$20.00000"
click at [868, 541] on div "Order Details Print All Labels Item Sellable Strain Lot Number Qty Ordered Qty …" at bounding box center [696, 486] width 1268 height 158
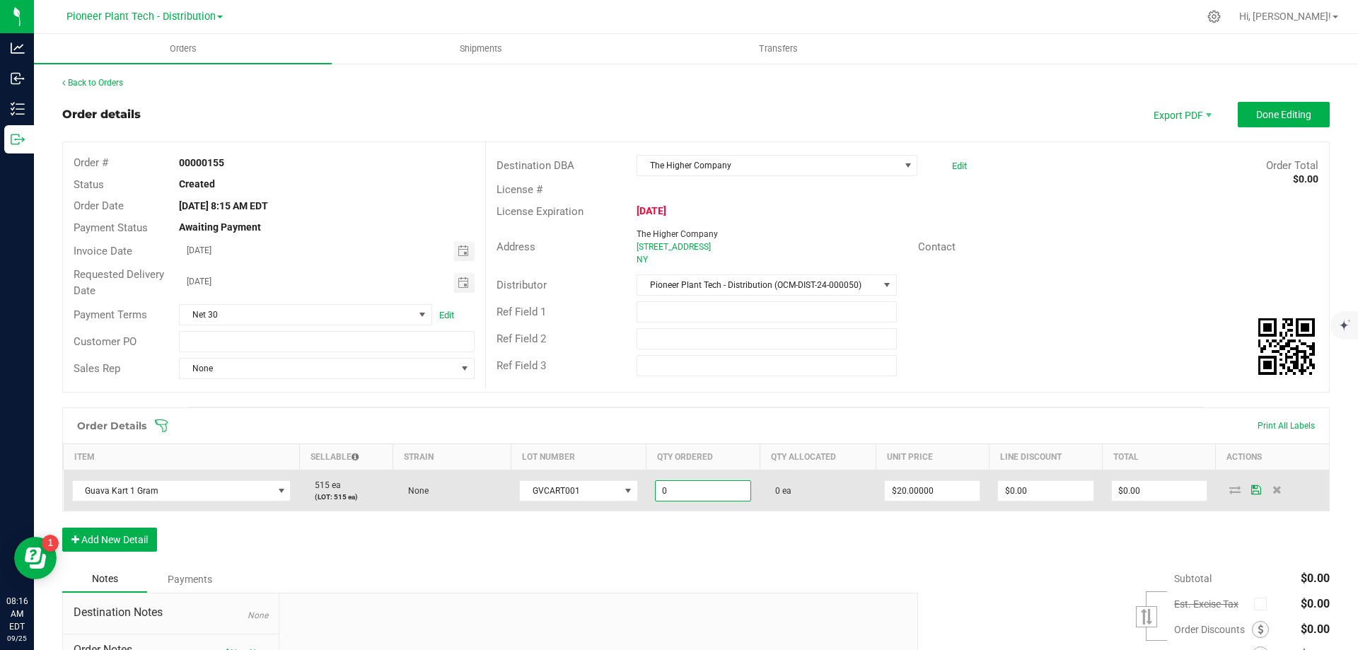
click at [662, 489] on input "0" at bounding box center [703, 491] width 95 height 20
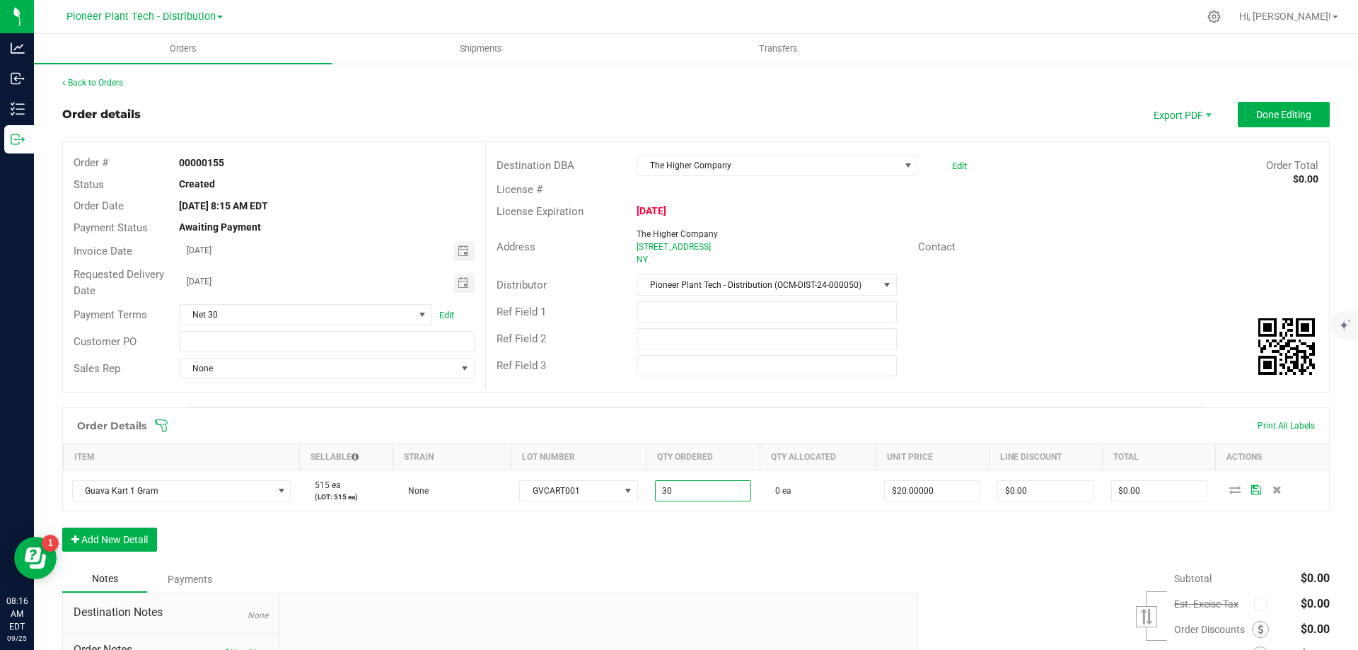
type input "30 ea"
type input "$600.00"
click at [714, 572] on div "Notes Payments" at bounding box center [484, 579] width 845 height 27
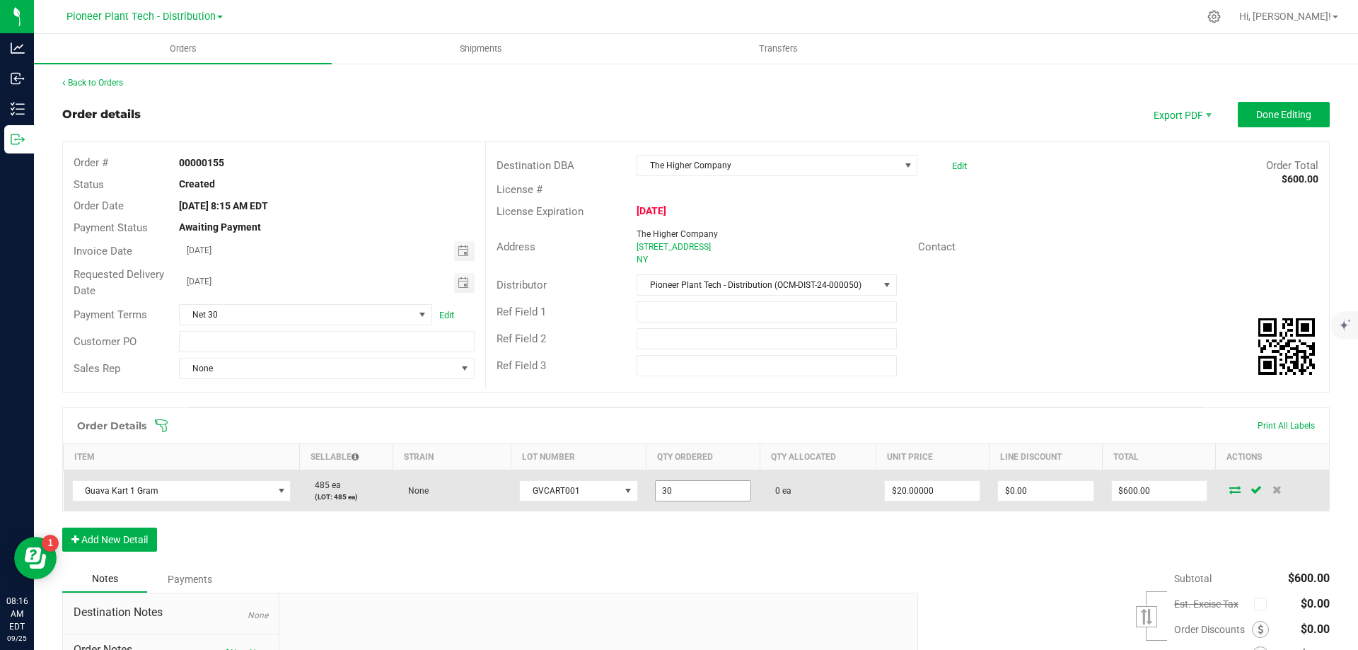
click at [667, 492] on input "30" at bounding box center [703, 491] width 95 height 20
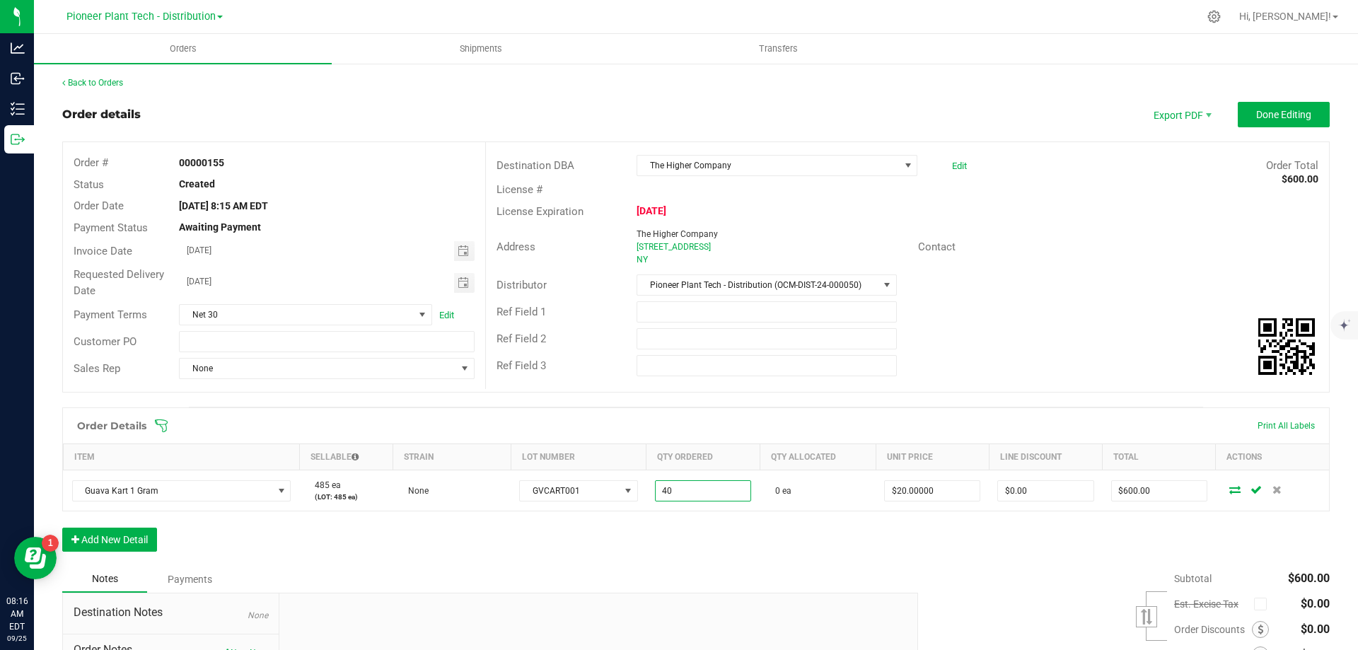
type input "40 ea"
type input "$800.00"
click at [678, 529] on div "Order Details Print All Labels Item Sellable Strain Lot Number Qty Ordered Qty …" at bounding box center [696, 486] width 1268 height 158
click at [140, 538] on button "Add New Detail" at bounding box center [109, 540] width 95 height 24
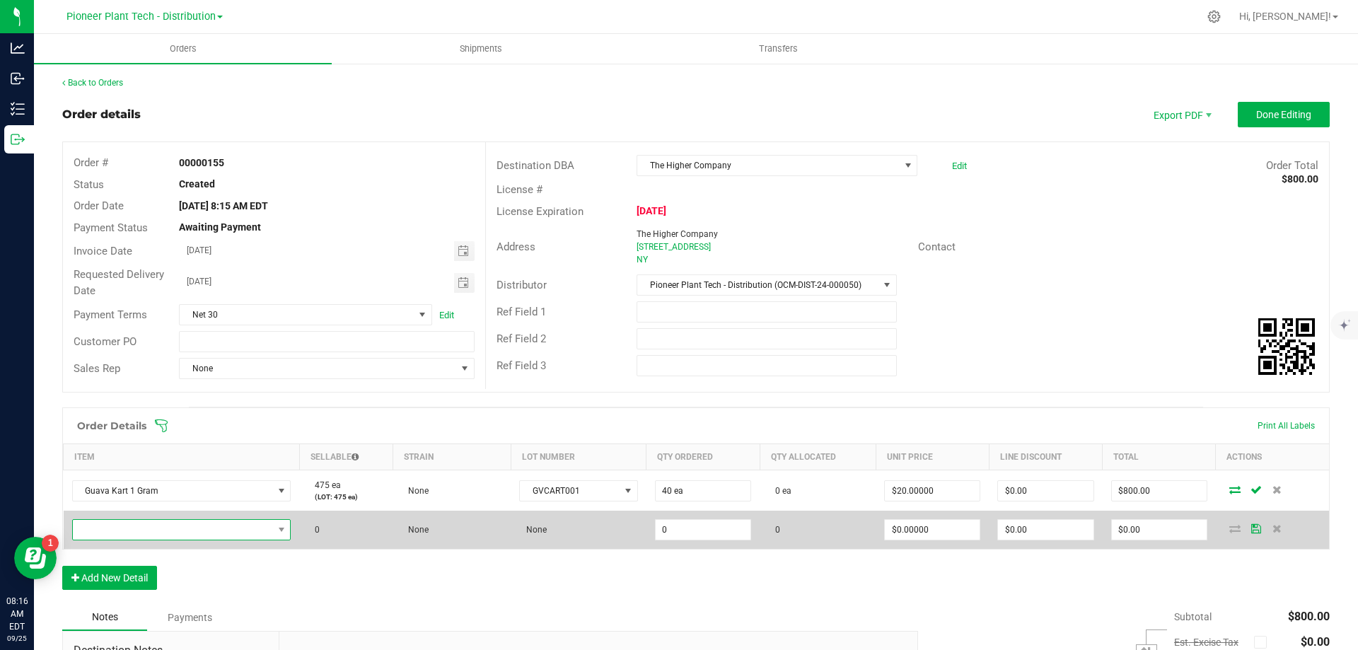
click at [158, 526] on span "NO DATA FOUND" at bounding box center [173, 530] width 200 height 20
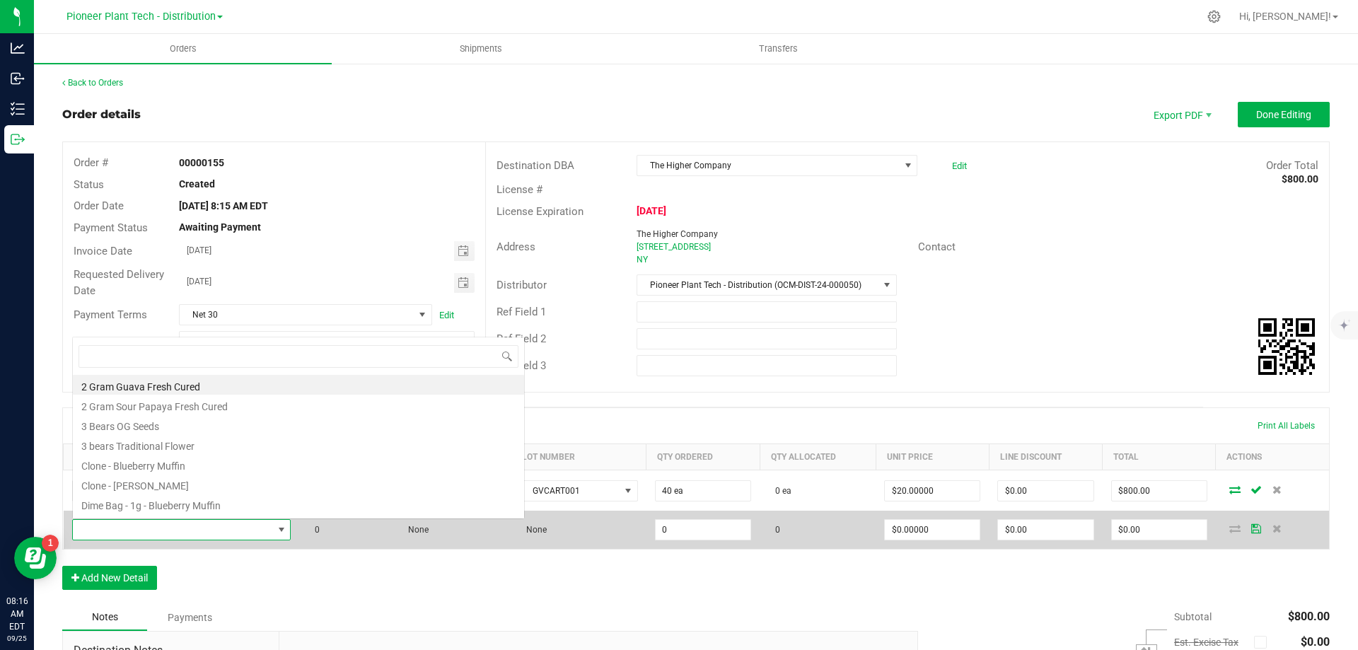
scroll to position [21, 215]
type input "purple punch"
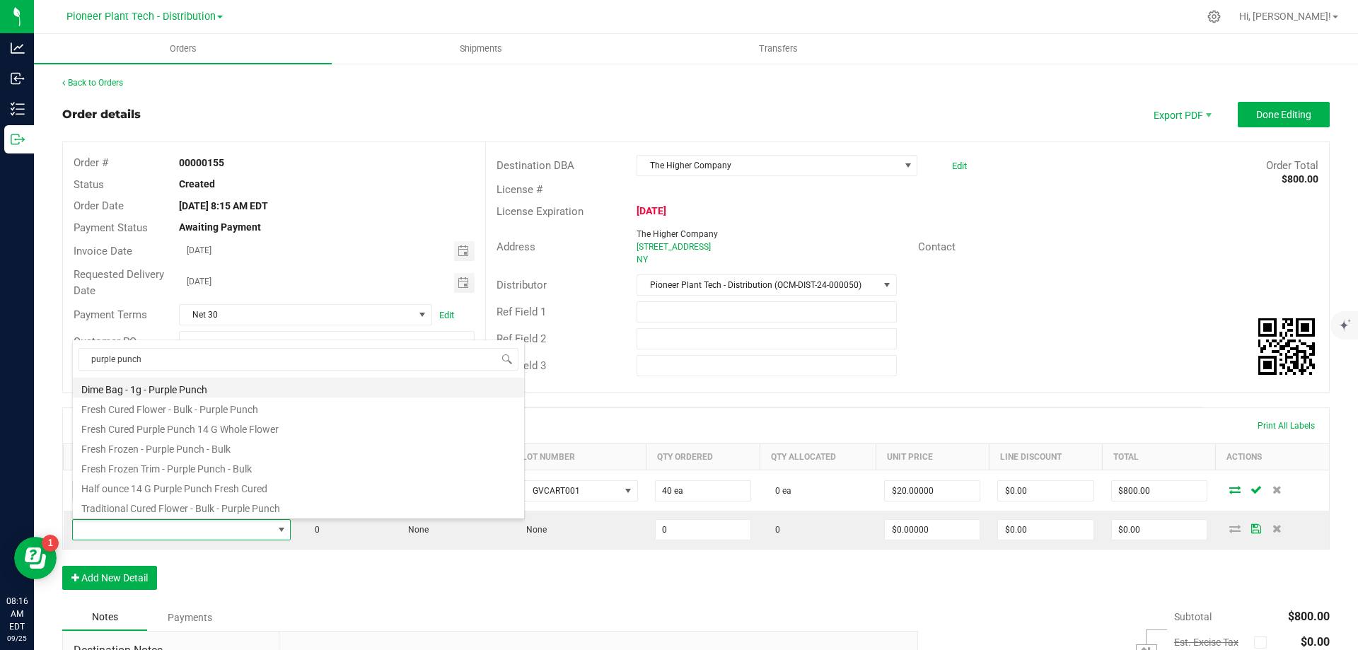
click at [165, 386] on li "Dime Bag - 1g - Purple Punch" at bounding box center [298, 388] width 451 height 20
type input "0 ea"
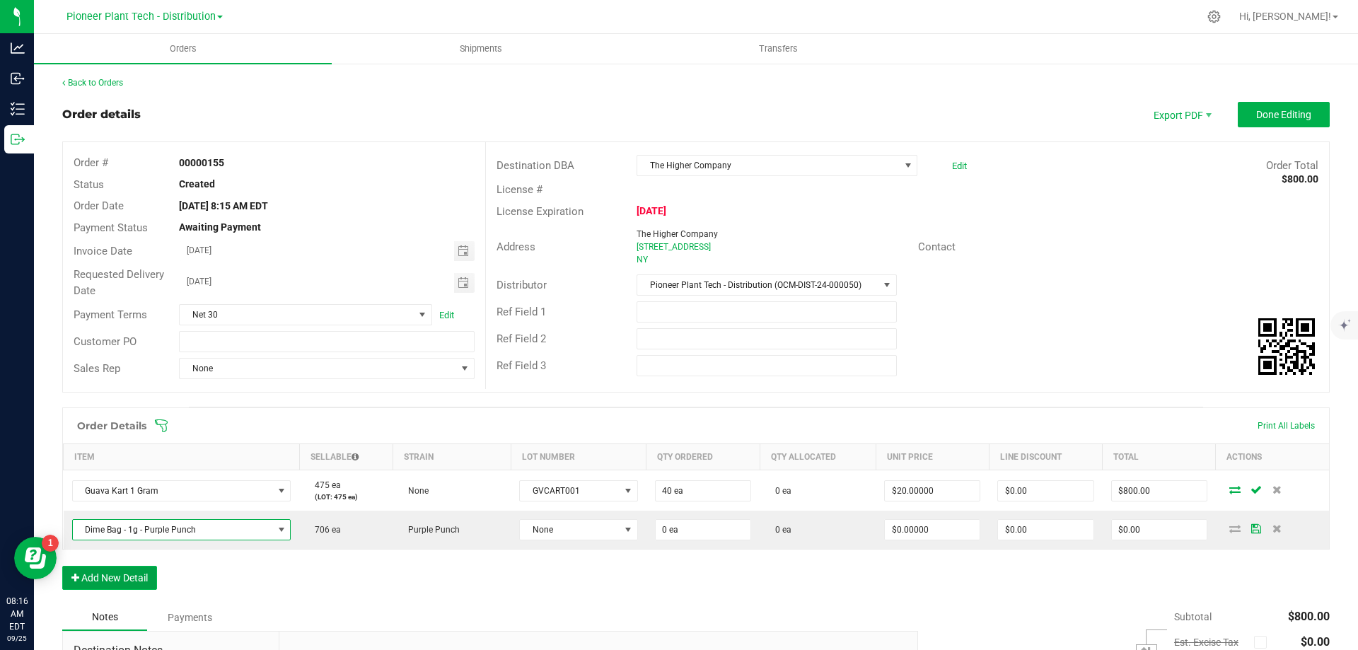
click at [146, 582] on button "Add New Detail" at bounding box center [109, 578] width 95 height 24
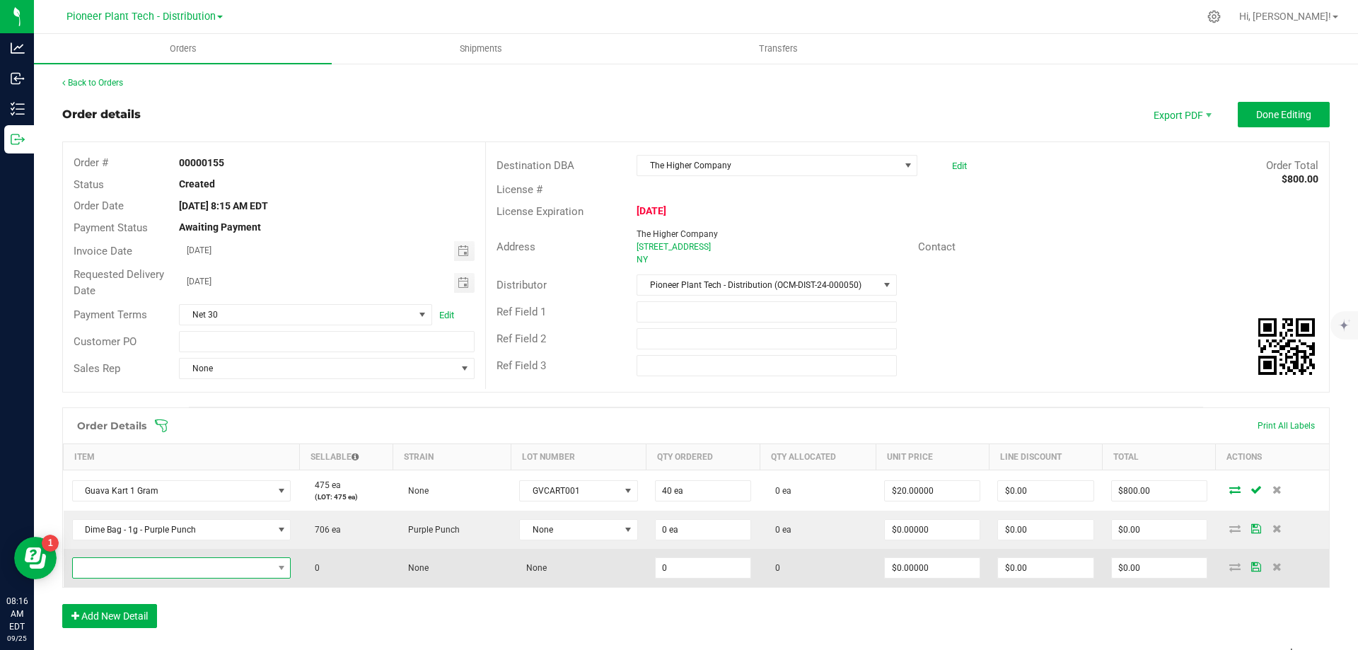
click at [154, 569] on span "NO DATA FOUND" at bounding box center [173, 568] width 200 height 20
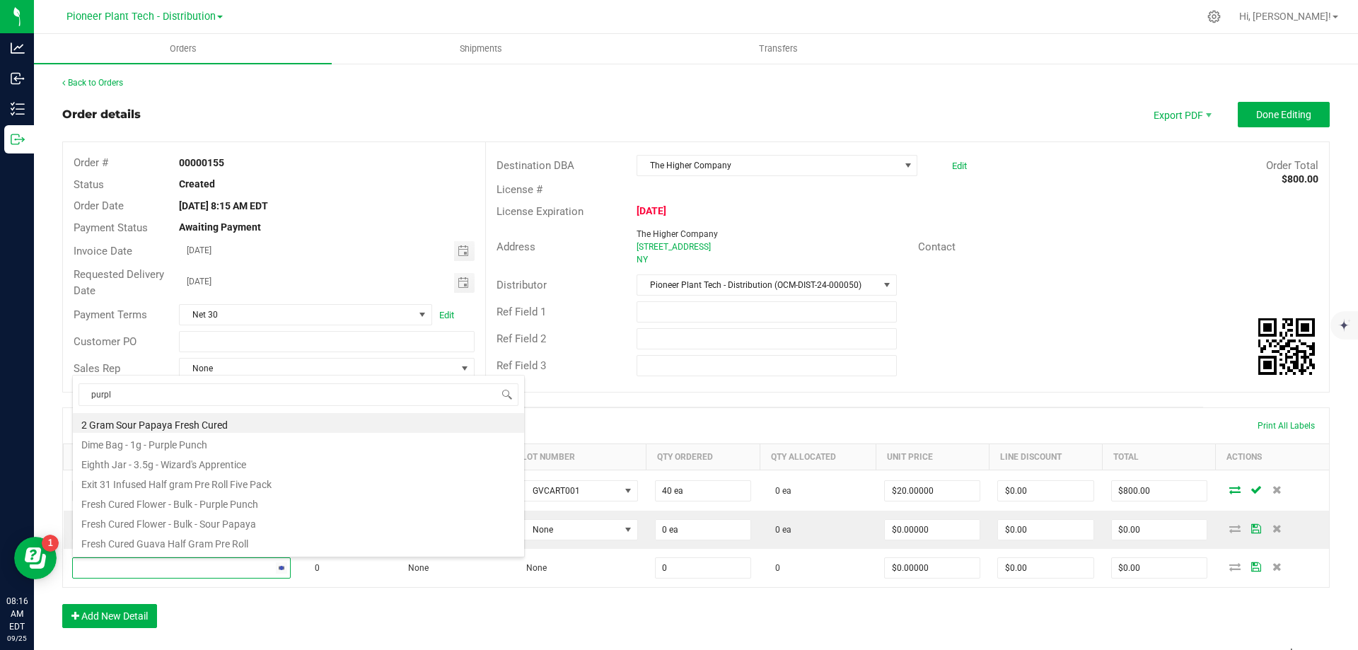
type input "purple"
click at [204, 543] on li "Pre-Roll - 0.5g - Purple Marmalade" at bounding box center [298, 542] width 451 height 20
type input "0 ea"
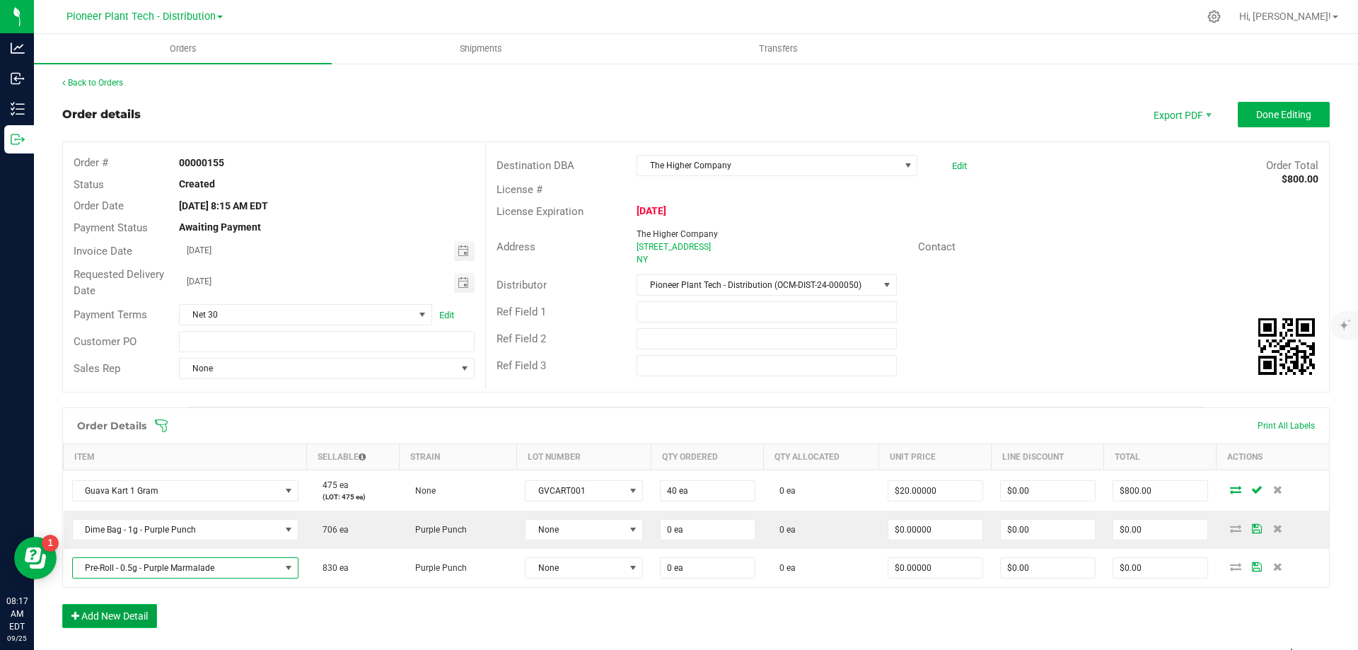
click at [111, 612] on button "Add New Detail" at bounding box center [109, 616] width 95 height 24
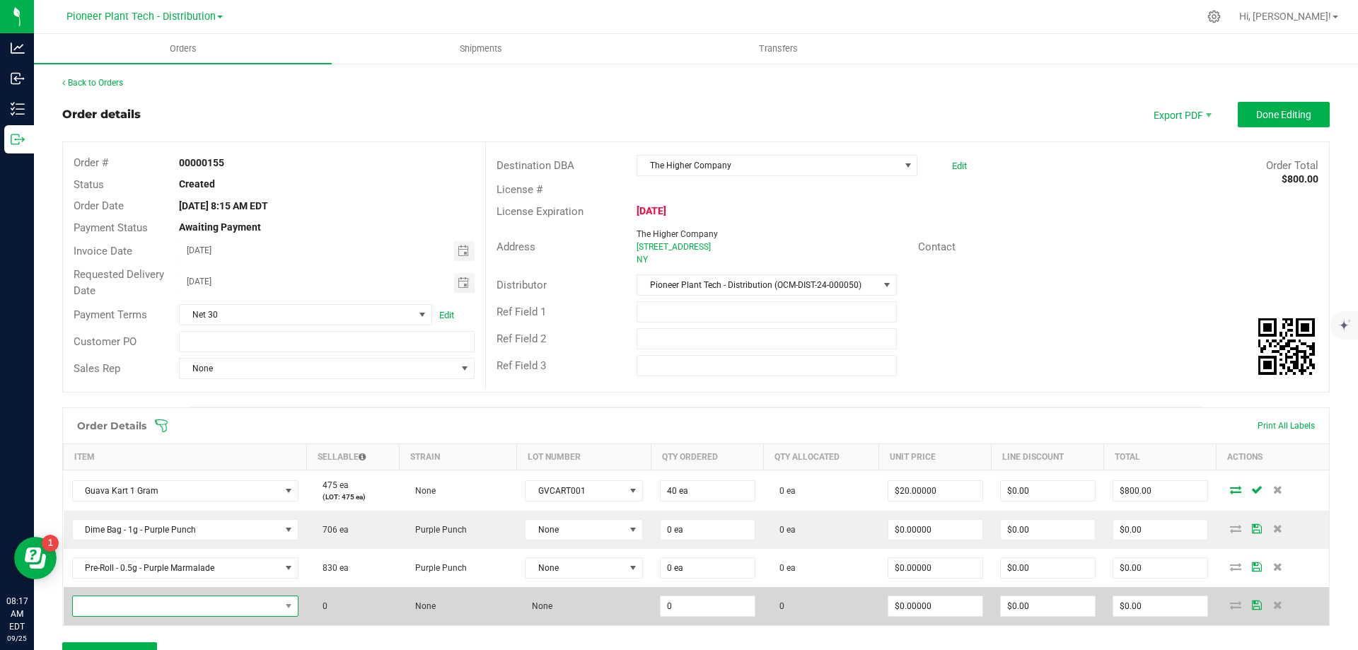
click at [146, 608] on span "NO DATA FOUND" at bounding box center [176, 606] width 207 height 20
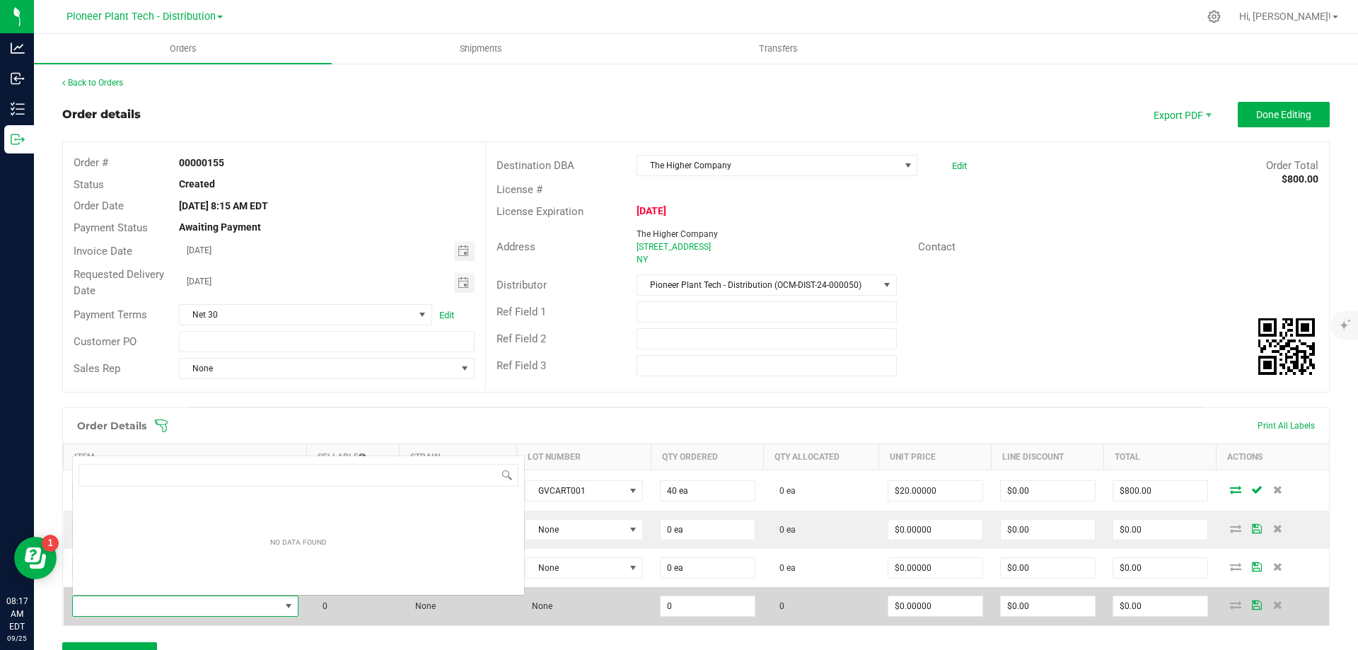
scroll to position [21, 221]
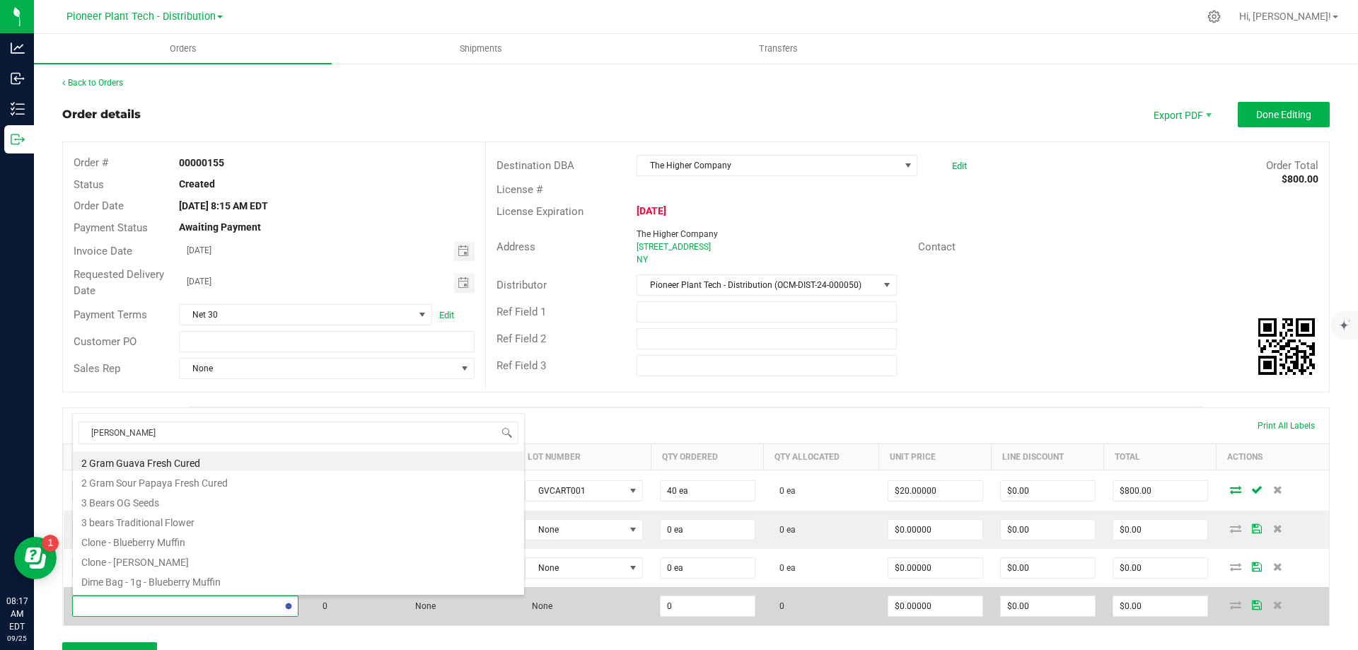
type input "papaya"
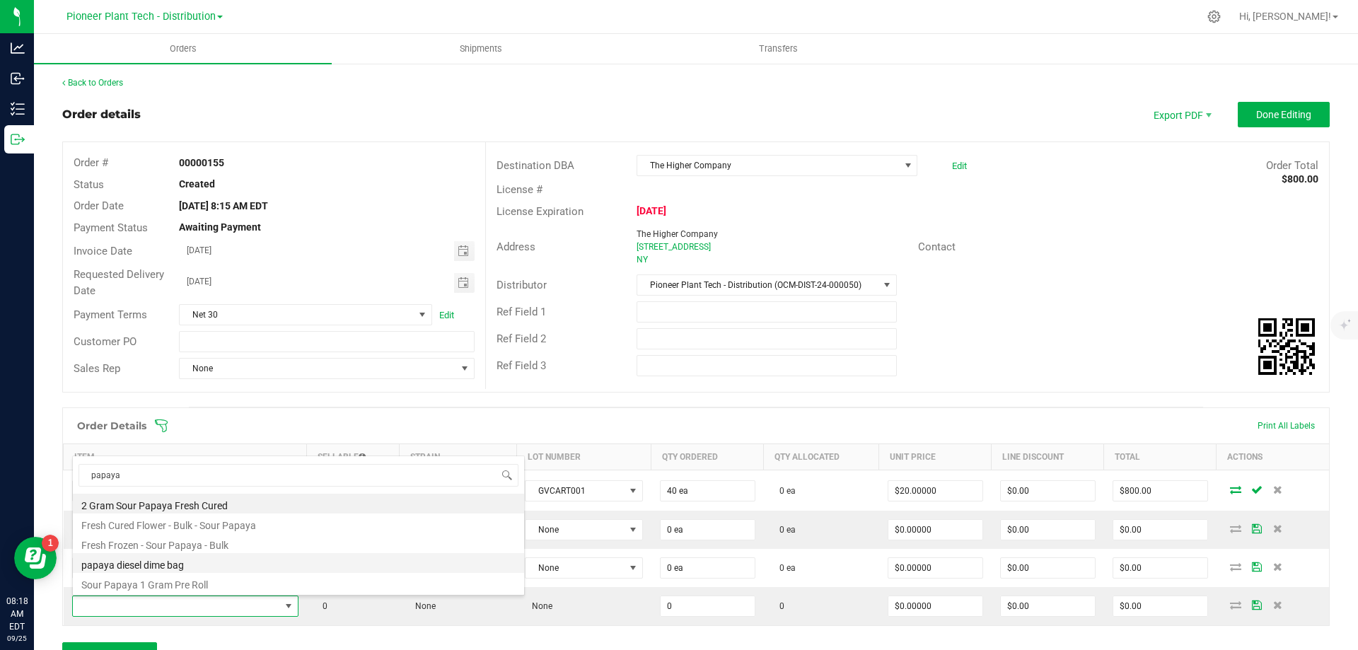
click at [176, 564] on li "papaya diesel dime bag" at bounding box center [298, 563] width 451 height 20
type input "0 ea"
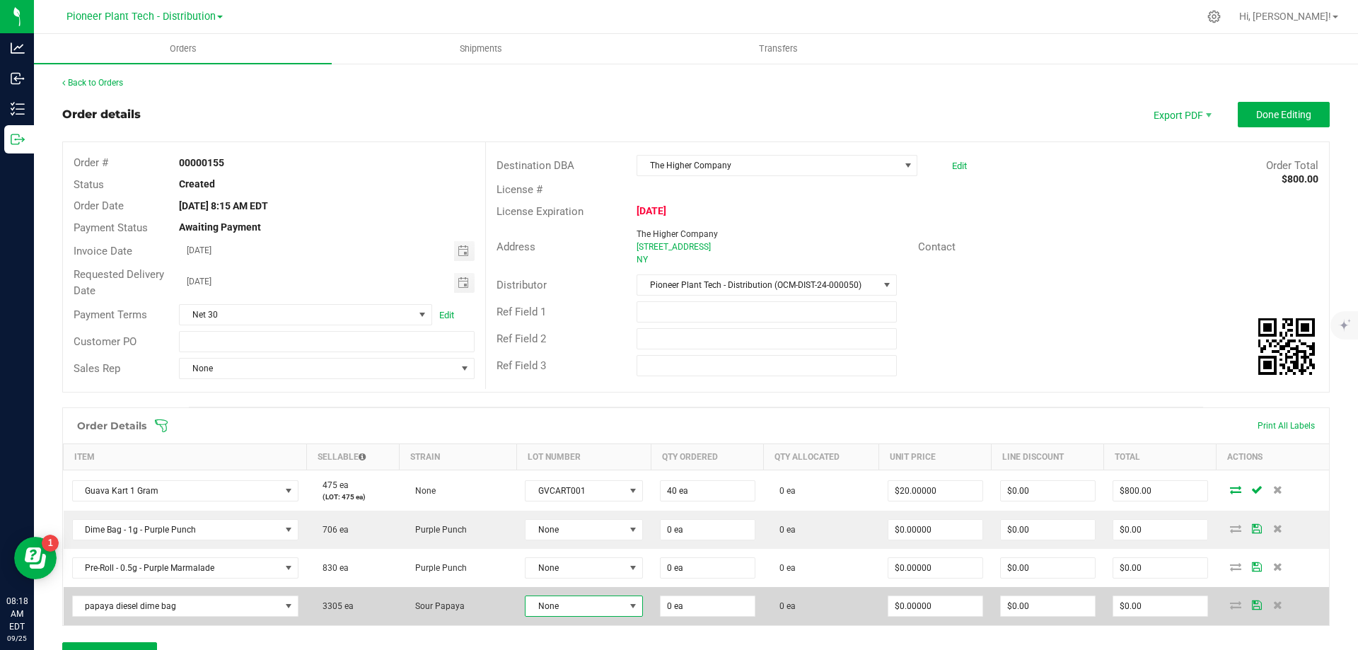
click at [608, 603] on span "None" at bounding box center [575, 606] width 98 height 20
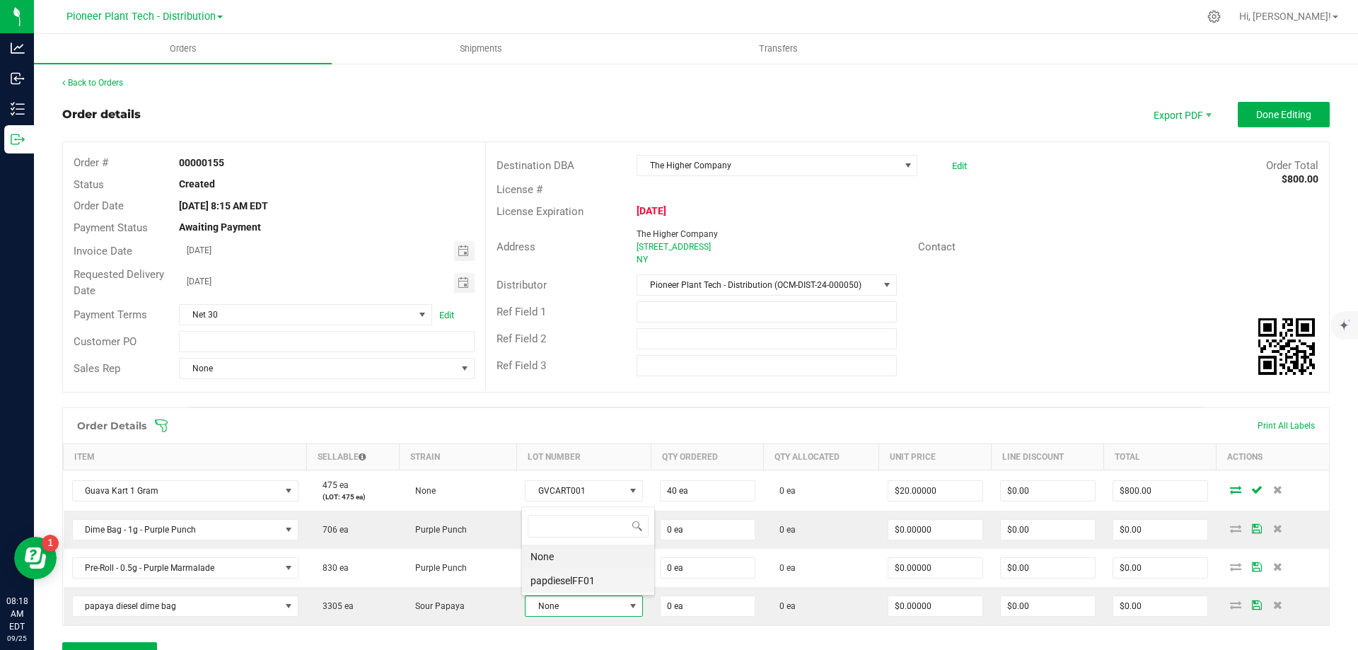
scroll to position [21, 114]
click at [579, 574] on li "papdieselFF01" at bounding box center [588, 581] width 132 height 24
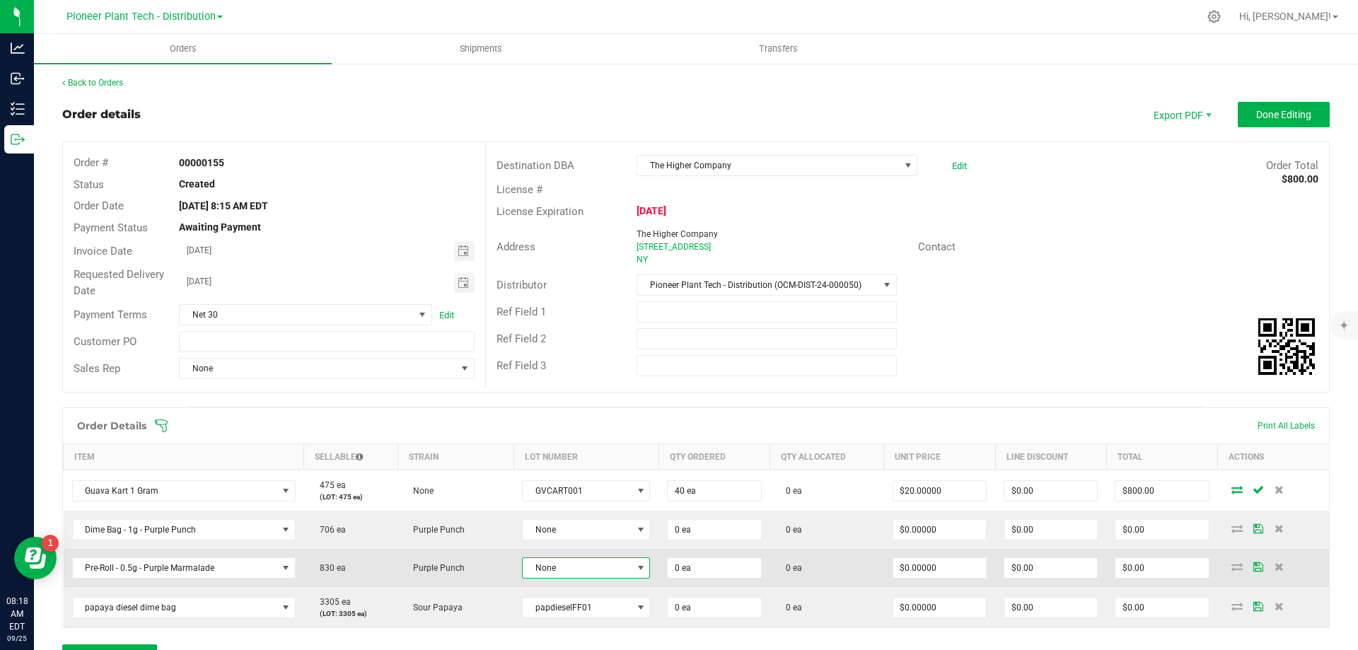
click at [596, 574] on span "None" at bounding box center [577, 568] width 109 height 20
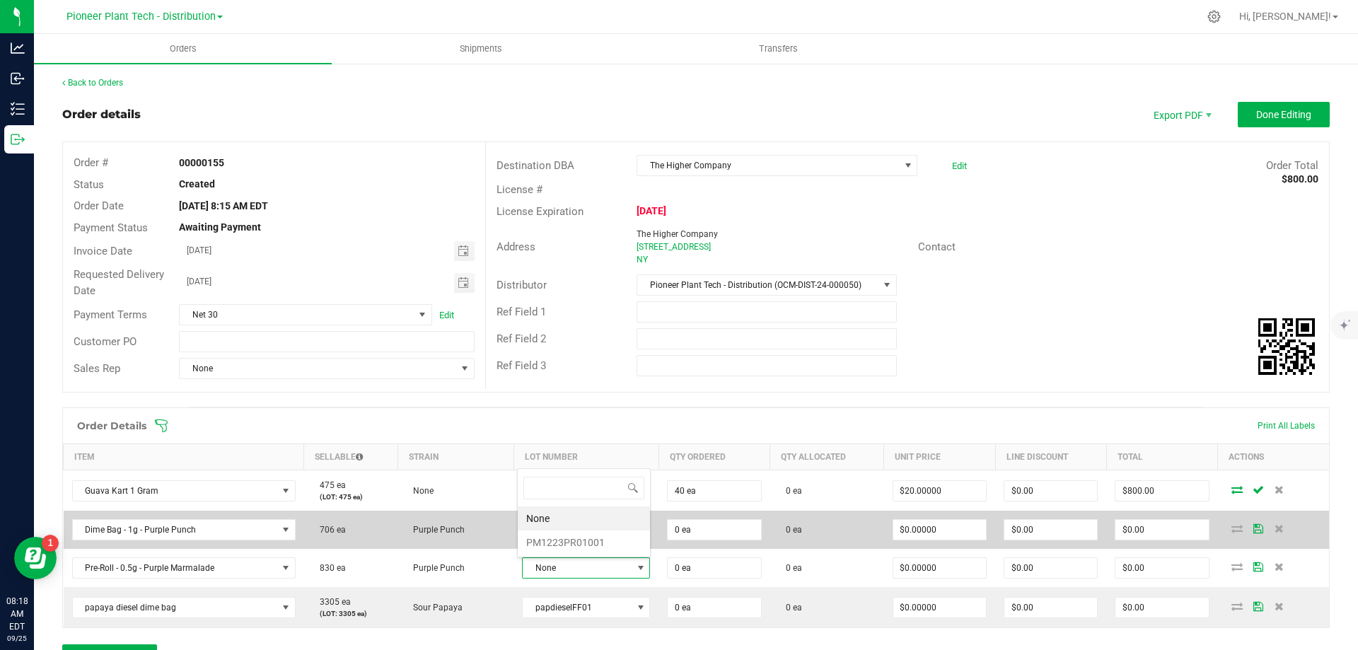
click at [578, 545] on li "PM1223PR01001" at bounding box center [584, 543] width 132 height 24
click at [579, 527] on span "None" at bounding box center [579, 530] width 122 height 20
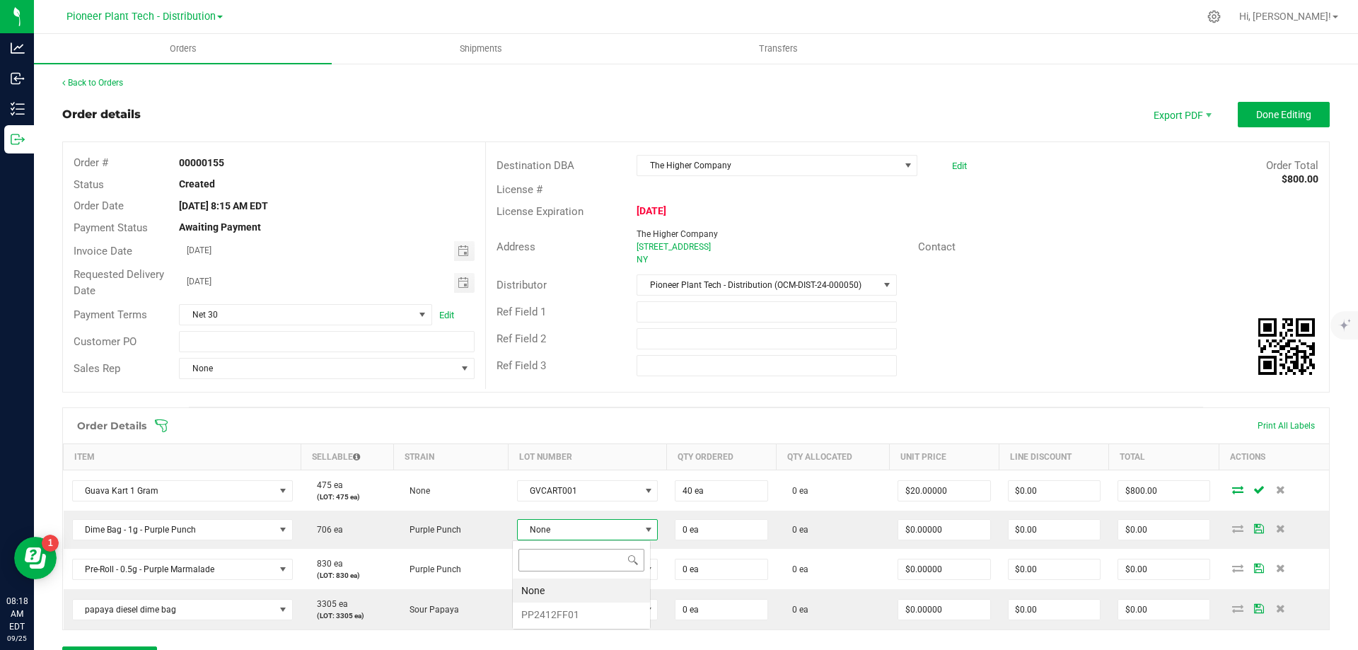
scroll to position [21, 138]
click at [554, 613] on li "PP2412FF01" at bounding box center [581, 615] width 137 height 24
click at [781, 637] on div "Order Details Print All Labels Item Sellable Strain Lot Number Qty Ordered Qty …" at bounding box center [696, 546] width 1268 height 279
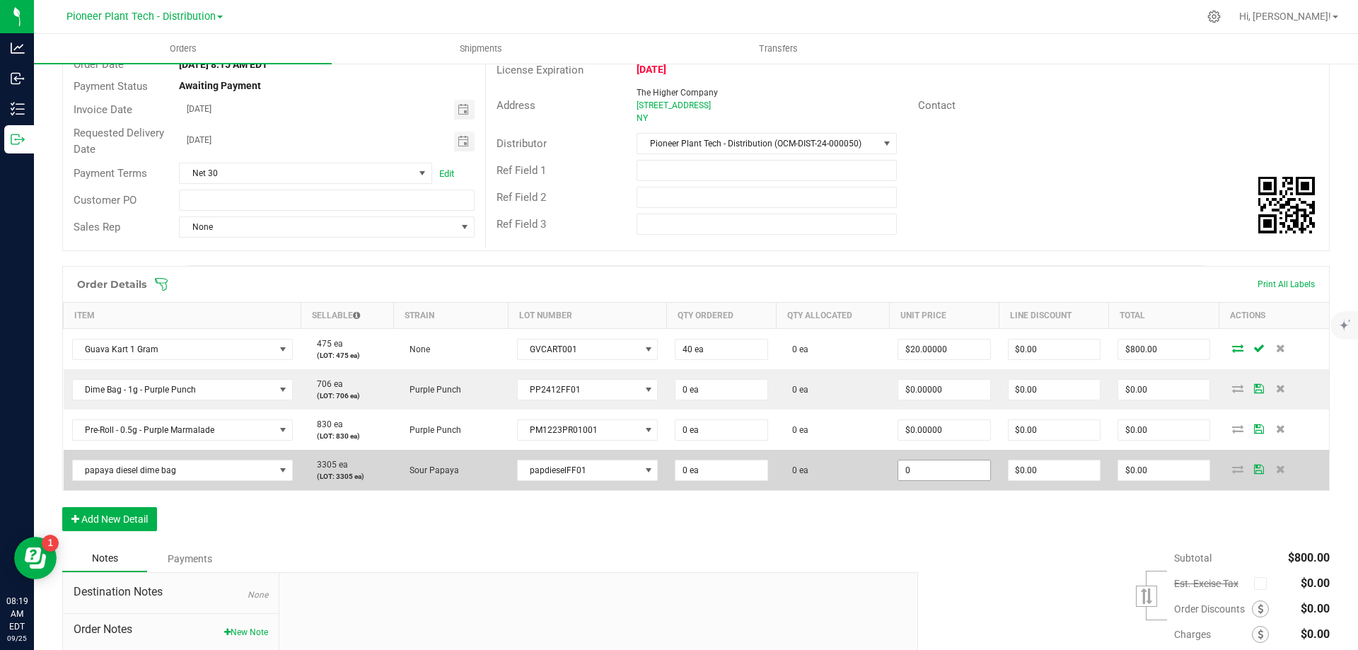
click at [935, 468] on input "0" at bounding box center [943, 471] width 91 height 20
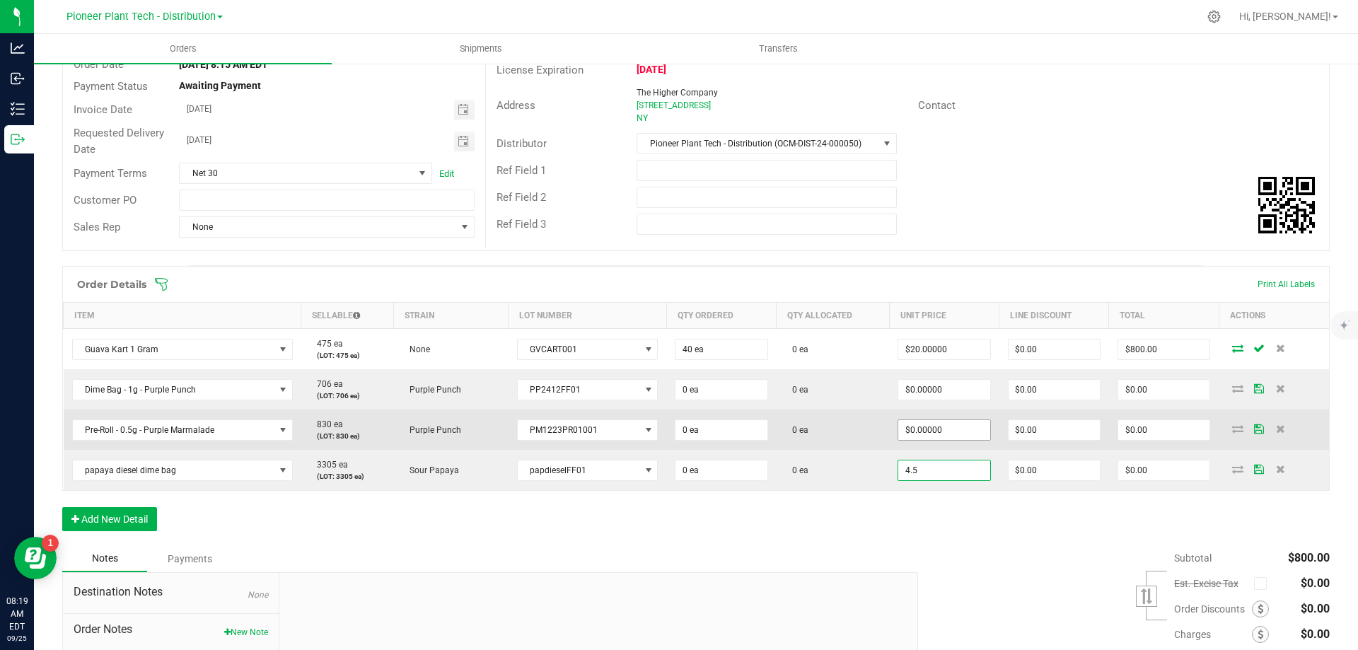
type input "4.5"
type input "0"
type input "$4.50000"
click at [922, 429] on input "0" at bounding box center [943, 430] width 91 height 20
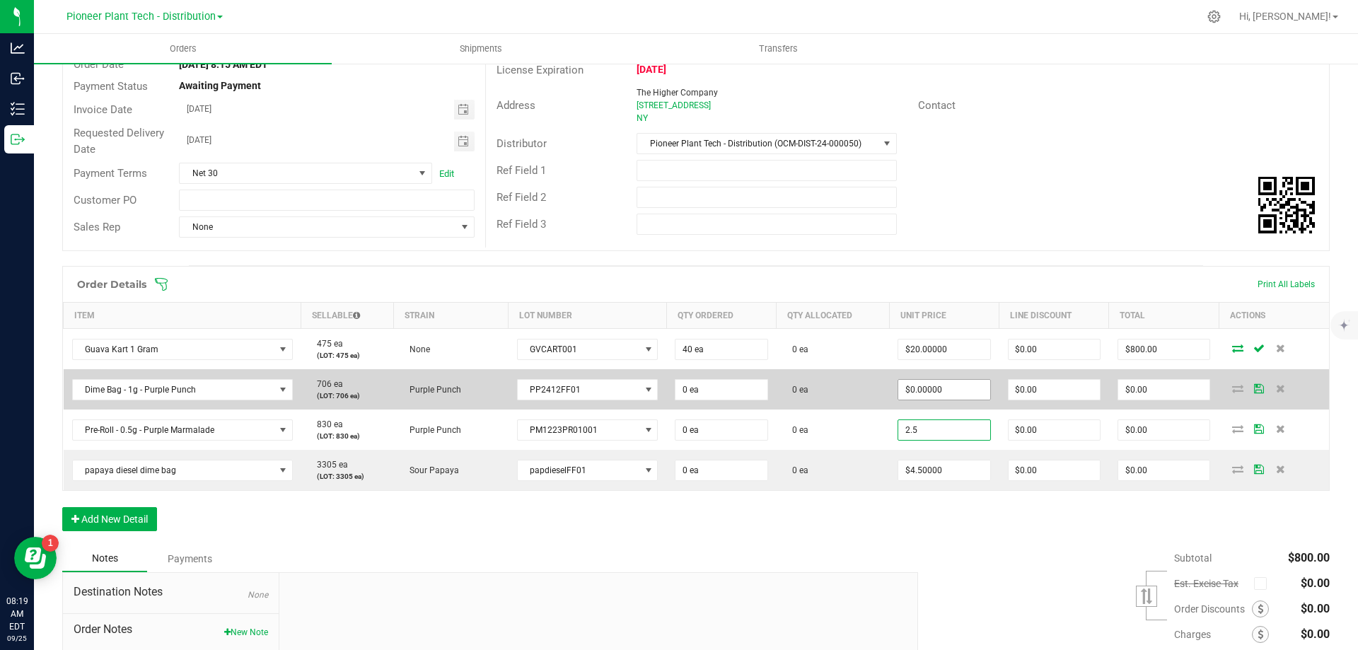
type input "2.5"
type input "0"
type input "$2.50000"
click at [927, 393] on input "0" at bounding box center [943, 390] width 91 height 20
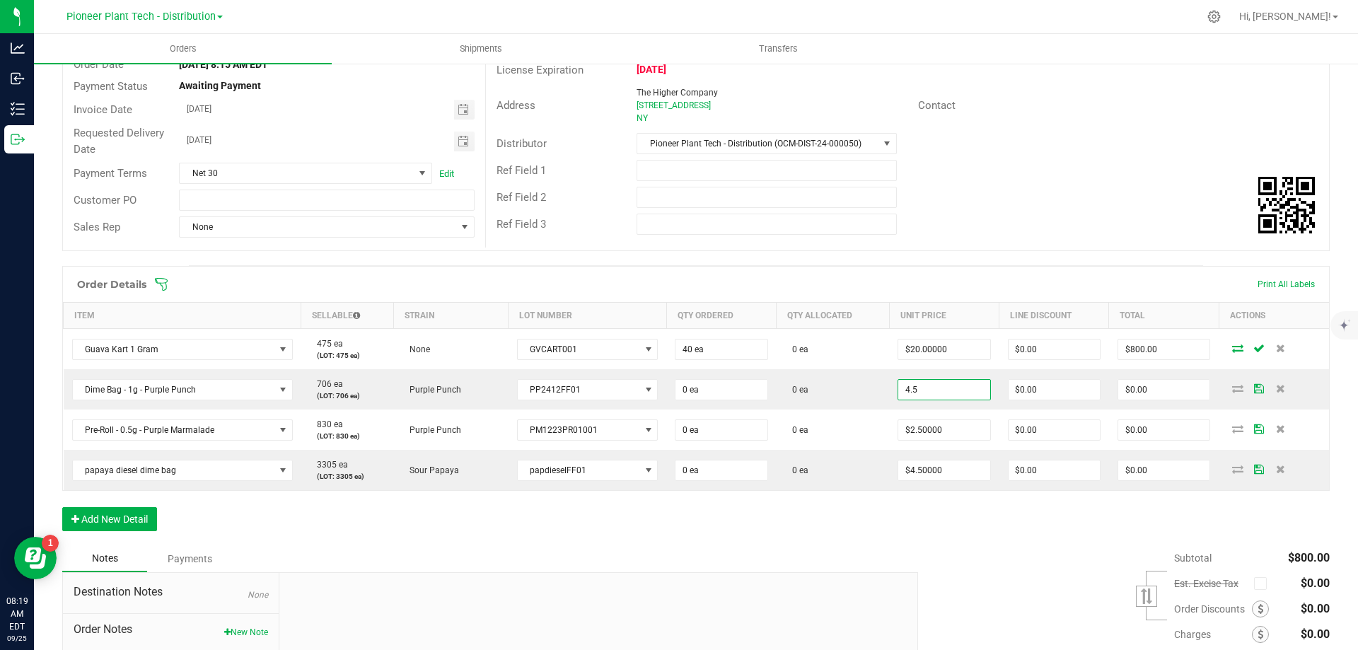
type input "$4.50000"
click at [891, 539] on div "Order Details Print All Labels Item Sellable Strain Lot Number Qty Ordered Qty …" at bounding box center [696, 405] width 1268 height 279
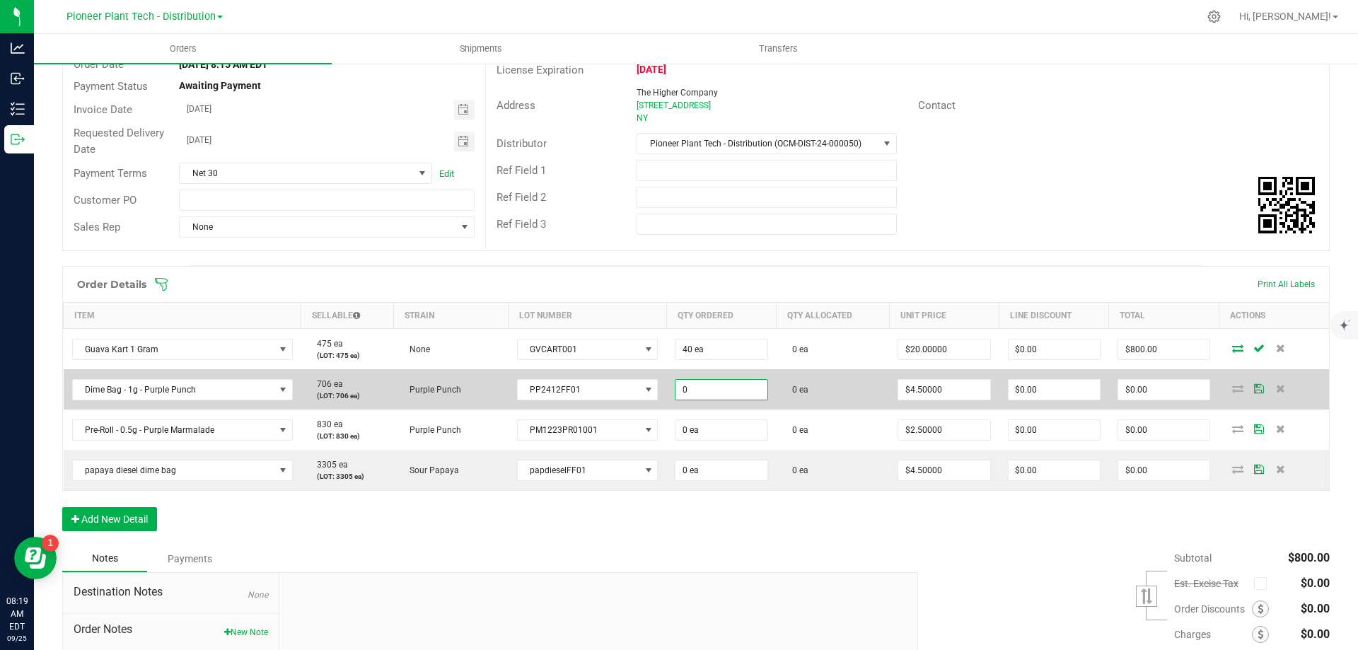
click at [711, 388] on input "0" at bounding box center [721, 390] width 91 height 20
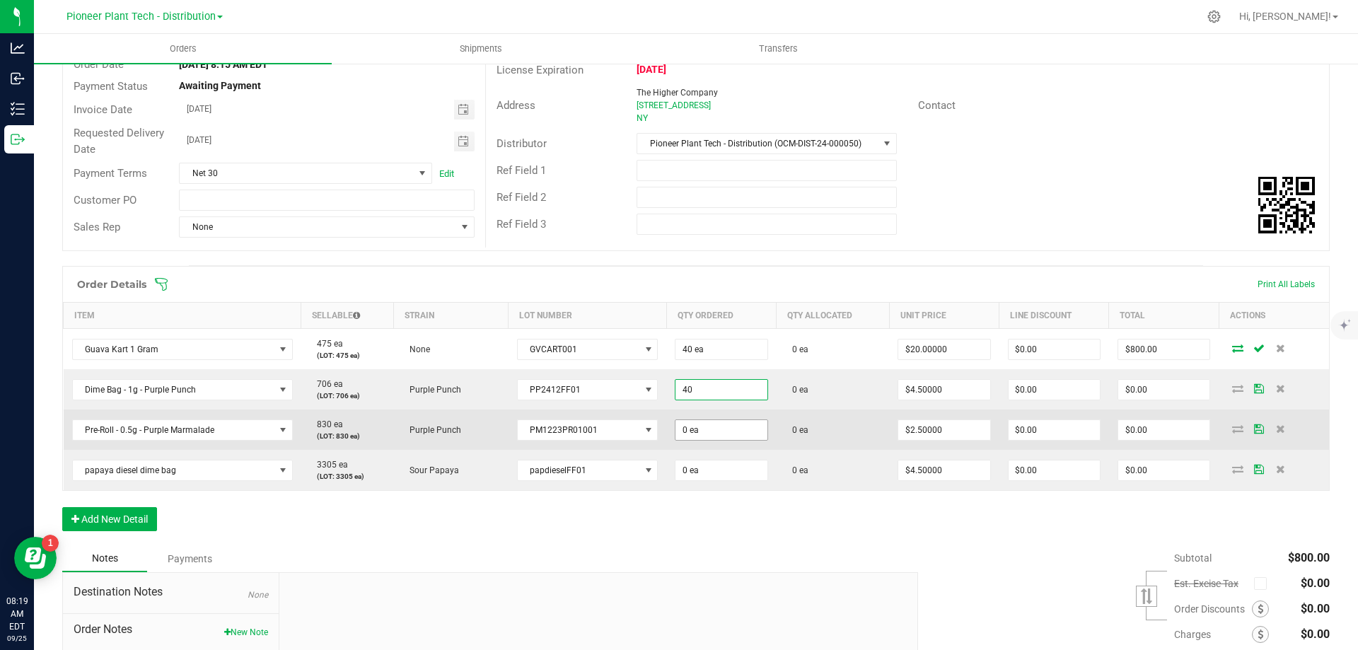
type input "40 ea"
type input "$180.00"
click at [702, 427] on input "0" at bounding box center [721, 430] width 91 height 20
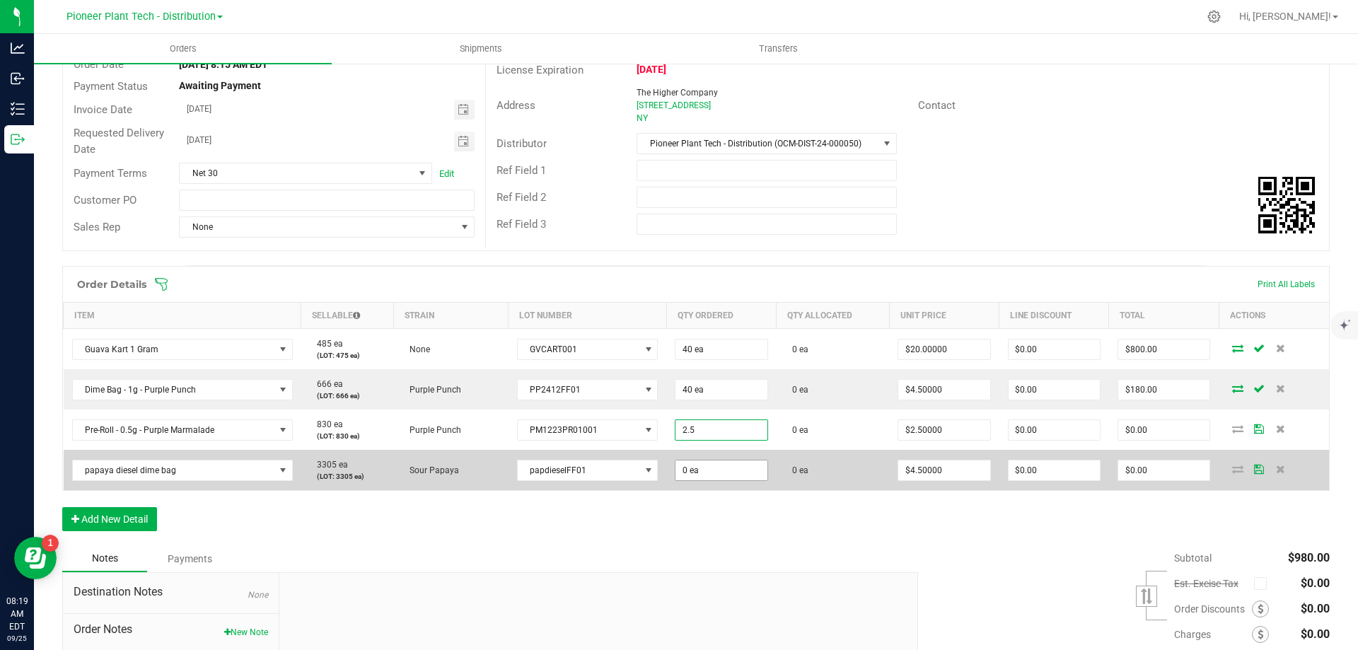
type input "3 ea"
type input "$6.25"
type input "0"
click at [697, 463] on input "0" at bounding box center [721, 471] width 91 height 20
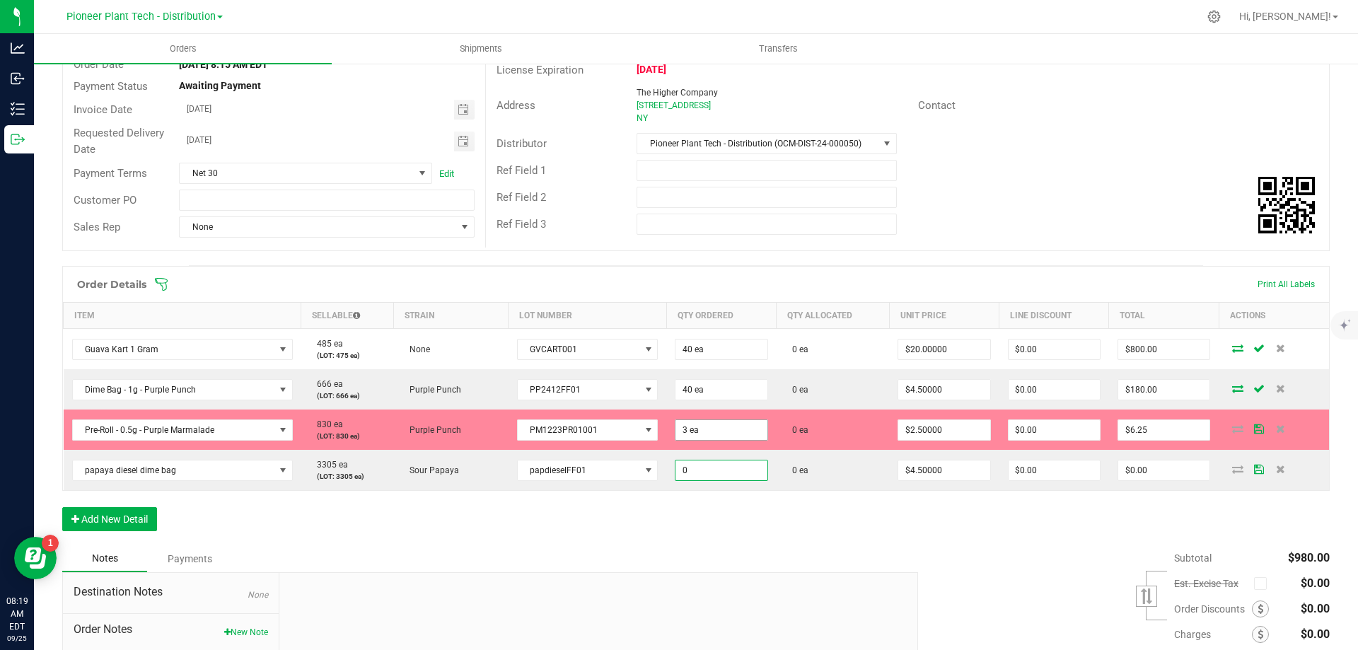
type input "2.5"
type input "0 ea"
click at [696, 432] on input "2.5" at bounding box center [721, 430] width 91 height 20
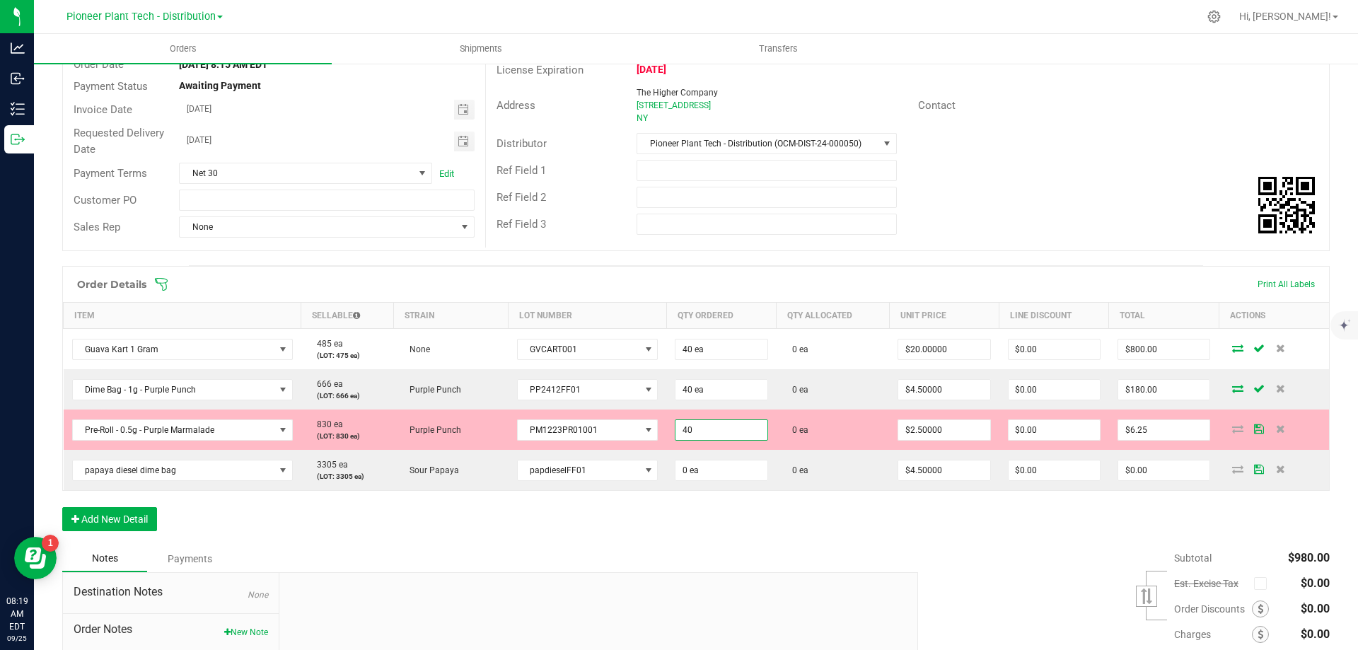
type input "40 ea"
type input "$100.00"
click at [693, 498] on div "Order Details Print All Labels Item Sellable Strain Lot Number Qty Ordered Qty …" at bounding box center [696, 405] width 1268 height 279
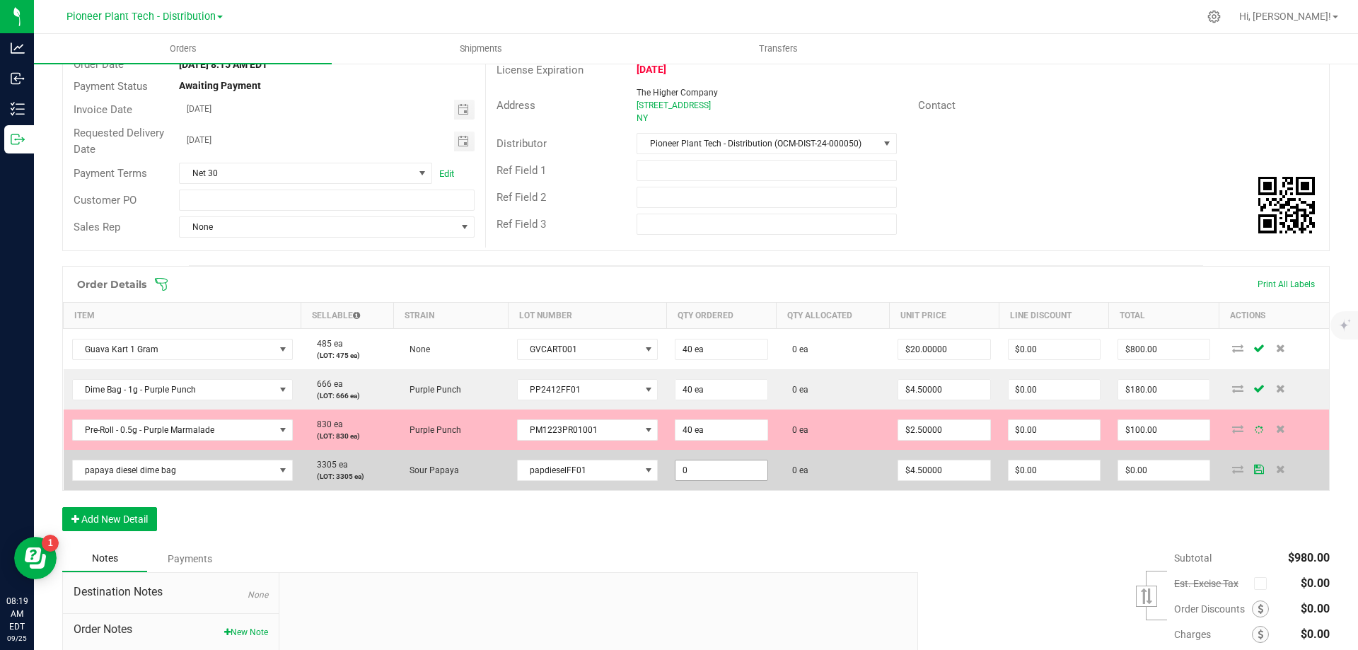
click at [701, 469] on input "0" at bounding box center [721, 471] width 91 height 20
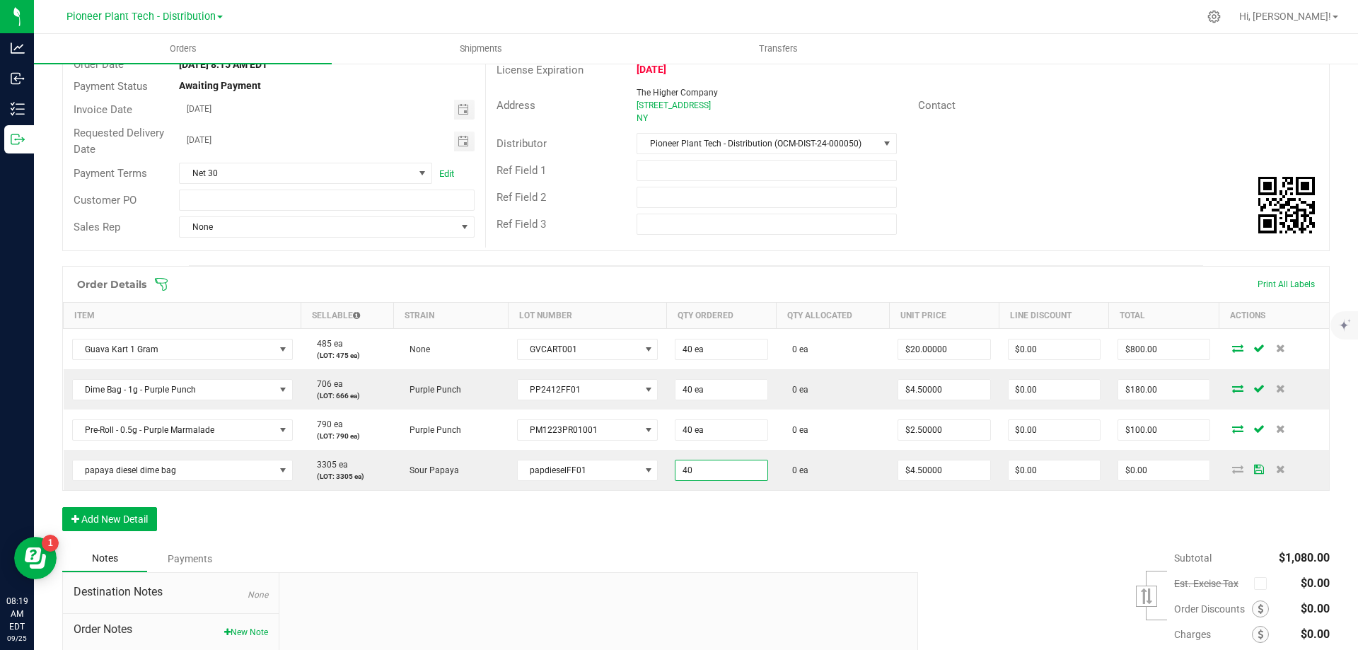
type input "40 ea"
type input "$180.00"
click at [732, 511] on div "Order Details Print All Labels Item Sellable Strain Lot Number Qty Ordered Qty …" at bounding box center [696, 405] width 1268 height 279
click at [892, 520] on div "Order Details Print All Labels Item Sellable Strain Lot Number Qty Ordered Qty …" at bounding box center [696, 405] width 1268 height 279
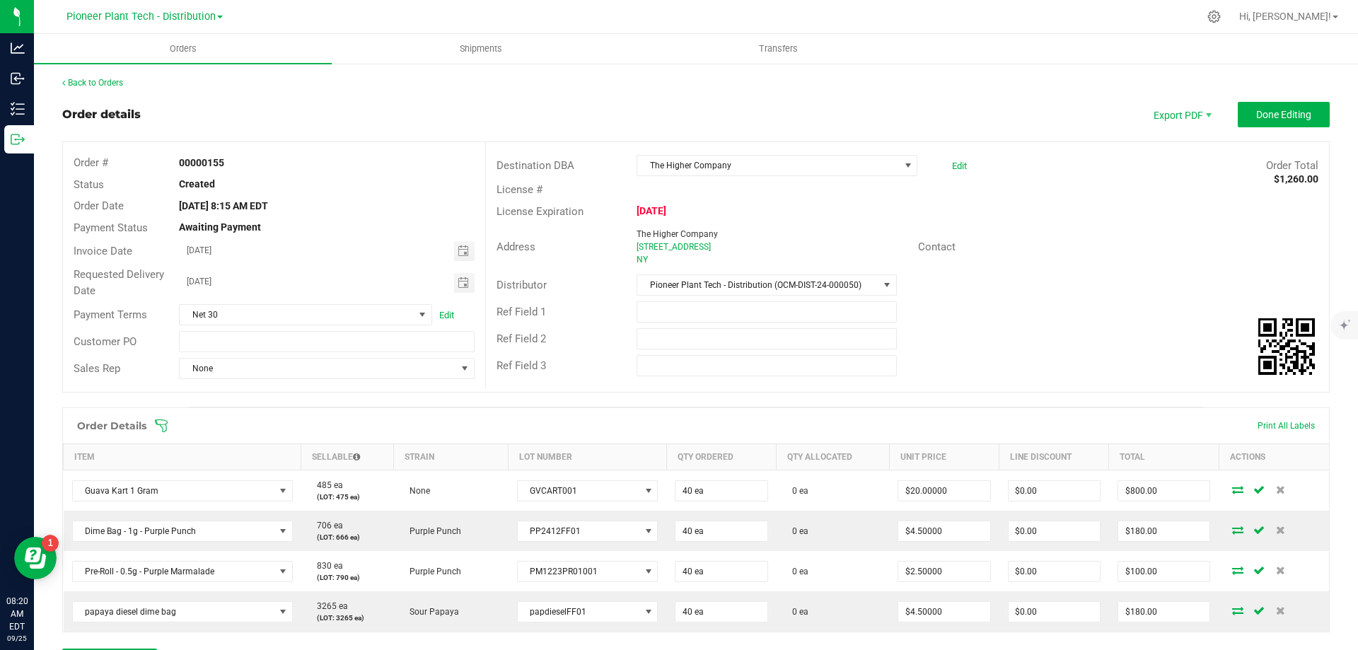
scroll to position [269, 0]
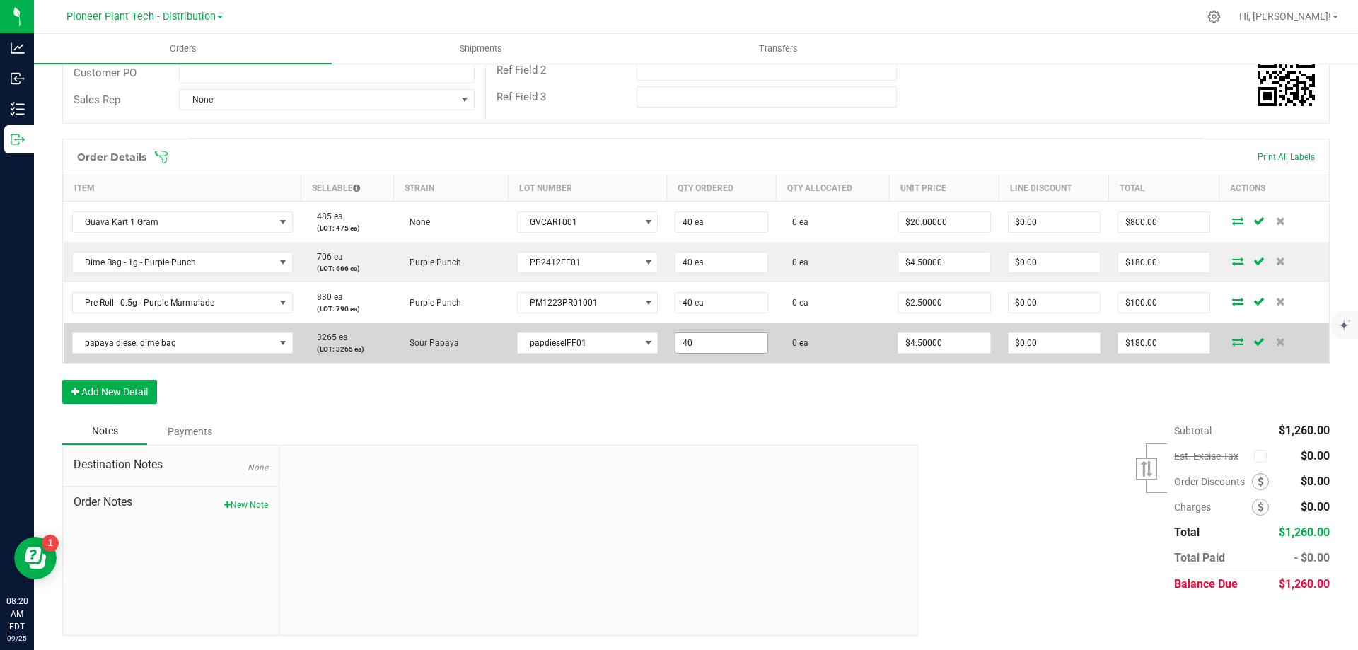
click at [681, 342] on input "40" at bounding box center [721, 343] width 91 height 20
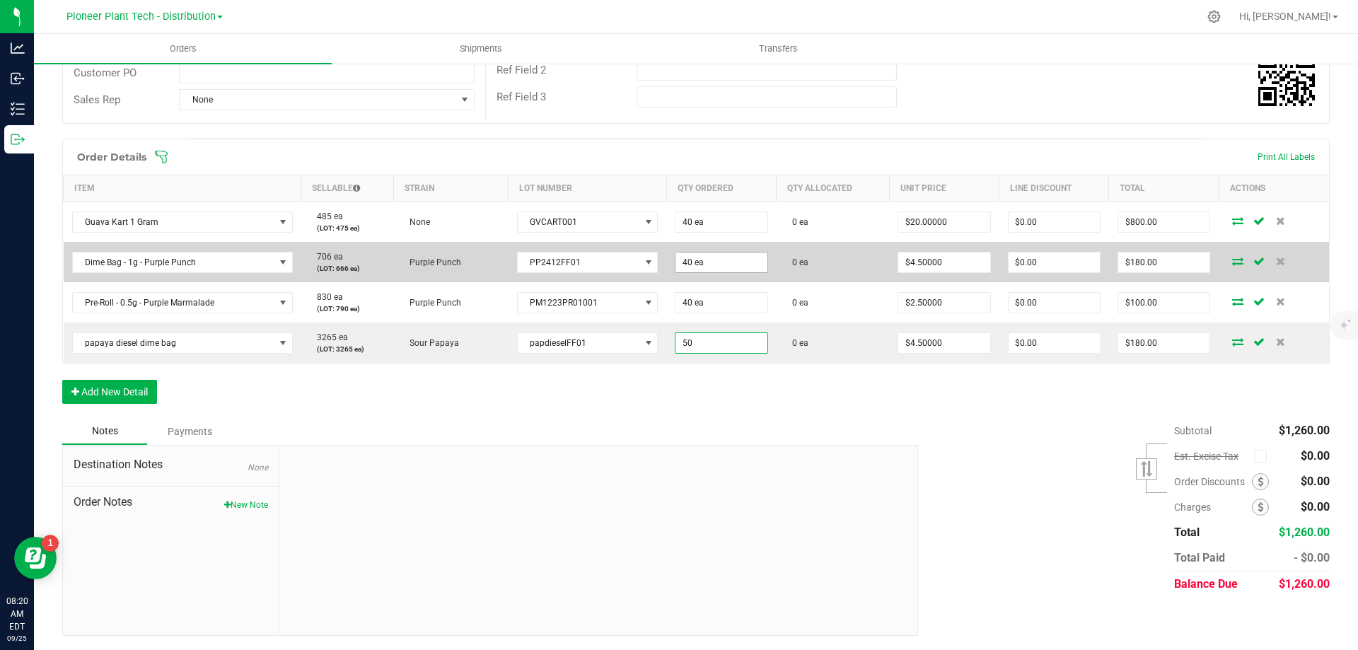
type input "50"
type input "40"
type input "50 ea"
type input "$225.00"
click at [686, 268] on input "40" at bounding box center [721, 263] width 91 height 20
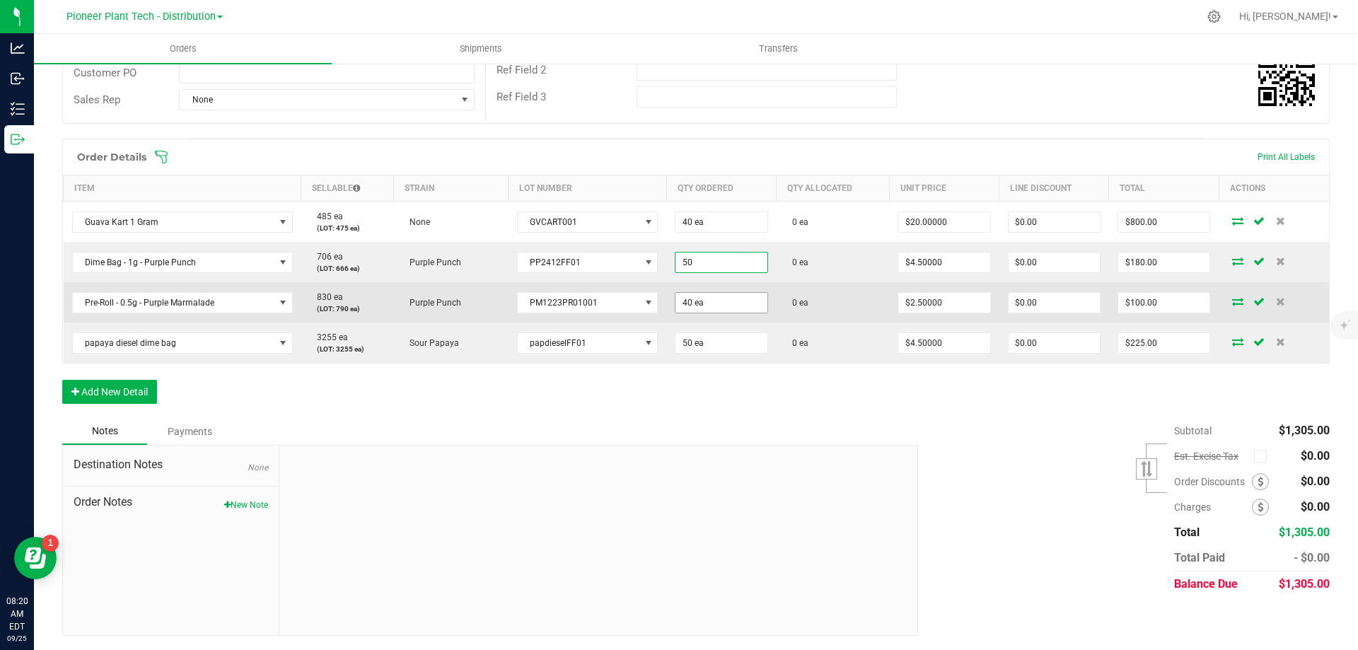
type input "50 ea"
type input "$225.00"
click at [685, 301] on input "40" at bounding box center [721, 303] width 91 height 20
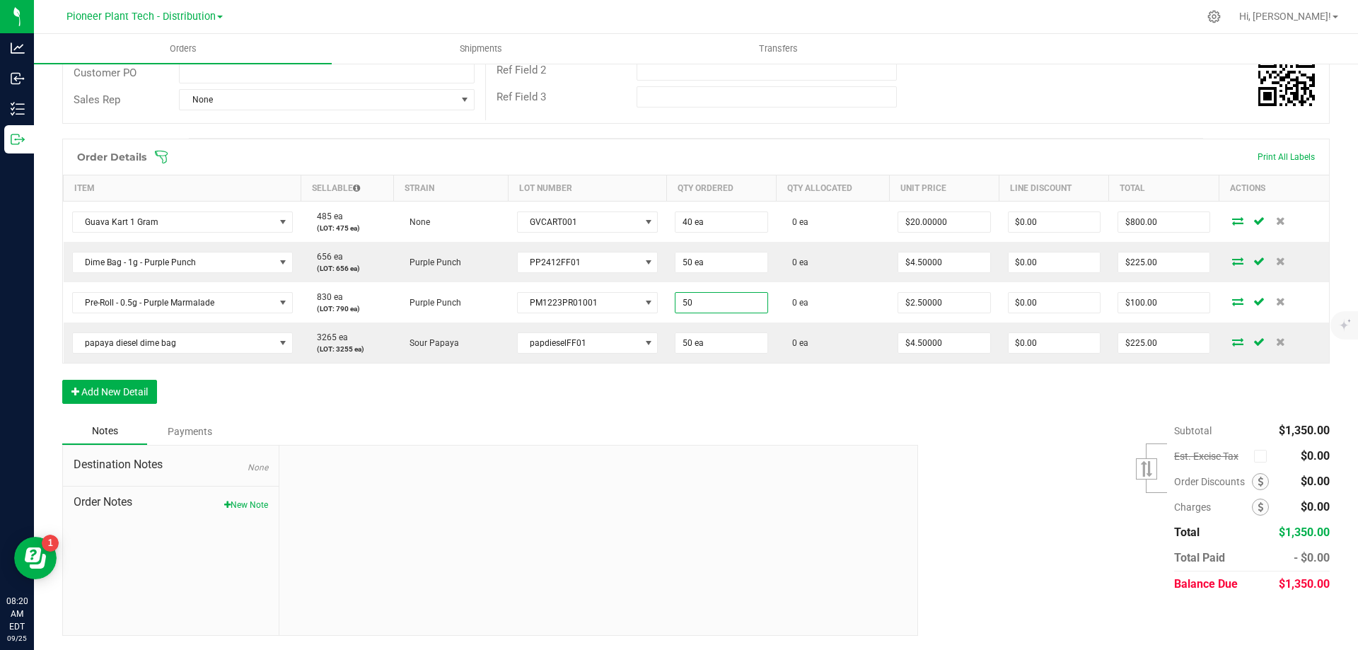
type input "50 ea"
type input "$125.00"
click at [704, 459] on div at bounding box center [598, 541] width 638 height 190
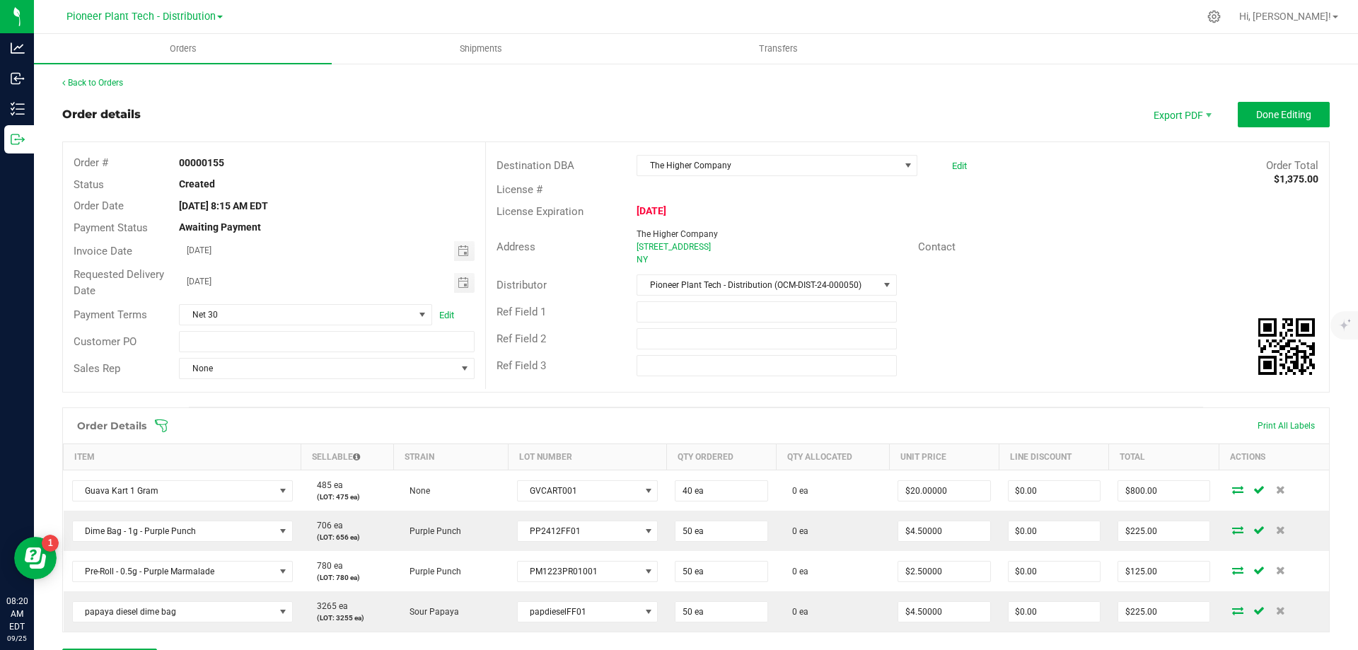
scroll to position [212, 0]
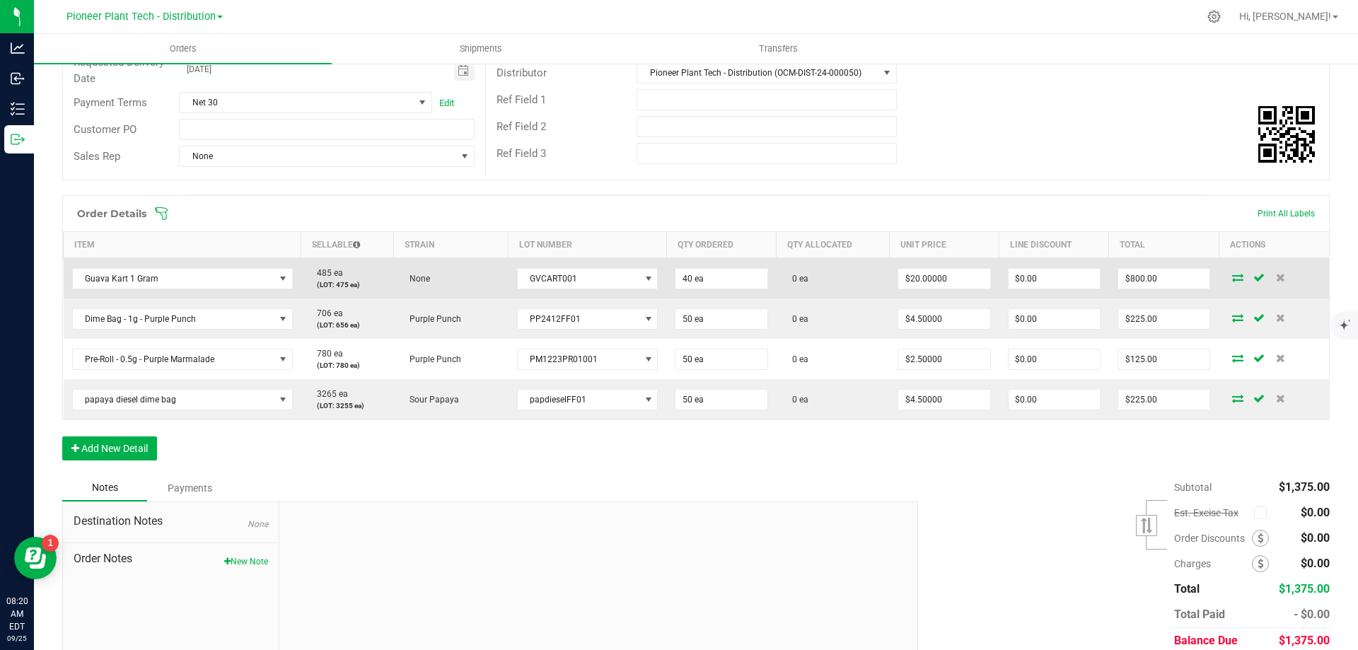
click at [1232, 280] on icon at bounding box center [1237, 277] width 11 height 8
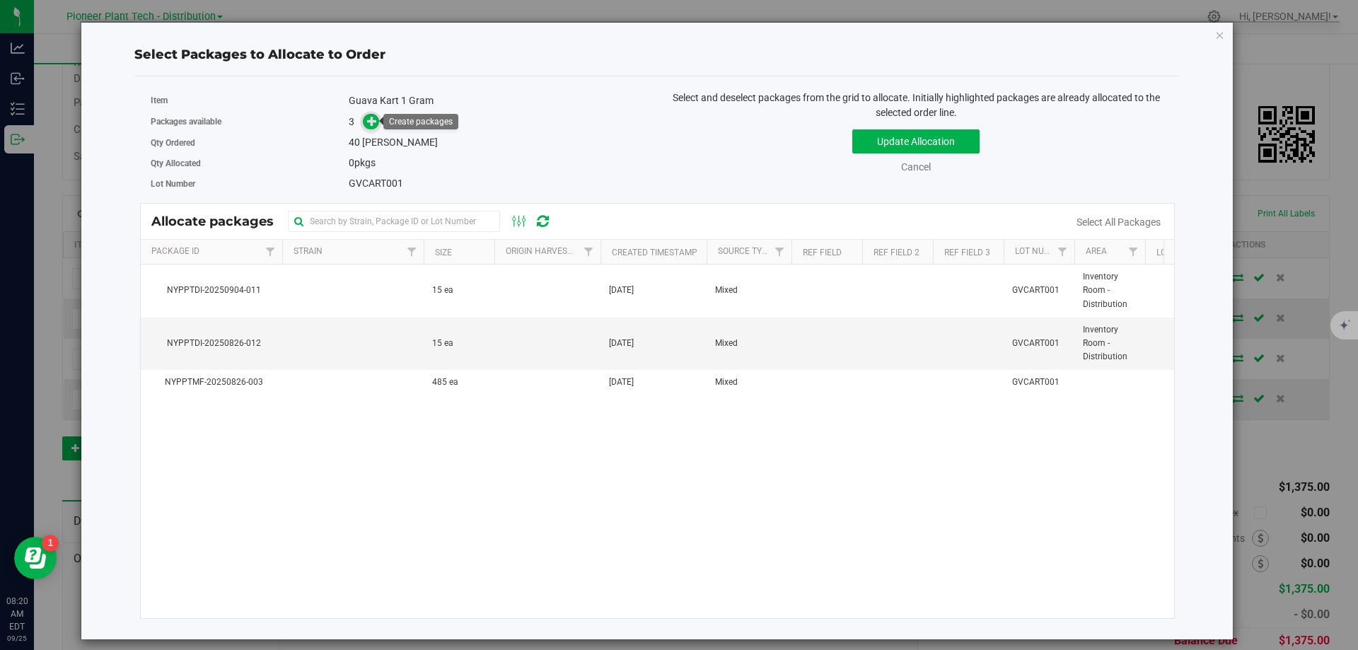
click at [367, 123] on icon at bounding box center [372, 121] width 10 height 10
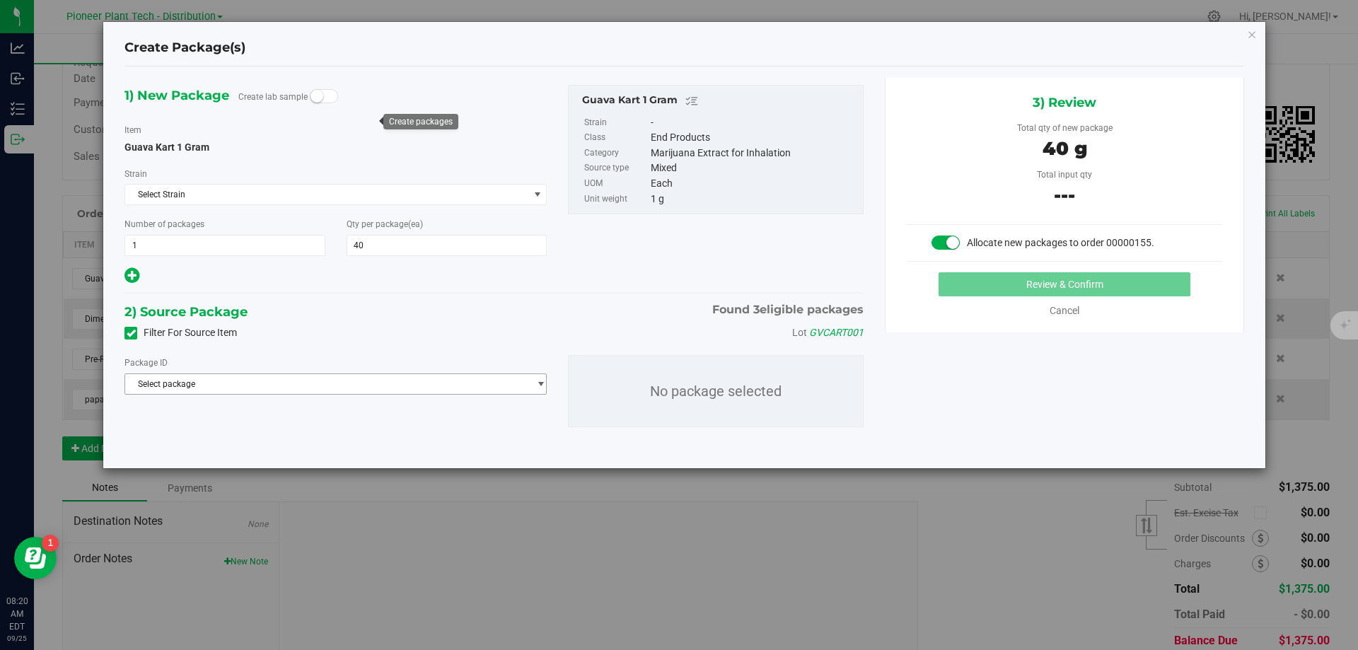
click at [289, 379] on span "Select package" at bounding box center [326, 384] width 403 height 20
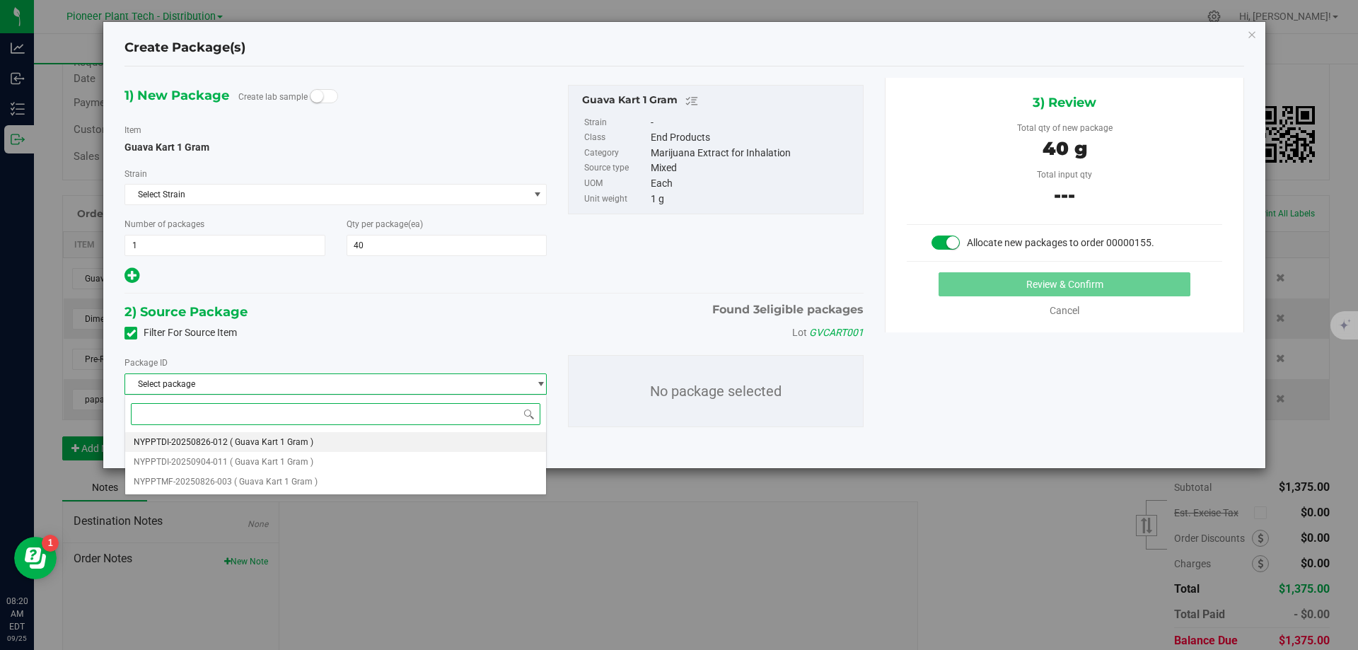
click at [278, 436] on li "NYPPTDI-20250826-012 ( Guava Kart 1 Gram )" at bounding box center [335, 442] width 421 height 20
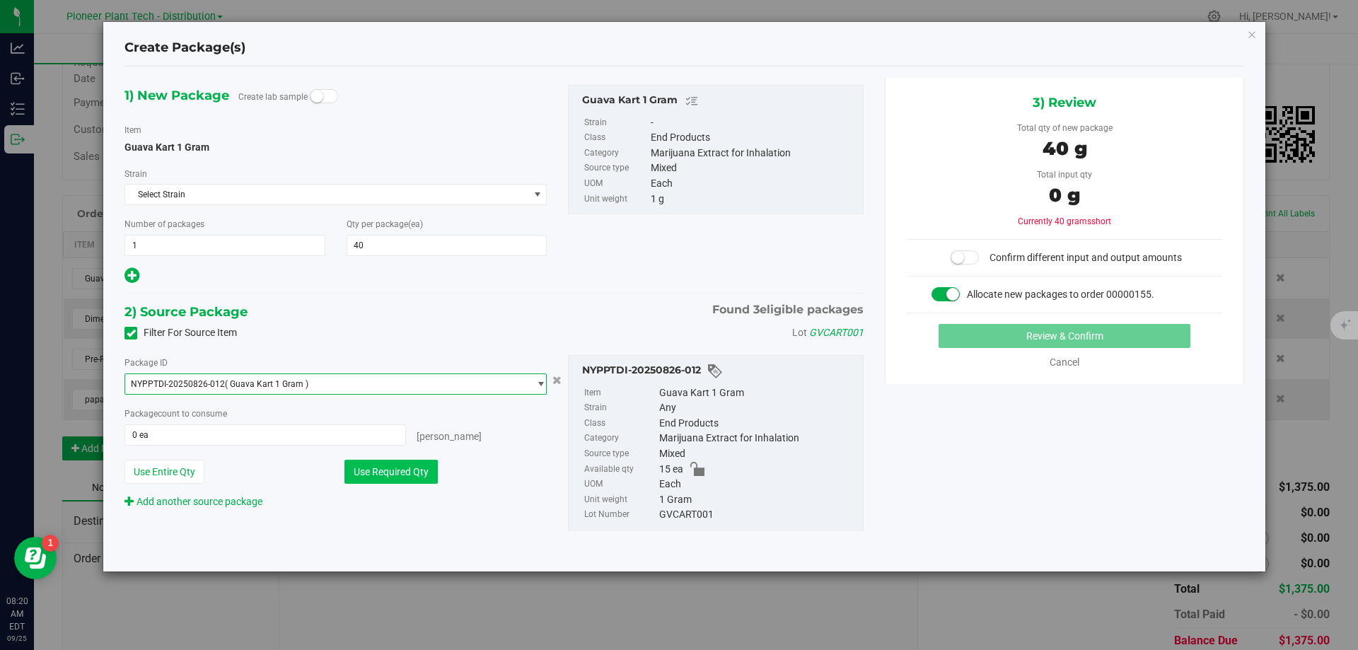
click at [416, 465] on button "Use Required Qty" at bounding box center [391, 472] width 93 height 24
type input "15 ea"
click at [318, 376] on span "NYPPTDI-20250826-012 ( Guava Kart 1 Gram )" at bounding box center [326, 384] width 403 height 20
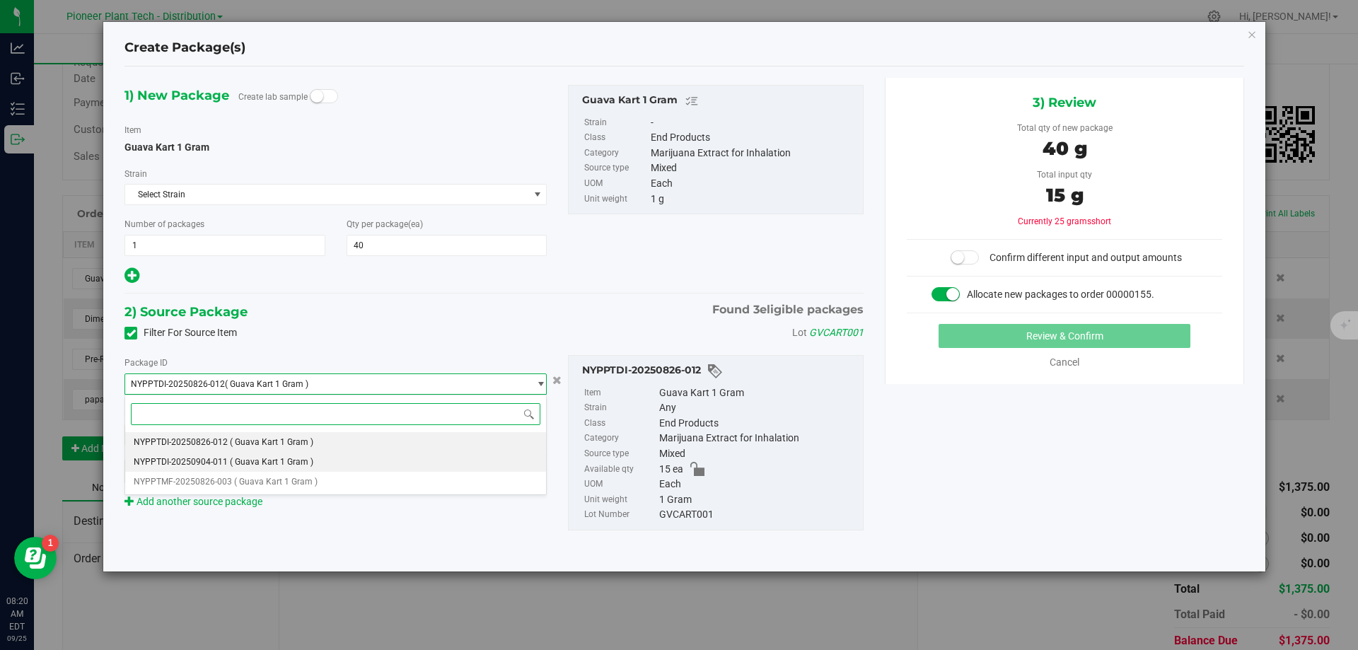
click at [248, 458] on span "( Guava Kart 1 Gram )" at bounding box center [271, 462] width 83 height 10
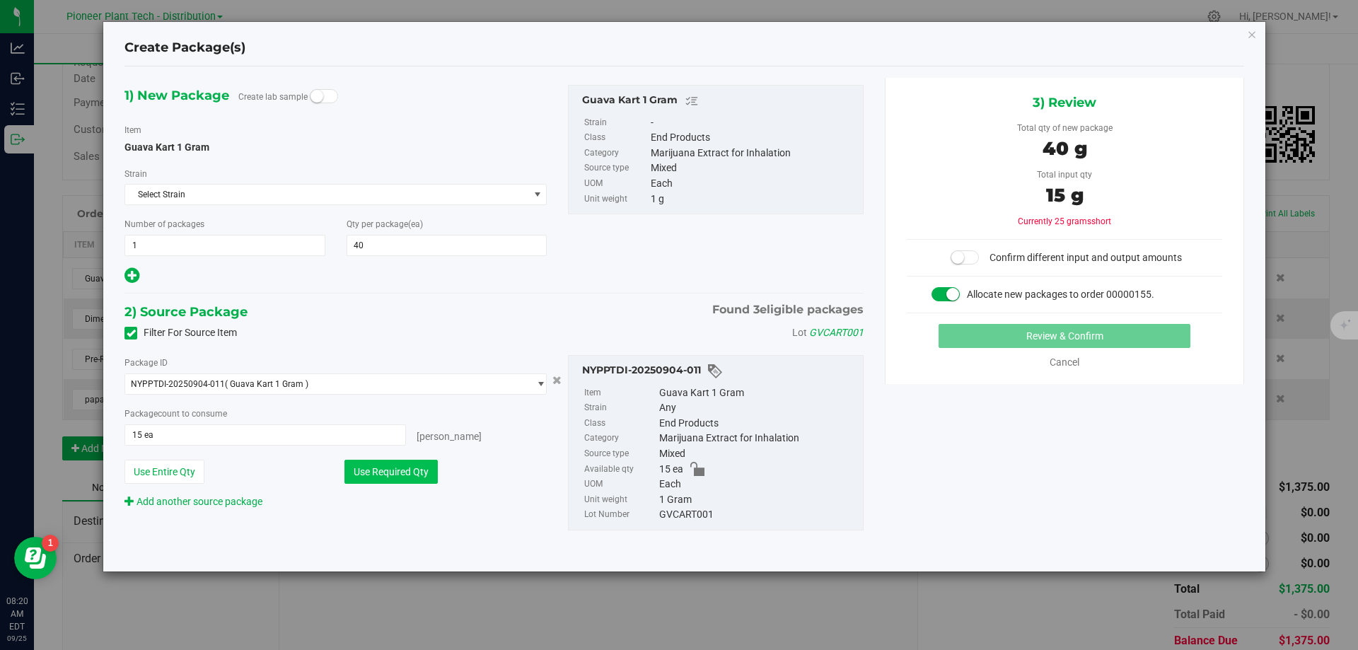
click at [385, 465] on button "Use Required Qty" at bounding box center [391, 472] width 93 height 24
click at [392, 385] on span "NYPPTDI-20250904-011 ( Guava Kart 1 Gram )" at bounding box center [326, 384] width 403 height 20
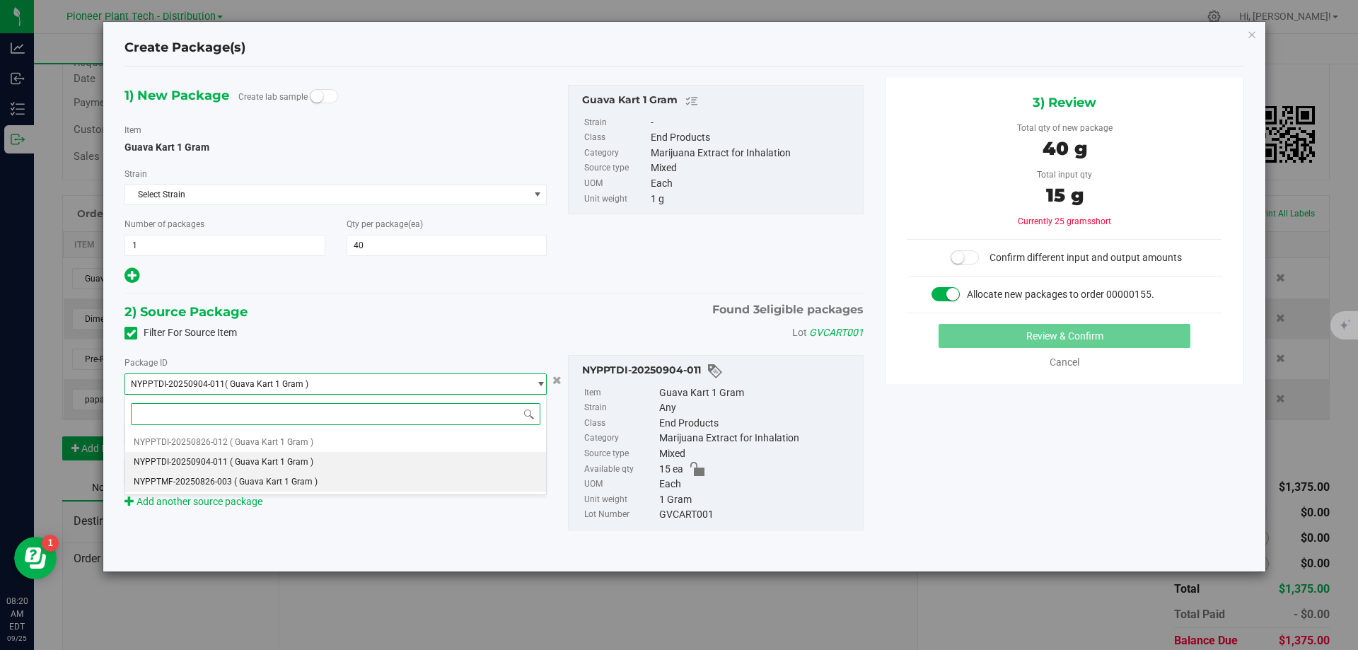
click at [301, 487] on li "NYPPTMF-20250826-003 ( Guava Kart 1 Gram )" at bounding box center [335, 482] width 421 height 20
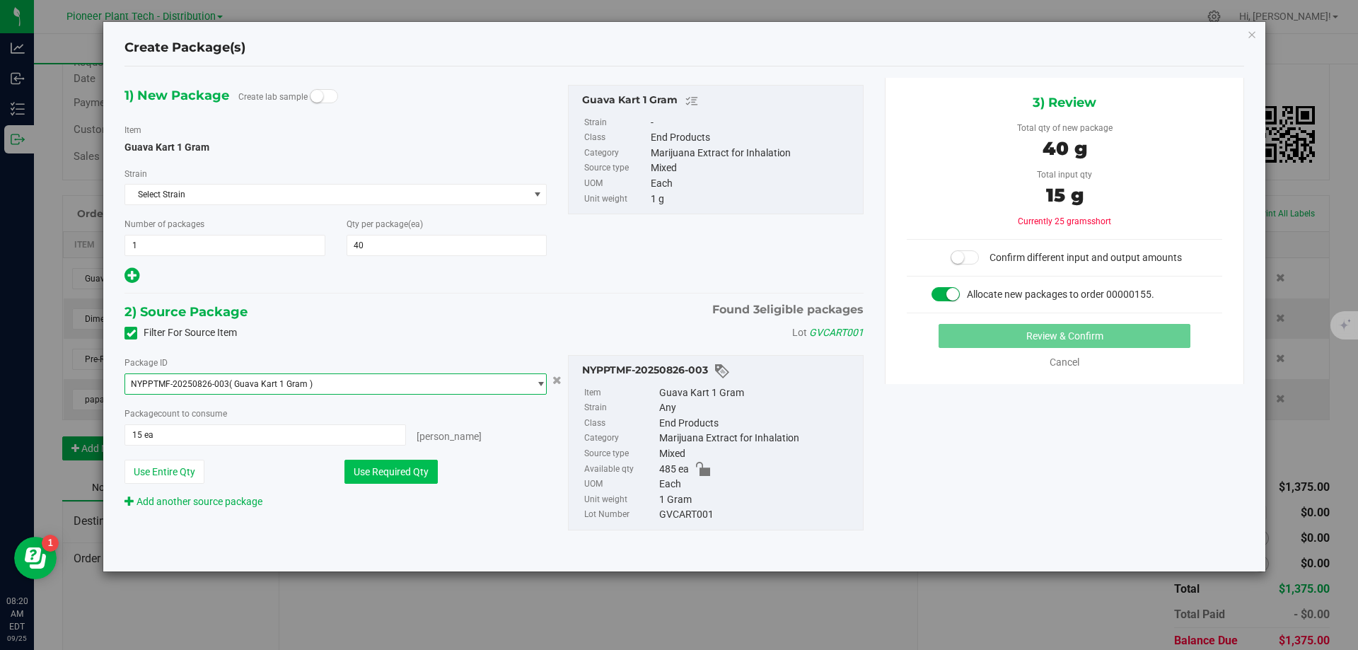
click at [369, 470] on button "Use Required Qty" at bounding box center [391, 472] width 93 height 24
type input "40 ea"
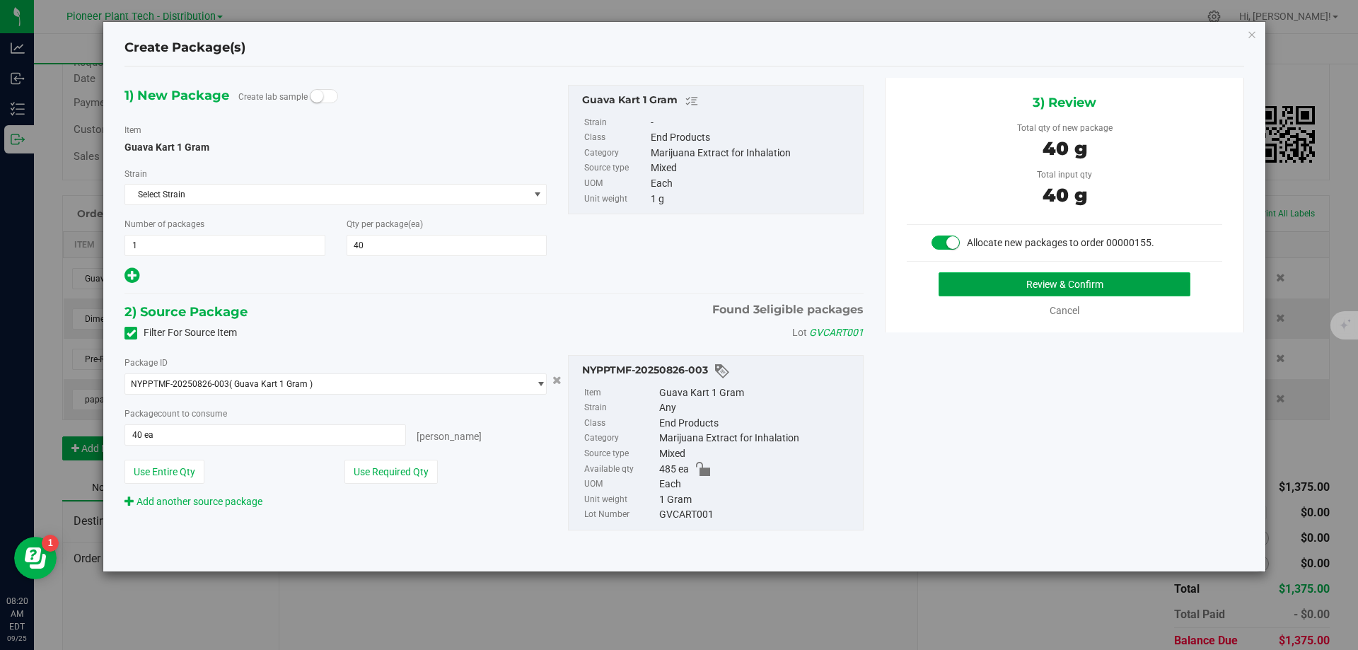
click at [982, 291] on button "Review & Confirm" at bounding box center [1065, 284] width 252 height 24
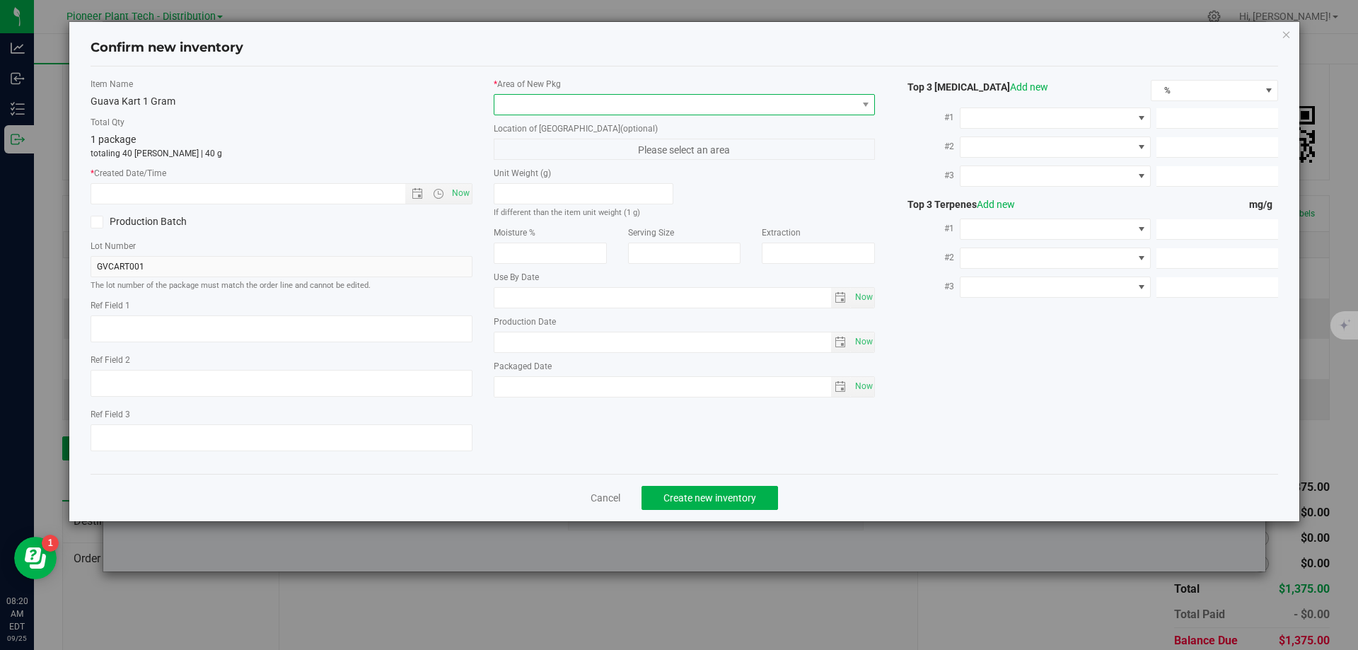
click at [557, 101] on span at bounding box center [675, 105] width 363 height 20
click at [550, 156] on li "Inventory Room - Distribution" at bounding box center [684, 163] width 381 height 20
click at [463, 189] on span "Now" at bounding box center [461, 193] width 24 height 21
type input "[DATE] 8:20 AM"
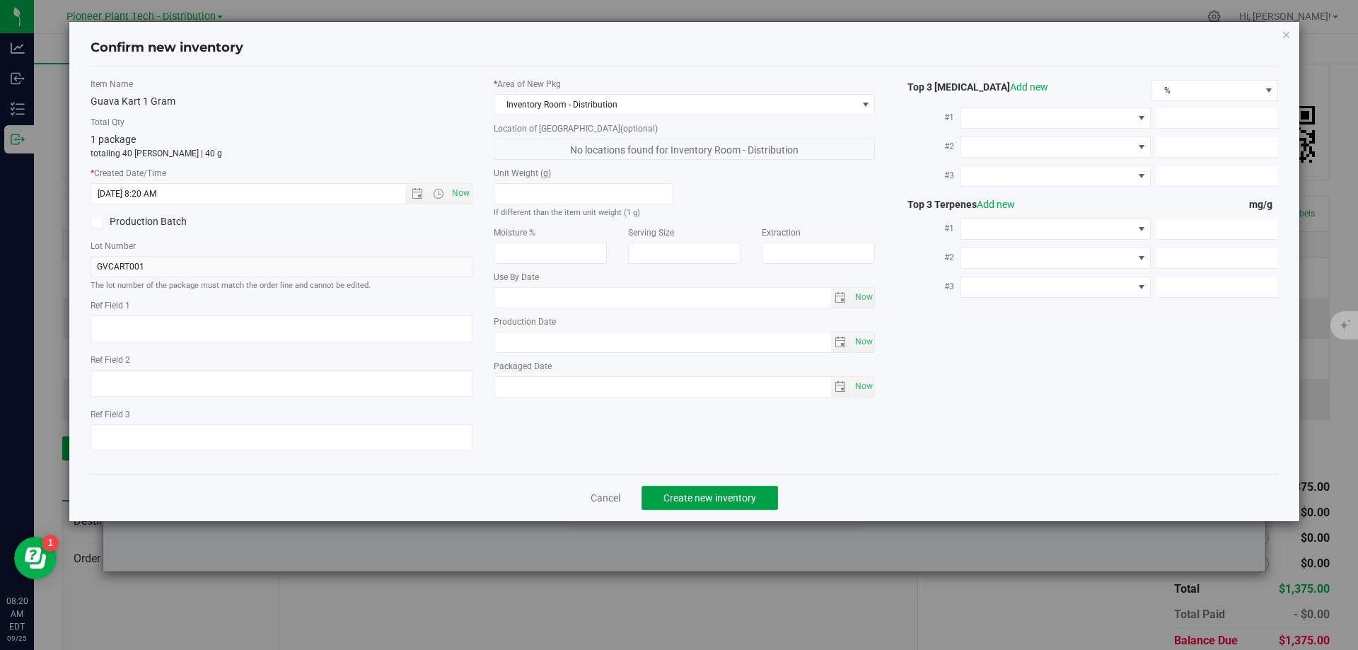
click at [754, 504] on button "Create new inventory" at bounding box center [710, 498] width 137 height 24
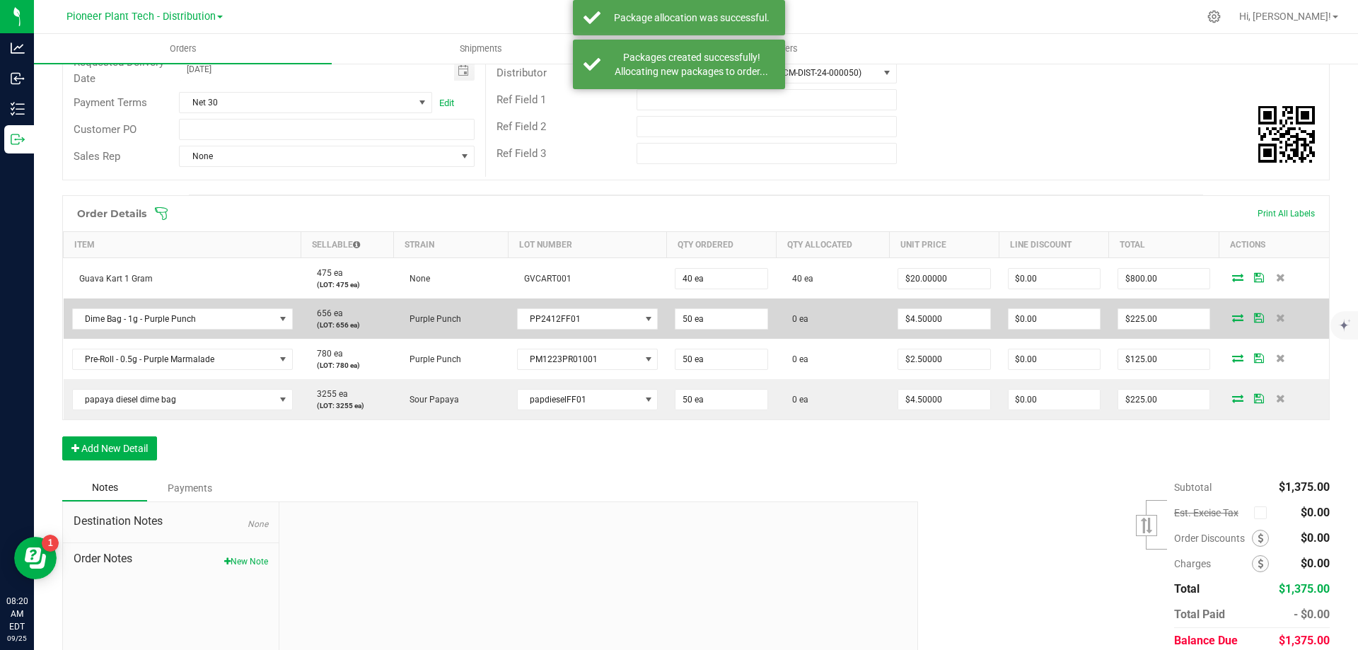
click at [1232, 318] on icon at bounding box center [1237, 317] width 11 height 8
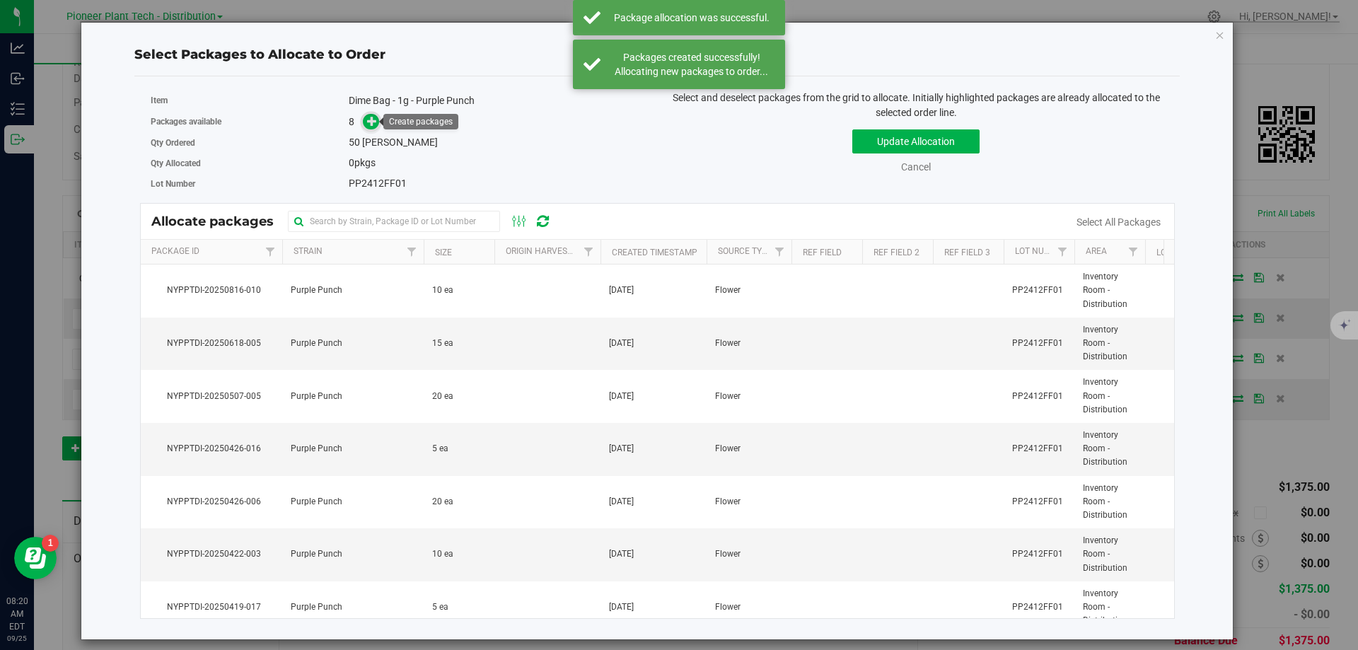
click at [378, 123] on span at bounding box center [371, 122] width 16 height 16
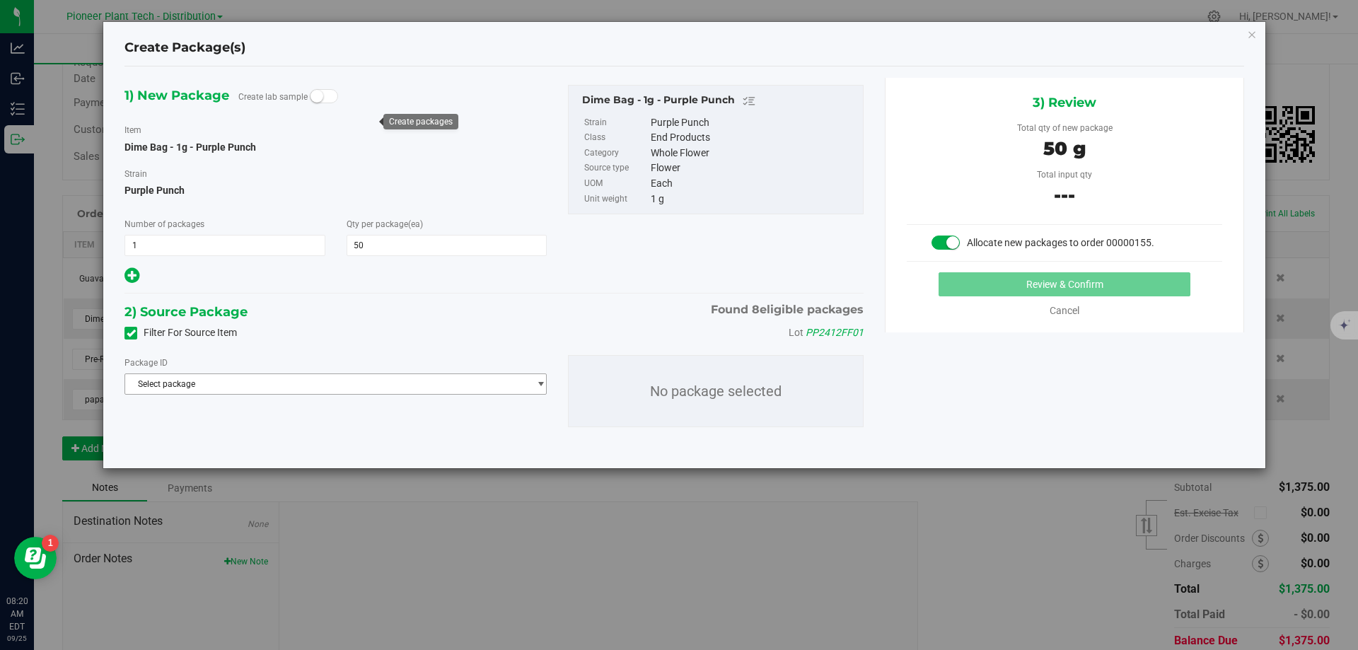
click at [423, 386] on span "Select package" at bounding box center [326, 384] width 403 height 20
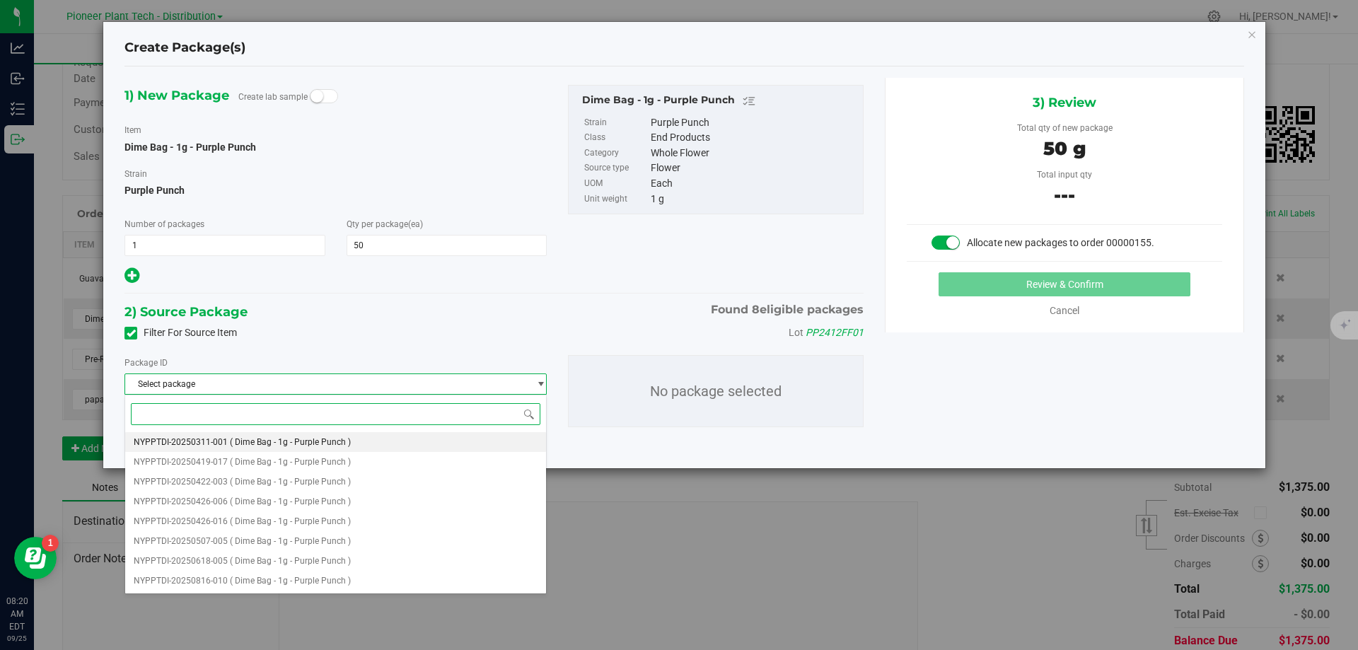
click at [371, 444] on li "NYPPTDI-20250311-001 ( Dime Bag - 1g - Purple Punch )" at bounding box center [335, 442] width 421 height 20
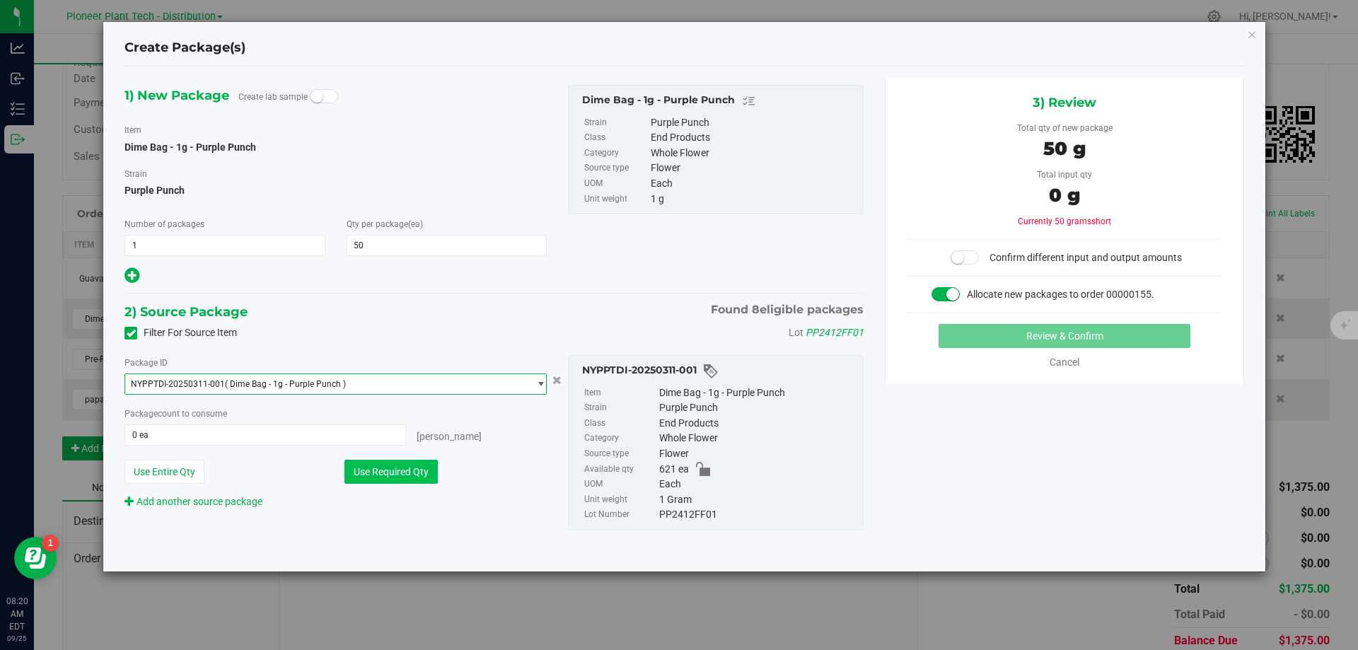
click at [424, 468] on button "Use Required Qty" at bounding box center [391, 472] width 93 height 24
type input "50 ea"
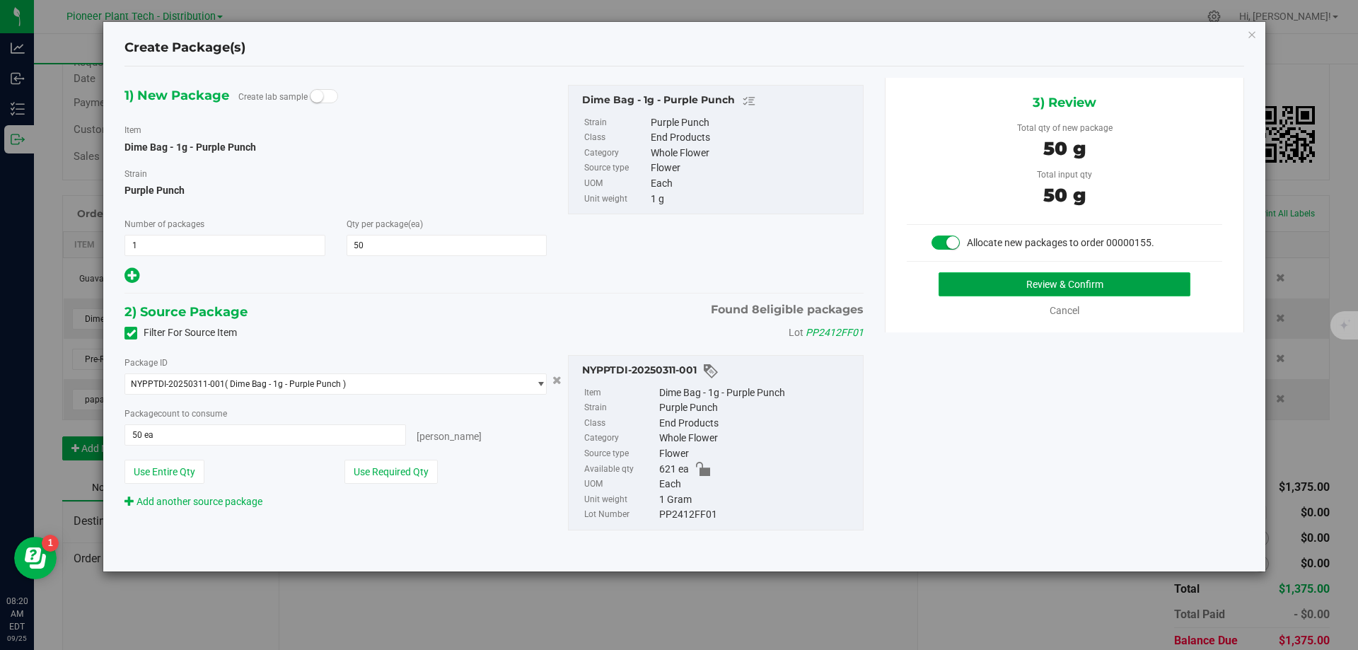
click at [985, 279] on button "Review & Confirm" at bounding box center [1065, 284] width 252 height 24
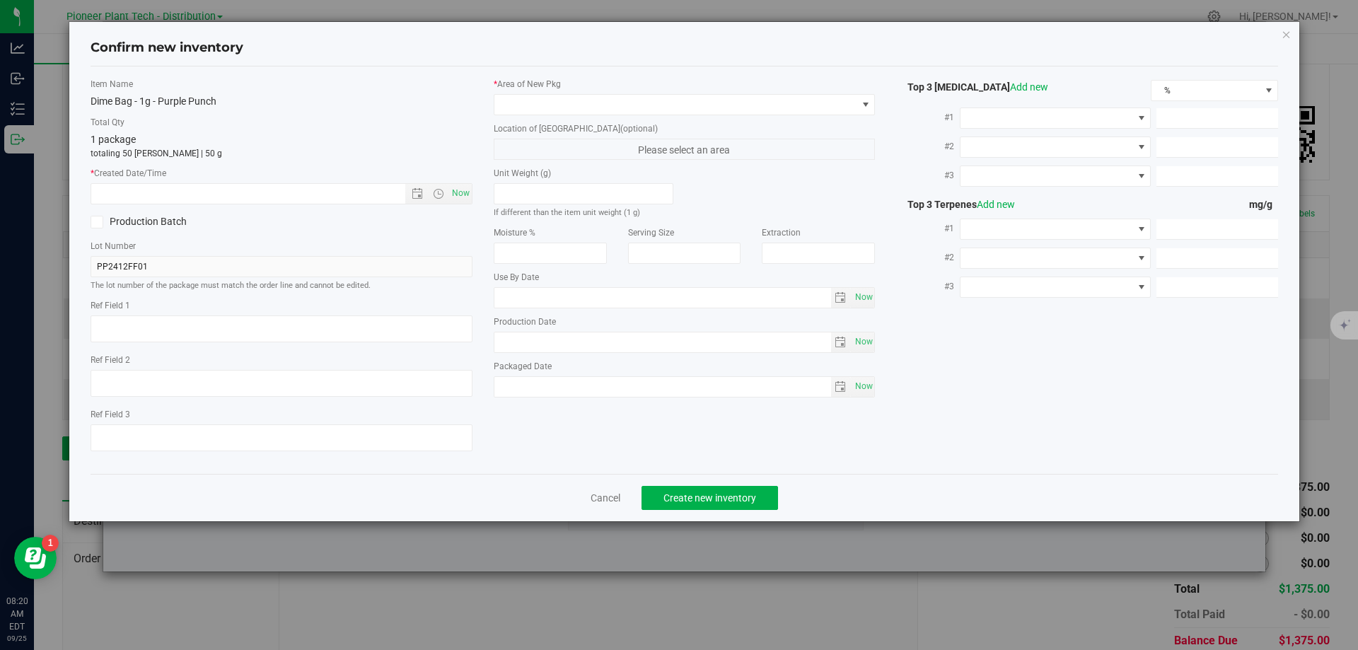
click at [548, 91] on div "* Area of [GEOGRAPHIC_DATA]" at bounding box center [685, 96] width 382 height 37
click at [521, 113] on span at bounding box center [675, 105] width 363 height 20
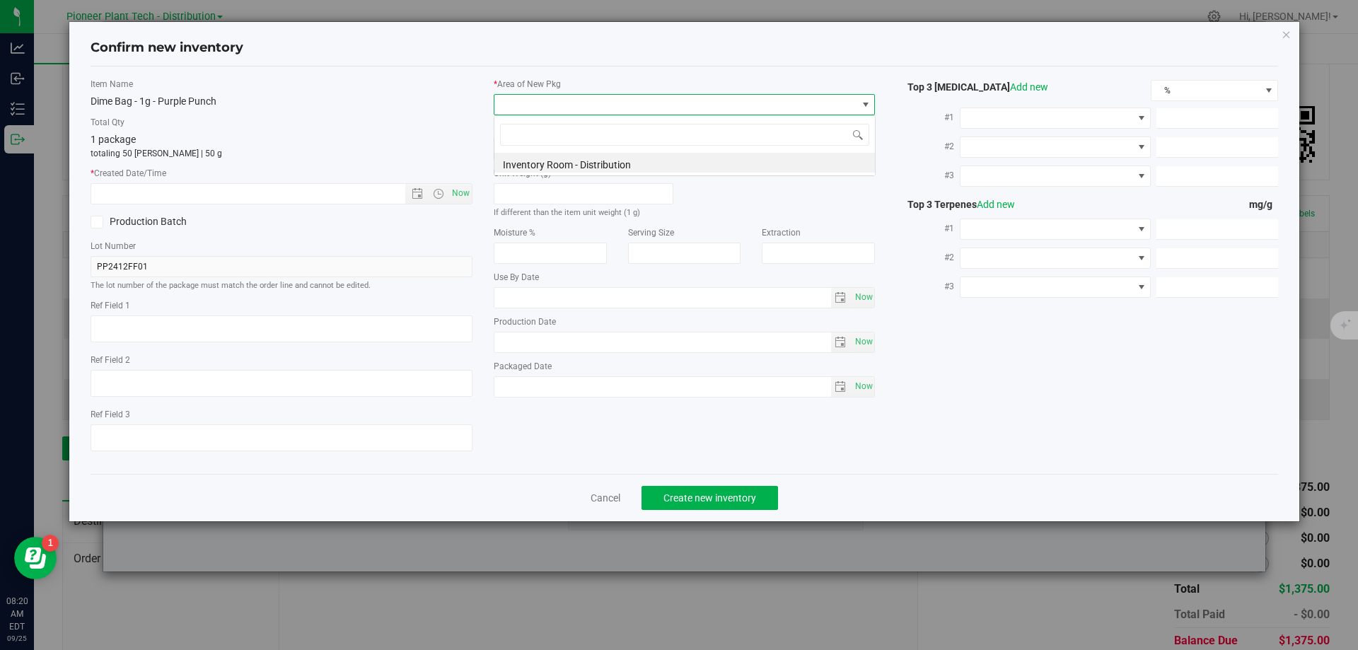
scroll to position [21, 382]
click at [524, 161] on li "Inventory Room - Distribution" at bounding box center [684, 163] width 381 height 20
click at [467, 189] on span "Now" at bounding box center [461, 193] width 24 height 21
type input "[DATE] 8:20 AM"
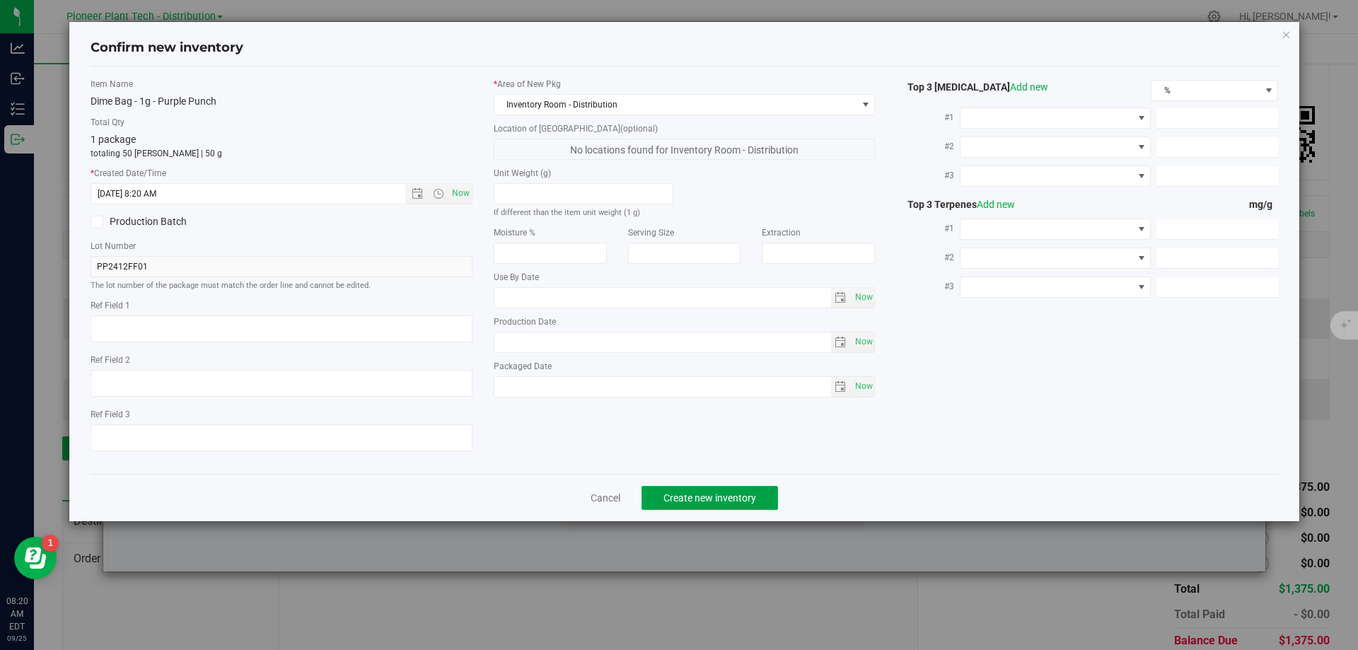
click at [687, 494] on span "Create new inventory" at bounding box center [710, 497] width 93 height 11
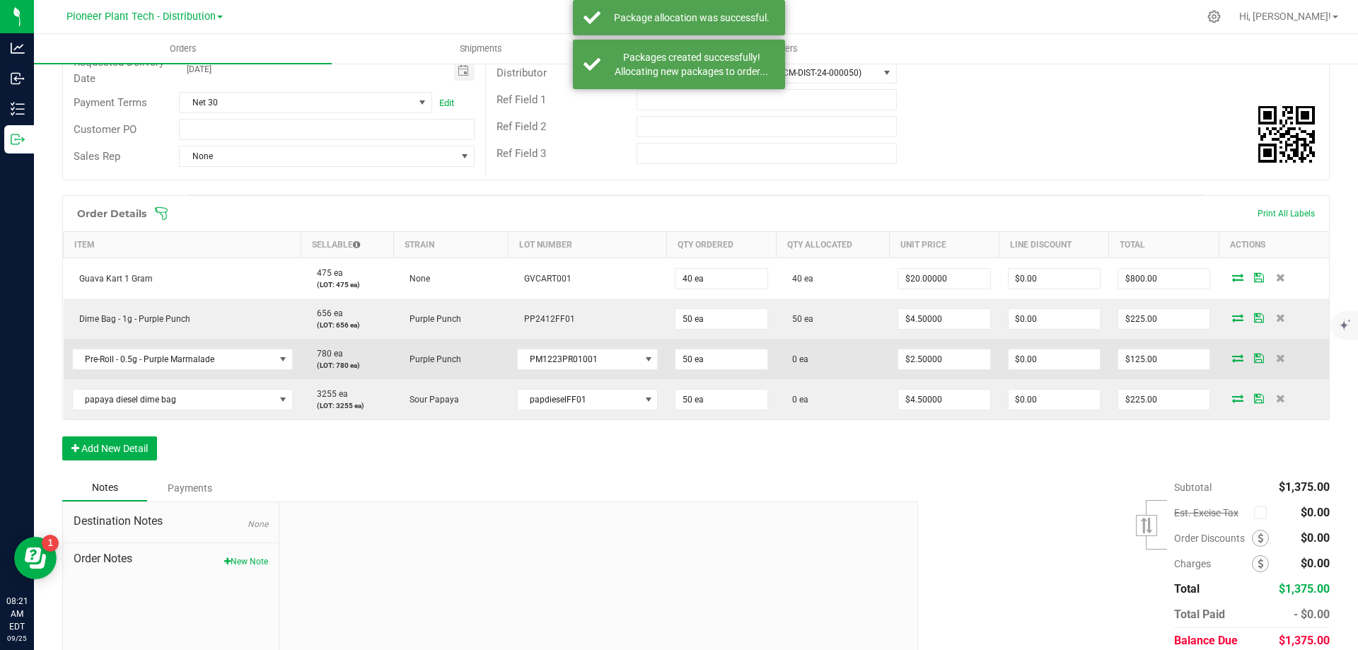
click at [1232, 359] on icon at bounding box center [1237, 358] width 11 height 8
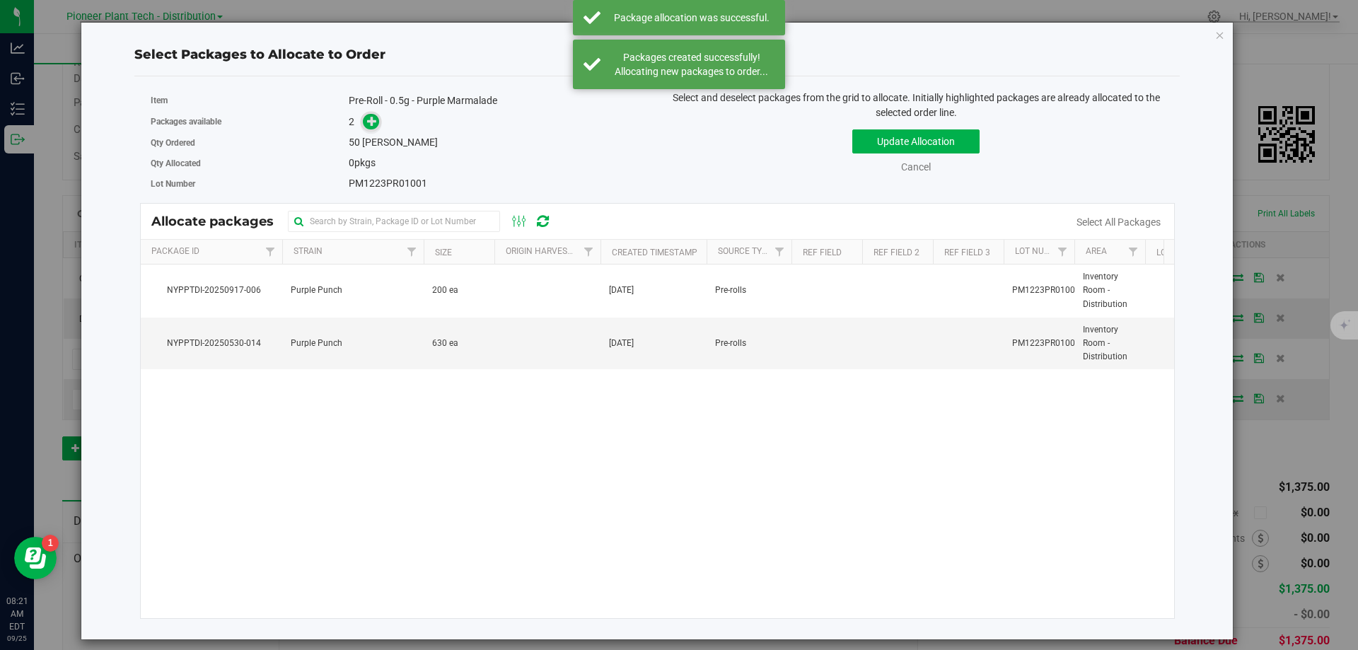
click at [379, 120] on span at bounding box center [371, 122] width 16 height 16
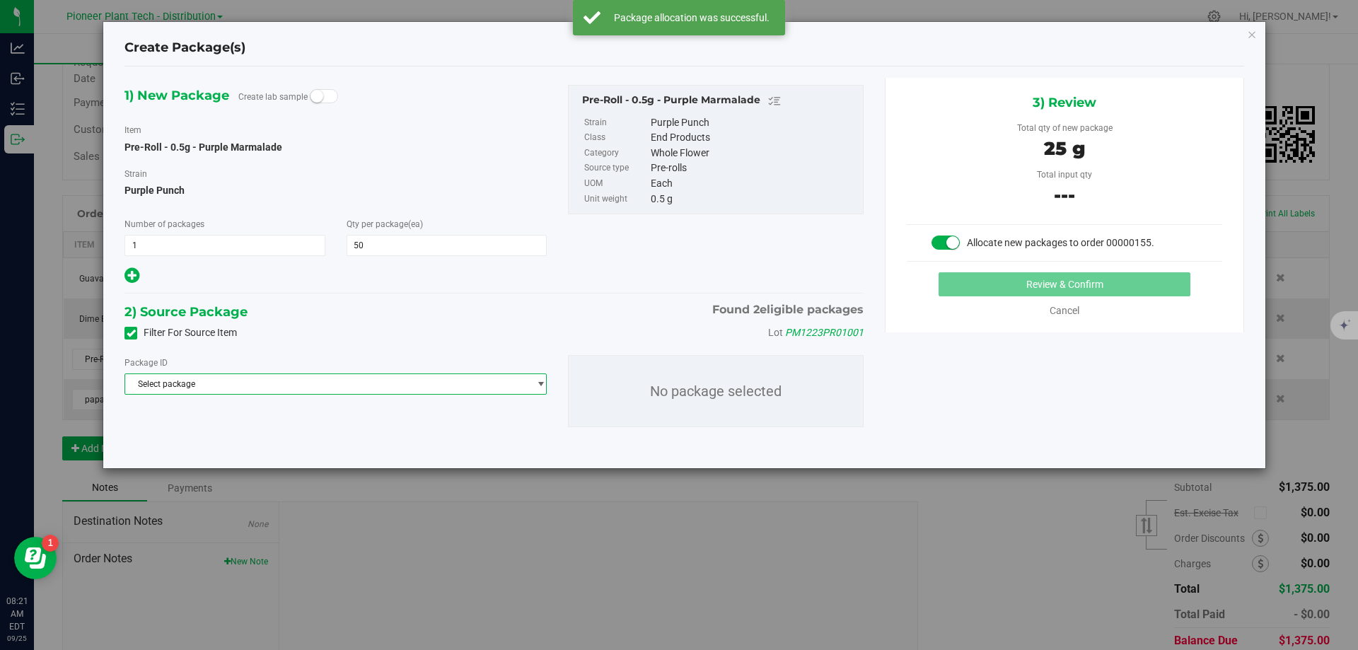
click at [305, 378] on span "Select package" at bounding box center [326, 384] width 403 height 20
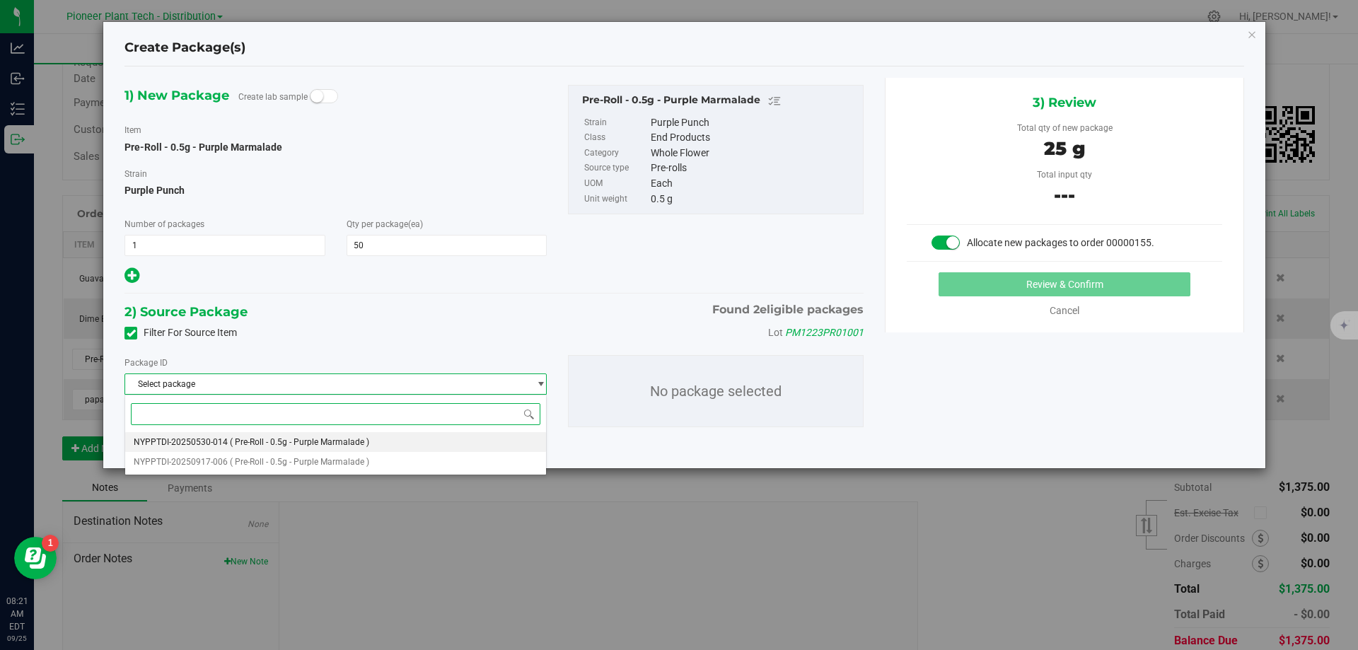
click at [256, 435] on li "NYPPTDI-20250530-014 ( Pre-Roll - 0.5g - Purple Marmalade )" at bounding box center [335, 442] width 421 height 20
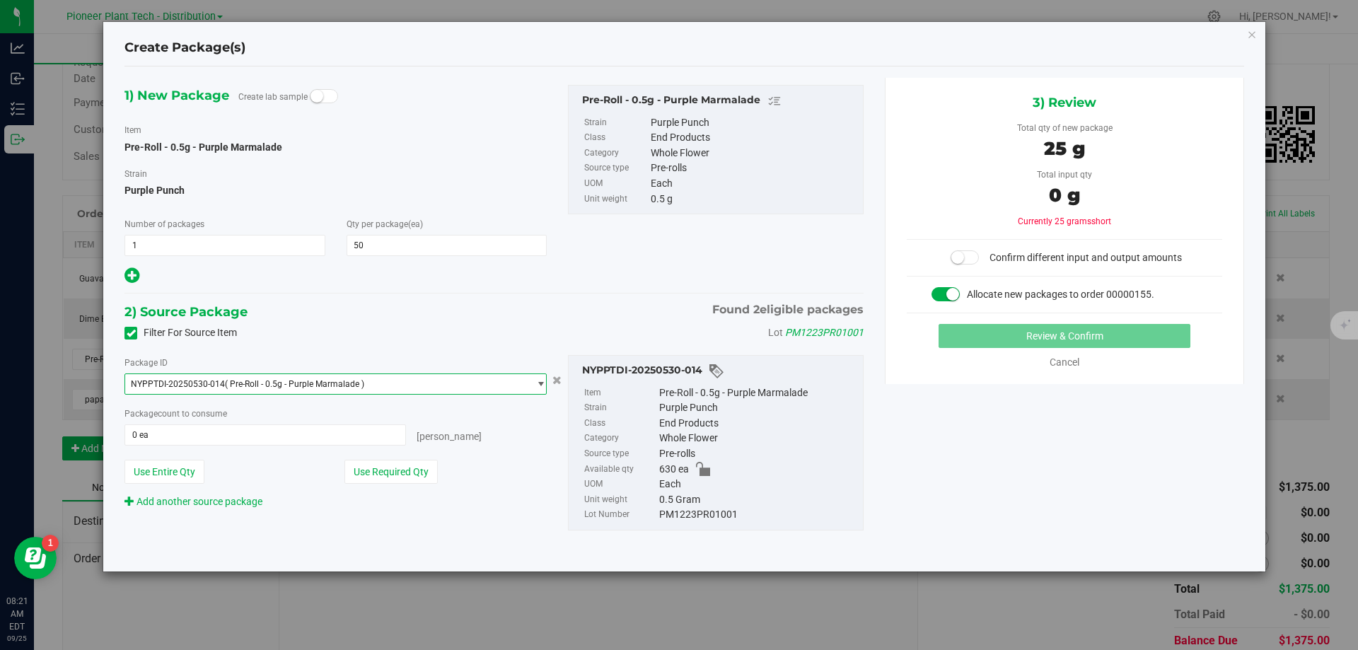
click at [349, 496] on div "Add another source package" at bounding box center [336, 501] width 422 height 15
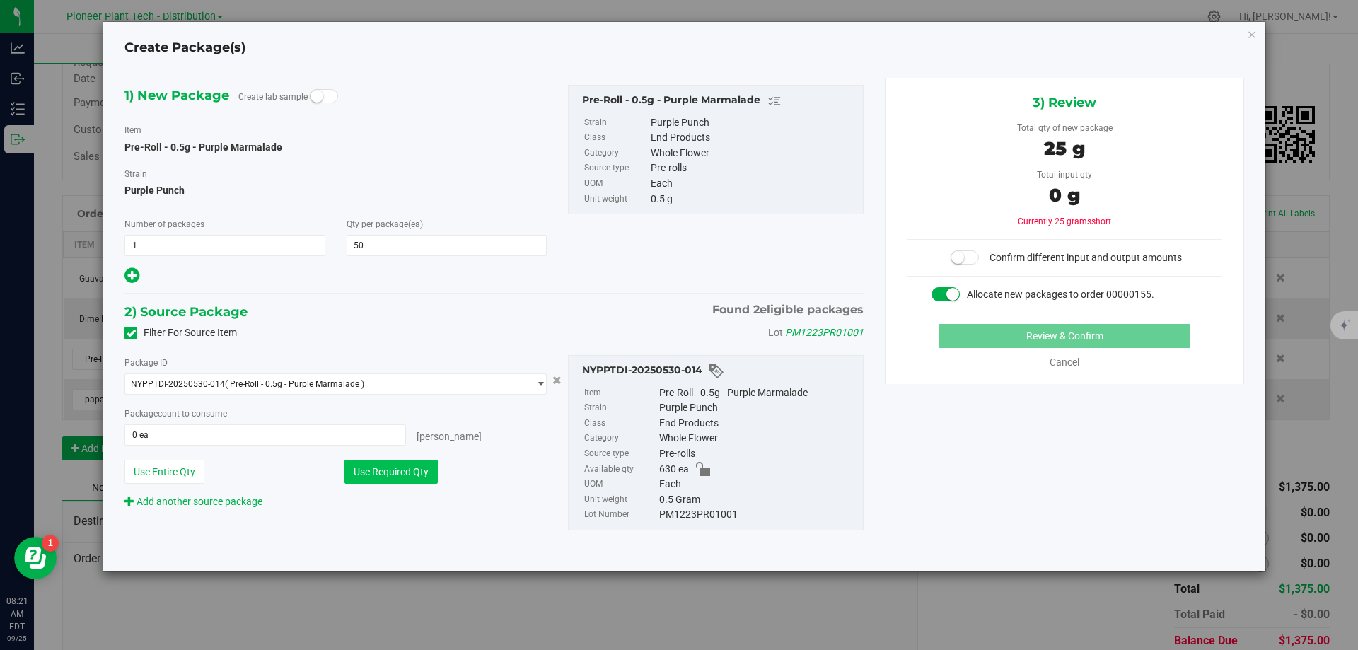
click at [365, 481] on button "Use Required Qty" at bounding box center [391, 472] width 93 height 24
type input "50 ea"
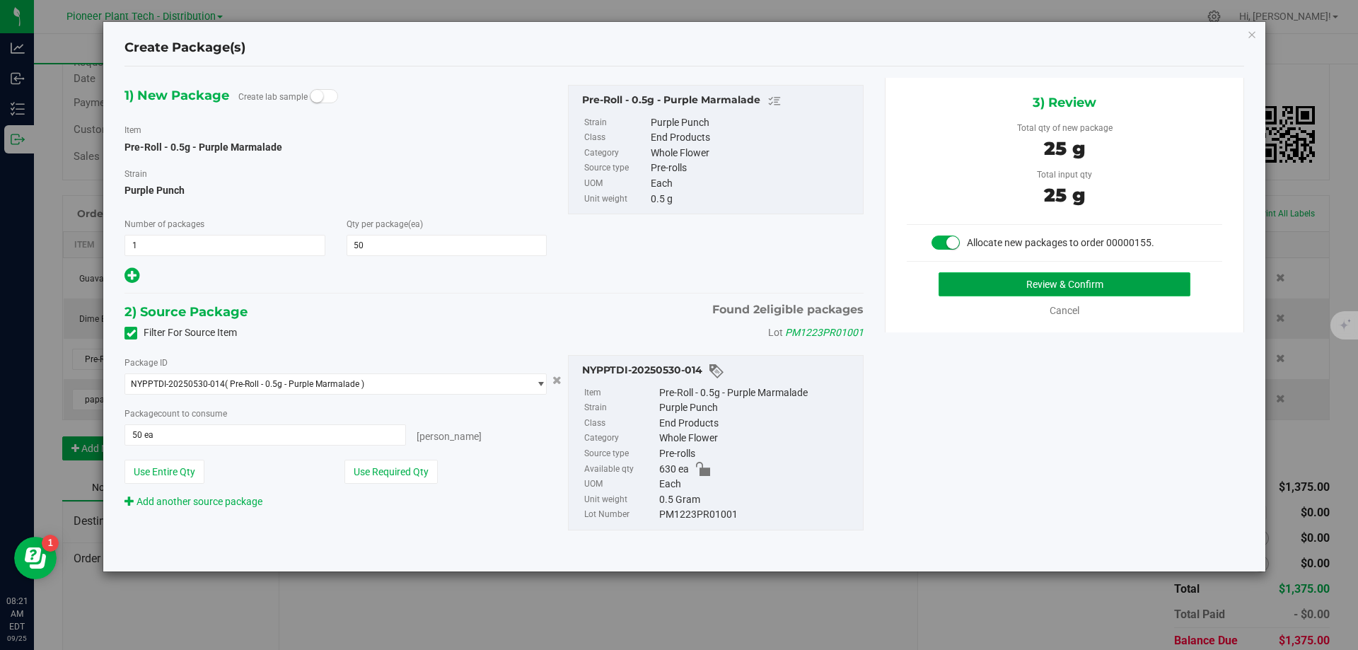
click at [1036, 287] on button "Review & Confirm" at bounding box center [1065, 284] width 252 height 24
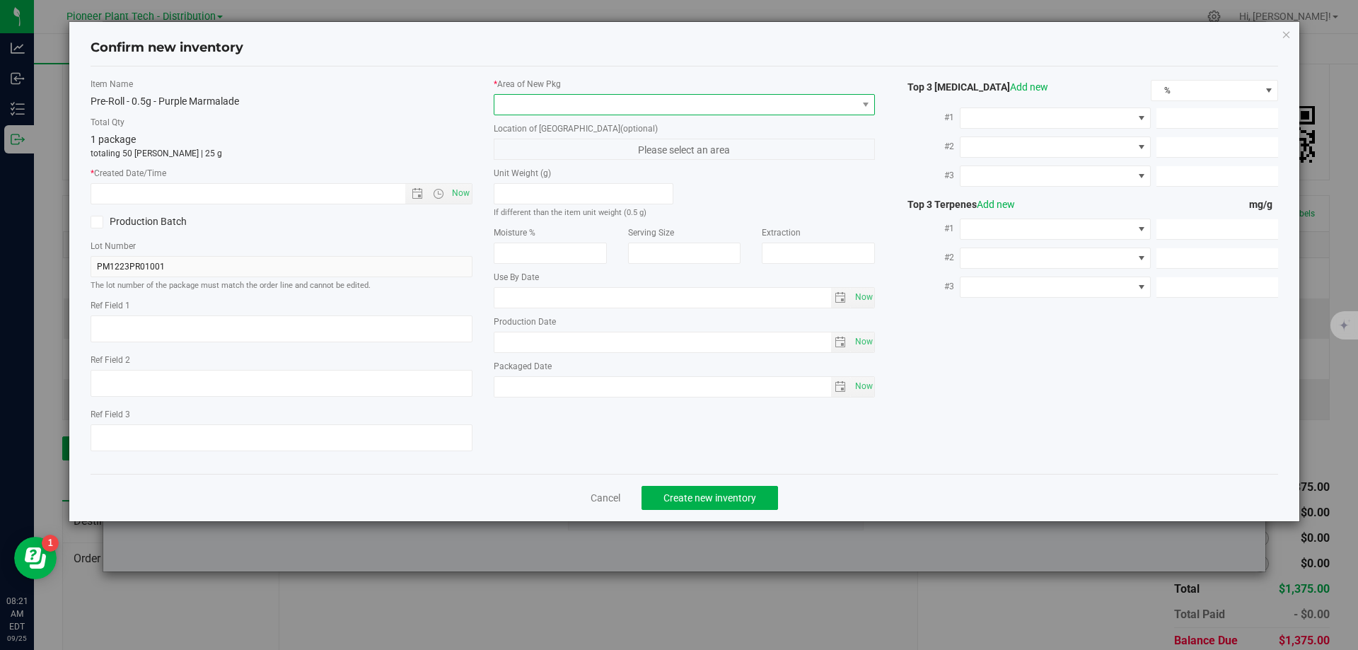
click at [606, 100] on span at bounding box center [675, 105] width 363 height 20
click at [532, 158] on li "Inventory Room - Distribution" at bounding box center [684, 163] width 381 height 20
click at [463, 192] on span "Now" at bounding box center [461, 193] width 24 height 21
type input "[DATE] 8:21 AM"
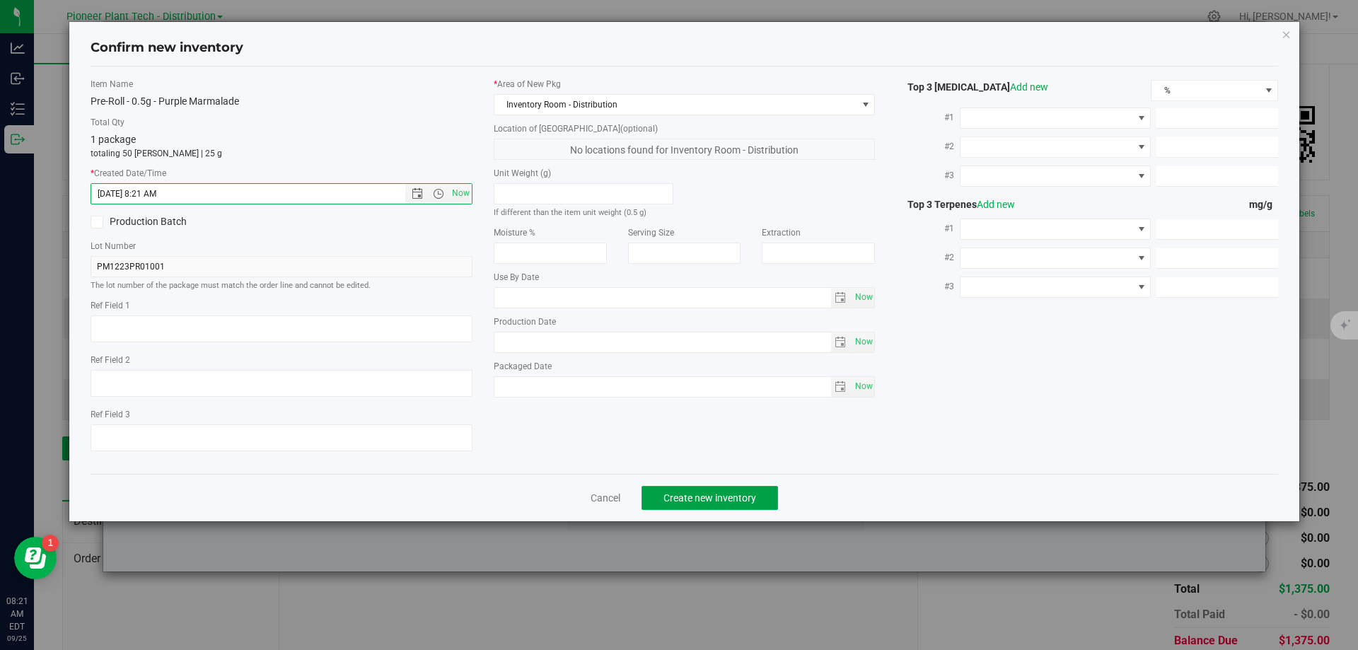
click at [722, 486] on button "Create new inventory" at bounding box center [710, 498] width 137 height 24
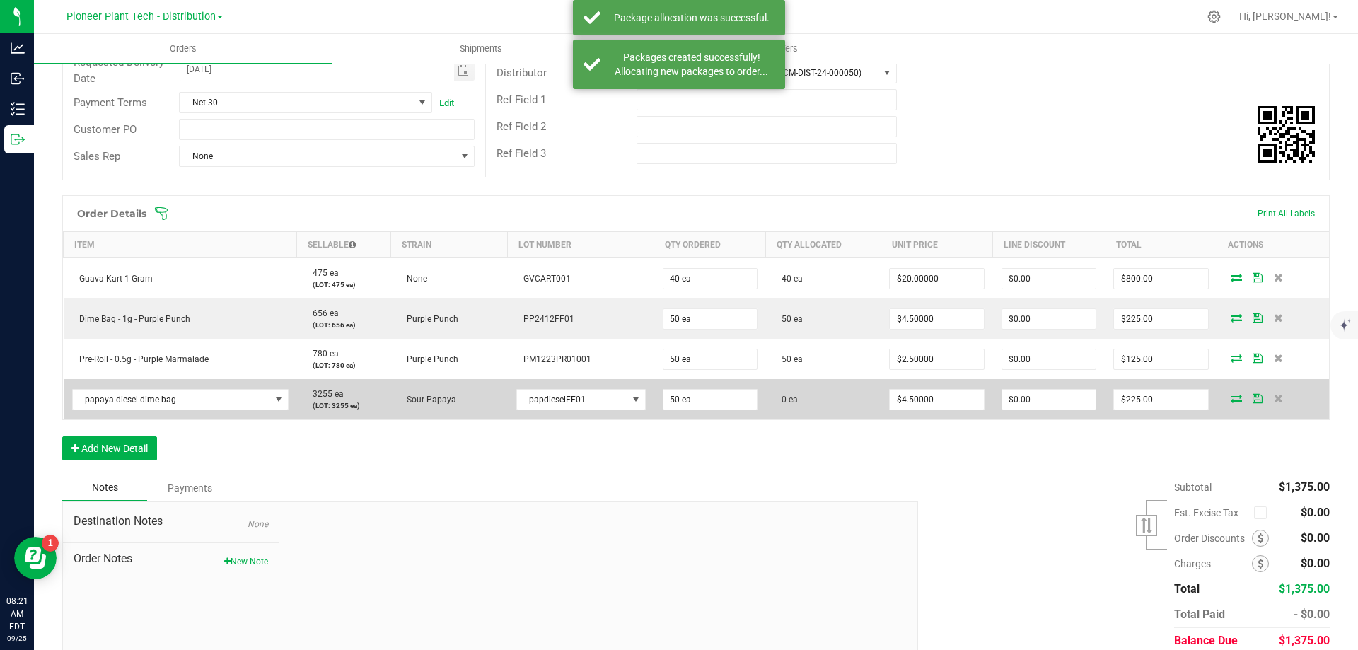
click at [1231, 401] on icon at bounding box center [1236, 398] width 11 height 8
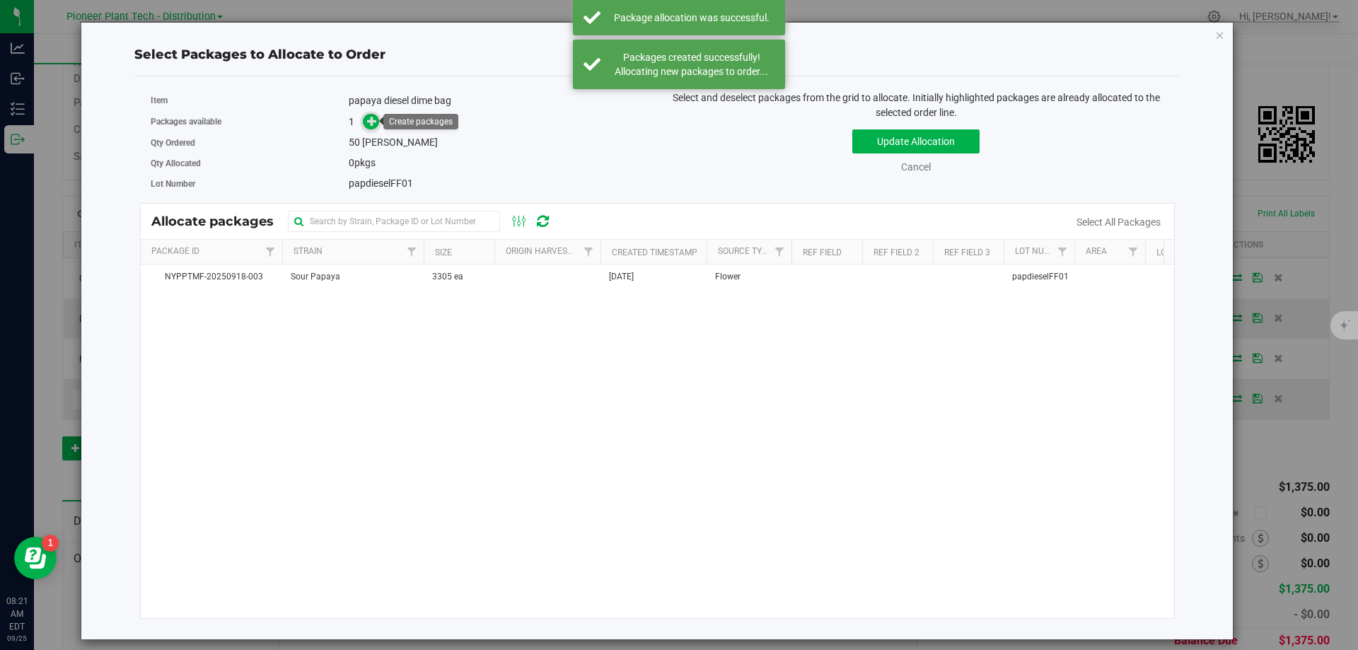
click at [368, 122] on icon at bounding box center [372, 121] width 10 height 10
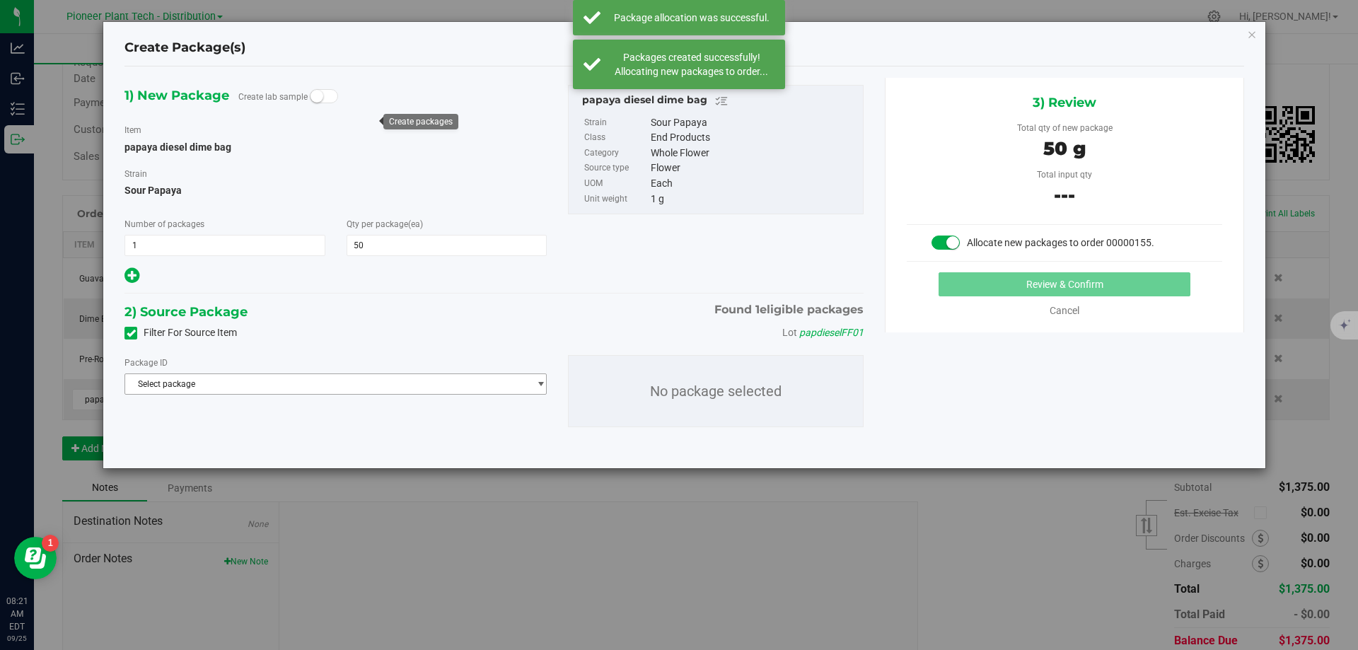
drag, startPoint x: 277, startPoint y: 381, endPoint x: 287, endPoint y: 363, distance: 21.2
click at [277, 382] on span "Select package" at bounding box center [326, 384] width 403 height 20
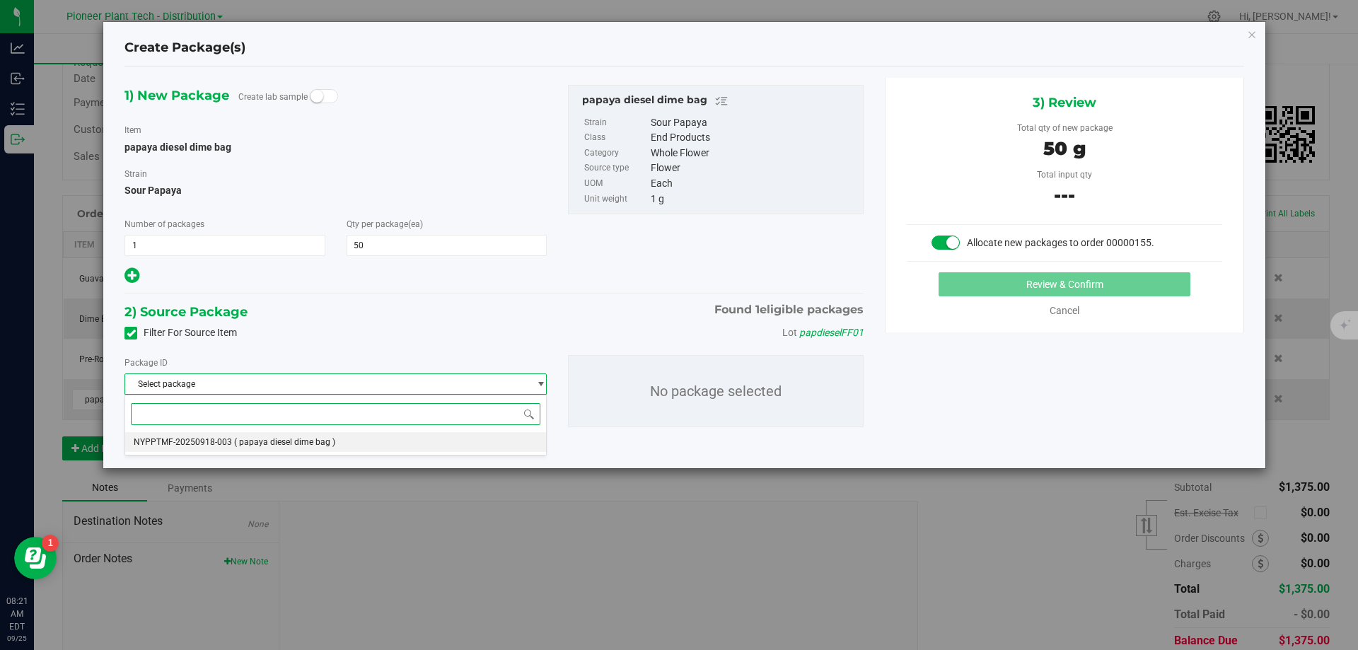
click at [282, 442] on span "( papaya diesel dime bag )" at bounding box center [284, 442] width 101 height 10
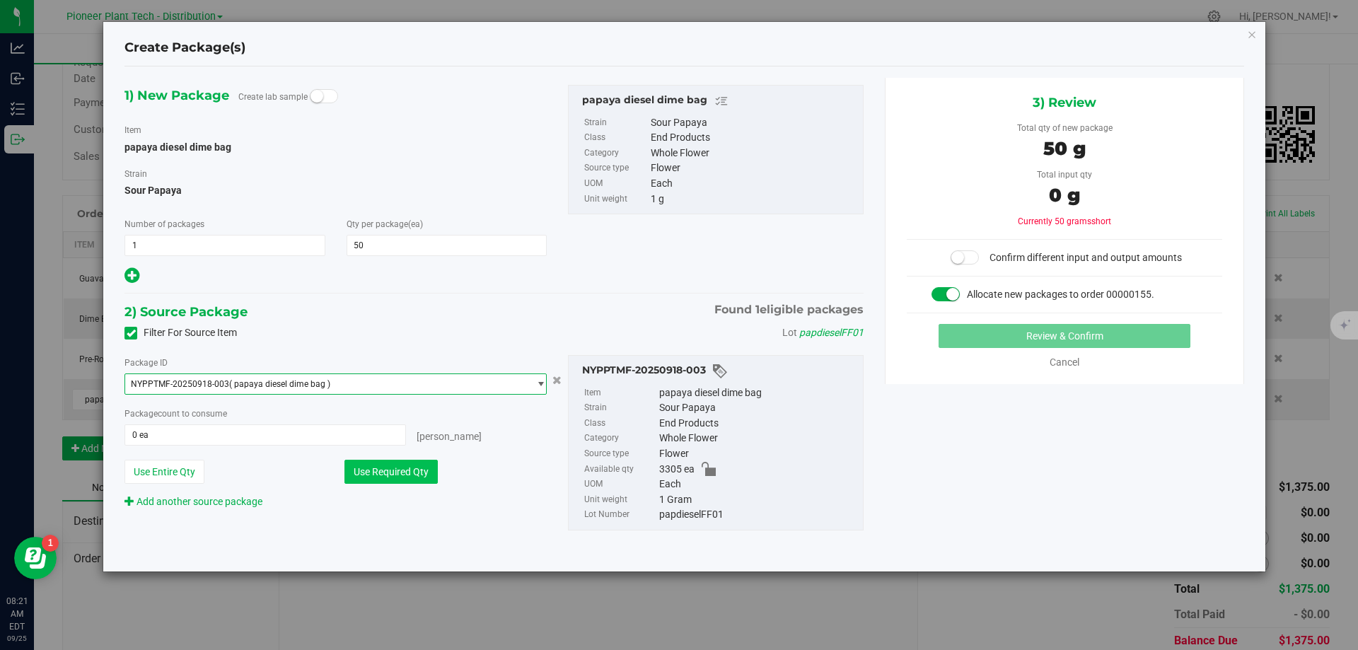
click at [380, 469] on button "Use Required Qty" at bounding box center [391, 472] width 93 height 24
type input "50 ea"
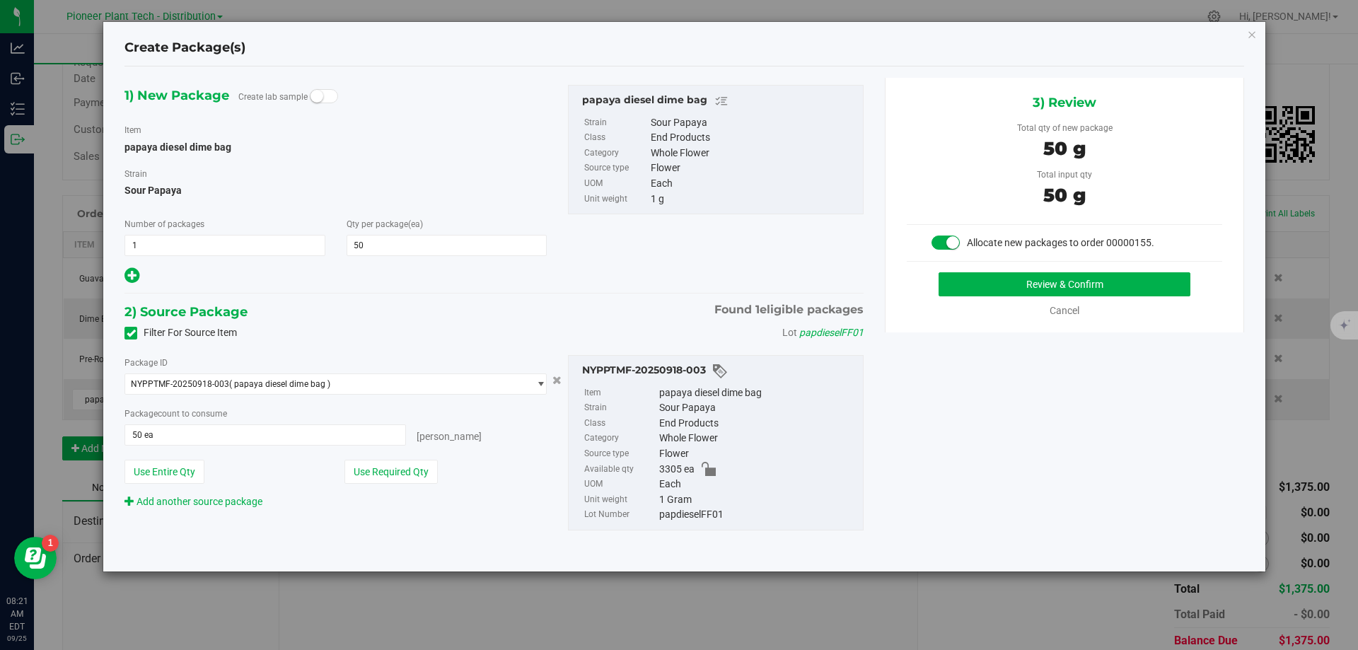
click at [1065, 265] on div "3) Review Total qty of new package 50 g Total input qty 50 g Allocate new packa…" at bounding box center [1064, 205] width 359 height 255
click at [1053, 282] on button "Review & Confirm" at bounding box center [1065, 284] width 252 height 24
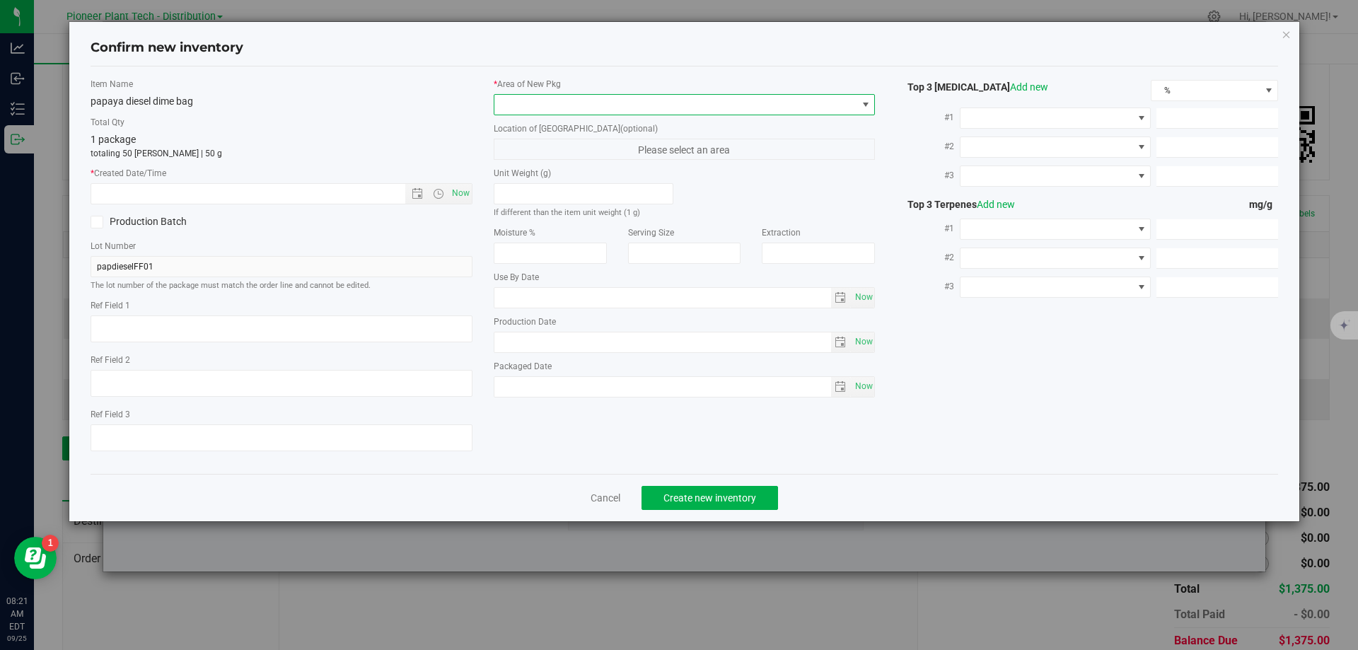
click at [564, 109] on span at bounding box center [675, 105] width 363 height 20
click at [525, 155] on li "Inventory Room - Distribution" at bounding box center [684, 163] width 381 height 20
drag, startPoint x: 462, startPoint y: 192, endPoint x: 528, endPoint y: 314, distance: 138.7
click at [462, 193] on span "Now" at bounding box center [461, 193] width 24 height 21
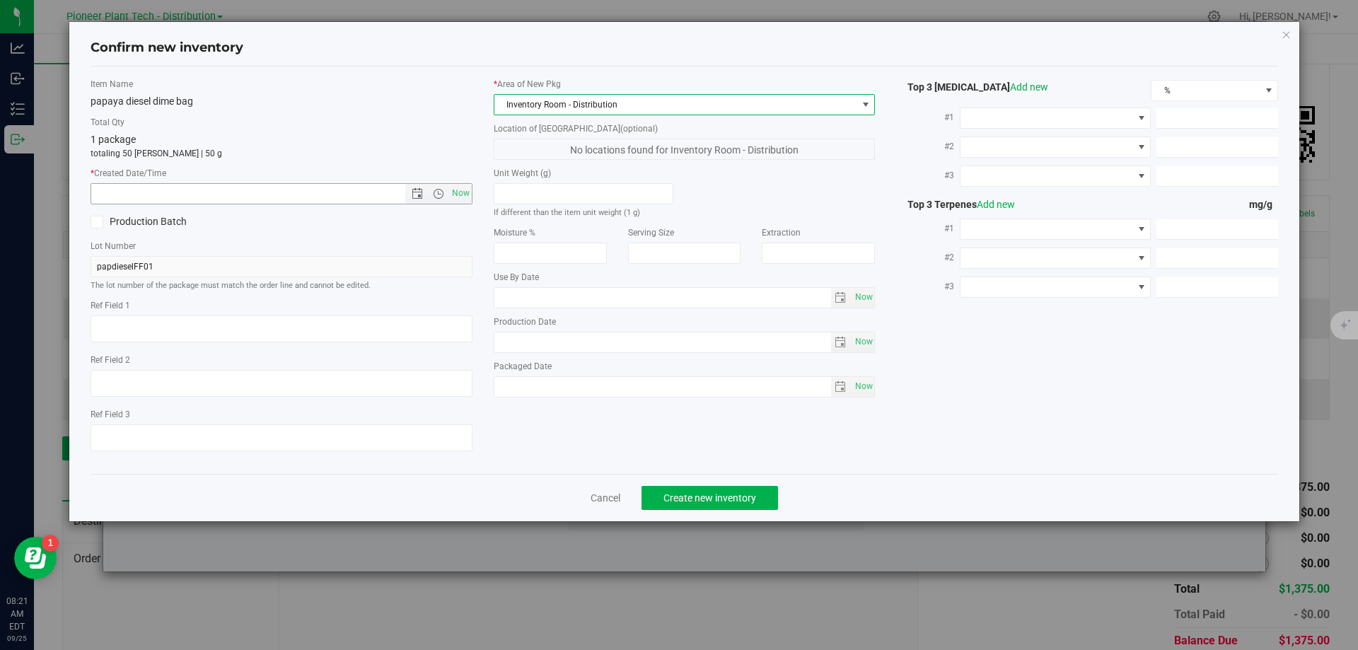
type input "[DATE] 8:21 AM"
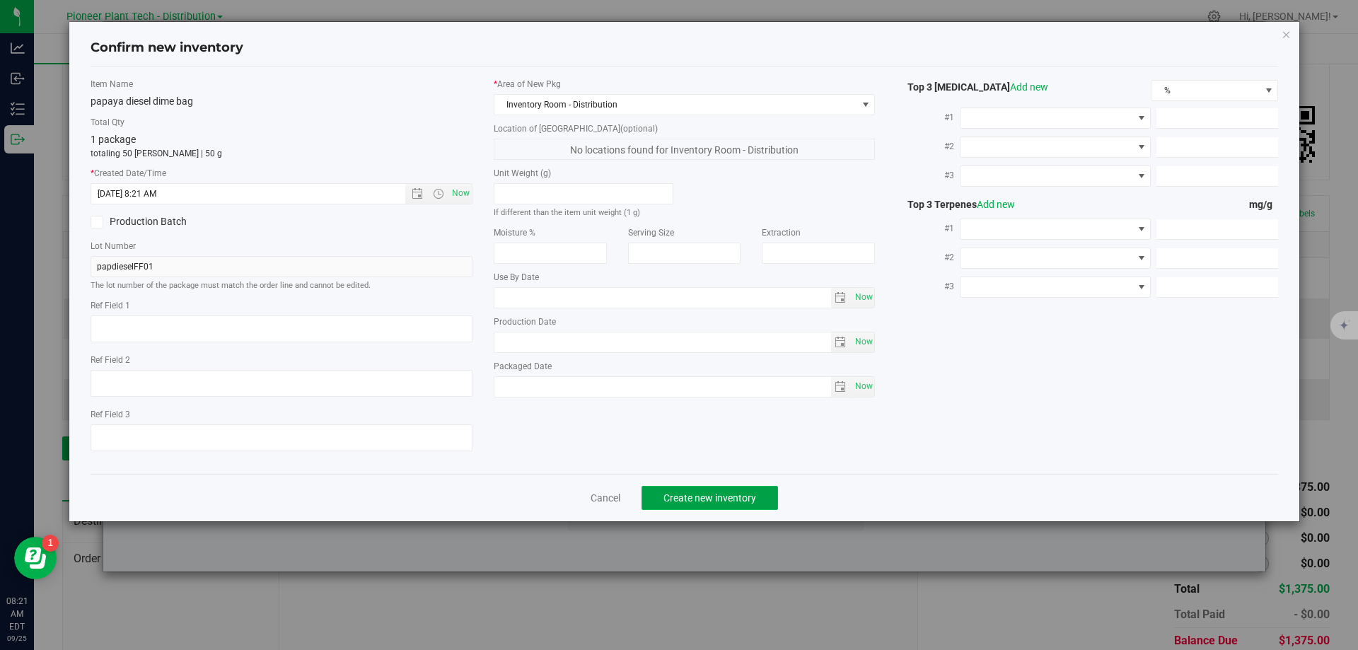
click at [712, 496] on span "Create new inventory" at bounding box center [710, 497] width 93 height 11
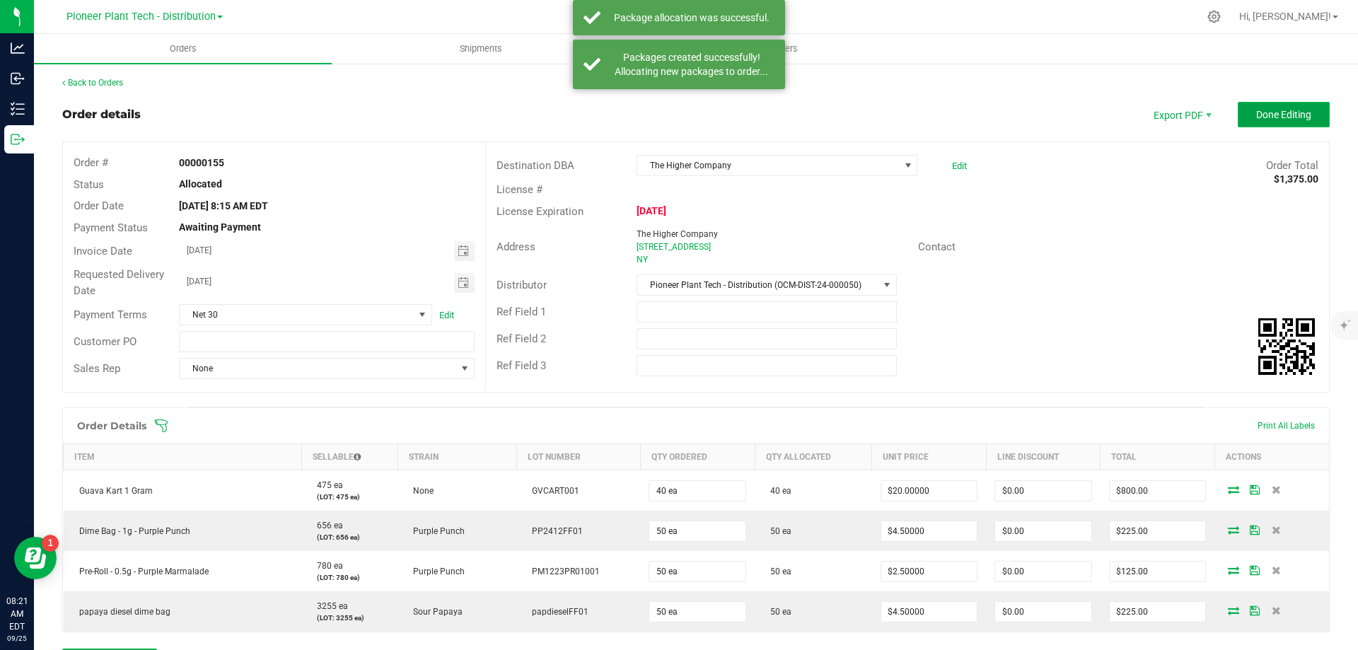
click at [1256, 107] on button "Done Editing" at bounding box center [1284, 114] width 92 height 25
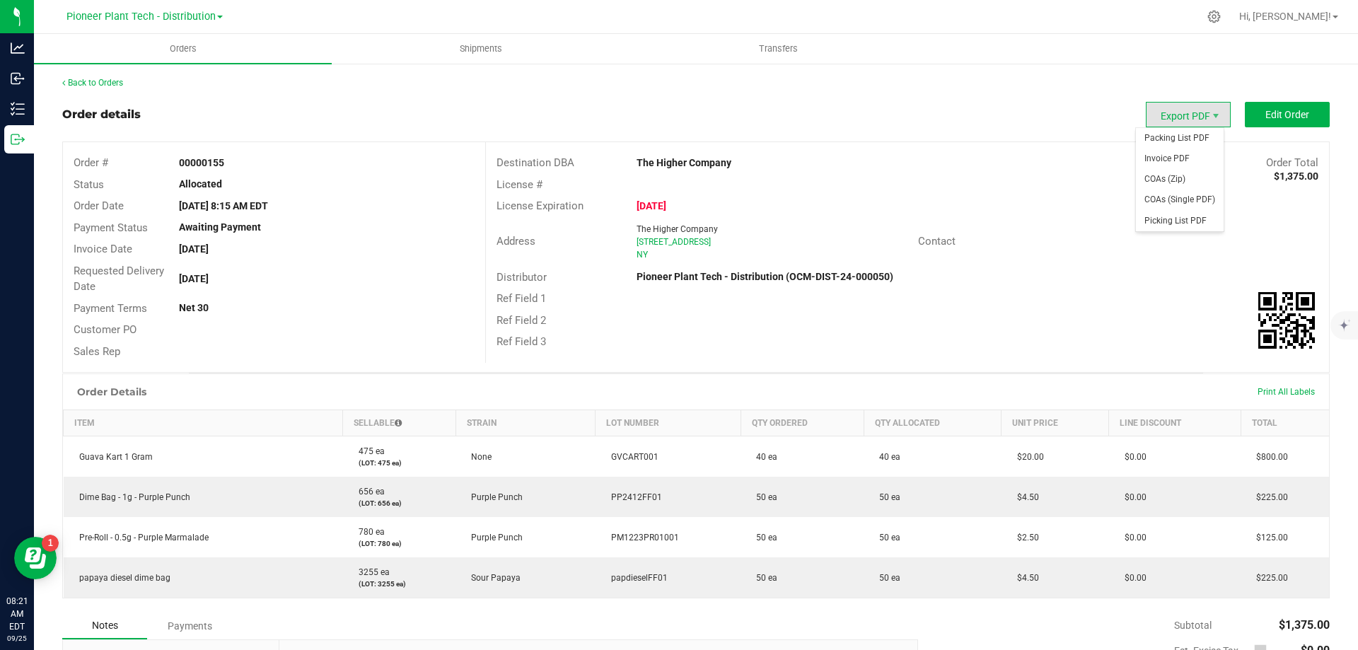
click at [1185, 115] on span "Export PDF" at bounding box center [1188, 114] width 85 height 25
click at [1165, 155] on span "Invoice PDF" at bounding box center [1180, 159] width 88 height 21
click at [487, 52] on span "Shipments" at bounding box center [481, 48] width 81 height 13
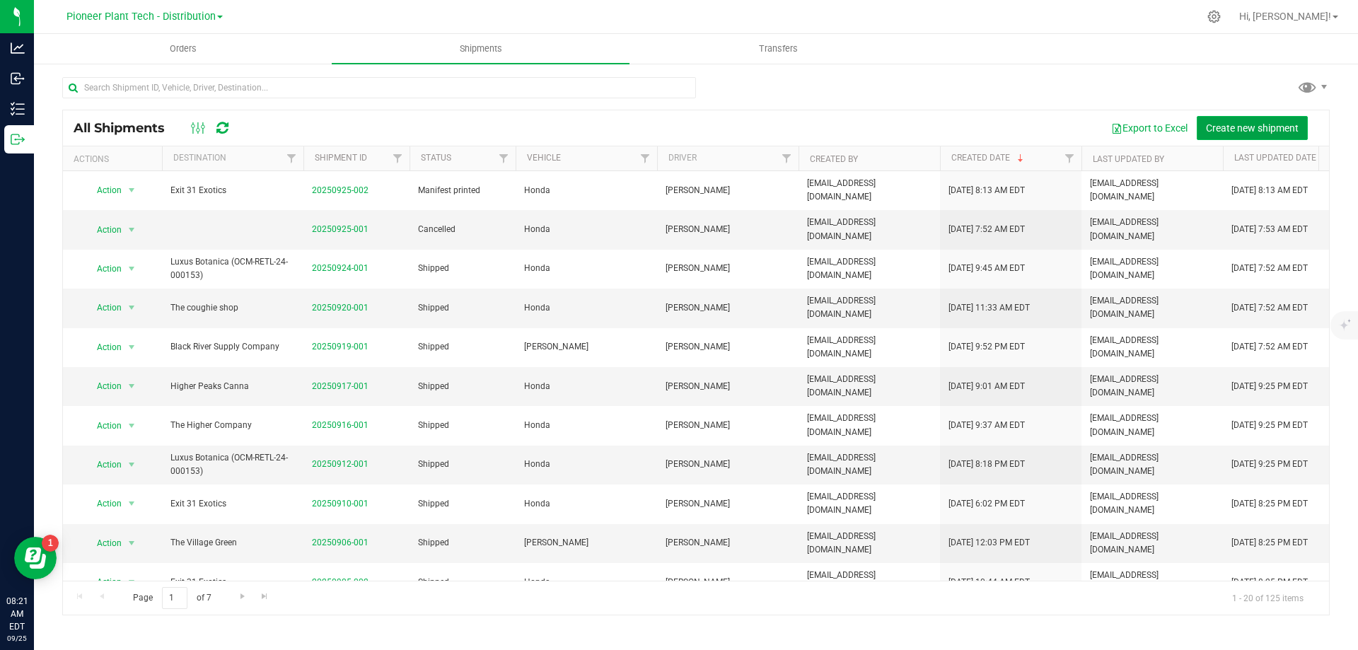
click at [1217, 133] on span "Create new shipment" at bounding box center [1252, 127] width 93 height 11
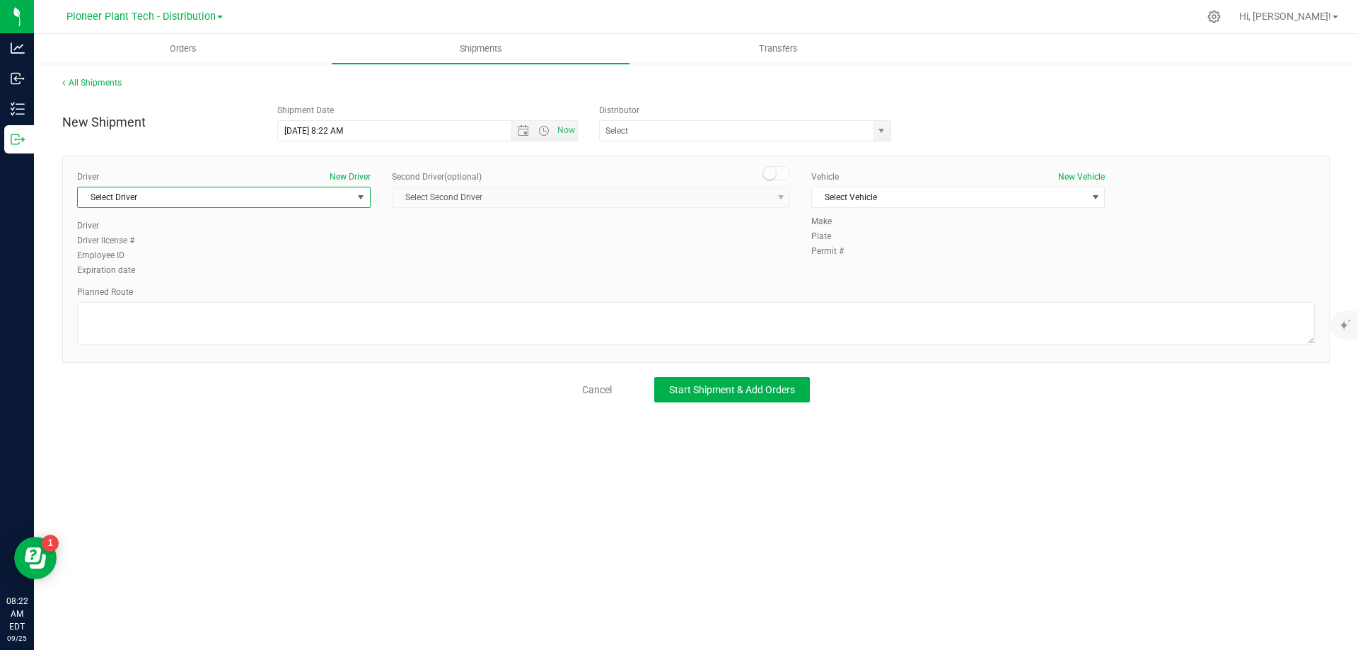
click at [330, 193] on span "Select Driver" at bounding box center [215, 197] width 274 height 20
click at [141, 274] on li "[PERSON_NAME]" at bounding box center [224, 277] width 292 height 21
click at [951, 193] on span "Select Vehicle" at bounding box center [949, 197] width 274 height 20
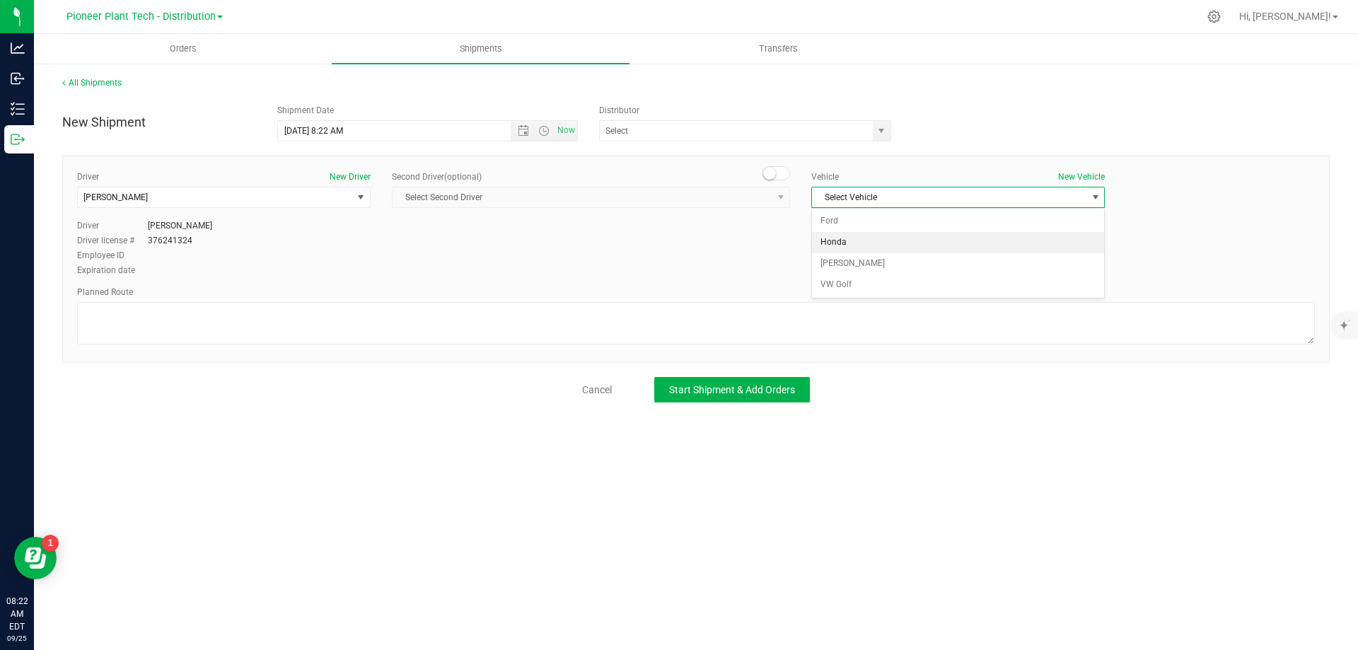
click at [844, 241] on li "Honda" at bounding box center [958, 242] width 292 height 21
click at [889, 128] on span "select" at bounding box center [882, 131] width 18 height 20
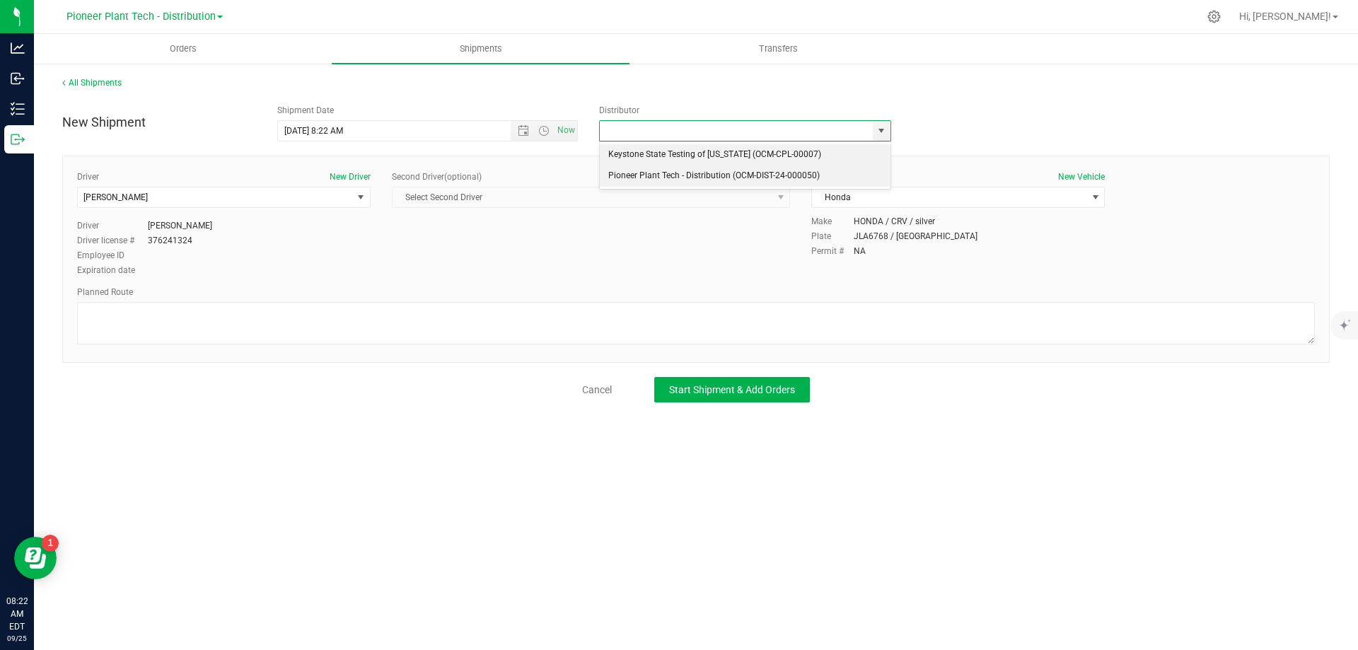
click at [683, 179] on li "Pioneer Plant Tech - Distribution (OCM-DIST-24-000050)" at bounding box center [745, 176] width 291 height 21
type input "Pioneer Plant Tech - Distribution (OCM-DIST-24-000050)"
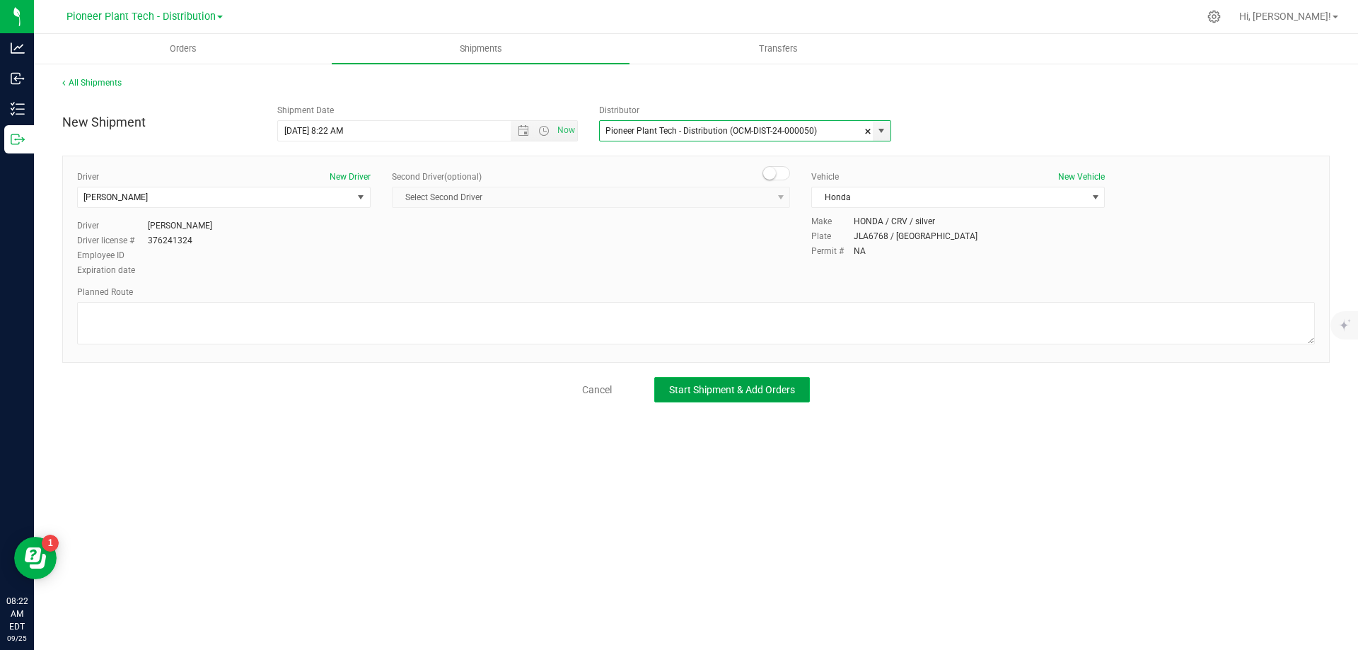
click at [735, 392] on span "Start Shipment & Add Orders" at bounding box center [732, 389] width 126 height 11
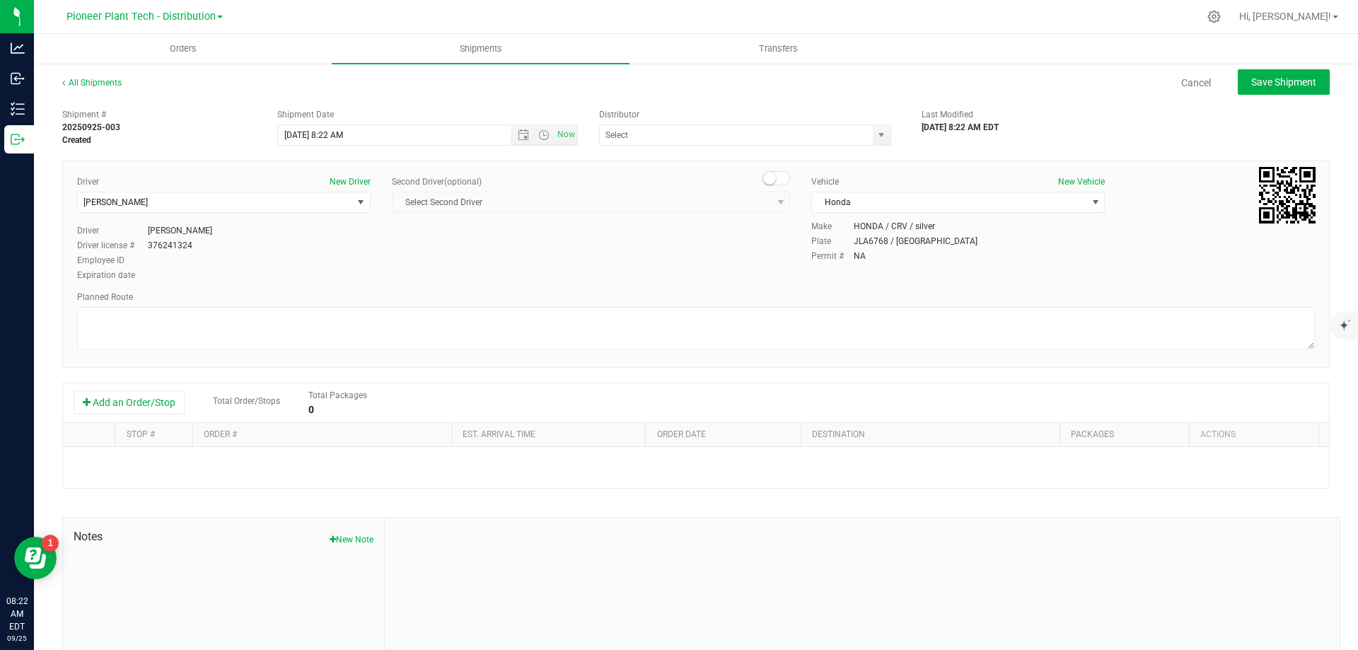
type input "Pioneer Plant Tech - Distribution (OCM-DIST-24-000050)"
click at [134, 398] on button "Add an Order/Stop" at bounding box center [129, 403] width 111 height 24
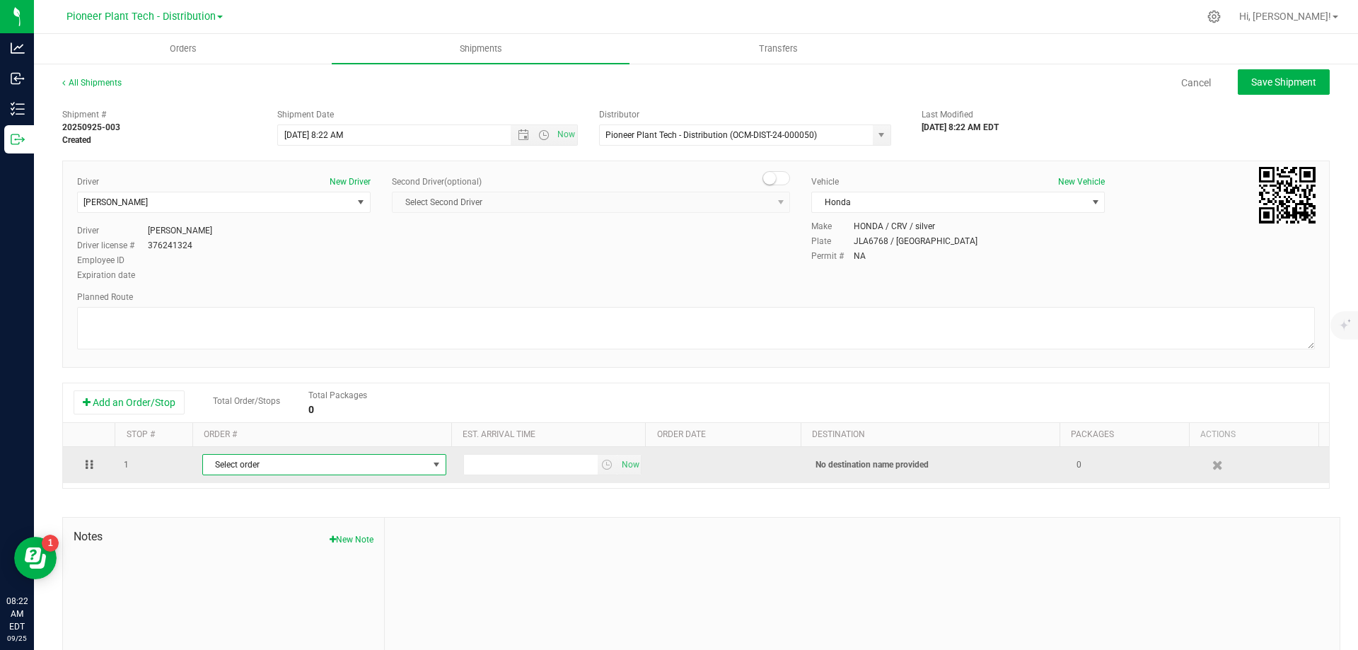
click at [433, 465] on span "select" at bounding box center [436, 464] width 11 height 11
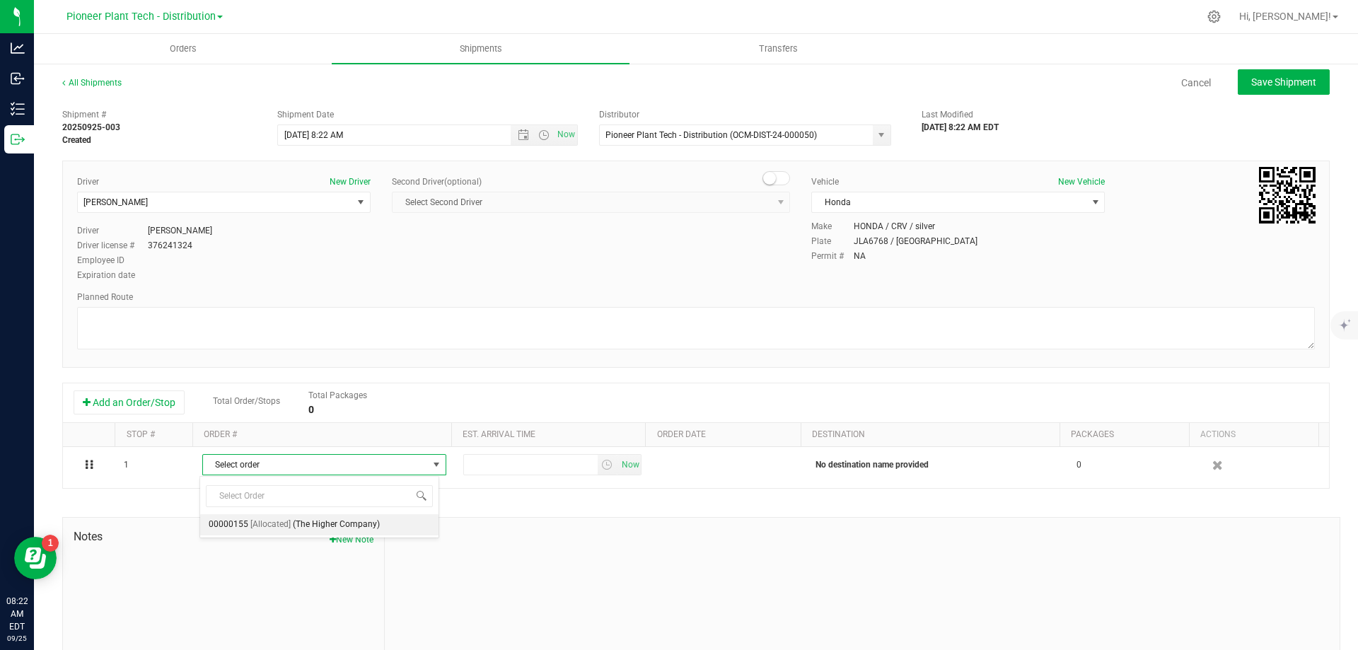
click at [303, 521] on span "(The Higher Company)" at bounding box center [336, 525] width 87 height 18
click at [185, 45] on span "Orders" at bounding box center [183, 48] width 65 height 13
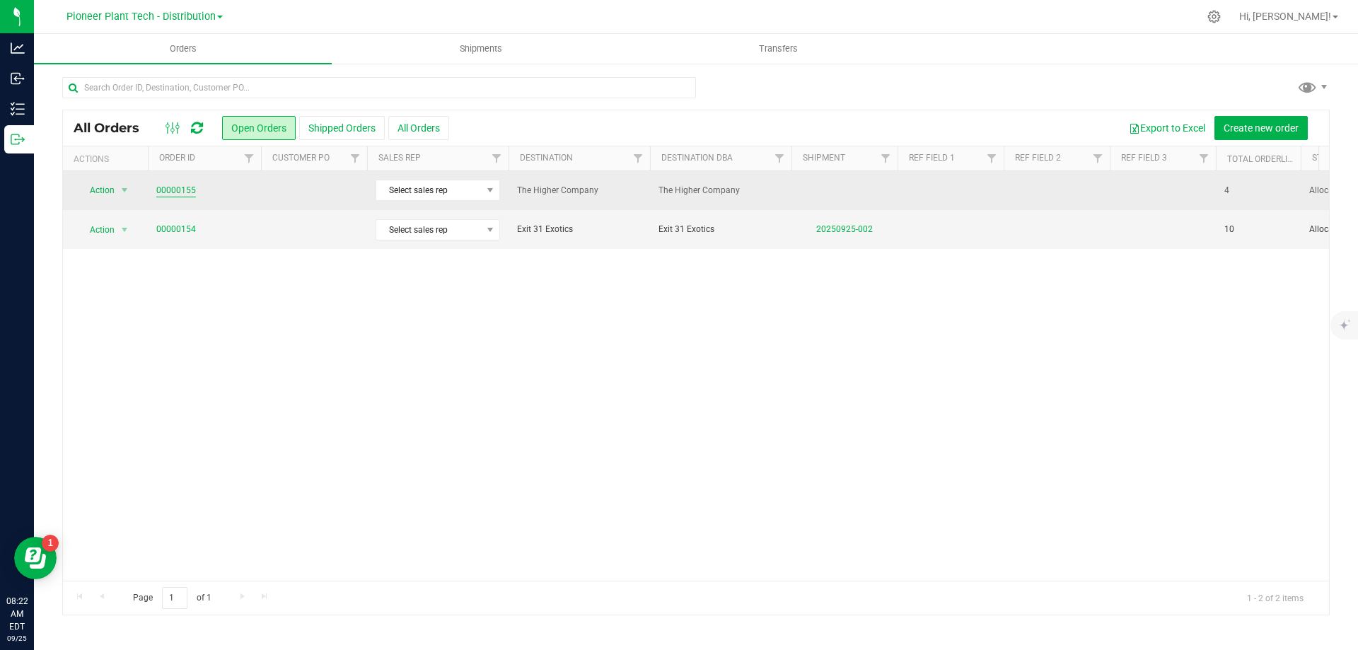
click at [187, 186] on link "00000155" at bounding box center [176, 190] width 40 height 13
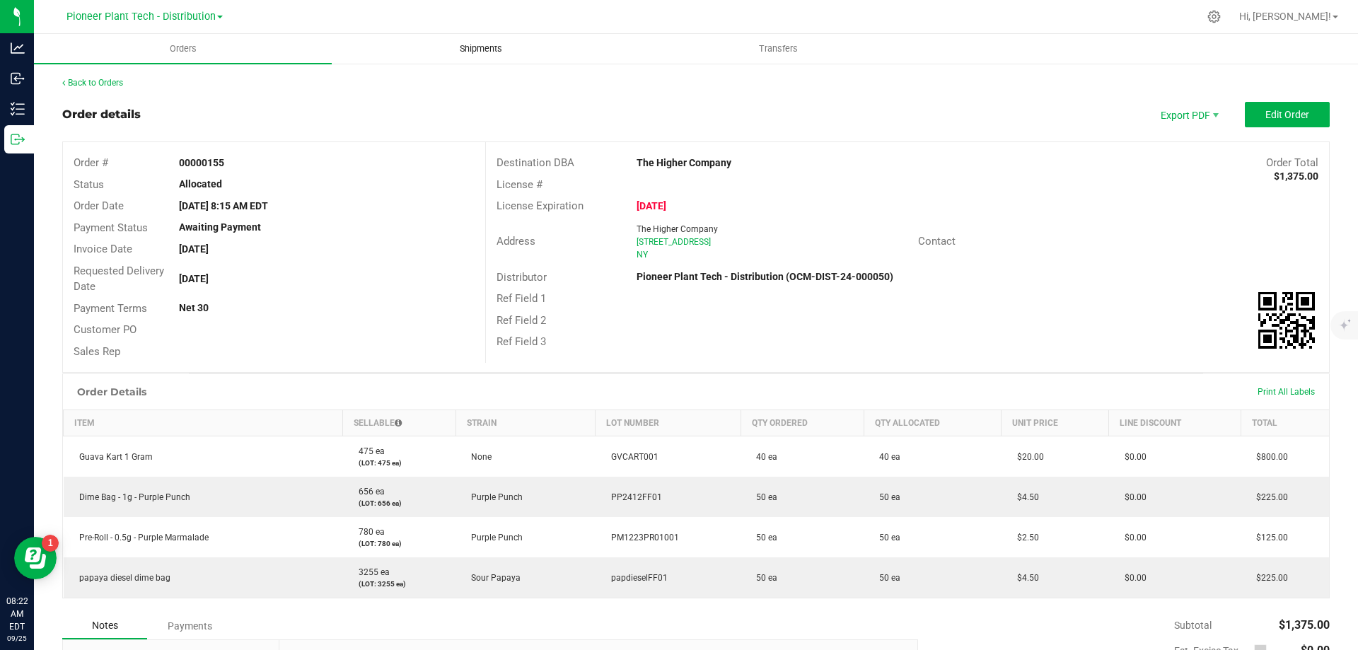
click at [501, 45] on span "Shipments" at bounding box center [481, 48] width 81 height 13
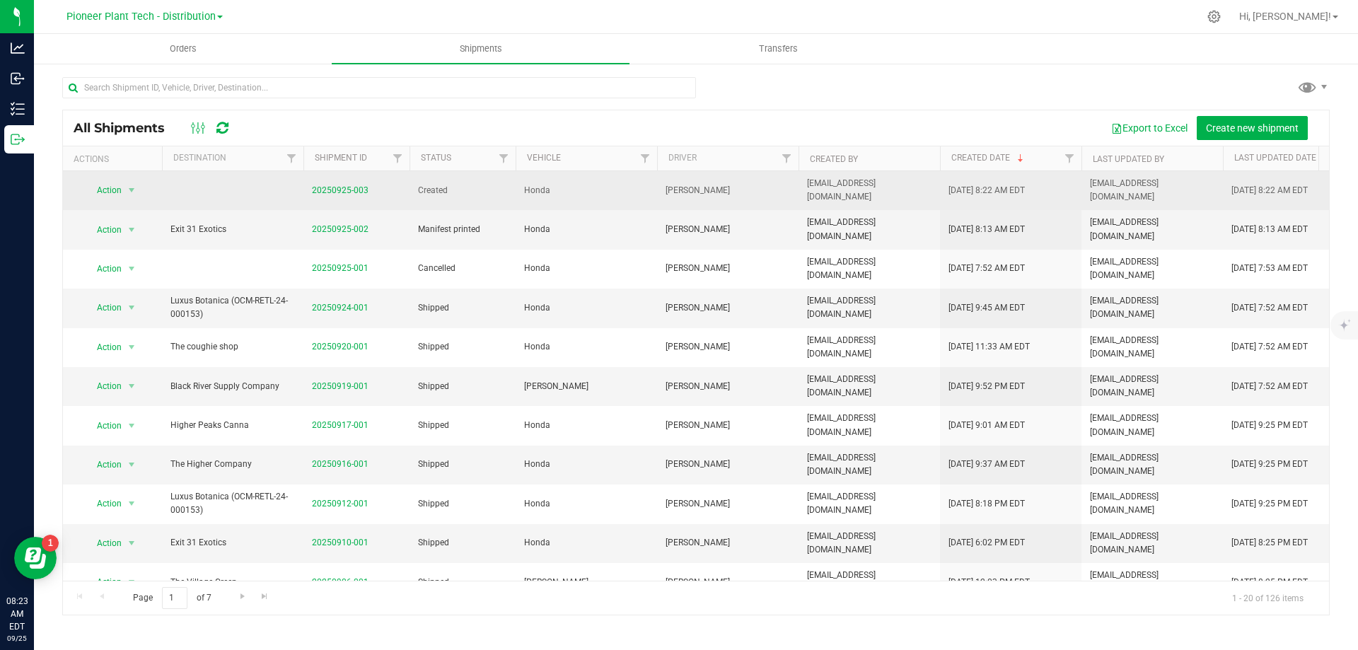
click at [355, 184] on span "20250925-003" at bounding box center [340, 190] width 57 height 13
click at [356, 193] on link "20250925-003" at bounding box center [340, 190] width 57 height 10
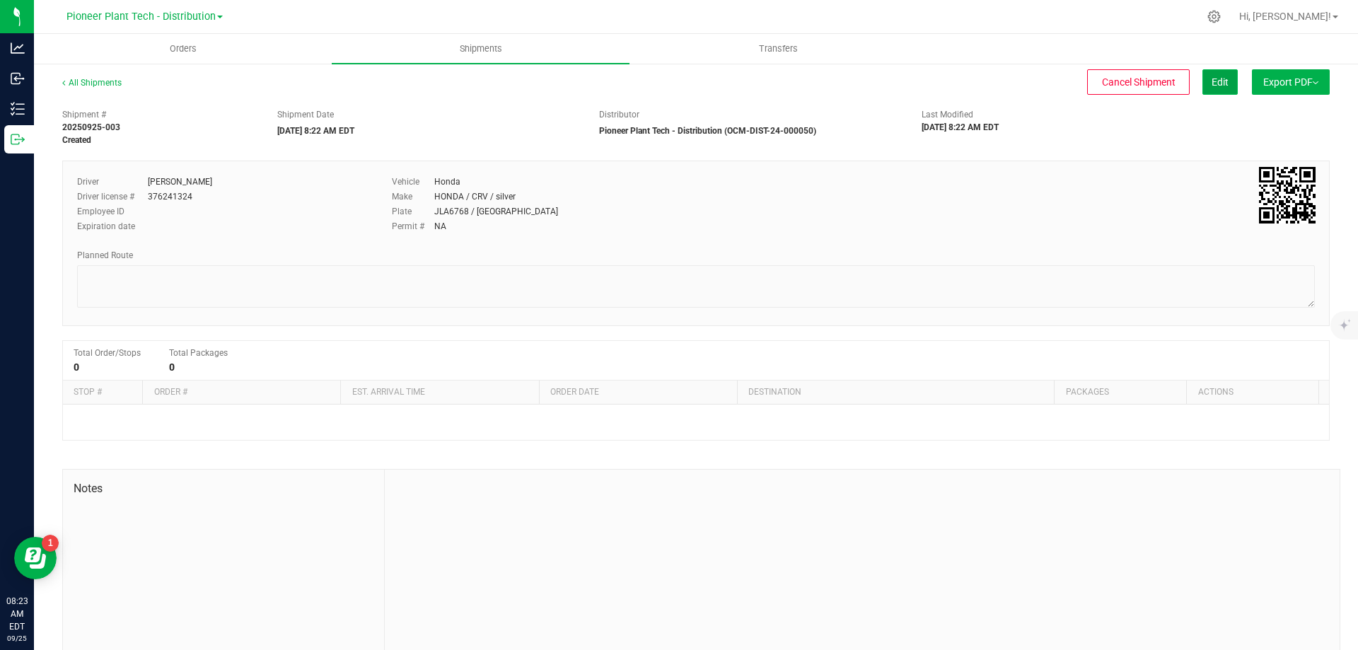
click at [1219, 89] on button "Edit" at bounding box center [1220, 81] width 35 height 25
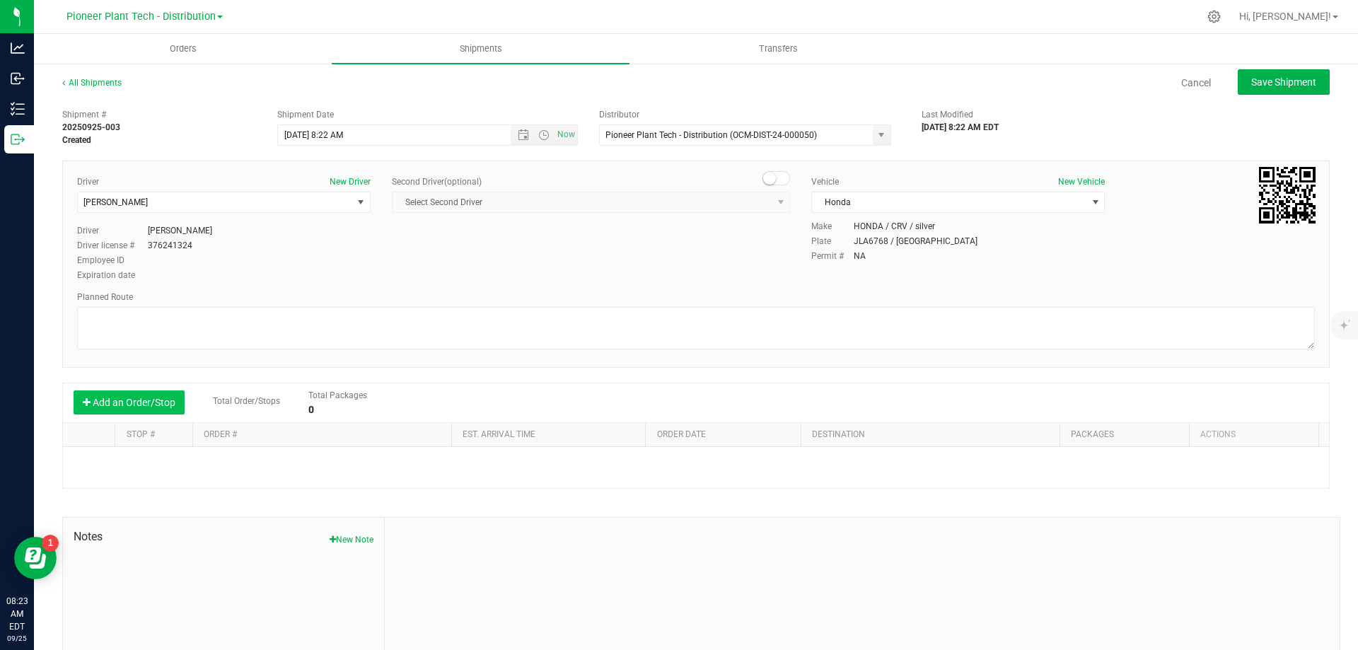
click at [108, 409] on button "Add an Order/Stop" at bounding box center [129, 403] width 111 height 24
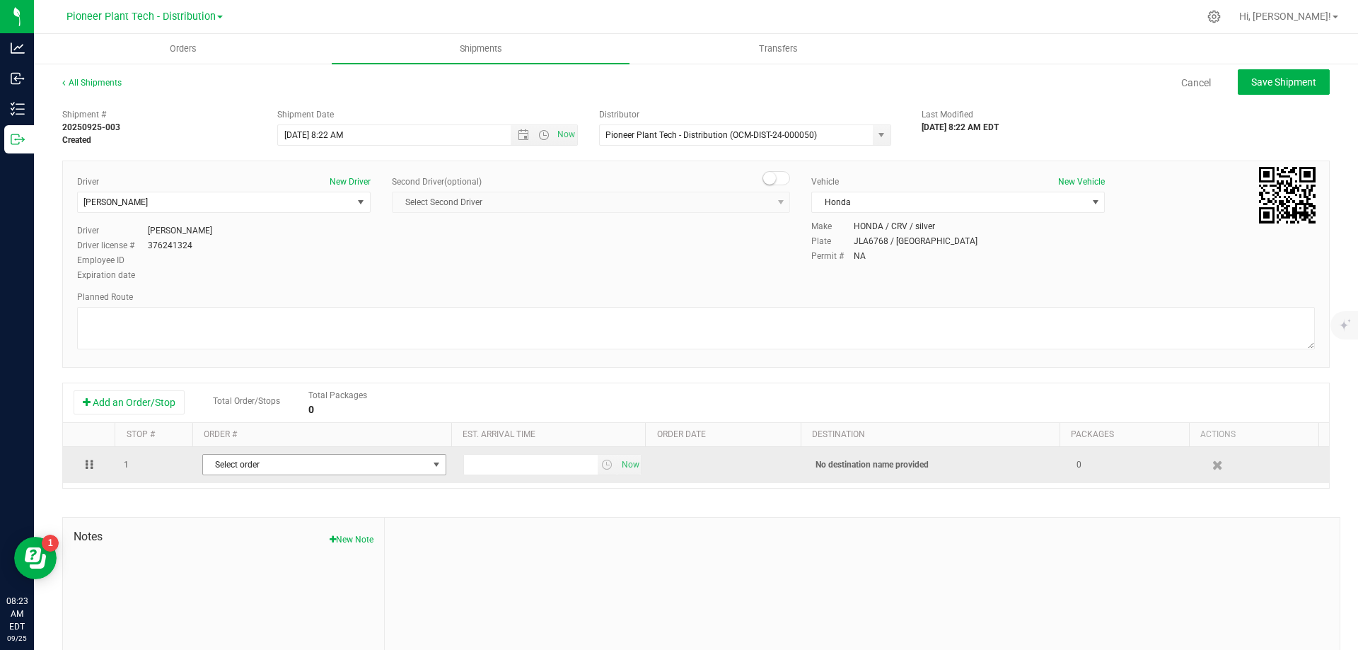
click at [391, 468] on span "Select order" at bounding box center [315, 465] width 225 height 20
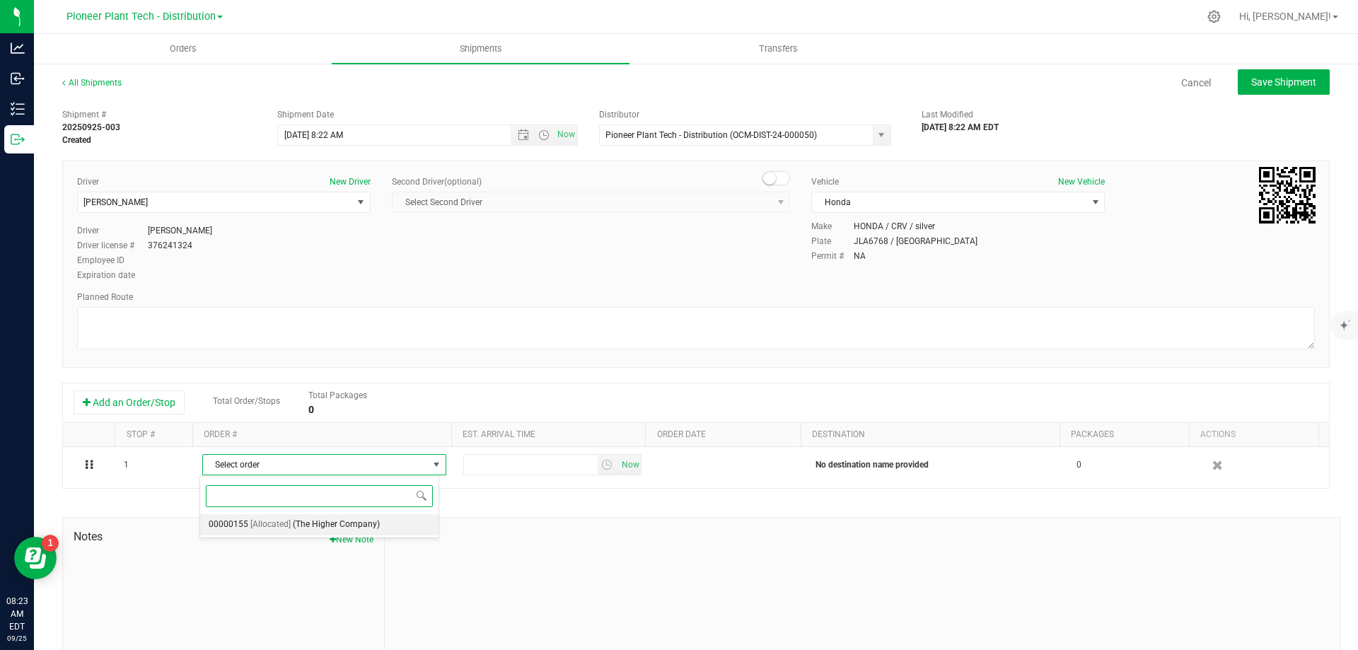
click at [317, 521] on span "(The Higher Company)" at bounding box center [336, 525] width 87 height 18
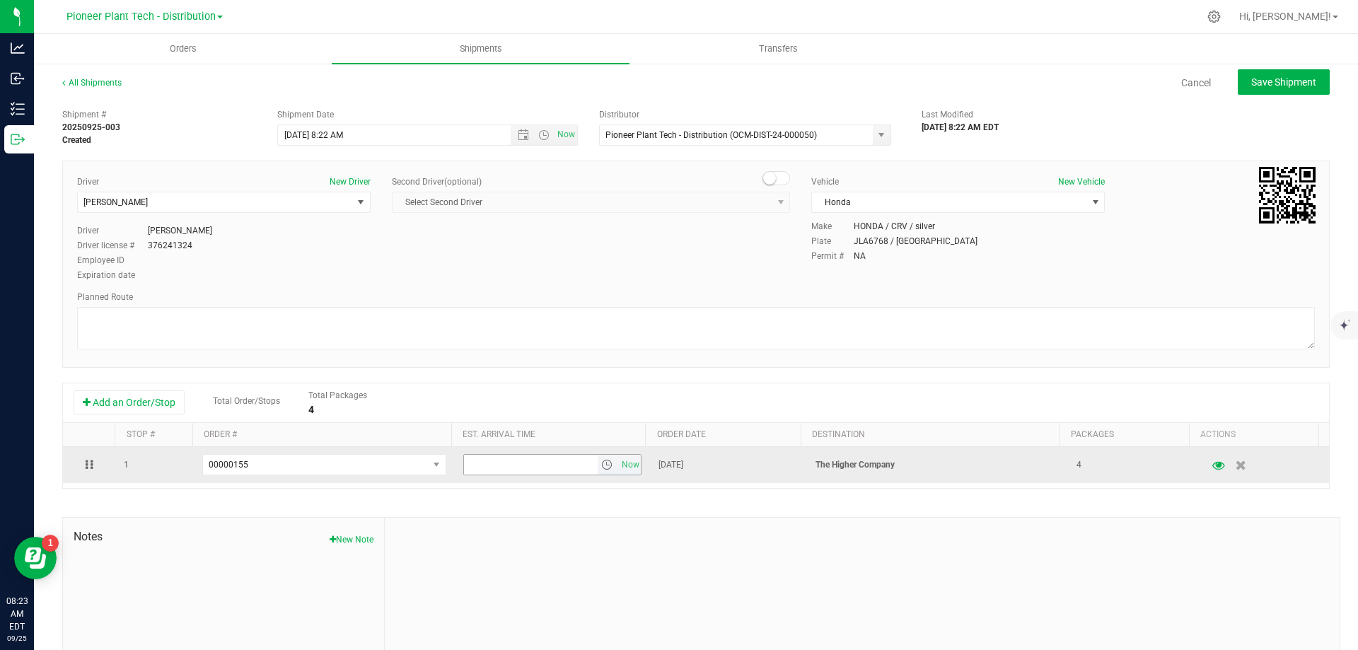
click at [601, 464] on span "select" at bounding box center [606, 464] width 11 height 11
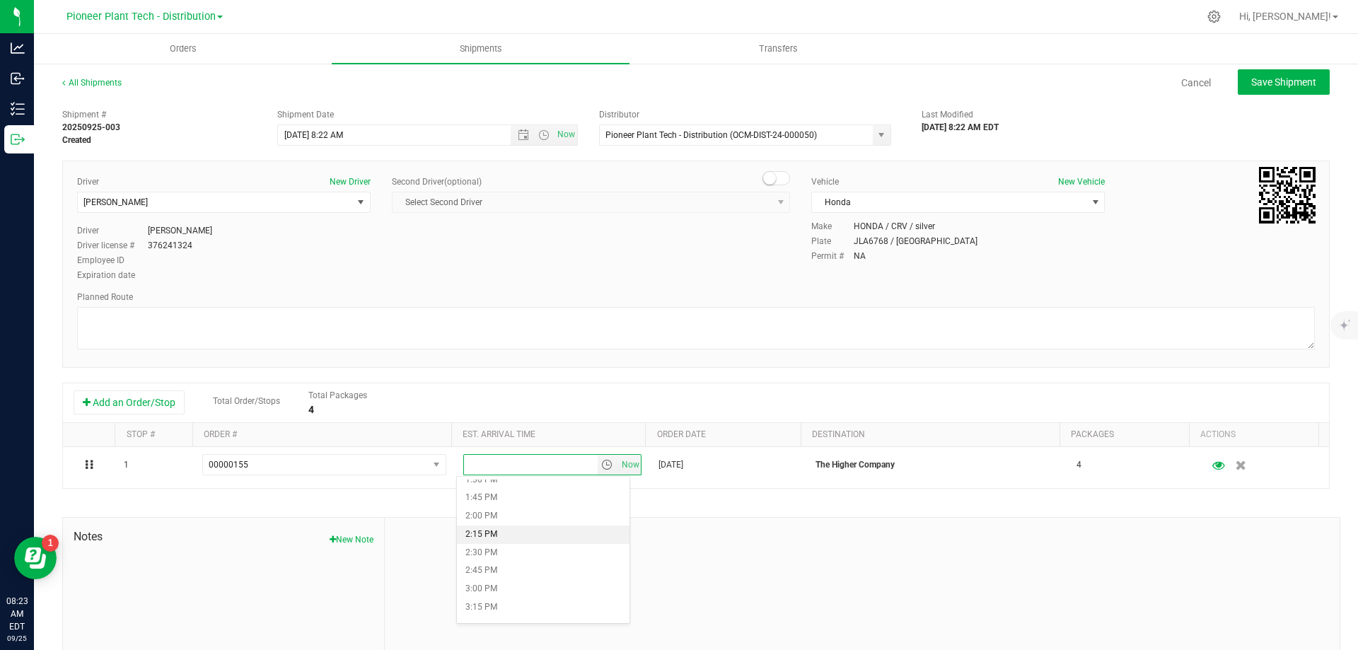
scroll to position [1132, 0]
click at [503, 519] on li "4:00 PM" at bounding box center [543, 520] width 173 height 18
click at [1280, 75] on button "Save Shipment" at bounding box center [1284, 81] width 92 height 25
type input "[DATE] 12:22 PM"
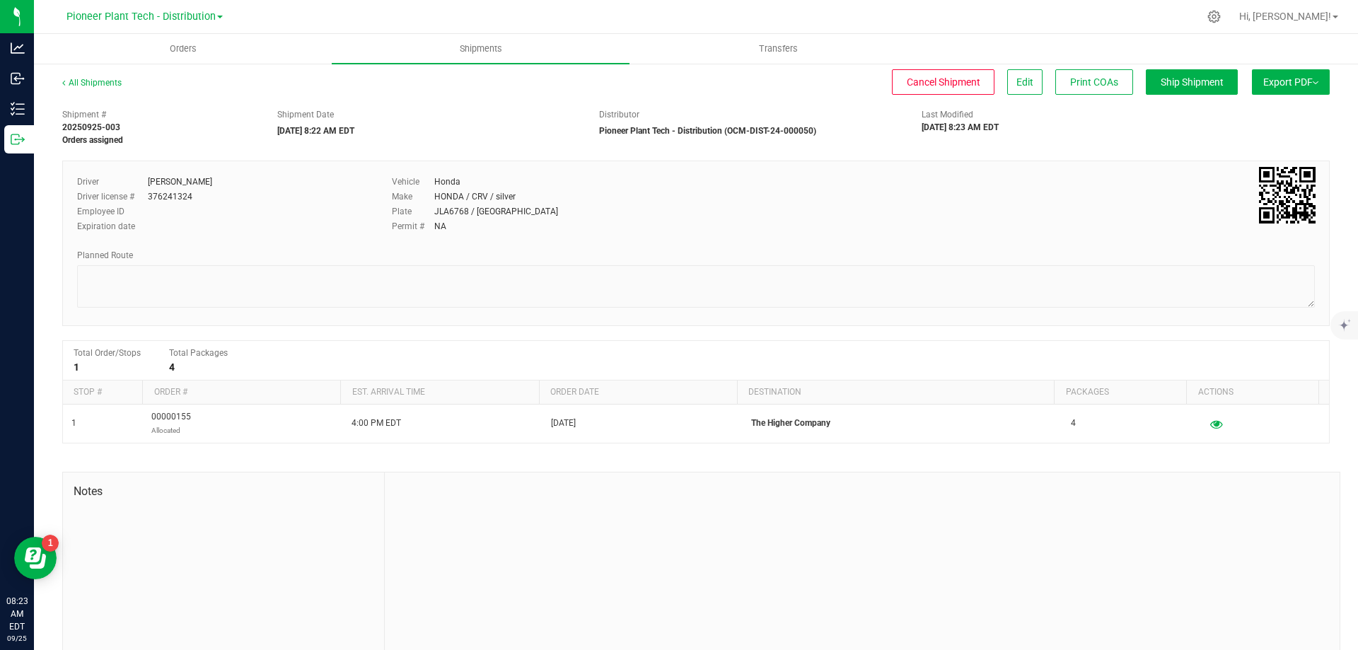
click at [1276, 89] on button "Export PDF" at bounding box center [1291, 81] width 78 height 25
click at [1253, 111] on span "Manifest by Package ID" at bounding box center [1270, 113] width 90 height 10
click at [482, 54] on span "Shipments" at bounding box center [481, 48] width 81 height 13
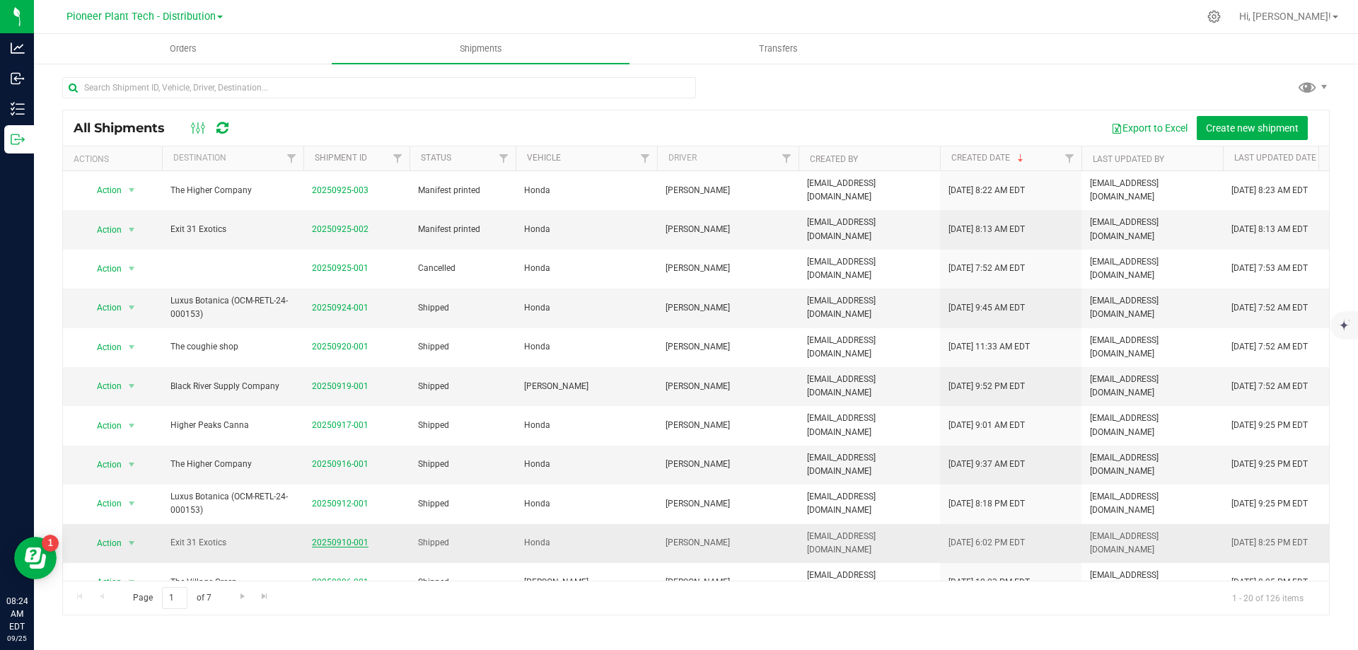
click at [349, 543] on link "20250910-001" at bounding box center [340, 543] width 57 height 10
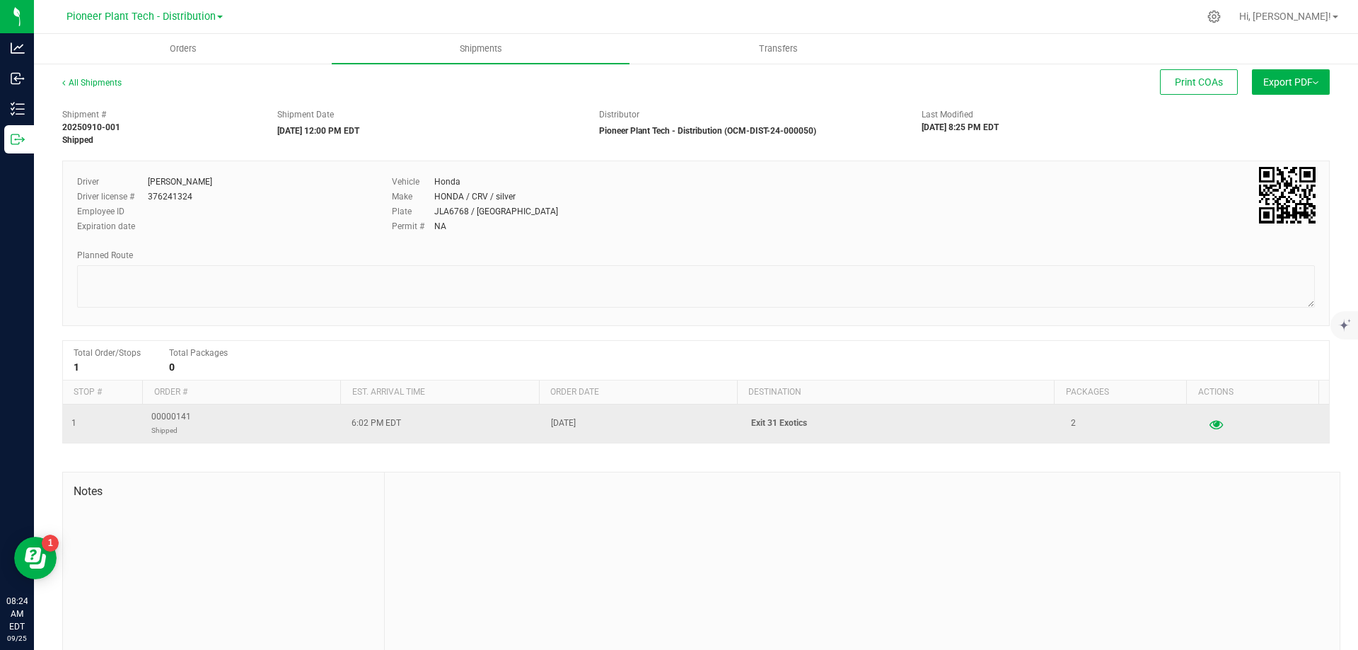
click at [1210, 424] on icon "button" at bounding box center [1216, 424] width 13 height 10
